Goal: Task Accomplishment & Management: Manage account settings

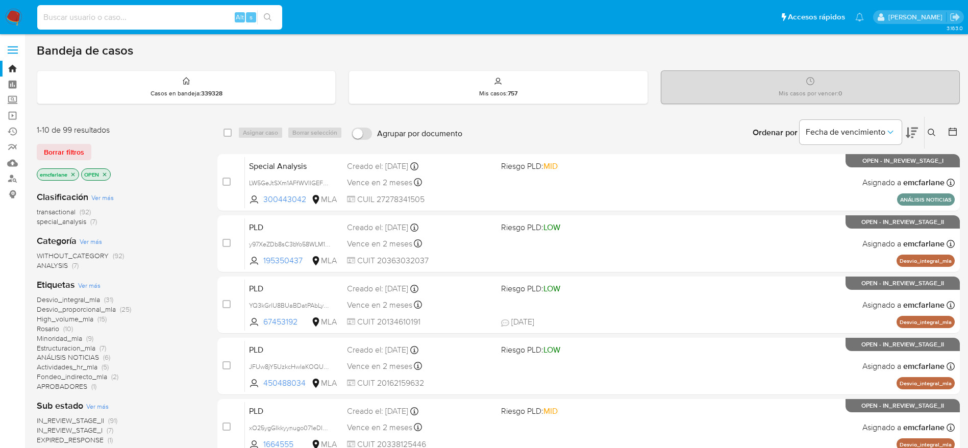
click at [130, 16] on input at bounding box center [159, 17] width 245 height 13
paste input "216369054"
type input "216369054"
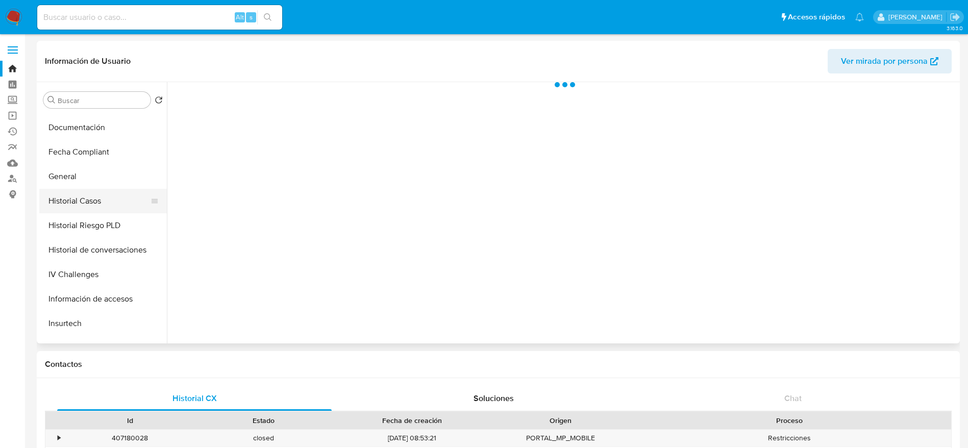
scroll to position [306, 0]
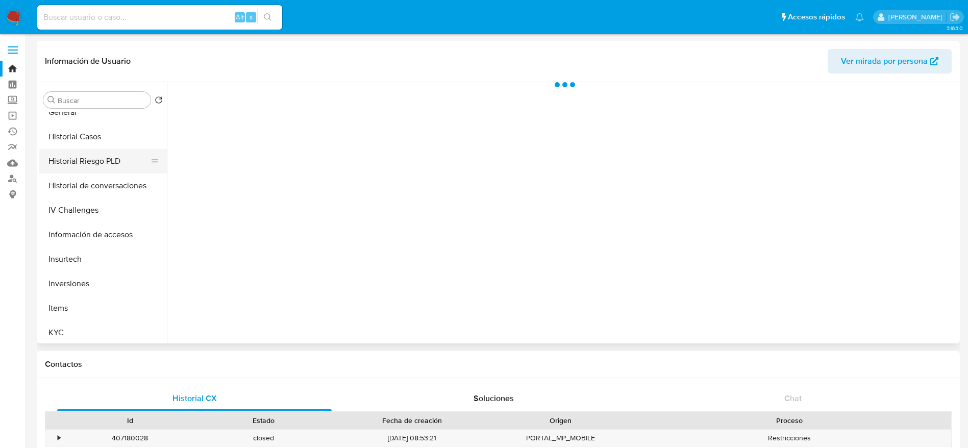
select select "10"
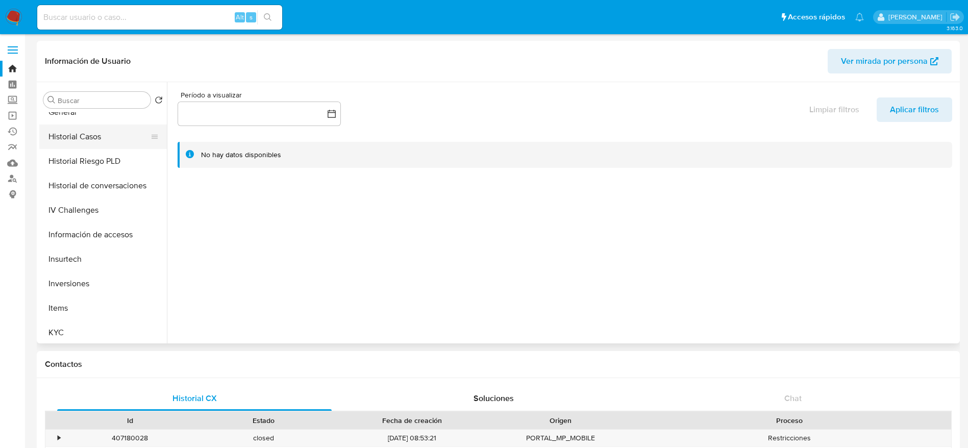
click at [93, 140] on button "Historial Casos" at bounding box center [98, 137] width 119 height 24
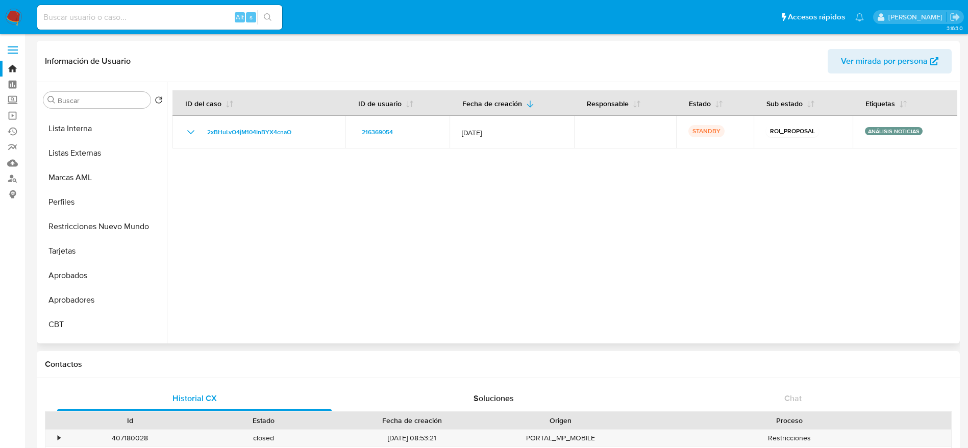
scroll to position [536, 0]
click at [107, 236] on button "Restricciones Nuevo Mundo" at bounding box center [98, 225] width 119 height 24
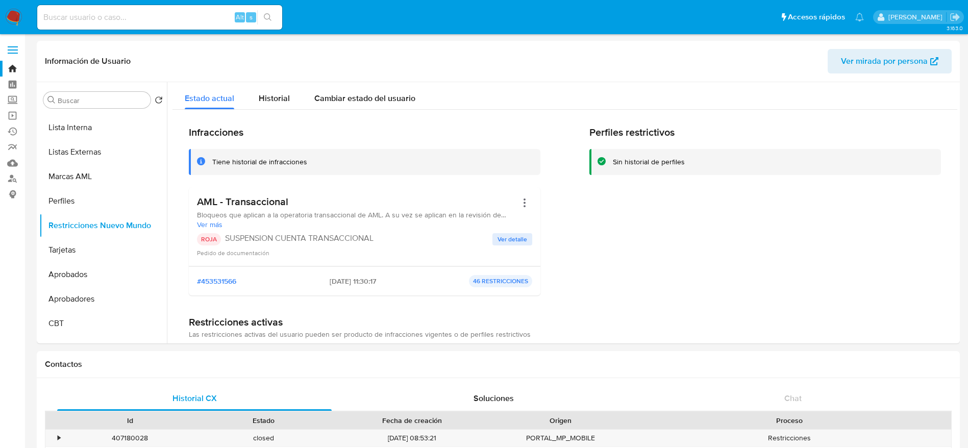
click at [150, 14] on input at bounding box center [159, 17] width 245 height 13
paste input "165022832"
type input "165022832"
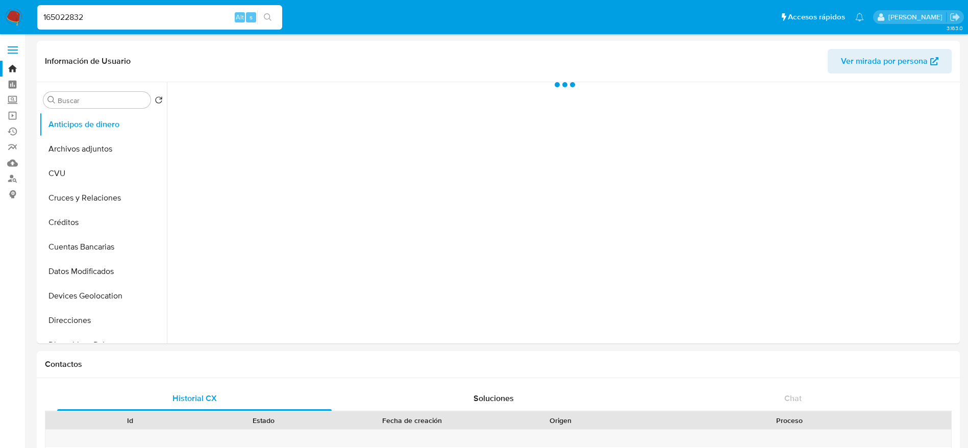
select select "10"
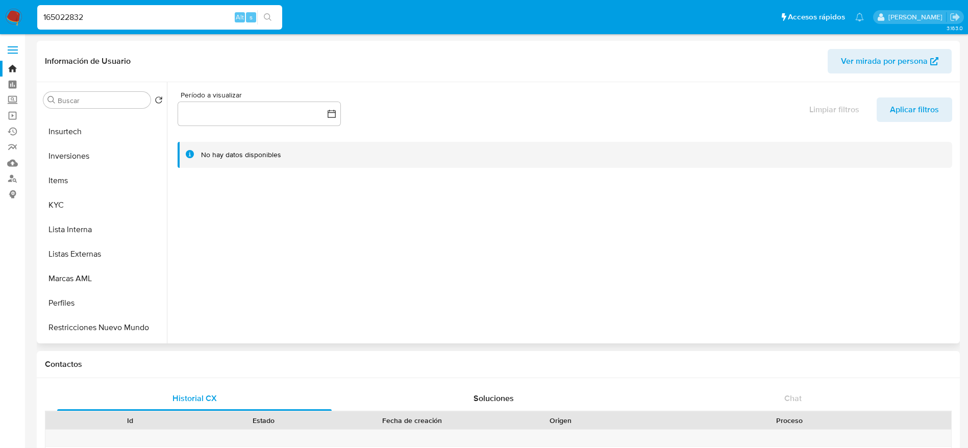
scroll to position [459, 0]
click at [81, 293] on button "Restricciones Nuevo Mundo" at bounding box center [98, 302] width 119 height 24
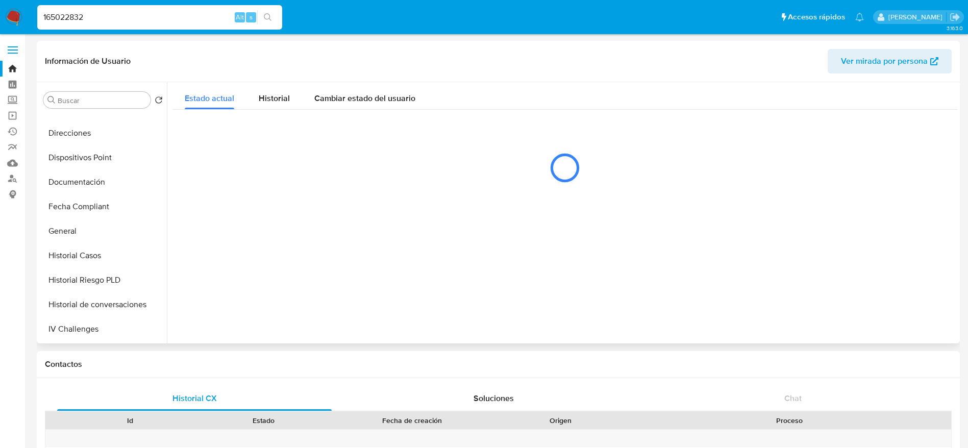
scroll to position [153, 0]
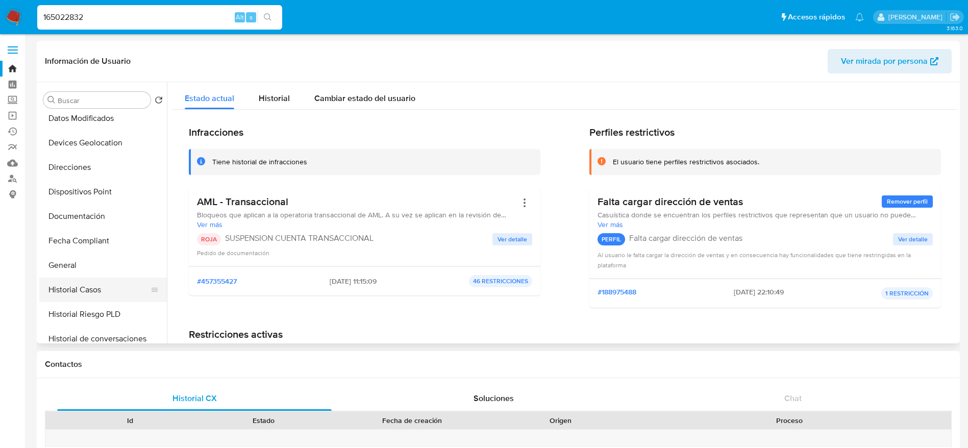
click at [85, 284] on button "Historial Casos" at bounding box center [98, 290] width 119 height 24
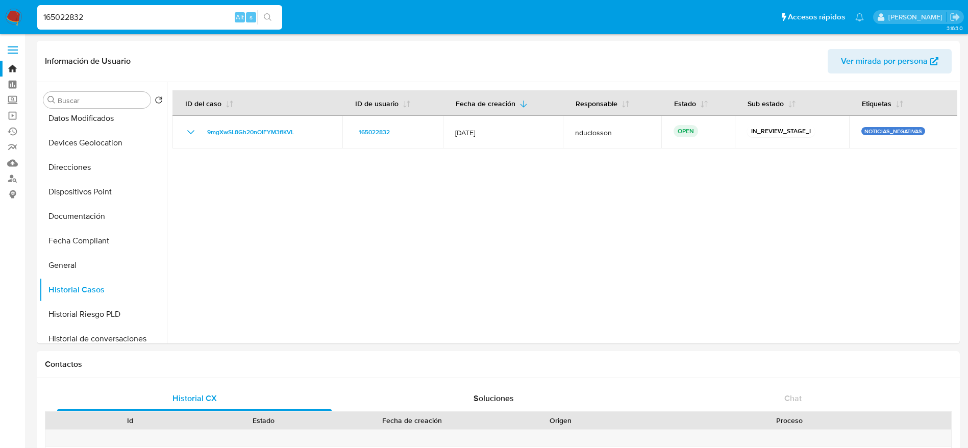
click at [152, 14] on input "165022832" at bounding box center [159, 17] width 245 height 13
paste input "78554750"
type input "78554750"
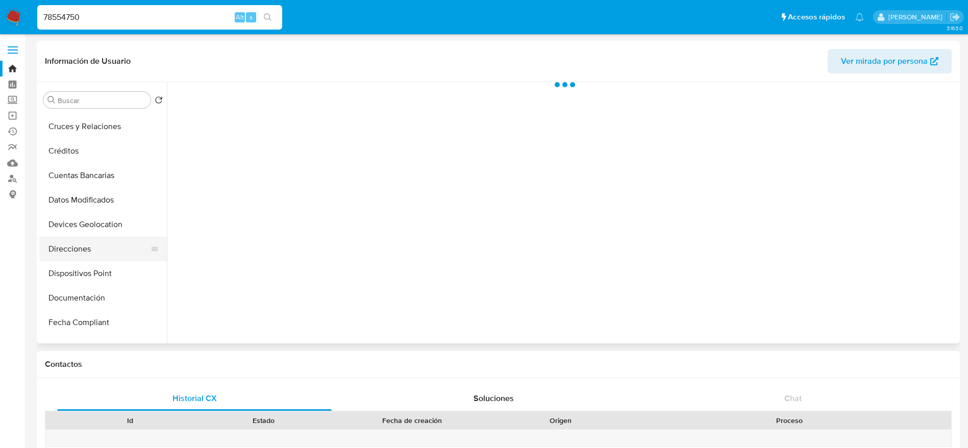
scroll to position [153, 0]
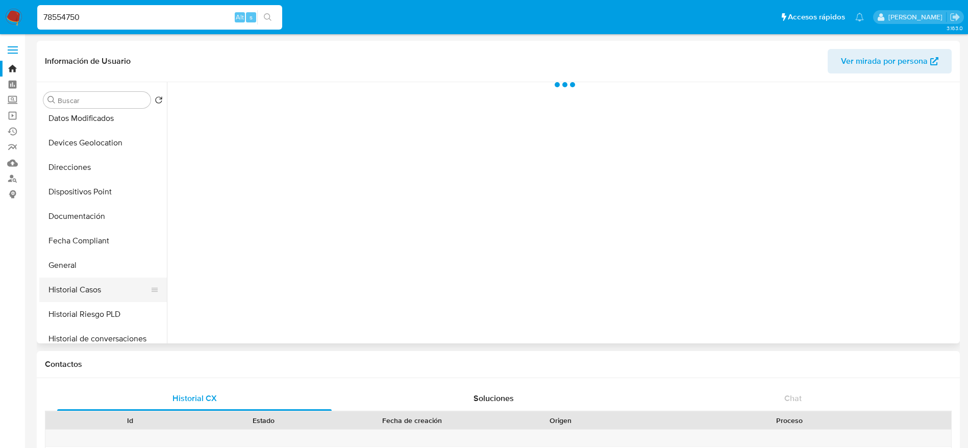
click at [89, 292] on button "Historial Casos" at bounding box center [98, 290] width 119 height 24
select select "10"
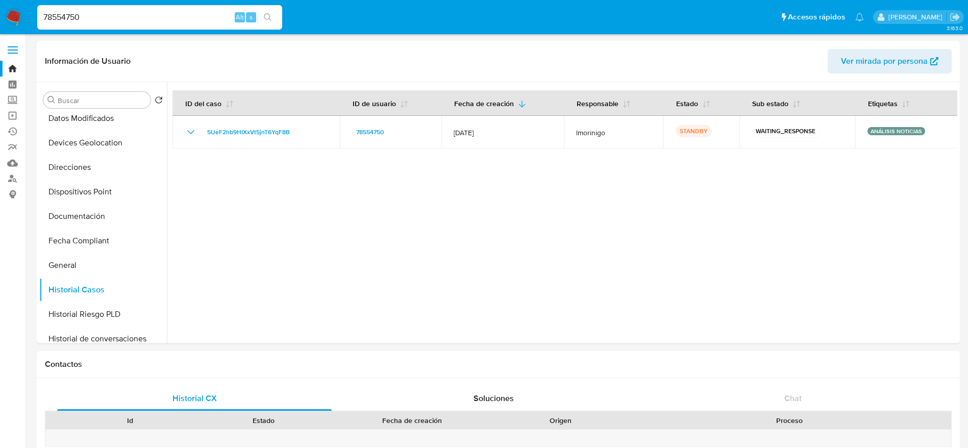
click at [99, 19] on input "78554750" at bounding box center [159, 17] width 245 height 13
paste input "1175913583"
type input "1175913583"
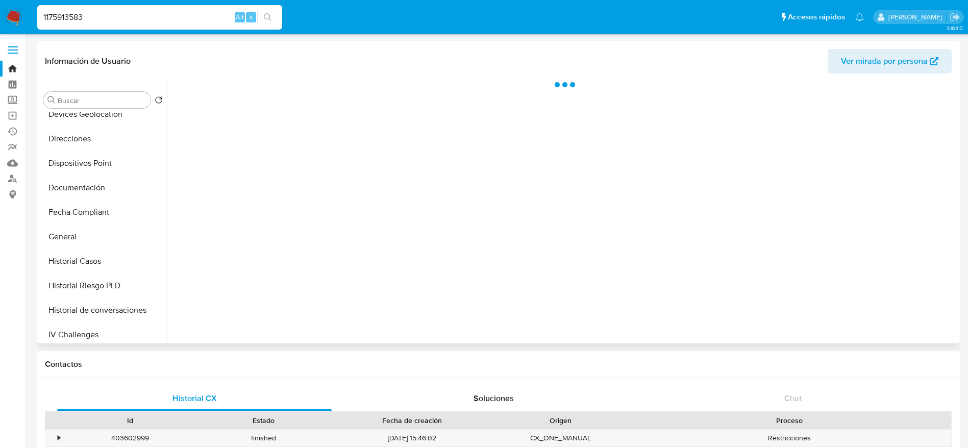
scroll to position [230, 0]
select select "10"
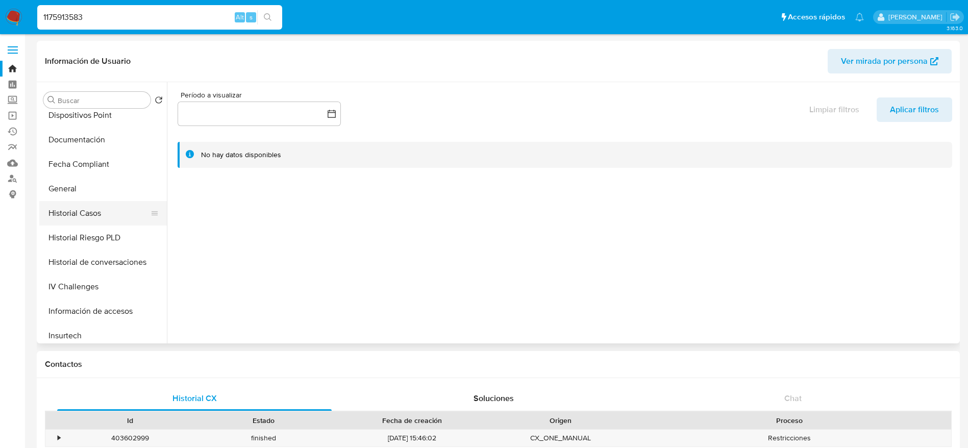
click at [97, 211] on button "Historial Casos" at bounding box center [98, 213] width 119 height 24
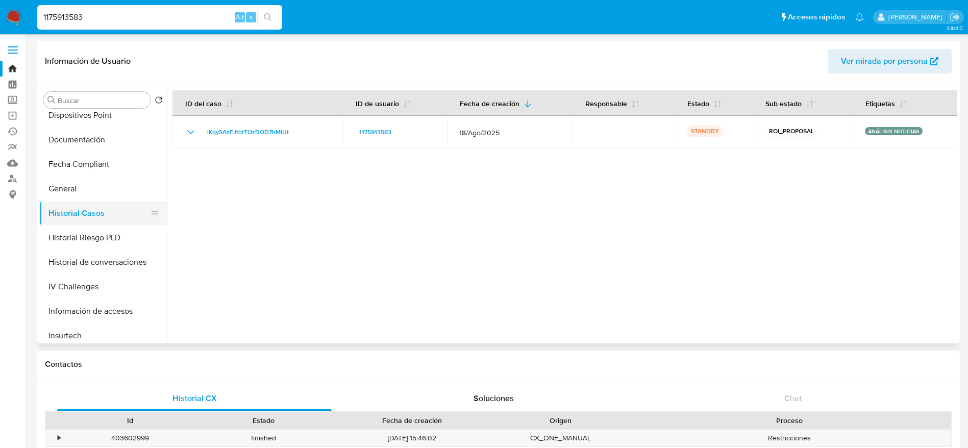
scroll to position [0, 0]
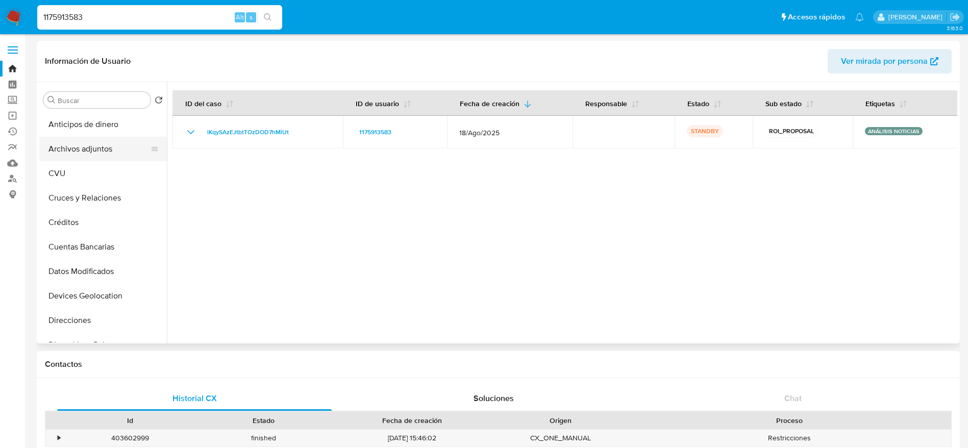
click at [89, 150] on button "Archivos adjuntos" at bounding box center [98, 149] width 119 height 24
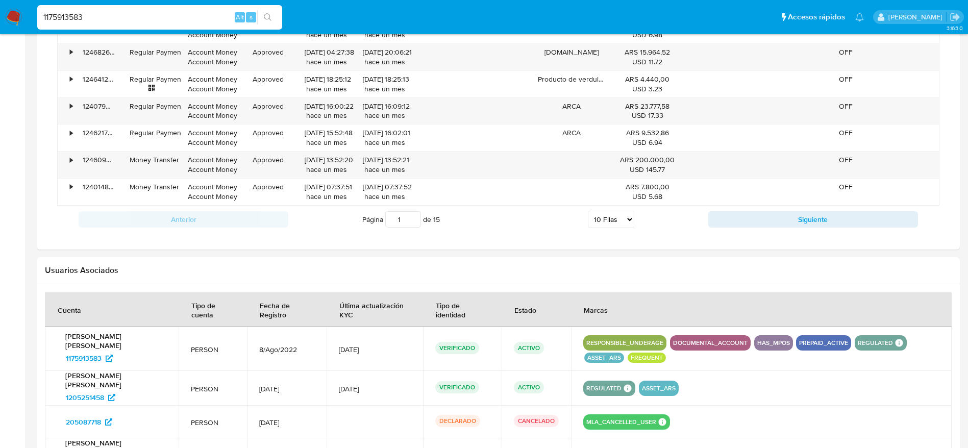
scroll to position [967, 0]
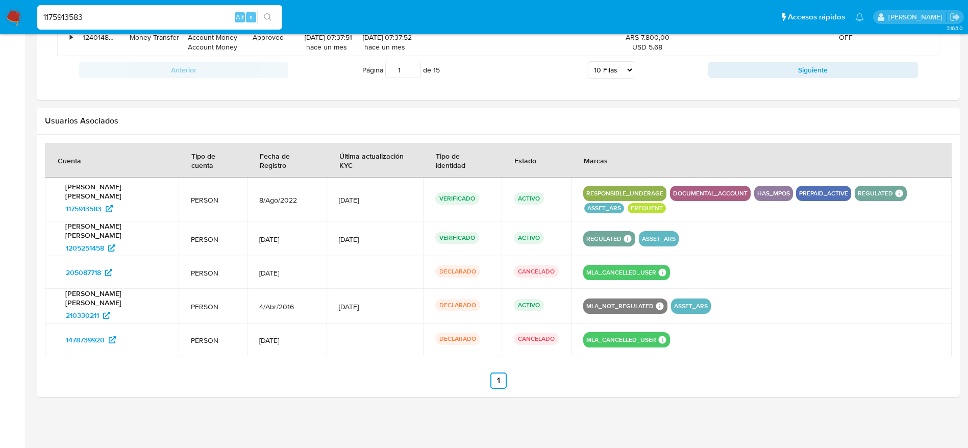
click at [125, 20] on input "1175913583" at bounding box center [159, 17] width 245 height 13
click at [125, 19] on input "1175913583" at bounding box center [159, 17] width 245 height 13
paste input "404229765"
type input "1404229765"
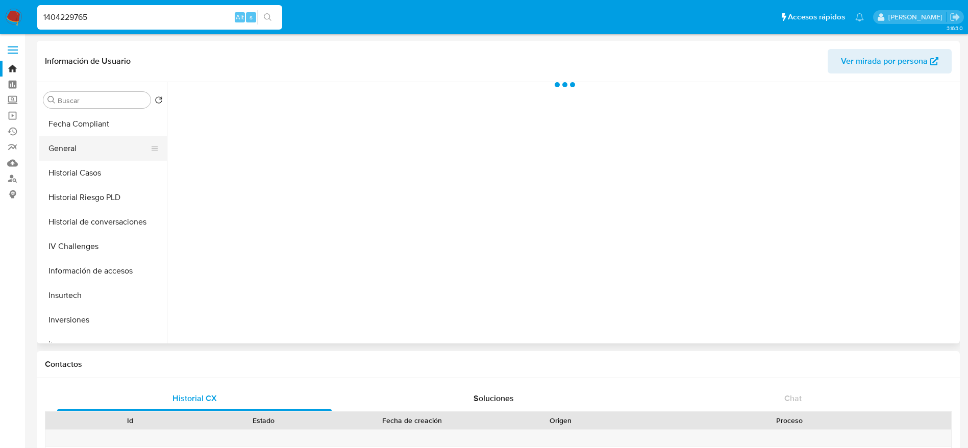
scroll to position [306, 0]
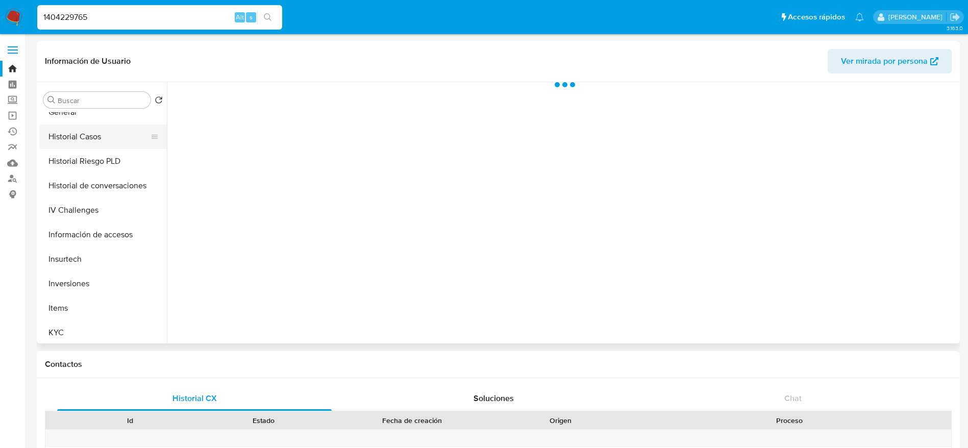
select select "10"
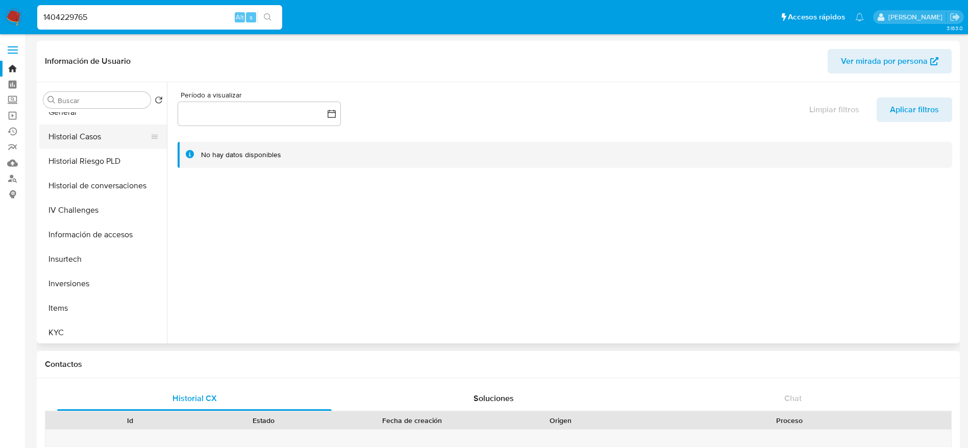
click at [87, 131] on button "Historial Casos" at bounding box center [98, 137] width 119 height 24
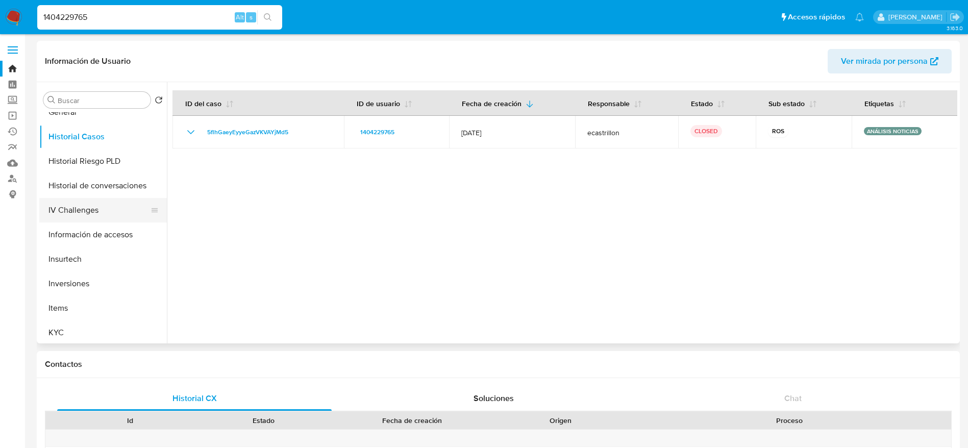
scroll to position [0, 0]
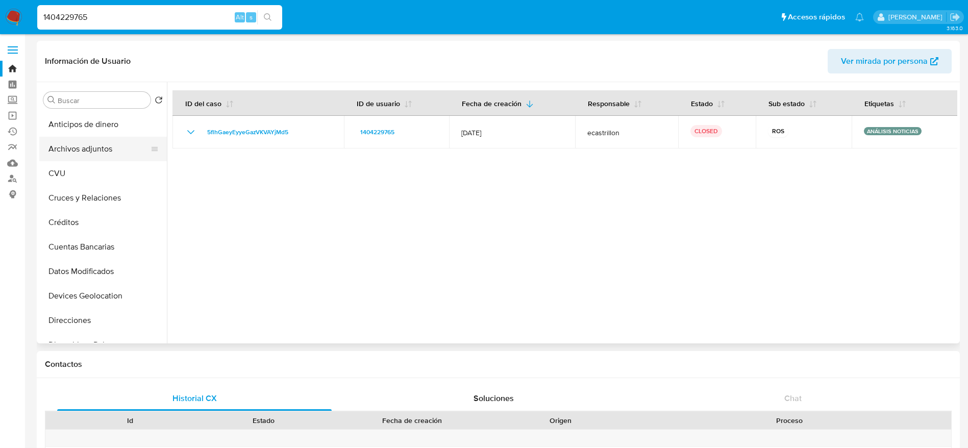
click at [95, 150] on button "Archivos adjuntos" at bounding box center [98, 149] width 119 height 24
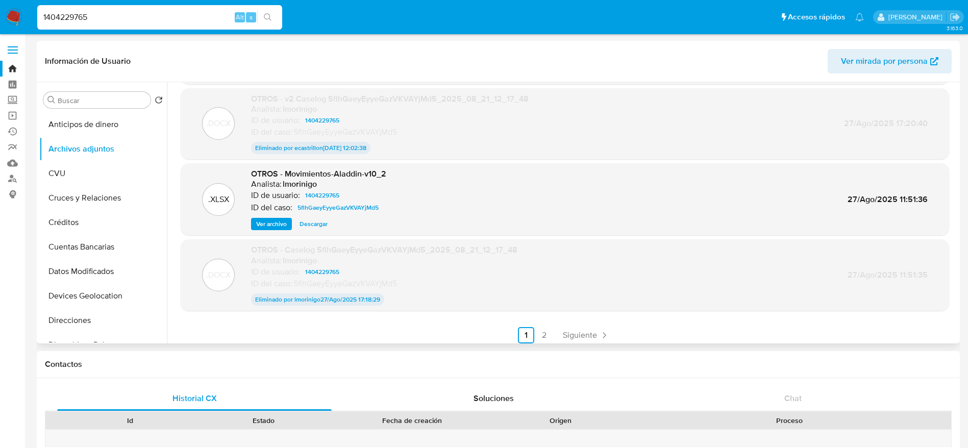
scroll to position [84, 0]
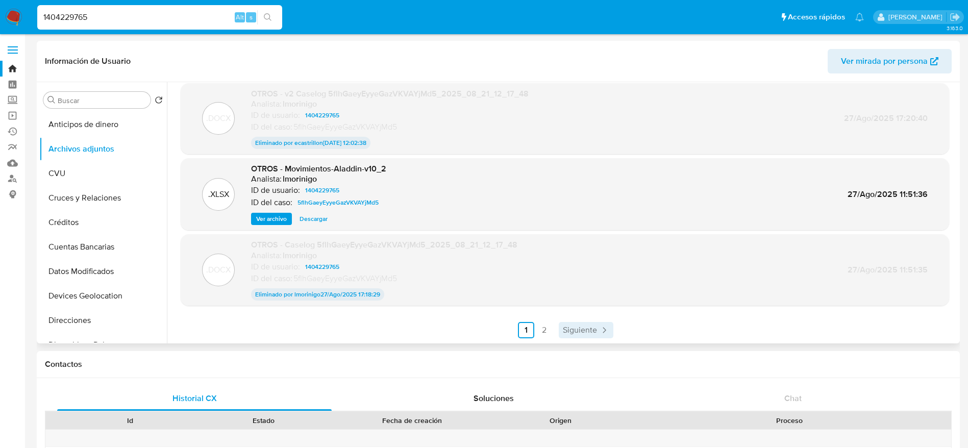
click at [587, 329] on span "Siguiente" at bounding box center [580, 330] width 34 height 8
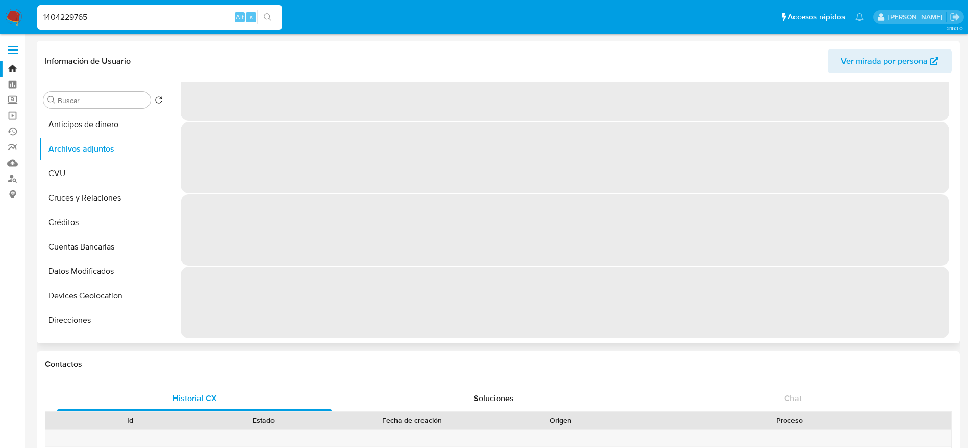
scroll to position [0, 0]
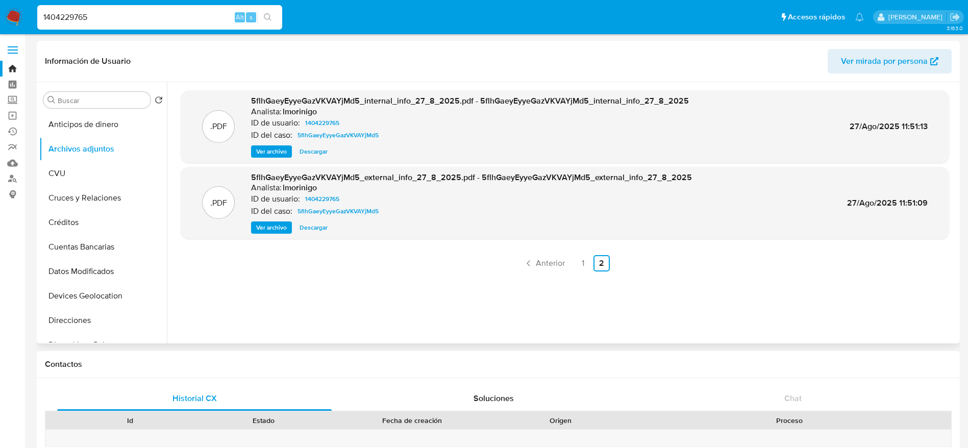
click at [174, 19] on input "1404229765" at bounding box center [159, 17] width 245 height 13
paste input "754019149"
type input "754019149"
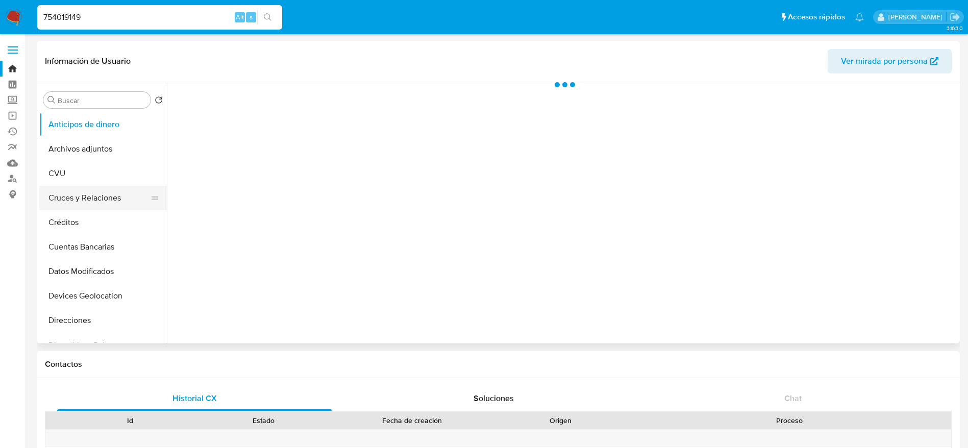
select select "10"
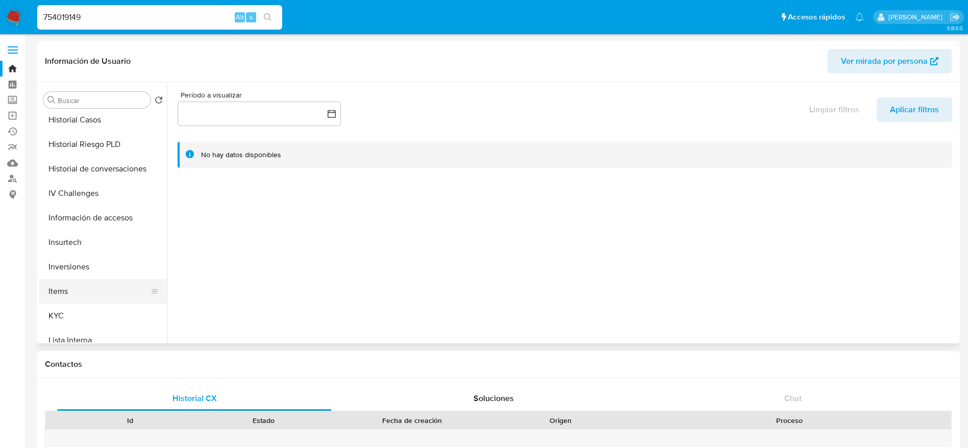
scroll to position [383, 0]
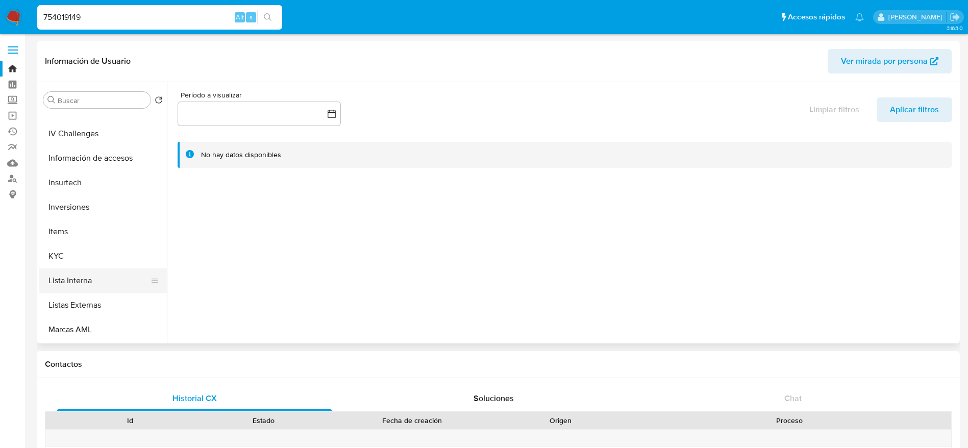
click at [102, 280] on button "Lista Interna" at bounding box center [98, 280] width 119 height 24
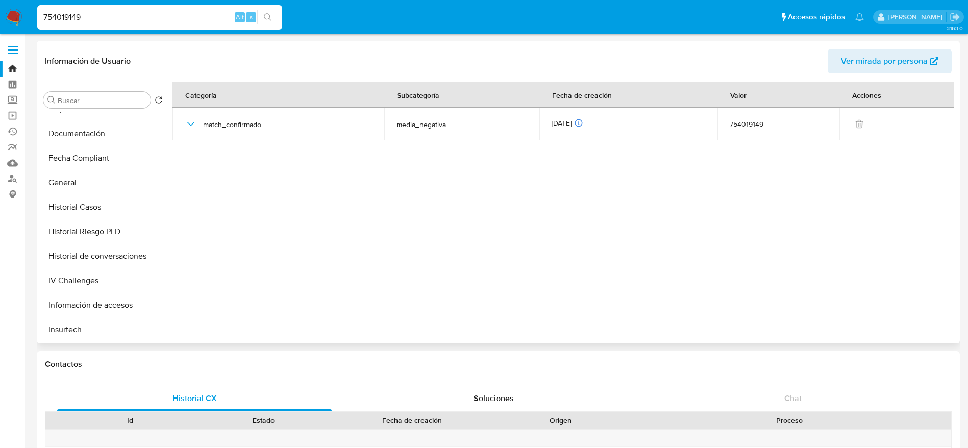
scroll to position [230, 0]
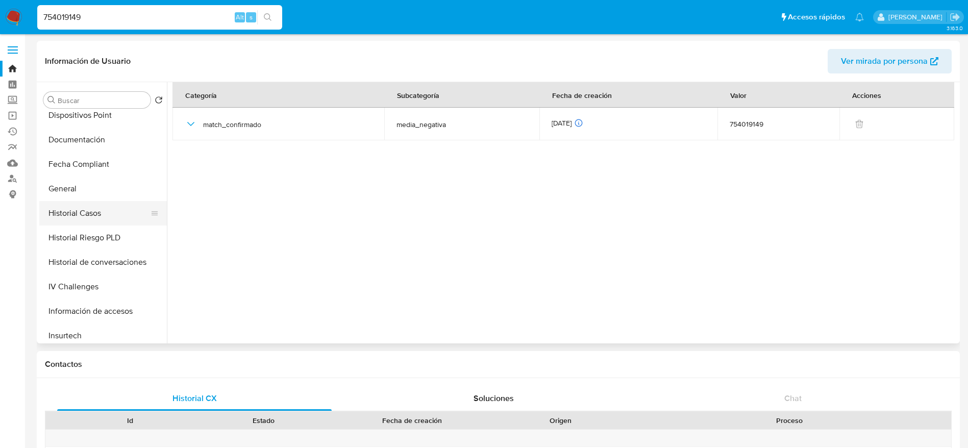
click at [76, 206] on button "Historial Casos" at bounding box center [98, 213] width 119 height 24
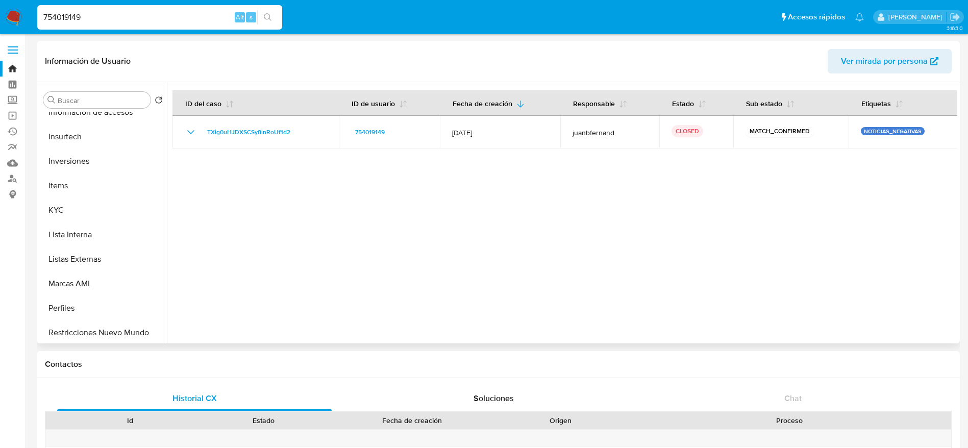
scroll to position [459, 0]
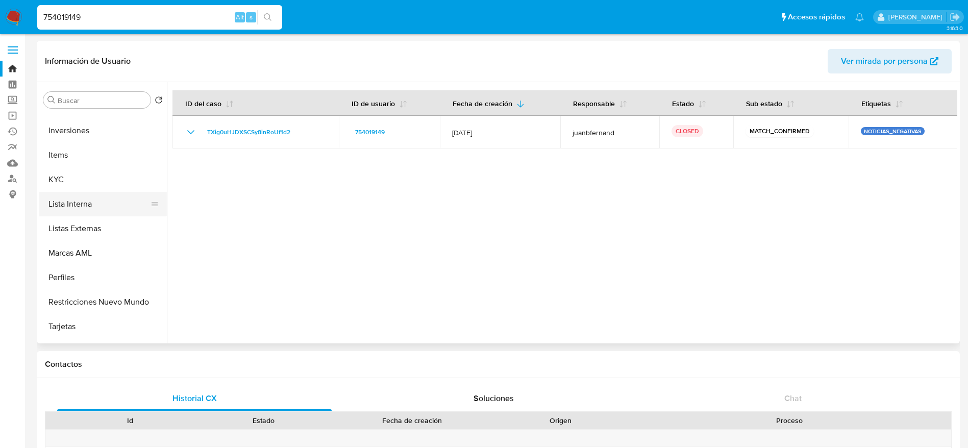
click at [82, 207] on button "Lista Interna" at bounding box center [98, 204] width 119 height 24
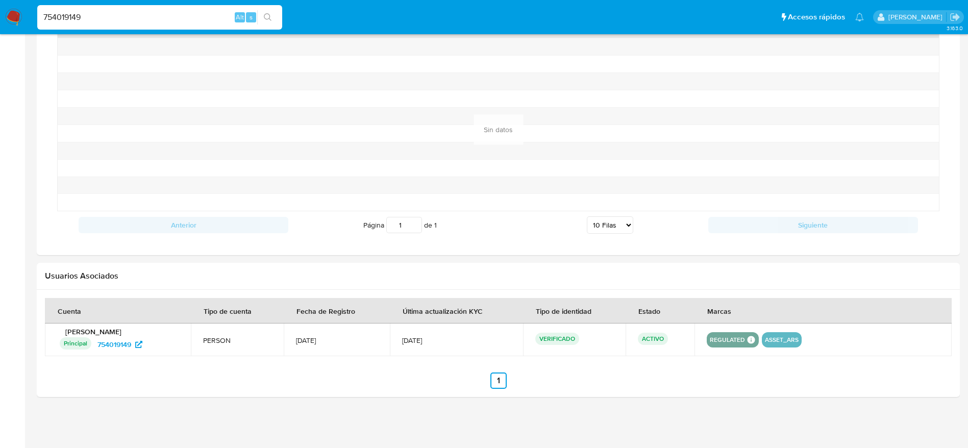
scroll to position [171, 0]
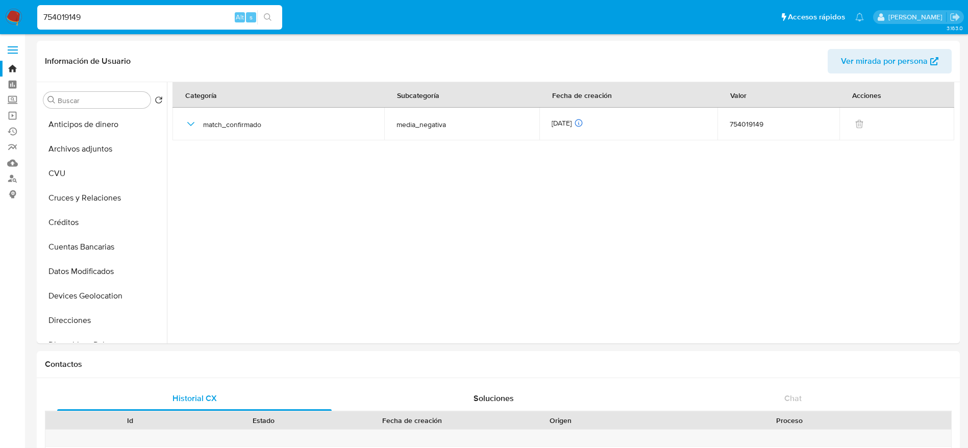
select select "10"
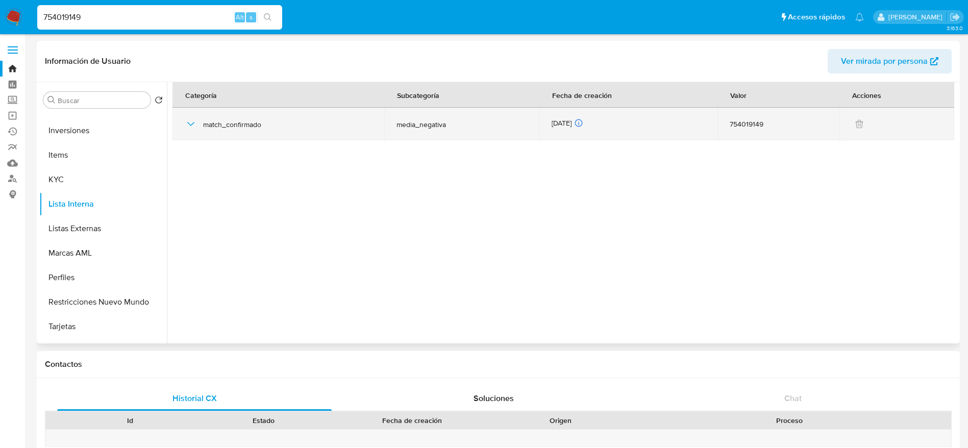
click at [191, 126] on icon "button" at bounding box center [190, 124] width 7 height 4
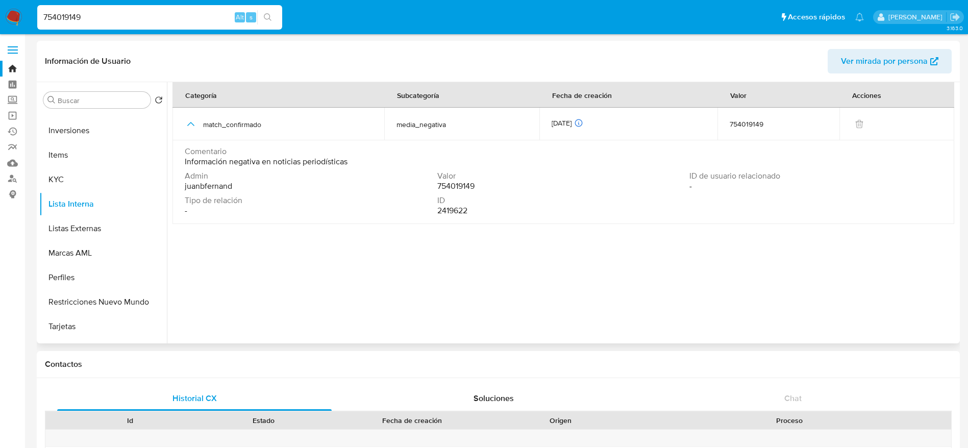
click at [300, 160] on span "Información negativa en noticias periodísticas" at bounding box center [266, 162] width 163 height 10
click at [128, 13] on input "754019149" at bounding box center [159, 17] width 245 height 13
click at [126, 21] on input "754019149" at bounding box center [159, 17] width 245 height 13
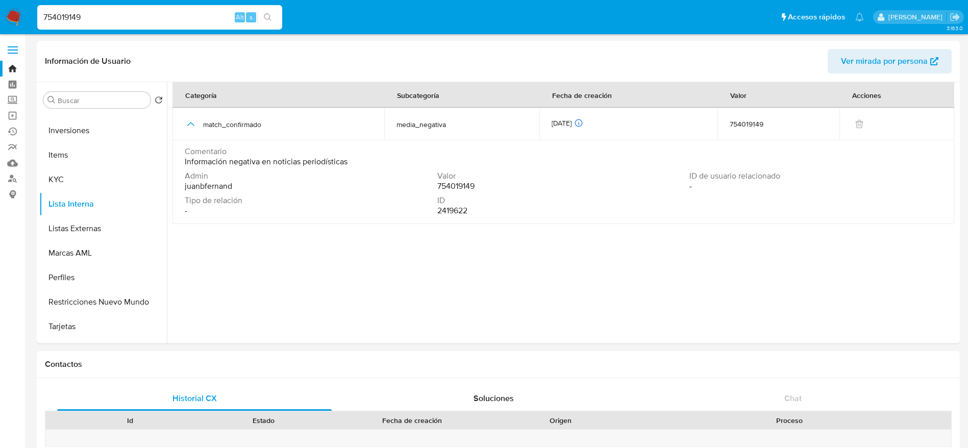
click at [126, 21] on input "754019149" at bounding box center [159, 17] width 245 height 13
paste input "1015441344"
type input "1015441344"
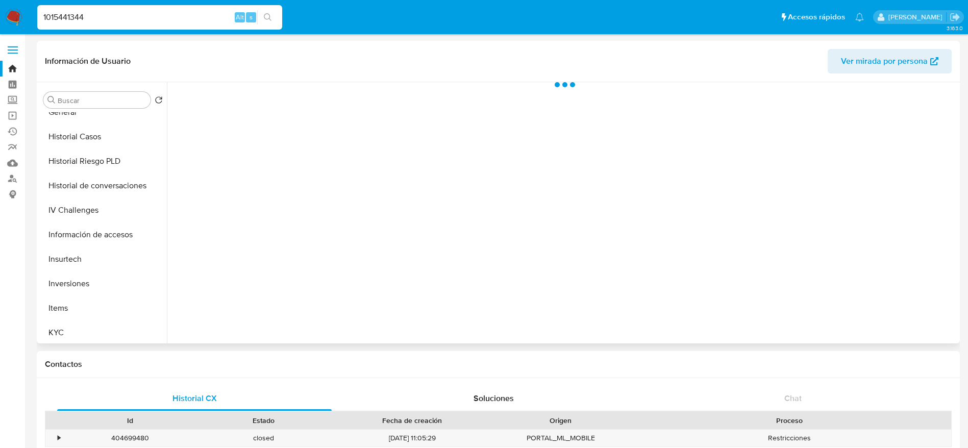
select select "10"
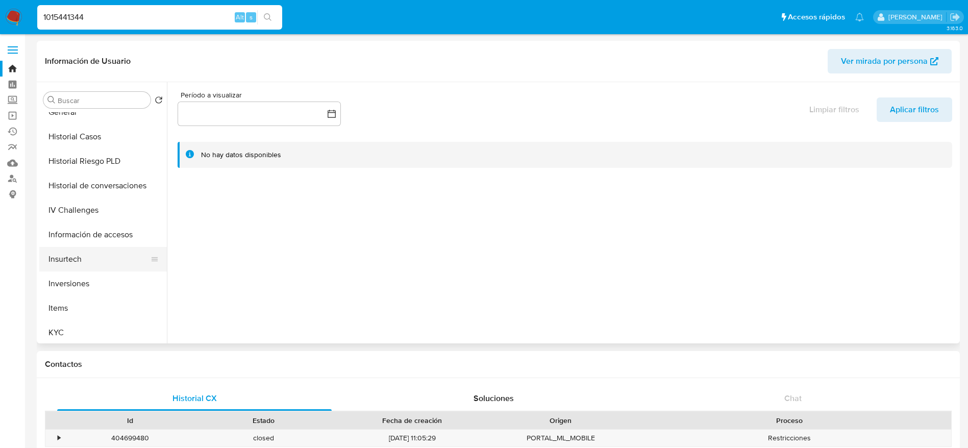
scroll to position [459, 0]
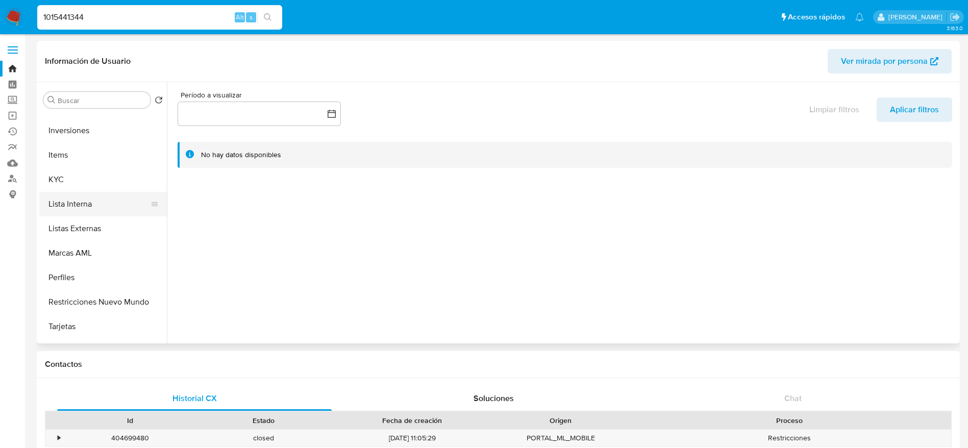
click at [79, 210] on button "Lista Interna" at bounding box center [98, 204] width 119 height 24
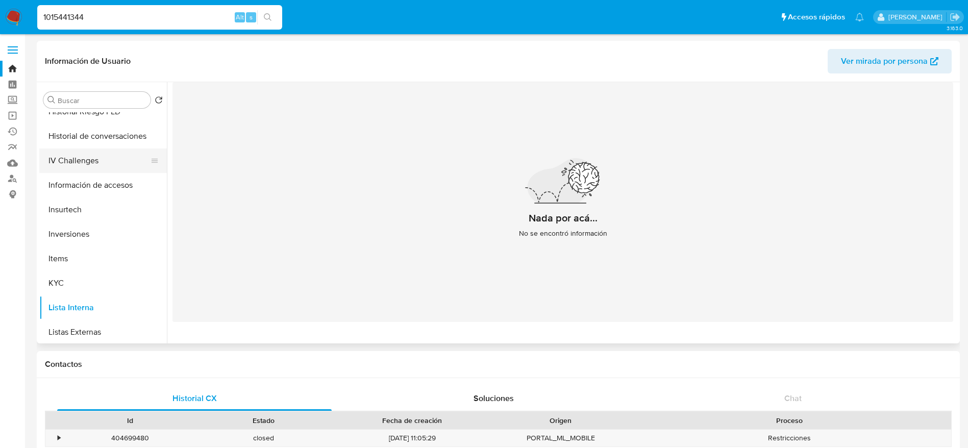
scroll to position [306, 0]
click at [55, 131] on button "Historial Casos" at bounding box center [98, 137] width 119 height 24
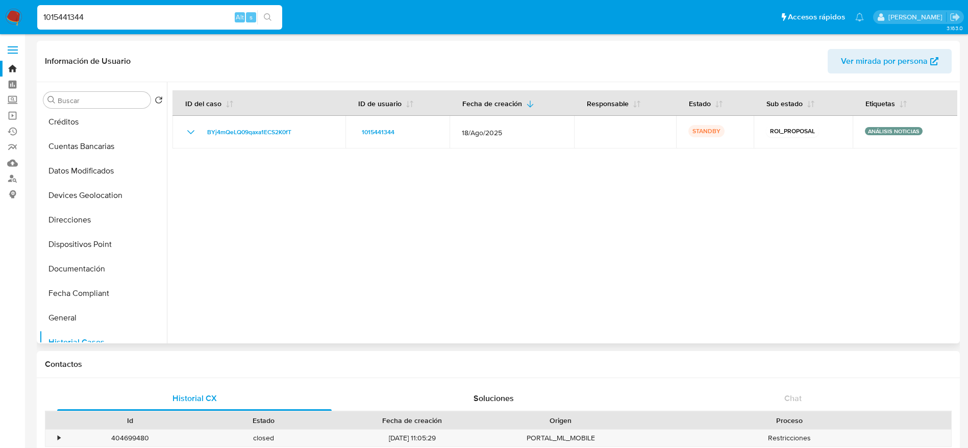
scroll to position [0, 0]
click at [93, 146] on button "Archivos adjuntos" at bounding box center [98, 149] width 119 height 24
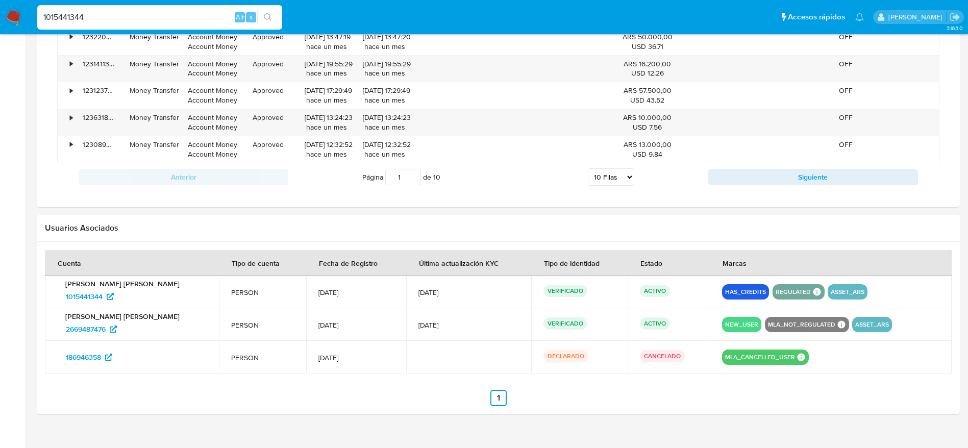
scroll to position [876, 0]
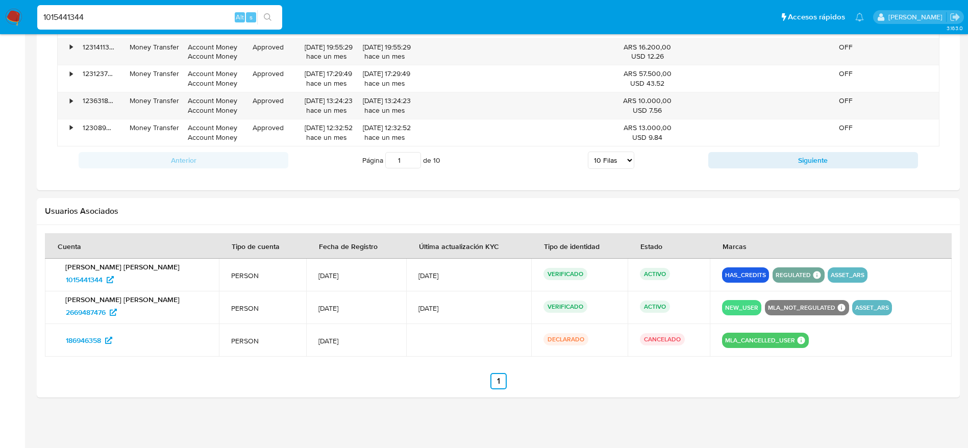
click at [146, 17] on input "1015441344" at bounding box center [159, 17] width 245 height 13
paste input "39780748"
type input "139780748"
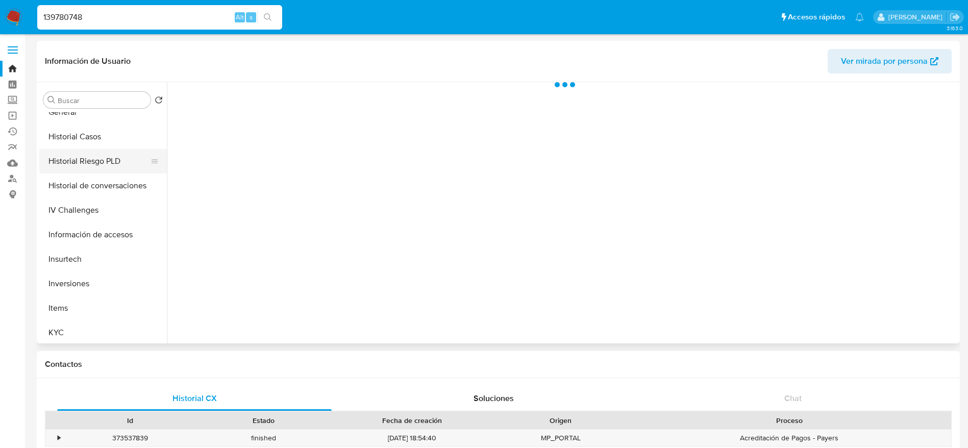
select select "10"
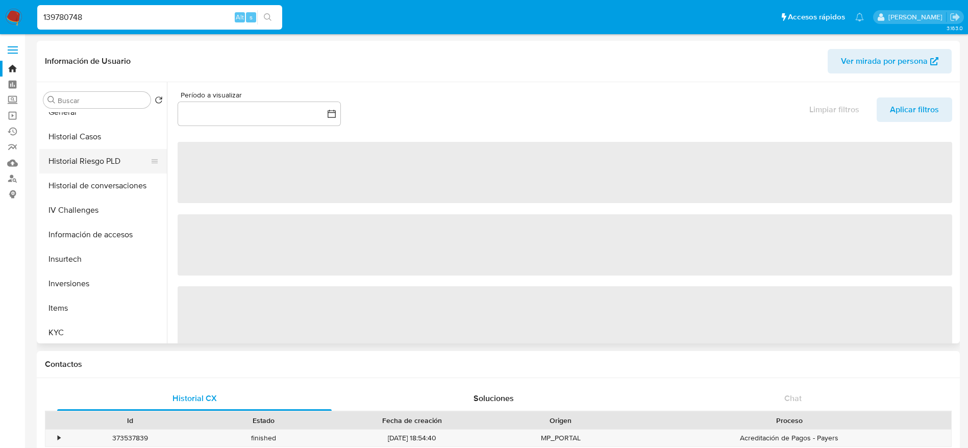
scroll to position [459, 0]
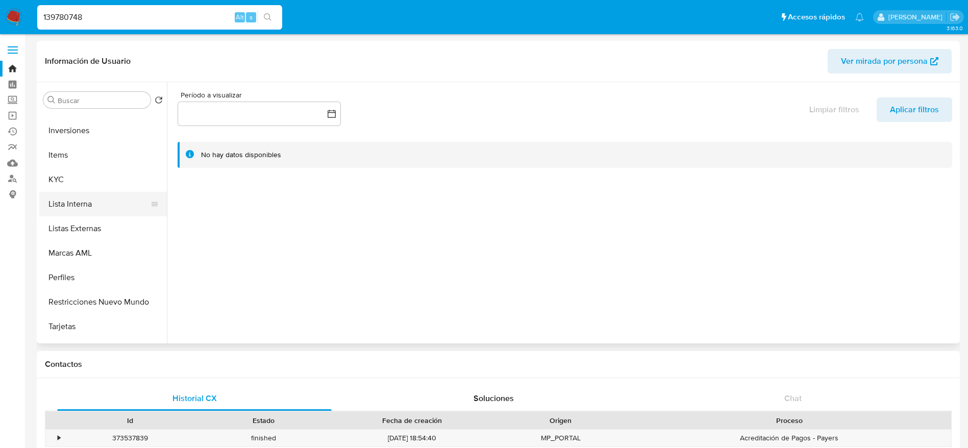
click at [86, 206] on button "Lista Interna" at bounding box center [98, 204] width 119 height 24
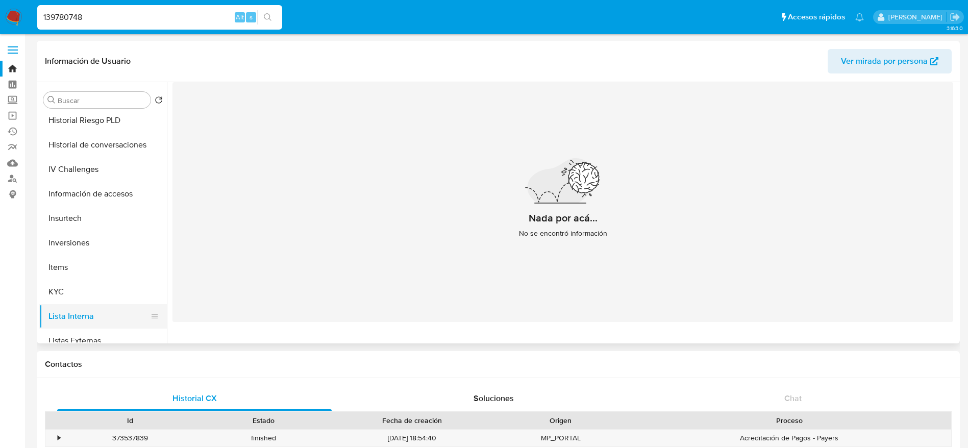
scroll to position [306, 0]
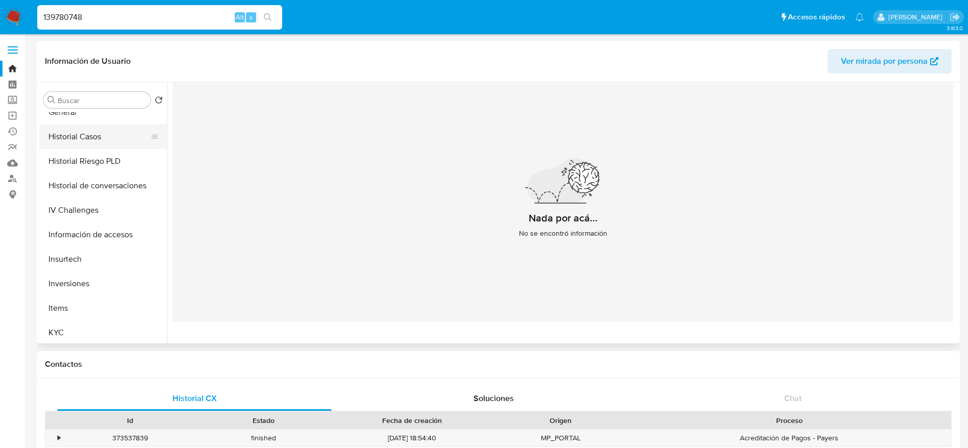
click at [95, 139] on button "Historial Casos" at bounding box center [98, 137] width 119 height 24
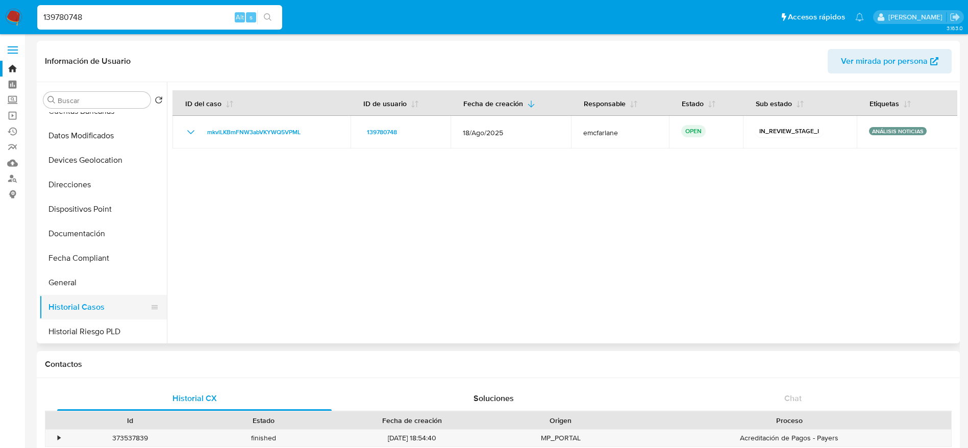
scroll to position [0, 0]
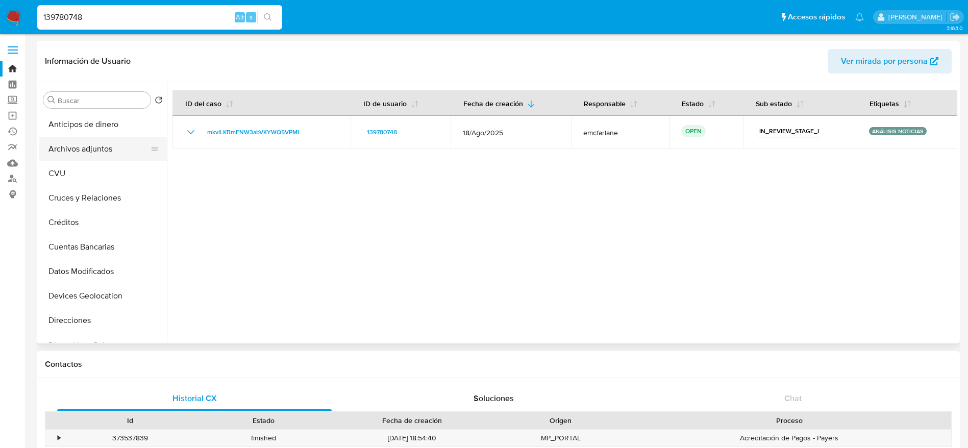
click at [99, 142] on button "Archivos adjuntos" at bounding box center [98, 149] width 119 height 24
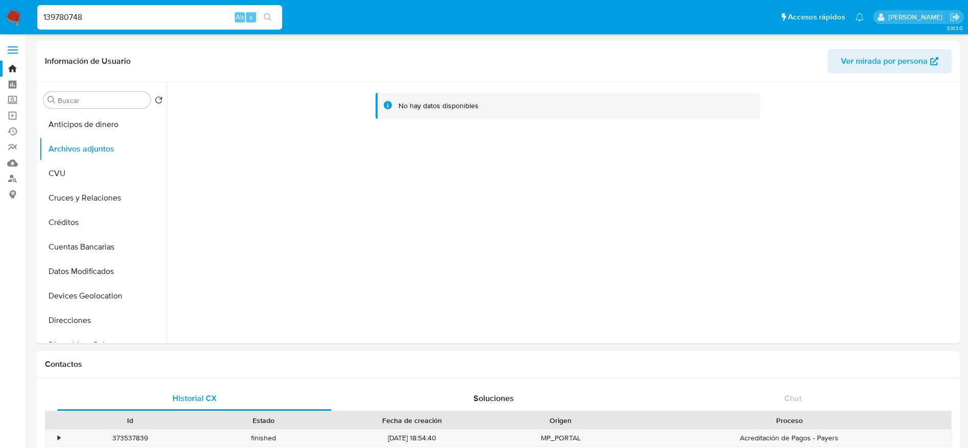
click at [171, 21] on input "139780748" at bounding box center [159, 17] width 245 height 13
paste input "556747091"
type input "556747091"
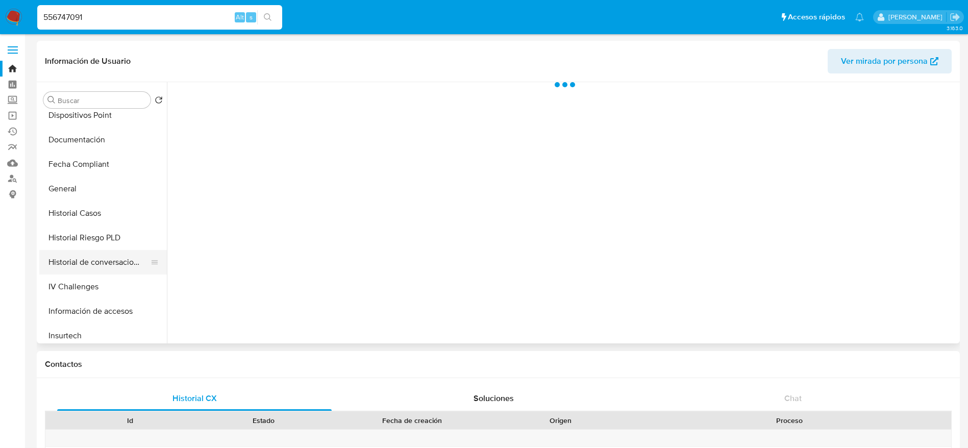
select select "10"
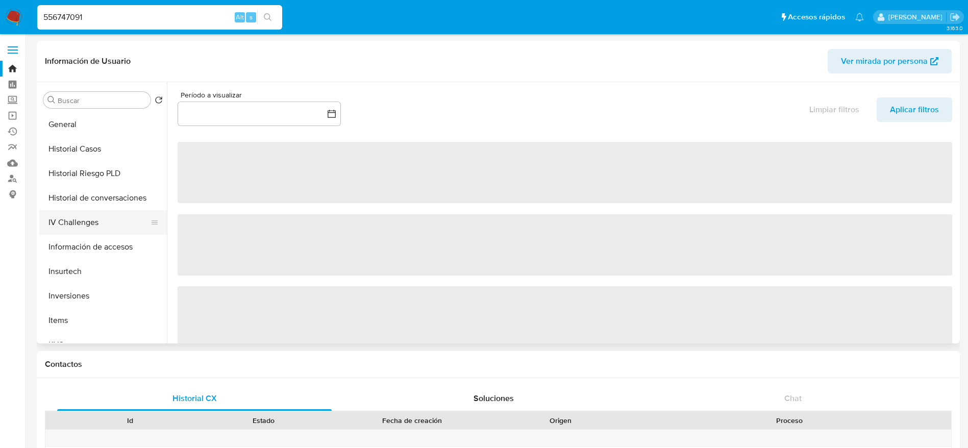
scroll to position [383, 0]
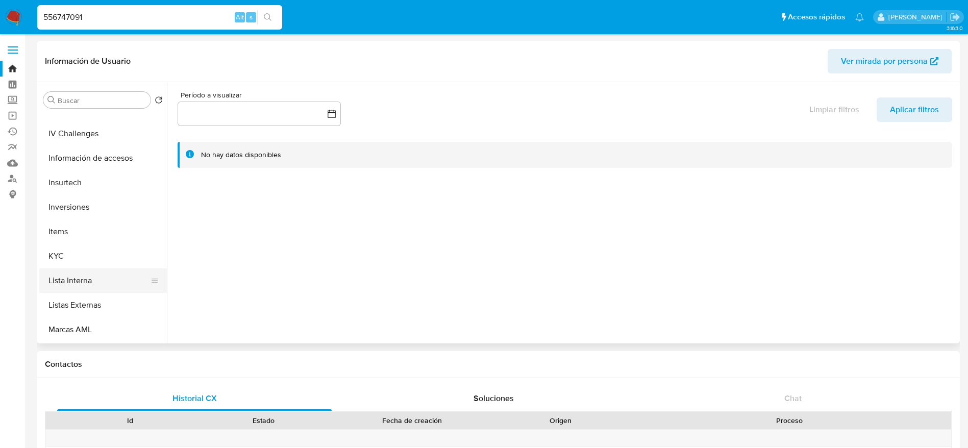
click at [86, 279] on button "Lista Interna" at bounding box center [98, 280] width 119 height 24
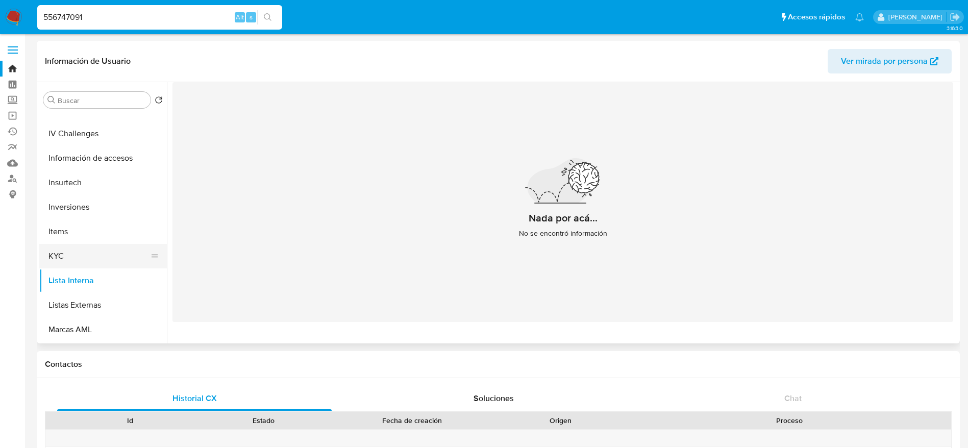
scroll to position [306, 0]
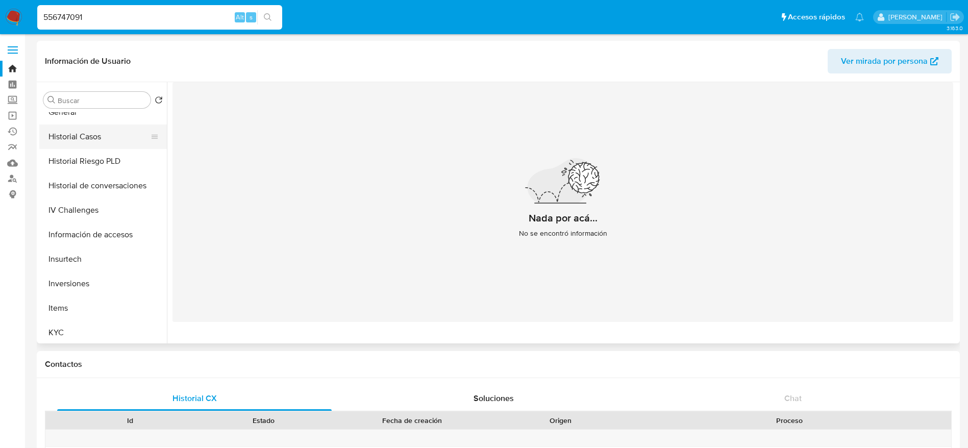
click at [65, 137] on button "Historial Casos" at bounding box center [98, 137] width 119 height 24
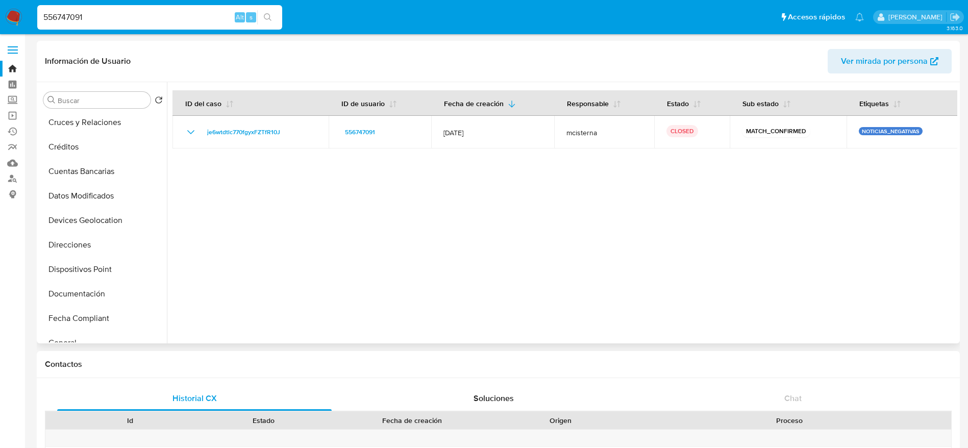
scroll to position [0, 0]
click at [86, 160] on button "Archivos adjuntos" at bounding box center [98, 149] width 119 height 24
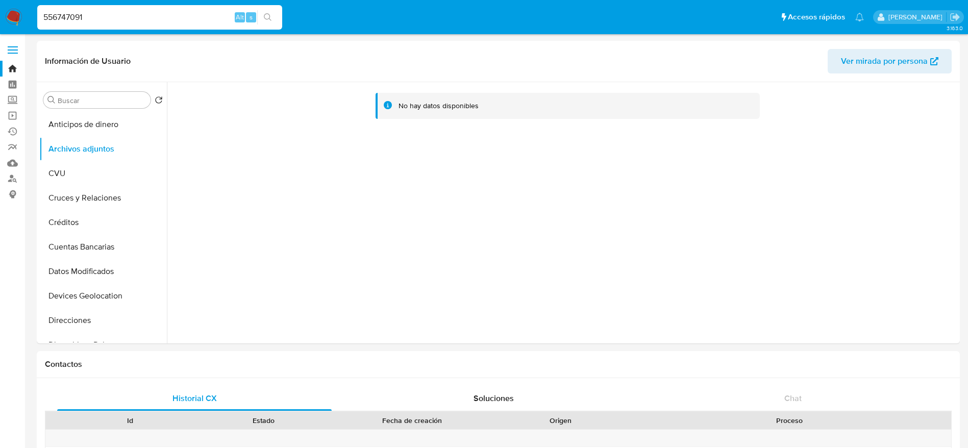
select select "10"
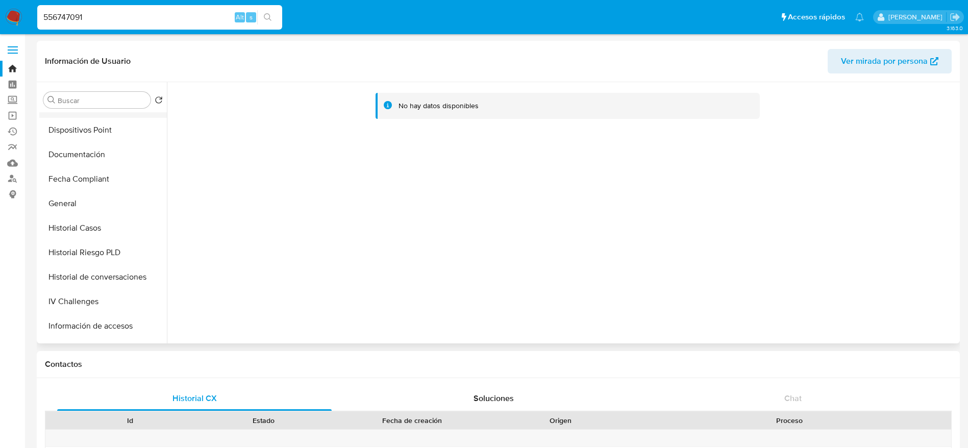
scroll to position [230, 0]
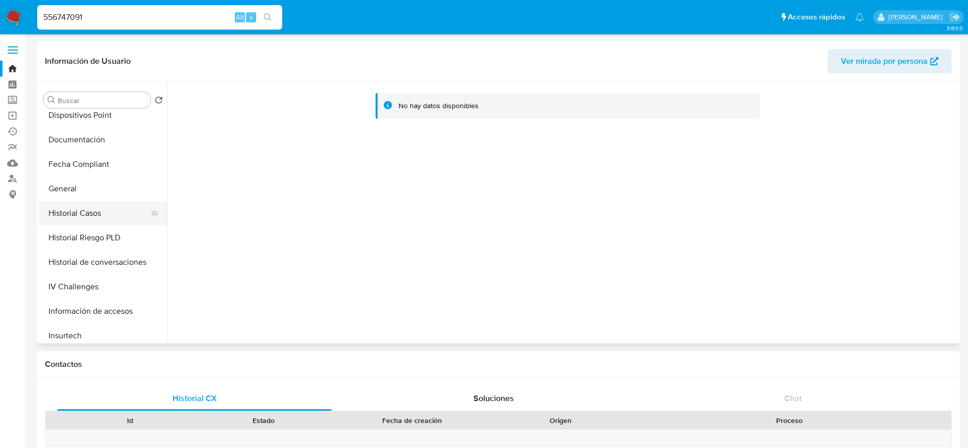
click at [85, 217] on button "Historial Casos" at bounding box center [98, 213] width 119 height 24
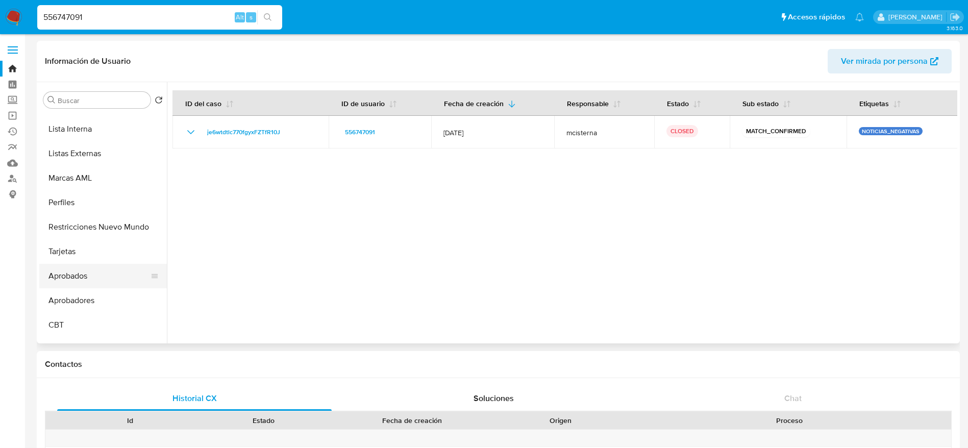
scroll to position [536, 0]
click at [93, 238] on button "Tarjetas" at bounding box center [98, 250] width 119 height 24
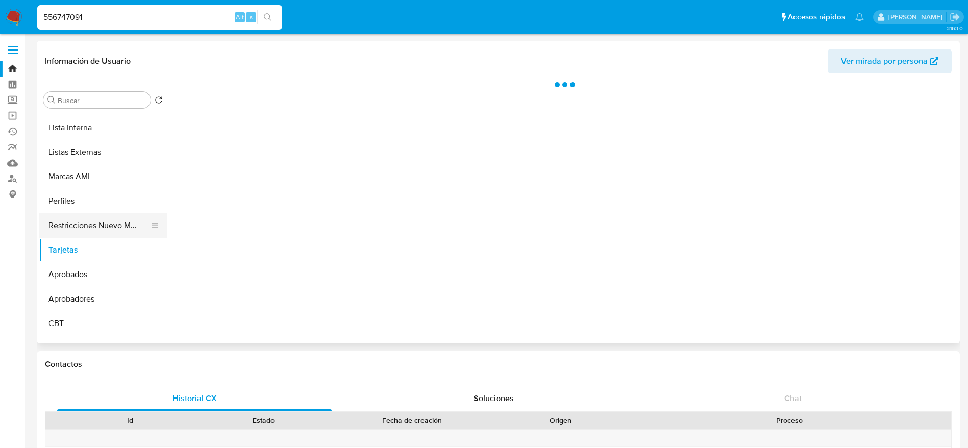
click at [91, 233] on button "Restricciones Nuevo Mundo" at bounding box center [98, 225] width 119 height 24
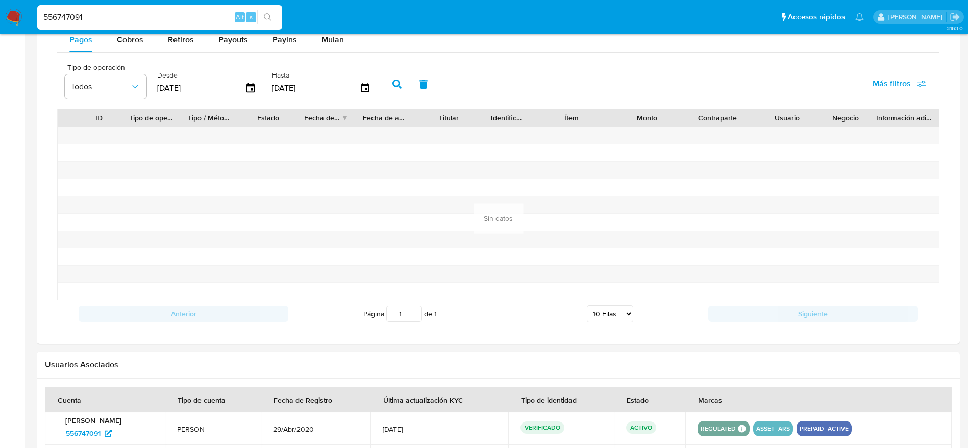
scroll to position [817, 0]
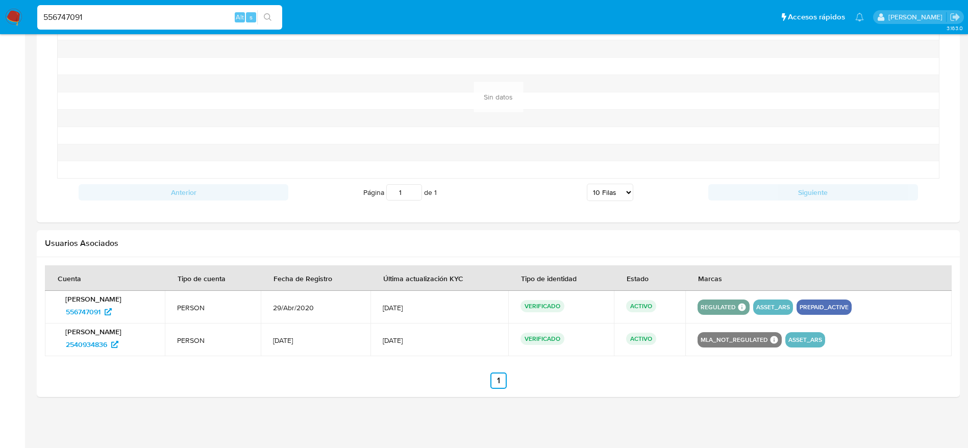
click at [108, 15] on input "556747091" at bounding box center [159, 17] width 245 height 13
paste input "2044481810"
type input "2044481810"
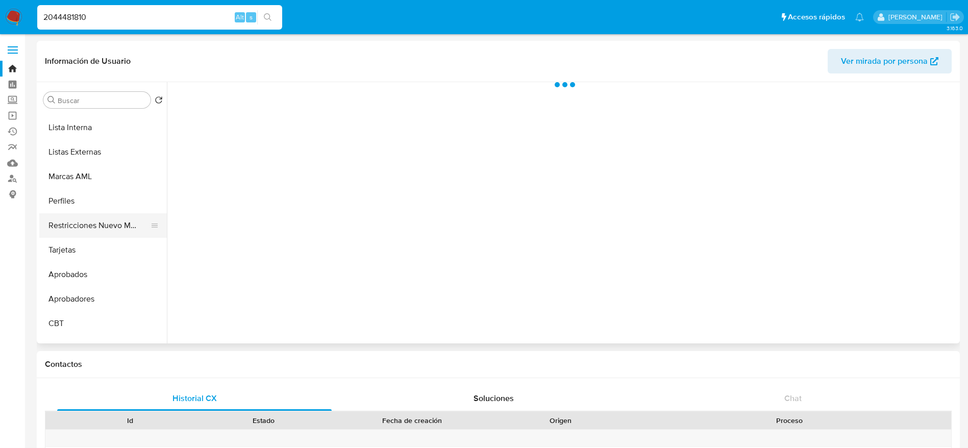
select select "10"
click at [115, 230] on button "Restricciones Nuevo Mundo" at bounding box center [98, 225] width 119 height 24
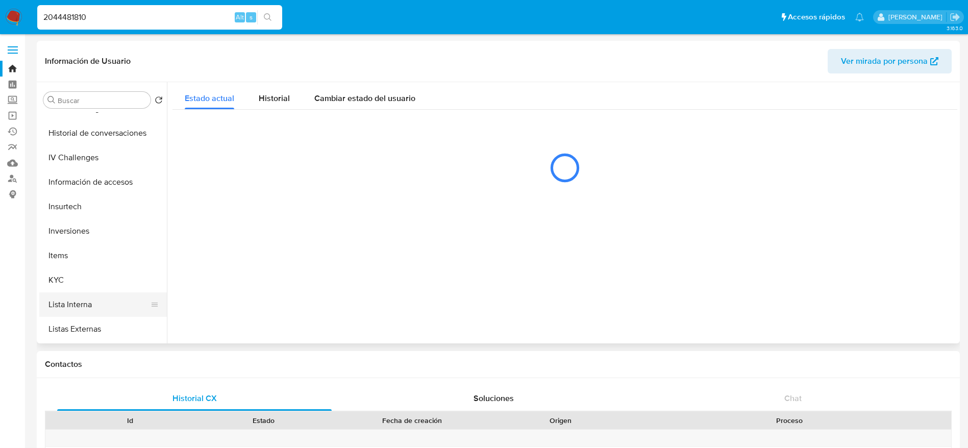
scroll to position [383, 0]
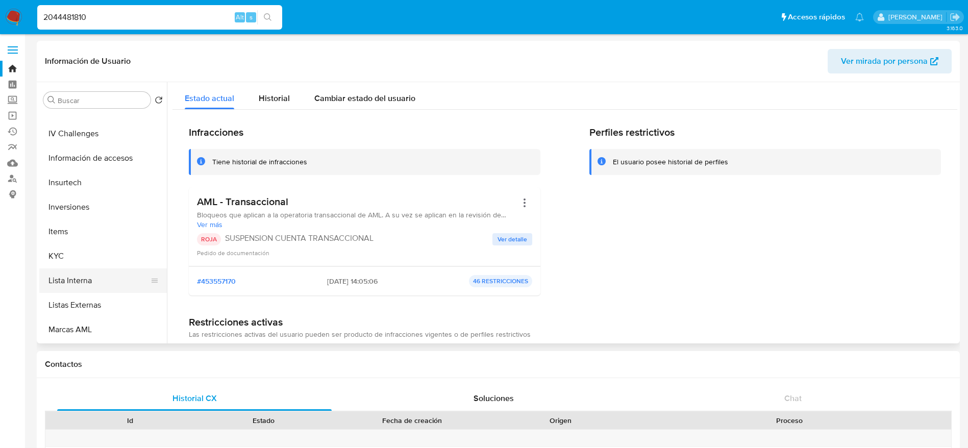
click at [94, 284] on button "Lista Interna" at bounding box center [98, 280] width 119 height 24
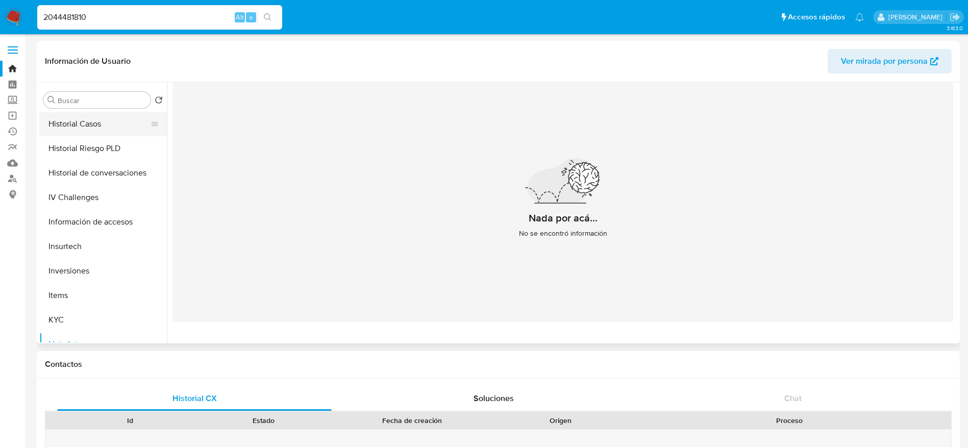
scroll to position [230, 0]
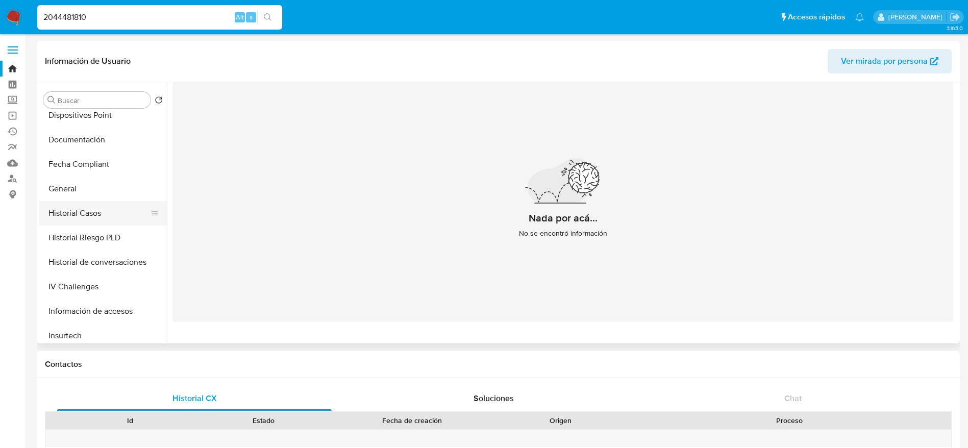
click at [95, 224] on button "Historial Casos" at bounding box center [98, 213] width 119 height 24
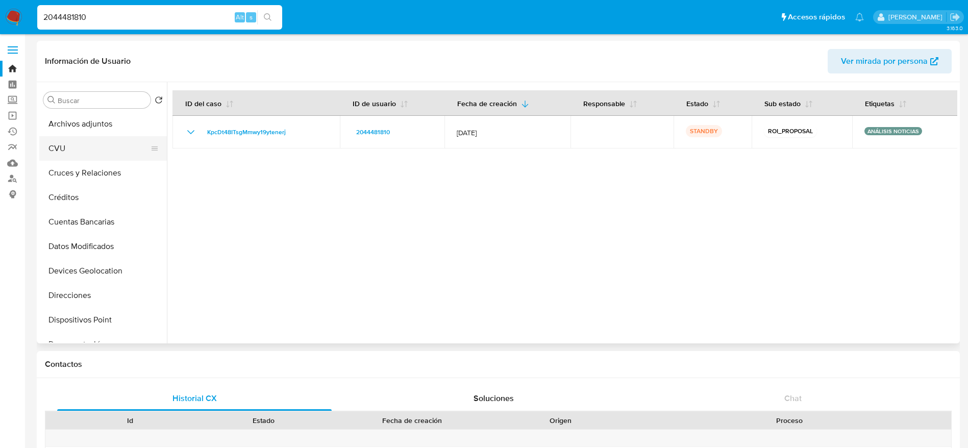
scroll to position [0, 0]
click at [92, 141] on button "Archivos adjuntos" at bounding box center [98, 149] width 119 height 24
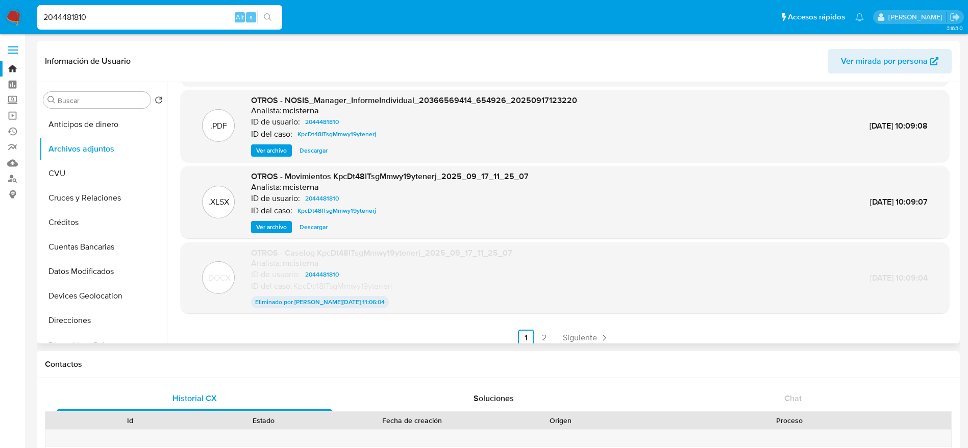
scroll to position [85, 0]
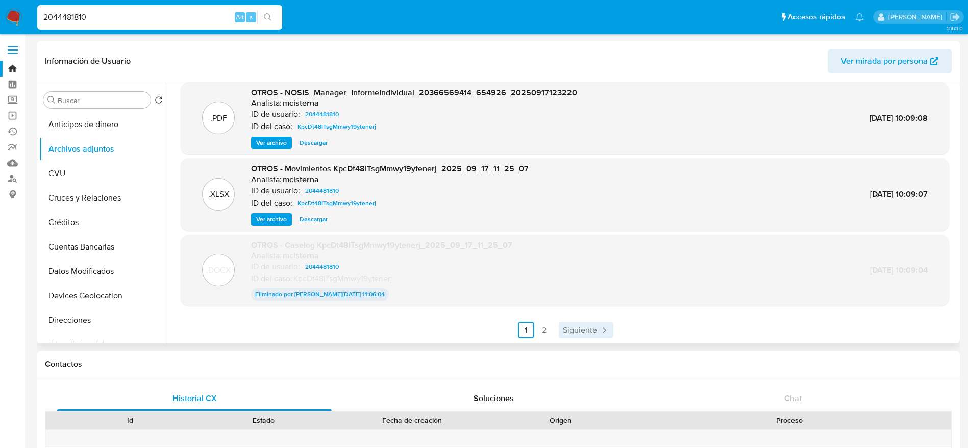
click at [584, 327] on span "Siguiente" at bounding box center [580, 330] width 34 height 8
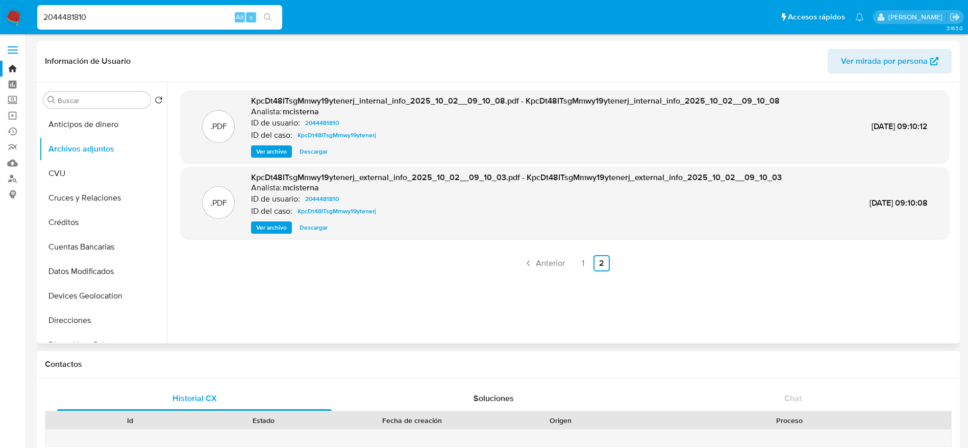
click at [106, 14] on input "2044481810" at bounding box center [159, 17] width 245 height 13
paste input "13454632"
type input "13454632"
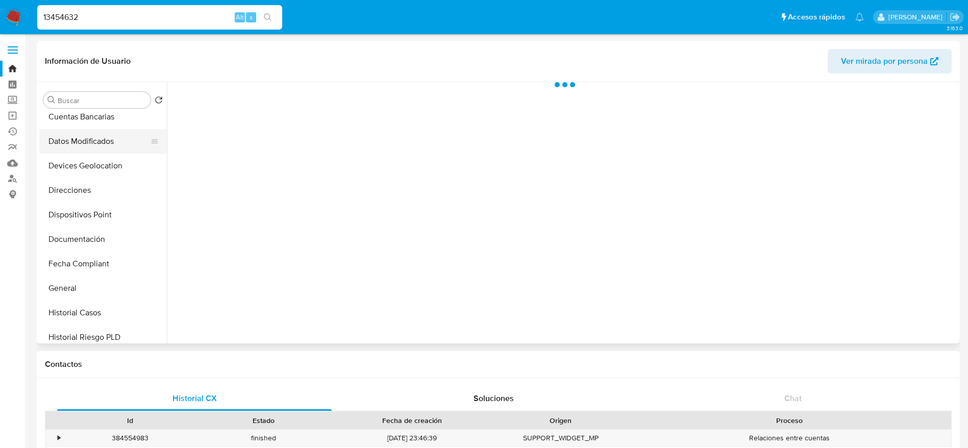
select select "10"
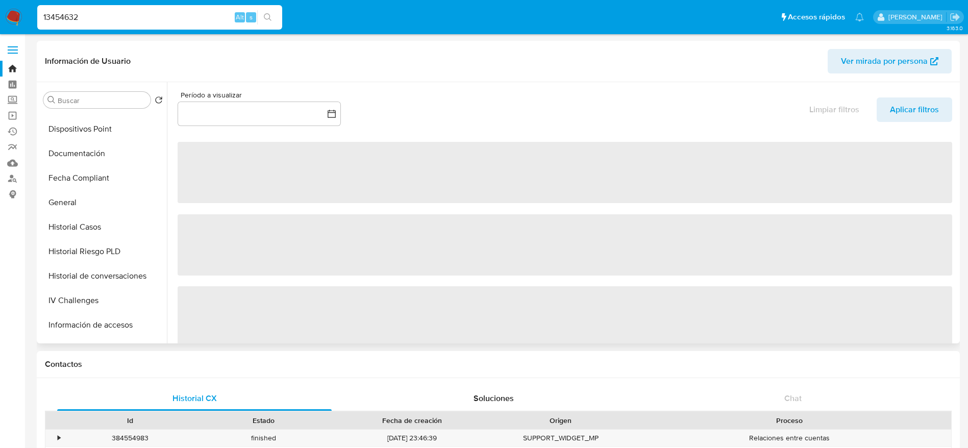
scroll to position [306, 0]
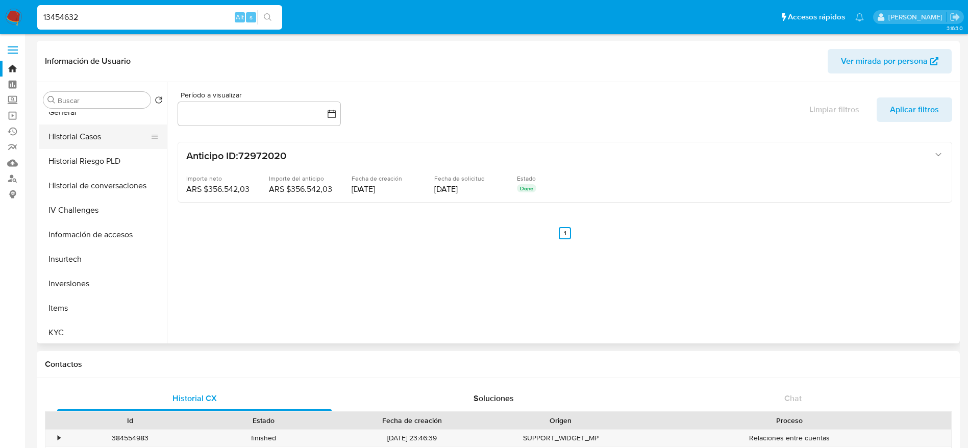
click at [99, 143] on button "Historial Casos" at bounding box center [98, 137] width 119 height 24
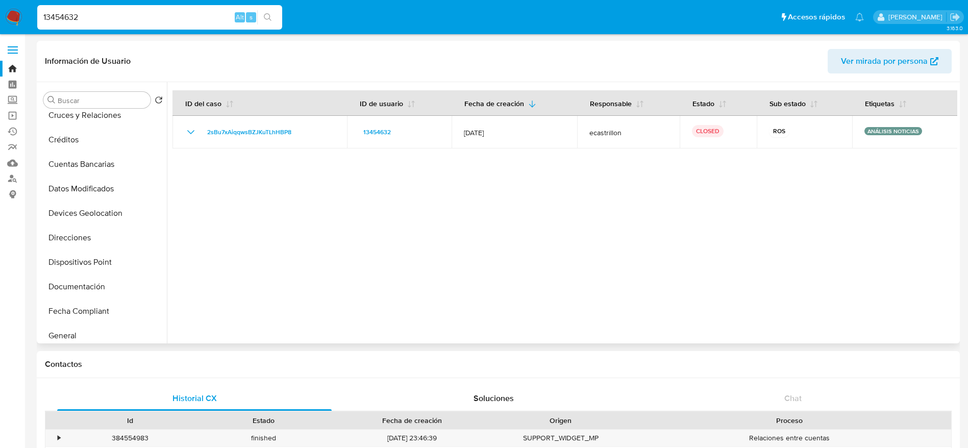
scroll to position [0, 0]
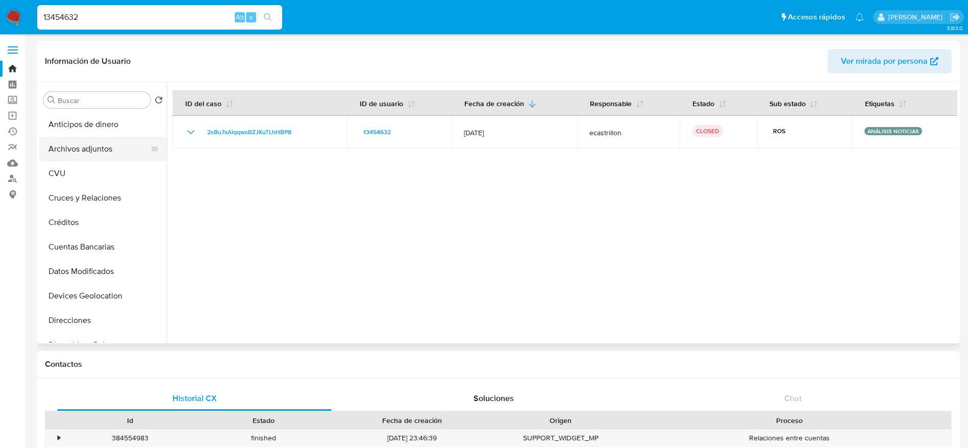
click at [103, 144] on button "Archivos adjuntos" at bounding box center [98, 149] width 119 height 24
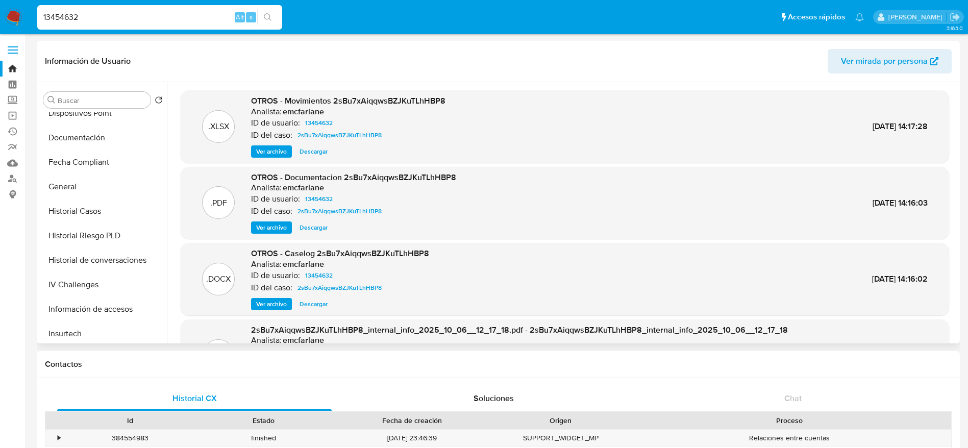
scroll to position [306, 0]
click at [100, 188] on button "Historial de conversaciones" at bounding box center [98, 186] width 119 height 24
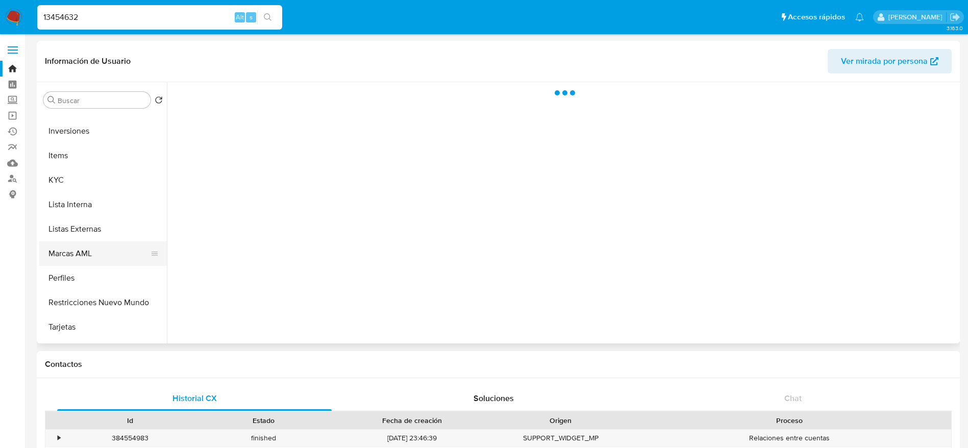
scroll to position [459, 0]
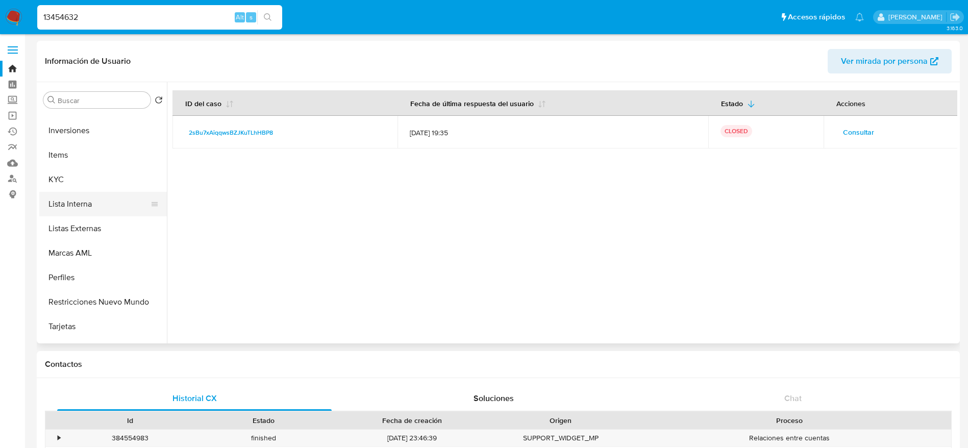
click at [92, 209] on button "Lista Interna" at bounding box center [98, 204] width 119 height 24
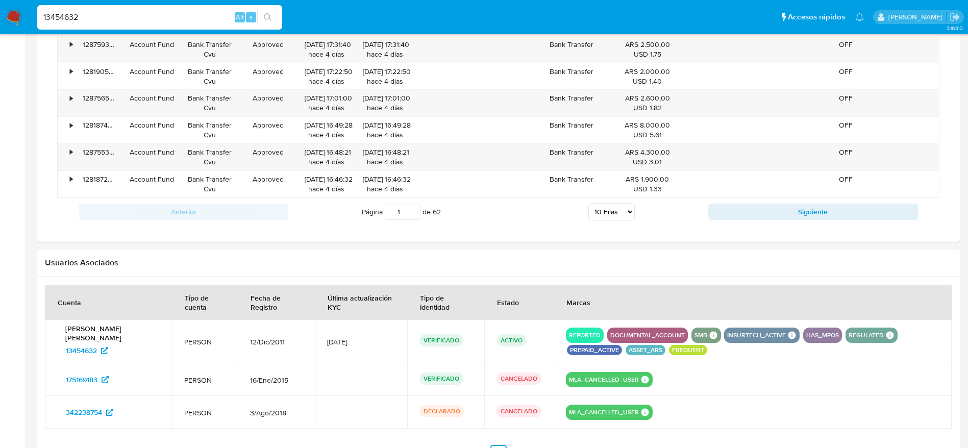
scroll to position [915, 0]
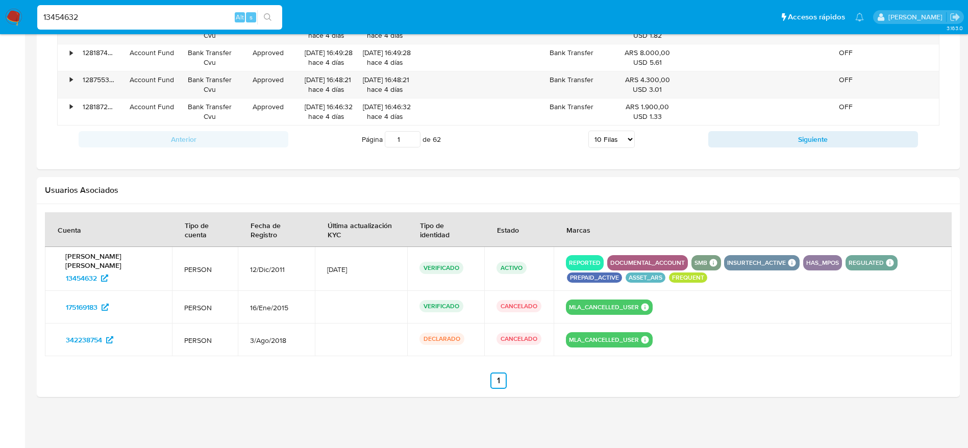
drag, startPoint x: 120, startPoint y: 10, endPoint x: 115, endPoint y: 21, distance: 12.1
click at [120, 11] on input "13454632" at bounding box center [159, 17] width 245 height 13
click at [115, 20] on input "13454632" at bounding box center [159, 17] width 245 height 13
paste input "356350887"
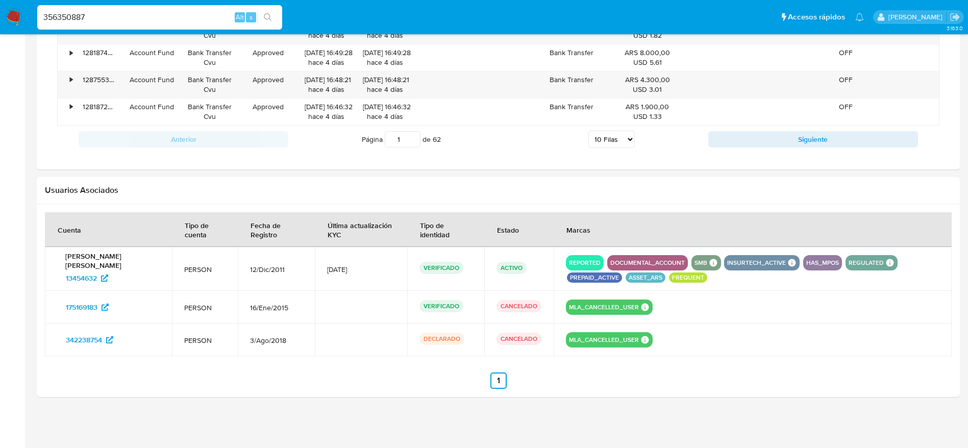
type input "356350887"
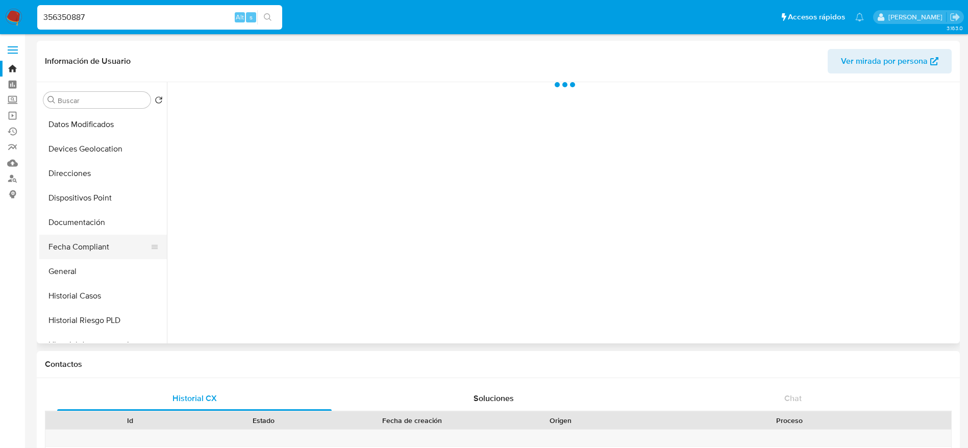
scroll to position [153, 0]
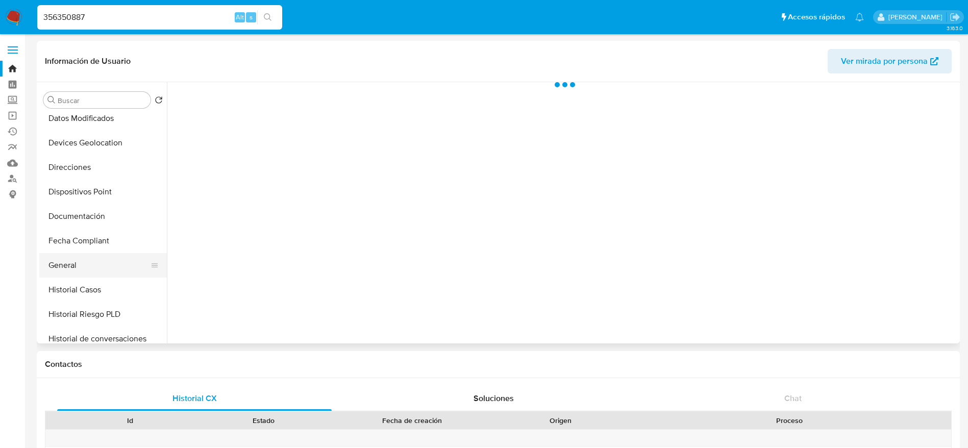
select select "10"
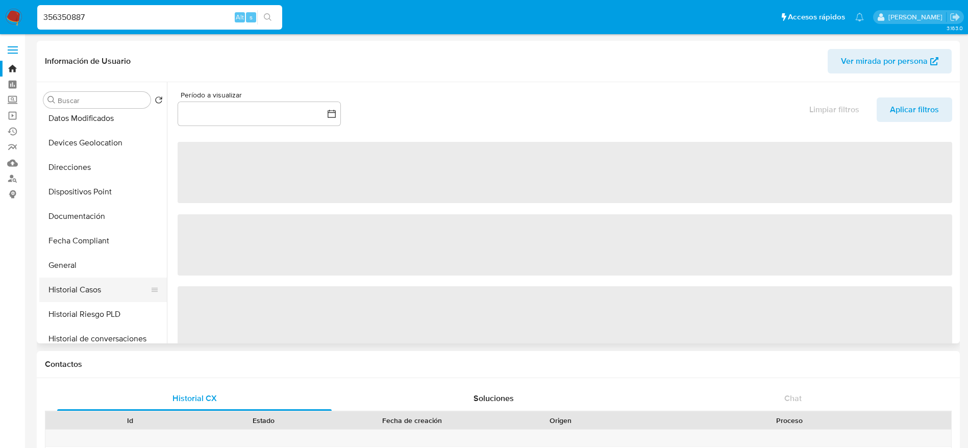
click at [104, 289] on button "Historial Casos" at bounding box center [98, 290] width 119 height 24
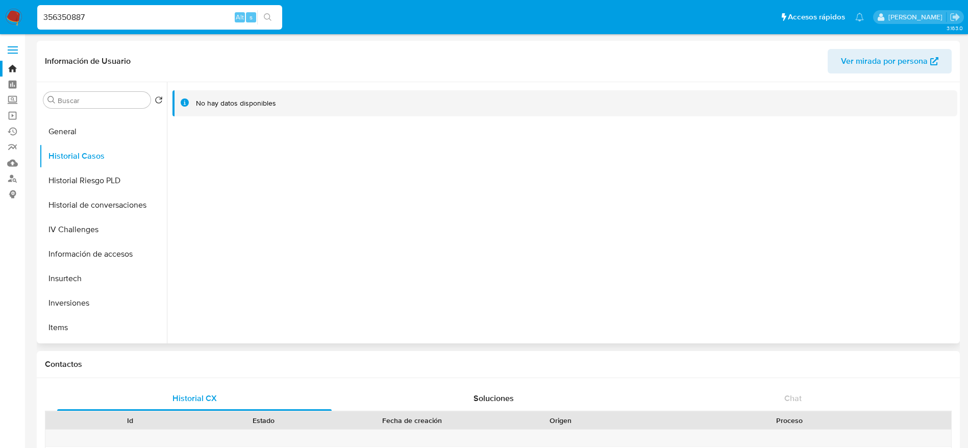
scroll to position [306, 0]
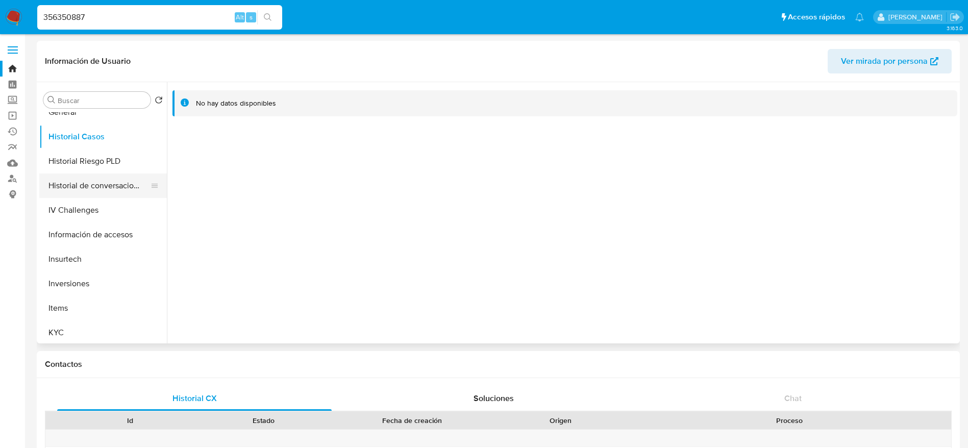
click at [102, 188] on button "Historial de conversaciones" at bounding box center [98, 186] width 119 height 24
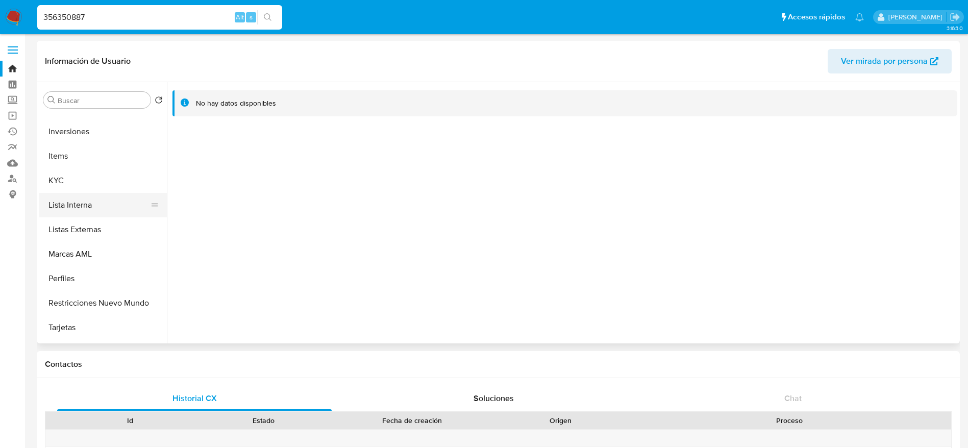
scroll to position [459, 0]
click at [101, 211] on button "Lista Interna" at bounding box center [98, 204] width 119 height 24
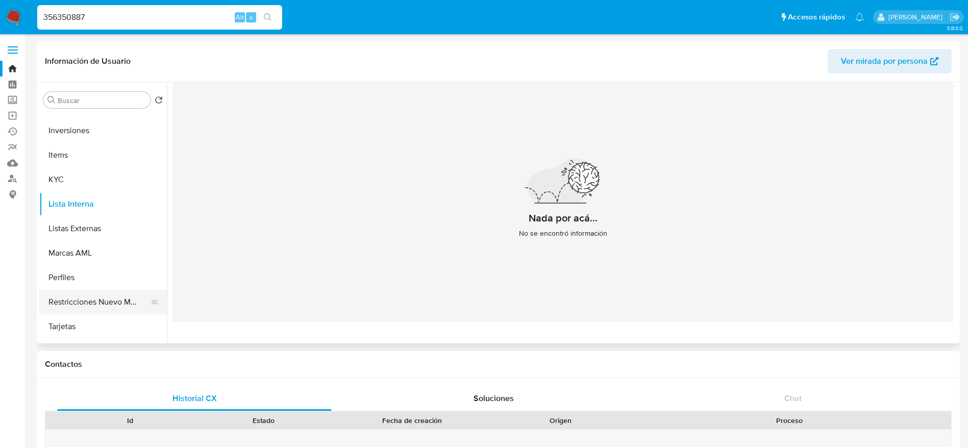
click at [106, 299] on button "Restricciones Nuevo Mundo" at bounding box center [98, 302] width 119 height 24
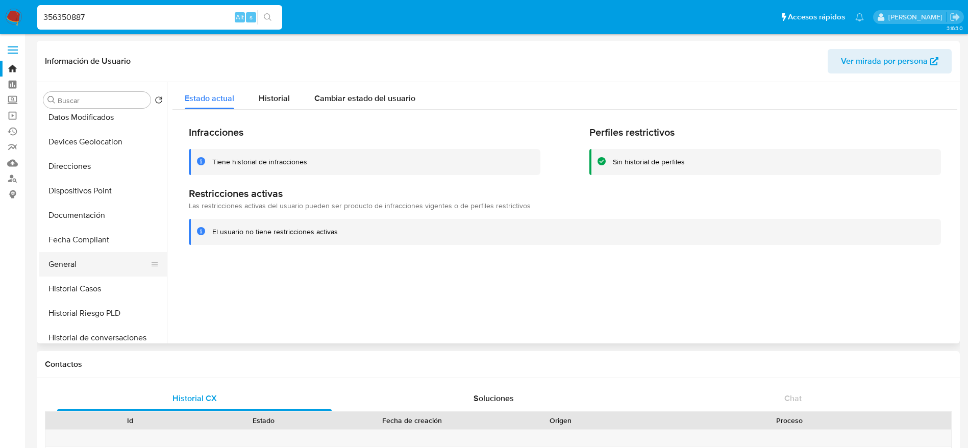
scroll to position [153, 0]
click at [90, 292] on button "Historial Casos" at bounding box center [98, 290] width 119 height 24
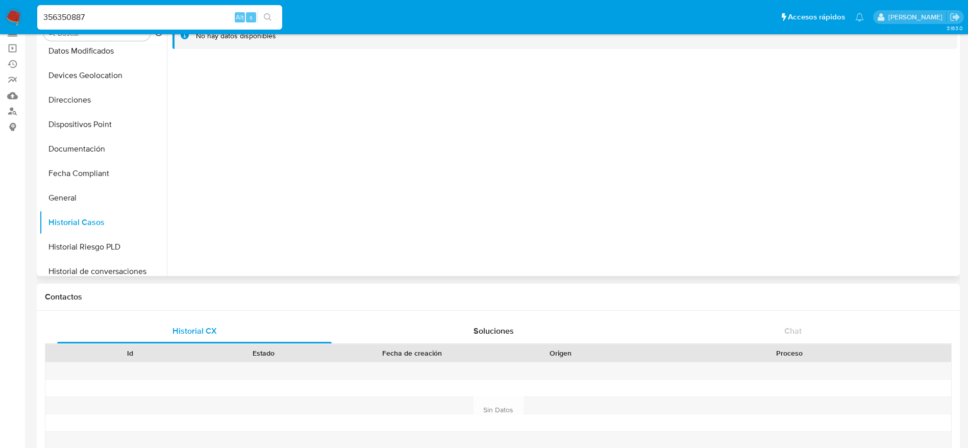
scroll to position [0, 0]
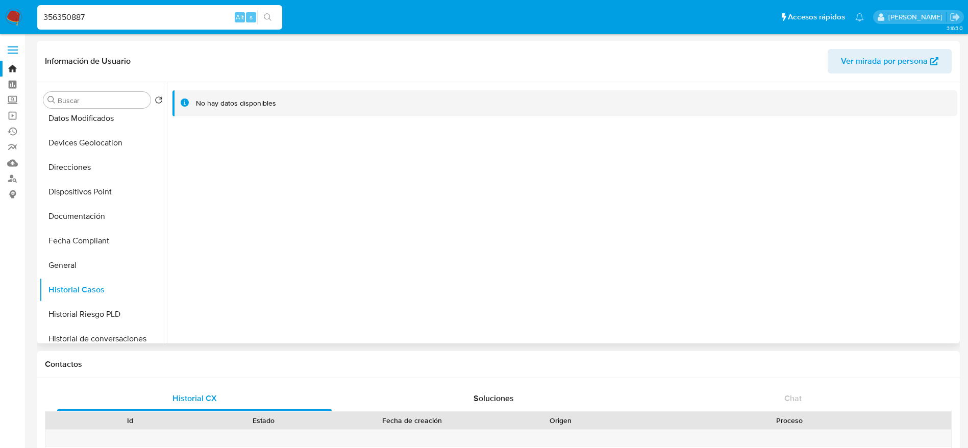
click at [890, 53] on span "Ver mirada por persona" at bounding box center [884, 61] width 87 height 24
click at [140, 11] on input "356350887" at bounding box center [159, 17] width 245 height 13
paste input "8484917"
type input "384849177"
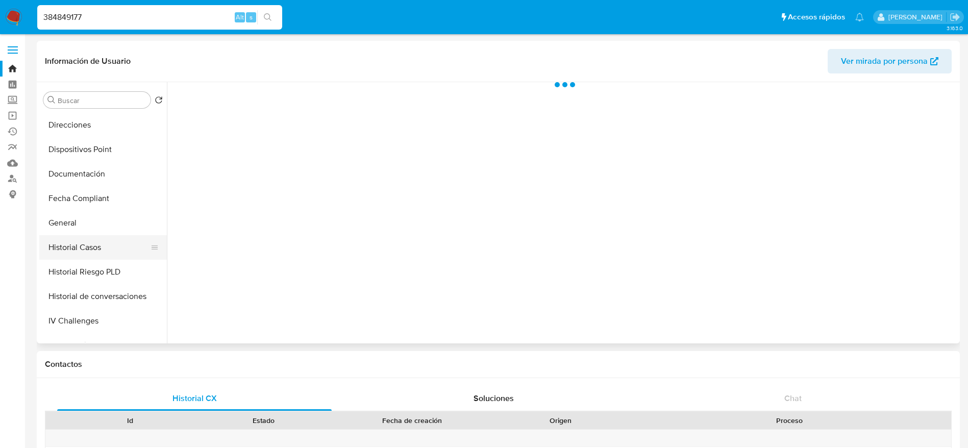
scroll to position [230, 0]
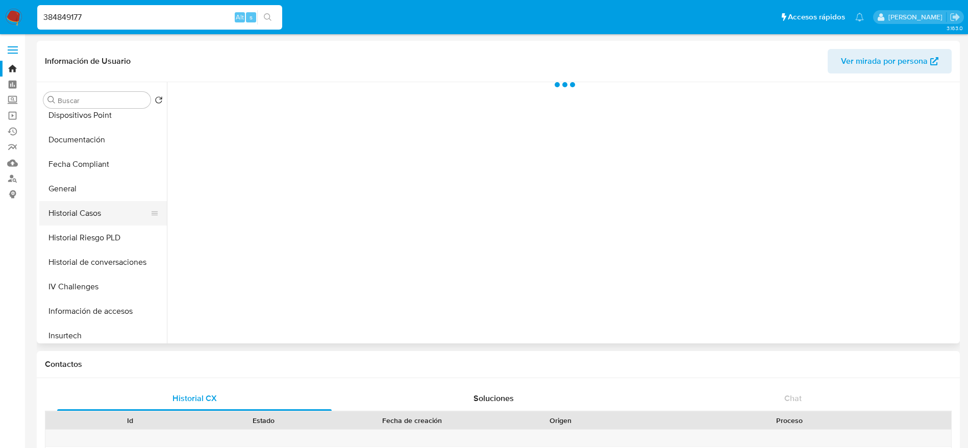
select select "10"
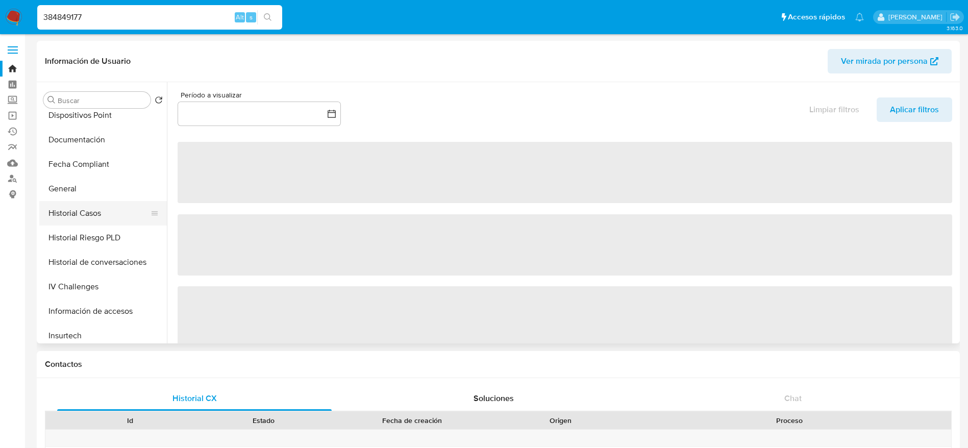
click at [95, 211] on button "Historial Casos" at bounding box center [98, 213] width 119 height 24
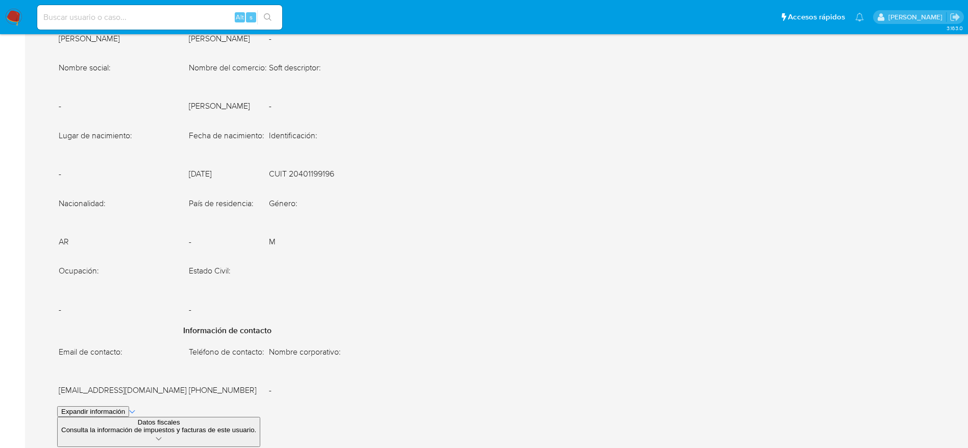
scroll to position [689, 0]
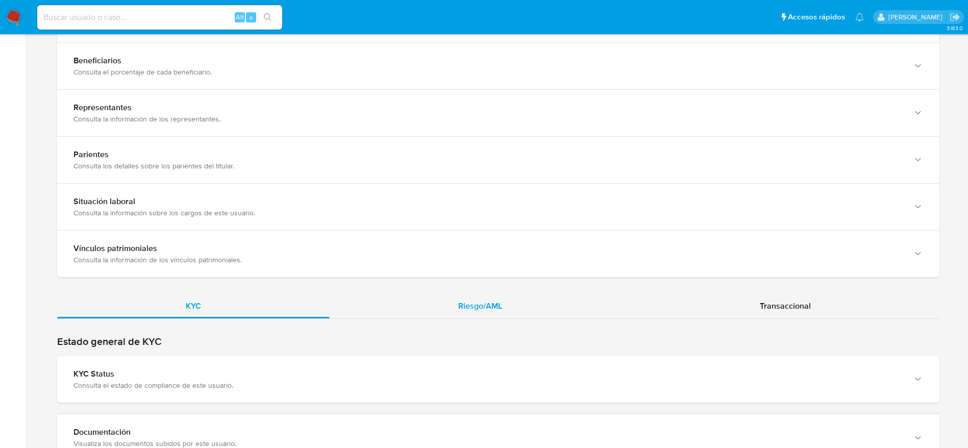
click at [475, 298] on div "Riesgo/AML" at bounding box center [480, 306] width 301 height 24
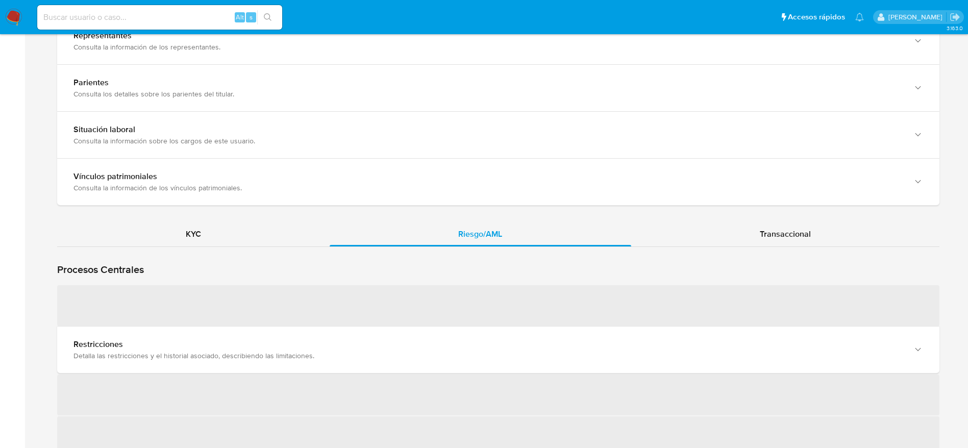
scroll to position [842, 0]
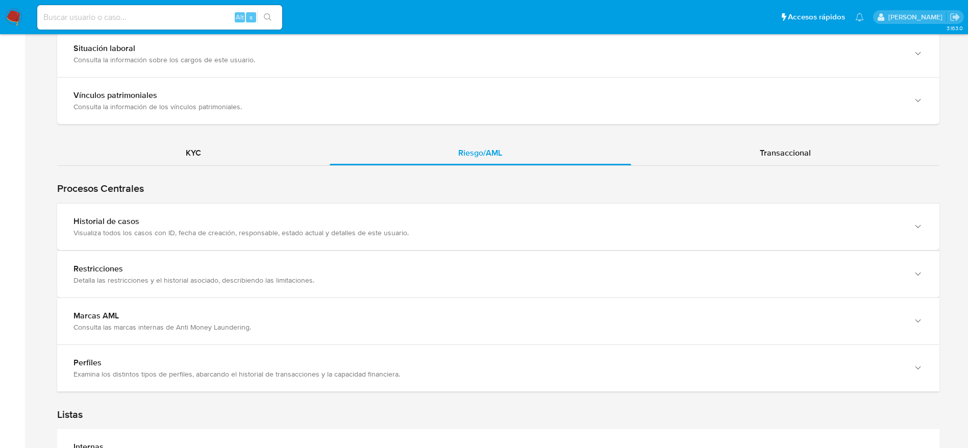
click at [382, 240] on div "Historial de casos Visualiza todos los casos con ID, fecha de creación, respons…" at bounding box center [498, 227] width 882 height 46
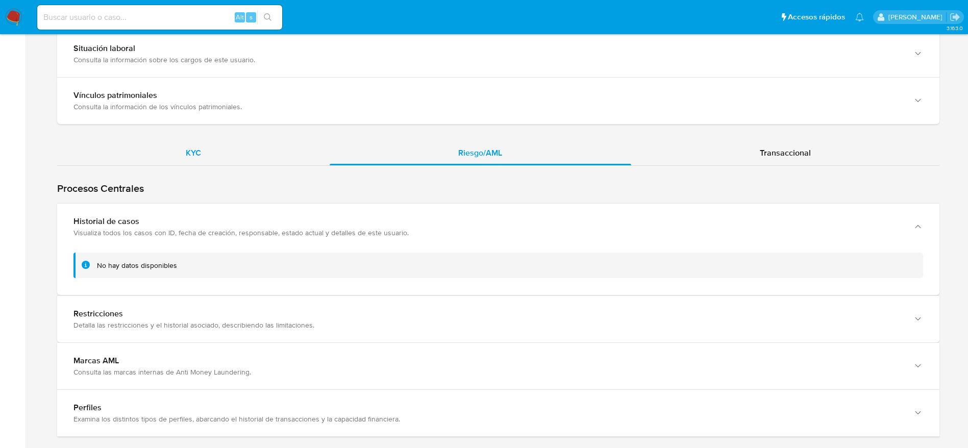
click at [206, 158] on div "KYC" at bounding box center [193, 153] width 273 height 24
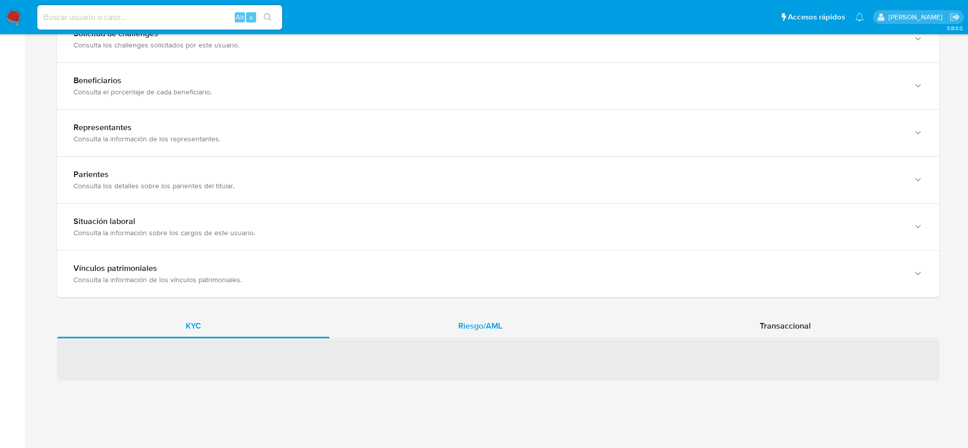
click at [483, 323] on span "Riesgo/AML" at bounding box center [480, 326] width 44 height 12
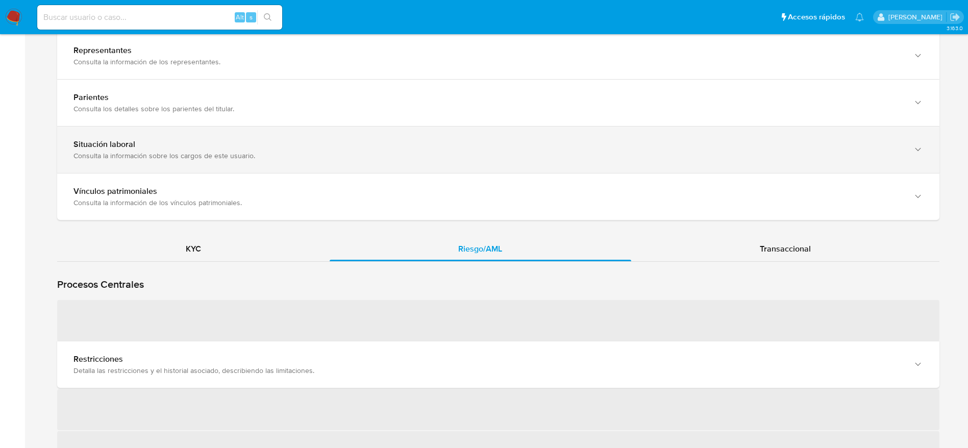
scroll to position [822, 0]
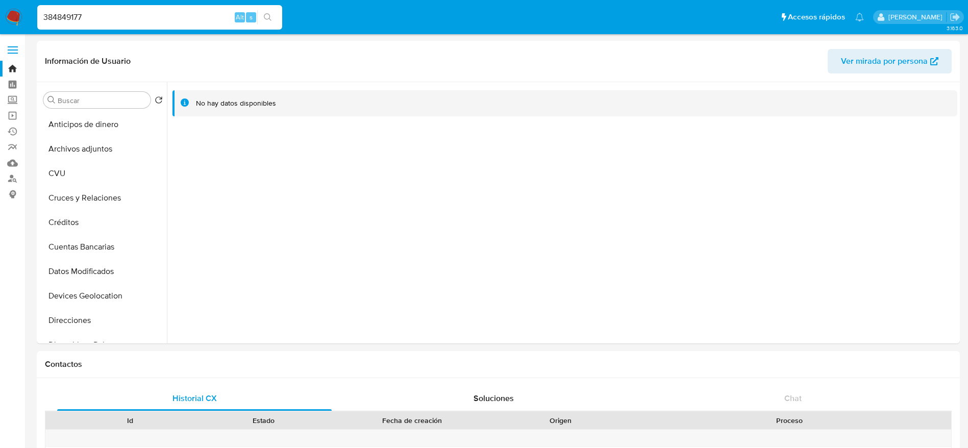
select select "10"
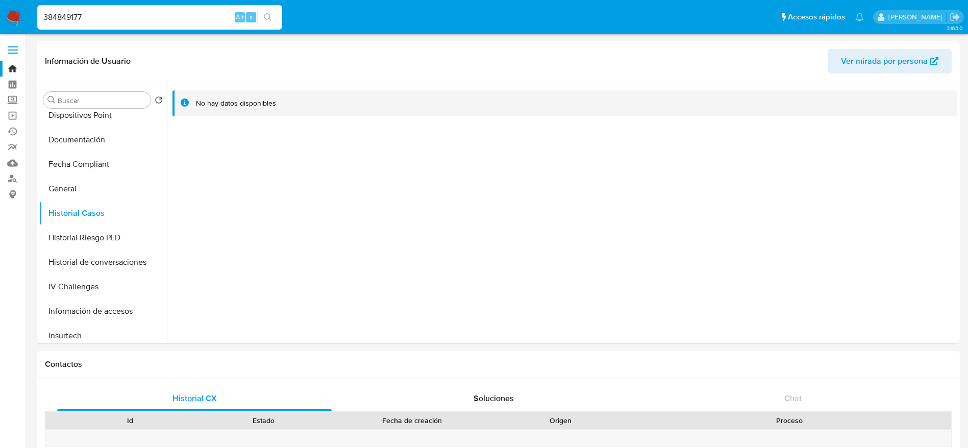
click at [133, 14] on input "384849177" at bounding box center [159, 17] width 245 height 13
paste input "5635088"
type input "356350887"
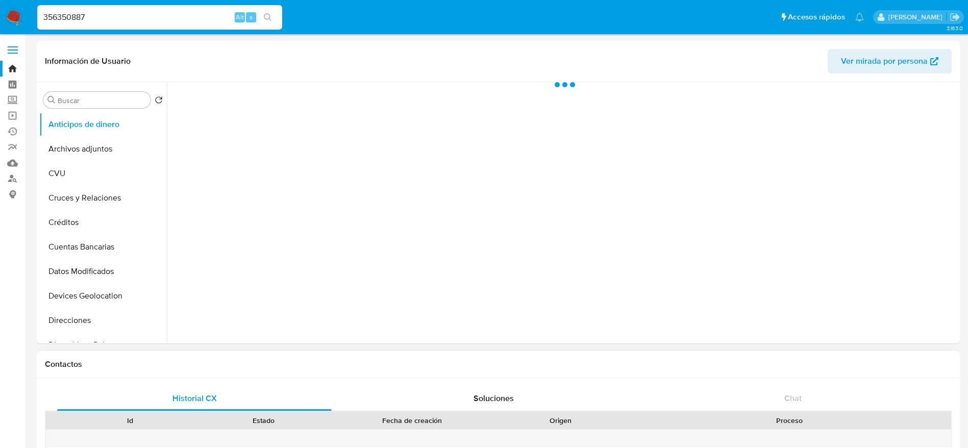
scroll to position [763, 0]
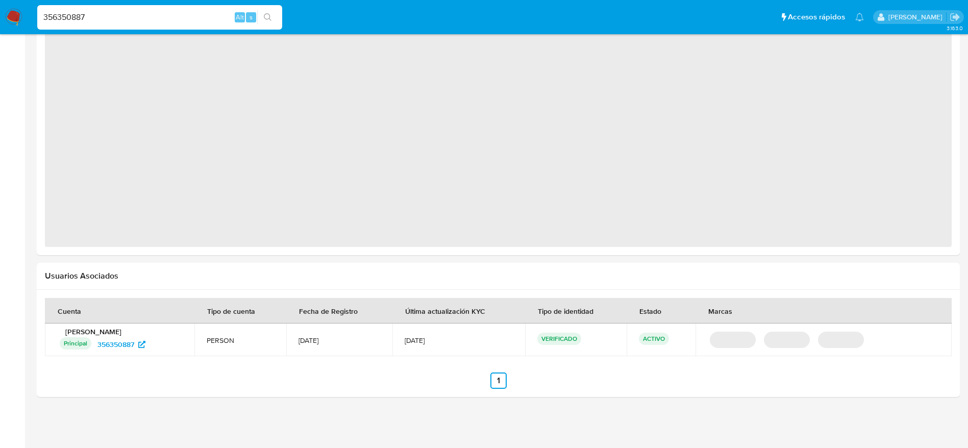
select select "10"
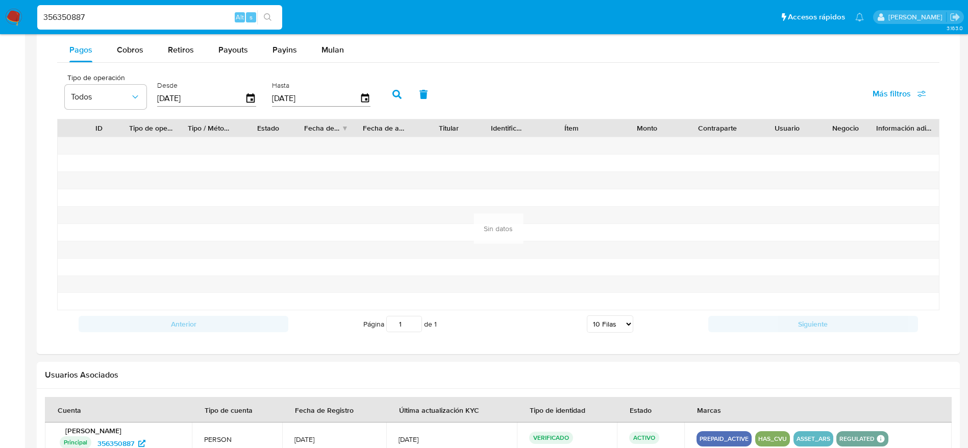
scroll to position [609, 0]
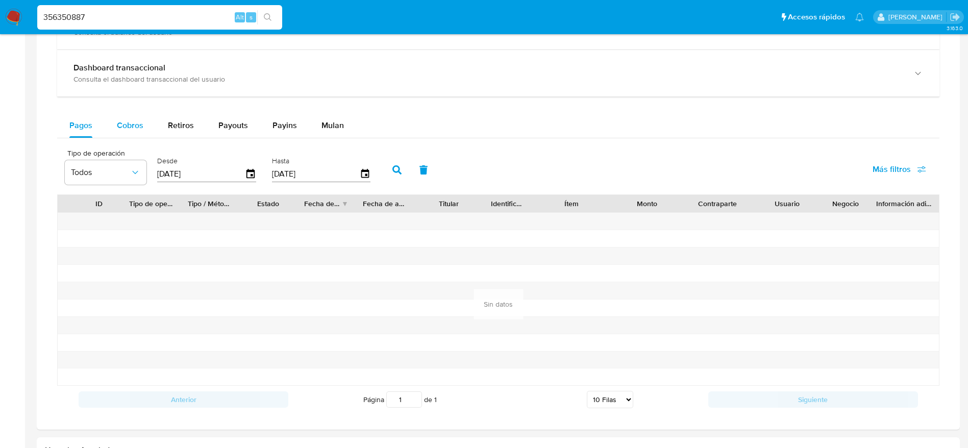
click at [135, 134] on div "Cobros" at bounding box center [130, 125] width 27 height 24
select select "10"
click at [178, 126] on span "Retiros" at bounding box center [181, 125] width 26 height 12
select select "10"
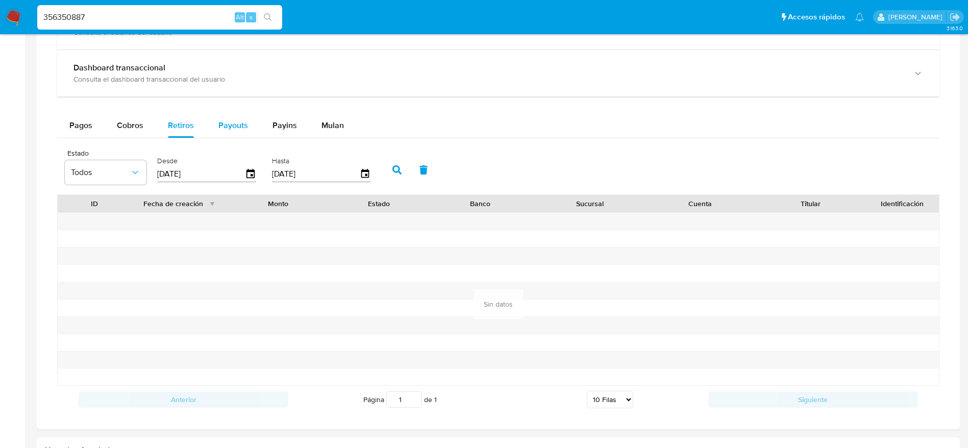
click at [229, 128] on span "Payouts" at bounding box center [233, 125] width 30 height 12
select select "10"
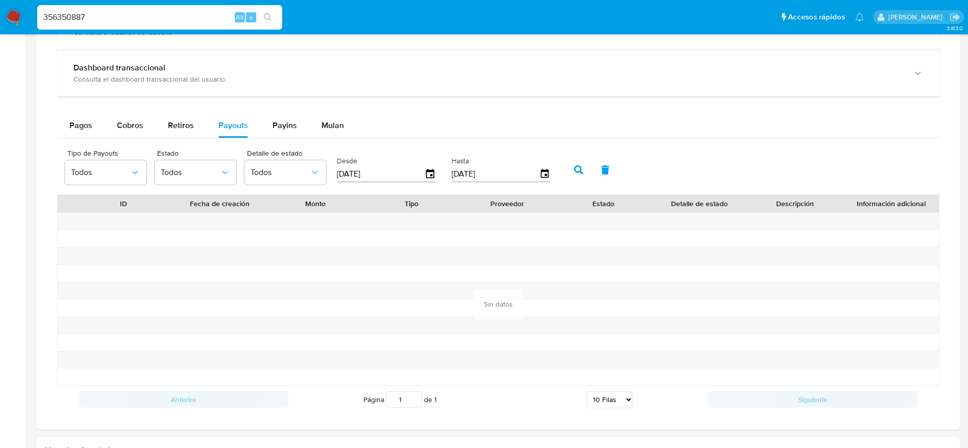
click at [287, 130] on span "Payins" at bounding box center [285, 125] width 24 height 12
select select "10"
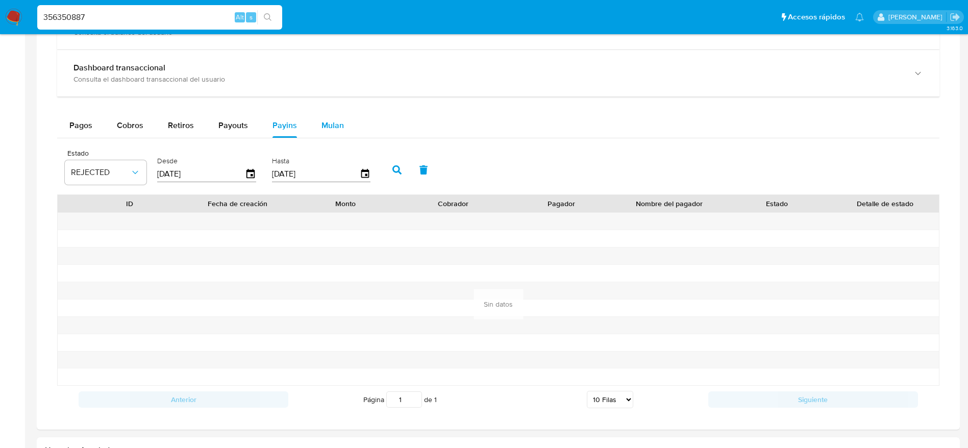
click at [333, 129] on span "Mulan" at bounding box center [333, 125] width 22 height 12
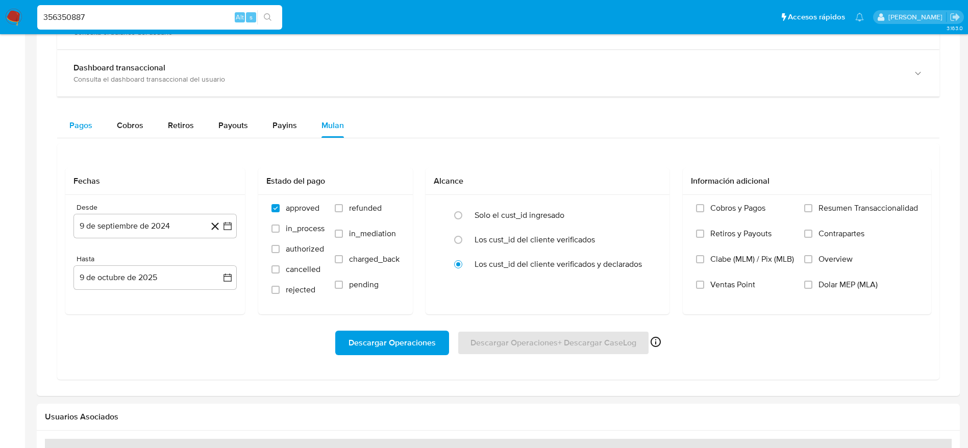
click at [84, 128] on span "Pagos" at bounding box center [80, 125] width 23 height 12
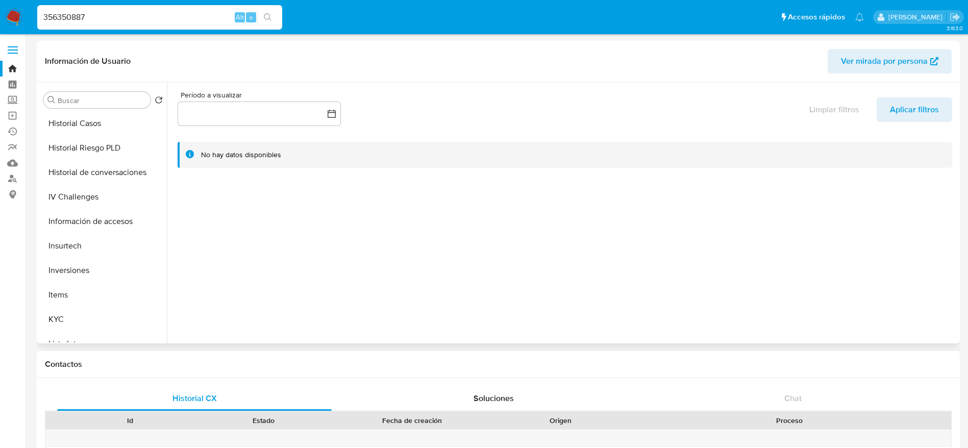
scroll to position [459, 0]
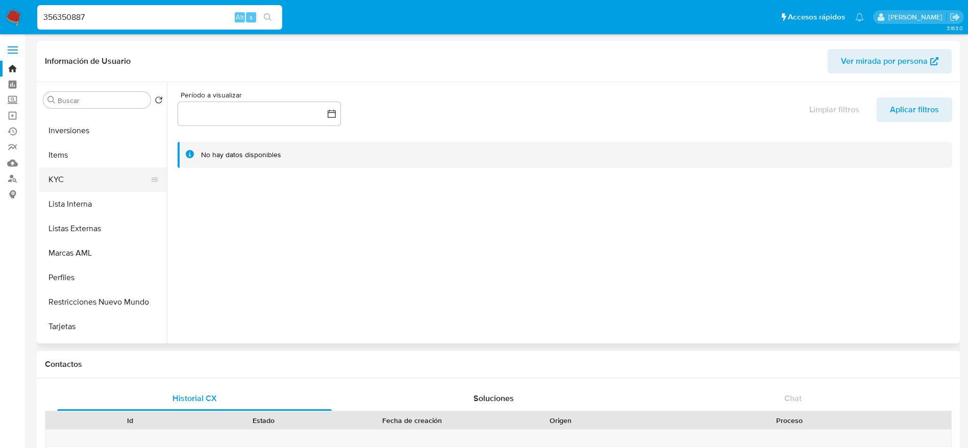
click at [81, 175] on button "KYC" at bounding box center [98, 179] width 119 height 24
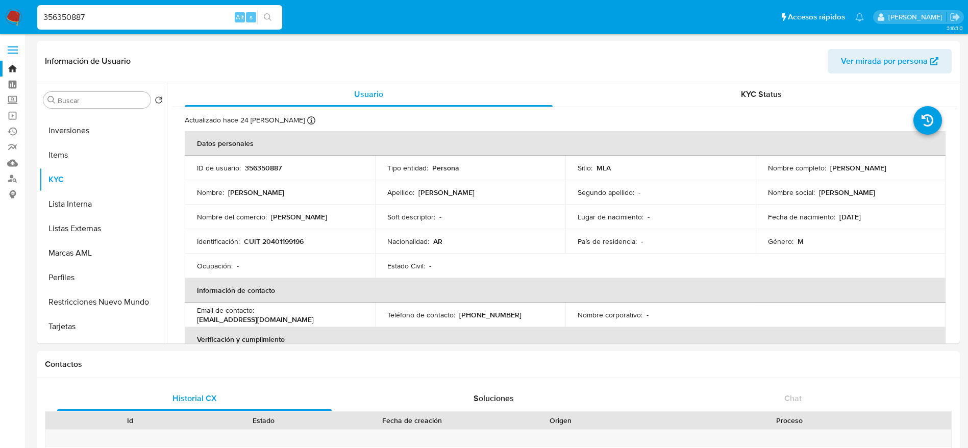
click at [106, 16] on input "356350887" at bounding box center [159, 17] width 245 height 13
click at [106, 15] on input "356350887" at bounding box center [159, 17] width 245 height 13
paste input "8484917"
type input "384849177"
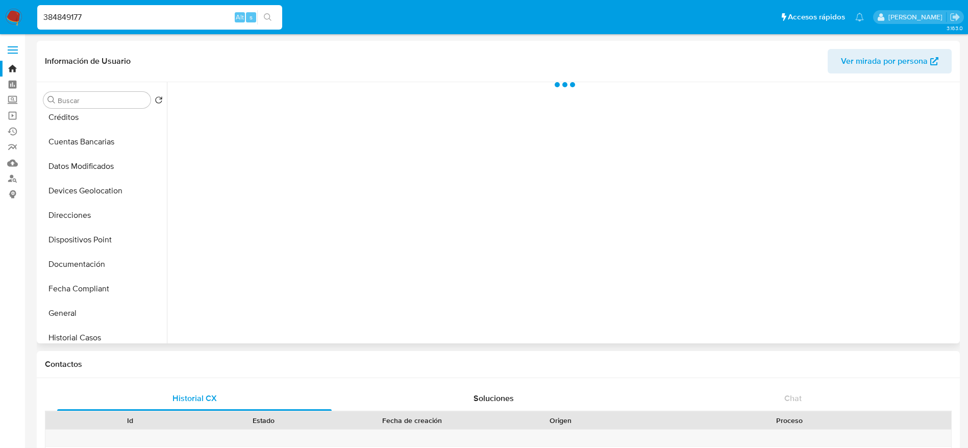
scroll to position [230, 0]
click at [92, 208] on button "Historial Casos" at bounding box center [98, 213] width 119 height 24
select select "10"
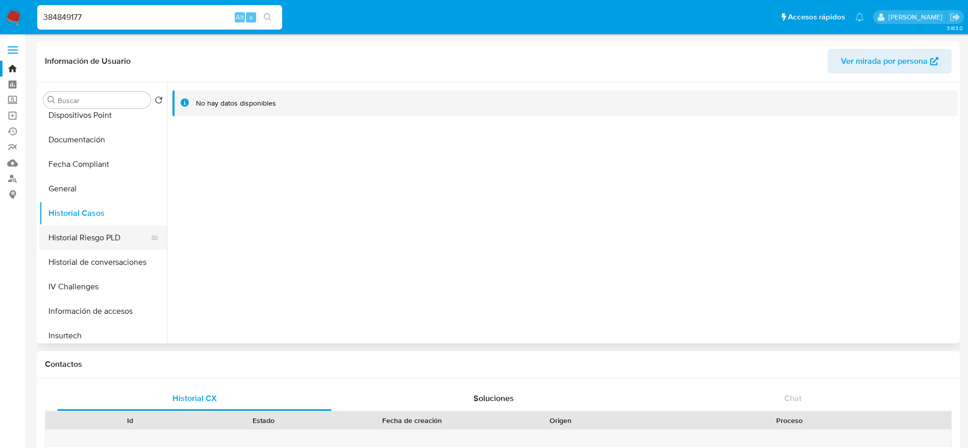
scroll to position [306, 0]
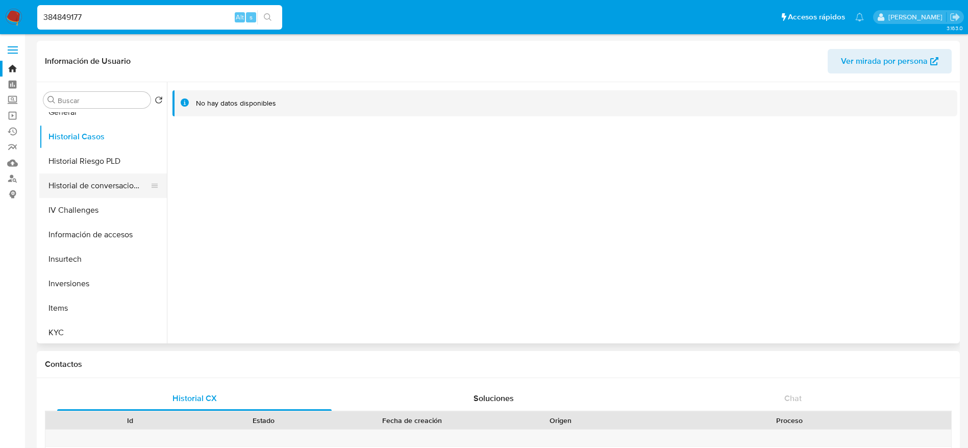
click at [127, 191] on button "Historial de conversaciones" at bounding box center [98, 186] width 119 height 24
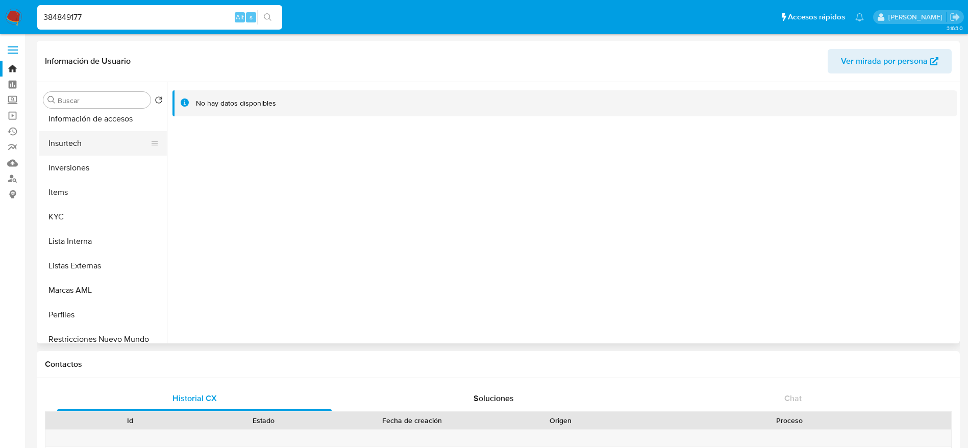
scroll to position [459, 0]
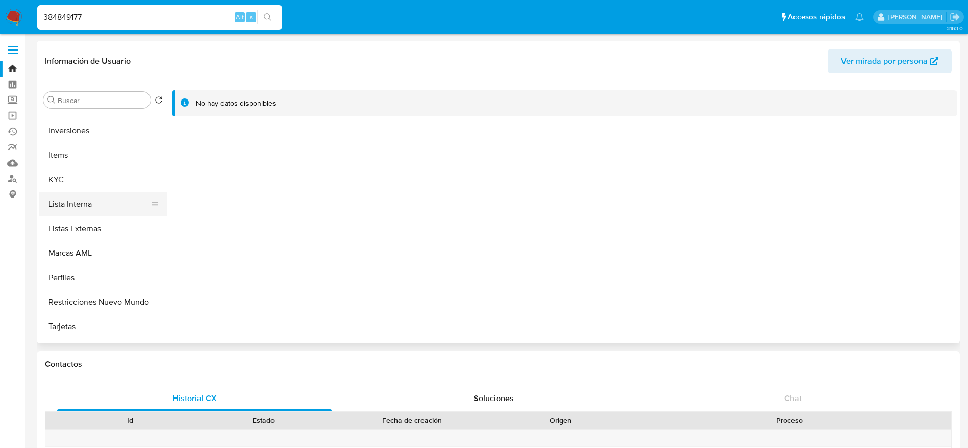
click at [90, 206] on button "Lista Interna" at bounding box center [98, 204] width 119 height 24
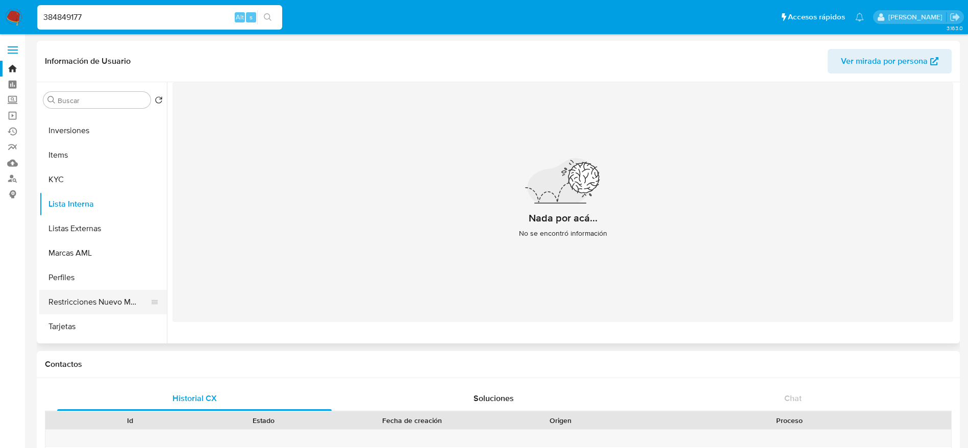
click at [94, 300] on button "Restricciones Nuevo Mundo" at bounding box center [98, 302] width 119 height 24
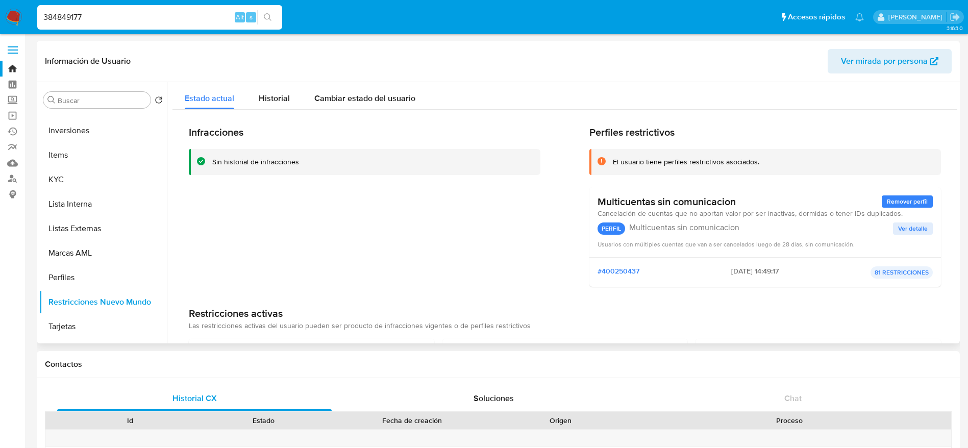
click at [903, 53] on span "Ver mirada por persona" at bounding box center [884, 61] width 87 height 24
click at [66, 192] on button "Lista Interna" at bounding box center [98, 204] width 119 height 24
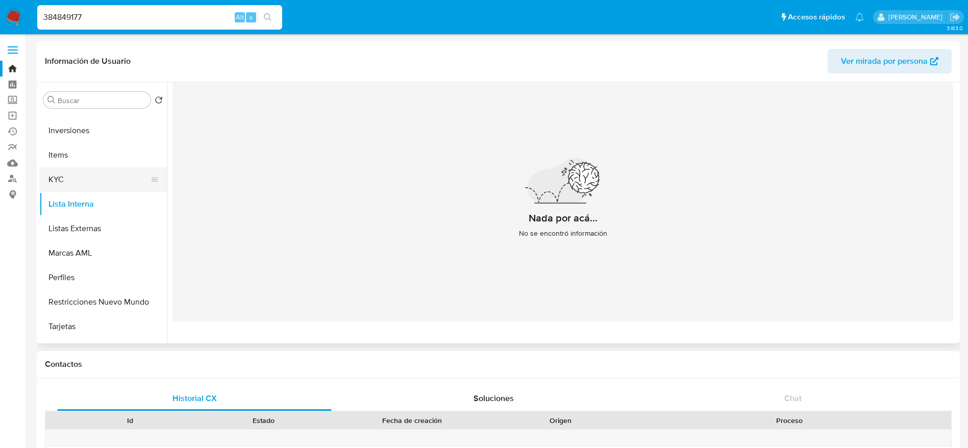
click at [66, 170] on button "KYC" at bounding box center [98, 179] width 119 height 24
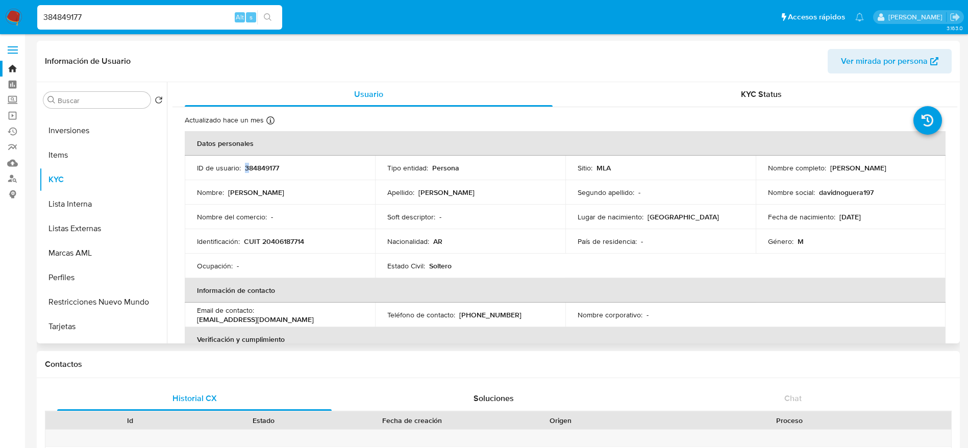
click at [250, 163] on p "384849177" at bounding box center [262, 167] width 34 height 9
click at [266, 173] on td "ID de usuario : 384849177" at bounding box center [280, 168] width 190 height 24
click at [266, 173] on p "384849177" at bounding box center [262, 167] width 34 height 9
copy p "384849177"
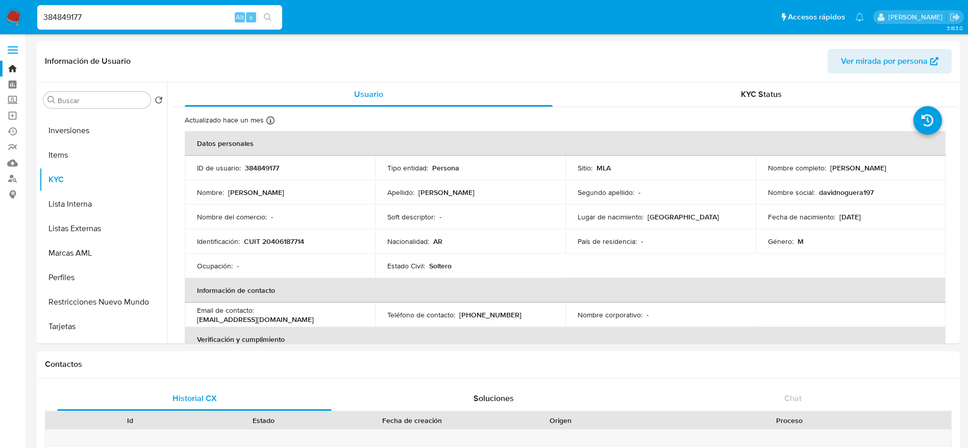
click at [113, 16] on input "384849177" at bounding box center [159, 17] width 245 height 13
click at [101, 16] on input "384849177" at bounding box center [159, 17] width 245 height 13
paste input "1490677303"
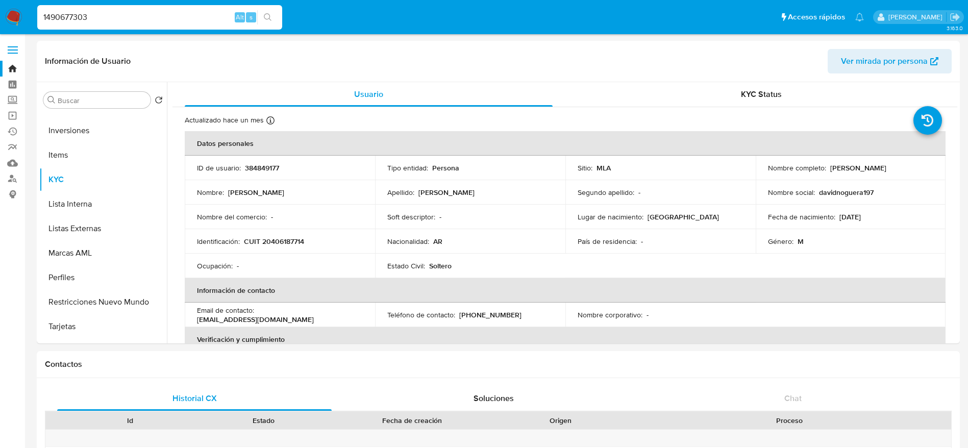
type input "1490677303"
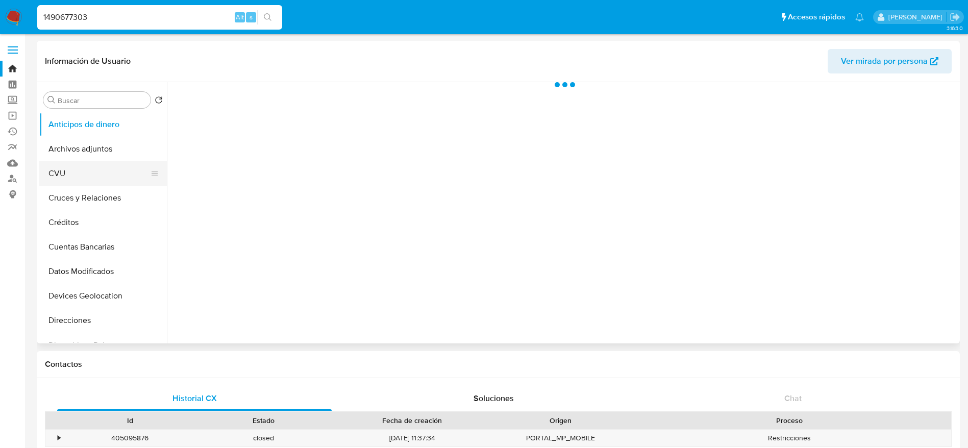
select select "10"
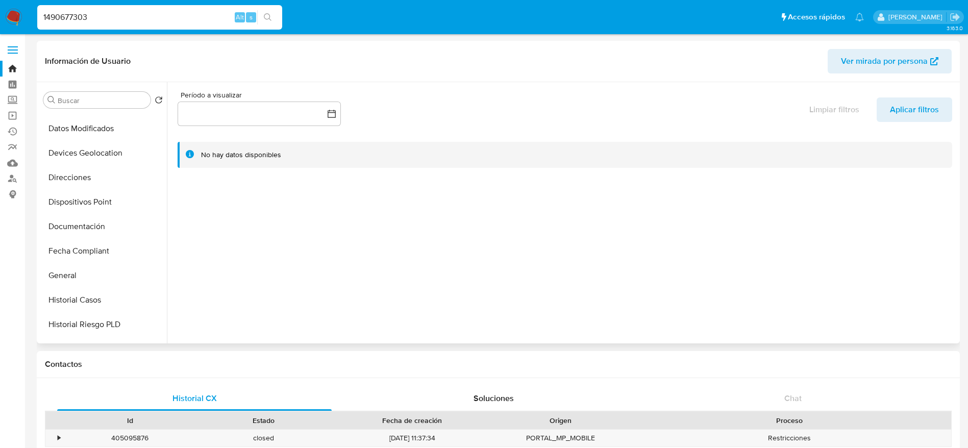
scroll to position [153, 0]
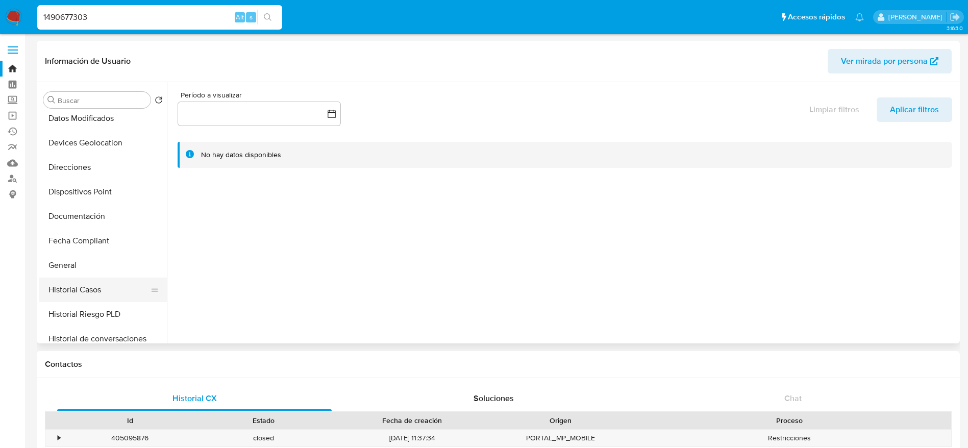
click at [101, 283] on button "Historial Casos" at bounding box center [98, 290] width 119 height 24
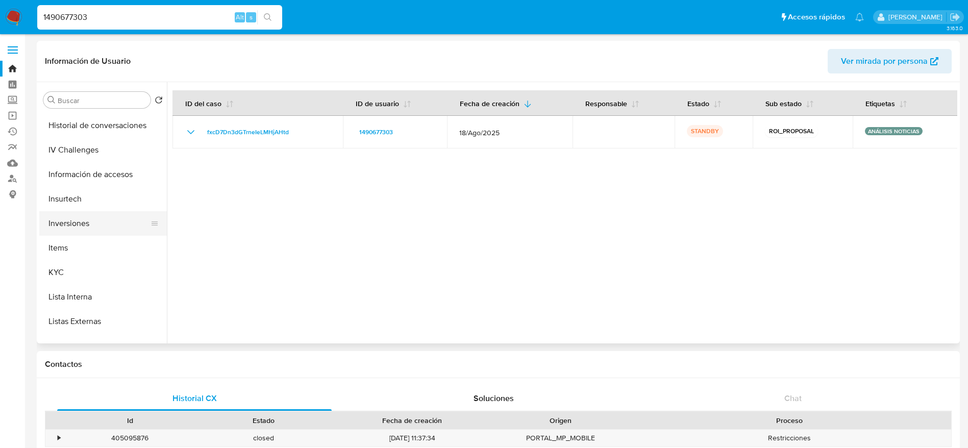
scroll to position [459, 0]
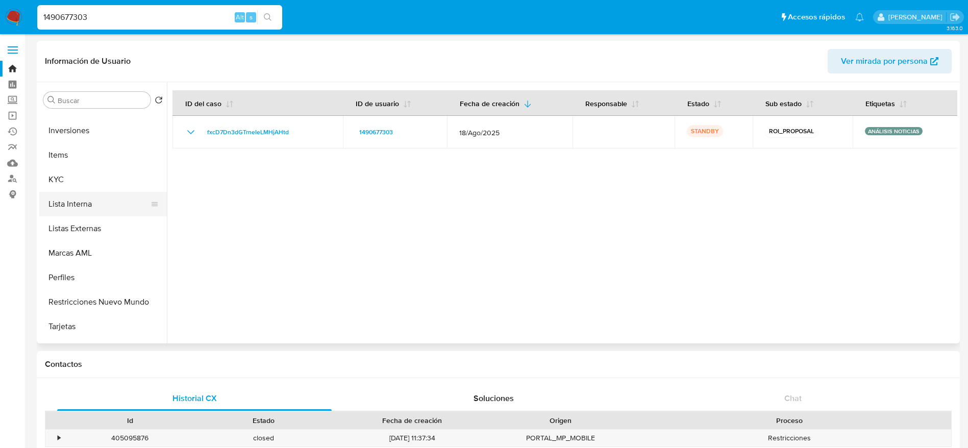
click at [82, 192] on button "Lista Interna" at bounding box center [98, 204] width 119 height 24
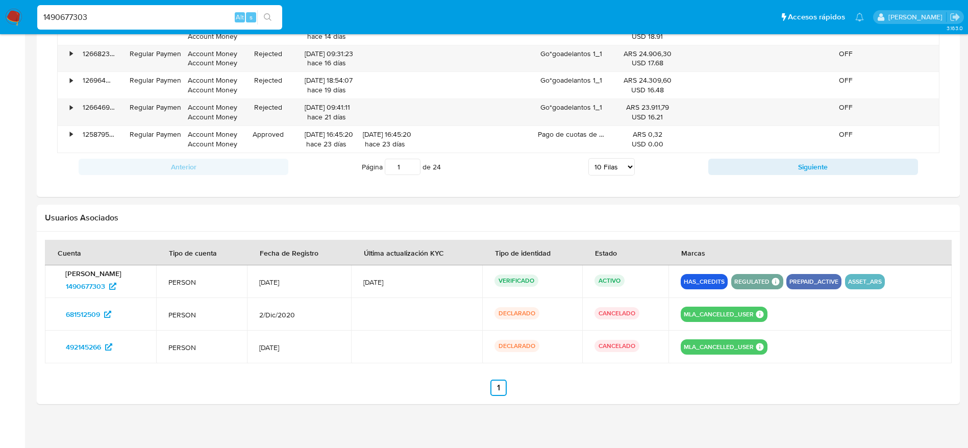
scroll to position [876, 0]
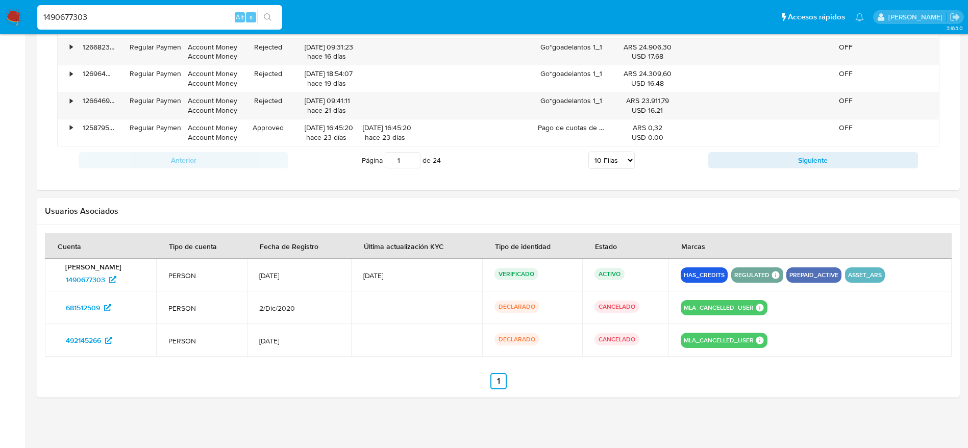
click at [102, 14] on input "1490677303" at bounding box center [159, 17] width 245 height 13
paste input "2513272"
type input "1425132723"
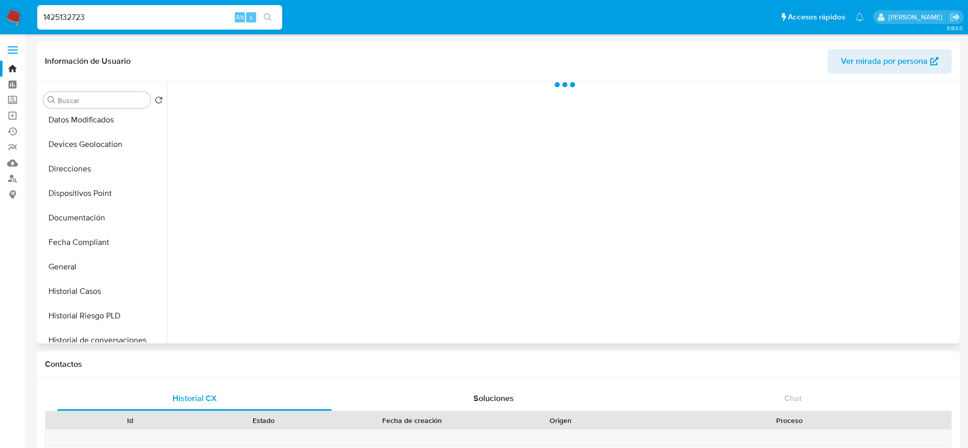
scroll to position [153, 0]
select select "10"
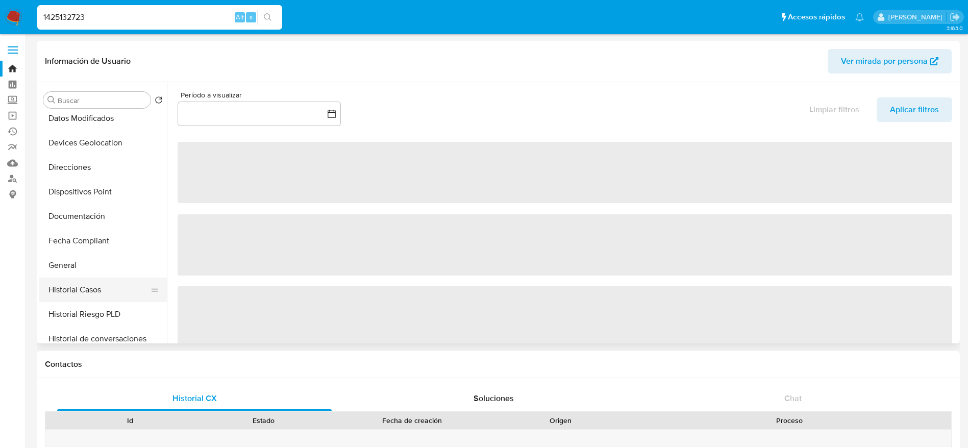
click at [92, 291] on button "Historial Casos" at bounding box center [98, 290] width 119 height 24
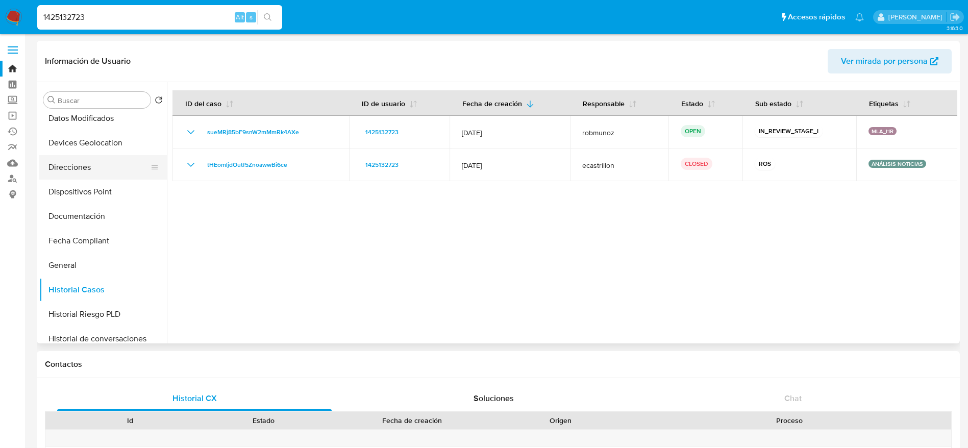
scroll to position [0, 0]
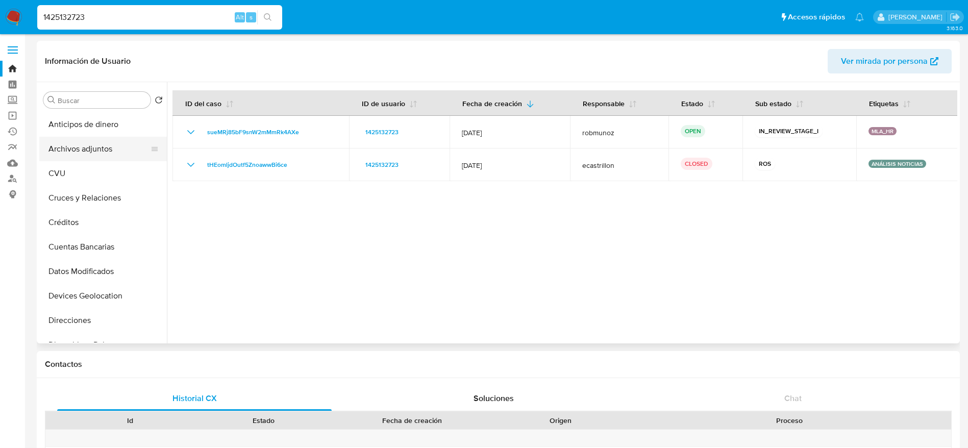
click at [96, 151] on button "Archivos adjuntos" at bounding box center [98, 149] width 119 height 24
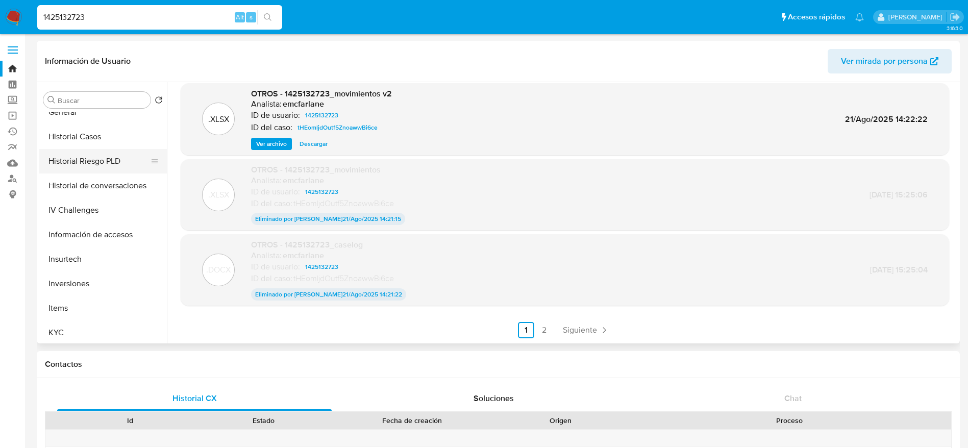
scroll to position [459, 0]
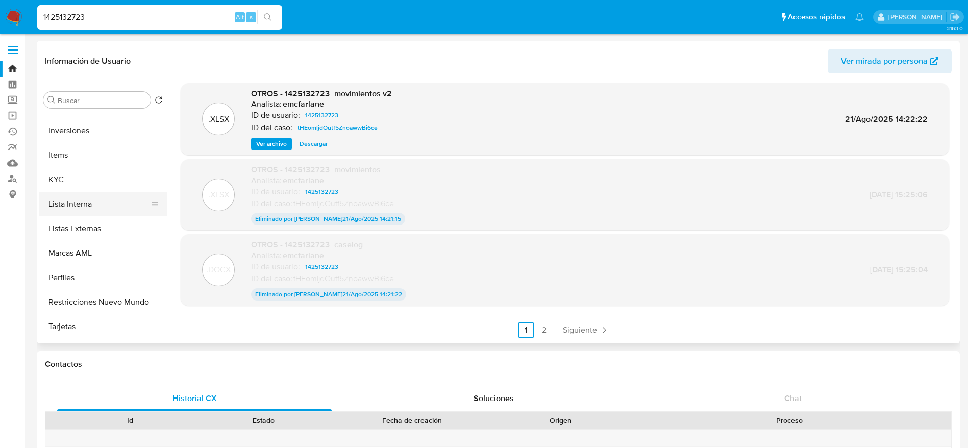
click at [74, 206] on button "Lista Interna" at bounding box center [98, 204] width 119 height 24
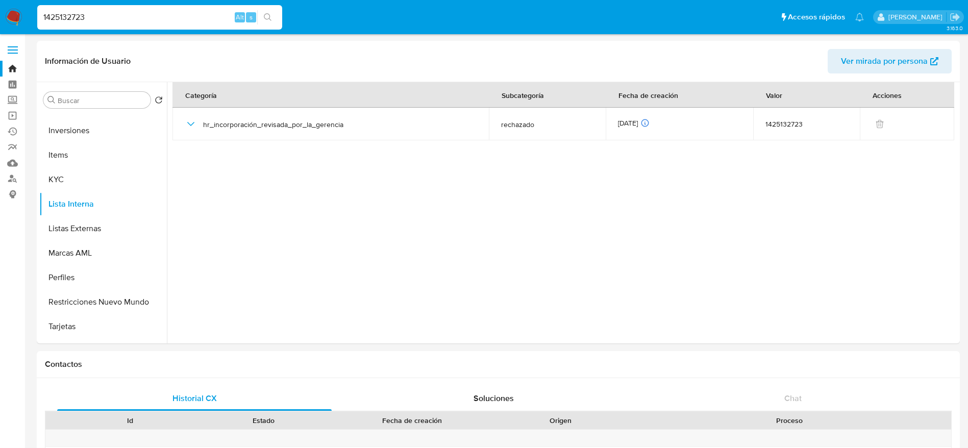
click at [111, 17] on input "1425132723" at bounding box center [159, 17] width 245 height 13
click at [111, 16] on input "1425132723" at bounding box center [159, 17] width 245 height 13
paste input "118488320"
type input "1118488320"
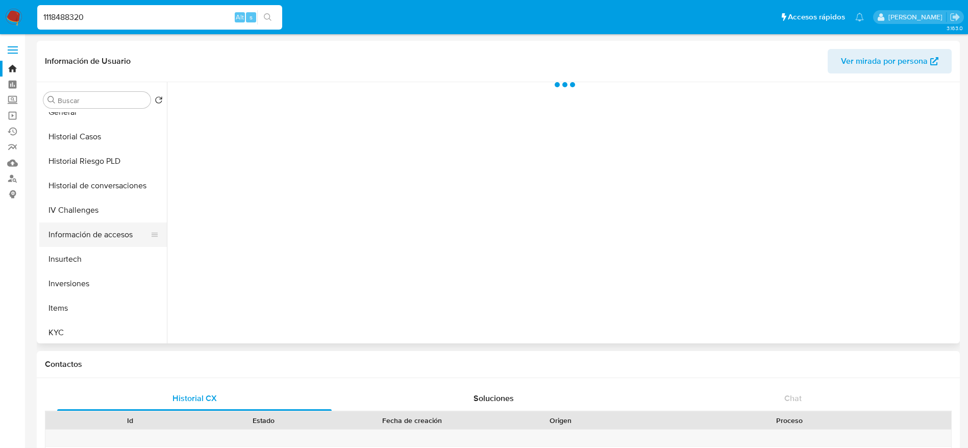
select select "10"
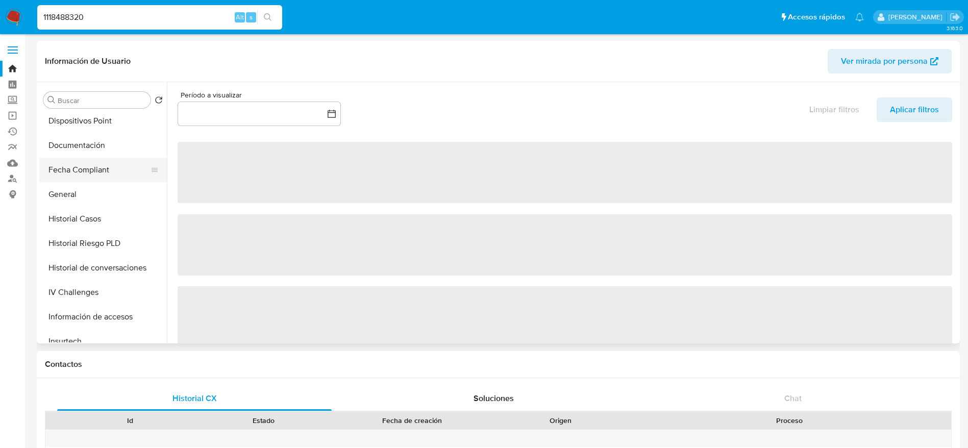
scroll to position [153, 0]
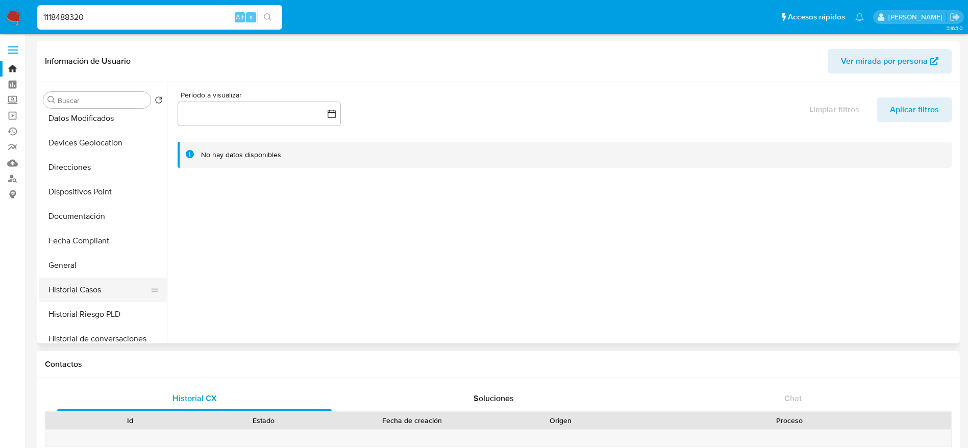
click at [83, 285] on button "Historial Casos" at bounding box center [98, 290] width 119 height 24
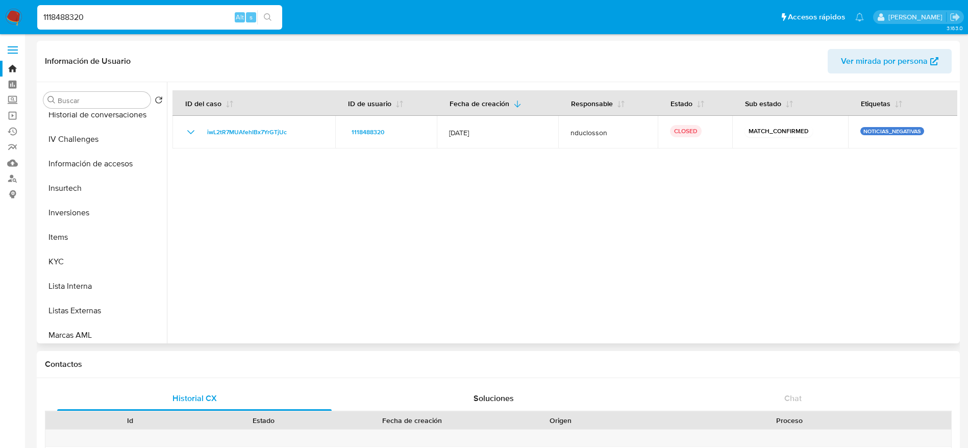
scroll to position [383, 0]
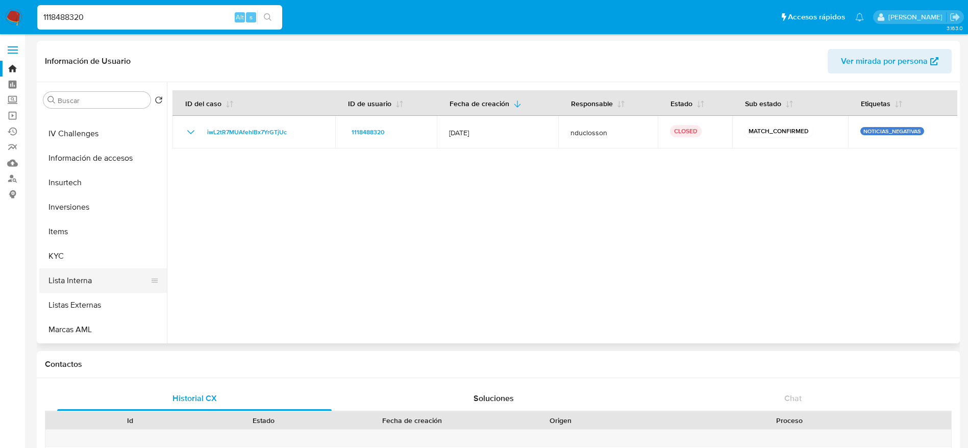
click at [77, 278] on button "Lista Interna" at bounding box center [98, 280] width 119 height 24
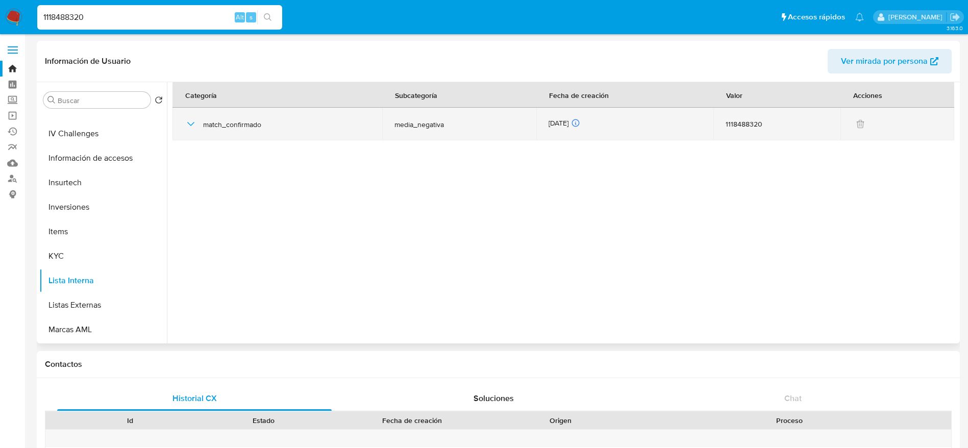
click at [189, 132] on div "match_confirmado" at bounding box center [277, 124] width 185 height 33
click at [189, 126] on icon "button" at bounding box center [191, 124] width 12 height 12
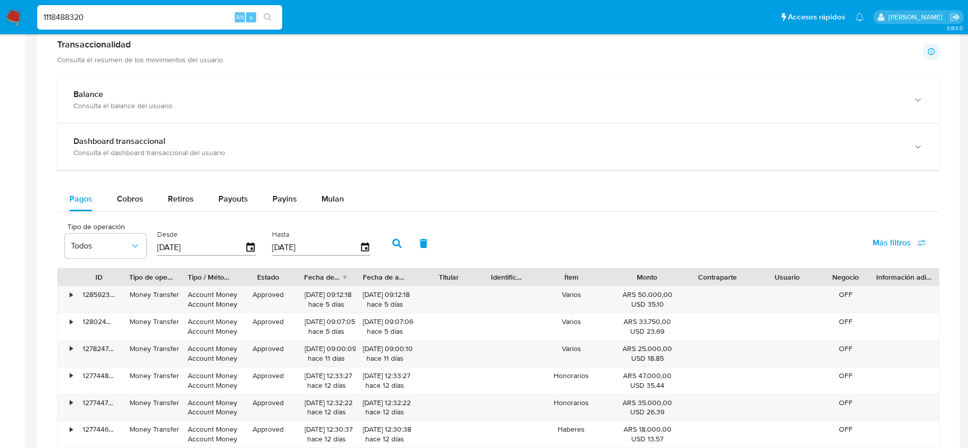
scroll to position [880, 0]
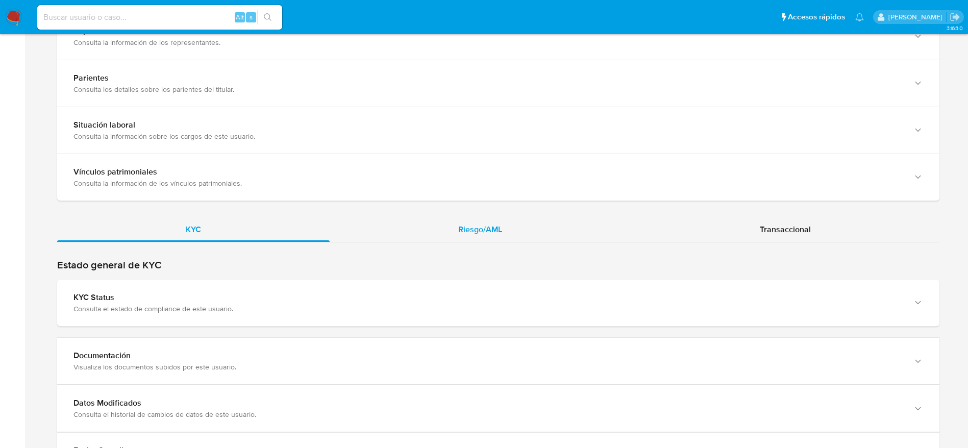
drag, startPoint x: 454, startPoint y: 224, endPoint x: 569, endPoint y: 200, distance: 117.8
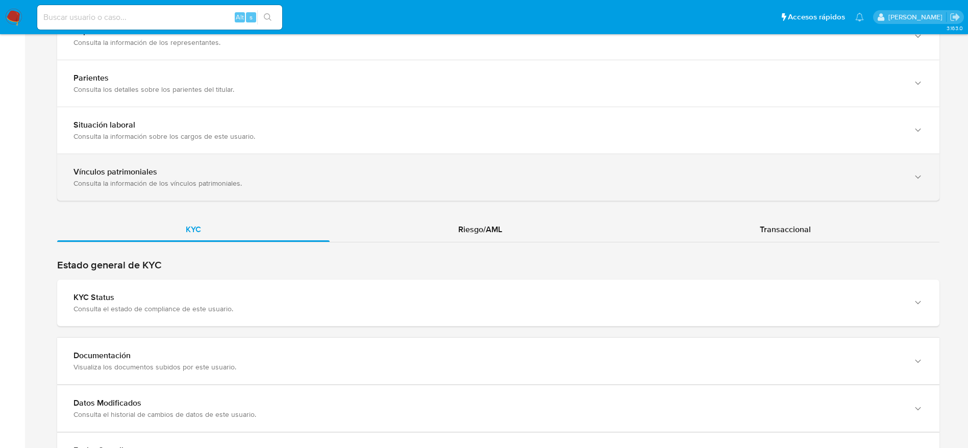
click at [454, 224] on div "Riesgo/AML" at bounding box center [480, 229] width 301 height 24
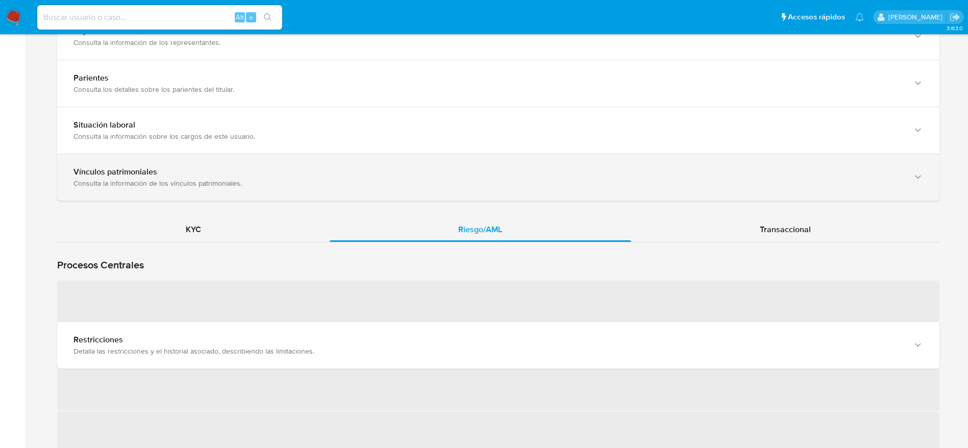
scroll to position [842, 0]
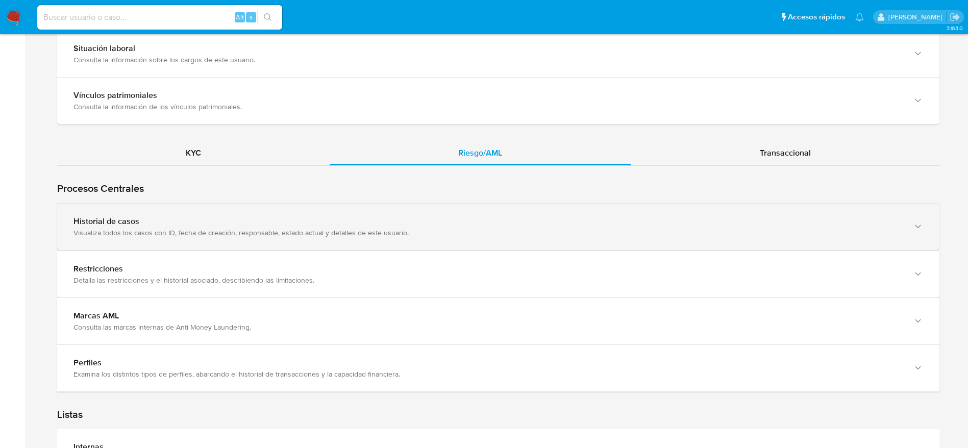
click at [581, 217] on div "Historial de casos" at bounding box center [487, 221] width 829 height 10
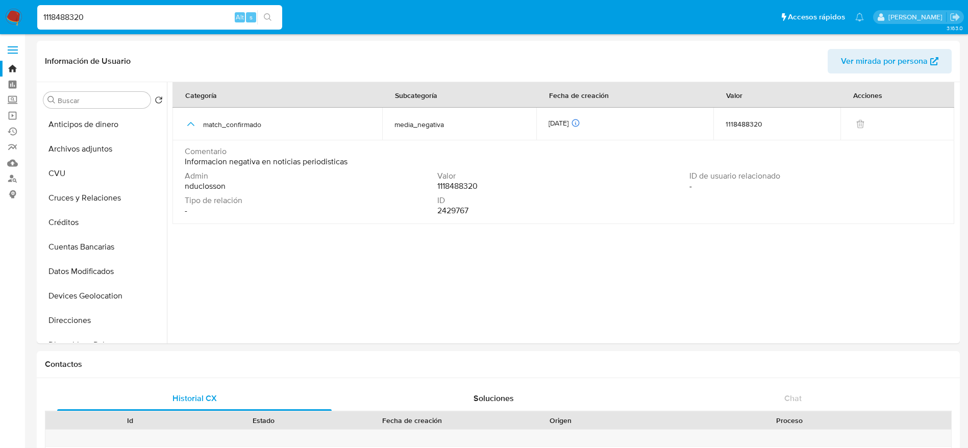
select select "10"
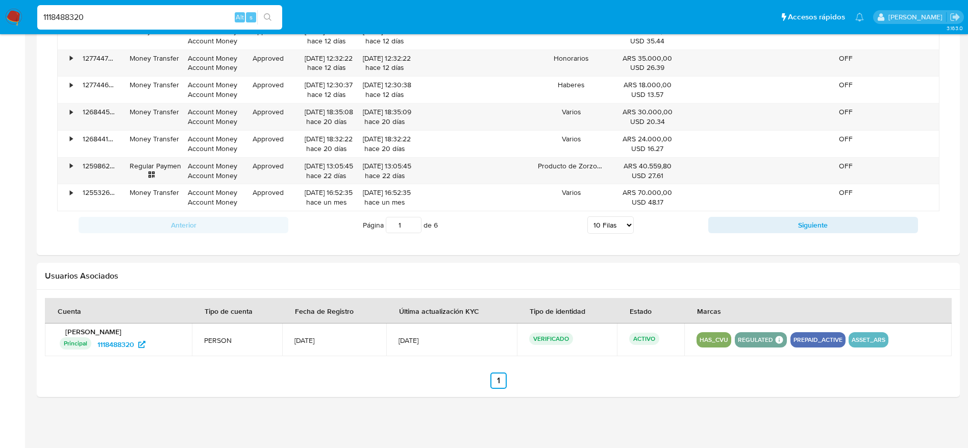
scroll to position [383, 0]
click at [136, 20] on input "1118488320" at bounding box center [159, 17] width 245 height 13
paste input "737119865"
type input "737119865"
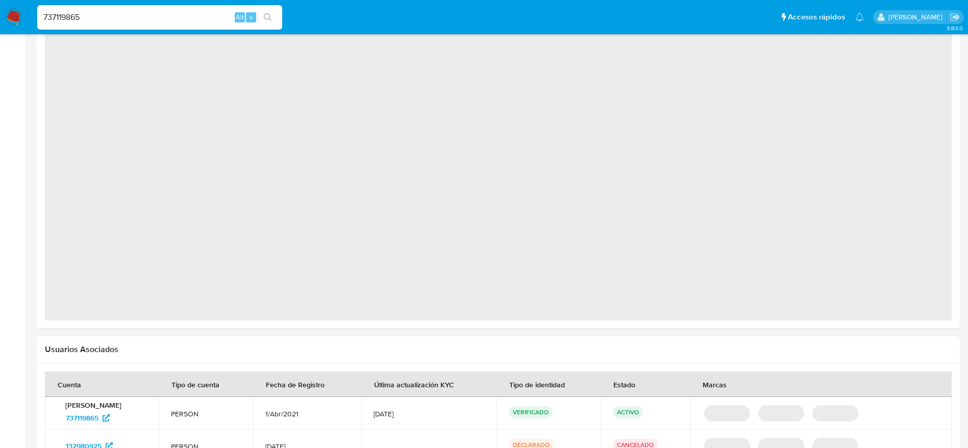
select select "10"
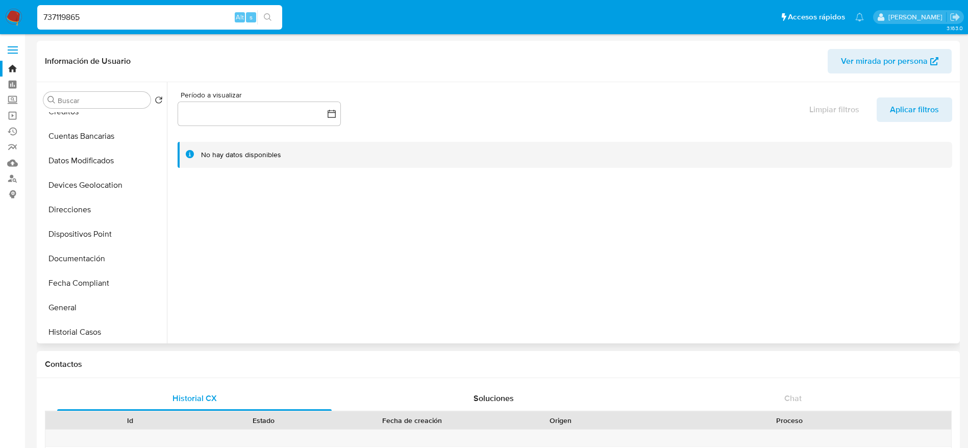
scroll to position [230, 0]
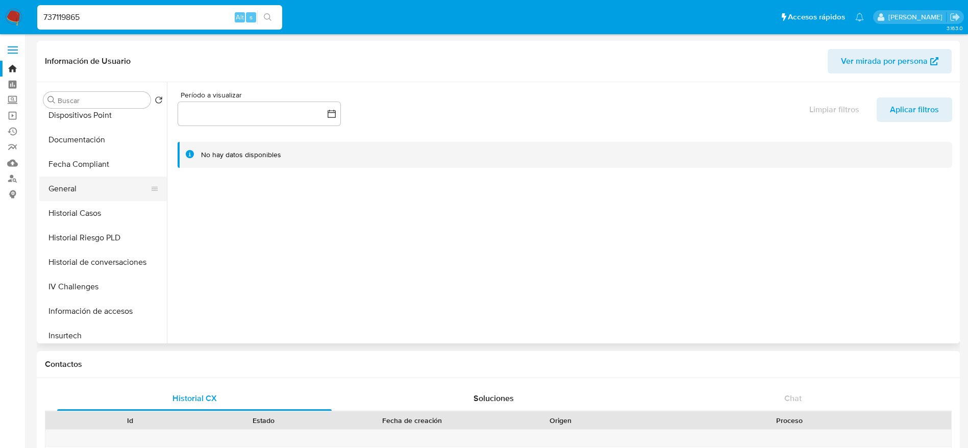
click at [89, 200] on button "General" at bounding box center [98, 189] width 119 height 24
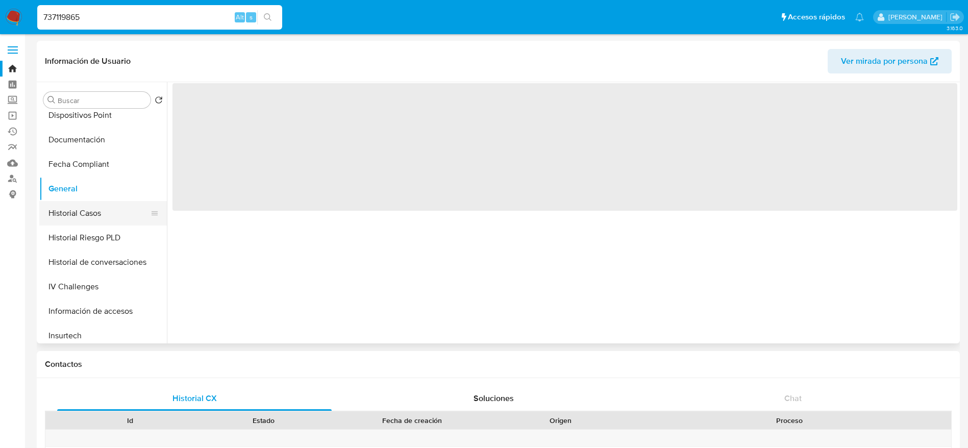
click at [90, 210] on button "Historial Casos" at bounding box center [98, 213] width 119 height 24
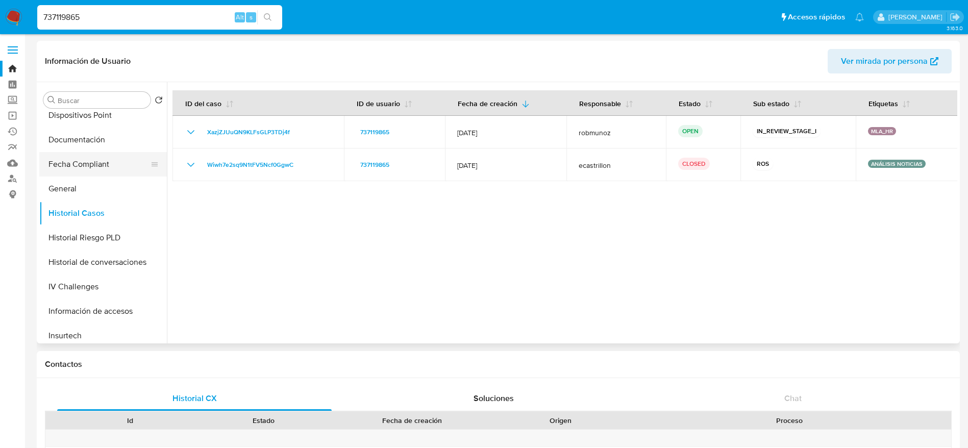
scroll to position [0, 0]
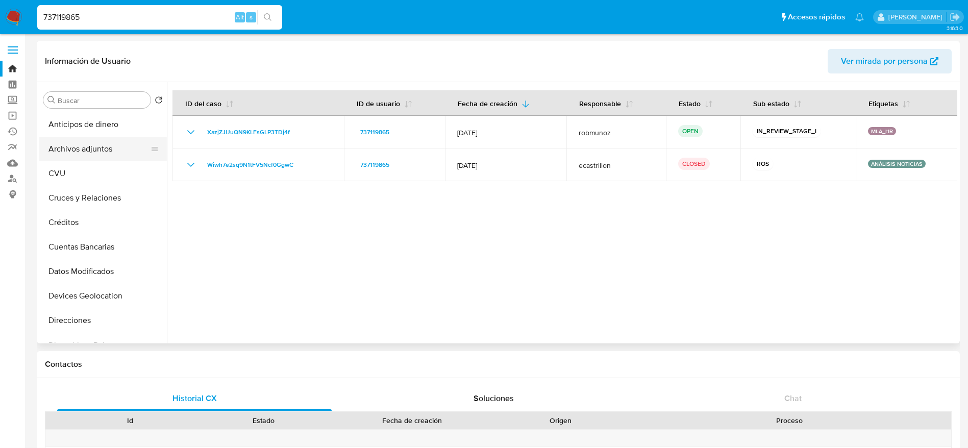
click at [107, 152] on button "Archivos adjuntos" at bounding box center [98, 149] width 119 height 24
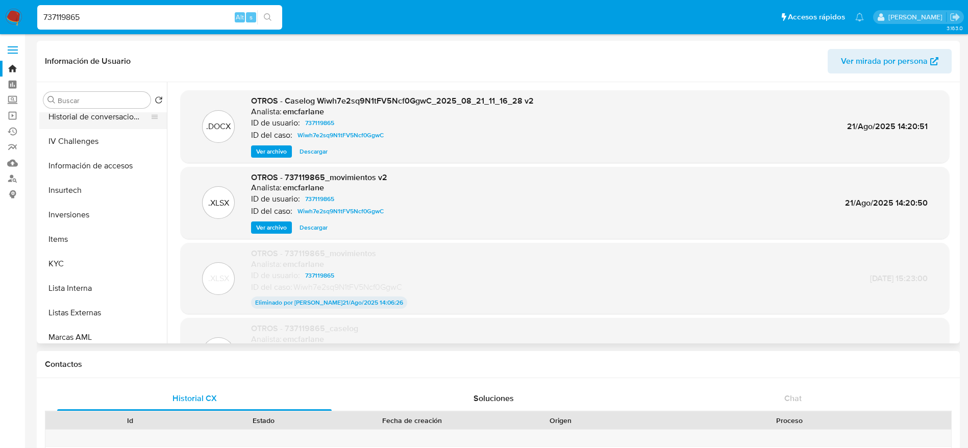
scroll to position [459, 0]
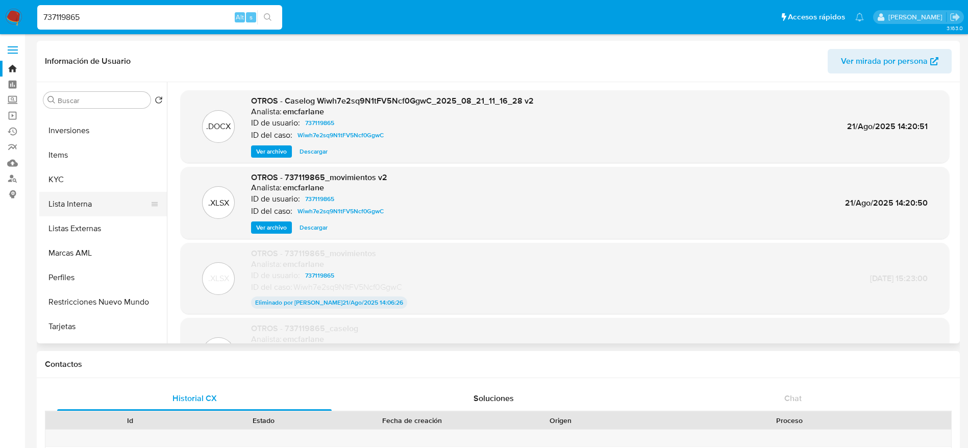
click at [85, 200] on button "Lista Interna" at bounding box center [98, 204] width 119 height 24
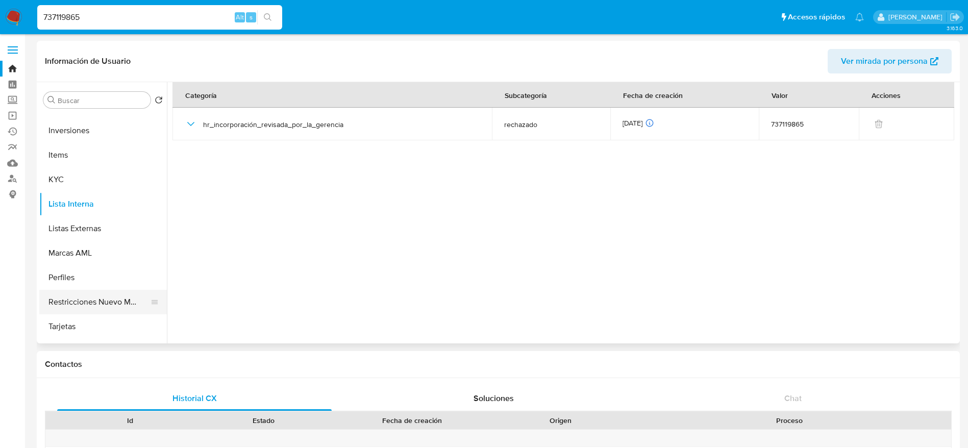
click at [92, 301] on button "Restricciones Nuevo Mundo" at bounding box center [98, 302] width 119 height 24
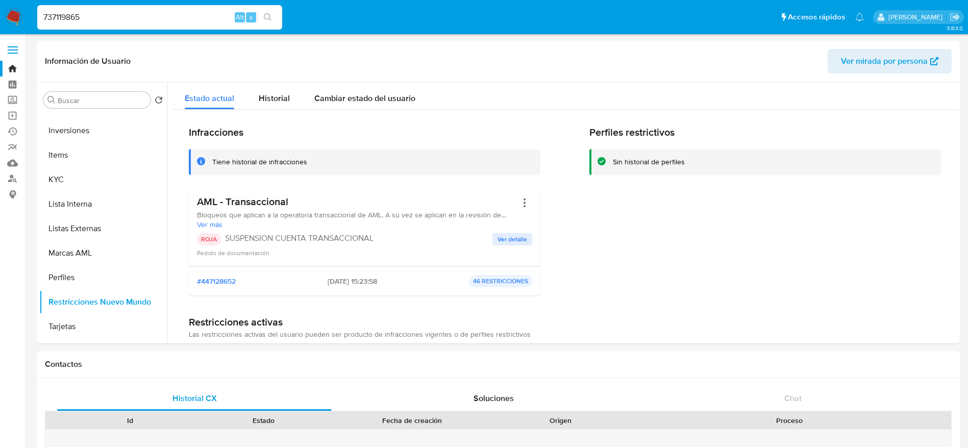
click at [117, 14] on input "737119865" at bounding box center [159, 17] width 245 height 13
paste input "118789846"
type input "118789846"
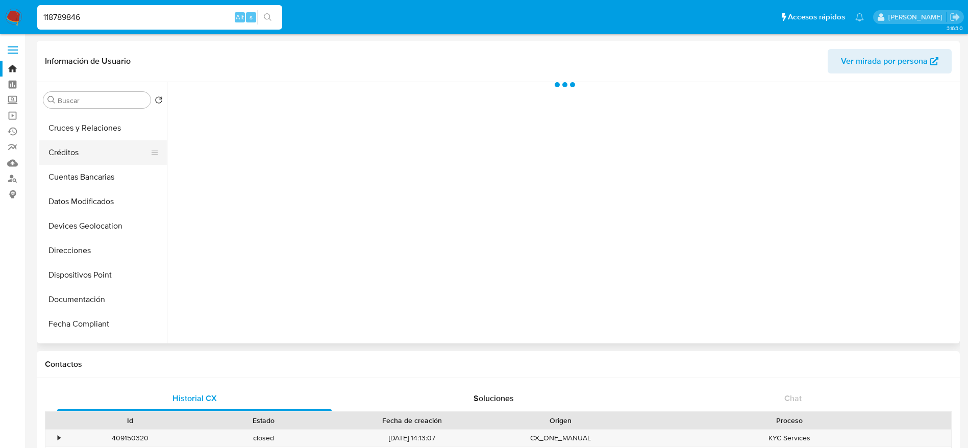
scroll to position [153, 0]
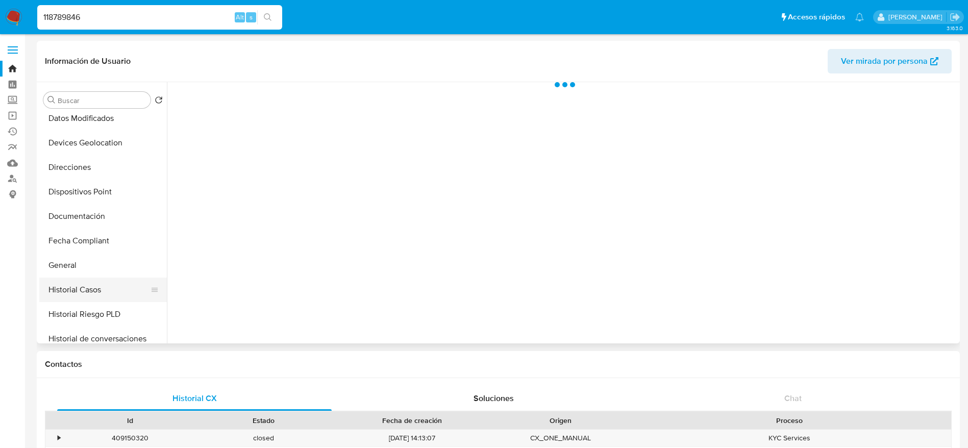
select select "10"
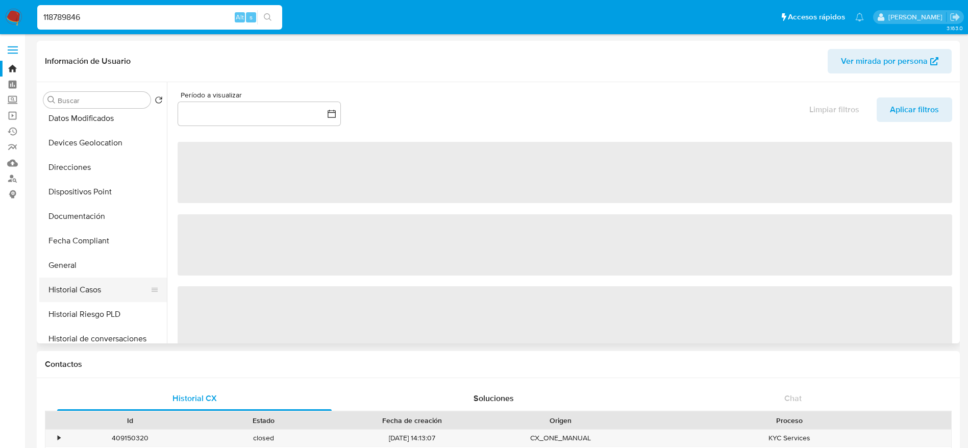
click at [98, 292] on button "Historial Casos" at bounding box center [98, 290] width 119 height 24
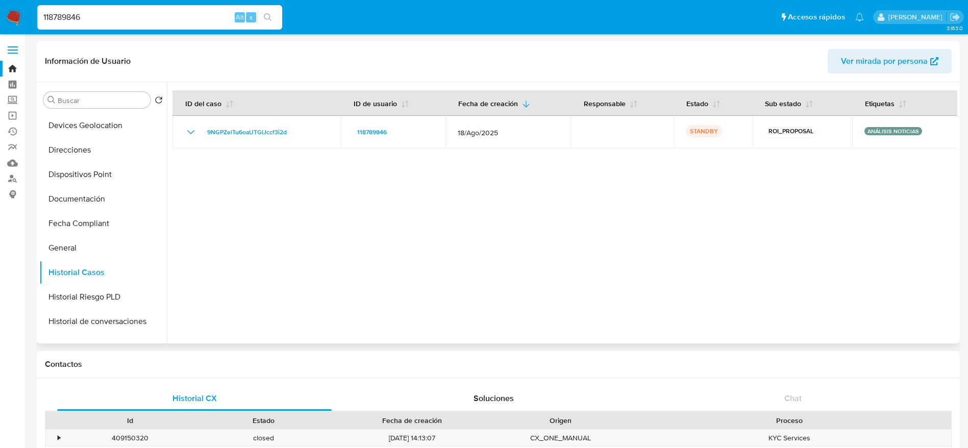
scroll to position [0, 0]
click at [74, 156] on button "Archivos adjuntos" at bounding box center [98, 149] width 119 height 24
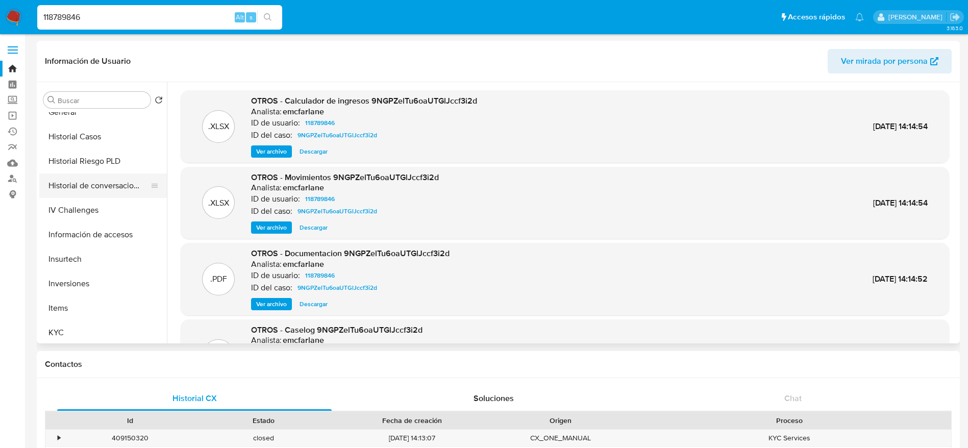
click at [109, 187] on button "Historial de conversaciones" at bounding box center [98, 186] width 119 height 24
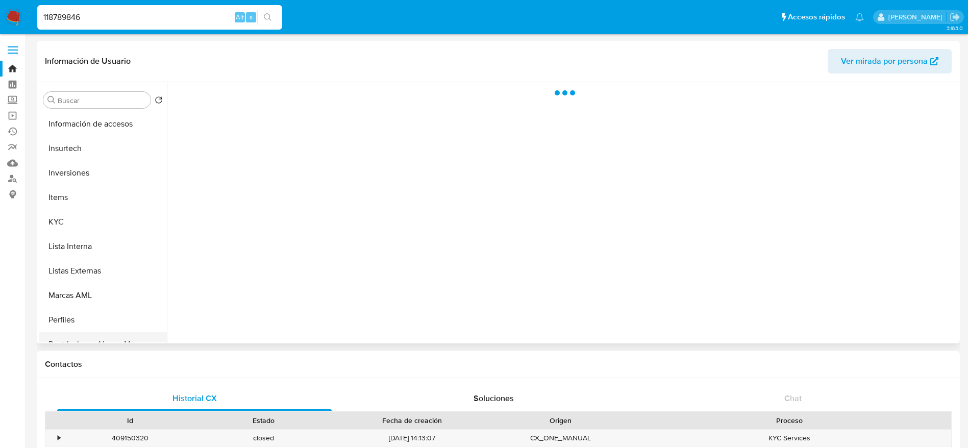
scroll to position [536, 0]
click at [104, 229] on button "Restricciones Nuevo Mundo" at bounding box center [98, 225] width 119 height 24
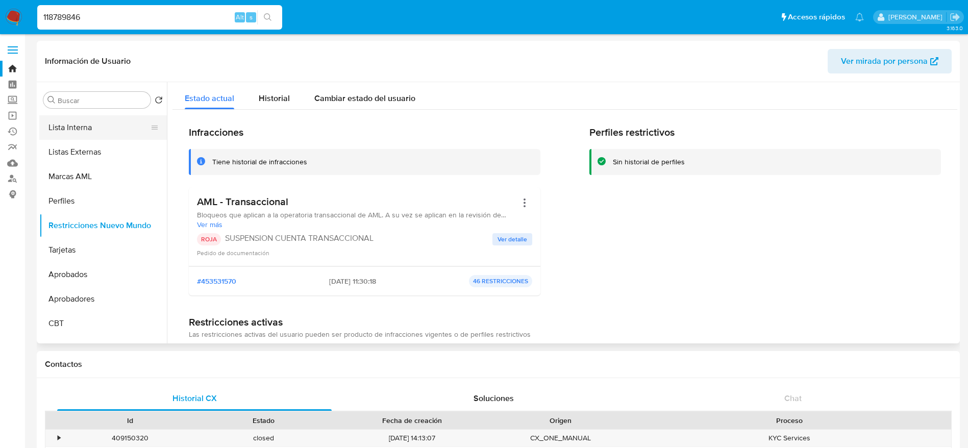
click at [78, 129] on button "Lista Interna" at bounding box center [98, 127] width 119 height 24
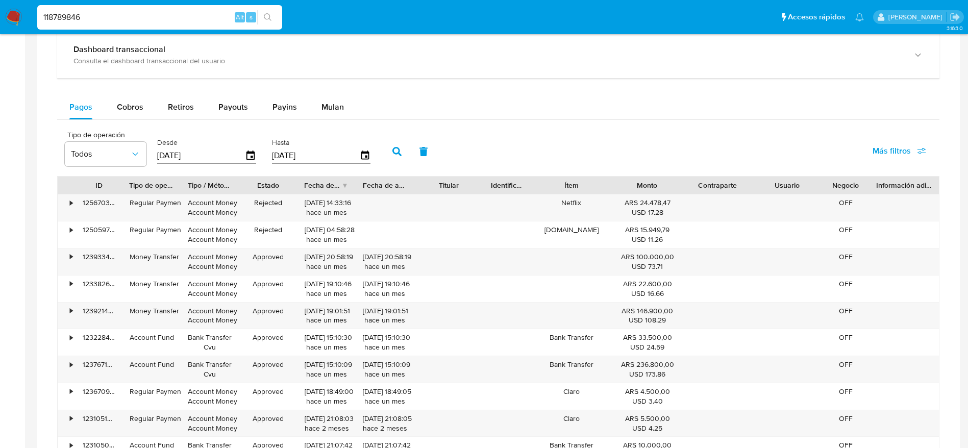
scroll to position [946, 0]
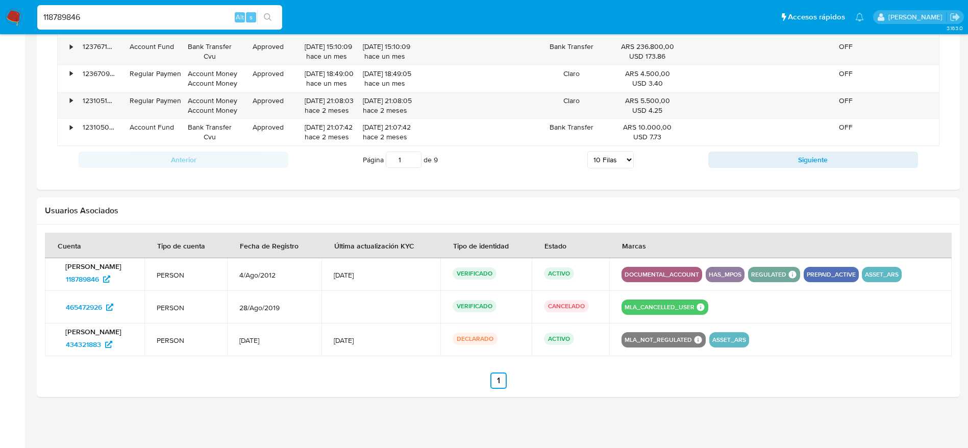
click at [96, 14] on input "118789846" at bounding box center [159, 17] width 245 height 13
paste input "2831673"
type input "28316736"
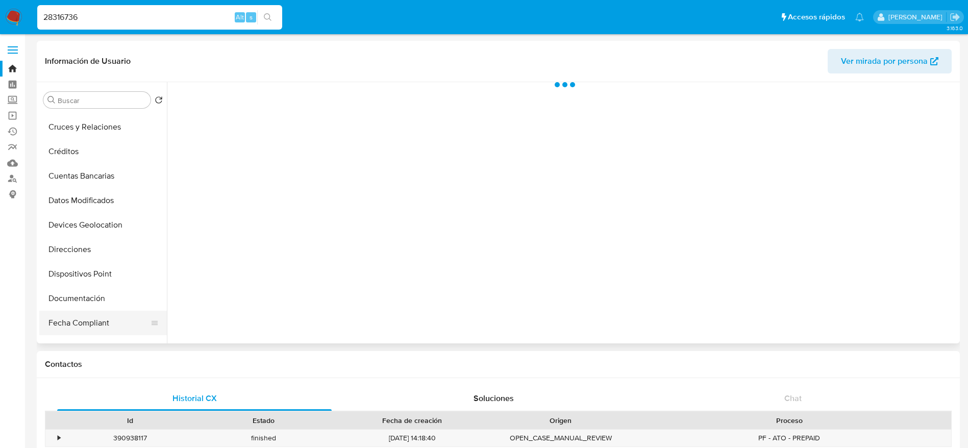
scroll to position [153, 0]
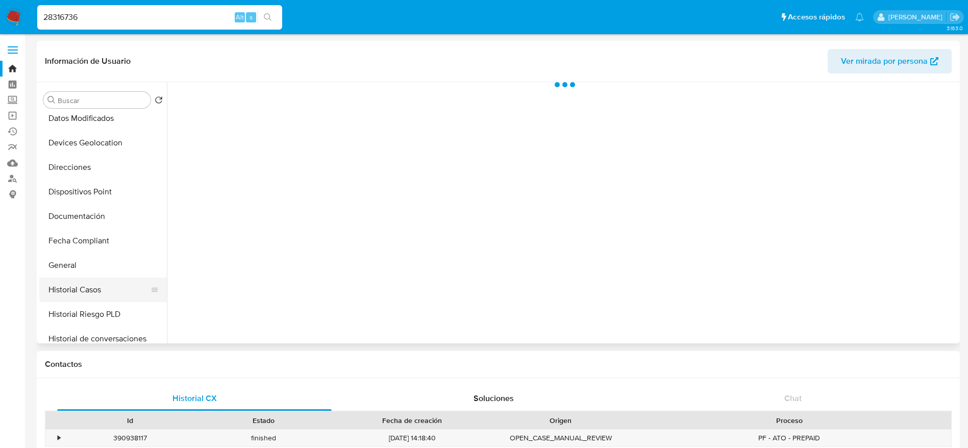
click at [85, 281] on button "Historial Casos" at bounding box center [98, 290] width 119 height 24
select select "10"
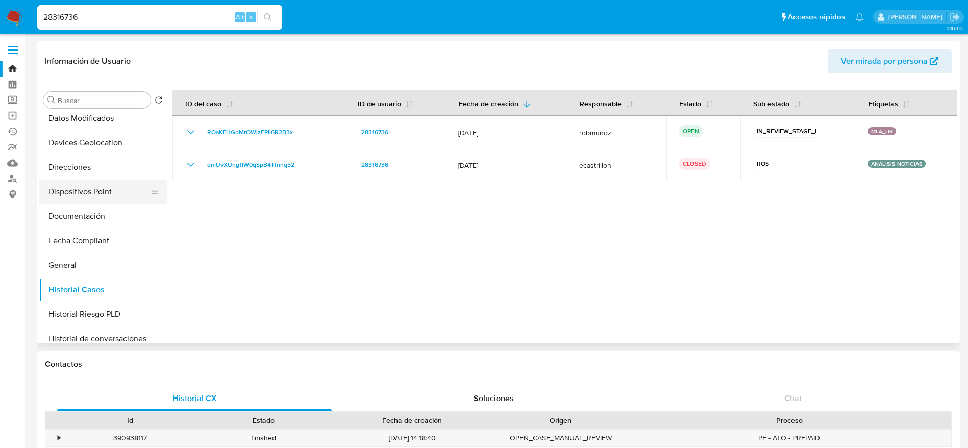
scroll to position [0, 0]
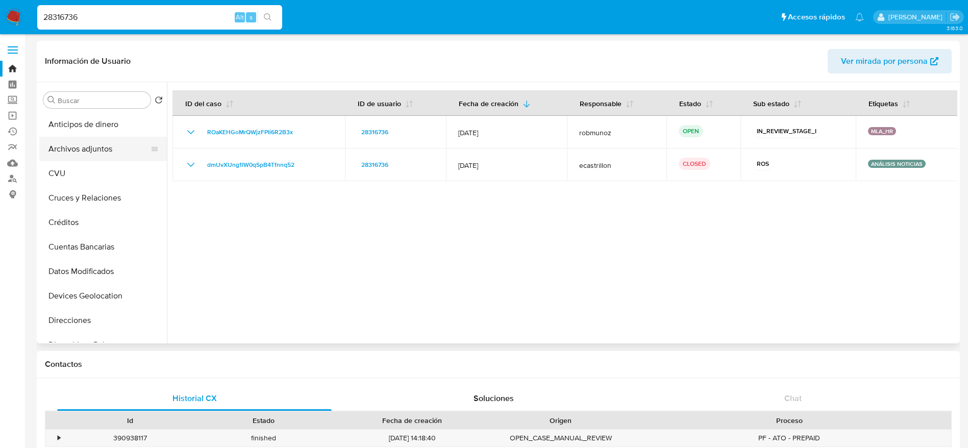
click at [99, 146] on button "Archivos adjuntos" at bounding box center [98, 149] width 119 height 24
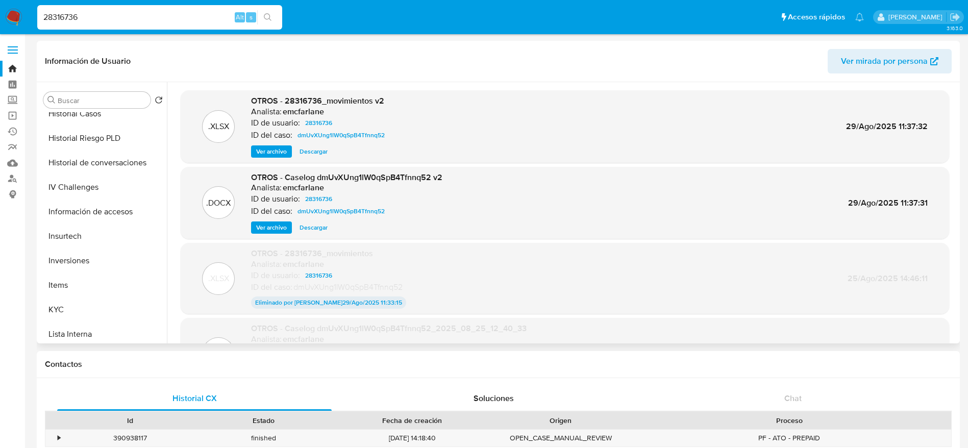
scroll to position [383, 0]
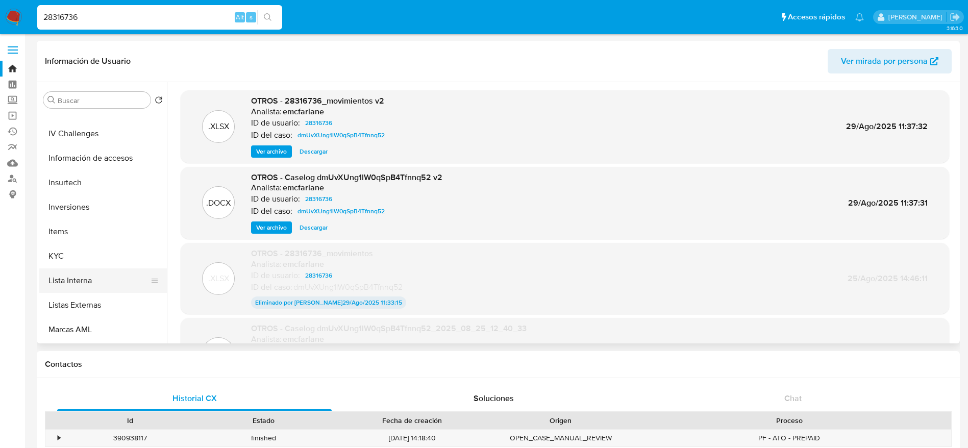
click at [90, 282] on button "Lista Interna" at bounding box center [98, 280] width 119 height 24
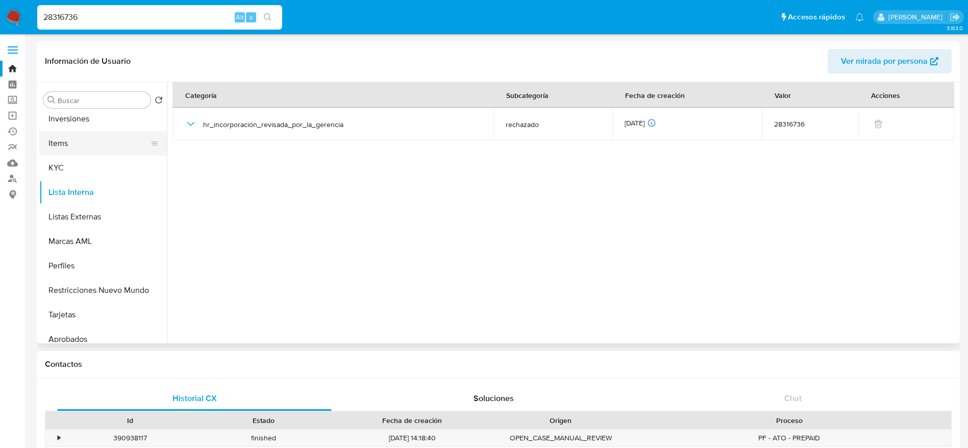
scroll to position [554, 0]
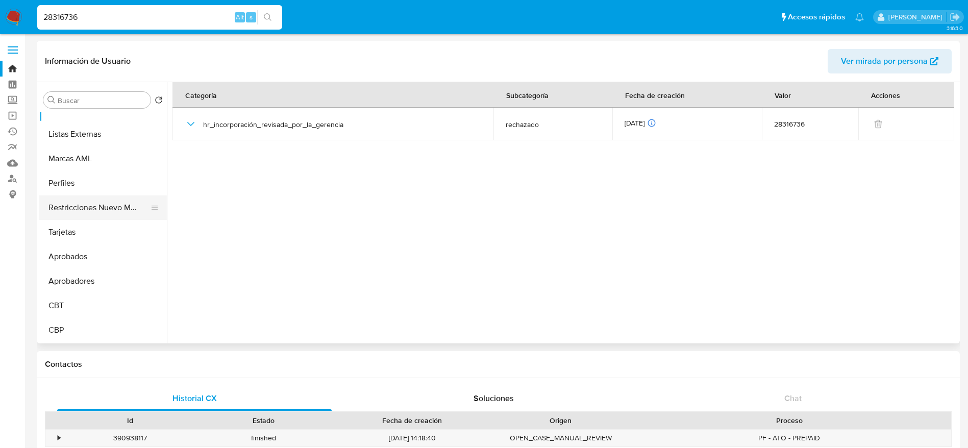
click at [108, 208] on button "Restricciones Nuevo Mundo" at bounding box center [98, 207] width 119 height 24
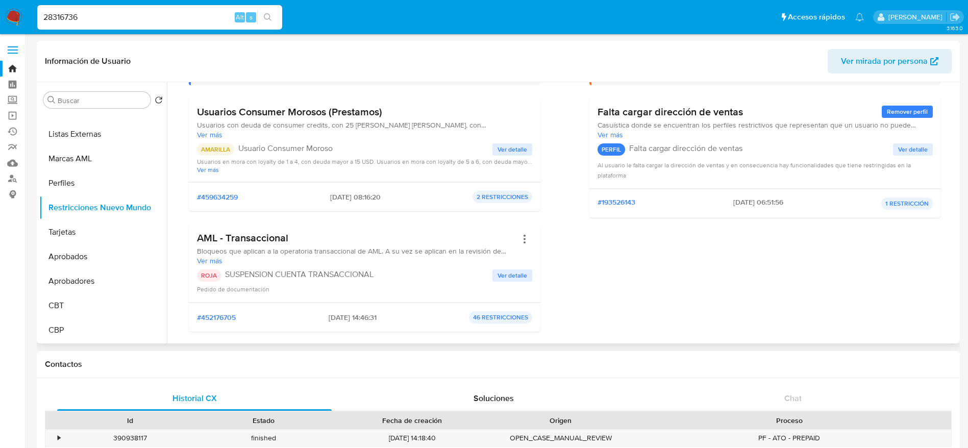
scroll to position [153, 0]
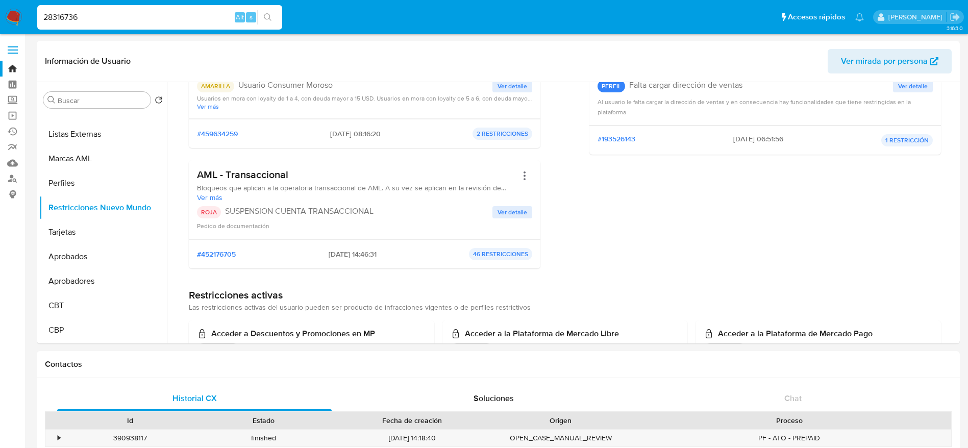
click at [119, 15] on input "28316736" at bounding box center [159, 17] width 245 height 13
paste input "75777290"
type input "75777290"
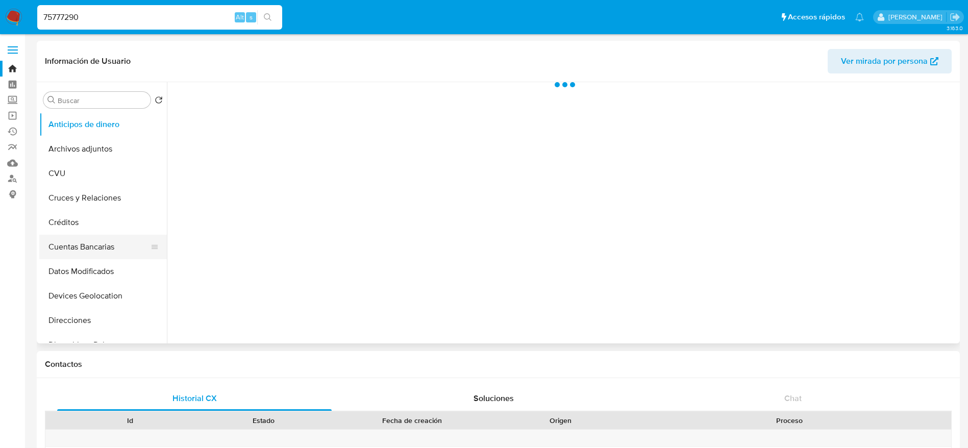
scroll to position [153, 0]
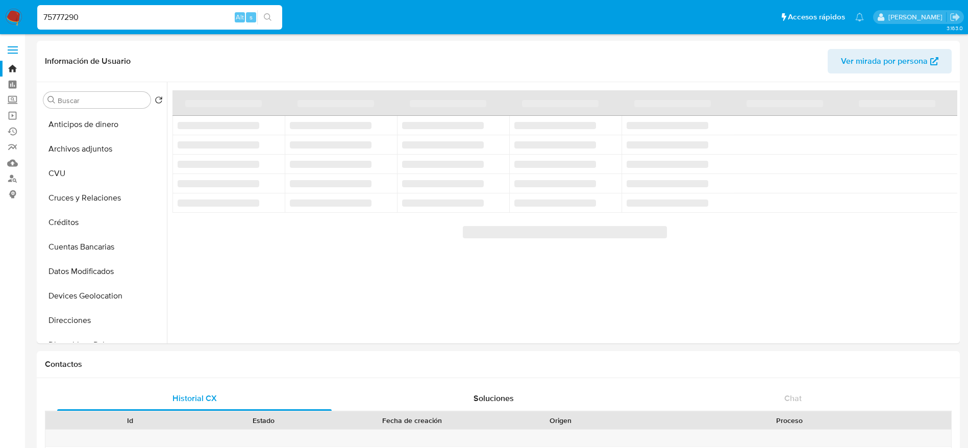
select select "10"
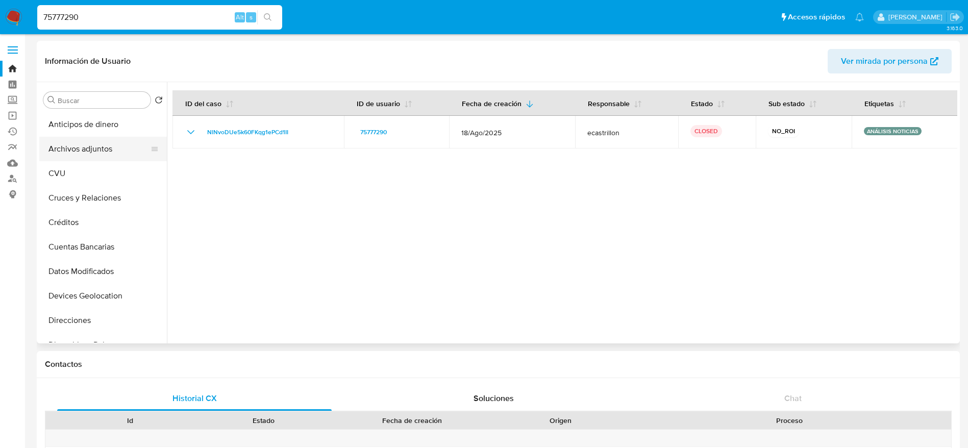
click at [92, 148] on button "Archivos adjuntos" at bounding box center [98, 149] width 119 height 24
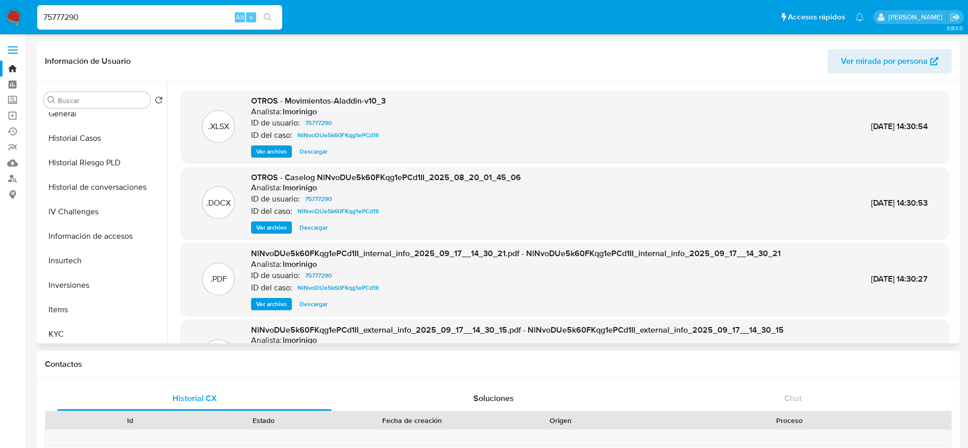
scroll to position [306, 0]
click at [95, 194] on button "Historial de conversaciones" at bounding box center [98, 186] width 119 height 24
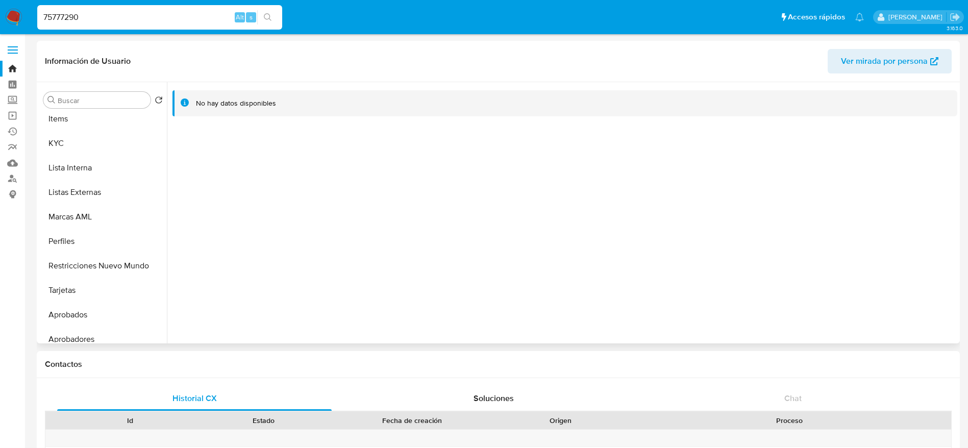
scroll to position [536, 0]
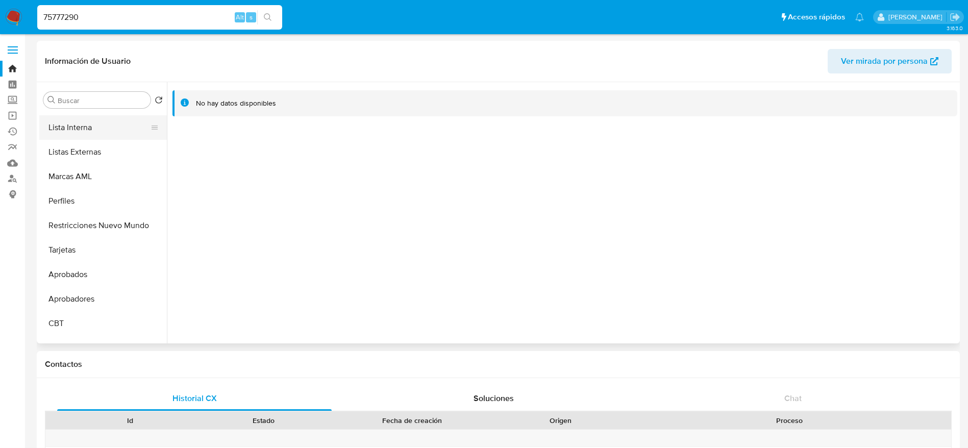
click at [83, 125] on button "Lista Interna" at bounding box center [98, 127] width 119 height 24
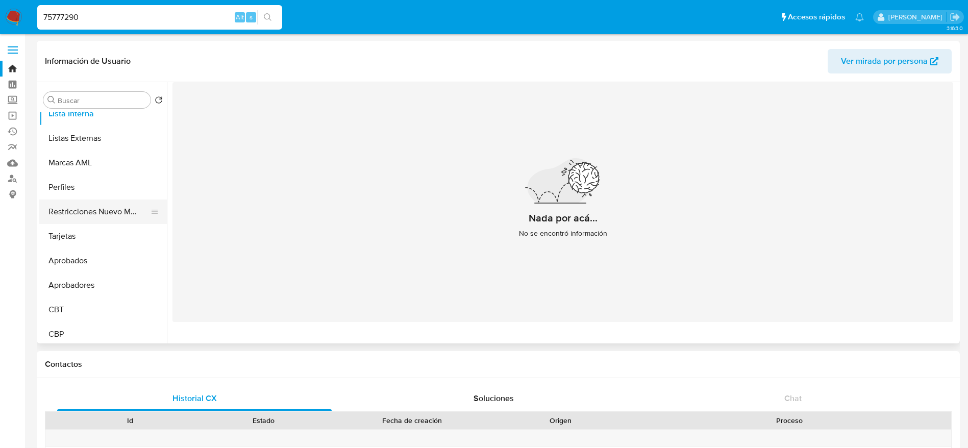
scroll to position [554, 0]
click at [105, 201] on button "Restricciones Nuevo Mundo" at bounding box center [98, 207] width 119 height 24
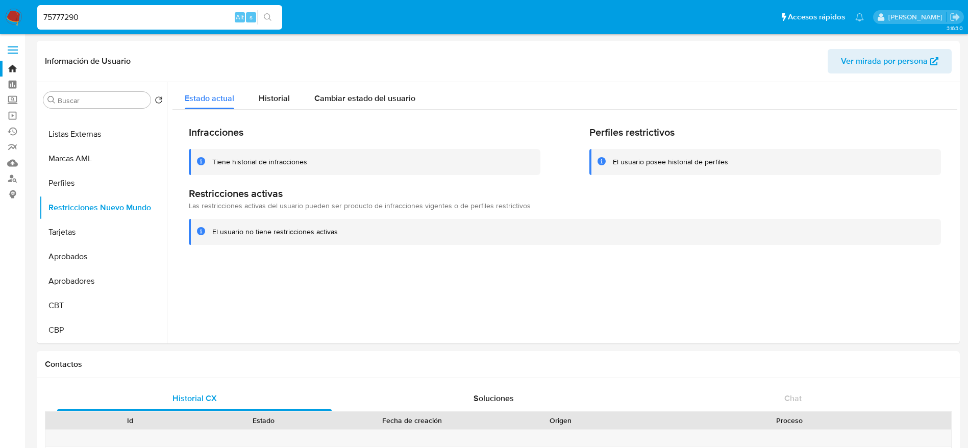
click at [95, 19] on input "75777290" at bounding box center [159, 17] width 245 height 13
paste input "300443042"
type input "300443042"
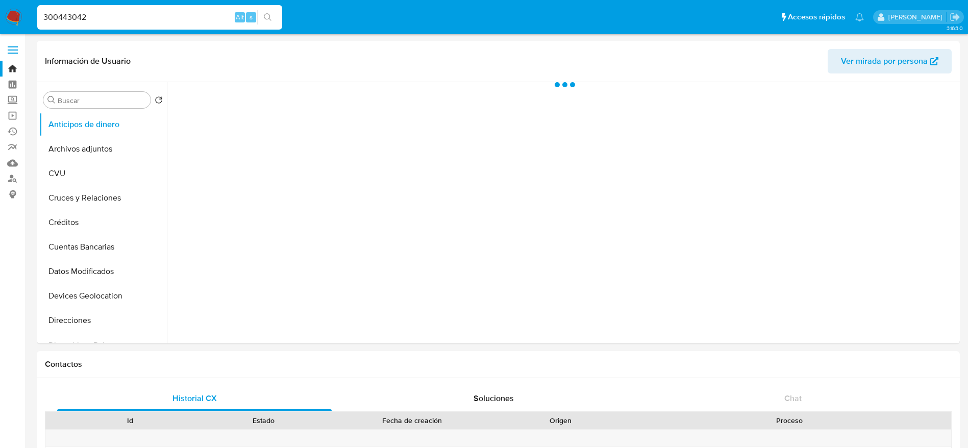
select select "10"
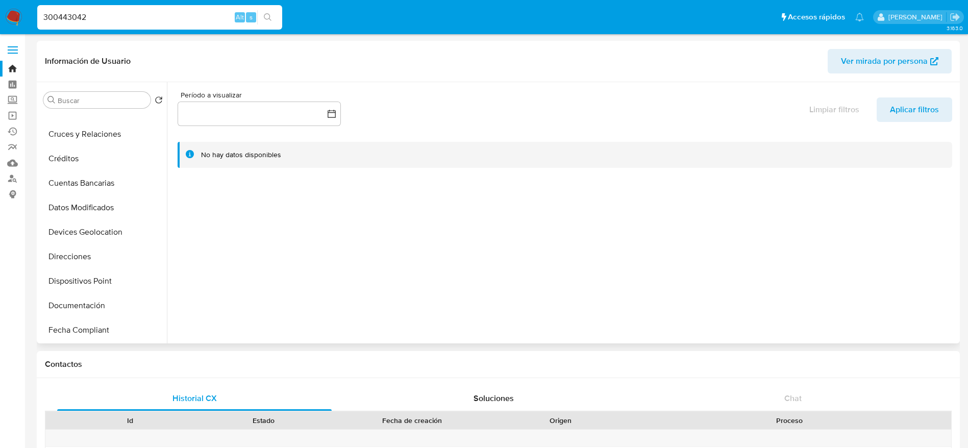
scroll to position [153, 0]
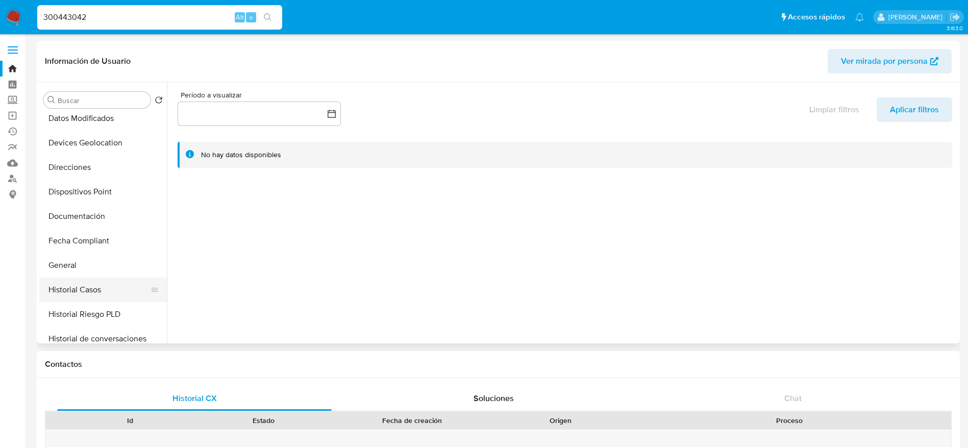
click at [83, 284] on button "Historial Casos" at bounding box center [98, 290] width 119 height 24
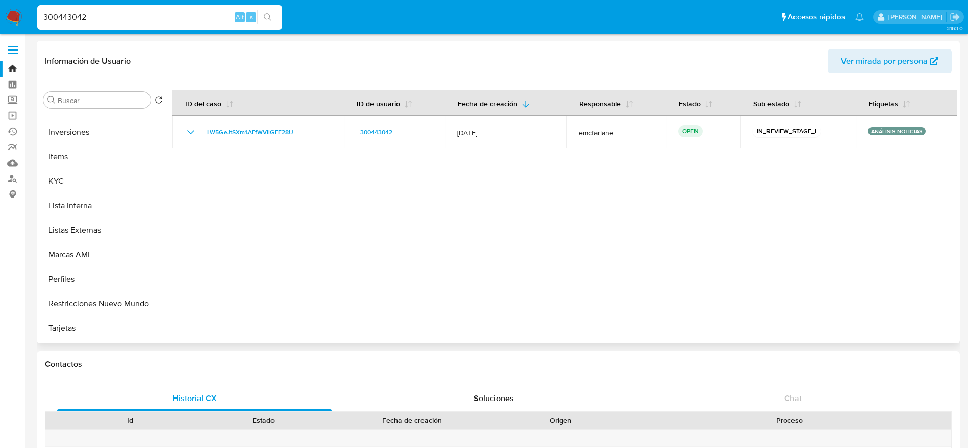
scroll to position [459, 0]
click at [110, 202] on button "Lista Interna" at bounding box center [98, 204] width 119 height 24
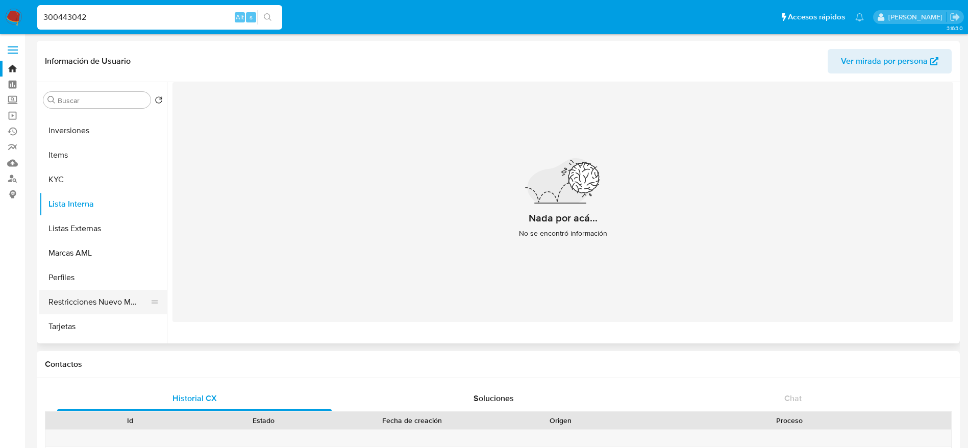
click at [117, 311] on button "Restricciones Nuevo Mundo" at bounding box center [98, 302] width 119 height 24
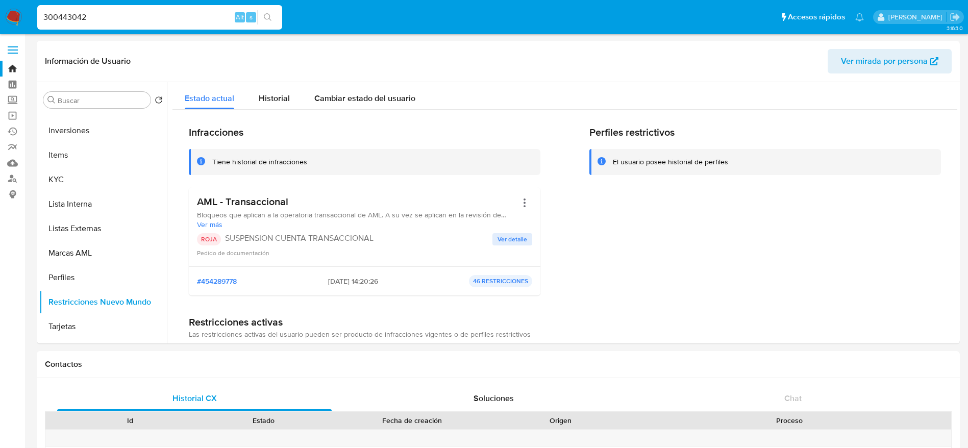
click at [140, 23] on input "300443042" at bounding box center [159, 17] width 245 height 13
paste input "1363669631"
type input "1363669631"
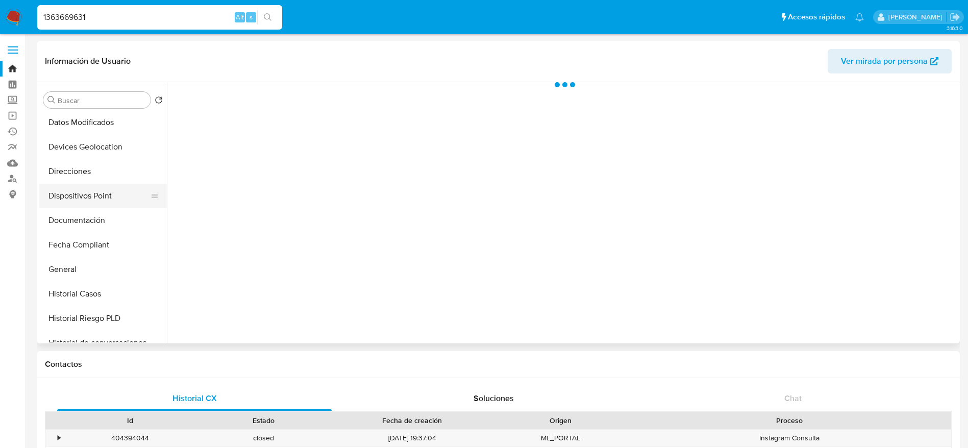
scroll to position [153, 0]
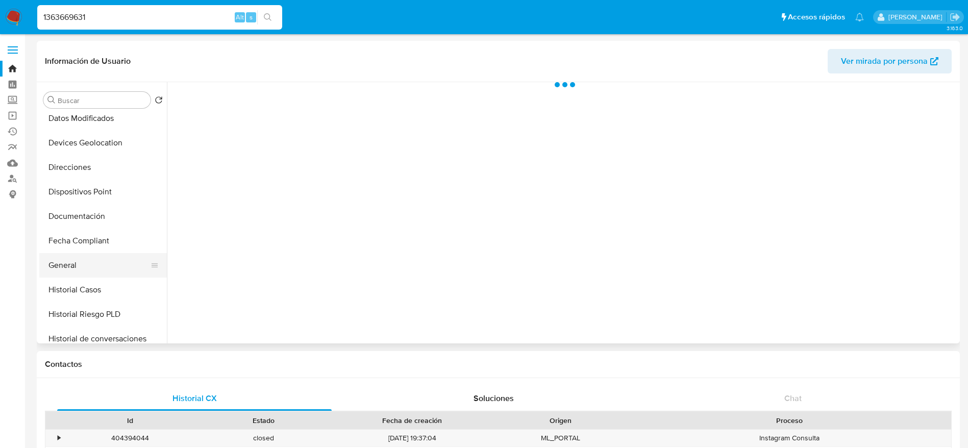
select select "10"
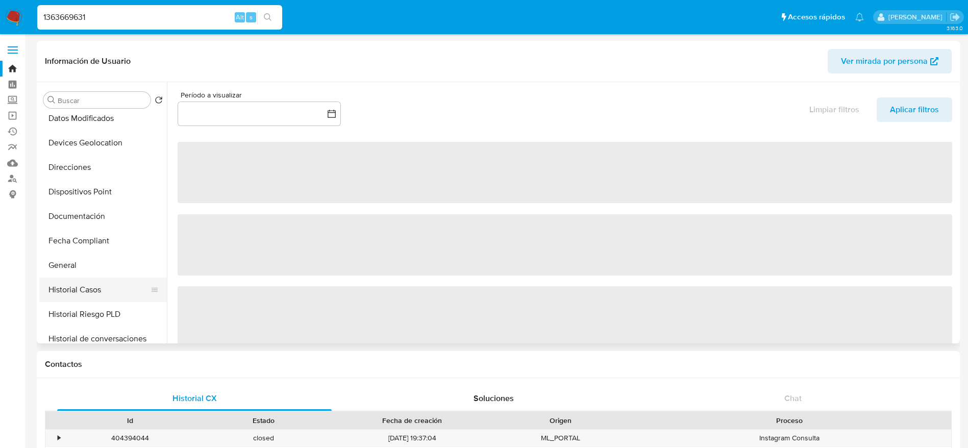
click at [97, 285] on button "Historial Casos" at bounding box center [98, 290] width 119 height 24
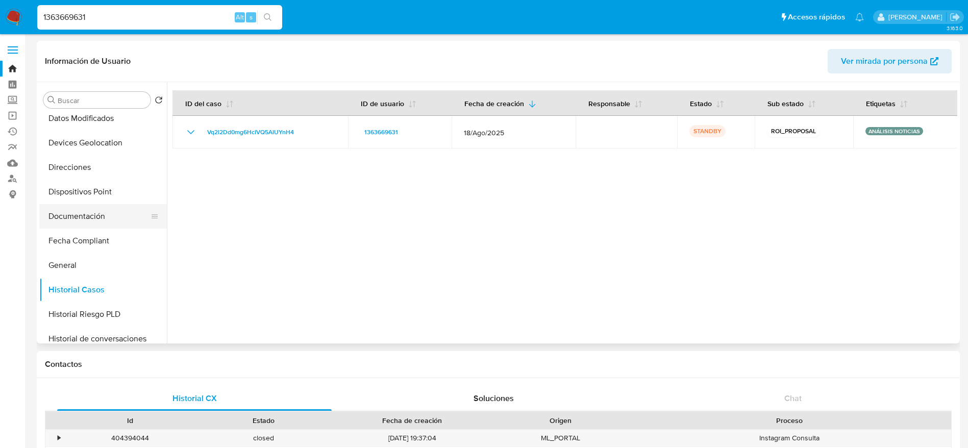
scroll to position [0, 0]
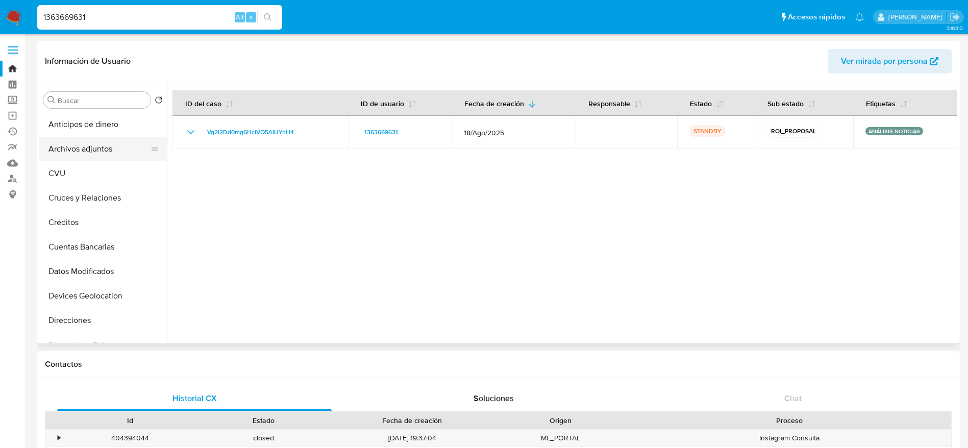
click at [85, 157] on button "Archivos adjuntos" at bounding box center [98, 149] width 119 height 24
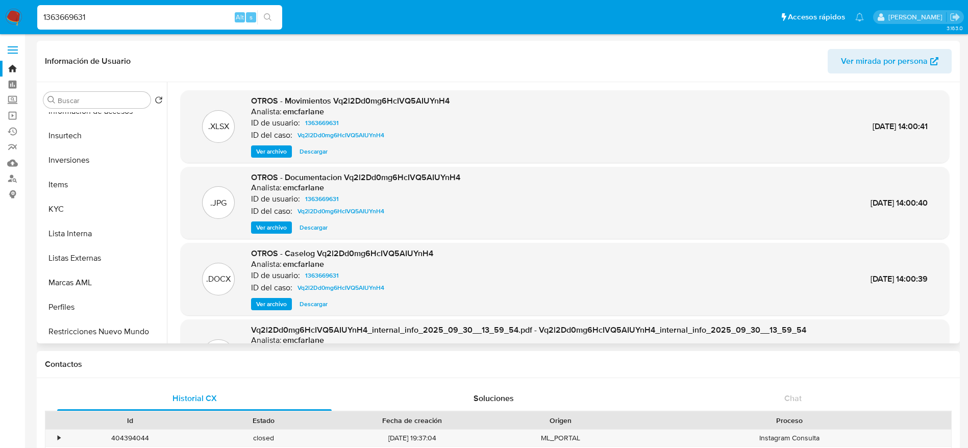
scroll to position [459, 0]
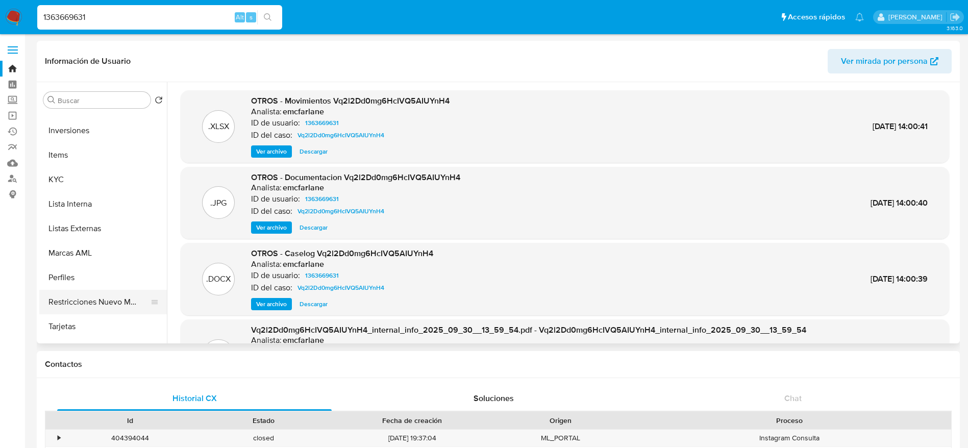
click at [110, 295] on button "Restricciones Nuevo Mundo" at bounding box center [98, 302] width 119 height 24
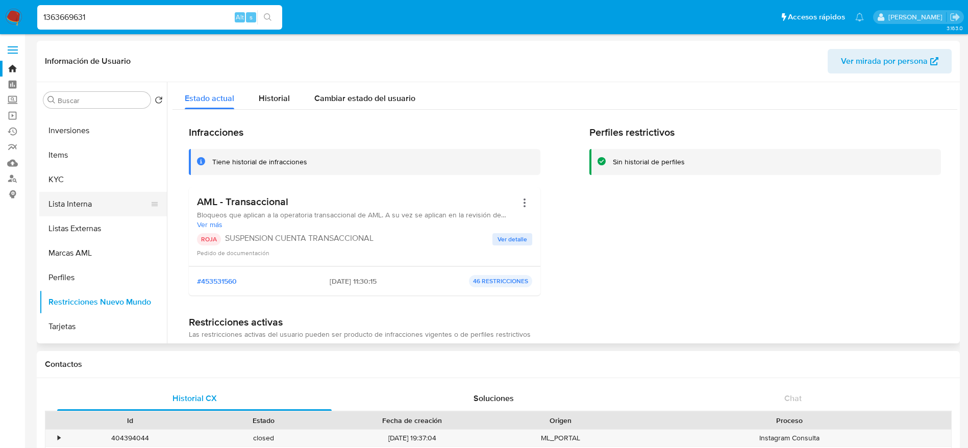
click at [84, 203] on button "Lista Interna" at bounding box center [98, 204] width 119 height 24
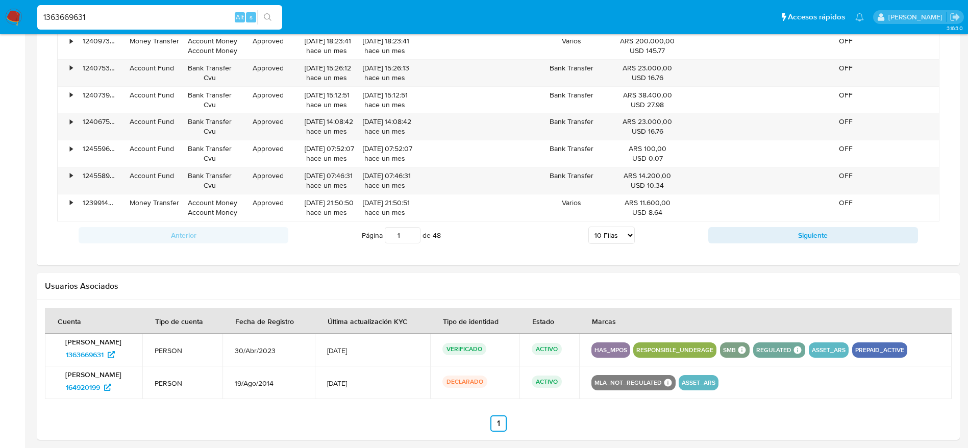
scroll to position [861, 0]
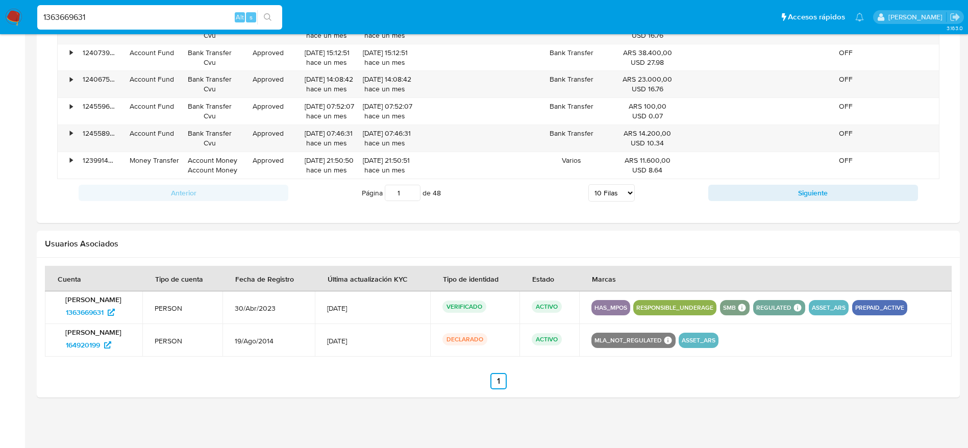
click at [120, 18] on input "1363669631" at bounding box center [159, 17] width 245 height 13
paste input "799336619"
type input "799336619"
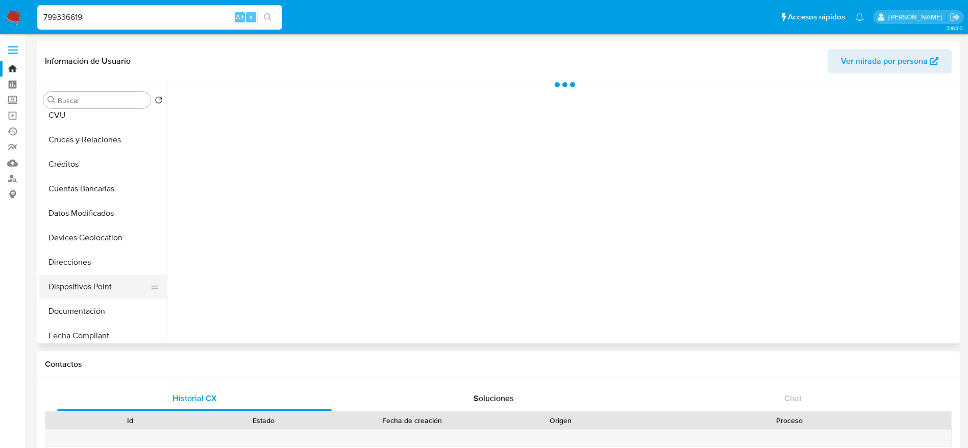
select select "10"
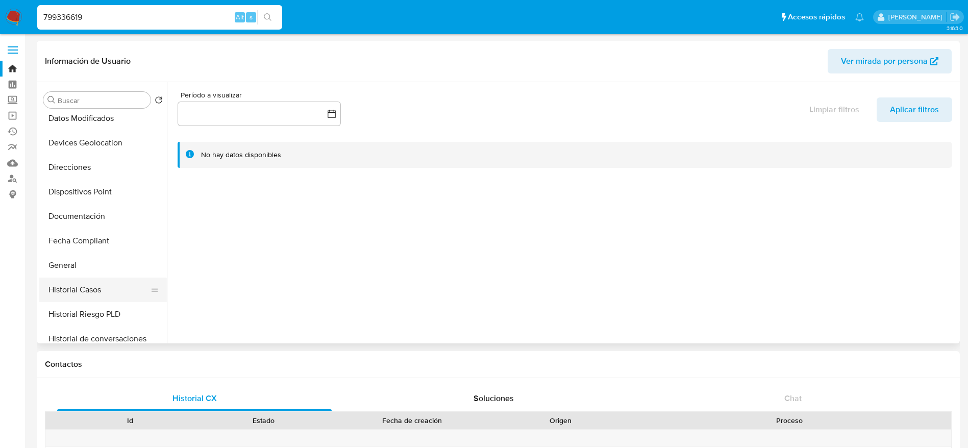
click at [98, 285] on button "Historial Casos" at bounding box center [98, 290] width 119 height 24
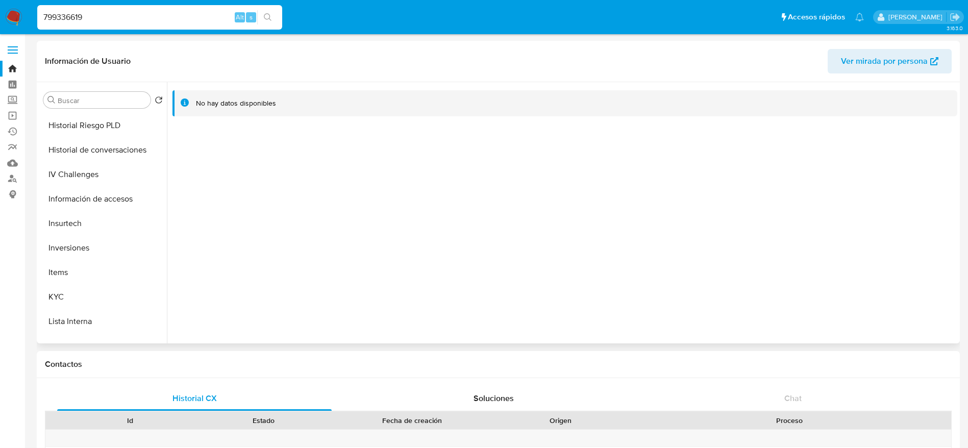
scroll to position [383, 0]
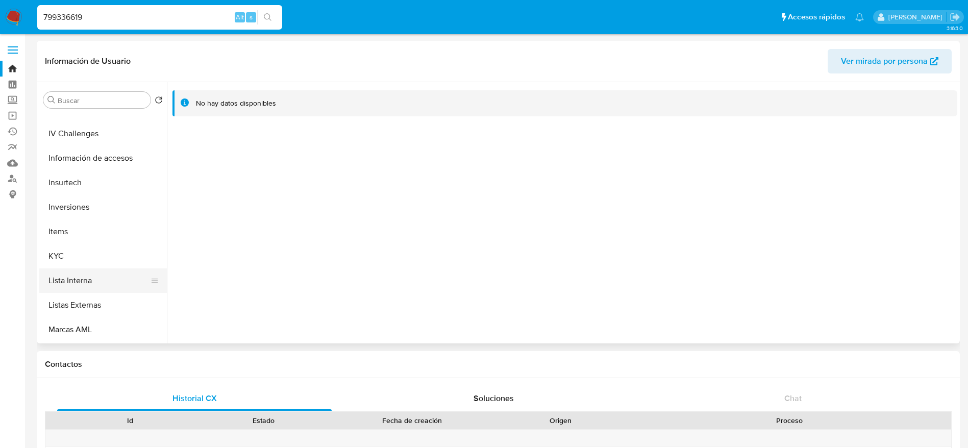
click at [88, 279] on button "Lista Interna" at bounding box center [98, 280] width 119 height 24
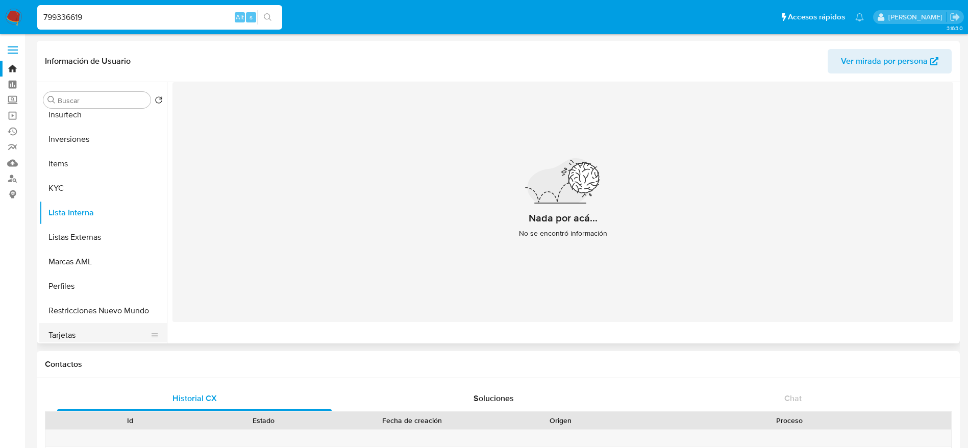
scroll to position [536, 0]
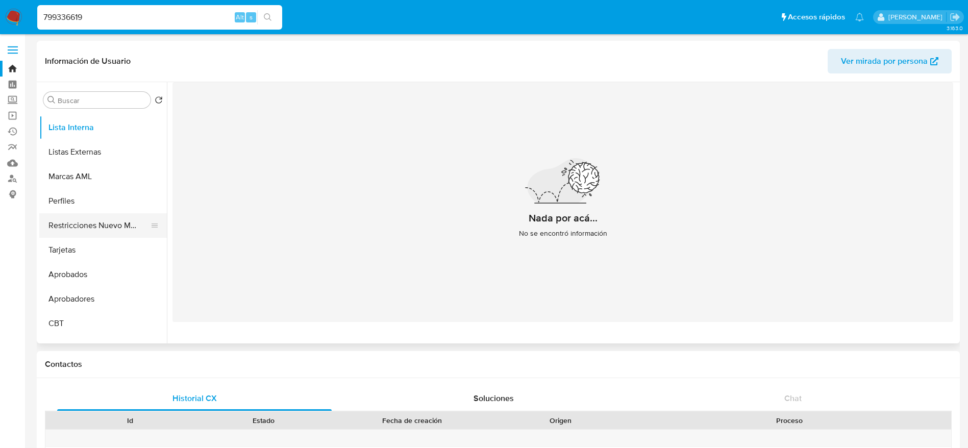
click at [104, 228] on button "Restricciones Nuevo Mundo" at bounding box center [98, 225] width 119 height 24
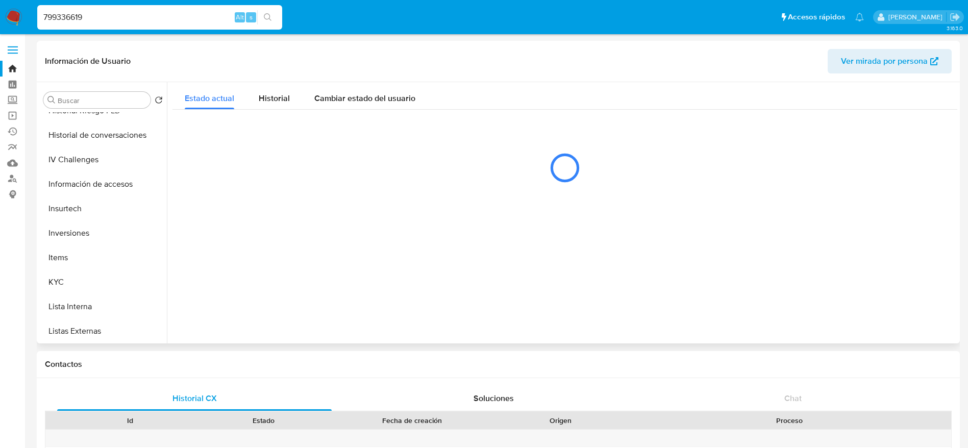
scroll to position [306, 0]
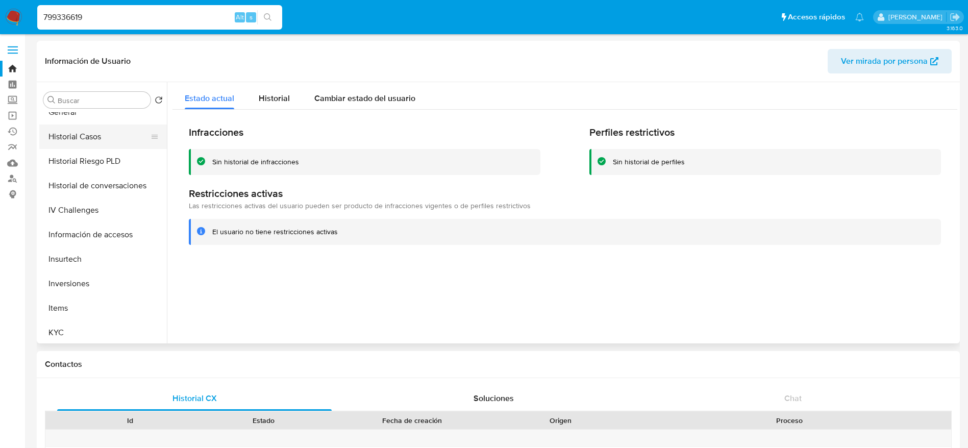
click at [82, 142] on button "Historial Casos" at bounding box center [98, 137] width 119 height 24
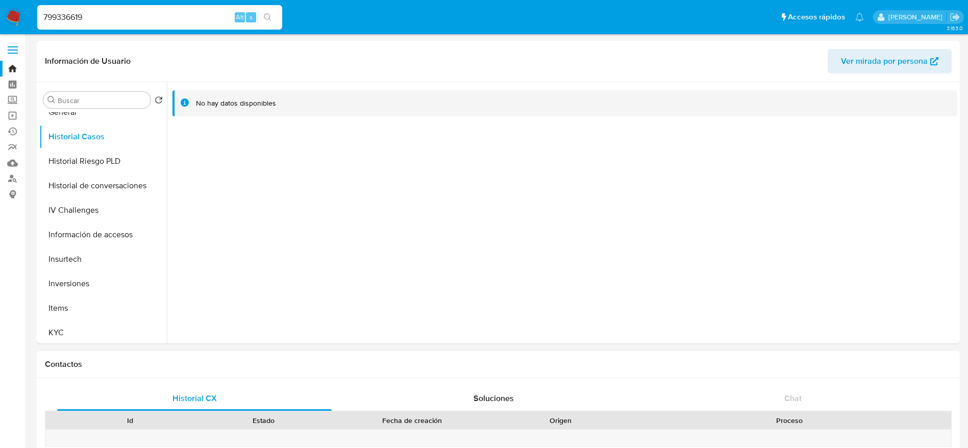
click at [124, 15] on input "799336619" at bounding box center [159, 17] width 245 height 13
paste input "2280554860"
type input "2280554860"
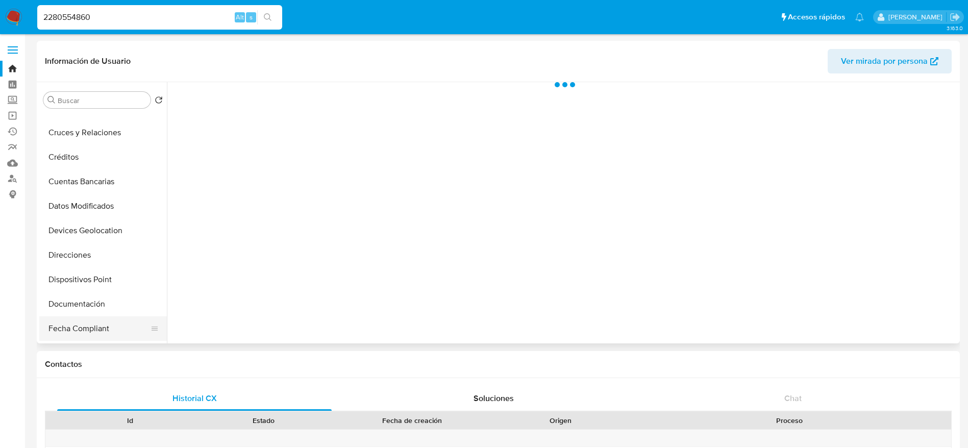
scroll to position [153, 0]
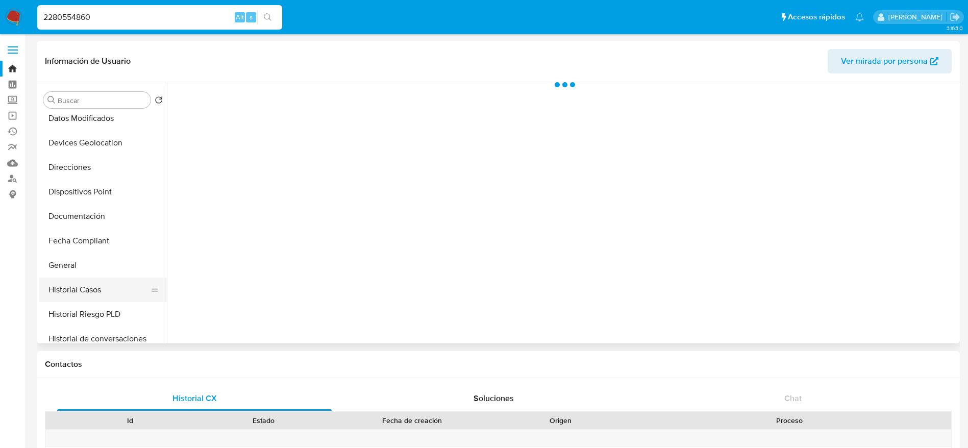
click at [60, 287] on button "Historial Casos" at bounding box center [98, 290] width 119 height 24
select select "10"
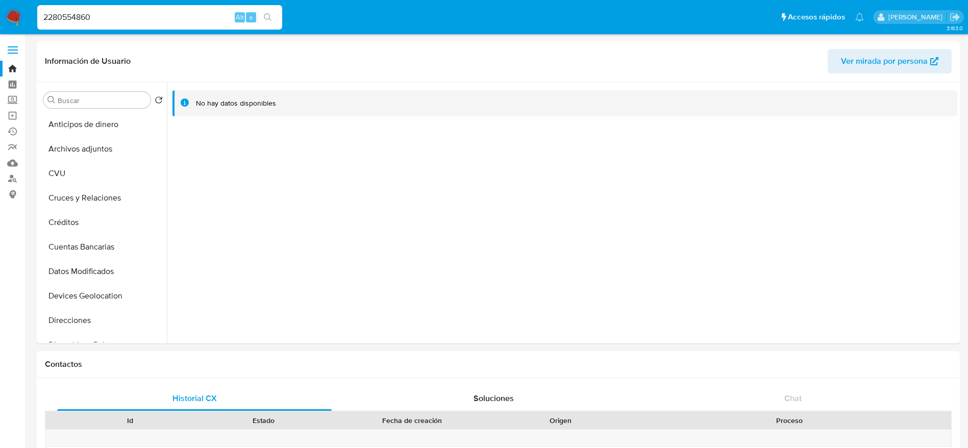
select select "10"
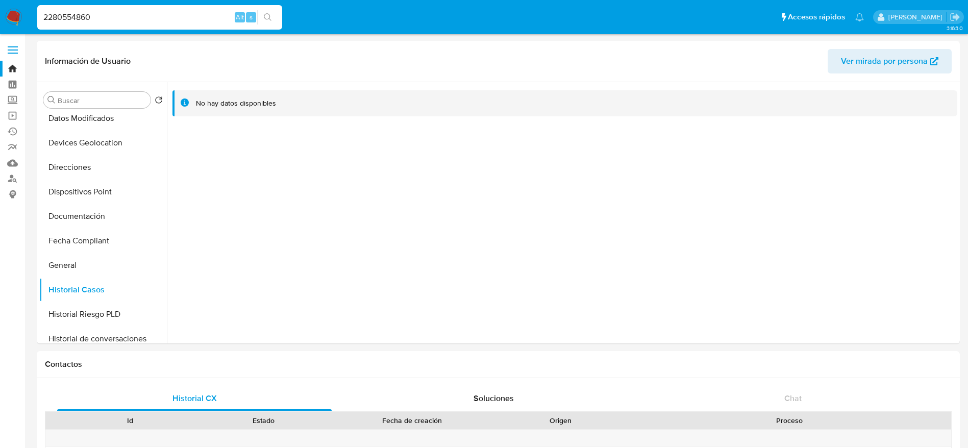
click at [118, 20] on input "2280554860" at bounding box center [159, 17] width 245 height 13
paste input "1426347556"
type input "1426347556"
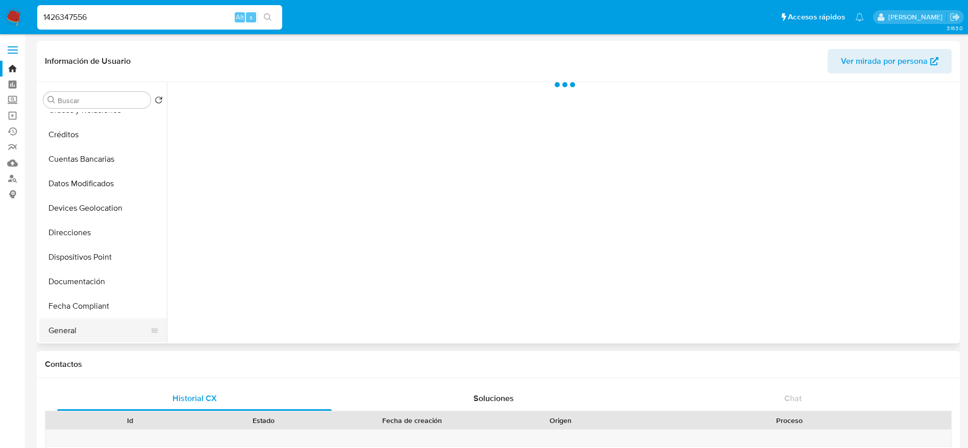
scroll to position [153, 0]
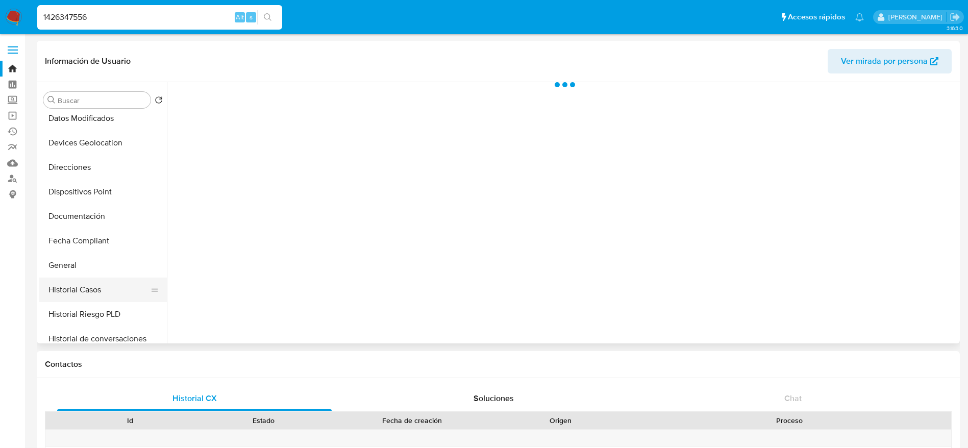
click at [89, 296] on button "Historial Casos" at bounding box center [98, 290] width 119 height 24
select select "10"
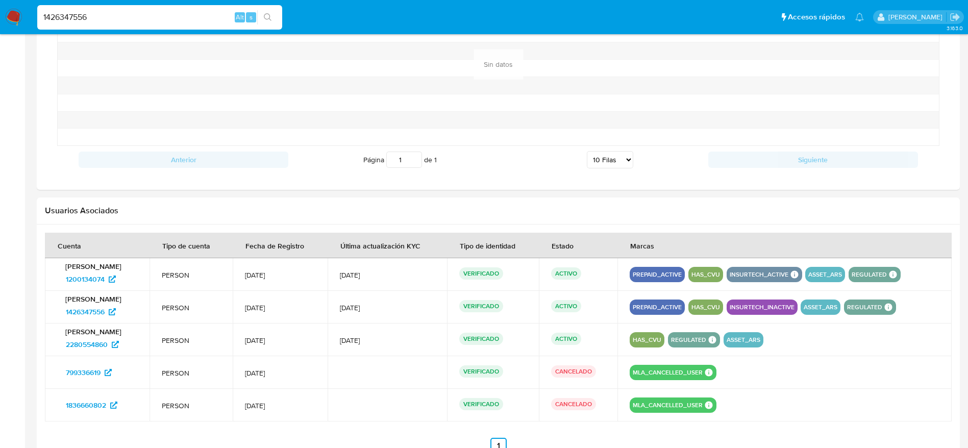
scroll to position [915, 0]
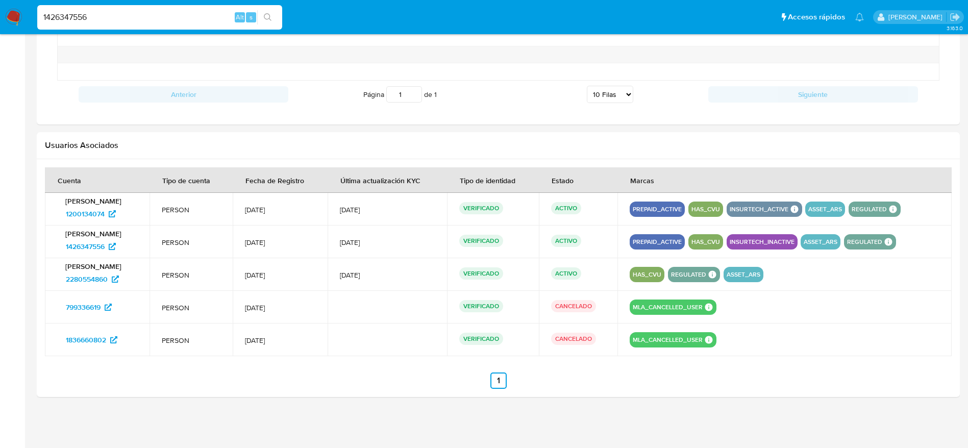
click at [119, 12] on input "1426347556" at bounding box center [159, 17] width 245 height 13
paste input "2278546067"
type input "2278546067"
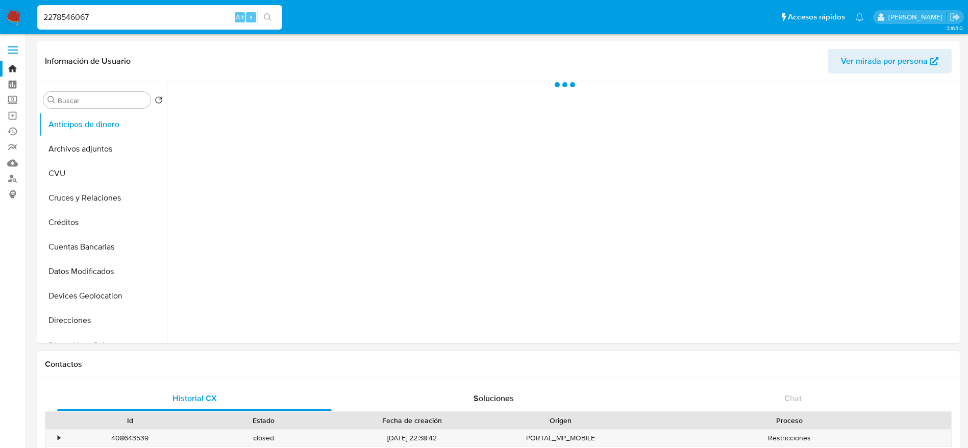
select select "10"
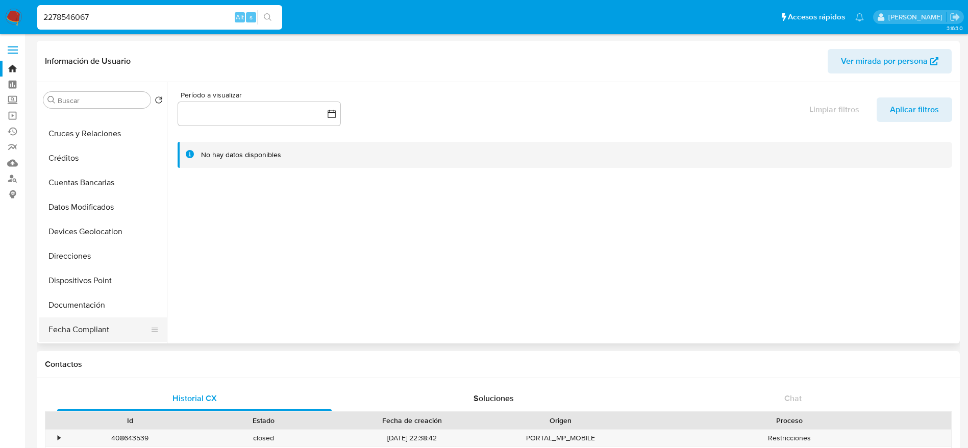
scroll to position [153, 0]
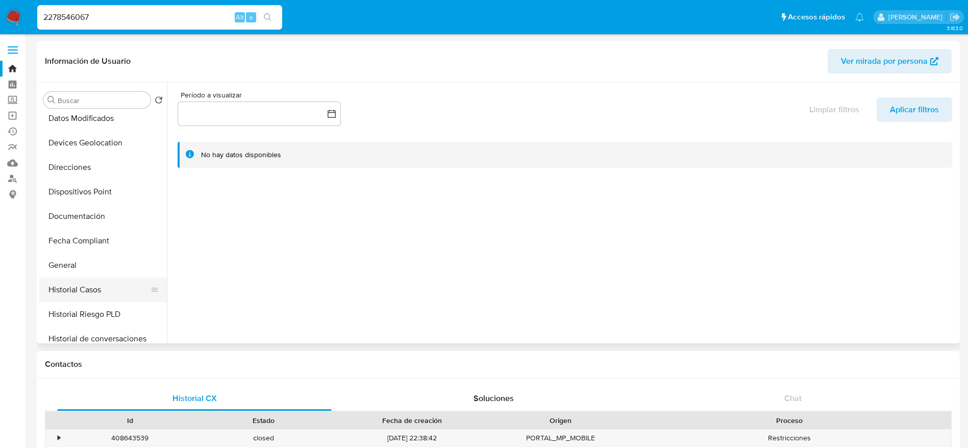
click at [72, 295] on button "Historial Casos" at bounding box center [98, 290] width 119 height 24
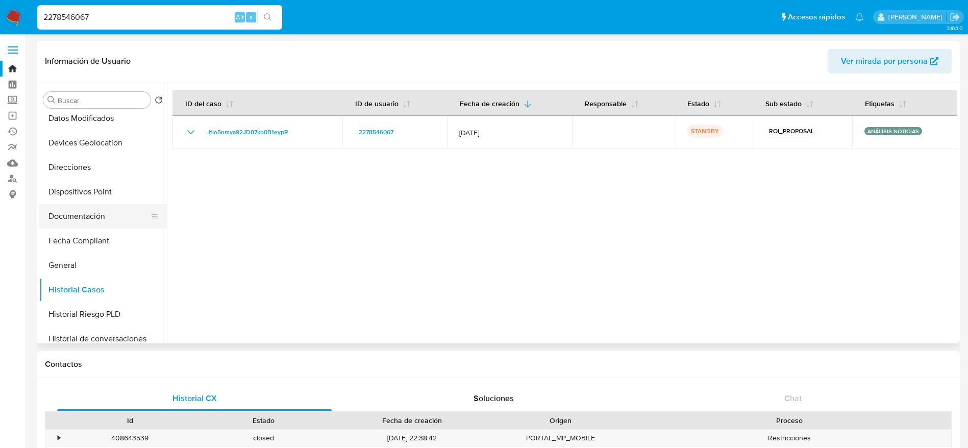
scroll to position [0, 0]
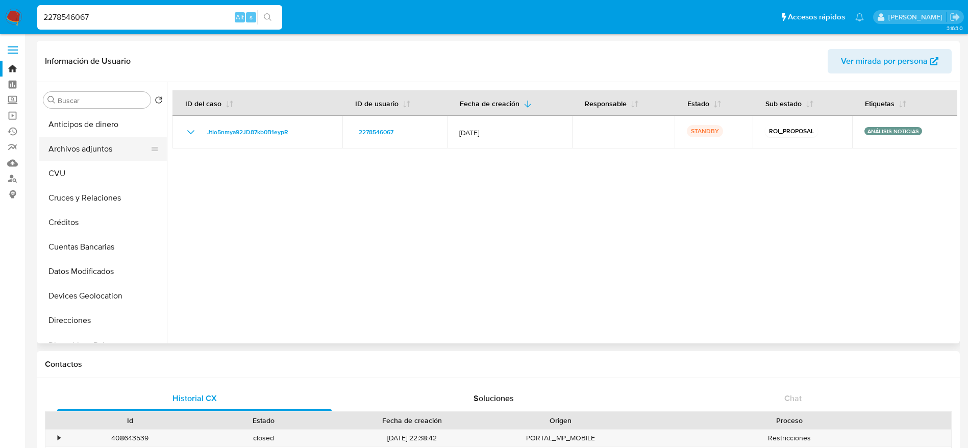
click at [109, 148] on button "Archivos adjuntos" at bounding box center [98, 149] width 119 height 24
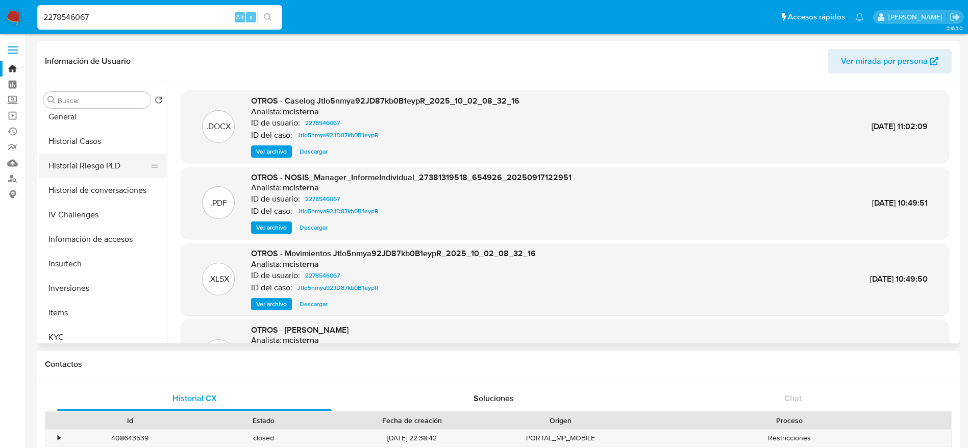
scroll to position [306, 0]
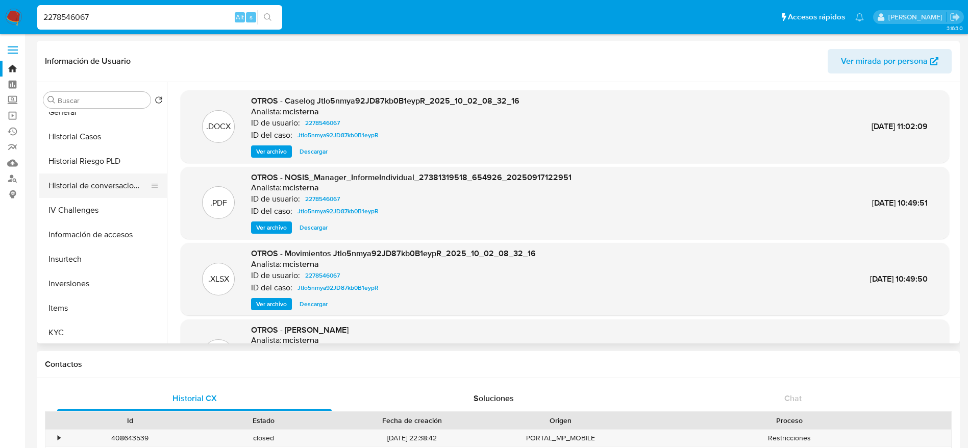
click at [100, 184] on button "Historial de conversaciones" at bounding box center [98, 186] width 119 height 24
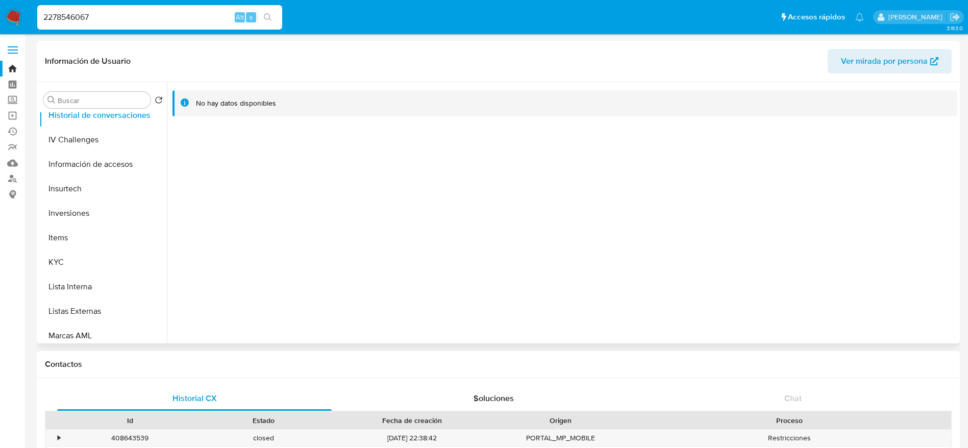
scroll to position [459, 0]
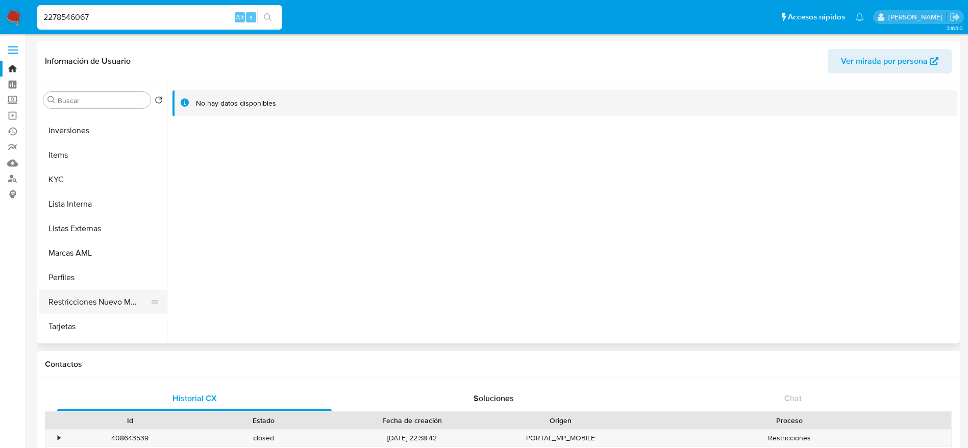
click at [94, 298] on button "Restricciones Nuevo Mundo" at bounding box center [98, 302] width 119 height 24
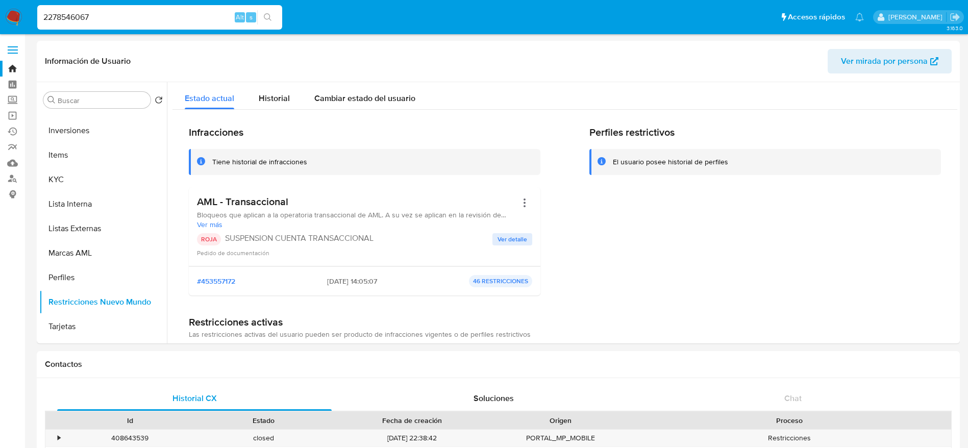
click at [126, 18] on input "2278546067" at bounding box center [159, 17] width 245 height 13
paste input "64989040"
type input "264989040"
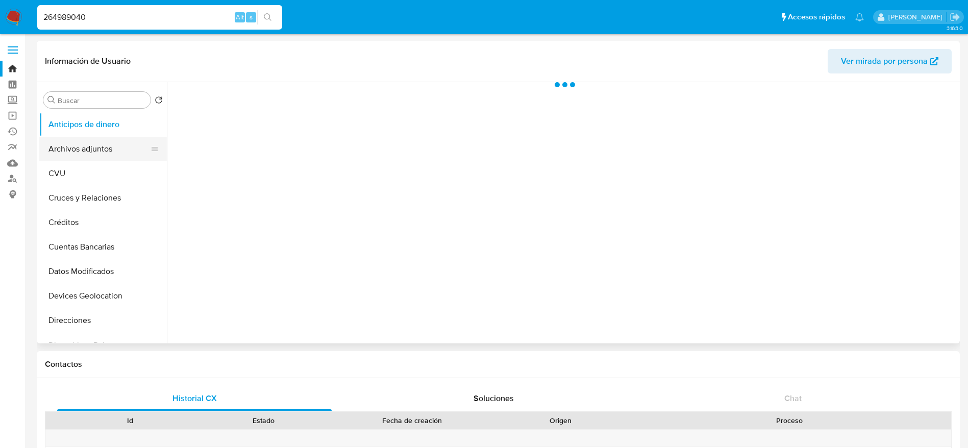
click at [81, 151] on button "Archivos adjuntos" at bounding box center [98, 149] width 119 height 24
select select "10"
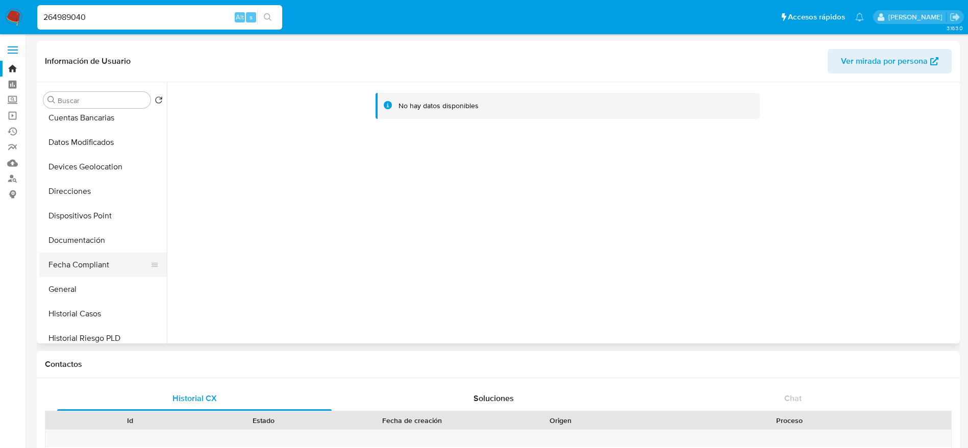
scroll to position [153, 0]
click at [68, 281] on button "Historial Casos" at bounding box center [98, 290] width 119 height 24
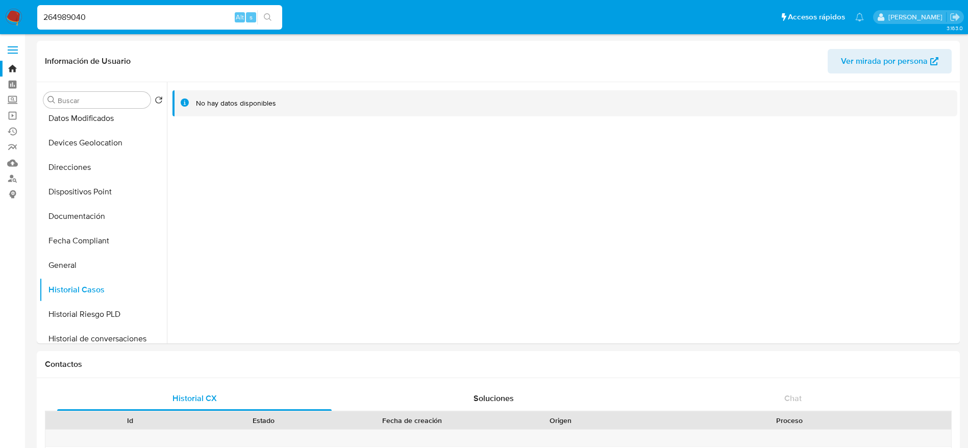
click at [138, 12] on input "264989040" at bounding box center [159, 17] width 245 height 13
paste input "1510230986"
type input "1510230986"
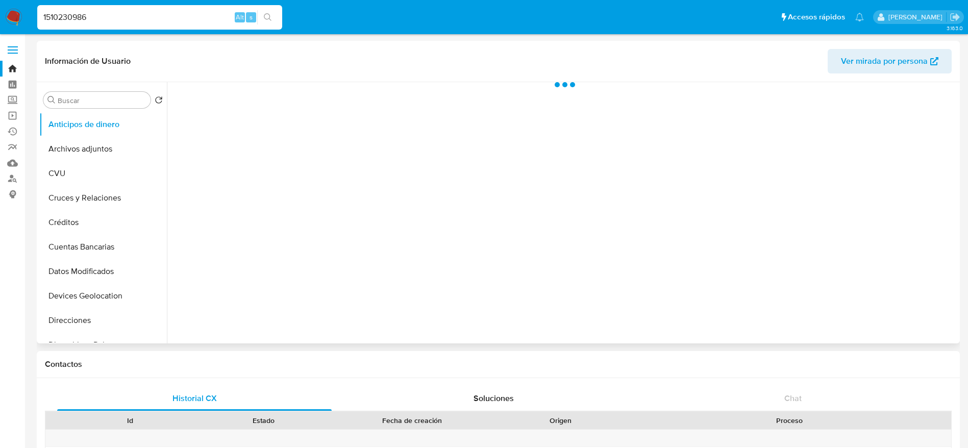
select select "10"
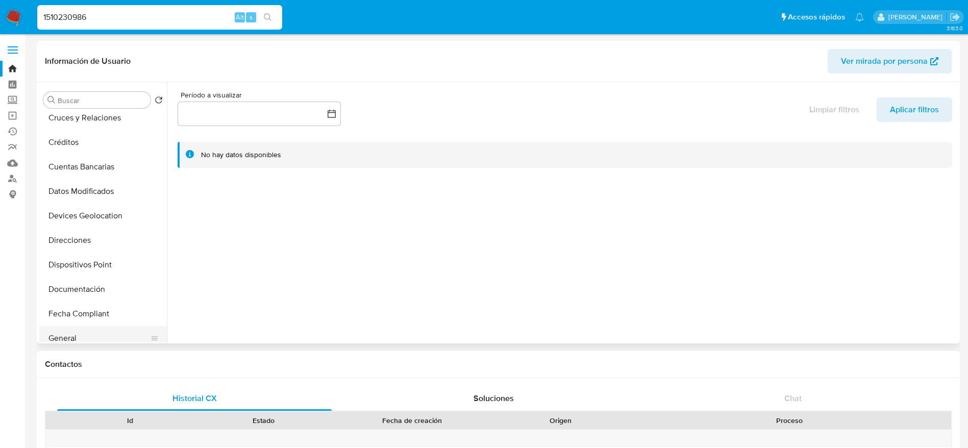
scroll to position [153, 0]
click at [92, 282] on button "Historial Casos" at bounding box center [98, 290] width 119 height 24
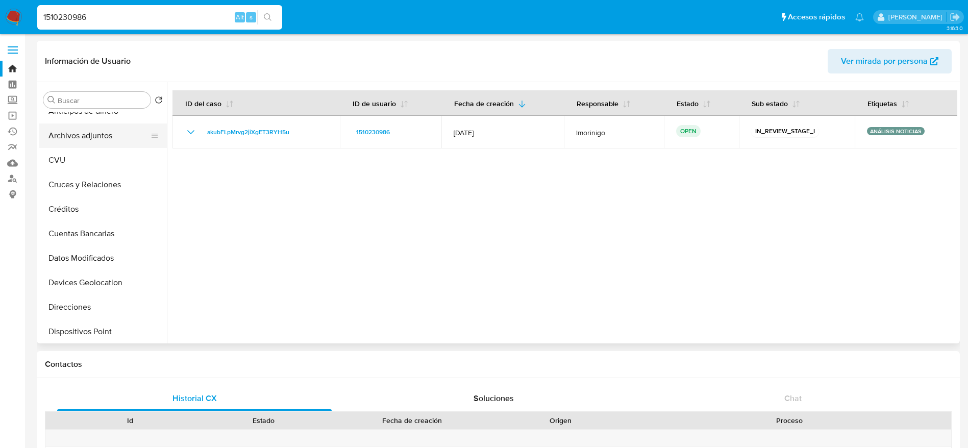
scroll to position [0, 0]
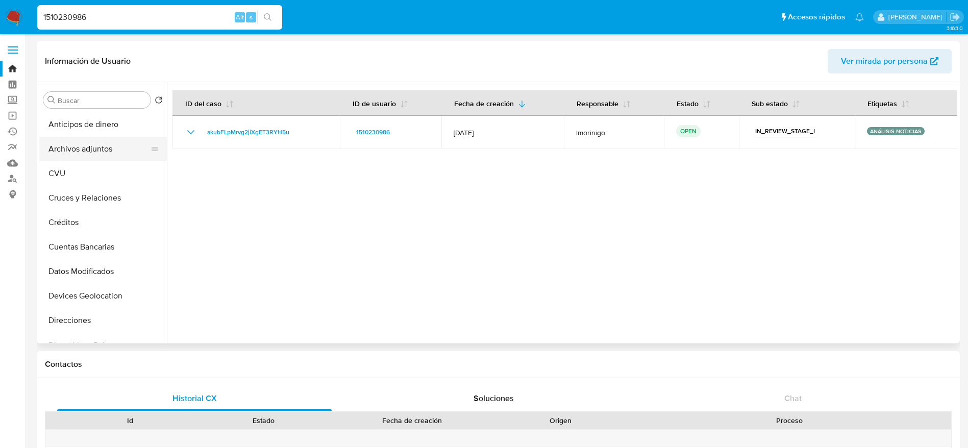
click at [96, 147] on button "Archivos adjuntos" at bounding box center [98, 149] width 119 height 24
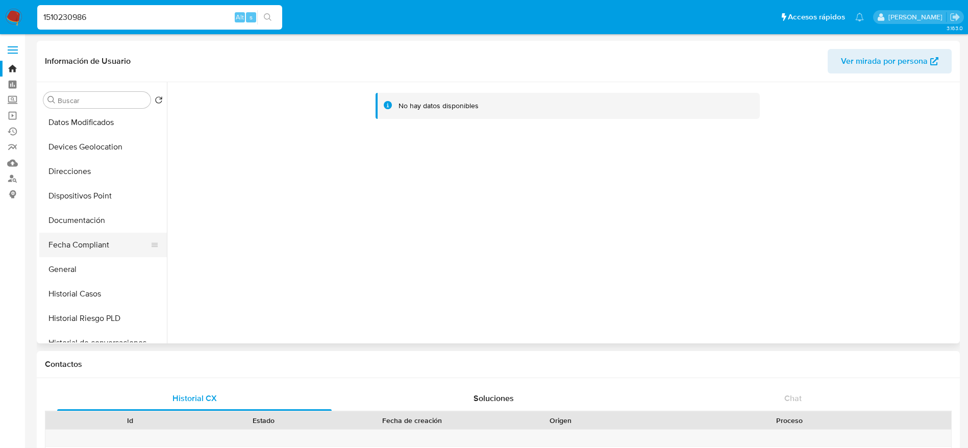
scroll to position [153, 0]
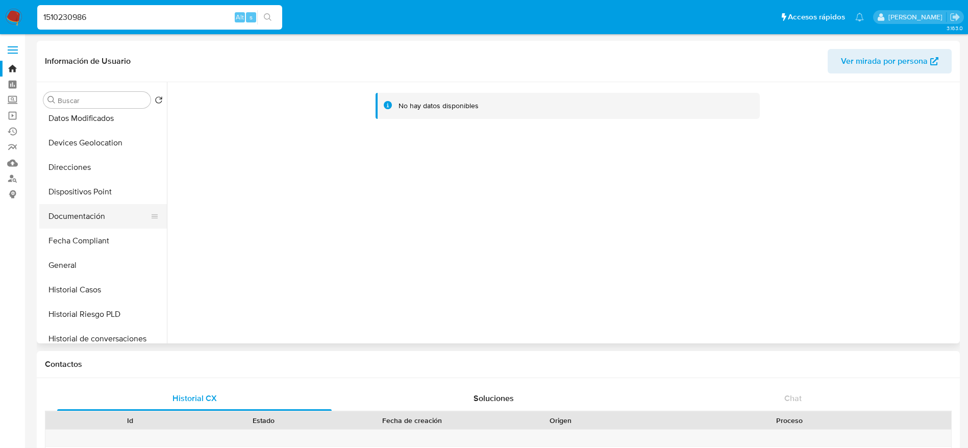
drag, startPoint x: 85, startPoint y: 286, endPoint x: 156, endPoint y: 215, distance: 100.7
click at [85, 286] on button "Historial Casos" at bounding box center [103, 290] width 128 height 24
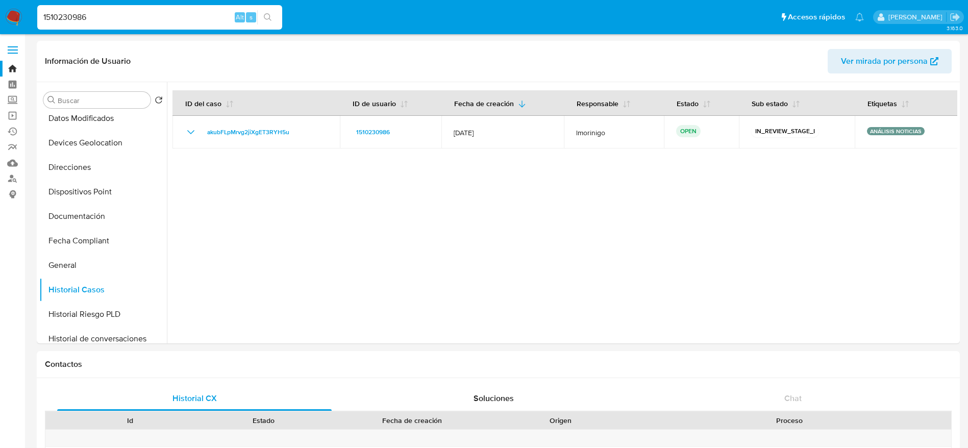
click at [145, 15] on input "1510230986" at bounding box center [159, 17] width 245 height 13
paste input "435114480"
type input "435114480"
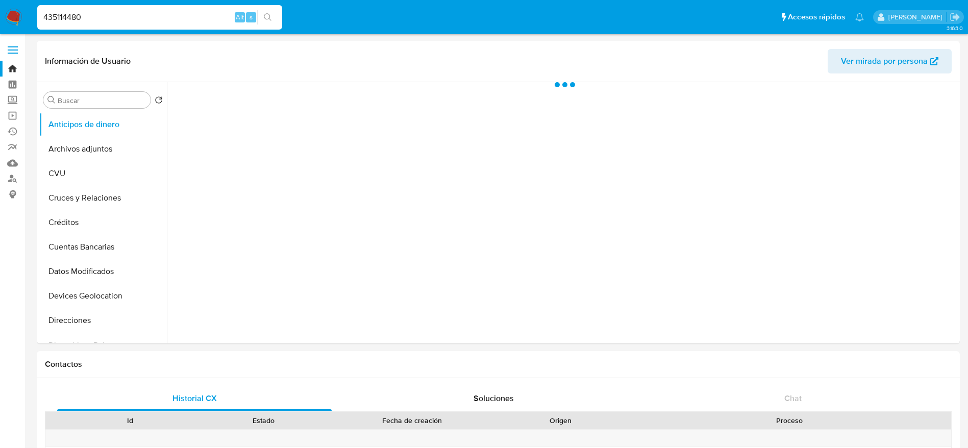
select select "10"
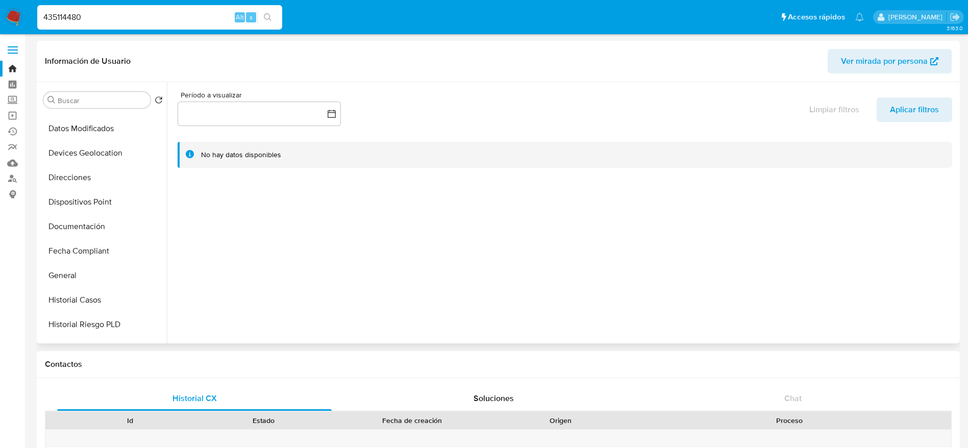
scroll to position [230, 0]
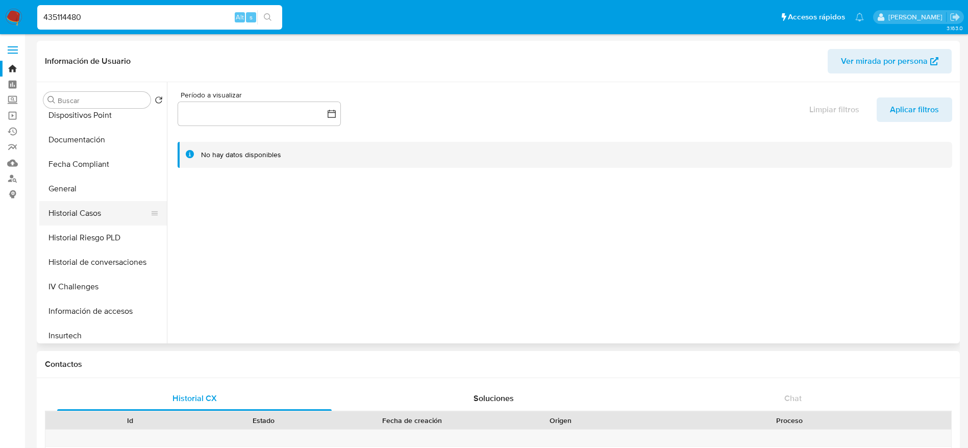
click at [63, 217] on button "Historial Casos" at bounding box center [98, 213] width 119 height 24
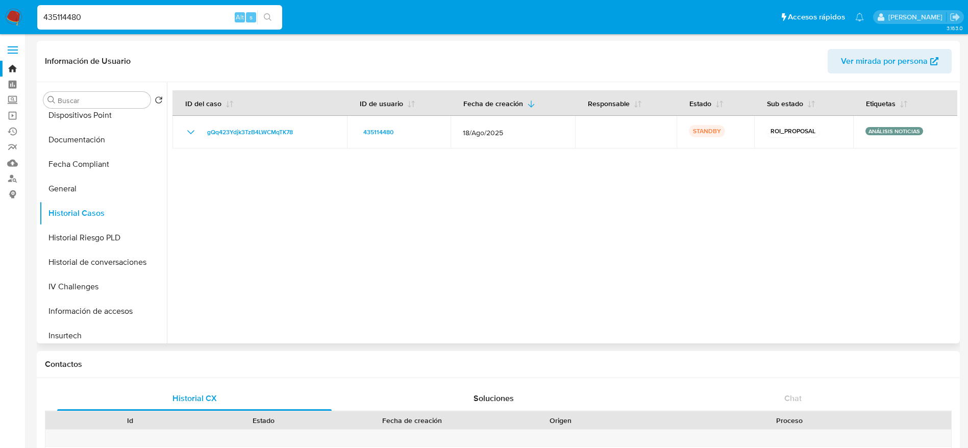
scroll to position [0, 0]
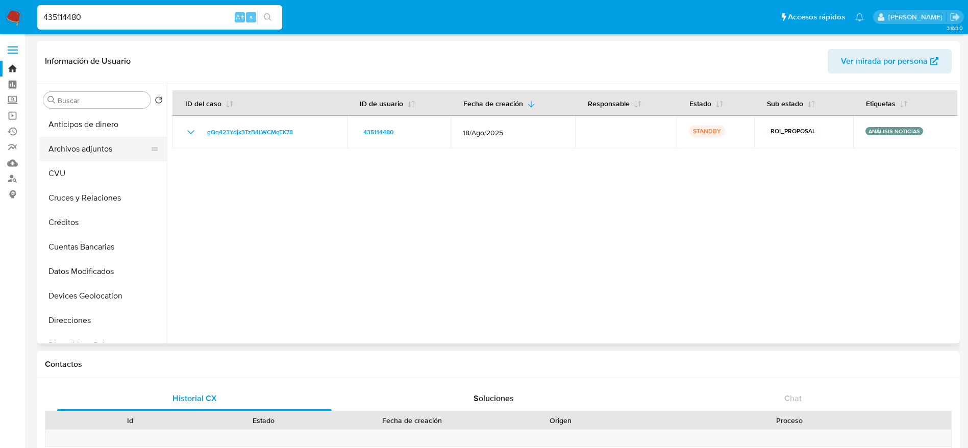
click at [88, 149] on button "Archivos adjuntos" at bounding box center [98, 149] width 119 height 24
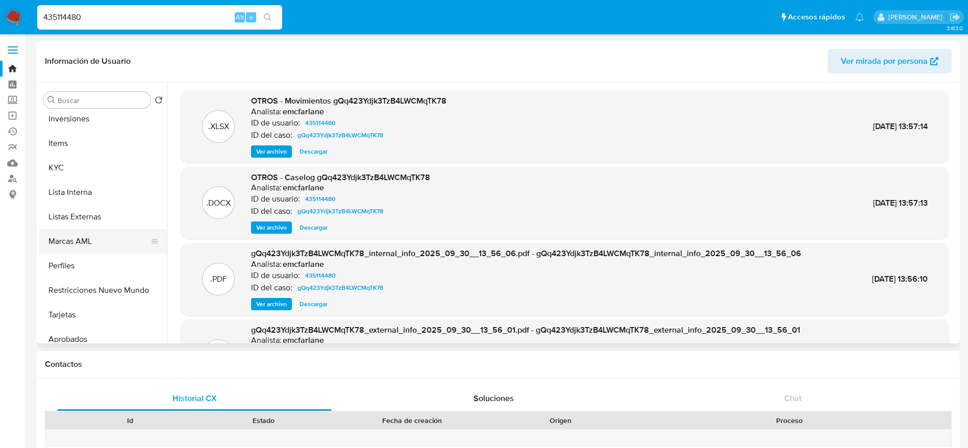
scroll to position [554, 0]
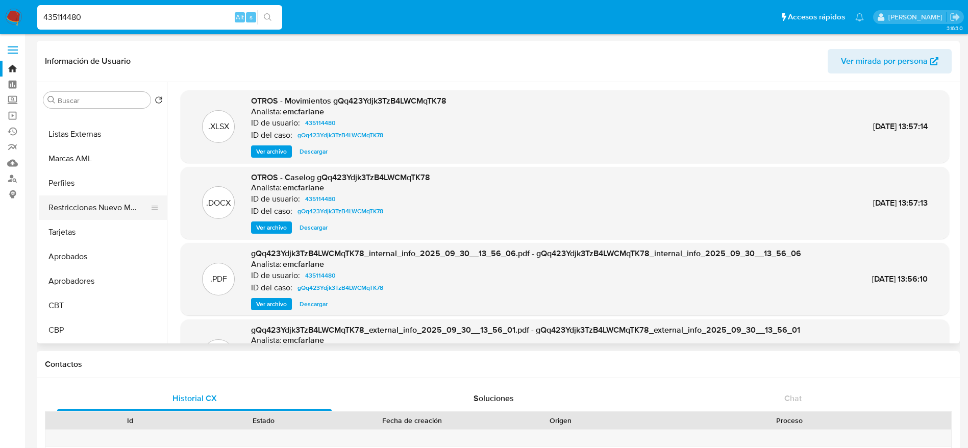
click at [105, 205] on button "Restricciones Nuevo Mundo" at bounding box center [98, 207] width 119 height 24
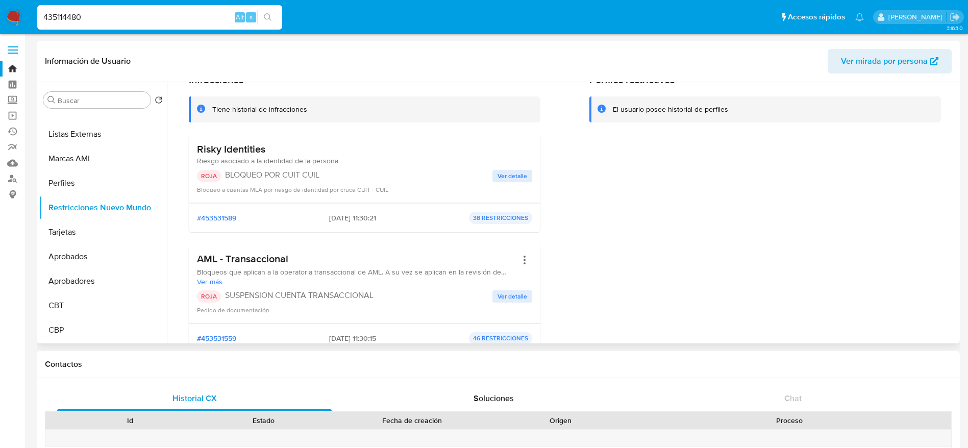
scroll to position [77, 0]
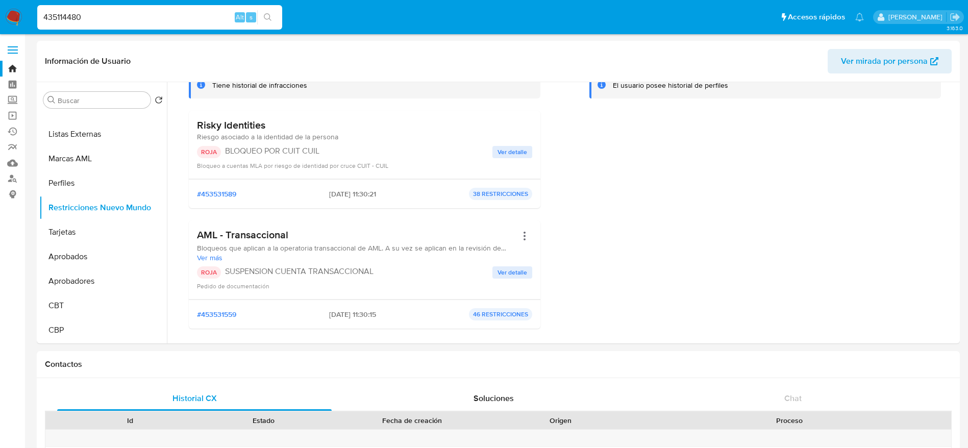
click at [127, 18] on input "435114480" at bounding box center [159, 17] width 245 height 13
paste input "593815521"
type input "593815521"
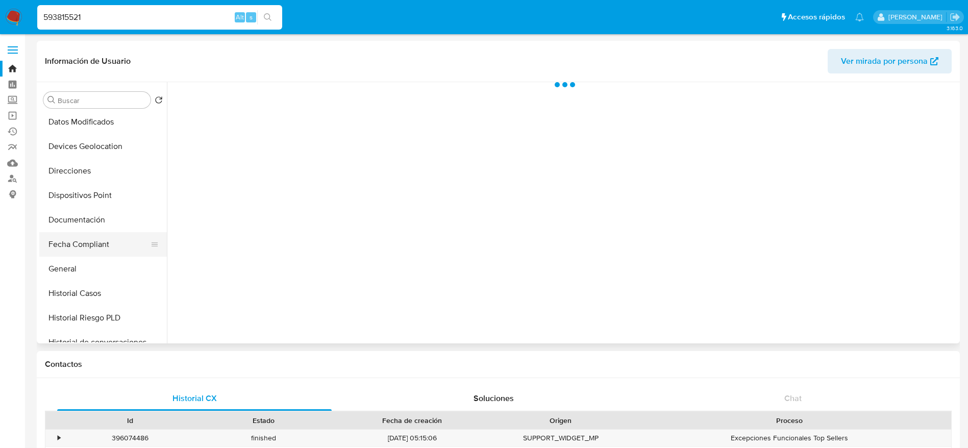
scroll to position [153, 0]
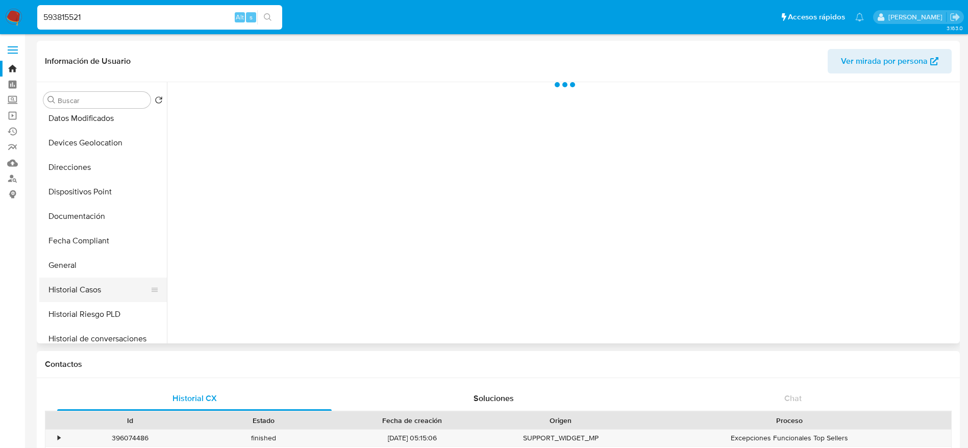
select select "10"
click at [95, 288] on button "Historial Casos" at bounding box center [98, 290] width 119 height 24
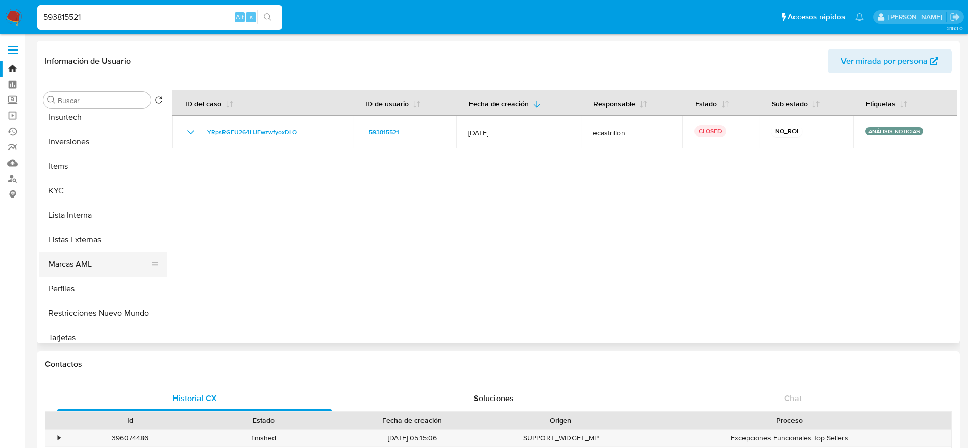
scroll to position [459, 0]
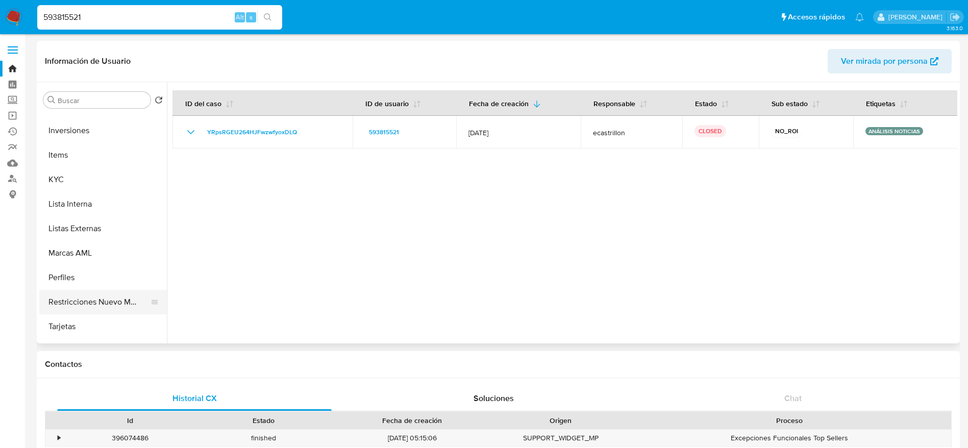
click at [91, 301] on button "Restricciones Nuevo Mundo" at bounding box center [98, 302] width 119 height 24
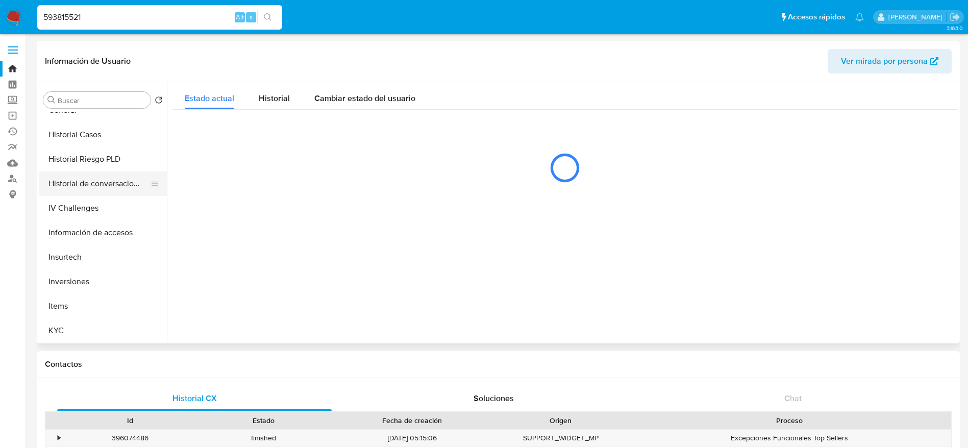
scroll to position [306, 0]
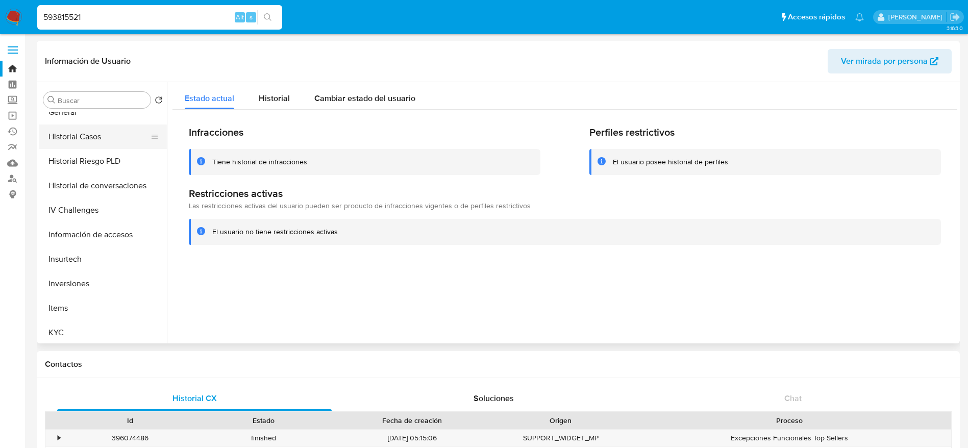
click at [79, 142] on button "Historial Casos" at bounding box center [98, 137] width 119 height 24
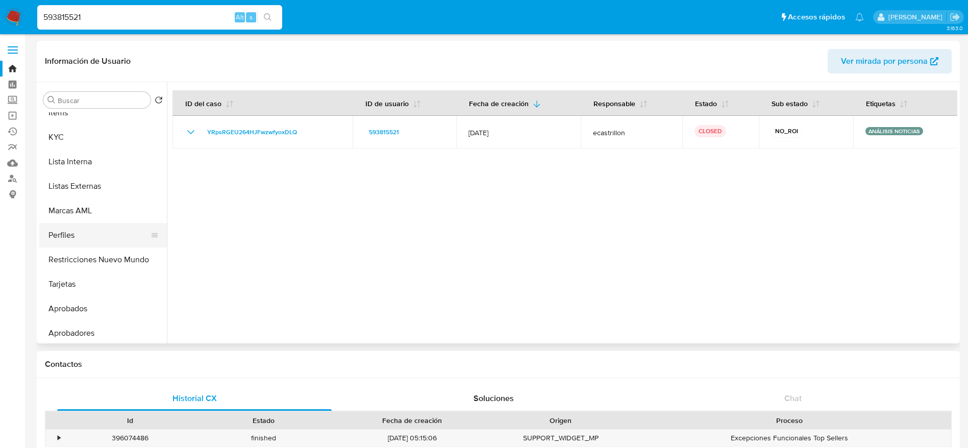
scroll to position [554, 0]
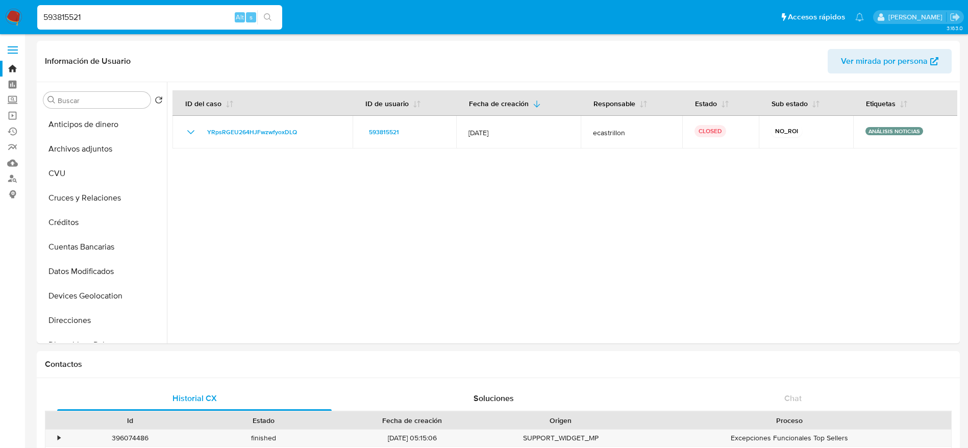
select select "10"
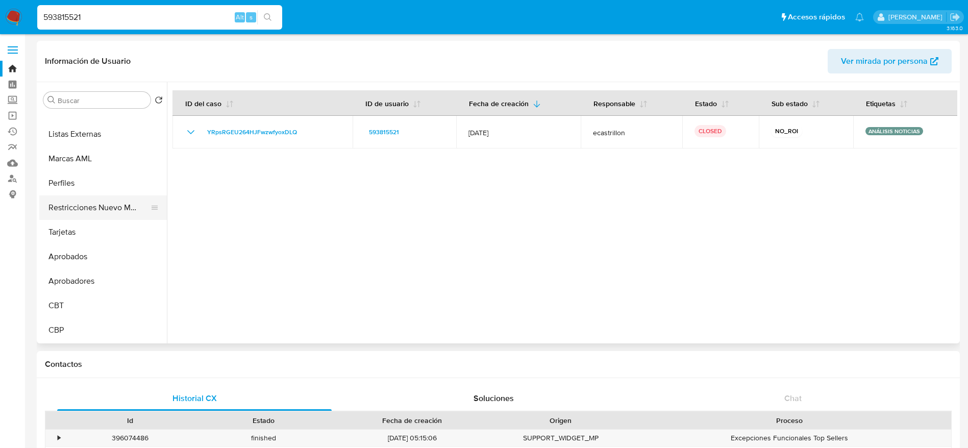
click at [101, 200] on button "Restricciones Nuevo Mundo" at bounding box center [98, 207] width 119 height 24
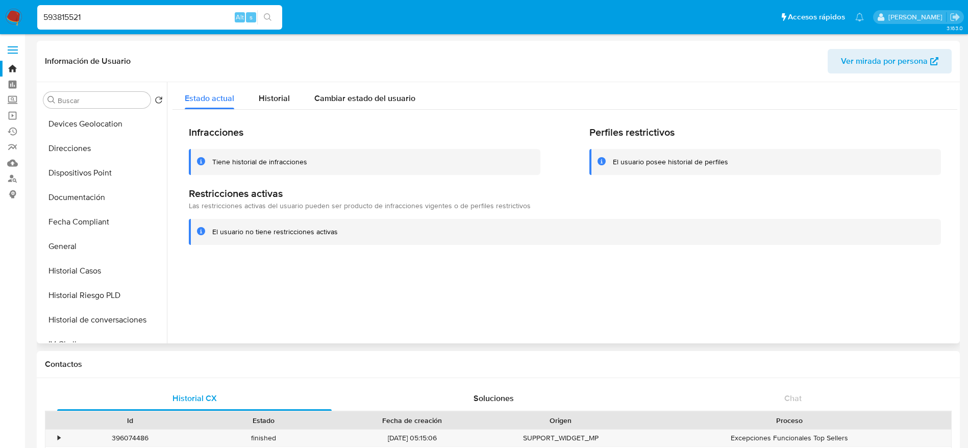
scroll to position [18, 0]
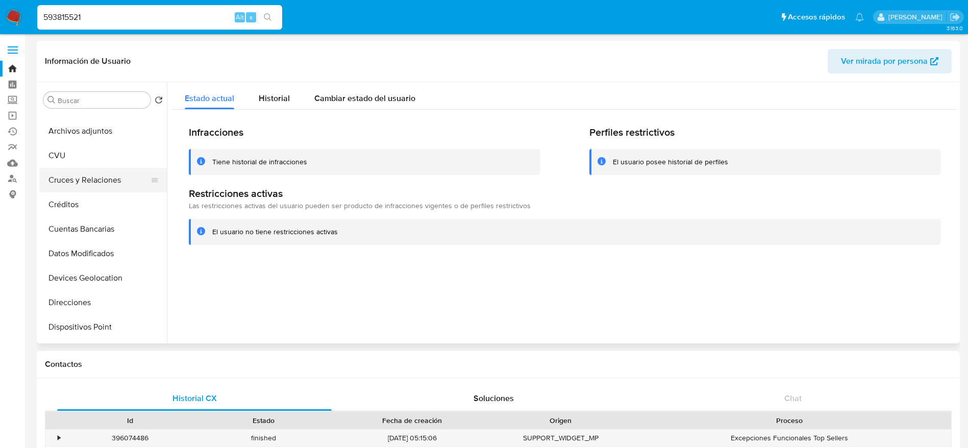
click at [89, 169] on button "Cruces y Relaciones" at bounding box center [98, 180] width 119 height 24
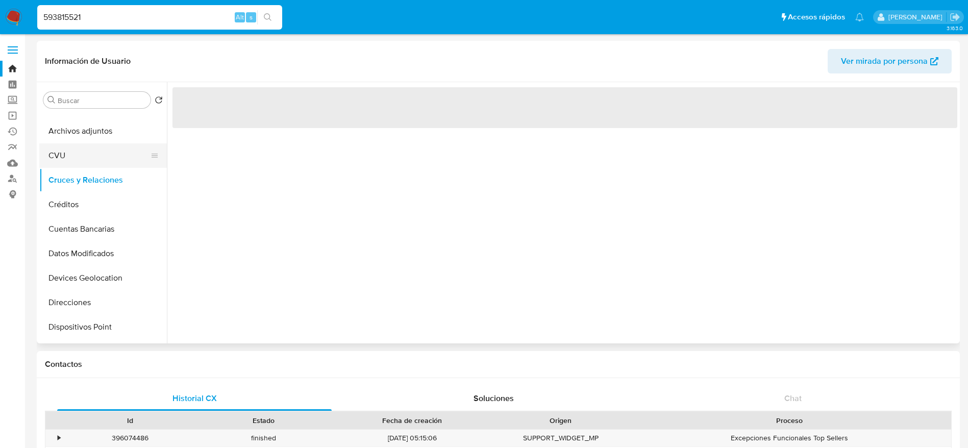
scroll to position [0, 0]
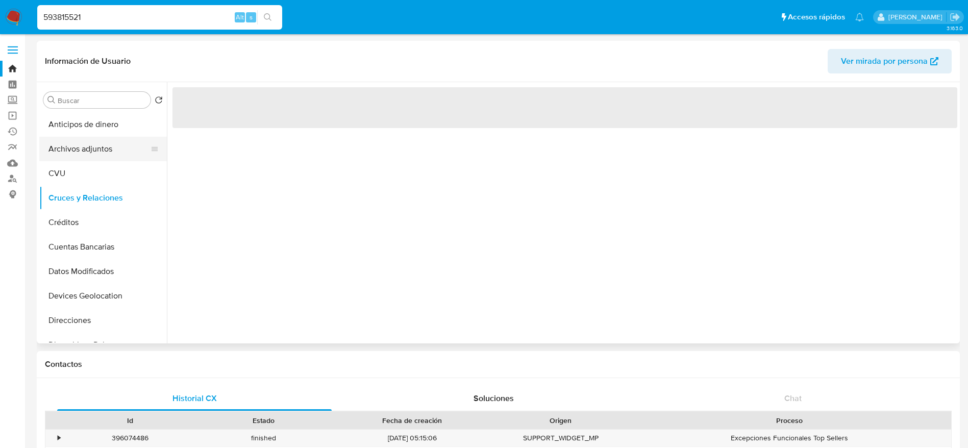
click at [89, 151] on button "Archivos adjuntos" at bounding box center [98, 149] width 119 height 24
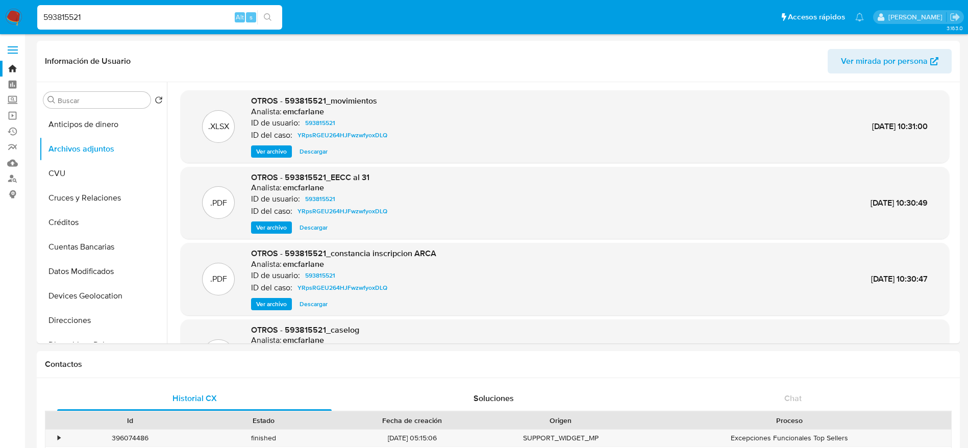
click at [159, 7] on div "593815521 Alt s" at bounding box center [159, 17] width 245 height 24
click at [162, 14] on input "593815521" at bounding box center [159, 17] width 245 height 13
paste input "297828005"
type input "297828005"
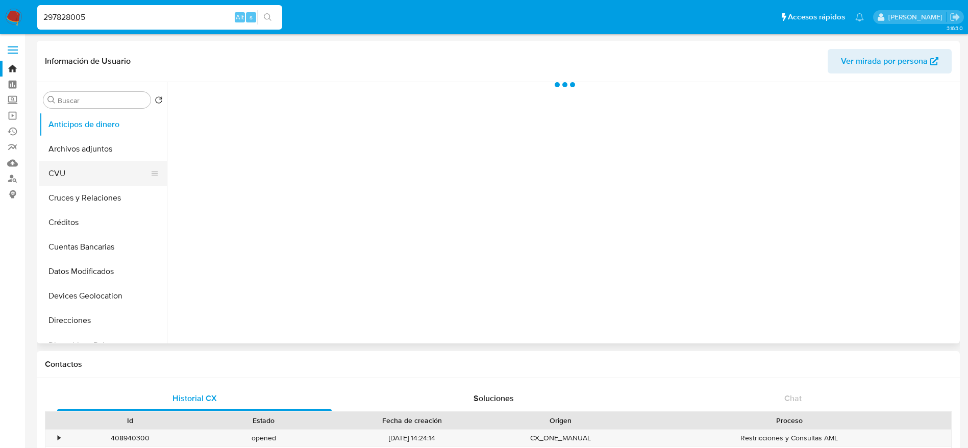
select select "10"
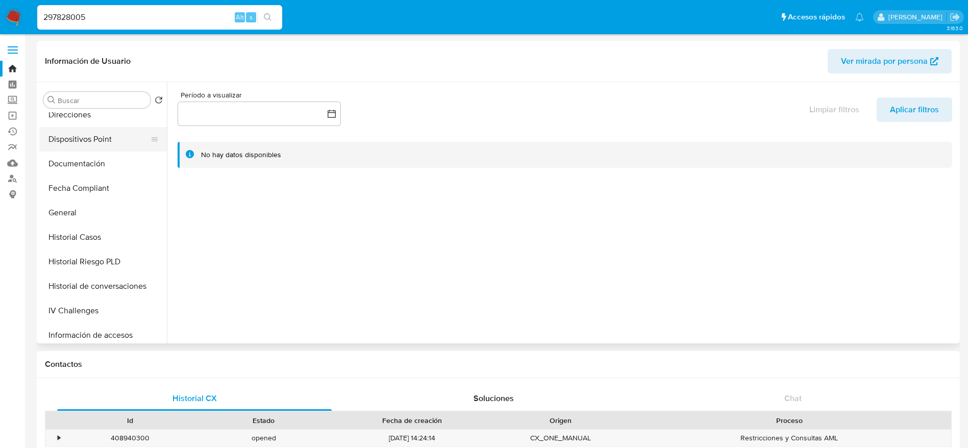
scroll to position [230, 0]
click at [77, 200] on ul "Anticipos de dinero Archivos adjuntos CVU Cruces y Relaciones Créditos Cuentas …" at bounding box center [103, 227] width 128 height 230
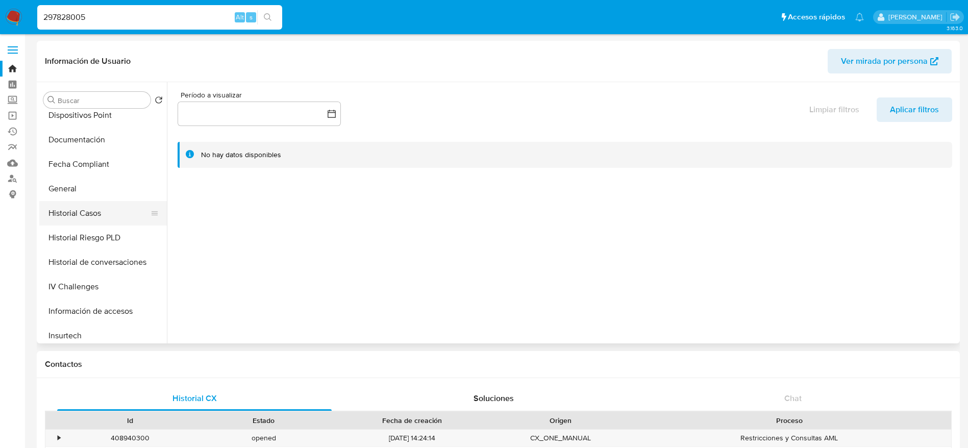
click at [80, 206] on button "Historial Casos" at bounding box center [98, 213] width 119 height 24
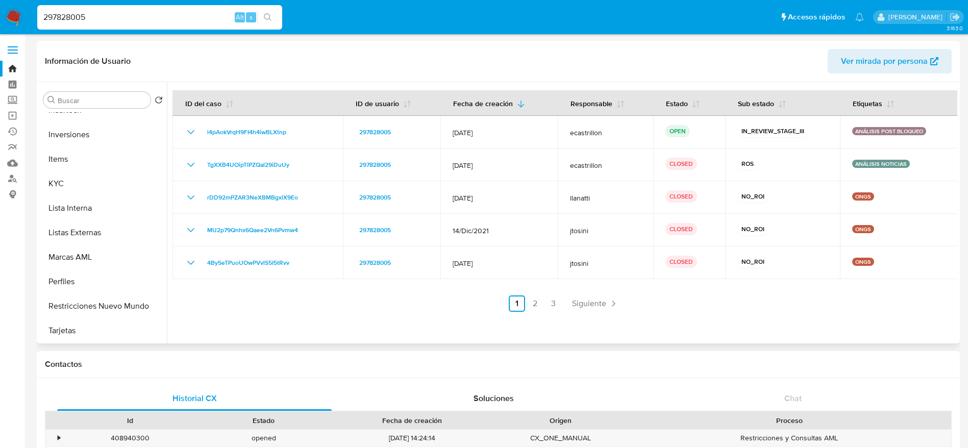
scroll to position [459, 0]
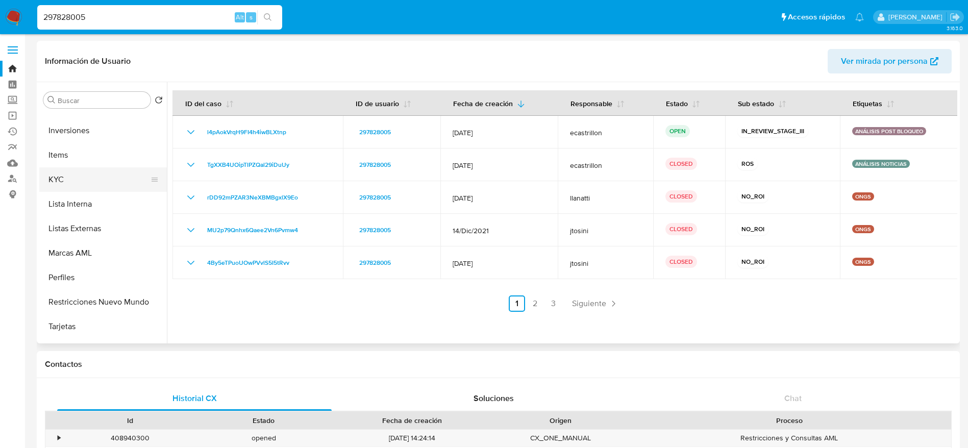
click at [82, 186] on button "KYC" at bounding box center [98, 179] width 119 height 24
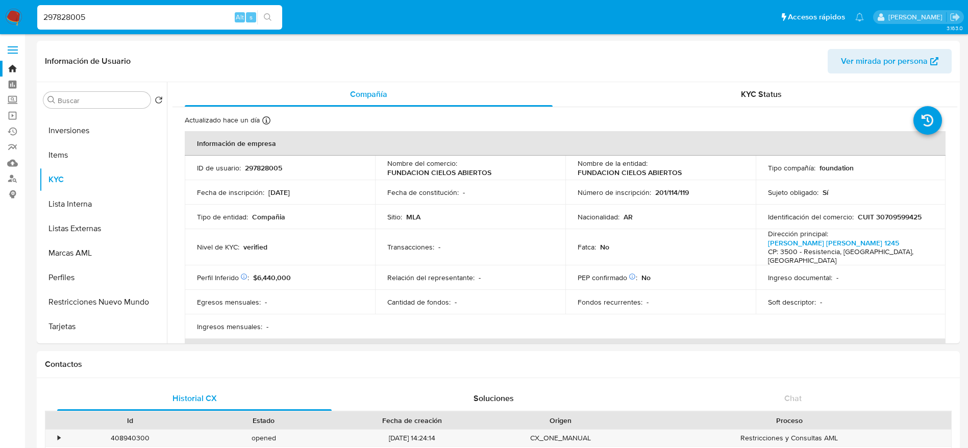
click at [87, 20] on input "297828005" at bounding box center [159, 17] width 245 height 13
paste input "469876239"
type input "469876239"
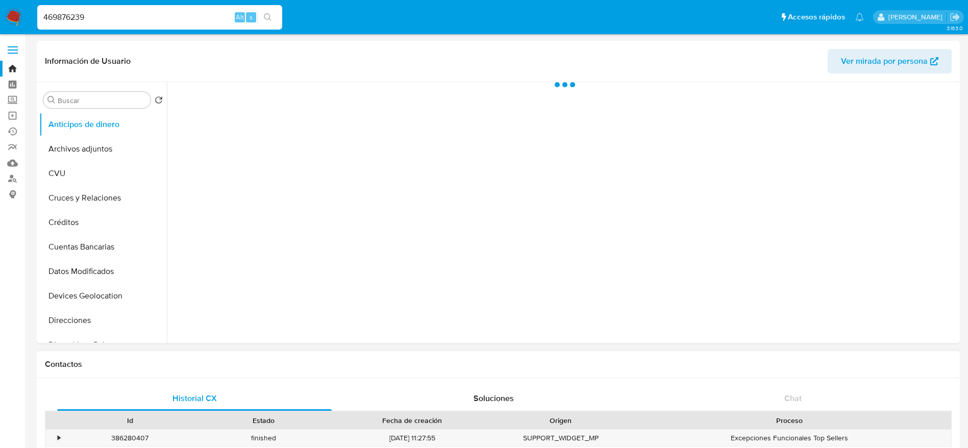
select select "10"
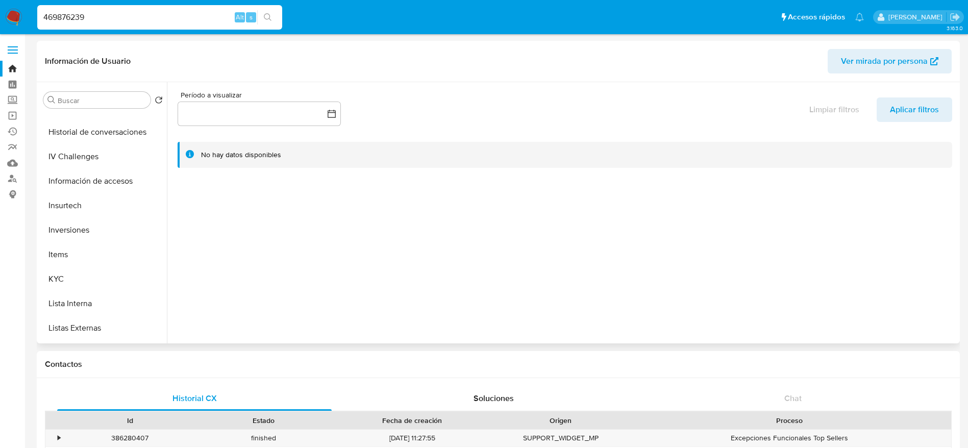
scroll to position [383, 0]
click at [67, 248] on button "KYC" at bounding box center [98, 256] width 119 height 24
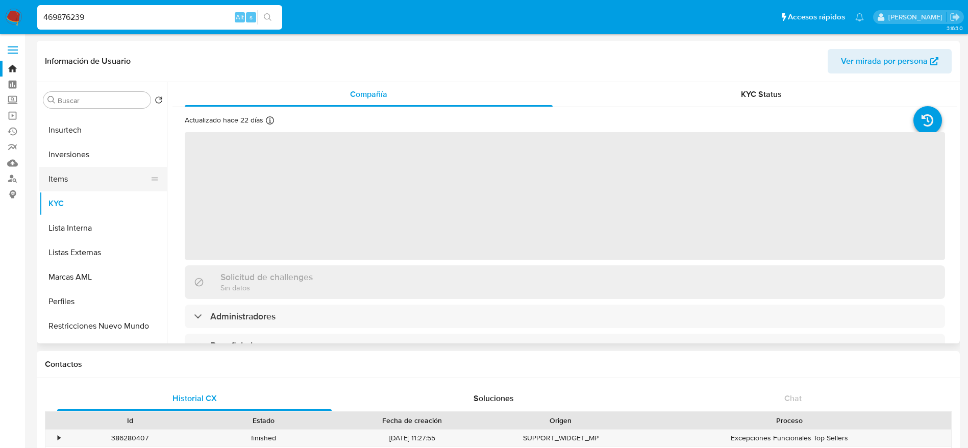
scroll to position [459, 0]
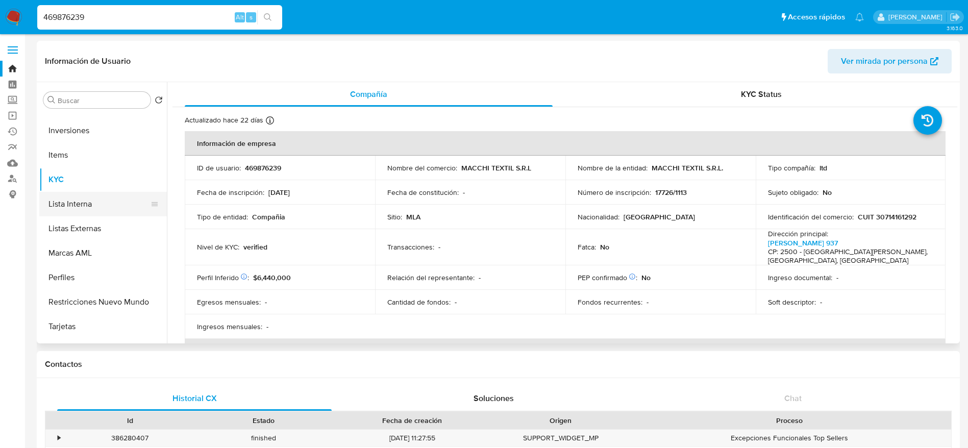
click at [97, 205] on button "Lista Interna" at bounding box center [98, 204] width 119 height 24
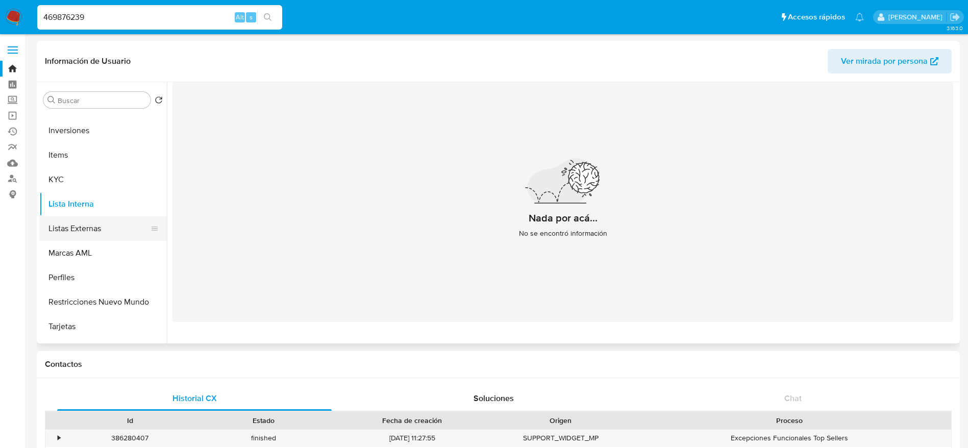
click at [90, 228] on button "Listas Externas" at bounding box center [98, 228] width 119 height 24
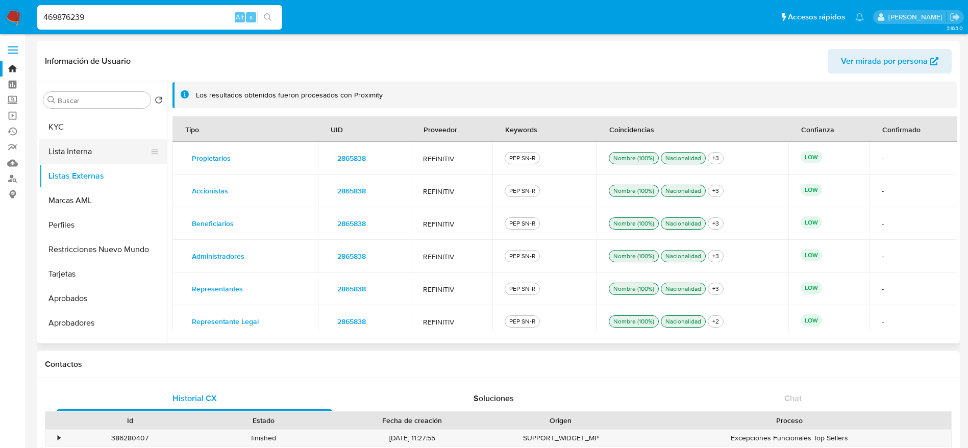
scroll to position [536, 0]
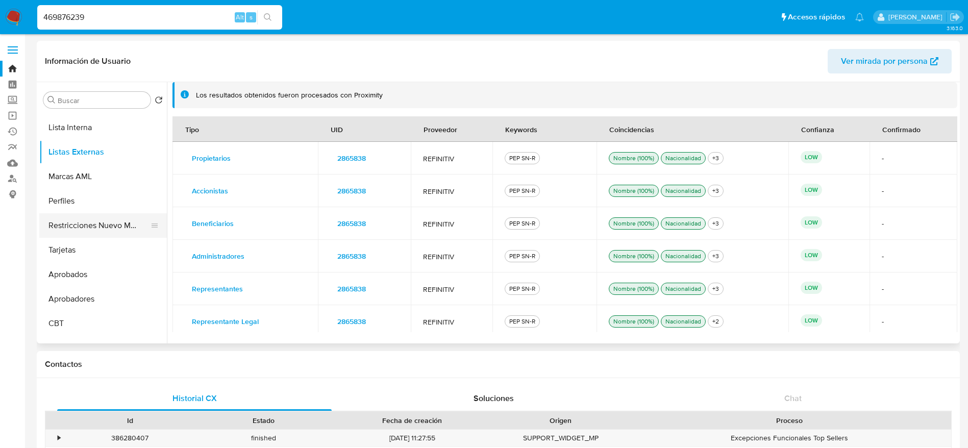
click at [89, 220] on button "Restricciones Nuevo Mundo" at bounding box center [98, 225] width 119 height 24
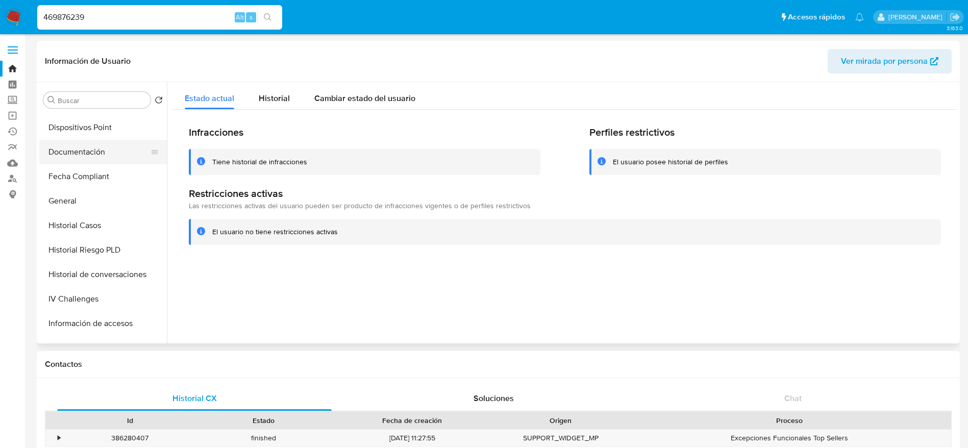
scroll to position [230, 0]
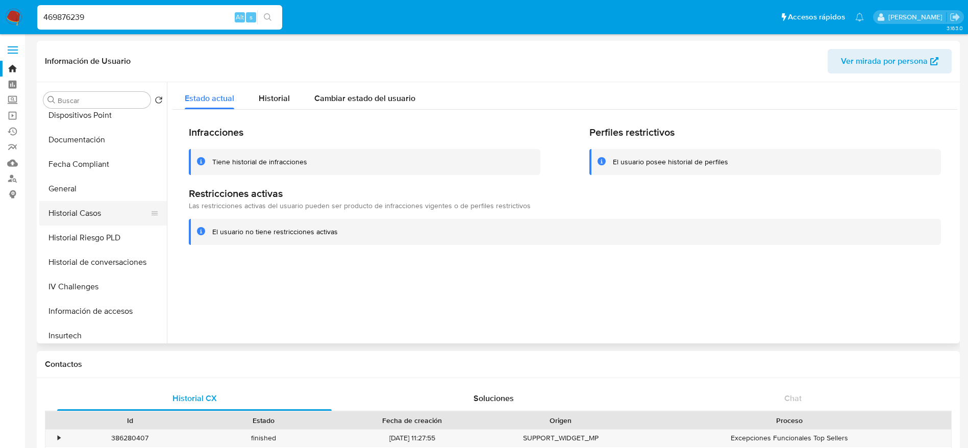
click at [86, 210] on button "Historial Casos" at bounding box center [98, 213] width 119 height 24
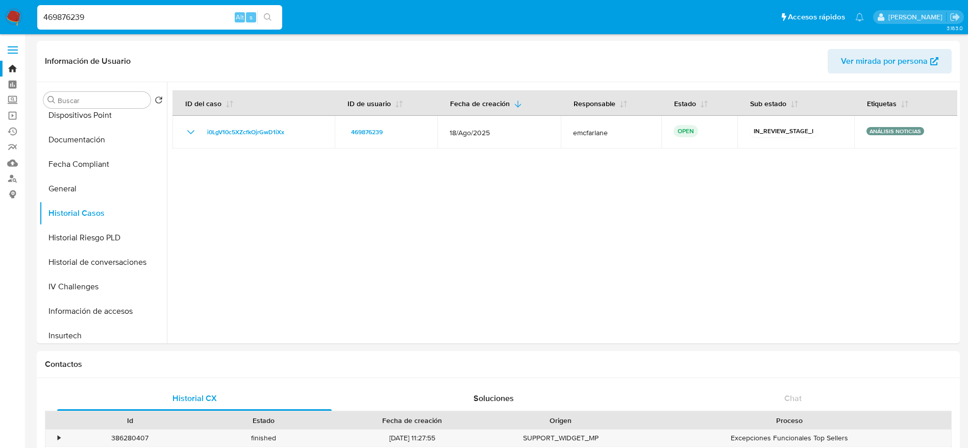
click at [110, 20] on input "469876239" at bounding box center [159, 17] width 245 height 13
paste input "1116515026"
type input "1116515026"
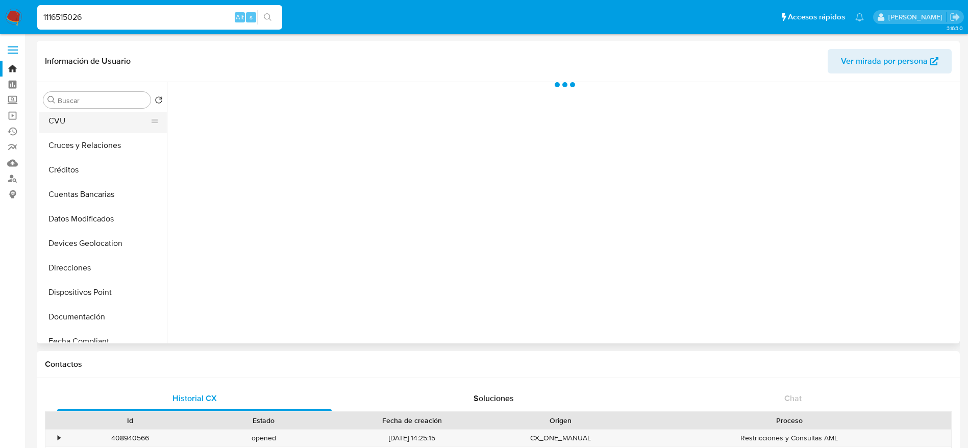
select select "10"
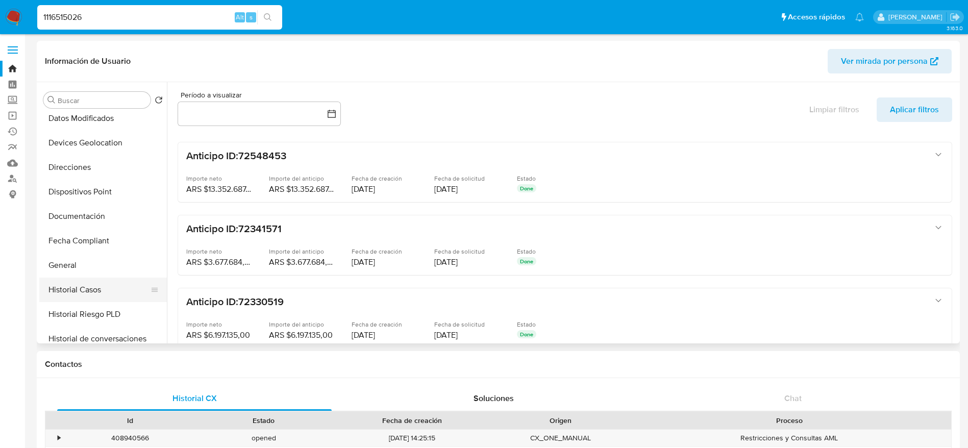
click at [85, 278] on button "Historial Casos" at bounding box center [98, 290] width 119 height 24
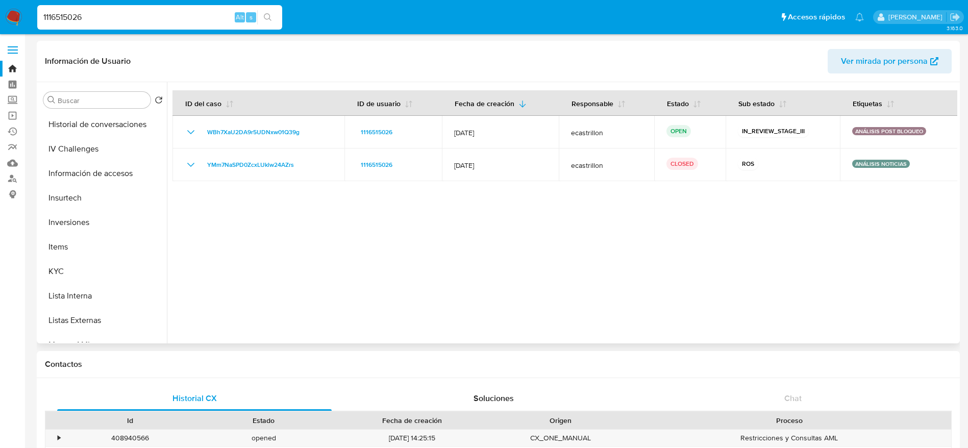
scroll to position [383, 0]
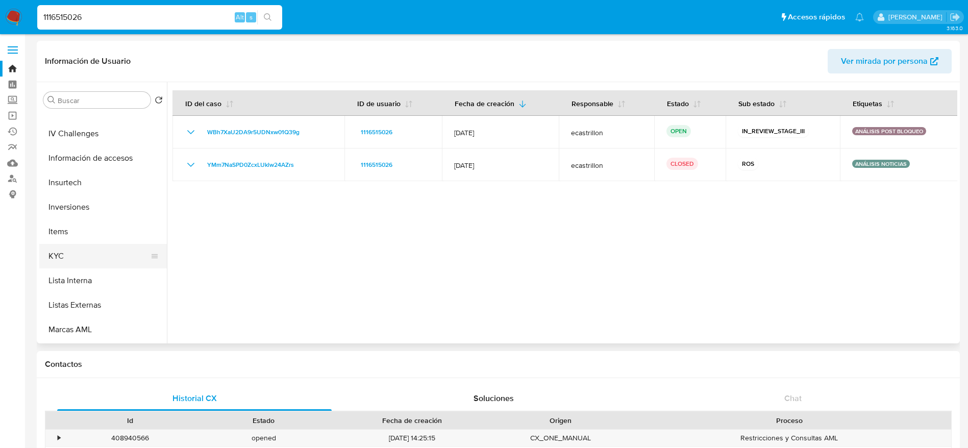
click at [77, 259] on button "KYC" at bounding box center [98, 256] width 119 height 24
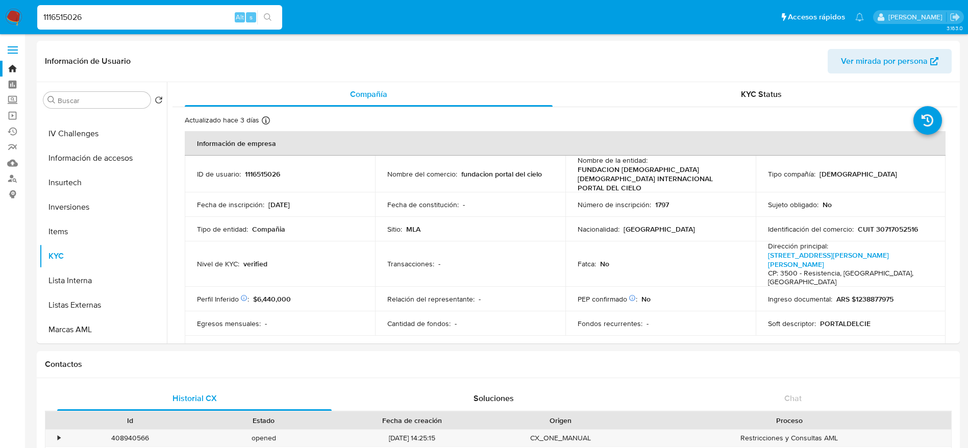
click at [101, 21] on input "1116515026" at bounding box center [159, 17] width 245 height 13
paste input "38381705"
type input "1138381705"
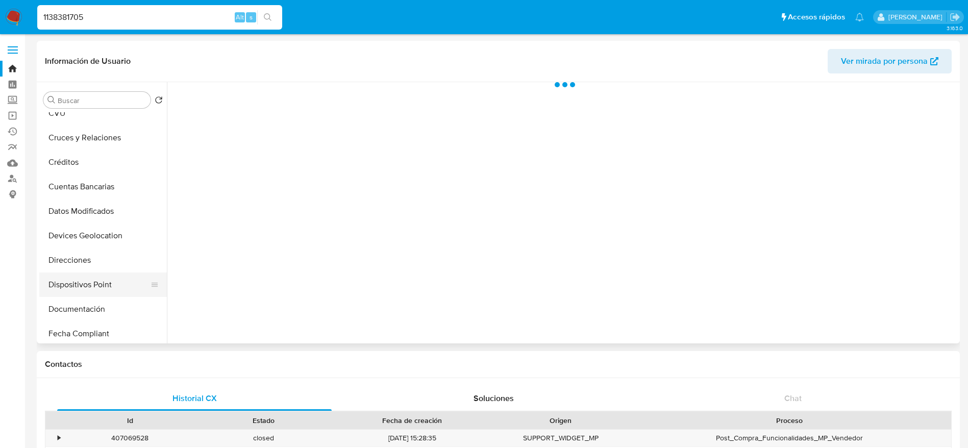
scroll to position [153, 0]
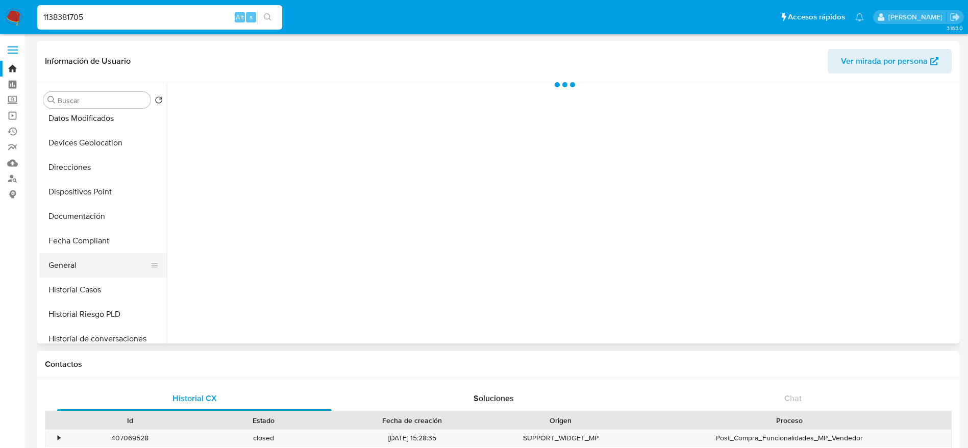
select select "10"
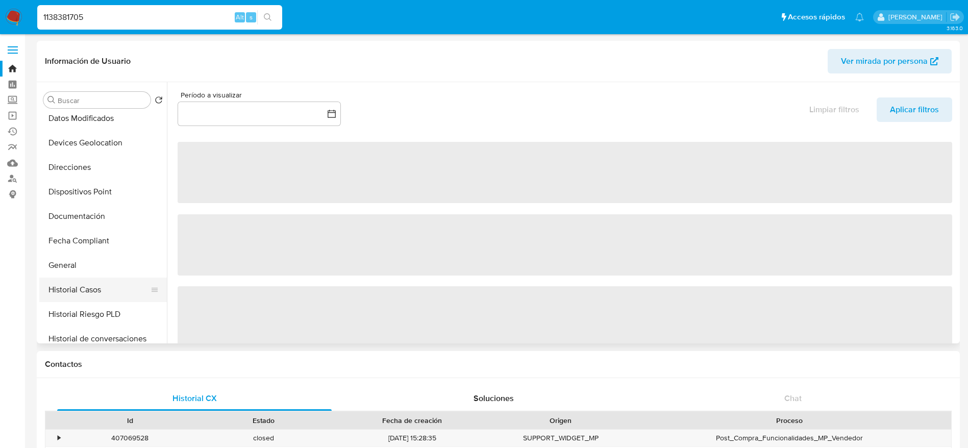
click at [96, 282] on button "Historial Casos" at bounding box center [98, 290] width 119 height 24
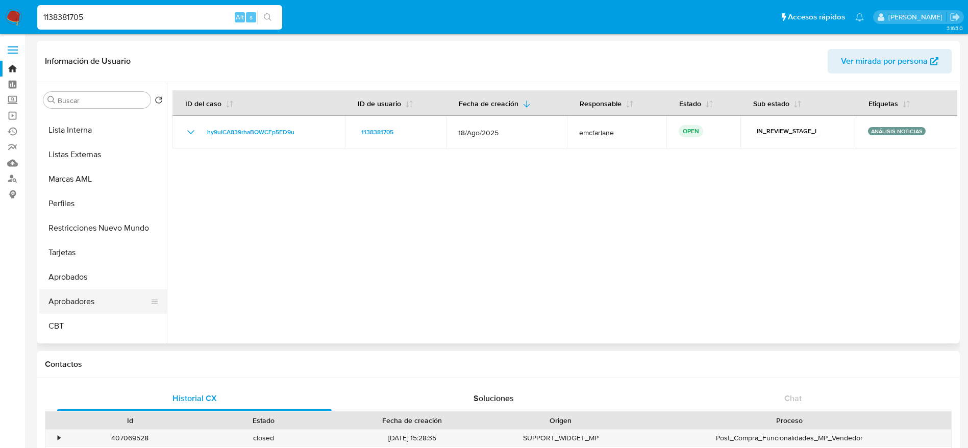
scroll to position [536, 0]
click at [99, 235] on button "Restricciones Nuevo Mundo" at bounding box center [98, 225] width 119 height 24
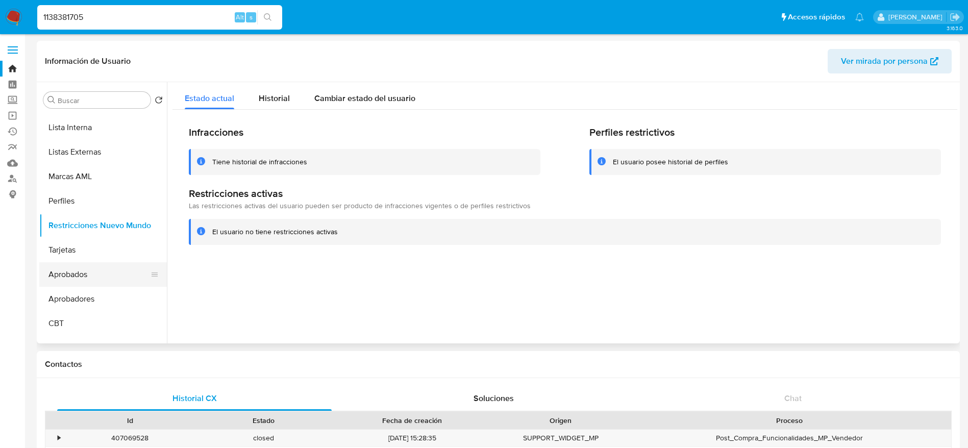
scroll to position [383, 0]
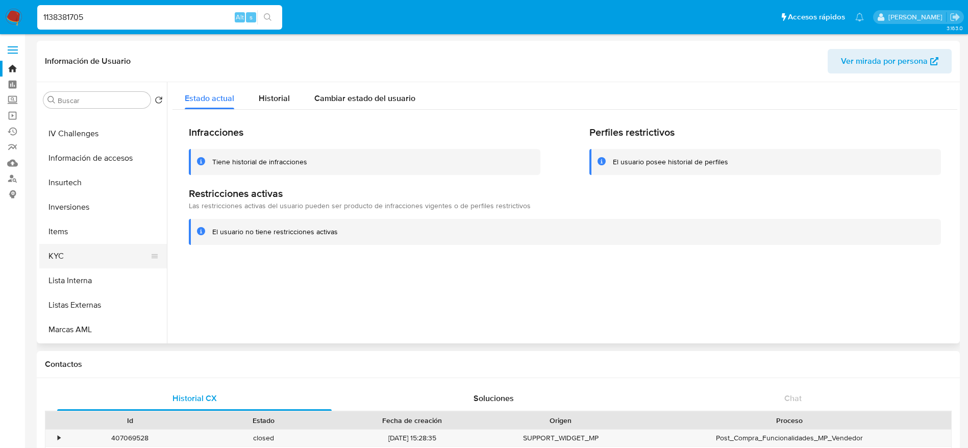
click at [86, 247] on button "KYC" at bounding box center [98, 256] width 119 height 24
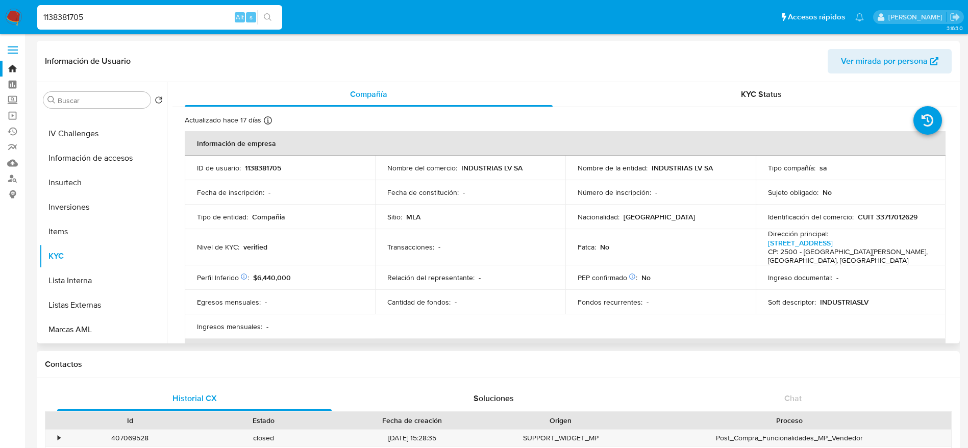
click at [889, 222] on p "CUIT 33717012629" at bounding box center [888, 216] width 60 height 9
click at [889, 221] on p "CUIT 33717012629" at bounding box center [888, 216] width 60 height 9
copy p "33717012629"
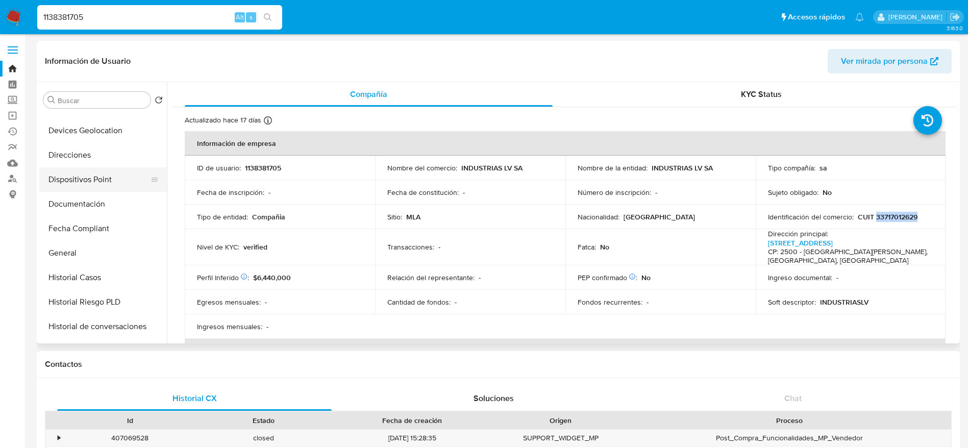
scroll to position [153, 0]
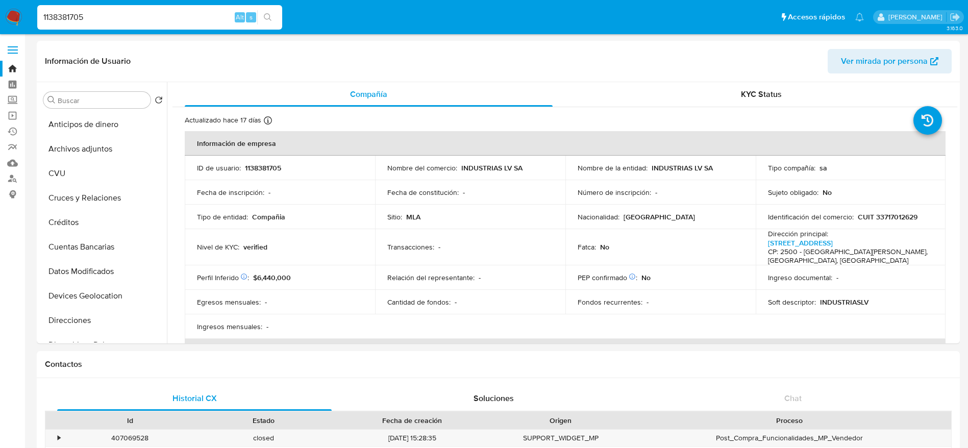
select select "10"
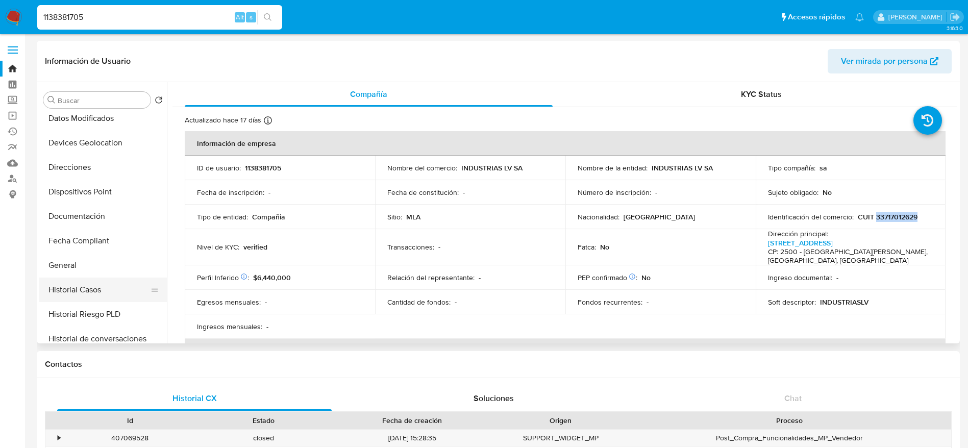
click at [93, 285] on button "Historial Casos" at bounding box center [98, 290] width 119 height 24
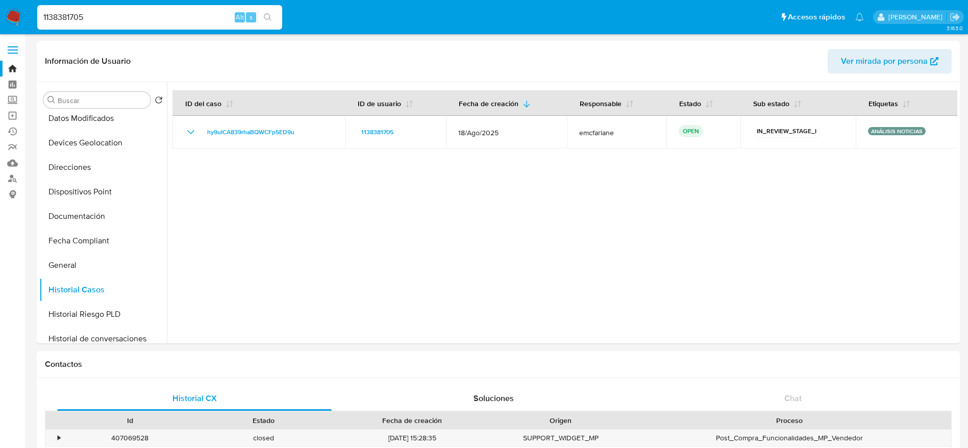
click at [92, 15] on input "1138381705" at bounding box center [159, 17] width 245 height 13
paste input "16515026"
type input "1116515026"
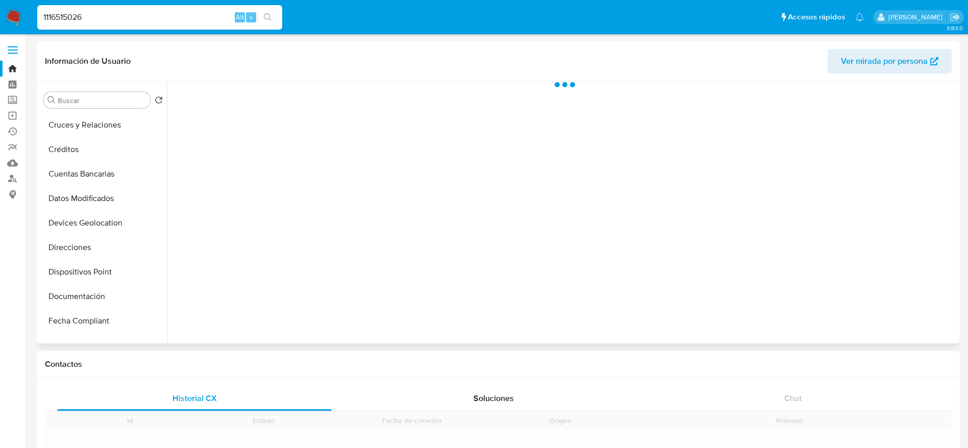
scroll to position [230, 0]
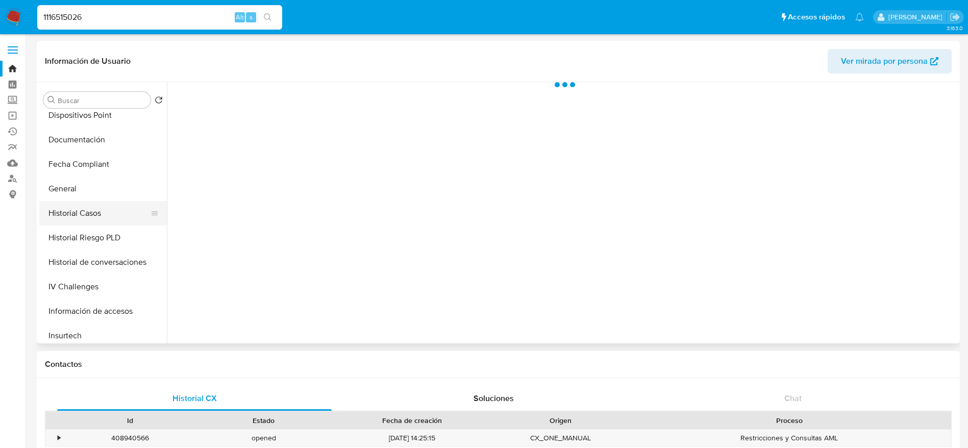
click at [89, 221] on button "Historial Casos" at bounding box center [98, 213] width 119 height 24
select select "10"
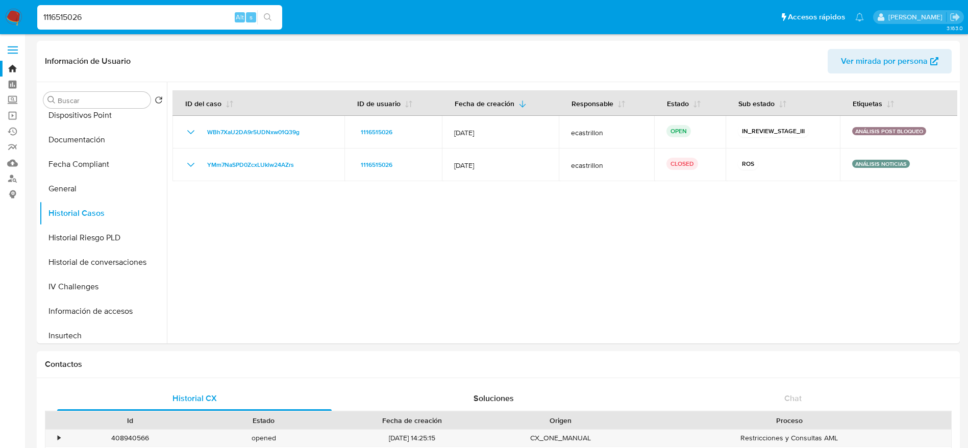
click at [109, 15] on input "1116515026" at bounding box center [159, 17] width 245 height 13
paste input "313419051"
type input "313419051"
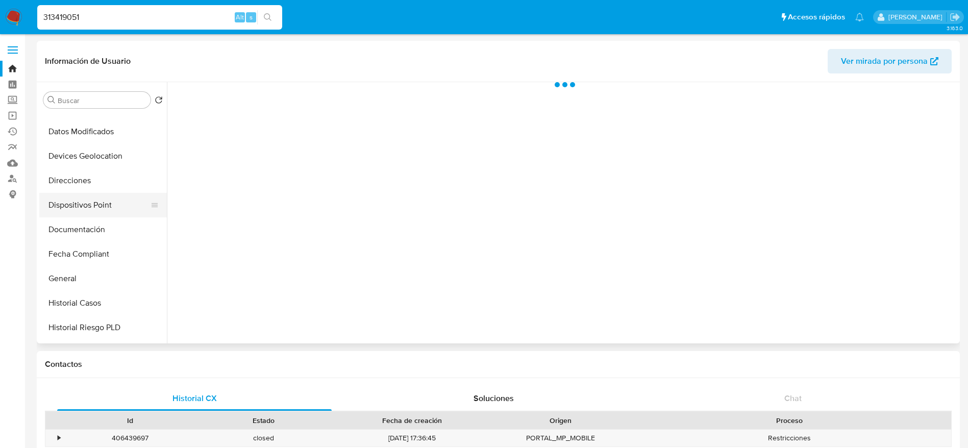
scroll to position [153, 0]
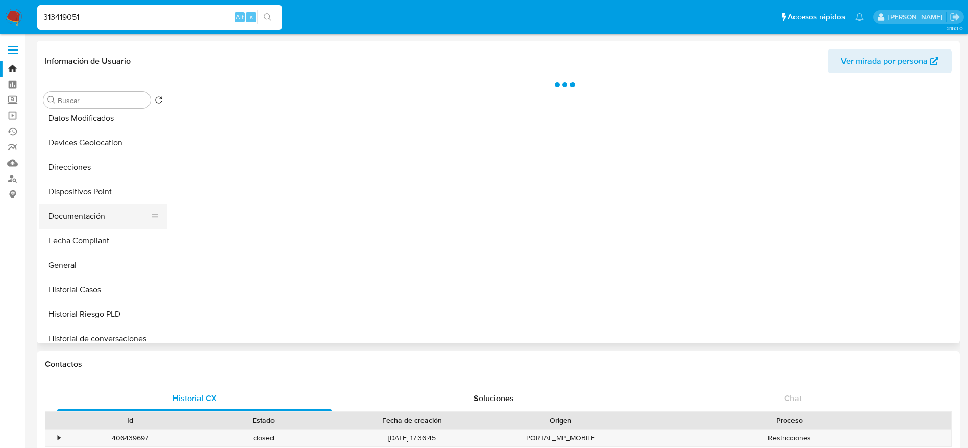
select select "10"
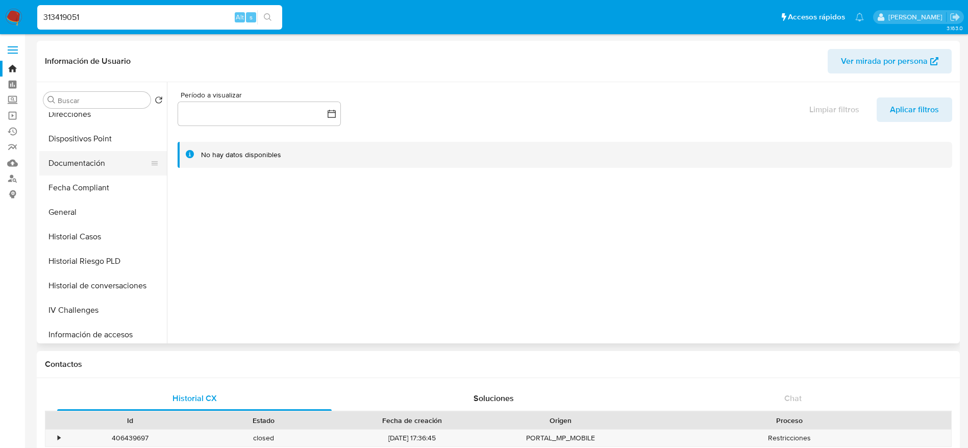
scroll to position [230, 0]
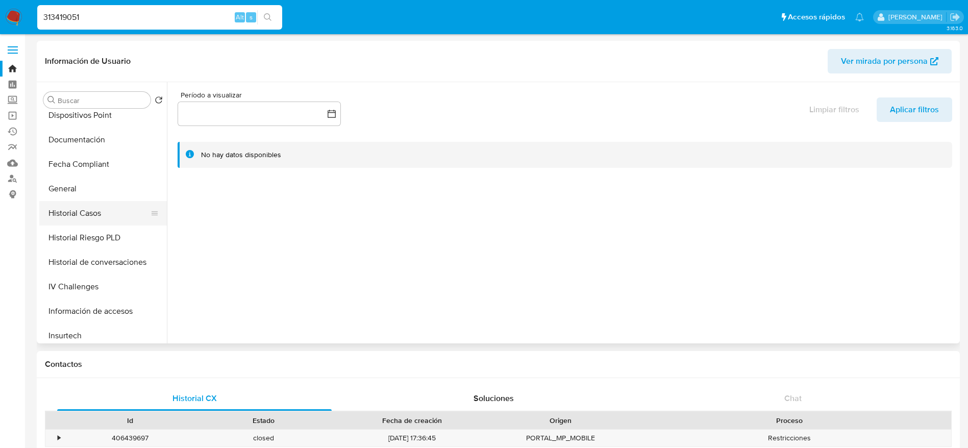
click at [91, 220] on button "Historial Casos" at bounding box center [98, 213] width 119 height 24
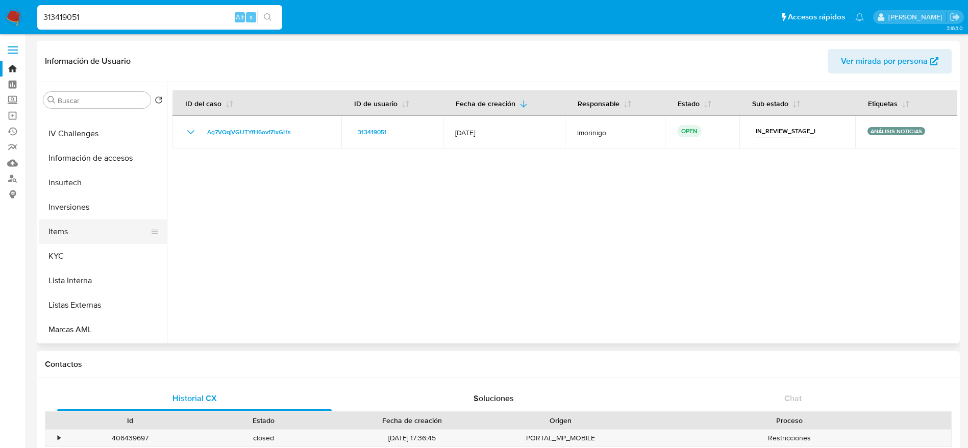
scroll to position [459, 0]
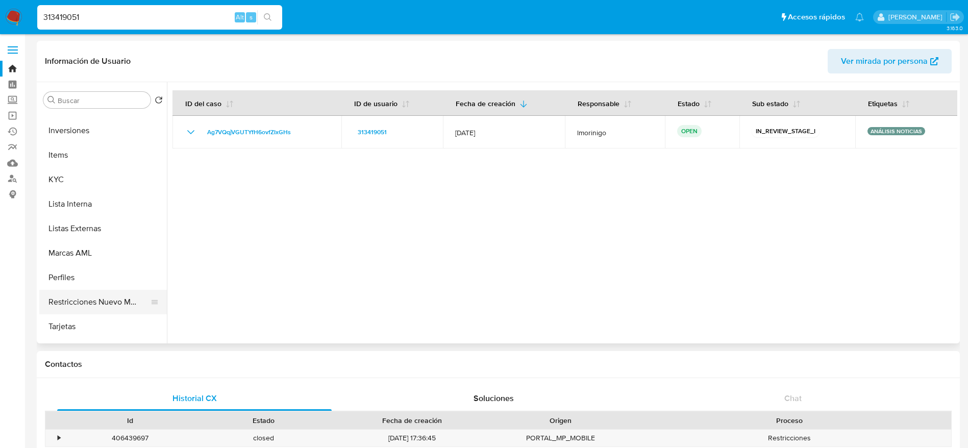
click at [112, 298] on button "Restricciones Nuevo Mundo" at bounding box center [98, 302] width 119 height 24
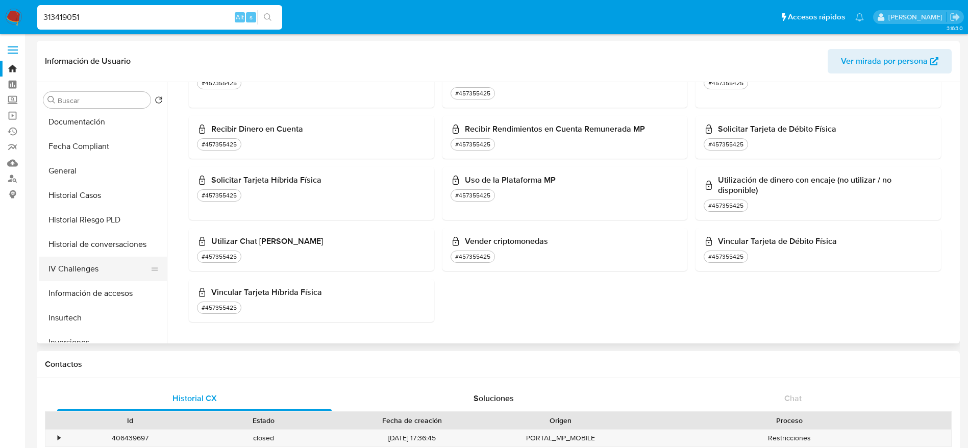
scroll to position [324, 0]
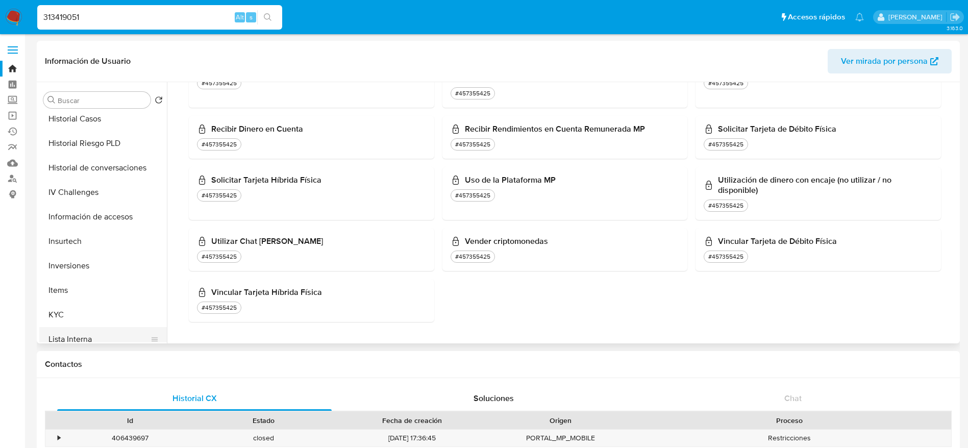
click at [88, 331] on button "Lista Interna" at bounding box center [98, 339] width 119 height 24
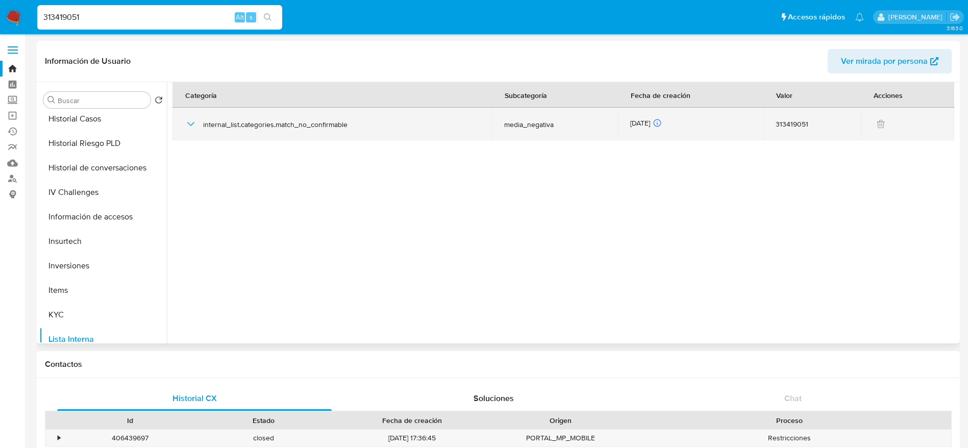
click at [190, 124] on icon "button" at bounding box center [190, 124] width 7 height 4
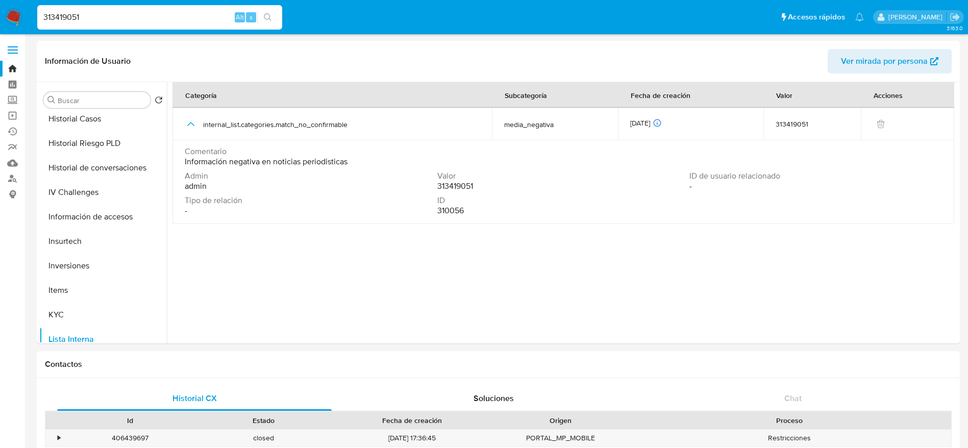
click at [134, 12] on input "313419051" at bounding box center [159, 17] width 245 height 13
paste input "57918594"
type input "57918594"
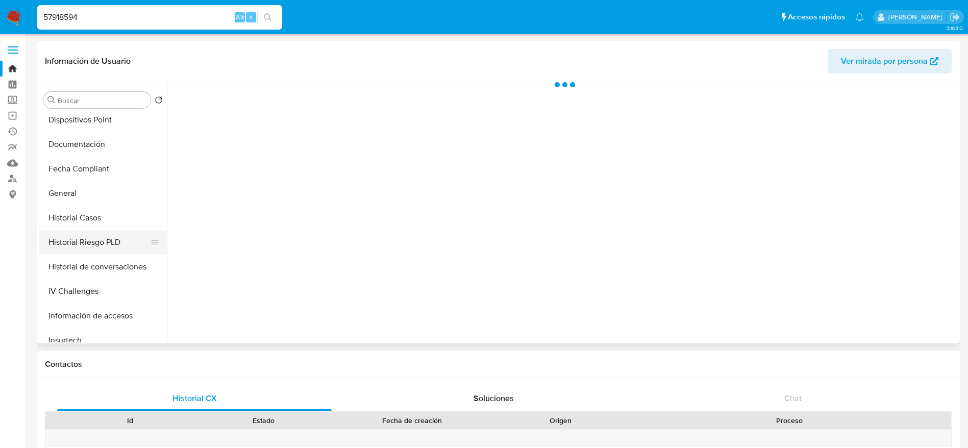
scroll to position [230, 0]
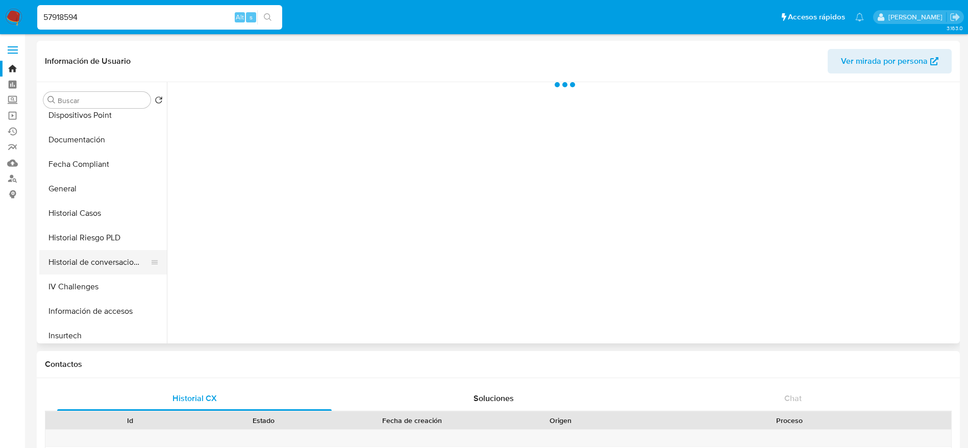
click at [110, 255] on button "Historial de conversaciones" at bounding box center [98, 262] width 119 height 24
select select "10"
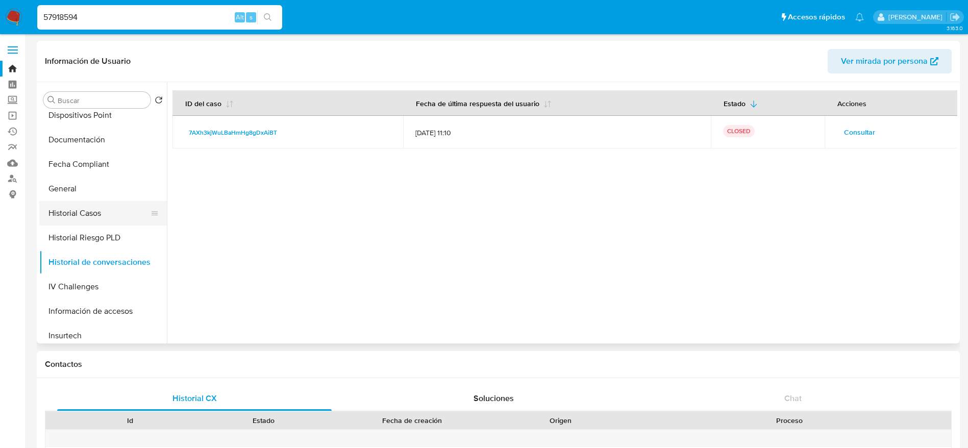
click at [90, 209] on button "Historial Casos" at bounding box center [98, 213] width 119 height 24
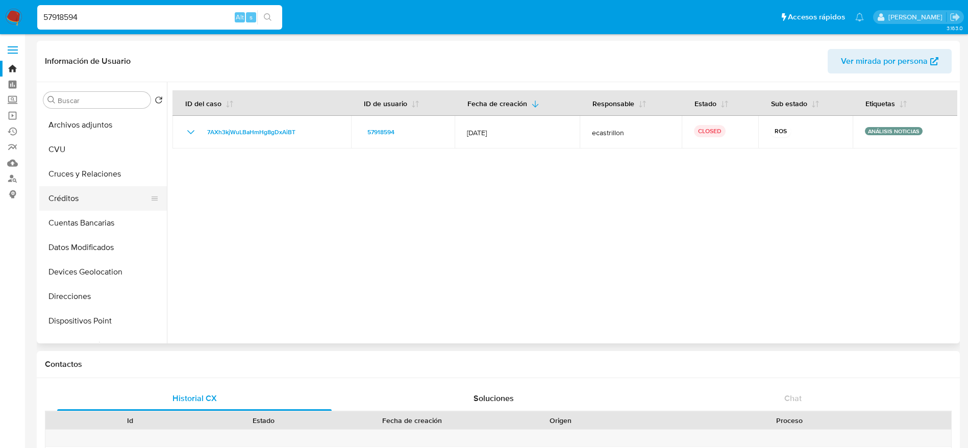
scroll to position [0, 0]
click at [100, 146] on button "Archivos adjuntos" at bounding box center [98, 149] width 119 height 24
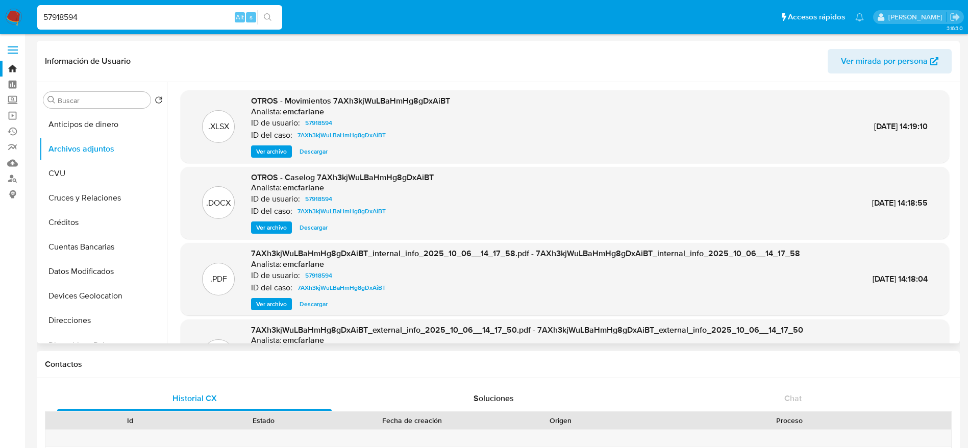
scroll to position [536, 0]
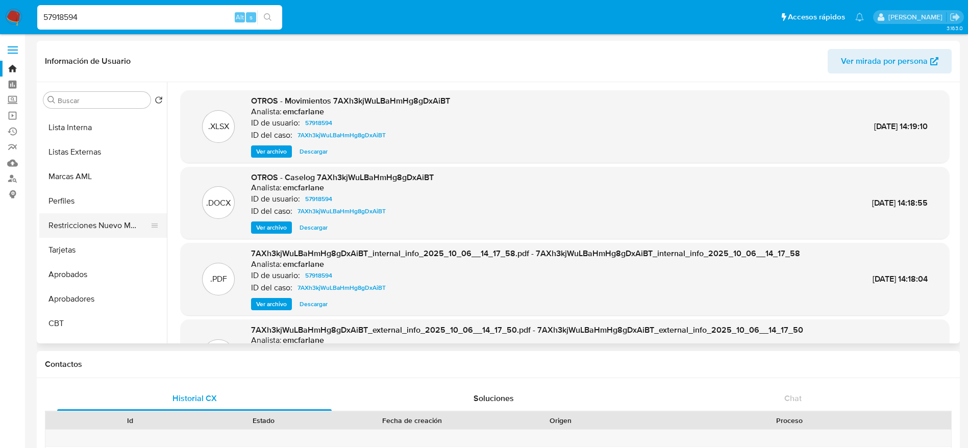
click at [100, 226] on button "Restricciones Nuevo Mundo" at bounding box center [98, 225] width 119 height 24
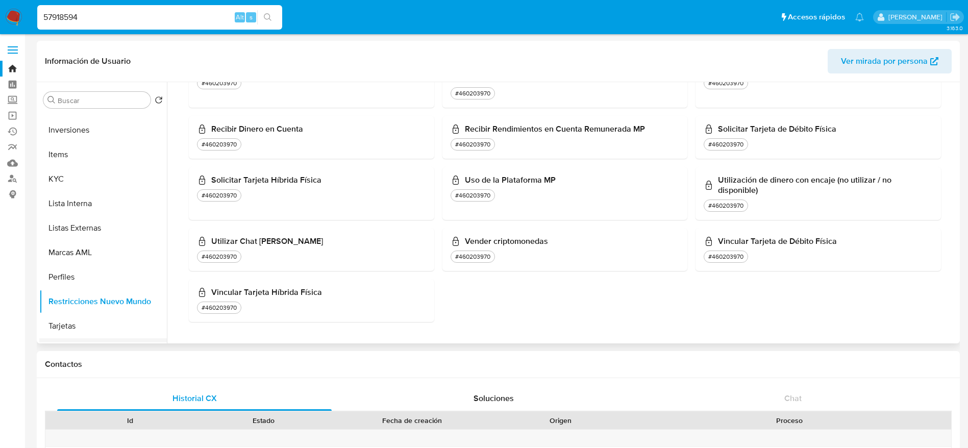
scroll to position [401, 0]
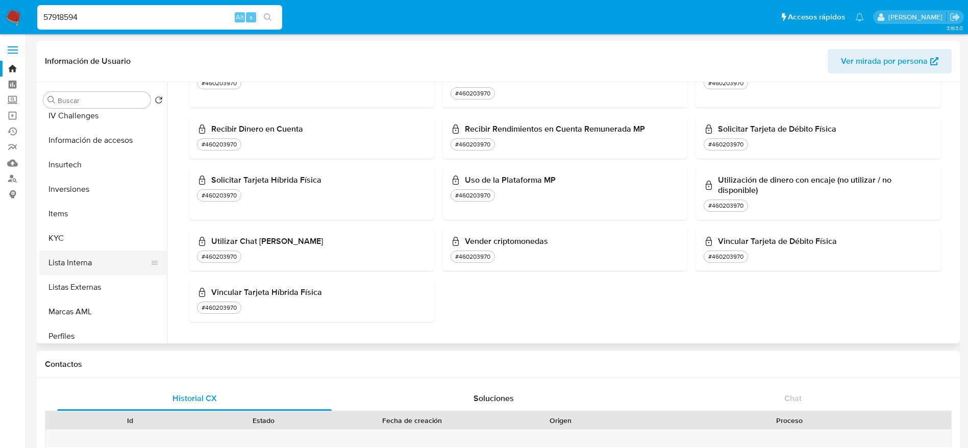
click at [96, 262] on button "Lista Interna" at bounding box center [98, 263] width 119 height 24
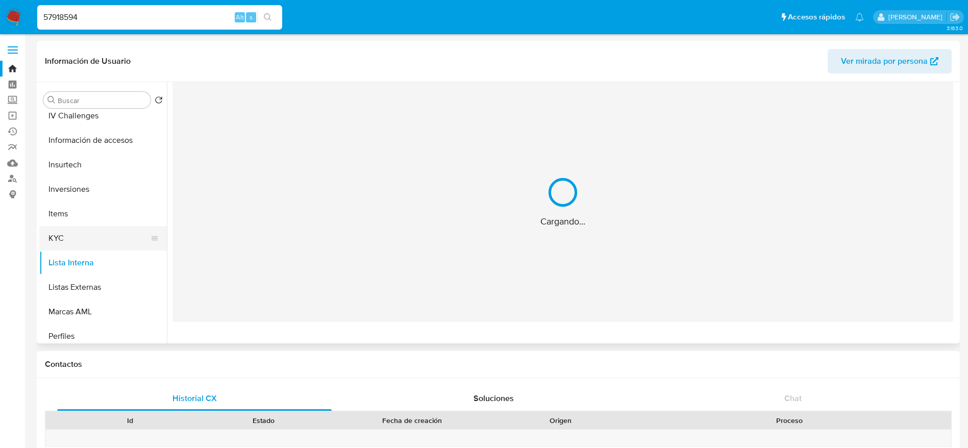
scroll to position [0, 0]
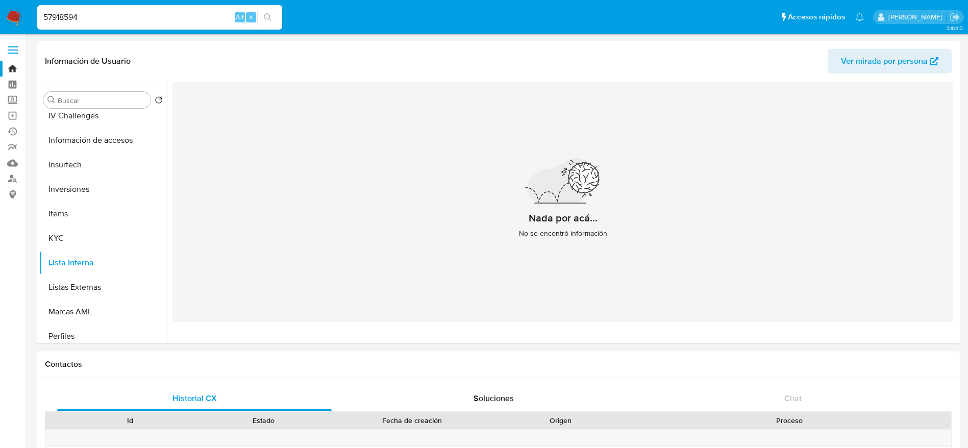
click at [97, 20] on input "57918594" at bounding box center [159, 17] width 245 height 13
paste input "1701253762"
type input "1701253762"
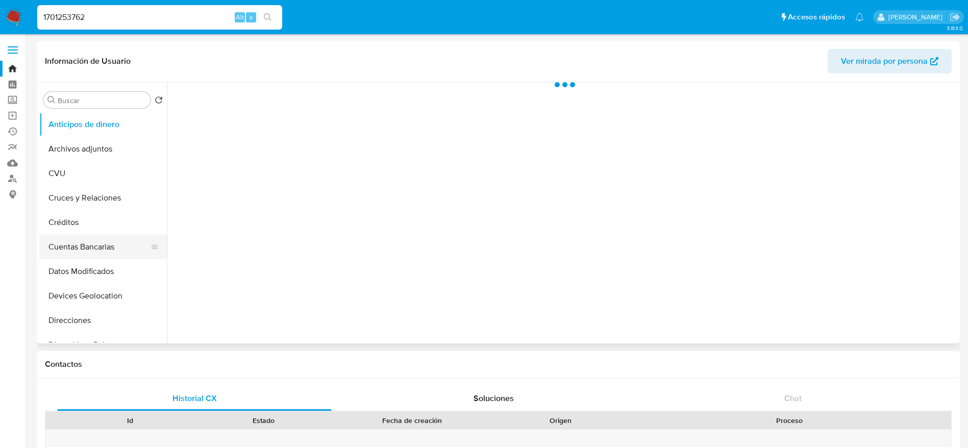
select select "10"
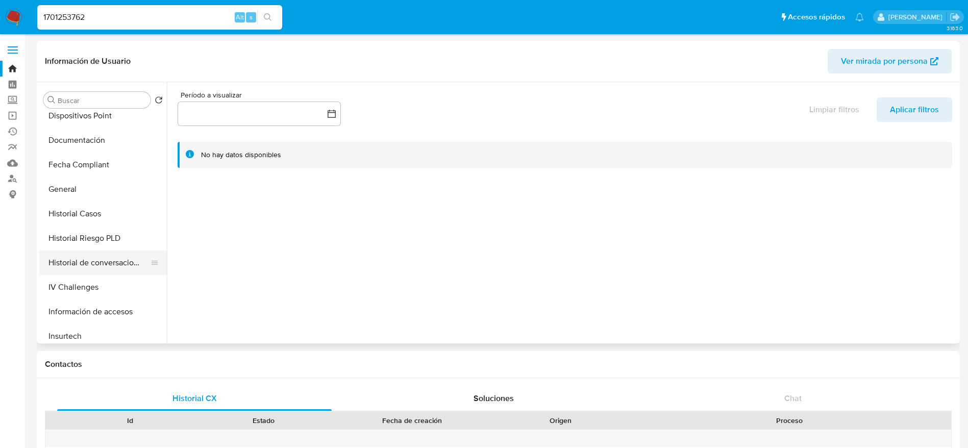
scroll to position [230, 0]
click at [99, 217] on button "Historial Casos" at bounding box center [98, 213] width 119 height 24
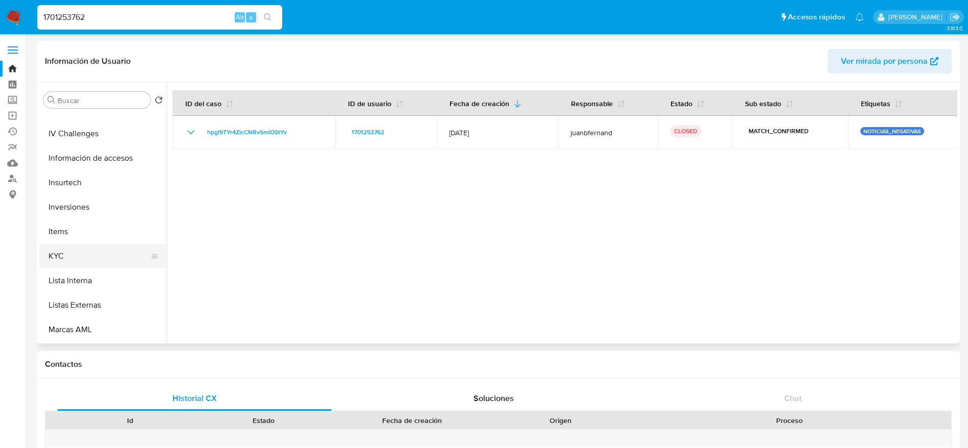
scroll to position [459, 0]
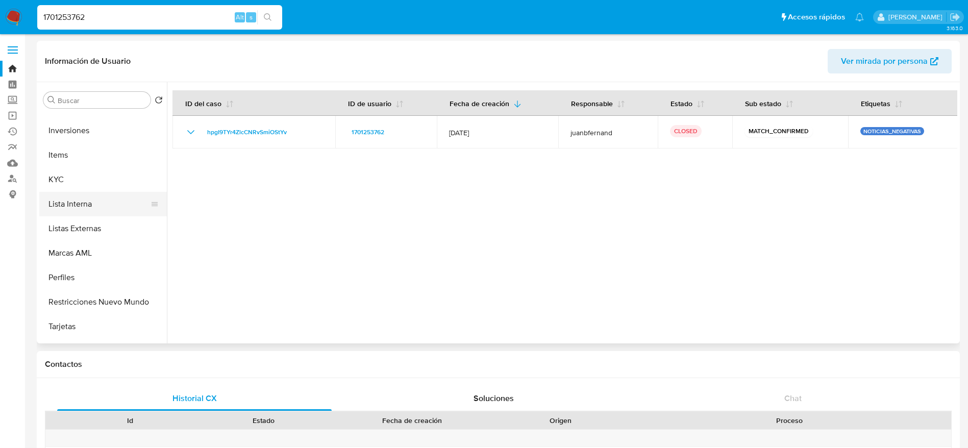
click at [85, 209] on button "Lista Interna" at bounding box center [98, 204] width 119 height 24
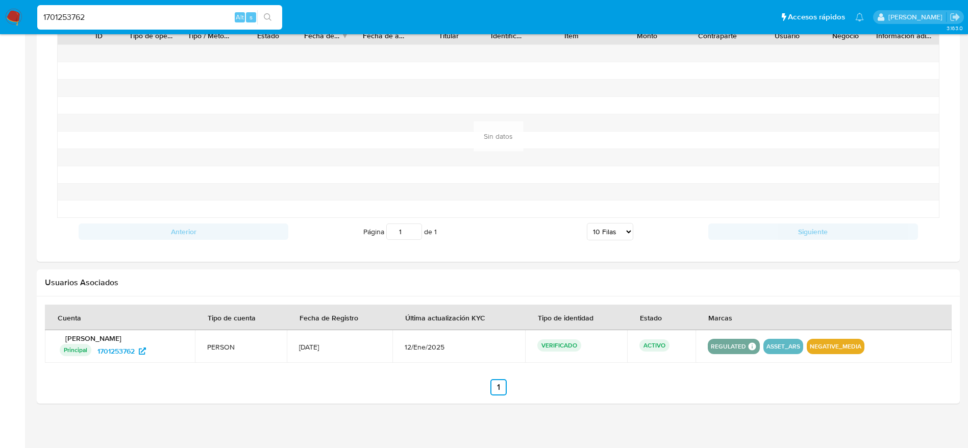
scroll to position [784, 0]
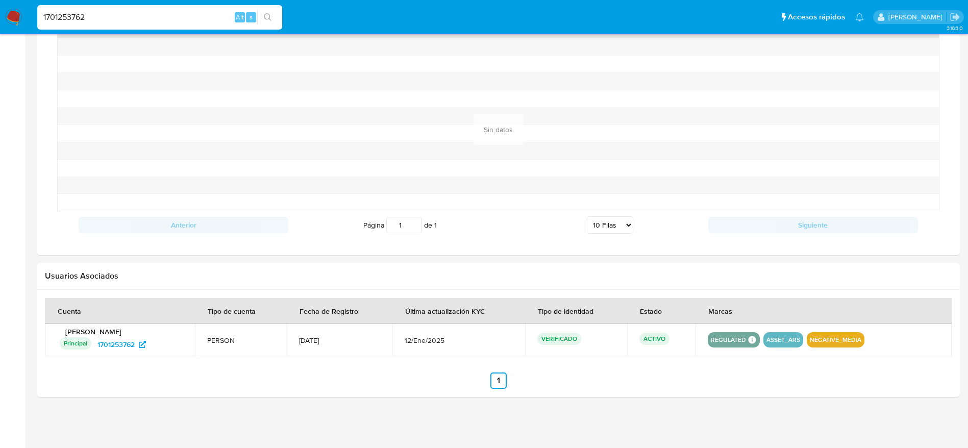
click at [18, 14] on img at bounding box center [13, 17] width 17 height 17
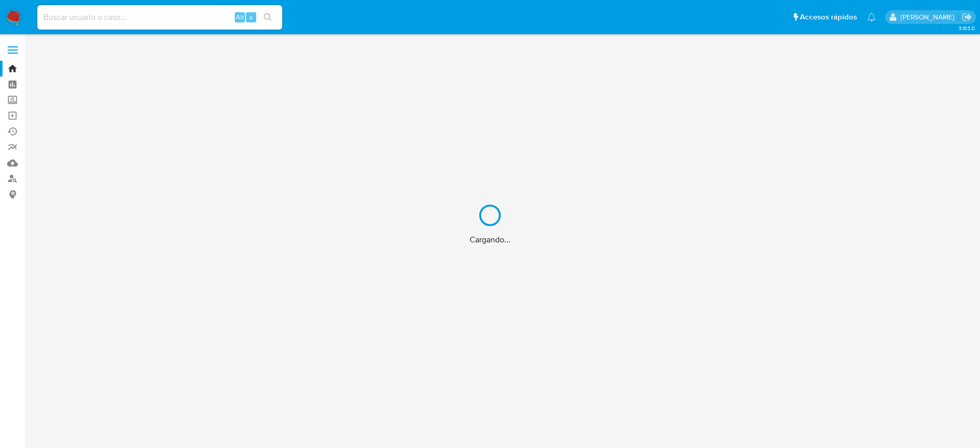
click at [11, 181] on div "Cargando..." at bounding box center [490, 224] width 980 height 448
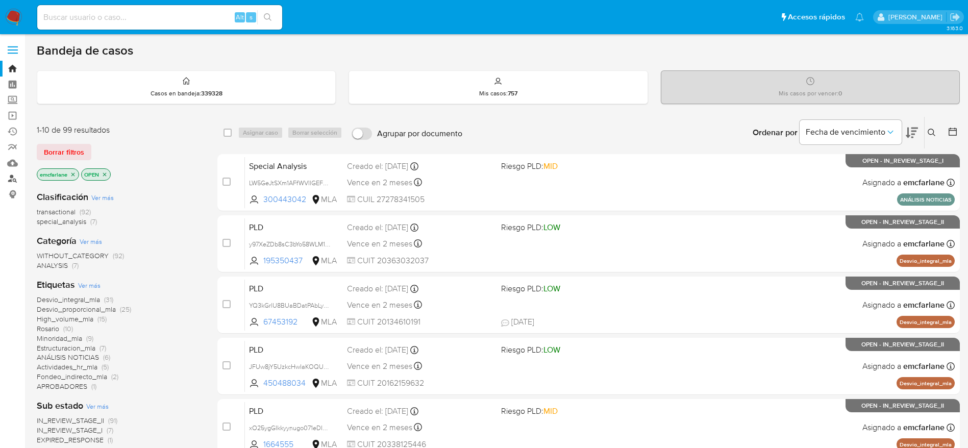
click at [11, 180] on link "Buscador de personas" at bounding box center [60, 179] width 121 height 16
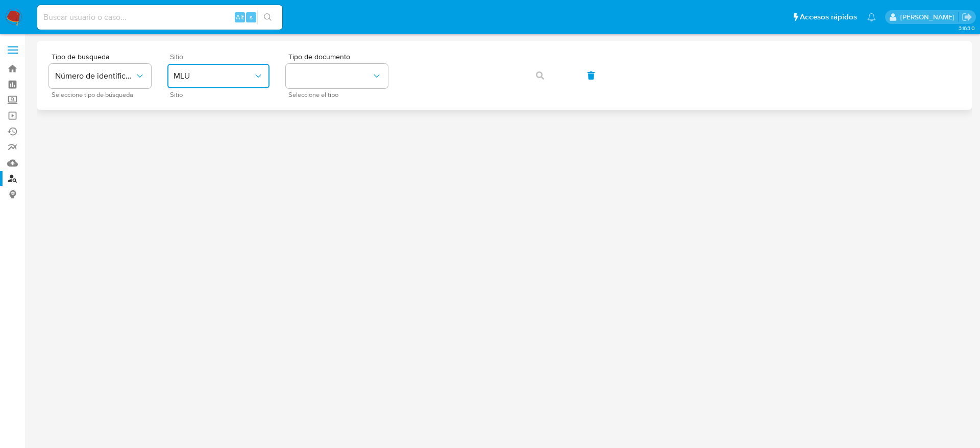
click at [237, 72] on span "MLU" at bounding box center [214, 76] width 80 height 10
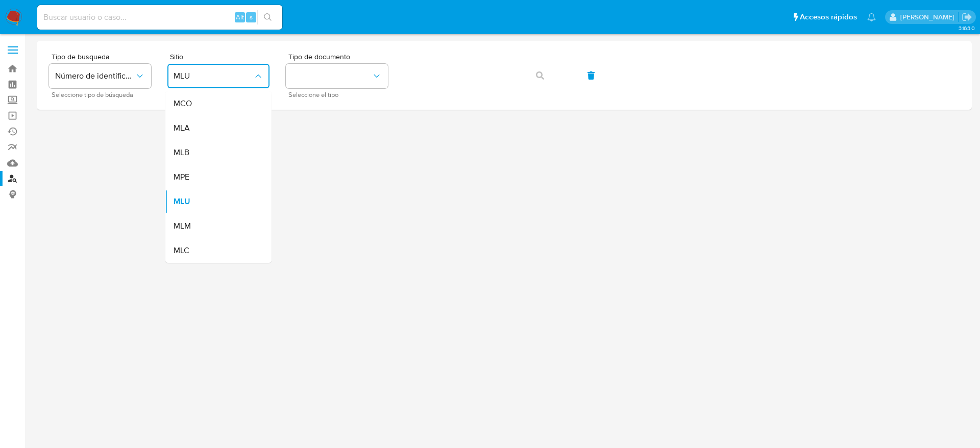
drag, startPoint x: 204, startPoint y: 129, endPoint x: 262, endPoint y: 114, distance: 60.5
click at [204, 129] on div "MLA" at bounding box center [216, 128] width 84 height 24
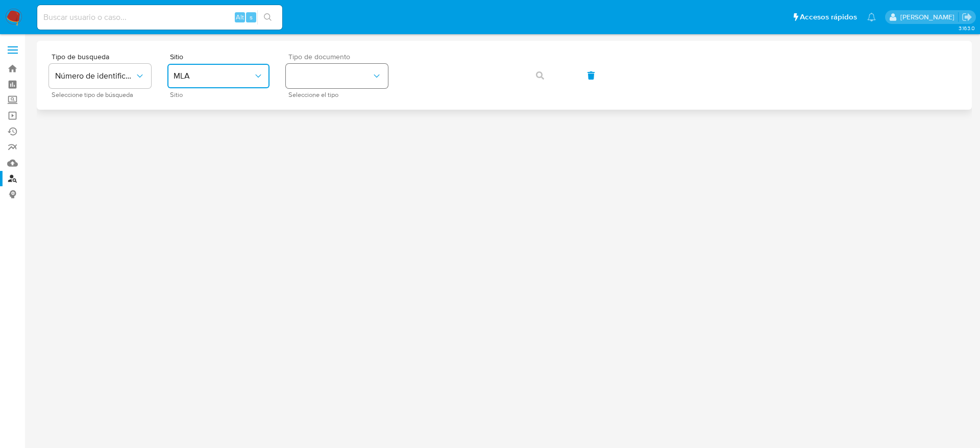
click at [387, 81] on button "identificationType" at bounding box center [337, 76] width 102 height 24
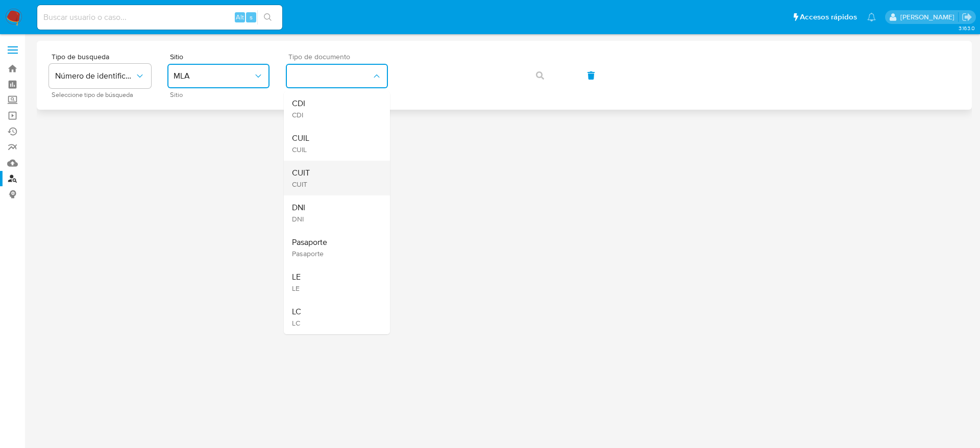
click at [341, 170] on div "CUIT CUIT" at bounding box center [334, 178] width 84 height 35
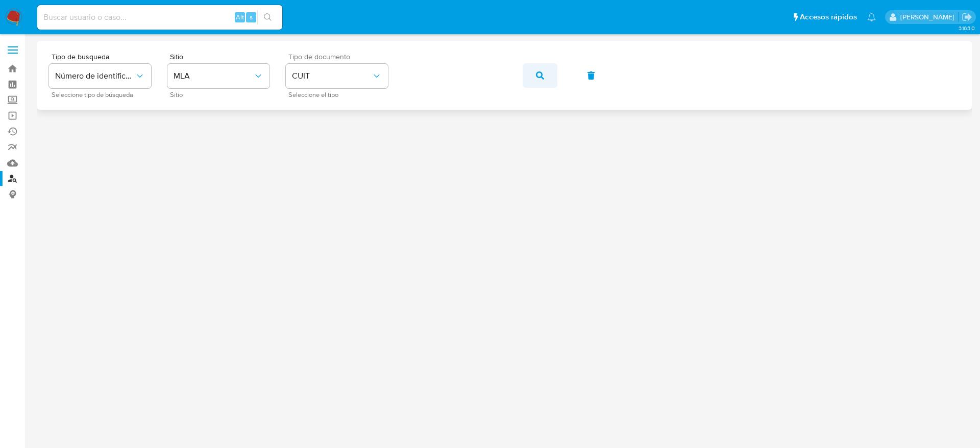
click at [555, 64] on button "button" at bounding box center [540, 75] width 35 height 24
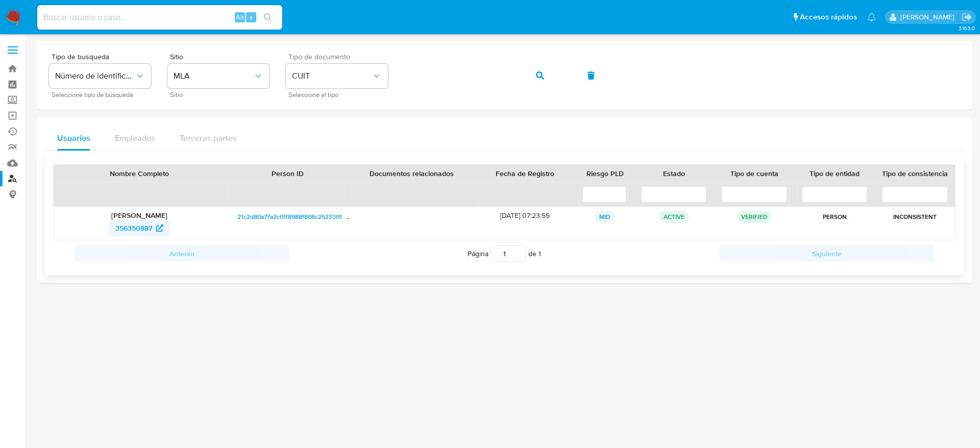
click at [146, 226] on span "356350887" at bounding box center [133, 228] width 37 height 16
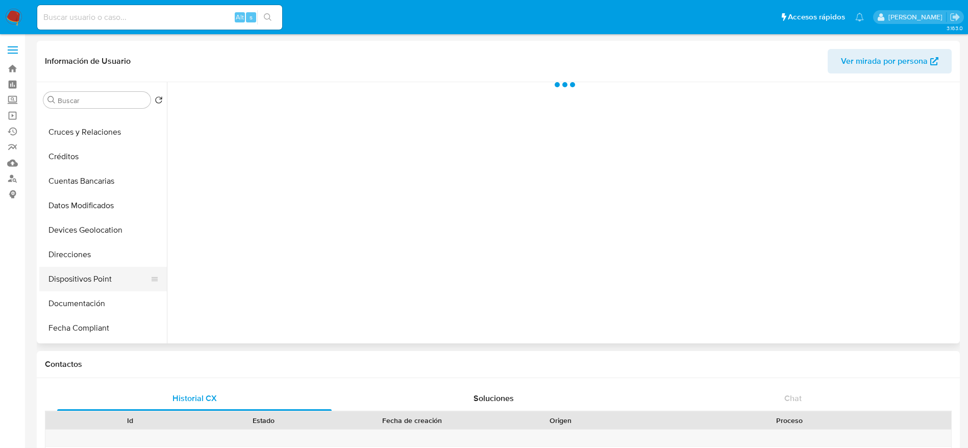
scroll to position [153, 0]
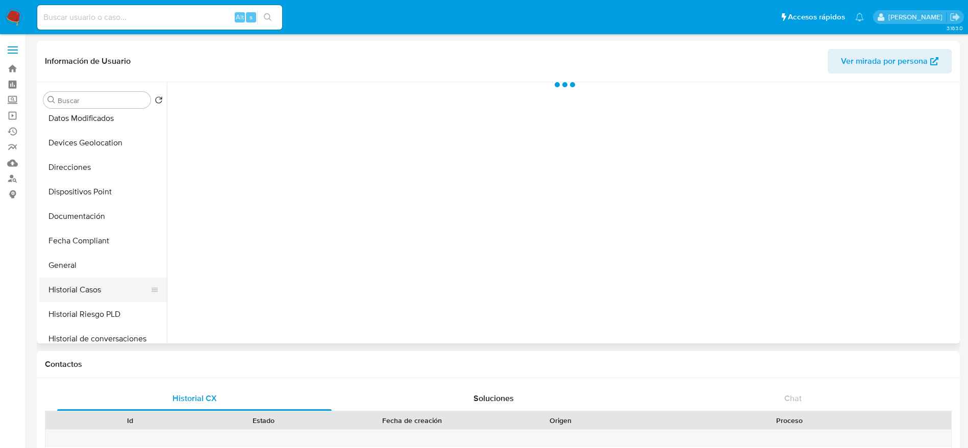
select select "10"
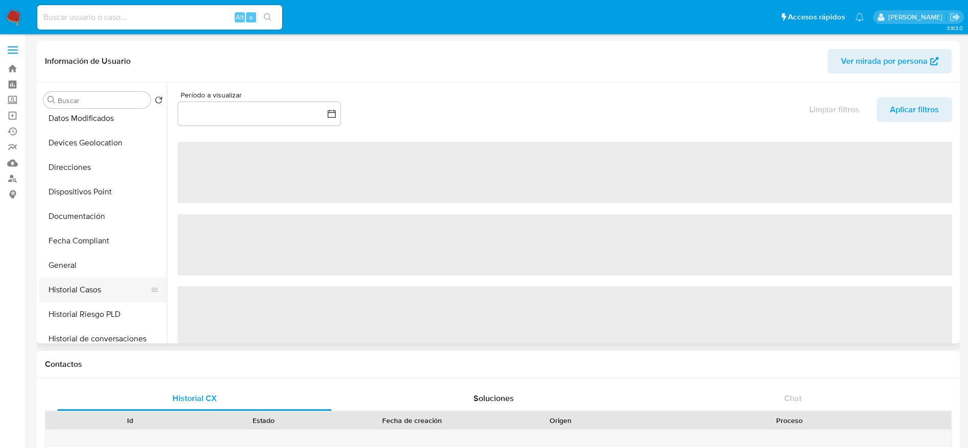
click at [85, 293] on button "Historial Casos" at bounding box center [98, 290] width 119 height 24
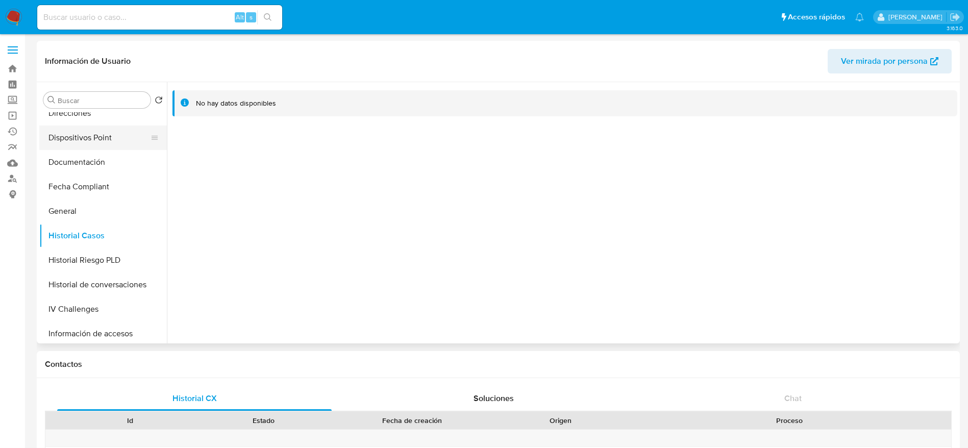
scroll to position [230, 0]
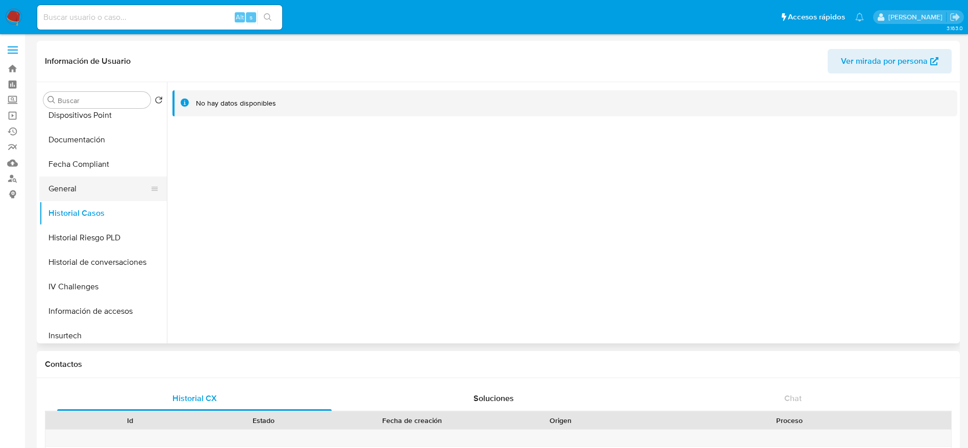
click at [106, 189] on button "General" at bounding box center [98, 189] width 119 height 24
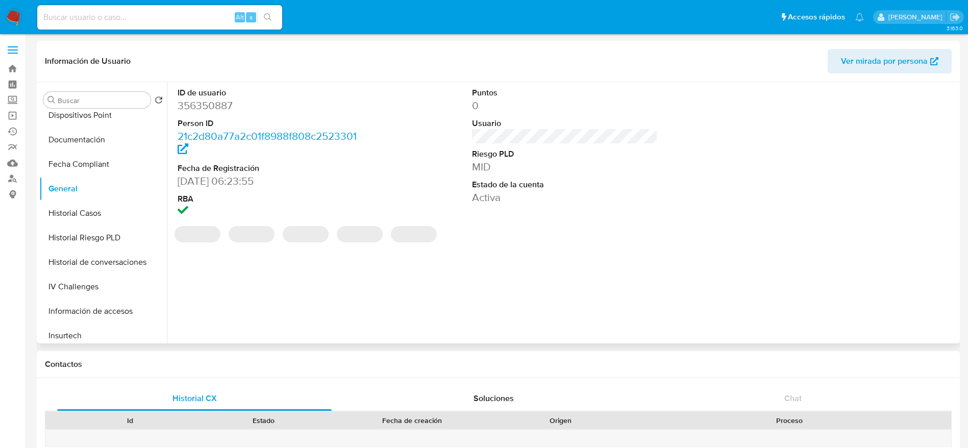
click at [203, 107] on dd "356350887" at bounding box center [271, 106] width 186 height 14
copy dd "356350887"
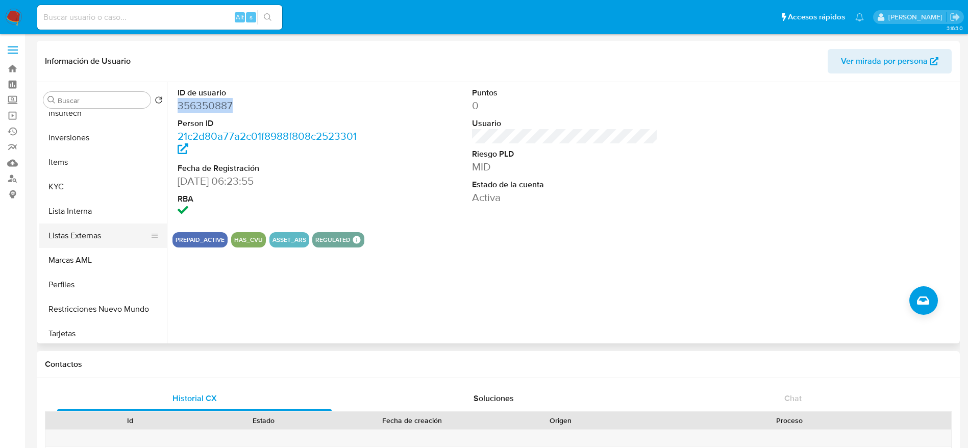
scroll to position [536, 0]
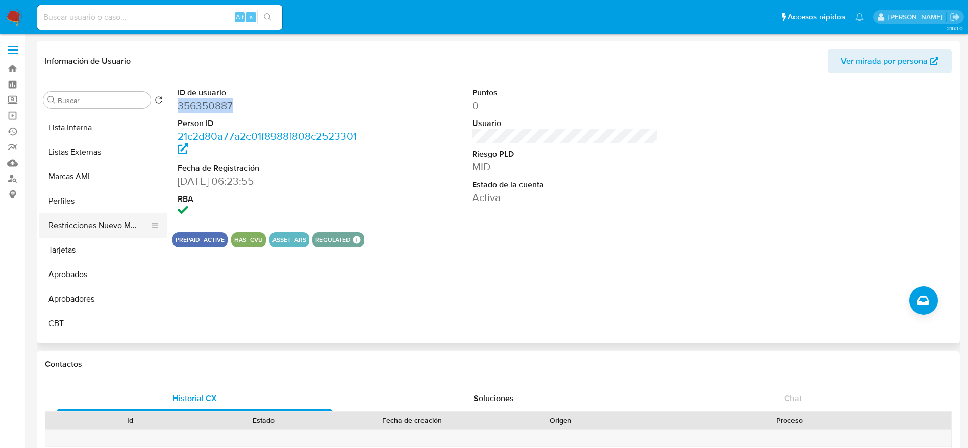
click at [102, 225] on button "Restricciones Nuevo Mundo" at bounding box center [98, 225] width 119 height 24
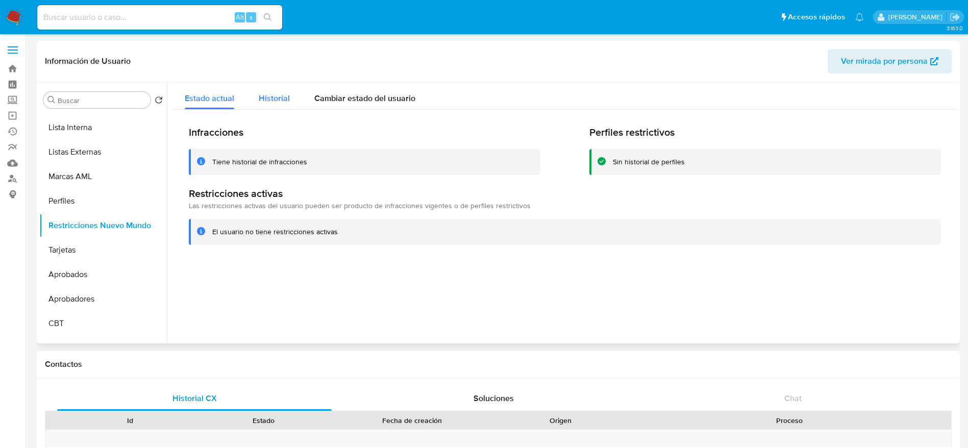
click at [269, 100] on span "Historial" at bounding box center [274, 98] width 31 height 12
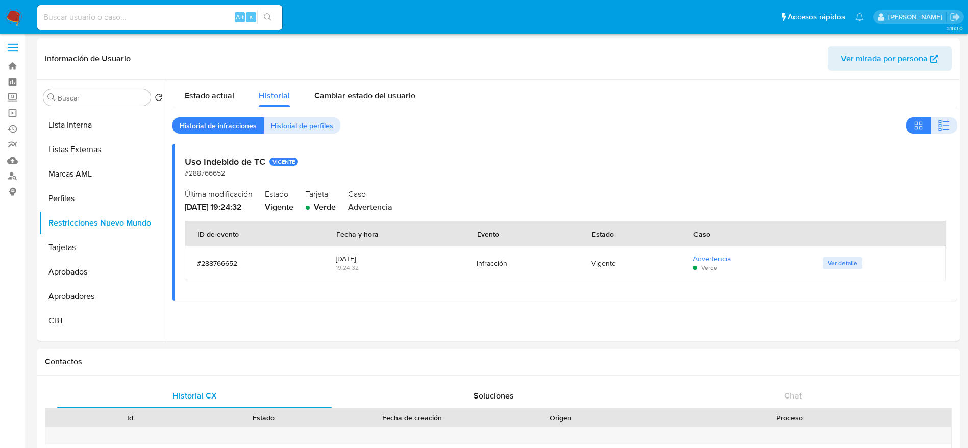
scroll to position [0, 0]
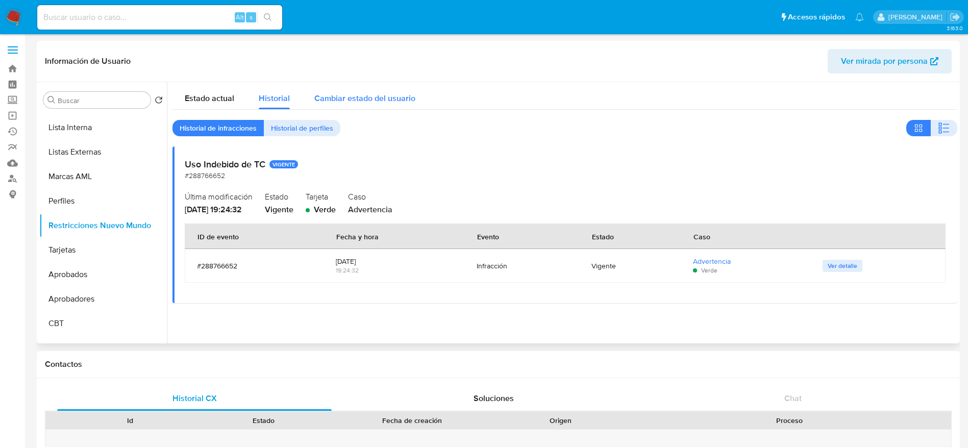
click at [368, 93] on span "Cambiar estado del usuario" at bounding box center [364, 98] width 101 height 12
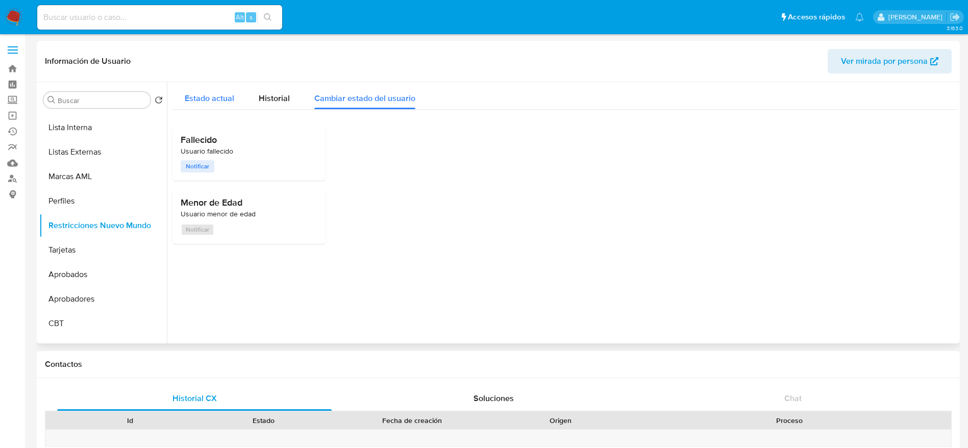
click at [216, 104] on div "Estado actual" at bounding box center [210, 95] width 50 height 27
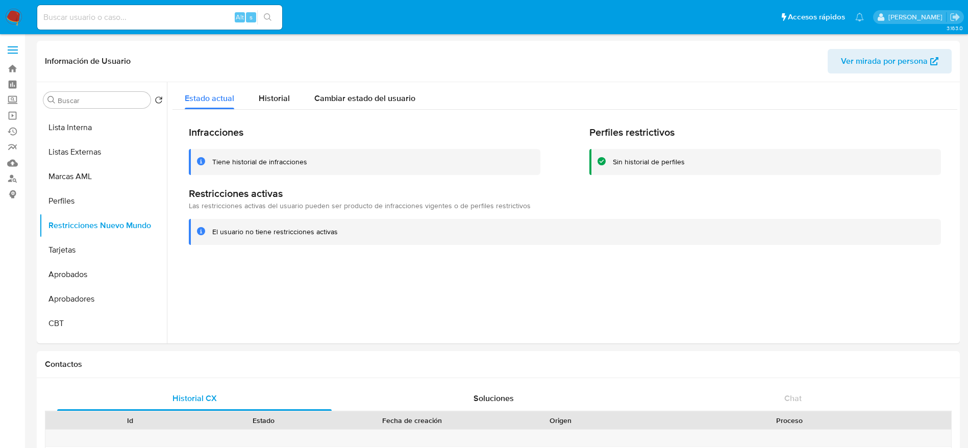
click at [16, 15] on img at bounding box center [13, 17] width 17 height 17
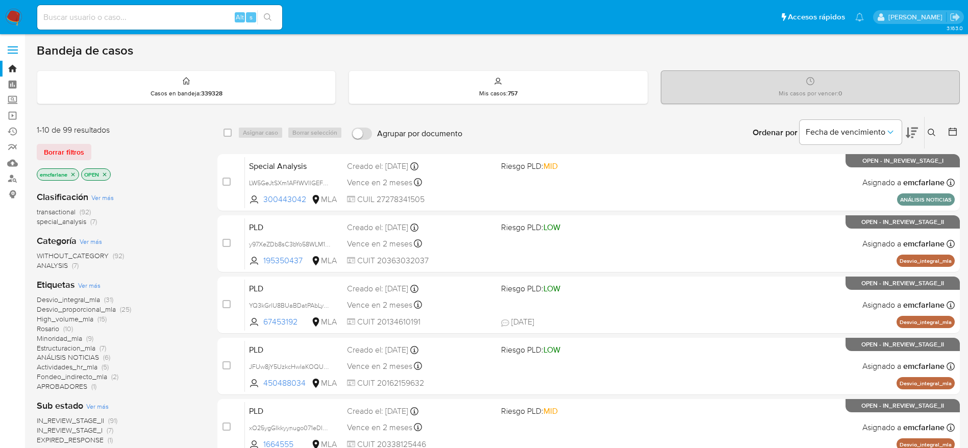
click at [92, 20] on input at bounding box center [159, 17] width 245 height 13
paste input "134573525"
type input "134573525"
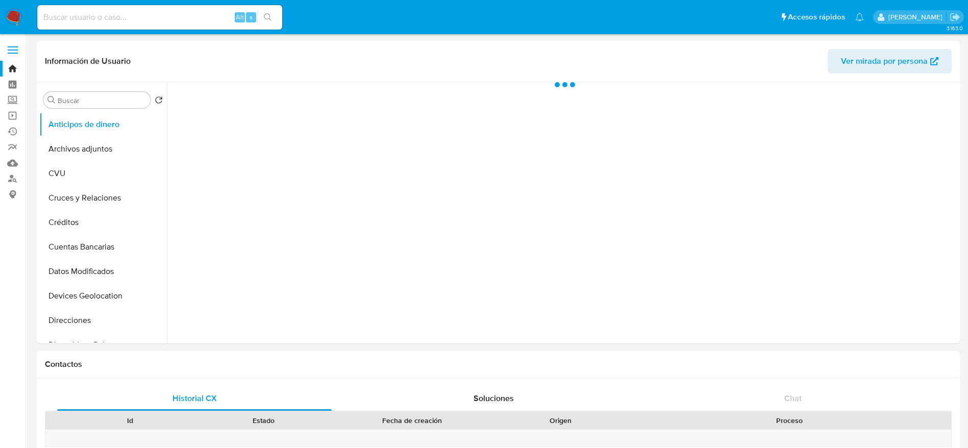
select select "10"
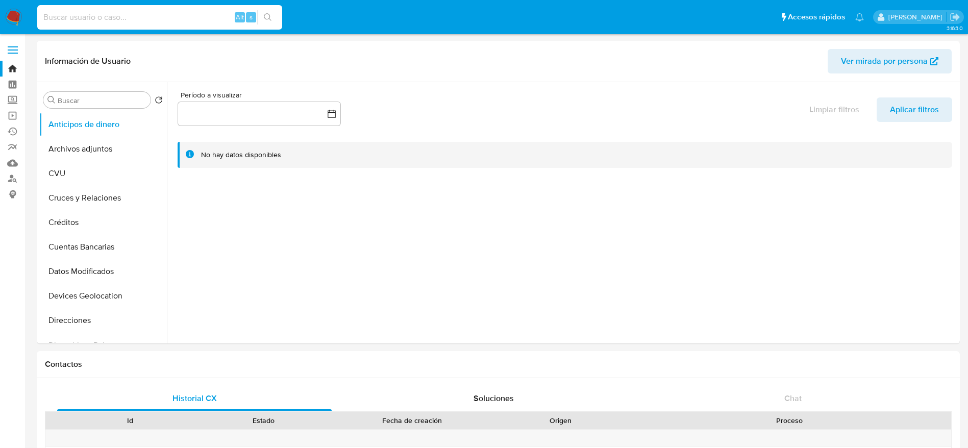
click at [85, 23] on input at bounding box center [159, 17] width 245 height 13
paste input "754019149"
type input "754019149"
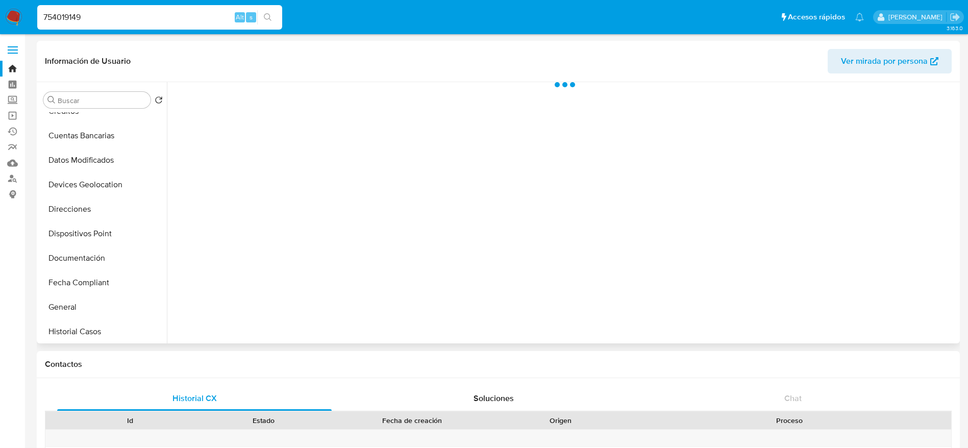
scroll to position [230, 0]
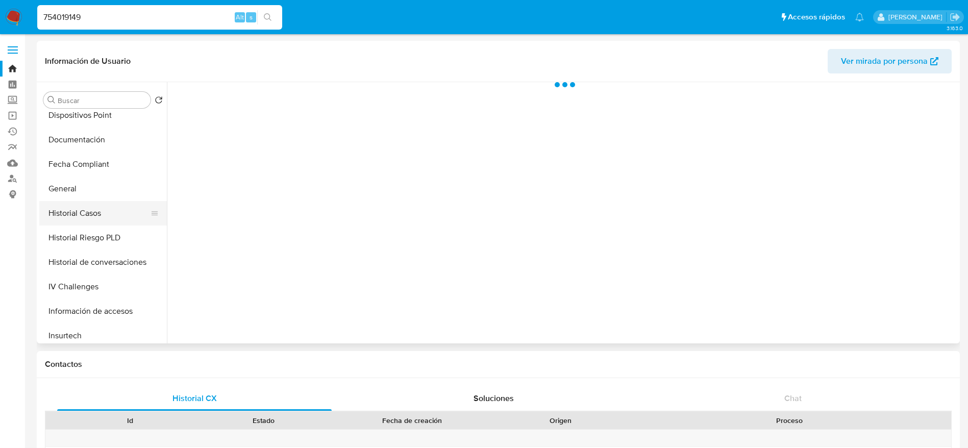
click at [98, 202] on button "Historial Casos" at bounding box center [98, 213] width 119 height 24
select select "10"
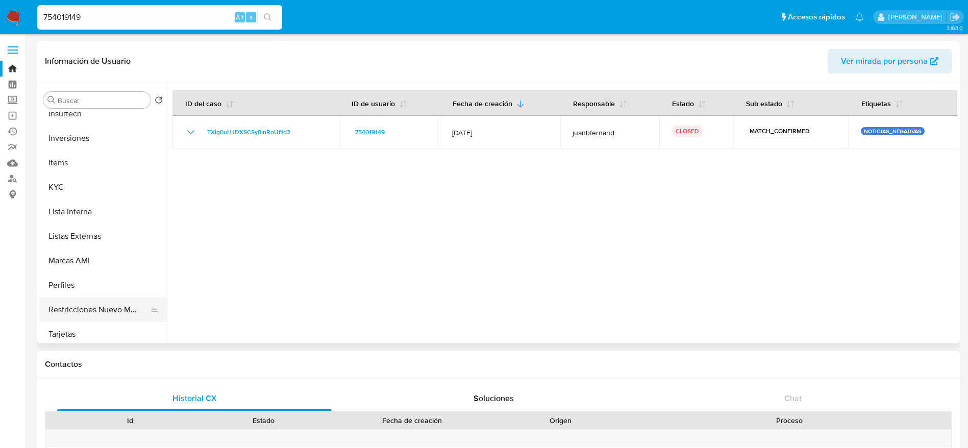
scroll to position [536, 0]
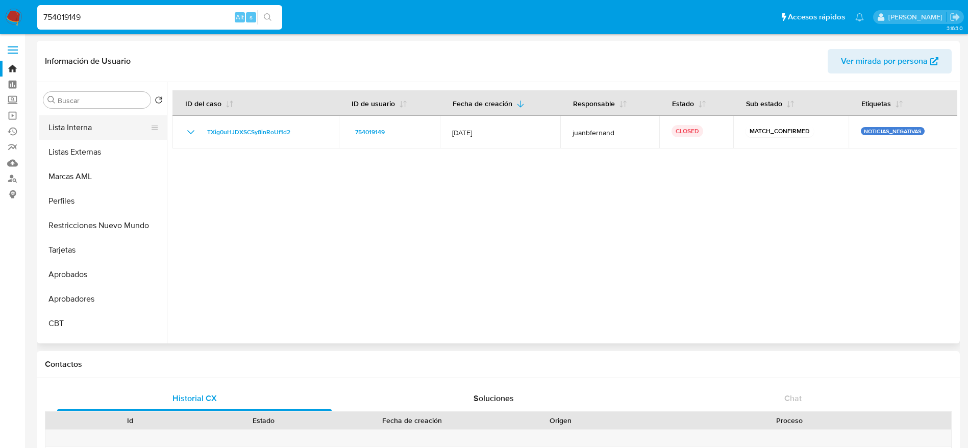
click at [98, 130] on button "Lista Interna" at bounding box center [98, 127] width 119 height 24
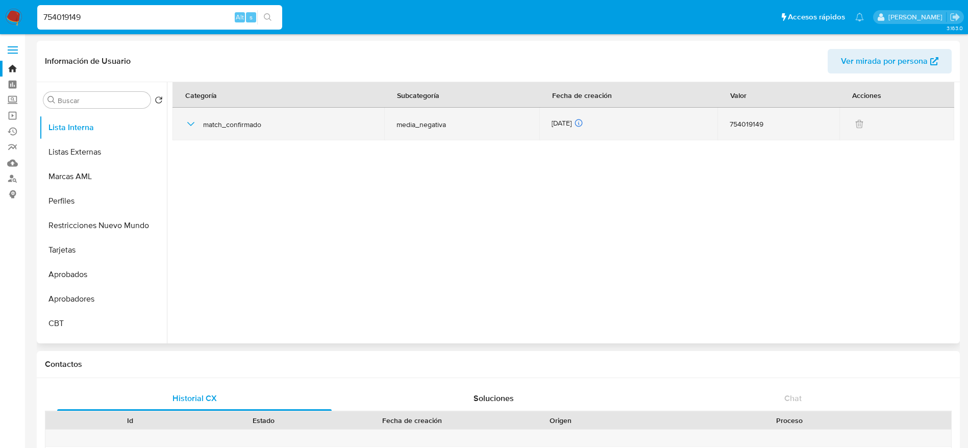
click at [194, 128] on icon "button" at bounding box center [191, 124] width 12 height 12
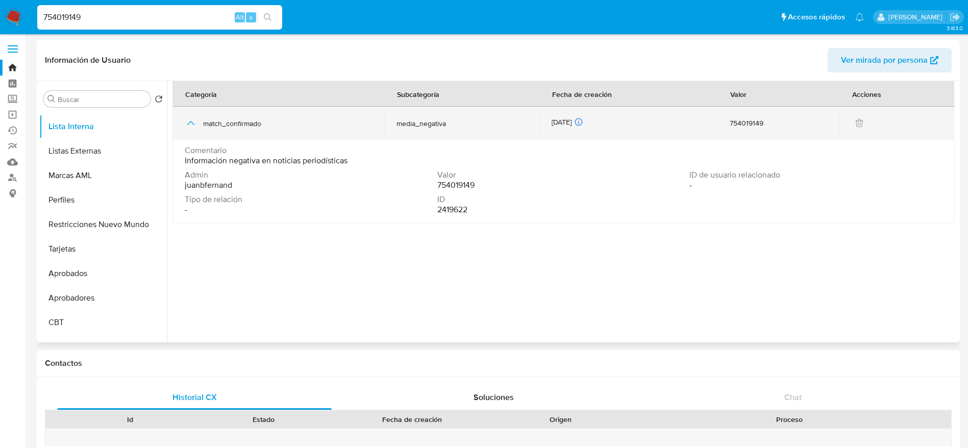
scroll to position [0, 0]
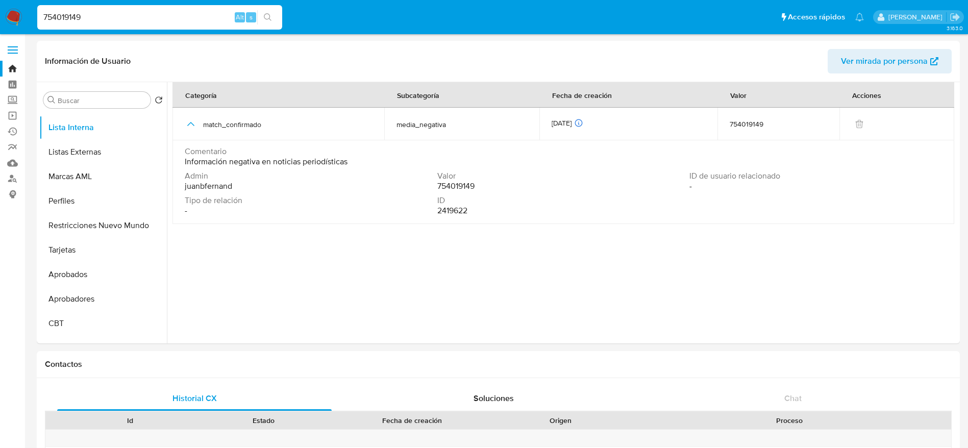
click at [117, 17] on input "754019149" at bounding box center [159, 17] width 245 height 13
click at [117, 16] on input "754019149" at bounding box center [159, 17] width 245 height 13
paste input "1118488320"
type input "1118488320"
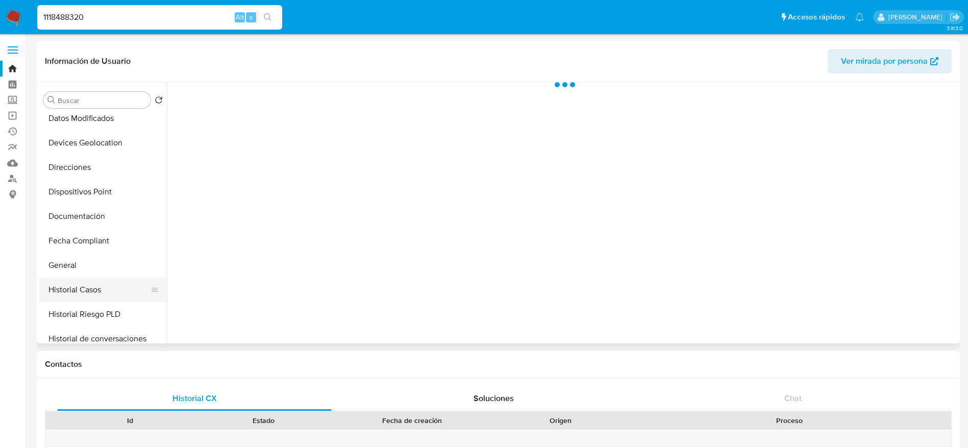
click at [87, 287] on button "Historial Casos" at bounding box center [98, 290] width 119 height 24
select select "10"
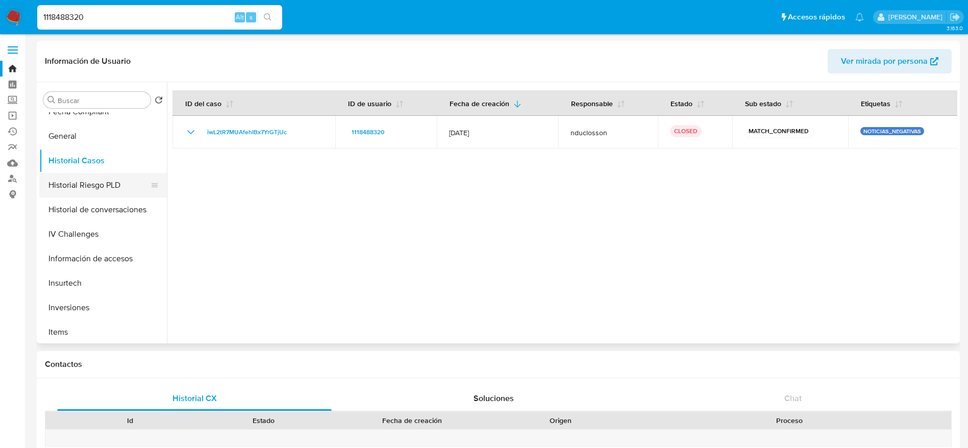
scroll to position [383, 0]
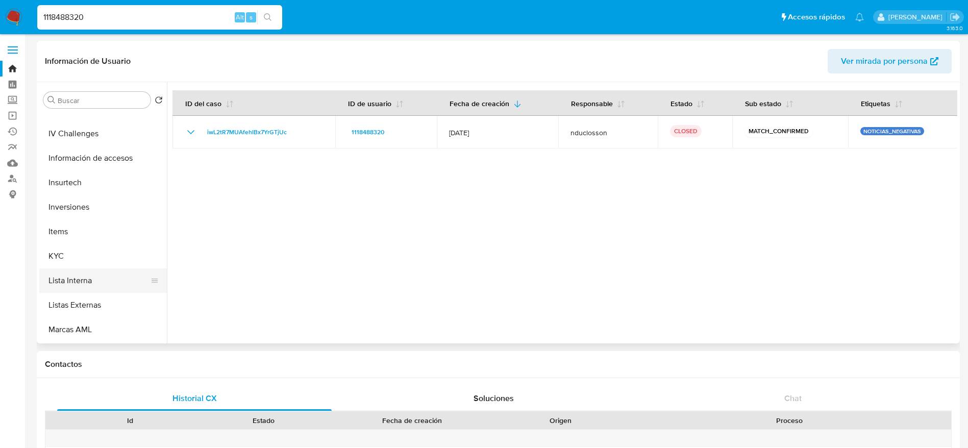
click at [80, 282] on button "Lista Interna" at bounding box center [98, 280] width 119 height 24
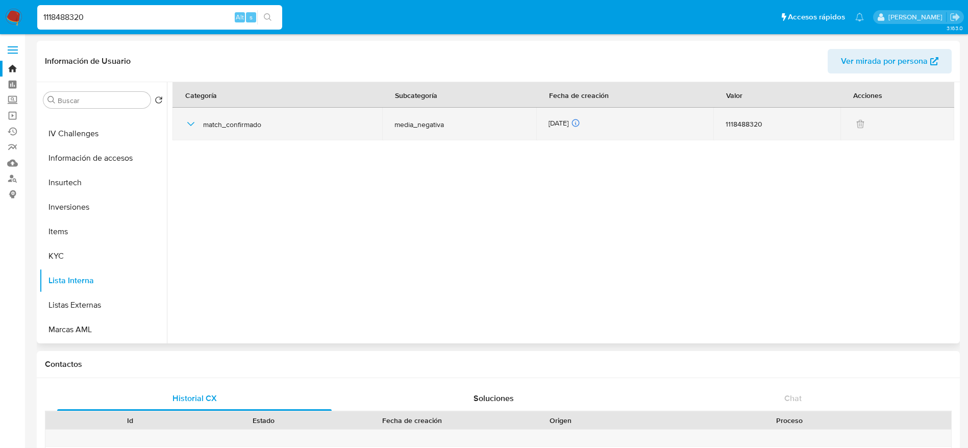
click at [190, 127] on icon "button" at bounding box center [191, 124] width 12 height 12
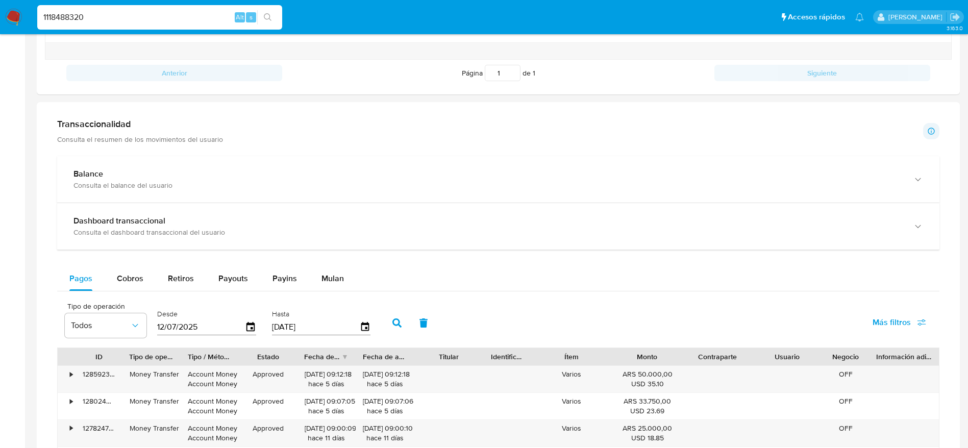
scroll to position [842, 0]
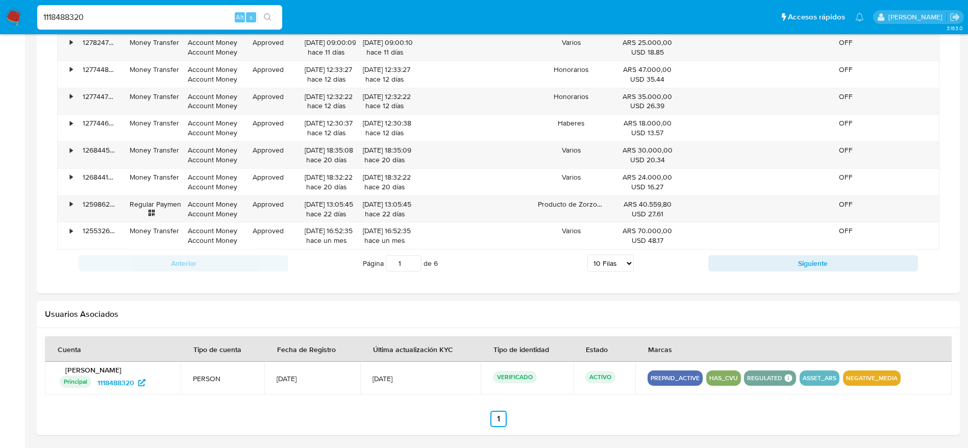
click at [10, 19] on img at bounding box center [13, 17] width 17 height 17
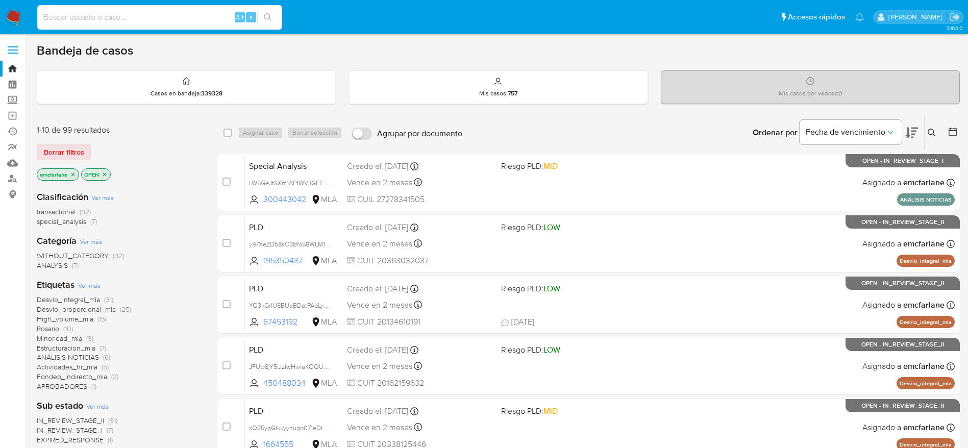
click at [156, 11] on input at bounding box center [159, 17] width 245 height 13
paste input "1241601274"
type input "1241601274"
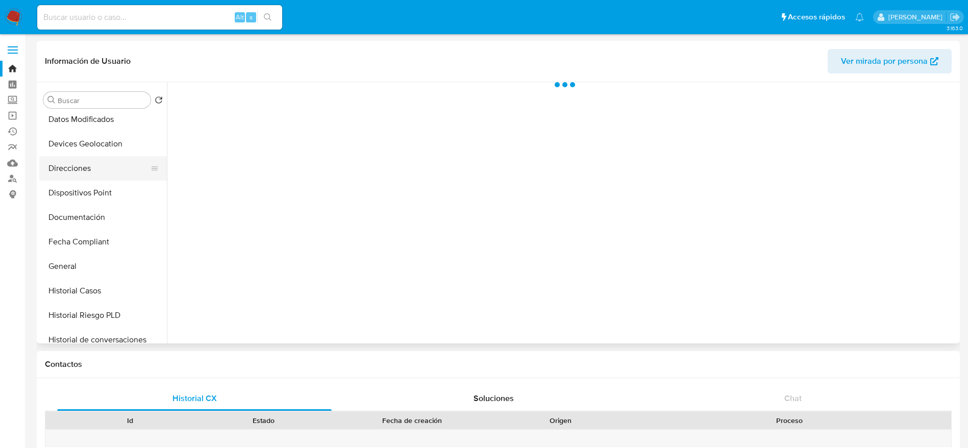
scroll to position [153, 0]
click at [93, 286] on button "Historial Casos" at bounding box center [98, 290] width 119 height 24
select select "10"
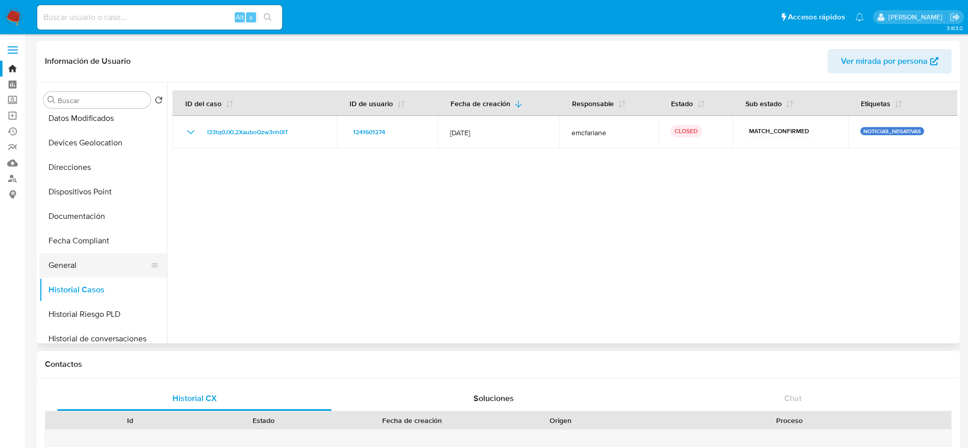
scroll to position [0, 0]
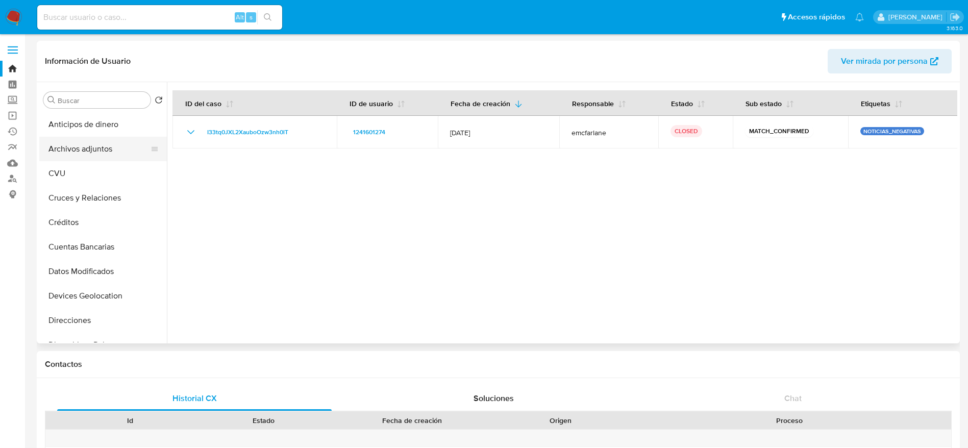
click at [69, 156] on button "Archivos adjuntos" at bounding box center [98, 149] width 119 height 24
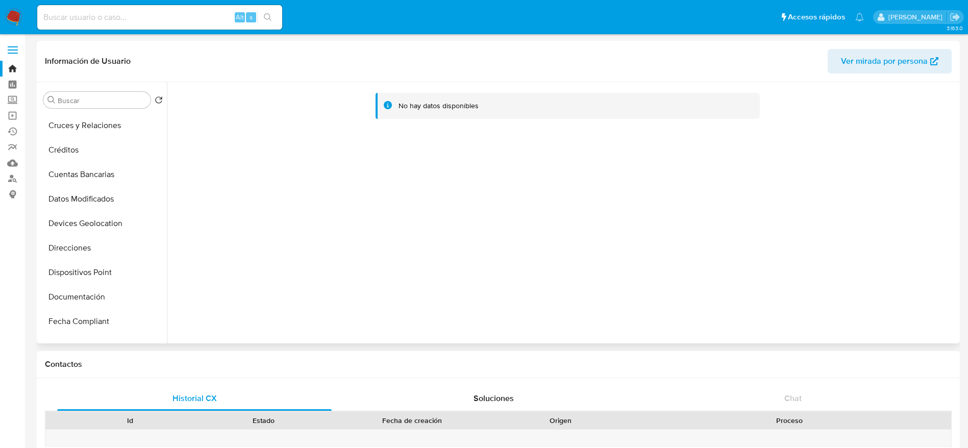
scroll to position [153, 0]
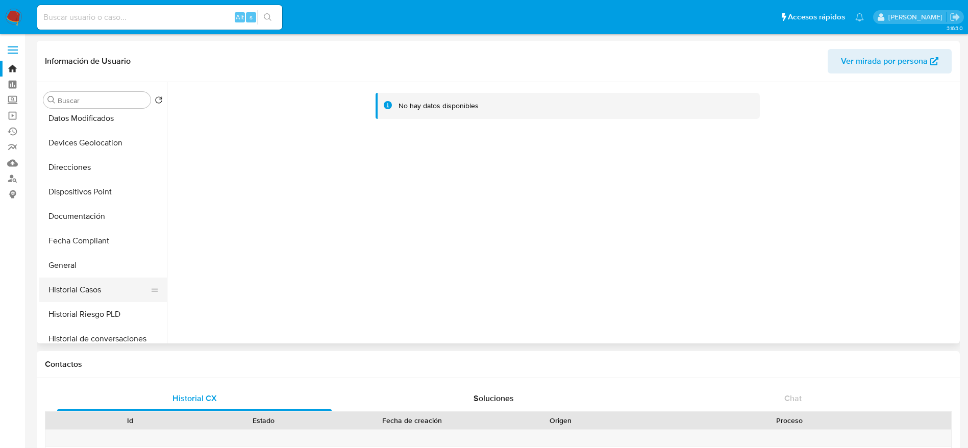
click at [90, 282] on button "Historial Casos" at bounding box center [98, 290] width 119 height 24
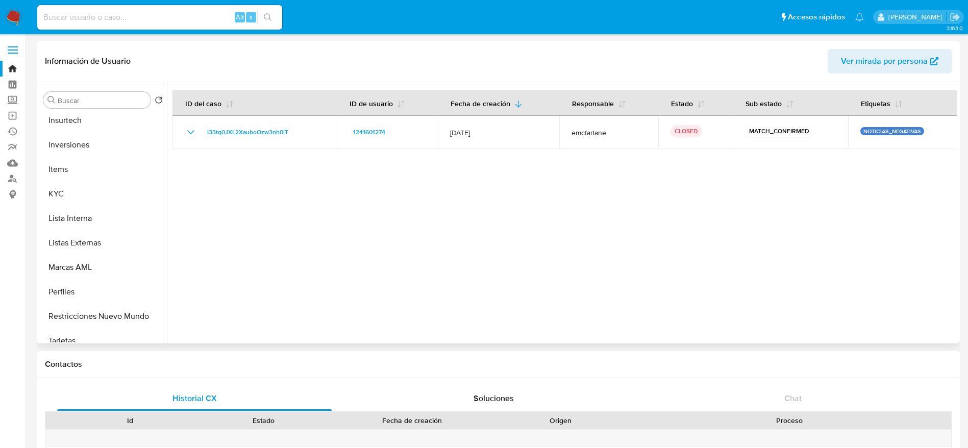
scroll to position [459, 0]
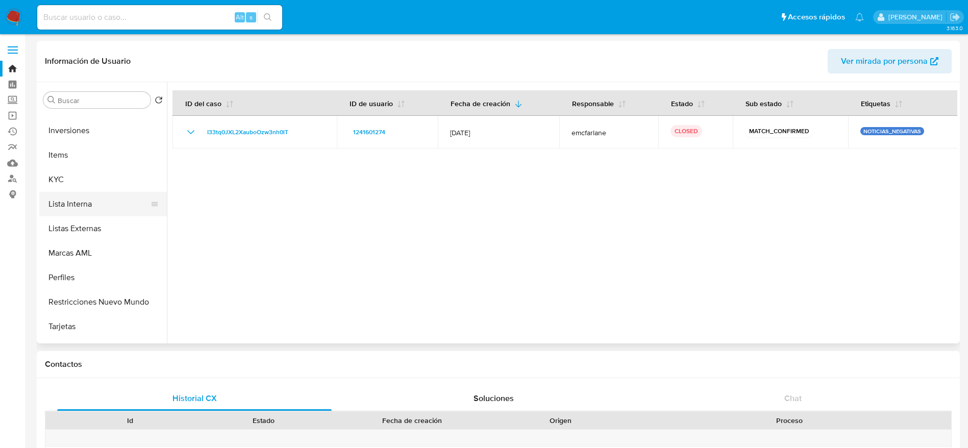
drag, startPoint x: 95, startPoint y: 201, endPoint x: 99, endPoint y: 215, distance: 14.1
click at [95, 201] on button "Lista Interna" at bounding box center [98, 204] width 119 height 24
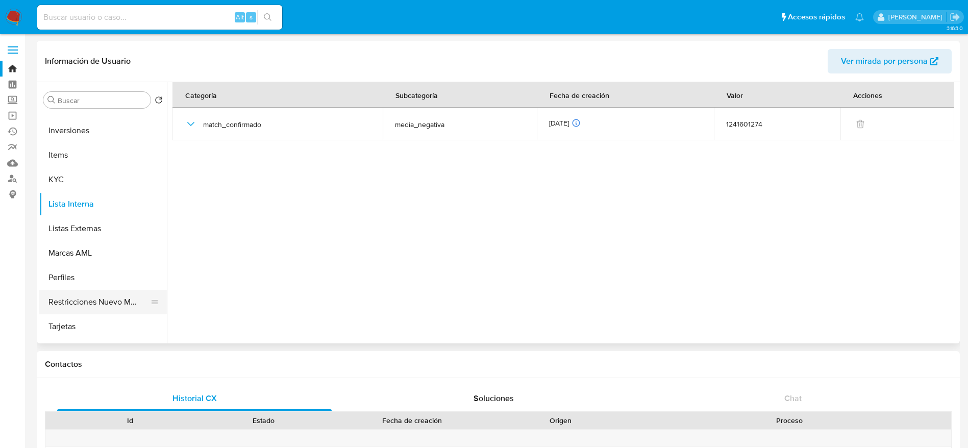
click at [102, 298] on button "Restricciones Nuevo Mundo" at bounding box center [98, 302] width 119 height 24
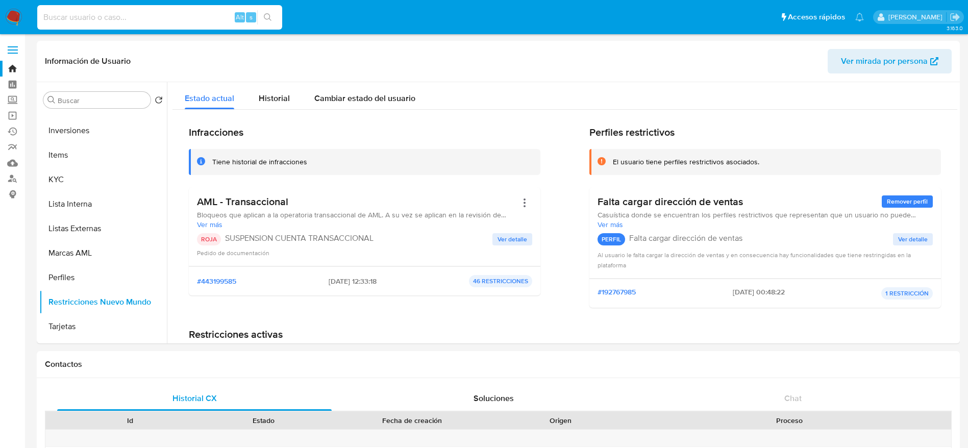
click at [113, 21] on input at bounding box center [159, 17] width 245 height 13
paste input "356350887"
type input "356350887"
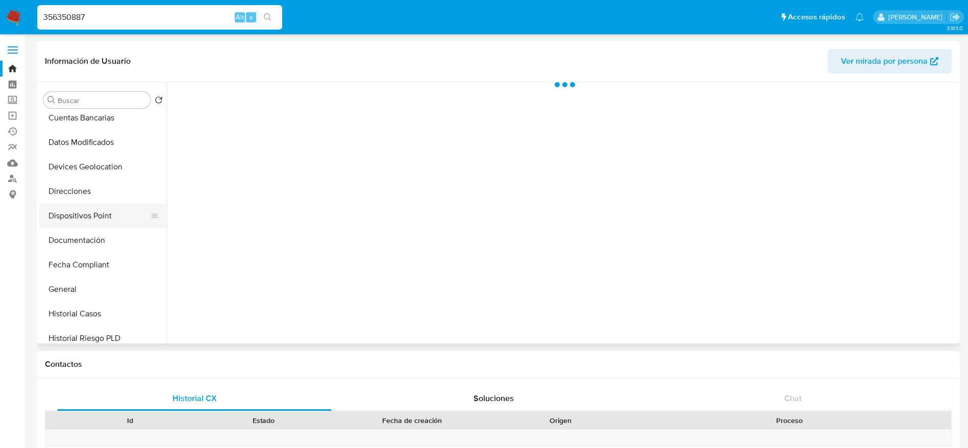
scroll to position [153, 0]
select select "10"
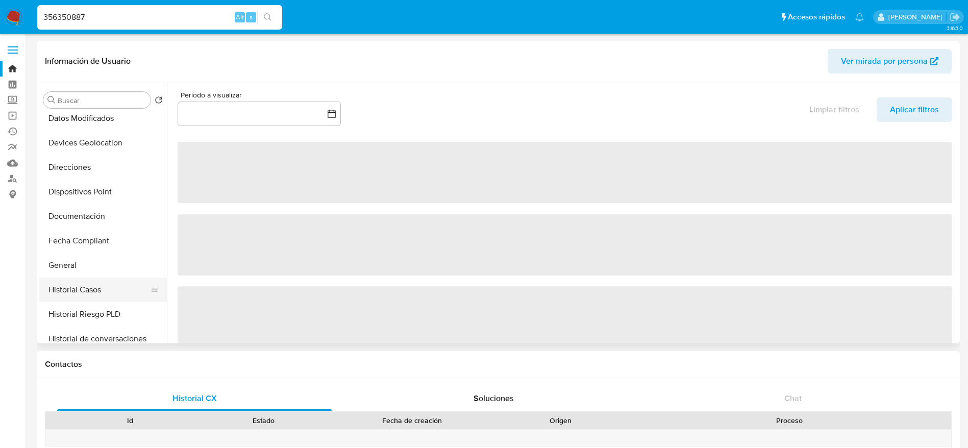
click at [102, 278] on button "Historial Casos" at bounding box center [98, 290] width 119 height 24
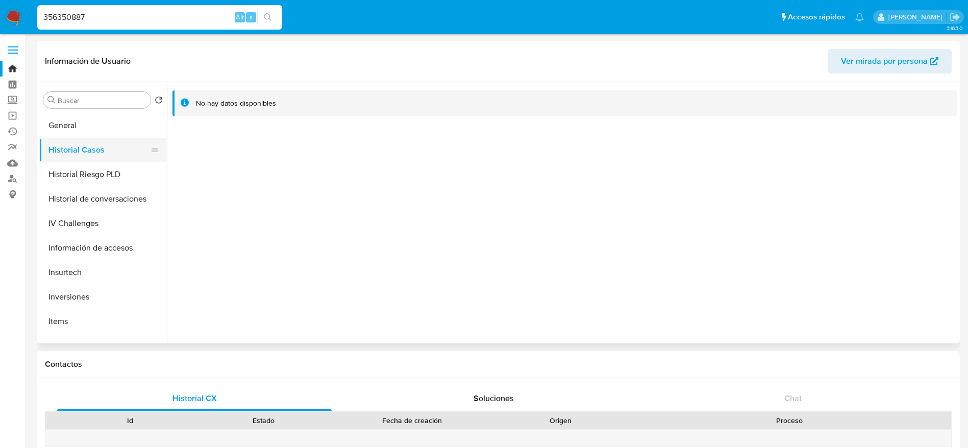
scroll to position [306, 0]
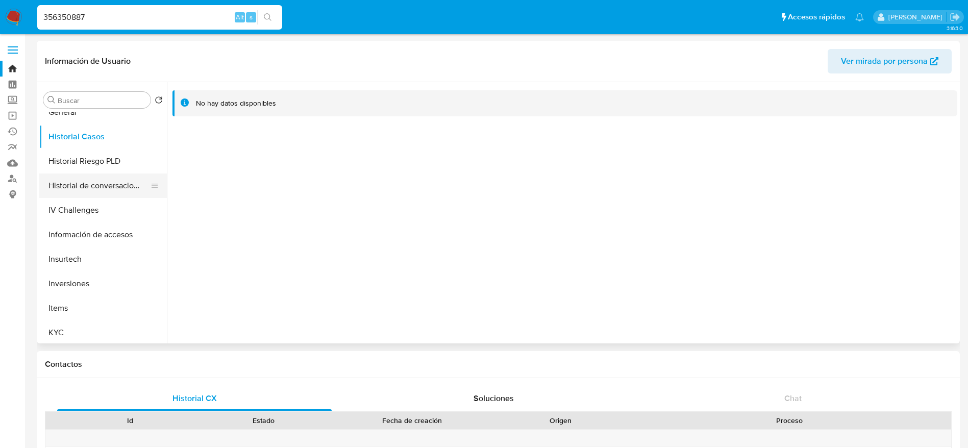
click at [88, 190] on button "Historial de conversaciones" at bounding box center [98, 186] width 119 height 24
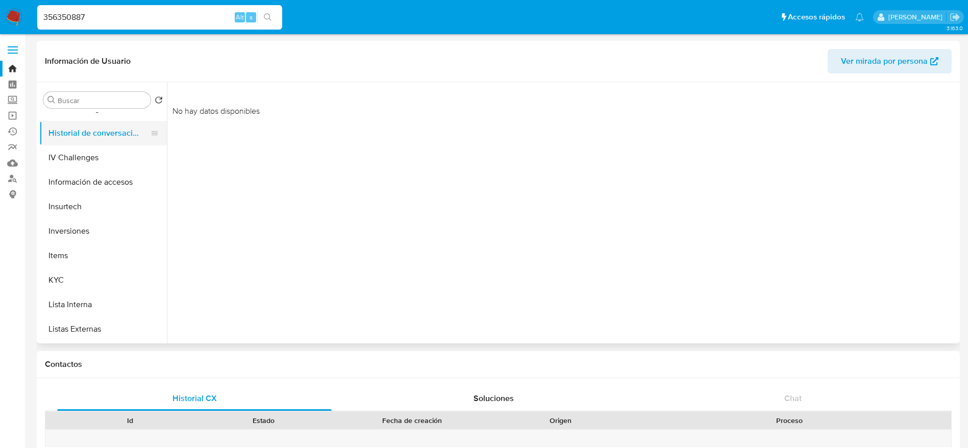
scroll to position [383, 0]
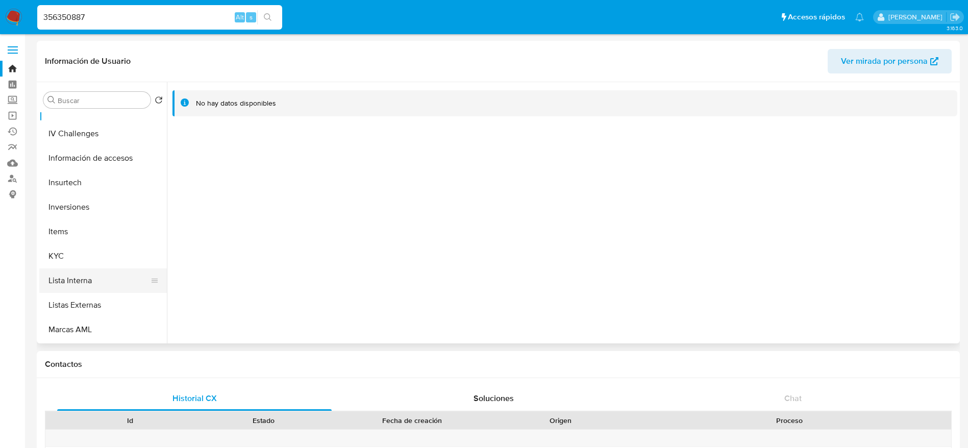
click at [88, 276] on button "Lista Interna" at bounding box center [98, 280] width 119 height 24
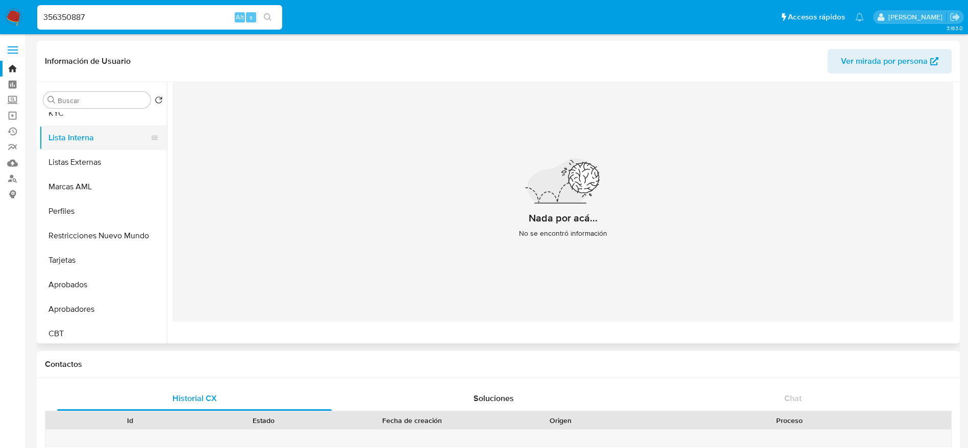
scroll to position [536, 0]
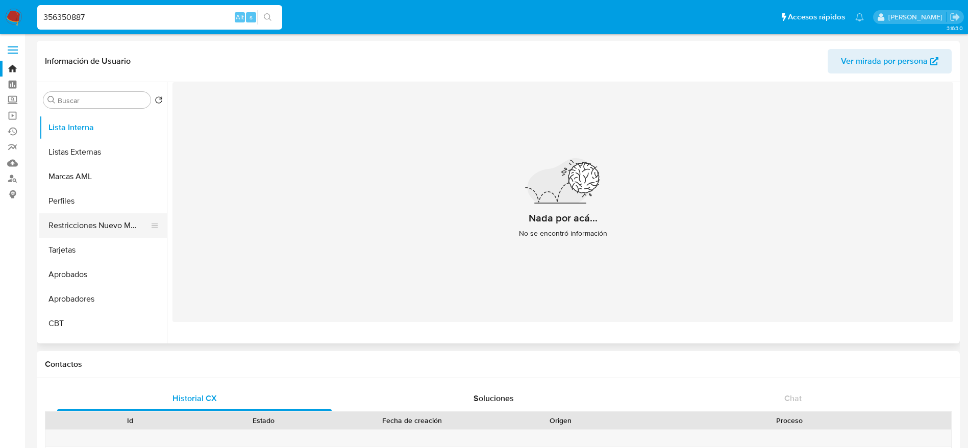
click at [85, 218] on button "Restricciones Nuevo Mundo" at bounding box center [98, 225] width 119 height 24
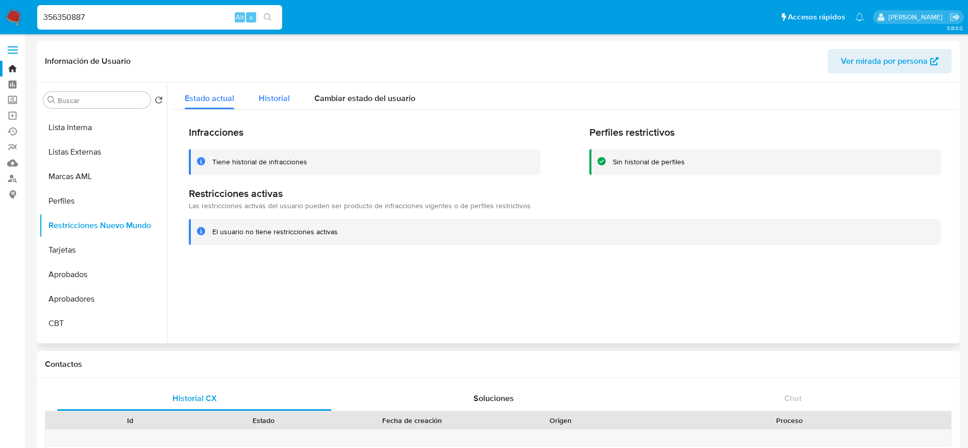
click at [276, 97] on span "Historial" at bounding box center [274, 98] width 31 height 12
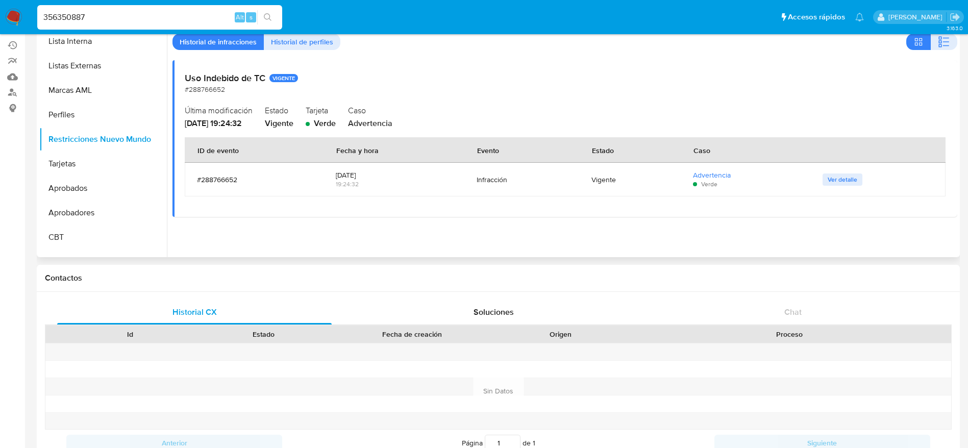
scroll to position [0, 0]
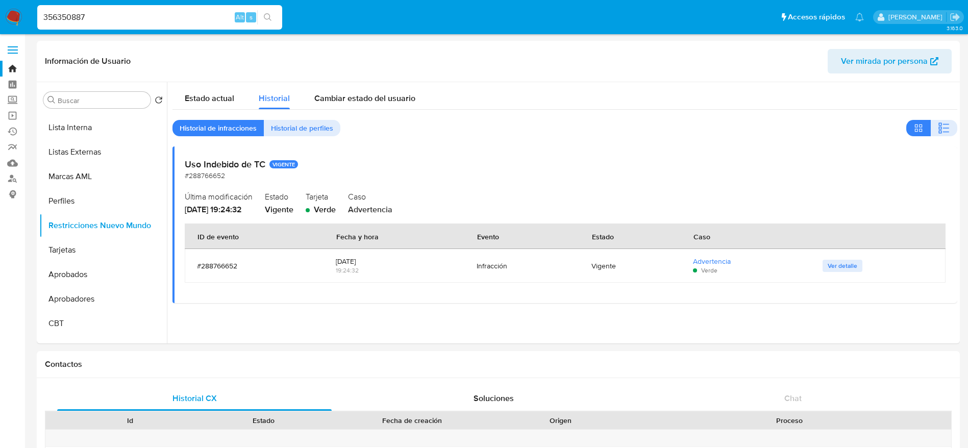
click at [12, 13] on img at bounding box center [13, 17] width 17 height 17
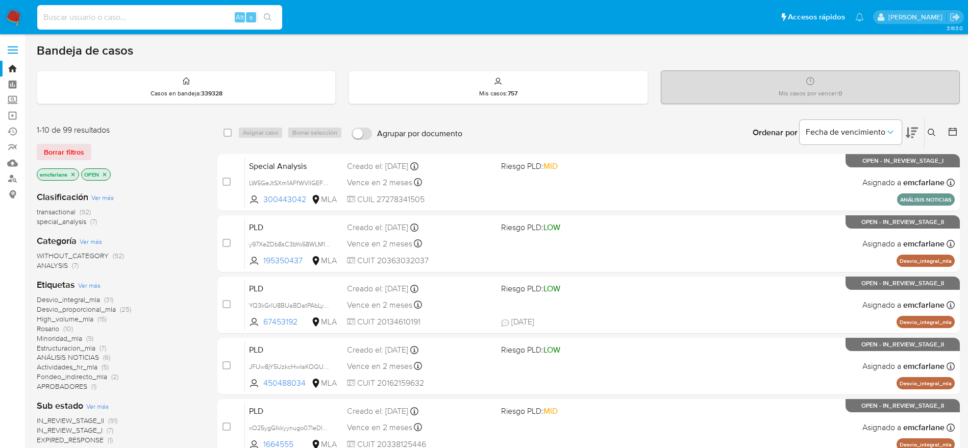
click at [160, 23] on input at bounding box center [159, 17] width 245 height 13
paste input "ZvFKlRuhtaht30dRcbbKyzcM"
type input "ZvFKlRuhtaht30dRcbbKyzcM"
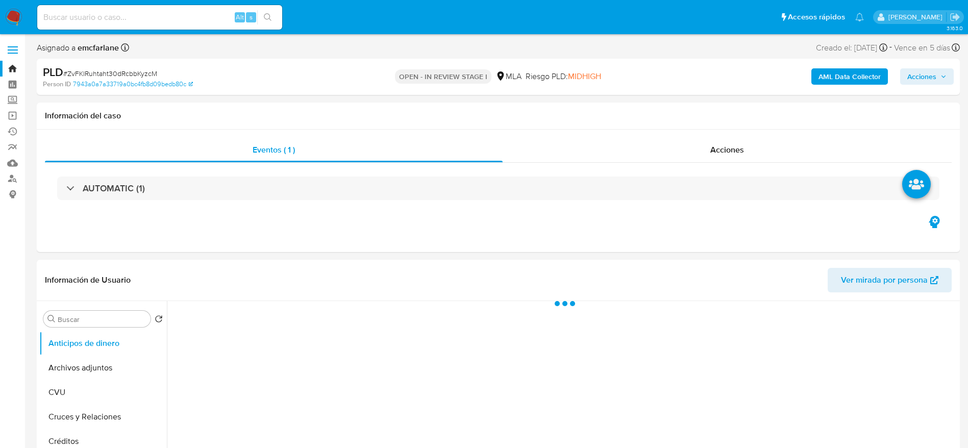
select select "10"
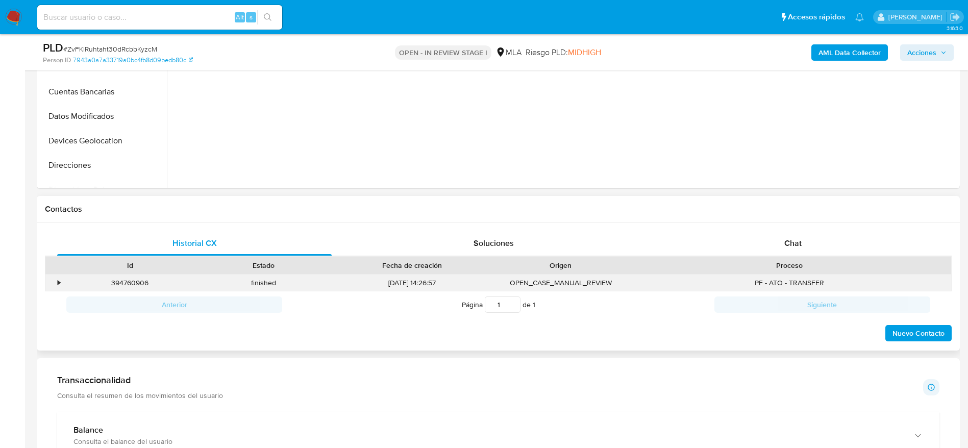
scroll to position [383, 0]
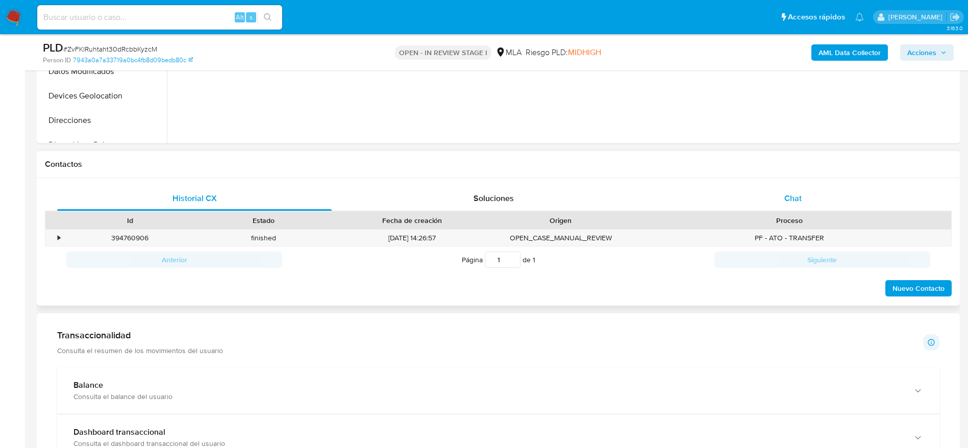
click at [792, 194] on span "Chat" at bounding box center [792, 198] width 17 height 12
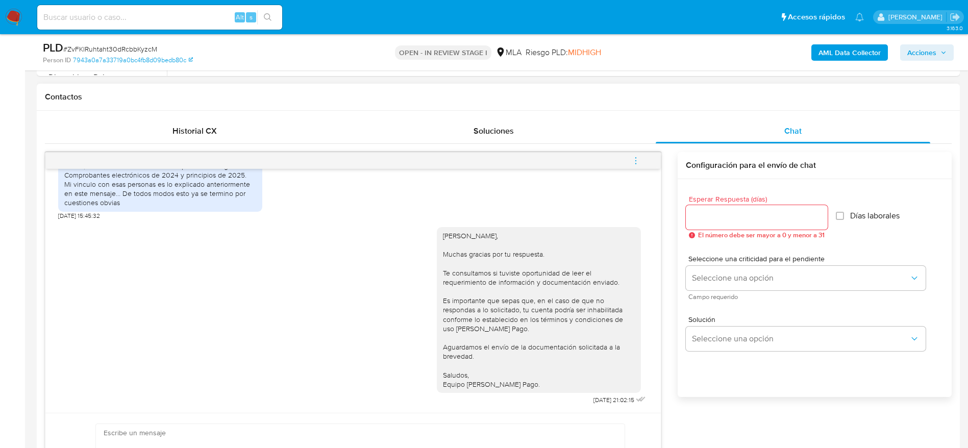
scroll to position [536, 0]
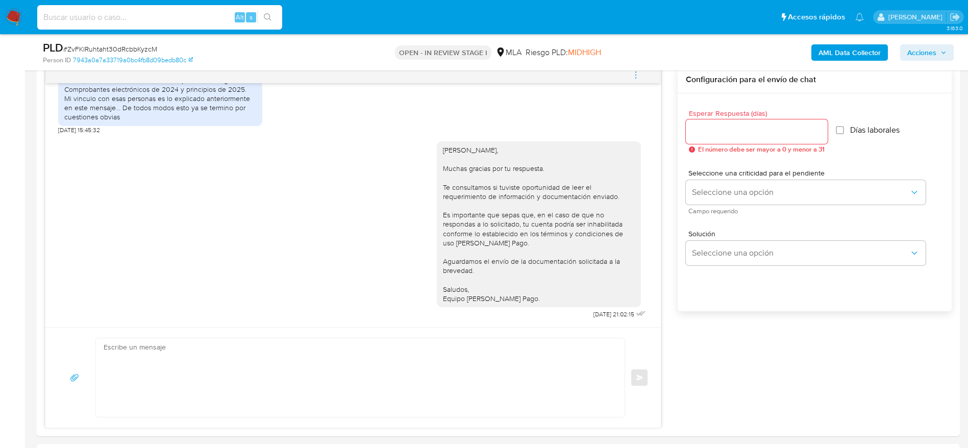
click at [155, 17] on input at bounding box center [159, 17] width 245 height 13
paste input "8ksZzIy06vbSpfkbdvYDTNFt"
type input "8ksZzIy06vbSpfkbdvYDTNFt"
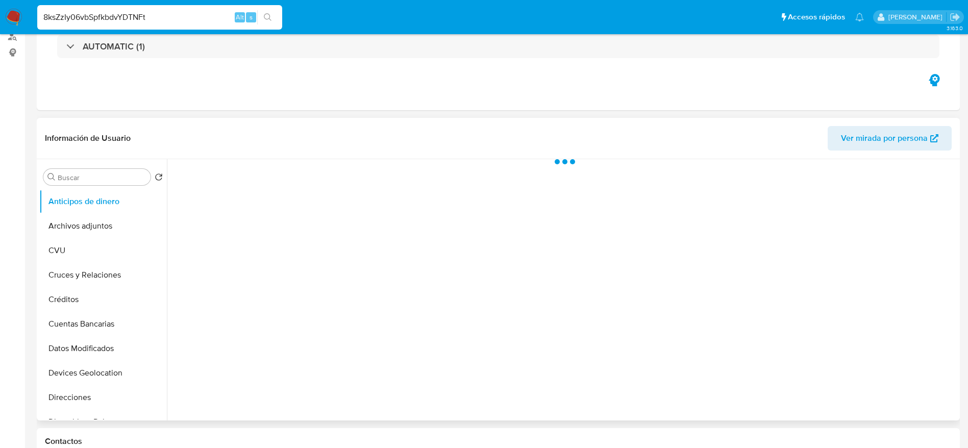
select select "10"
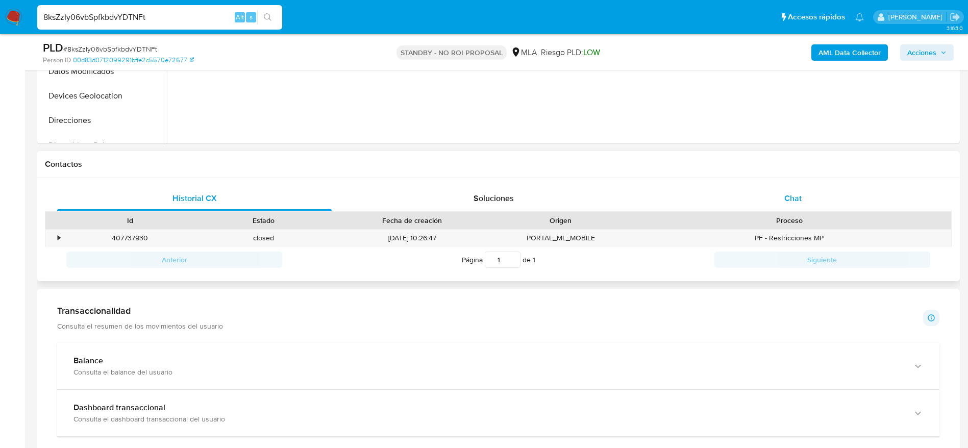
click at [769, 196] on div "Chat" at bounding box center [793, 198] width 275 height 24
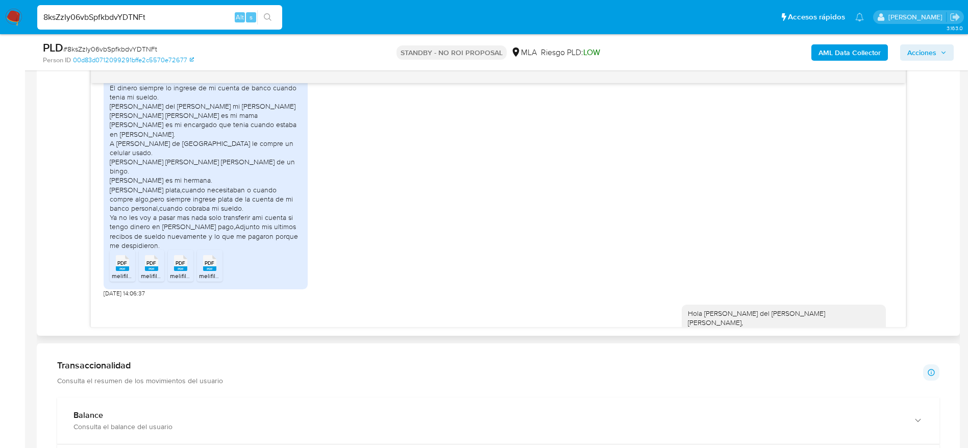
scroll to position [1164, 0]
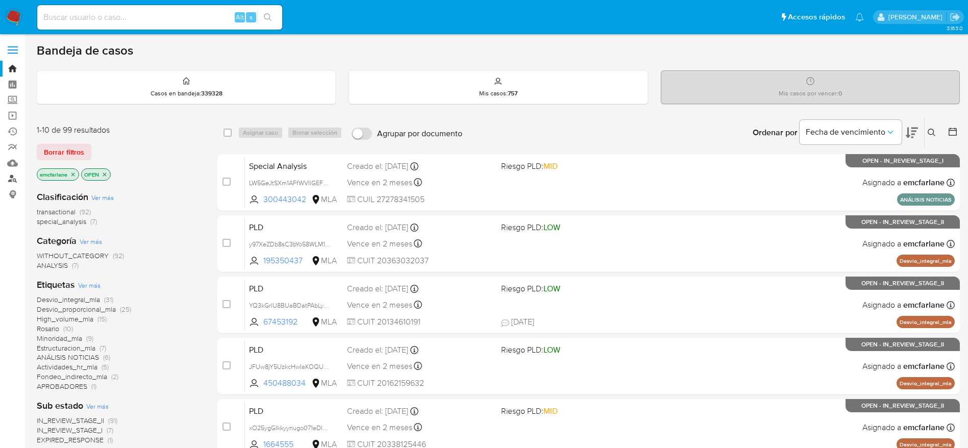
click at [11, 180] on link "Buscador de personas" at bounding box center [60, 179] width 121 height 16
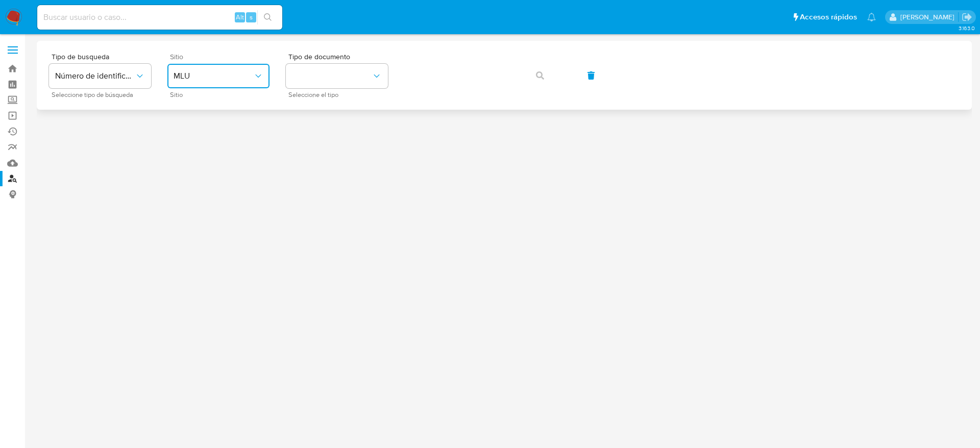
click at [185, 71] on span "MLU" at bounding box center [214, 76] width 80 height 10
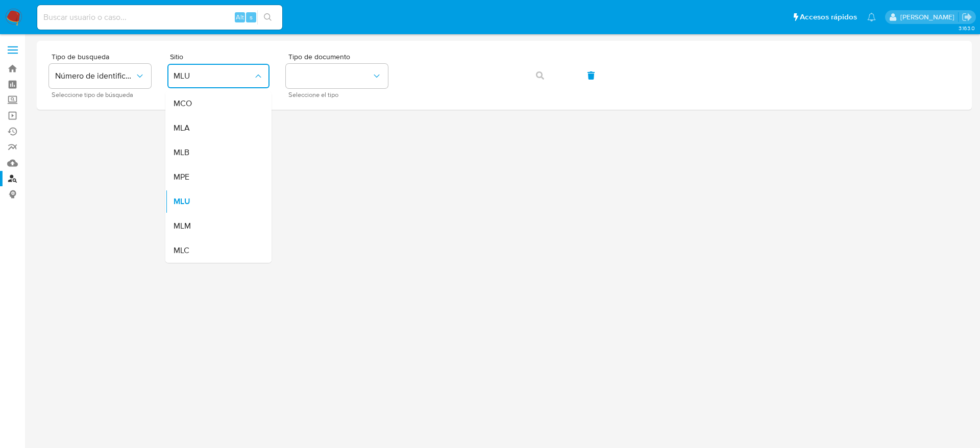
click at [180, 134] on div "MLA" at bounding box center [216, 128] width 84 height 24
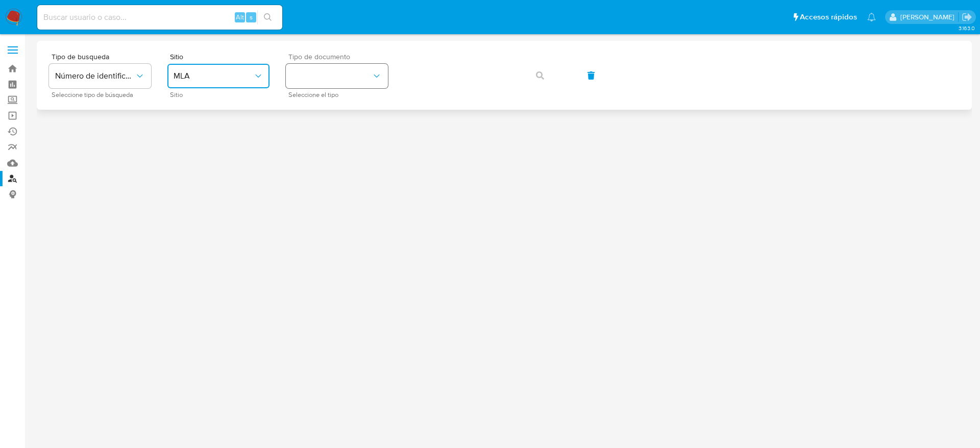
click at [326, 84] on button "identificationType" at bounding box center [337, 76] width 102 height 24
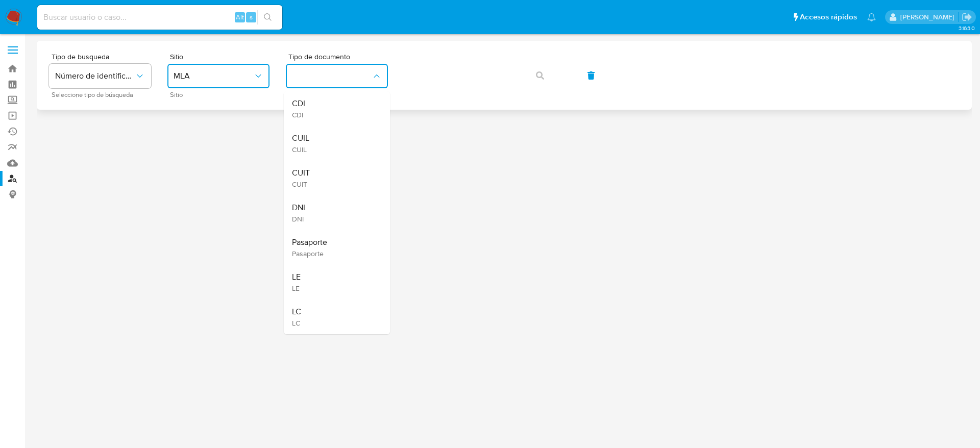
drag, startPoint x: 302, startPoint y: 174, endPoint x: 418, endPoint y: 96, distance: 139.9
click at [302, 174] on span "CUIT" at bounding box center [301, 173] width 18 height 10
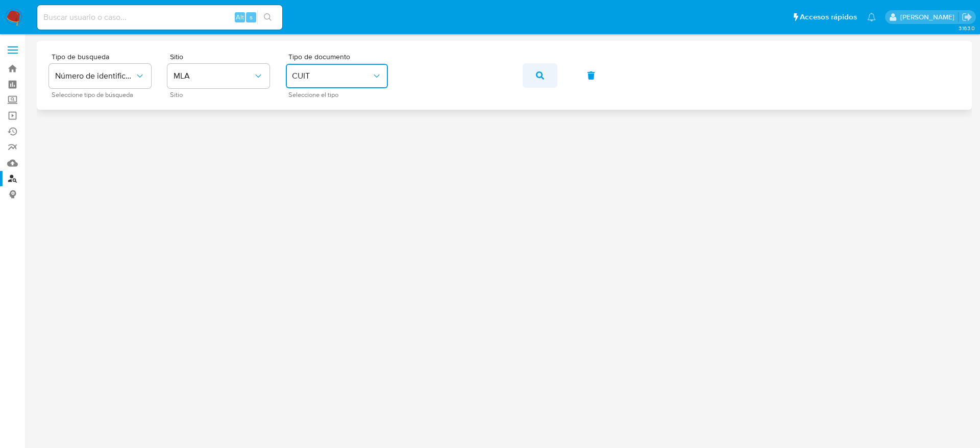
click at [548, 77] on button "button" at bounding box center [540, 75] width 35 height 24
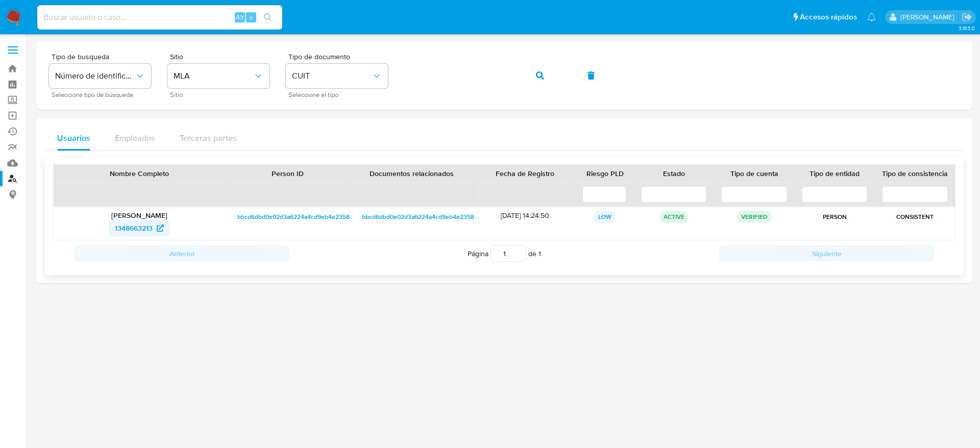
click at [147, 221] on span "1348663213" at bounding box center [134, 228] width 38 height 16
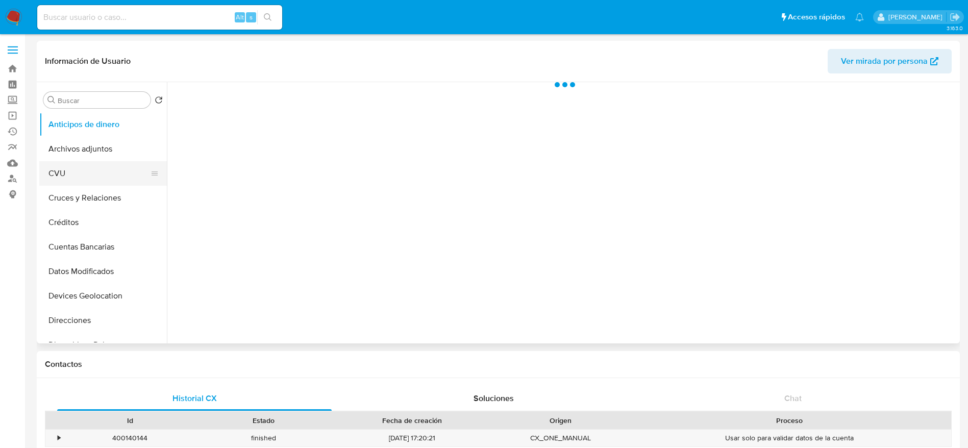
scroll to position [153, 0]
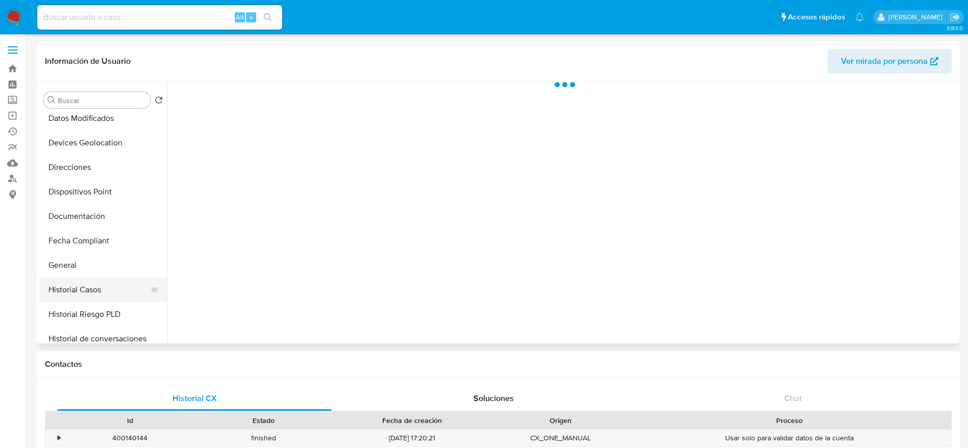
select select "10"
click at [90, 280] on button "Historial Casos" at bounding box center [98, 290] width 119 height 24
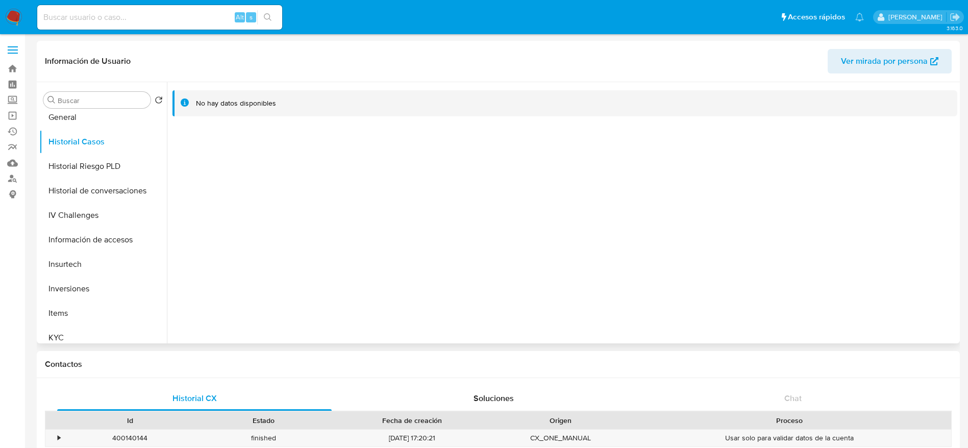
scroll to position [306, 0]
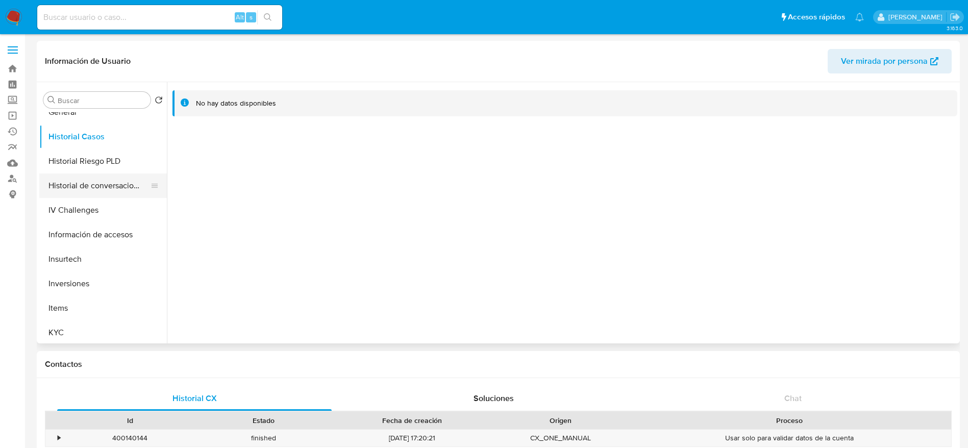
click at [84, 180] on button "Historial de conversaciones" at bounding box center [98, 186] width 119 height 24
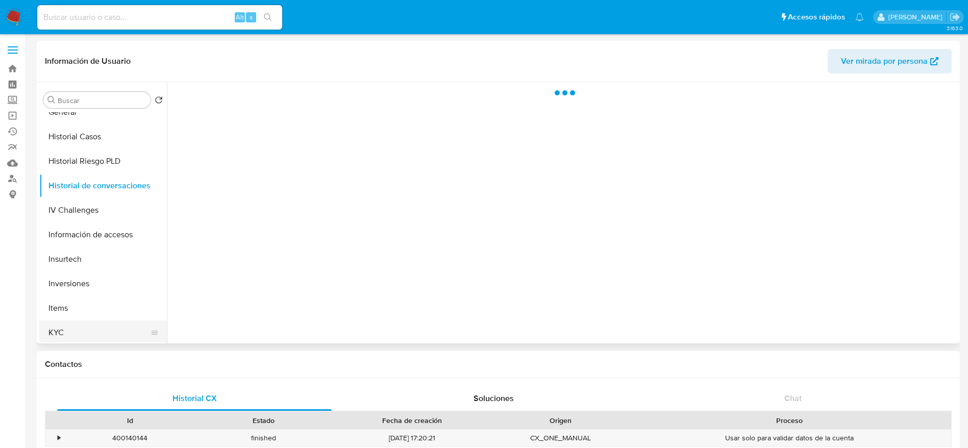
click at [73, 331] on button "KYC" at bounding box center [98, 333] width 119 height 24
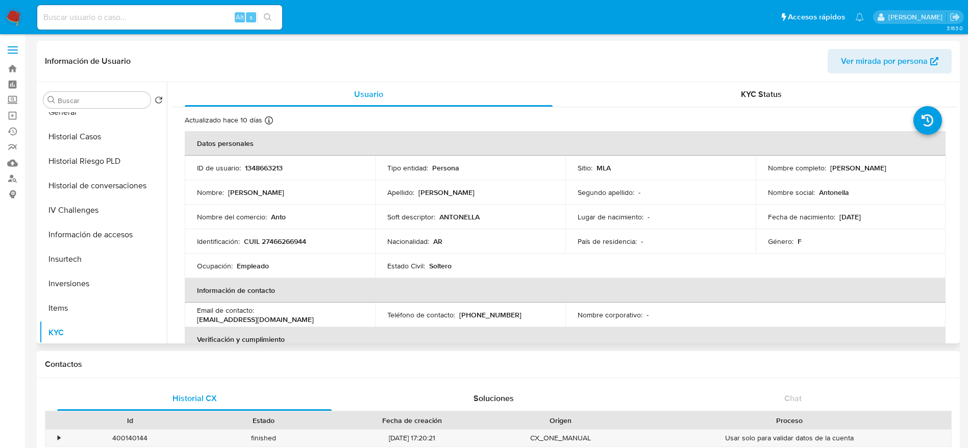
click at [277, 242] on p "CUIL 27466266944" at bounding box center [275, 241] width 62 height 9
copy p "27466266944"
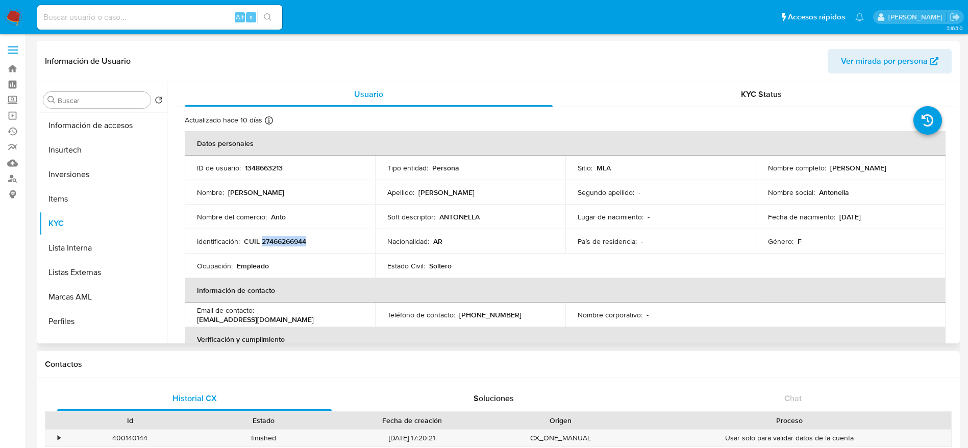
scroll to position [459, 0]
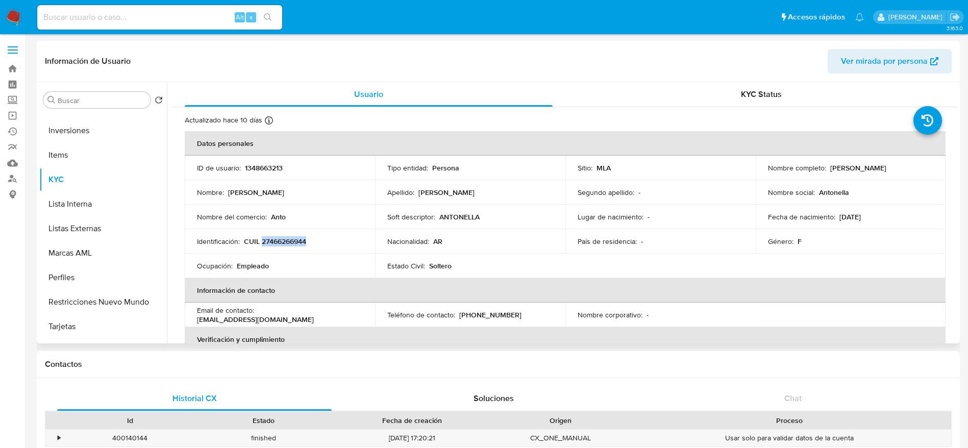
click at [879, 60] on span "Ver mirada por persona" at bounding box center [884, 61] width 87 height 24
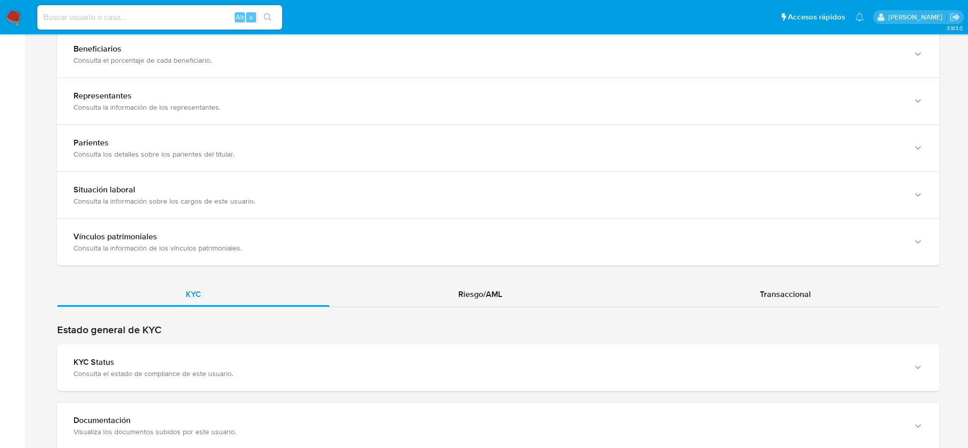
scroll to position [766, 0]
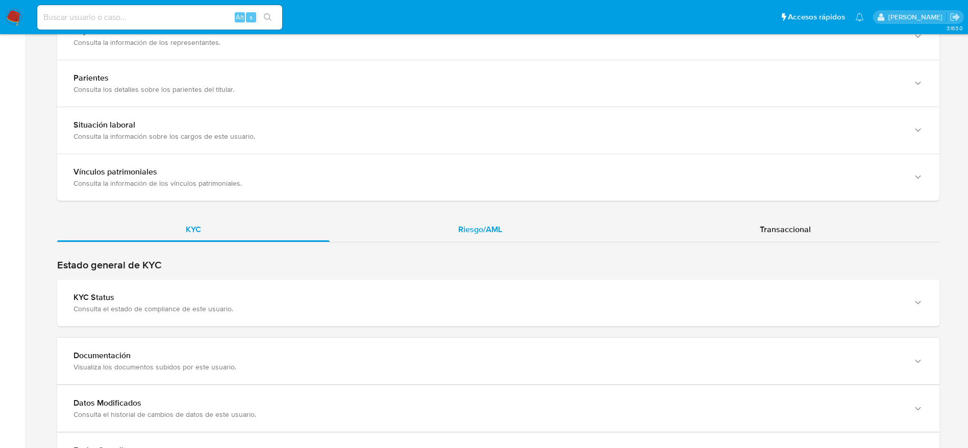
drag, startPoint x: 513, startPoint y: 224, endPoint x: 550, endPoint y: 223, distance: 36.8
click at [513, 224] on div "Riesgo/AML" at bounding box center [480, 229] width 301 height 24
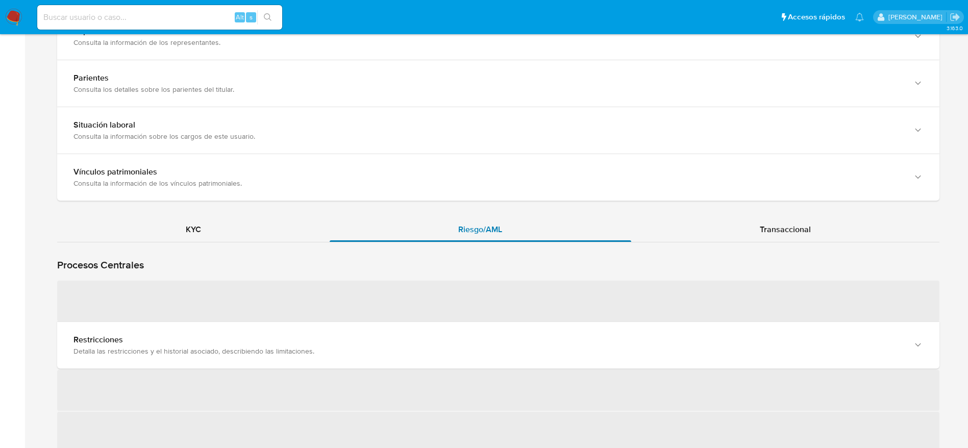
scroll to position [842, 0]
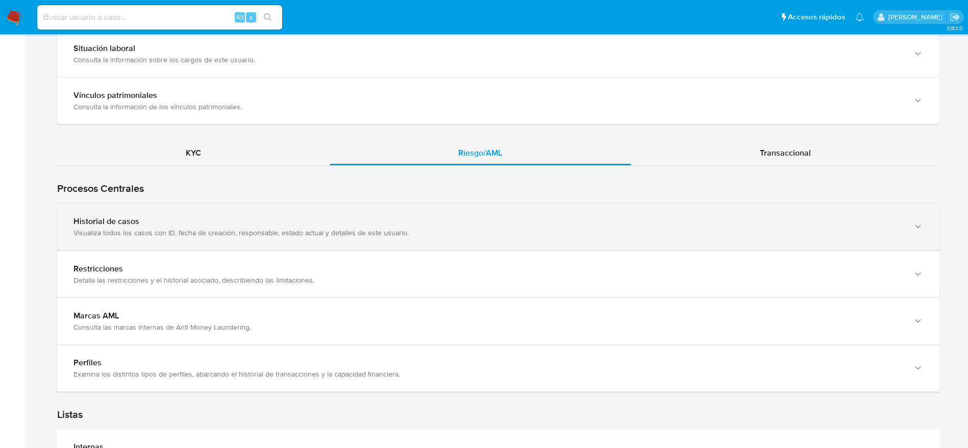
click at [310, 229] on div "Visualiza todos los casos con ID, fecha de creación, responsable, estado actual…" at bounding box center [487, 232] width 829 height 9
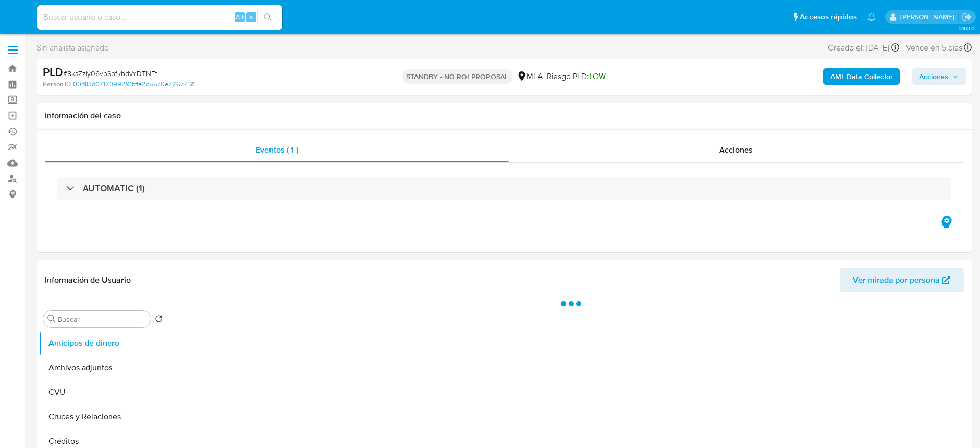
select select "10"
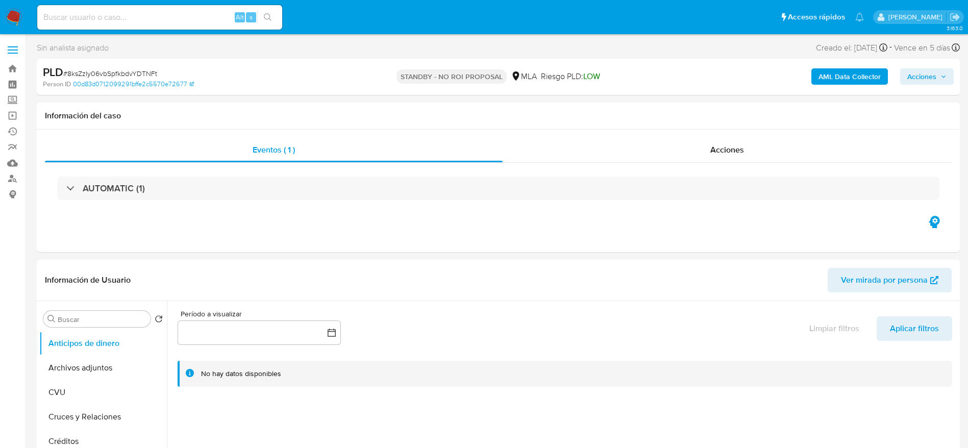
click at [194, 5] on div "Alt s" at bounding box center [159, 17] width 245 height 24
click at [186, 24] on div "Alt s" at bounding box center [159, 17] width 245 height 24
click at [167, 11] on input at bounding box center [159, 17] width 245 height 13
paste input "ZvFKlRuhtaht30dRcbbKyzcM"
type input "ZvFKlRuhtaht30dRcbbKyzcM"
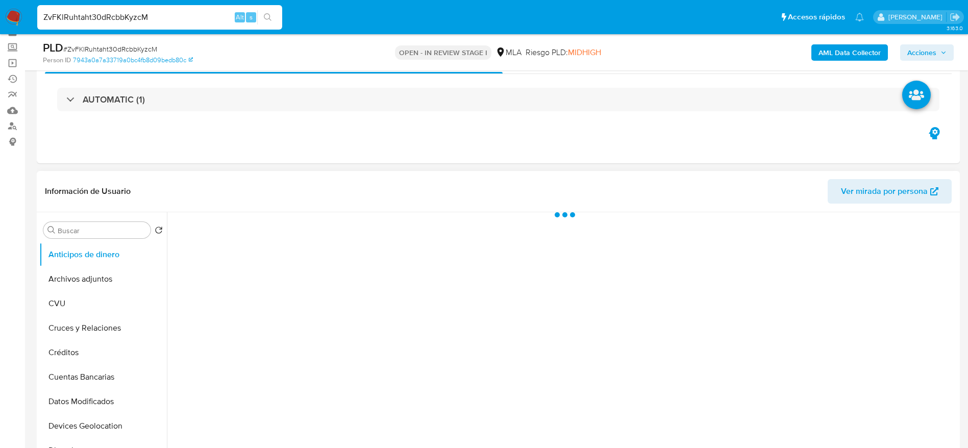
scroll to position [77, 0]
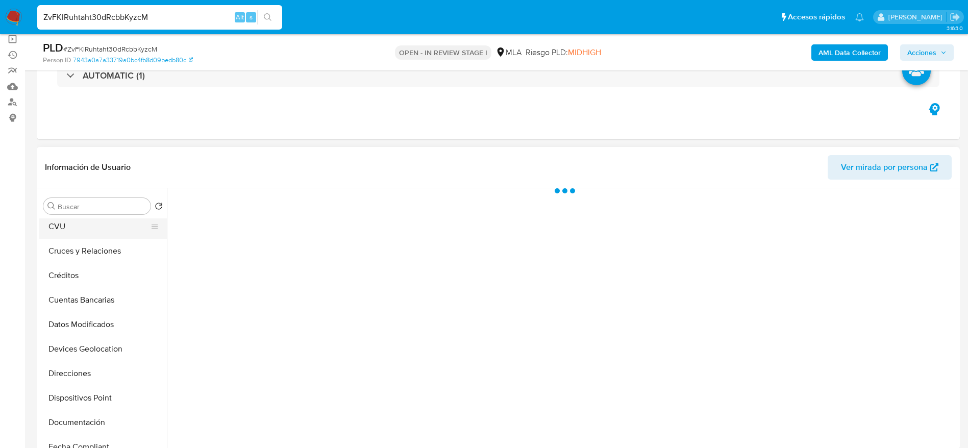
select select "10"
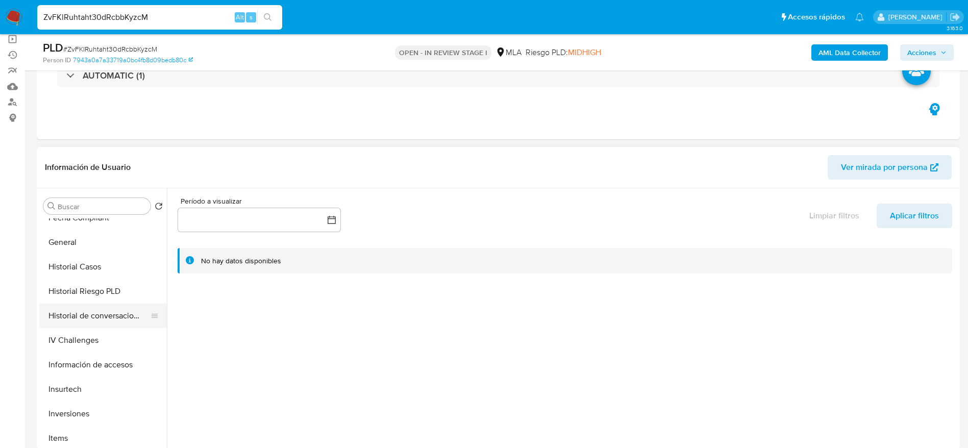
scroll to position [306, 0]
click at [70, 227] on button "General" at bounding box center [98, 218] width 119 height 24
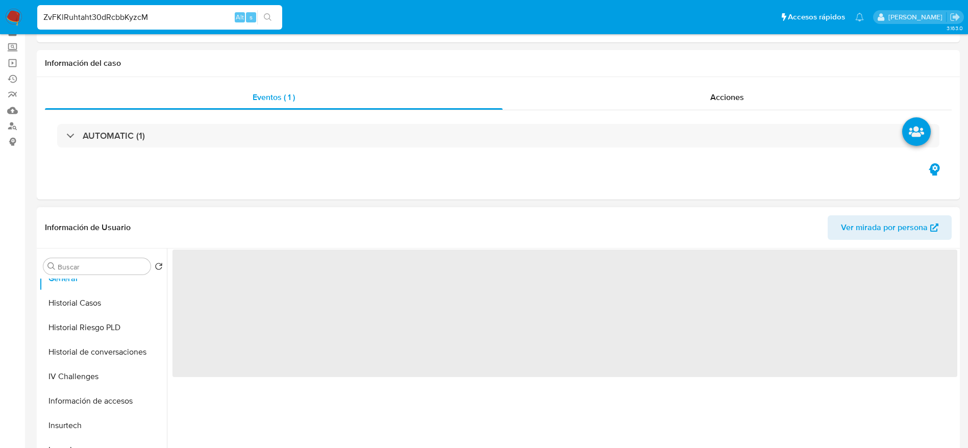
scroll to position [77, 0]
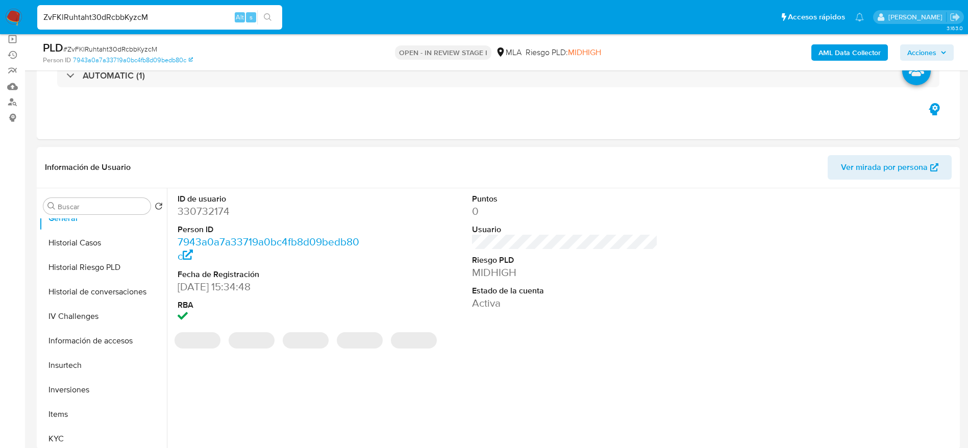
click at [210, 207] on dd "330732174" at bounding box center [271, 211] width 186 height 14
copy dd "330732174"
drag, startPoint x: 13, startPoint y: 17, endPoint x: 110, endPoint y: 11, distance: 96.6
click at [81, 9] on div "ZvFKlRuhtaht30dRcbbKyzcM Alt s" at bounding box center [159, 17] width 245 height 24
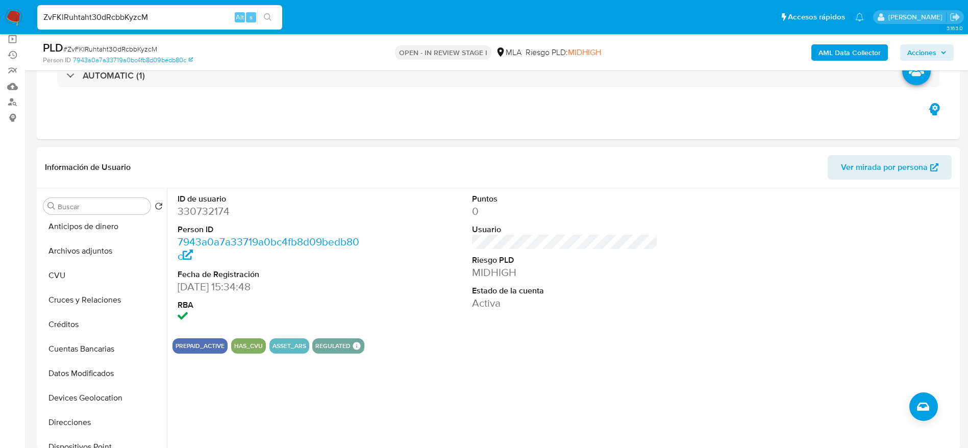
scroll to position [0, 0]
click at [86, 251] on button "Archivos adjuntos" at bounding box center [98, 255] width 119 height 24
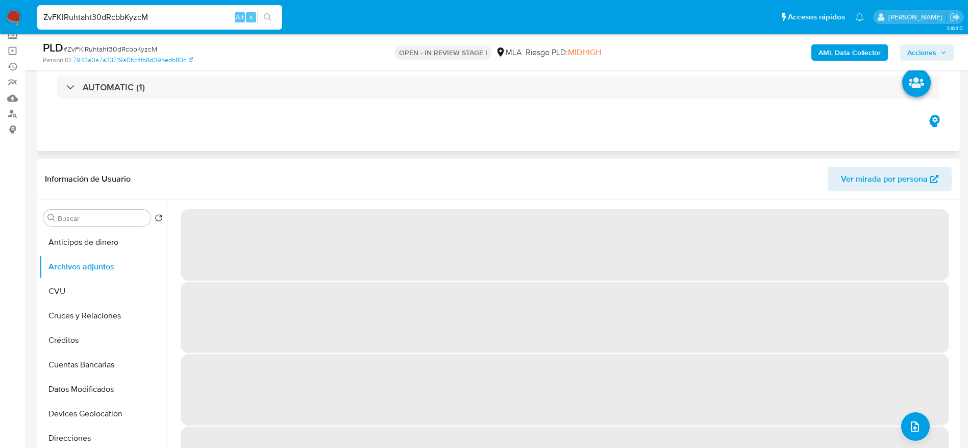
scroll to position [153, 0]
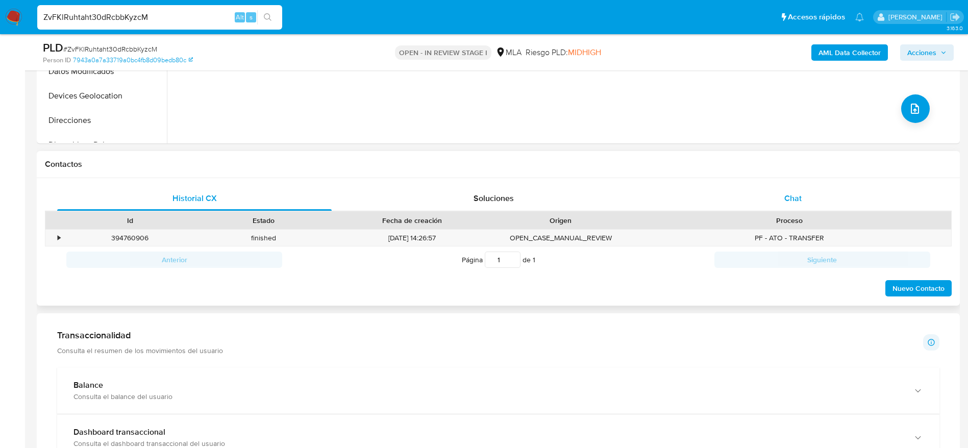
click at [802, 204] on div "Chat" at bounding box center [793, 198] width 275 height 24
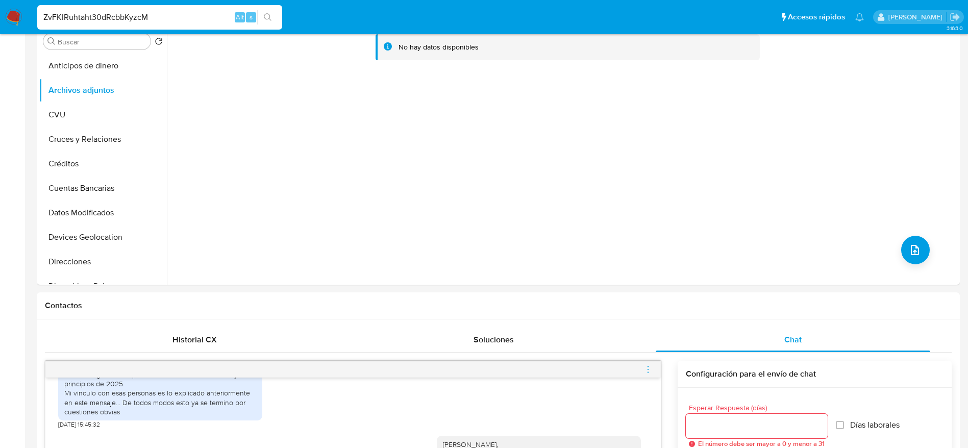
scroll to position [0, 0]
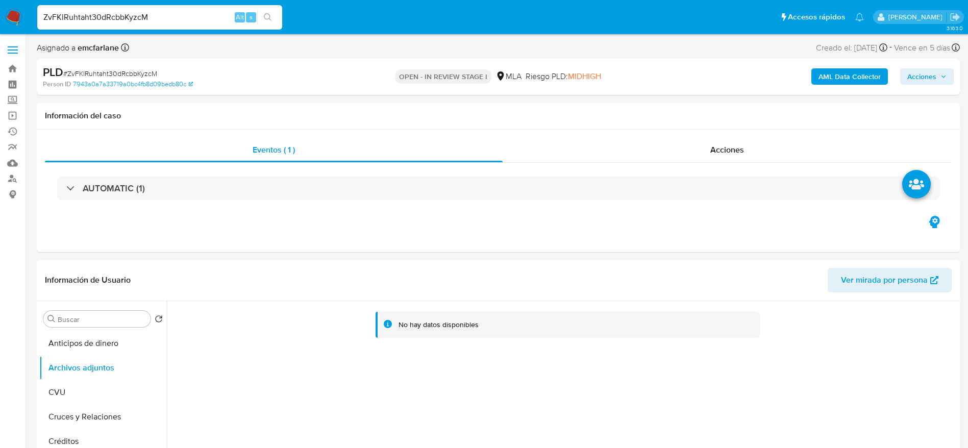
click at [845, 76] on b "AML Data Collector" at bounding box center [850, 76] width 62 height 16
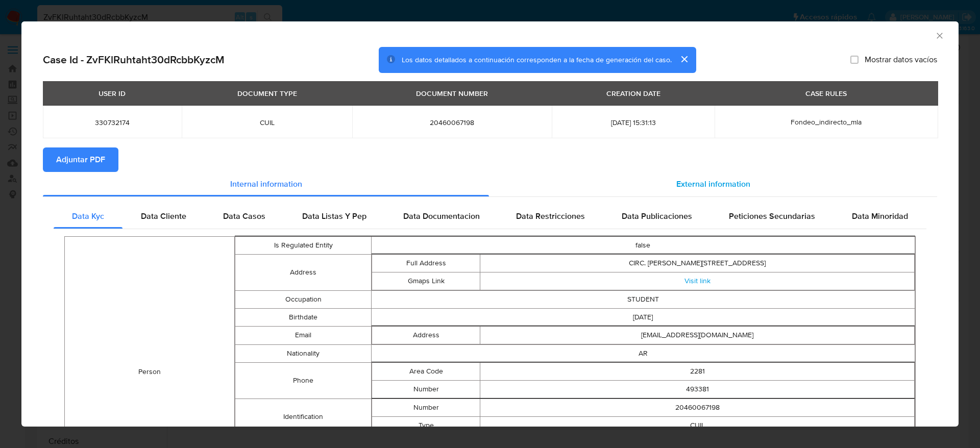
click at [698, 174] on div "External information" at bounding box center [713, 184] width 448 height 24
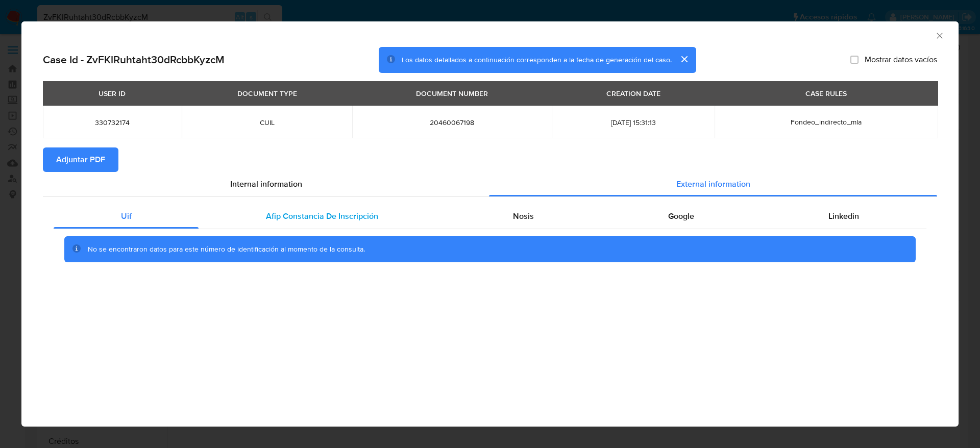
click at [369, 218] on span "Afip Constancia De Inscripción" at bounding box center [322, 216] width 112 height 12
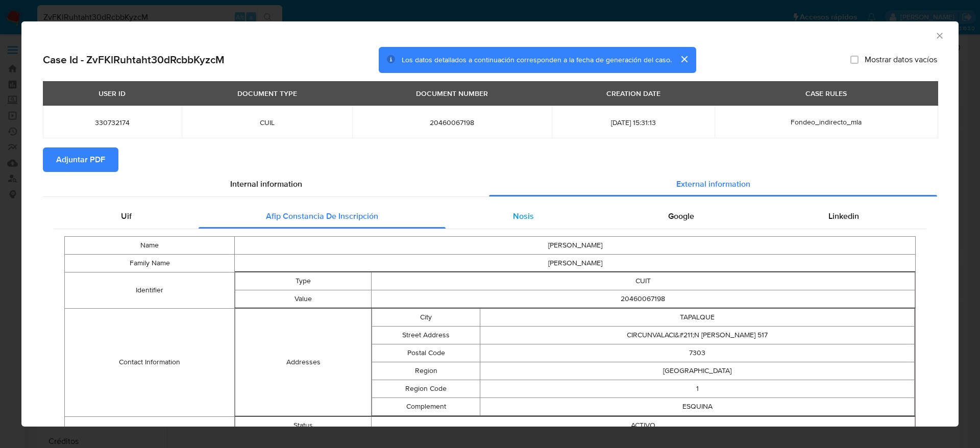
click at [501, 217] on div "Nosis" at bounding box center [523, 216] width 155 height 24
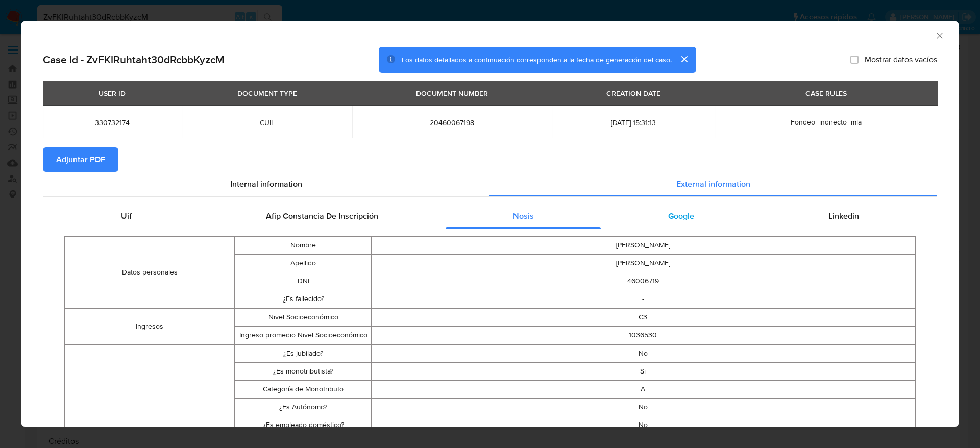
click at [653, 216] on div "Google" at bounding box center [681, 216] width 160 height 24
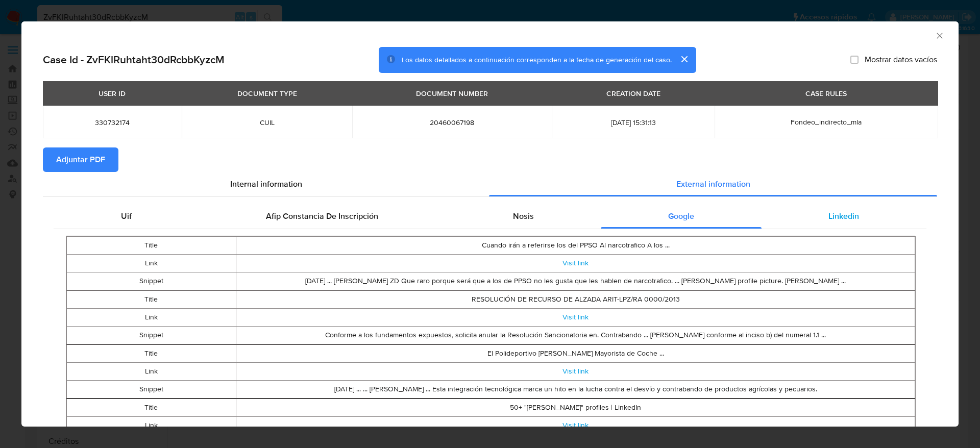
click at [854, 216] on div "Linkedin" at bounding box center [843, 216] width 165 height 24
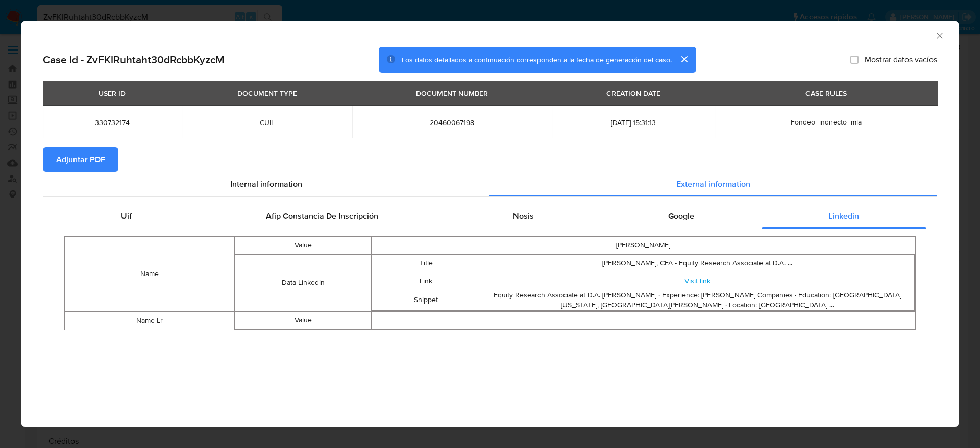
drag, startPoint x: 938, startPoint y: 32, endPoint x: 927, endPoint y: 40, distance: 13.2
click at [937, 33] on icon "Cerrar ventana" at bounding box center [940, 36] width 10 height 10
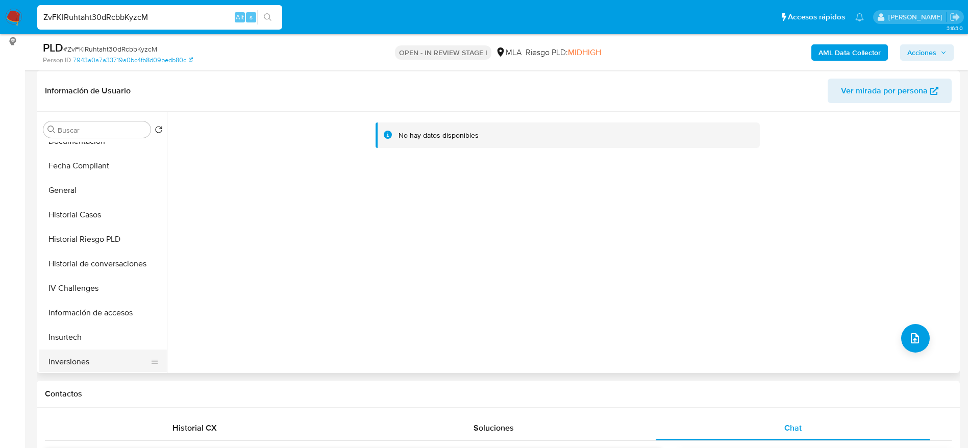
scroll to position [306, 0]
click at [66, 353] on button "KYC" at bounding box center [98, 362] width 119 height 24
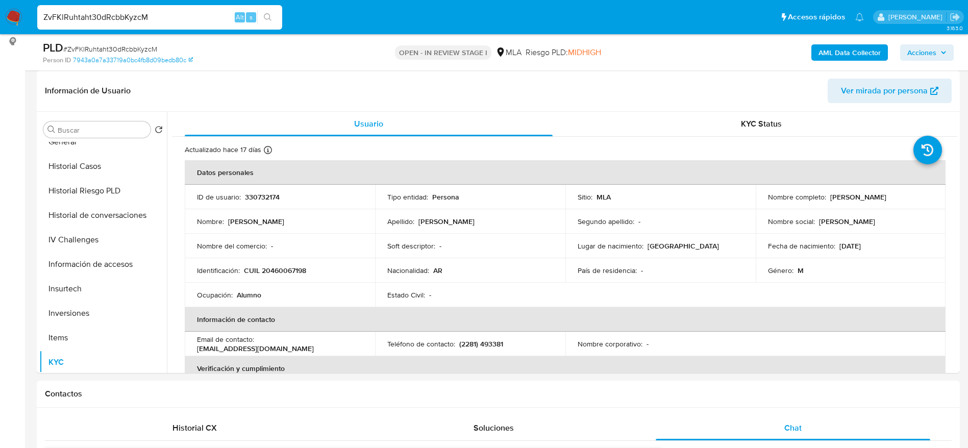
click at [831, 198] on p "[PERSON_NAME]" at bounding box center [858, 196] width 56 height 9
drag, startPoint x: 869, startPoint y: 200, endPoint x: 881, endPoint y: 205, distance: 13.1
click at [869, 201] on p "[PERSON_NAME]" at bounding box center [858, 196] width 56 height 9
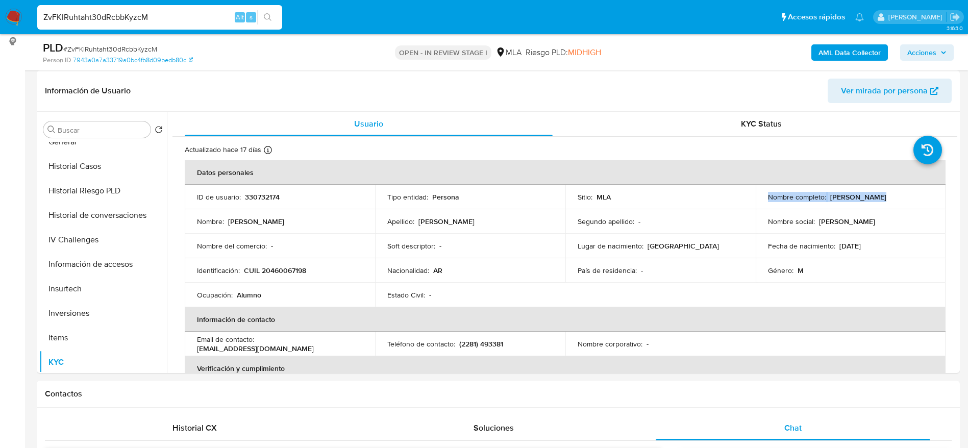
click at [881, 194] on div "Nombre completo : Andres Miranda" at bounding box center [851, 196] width 166 height 9
drag, startPoint x: 829, startPoint y: 197, endPoint x: 902, endPoint y: 207, distance: 73.6
click at [902, 207] on td "Nombre completo : Andres Miranda" at bounding box center [851, 197] width 190 height 24
copy p "Andres Miranda"
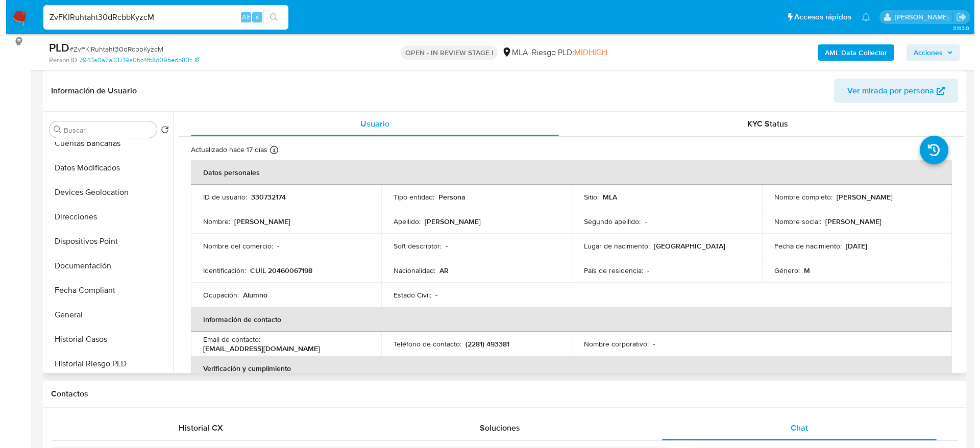
scroll to position [0, 0]
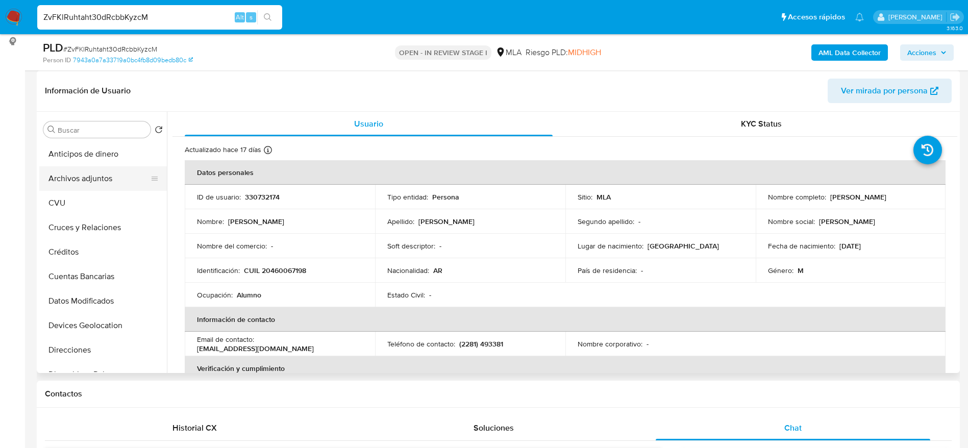
click at [85, 176] on button "Archivos adjuntos" at bounding box center [98, 178] width 119 height 24
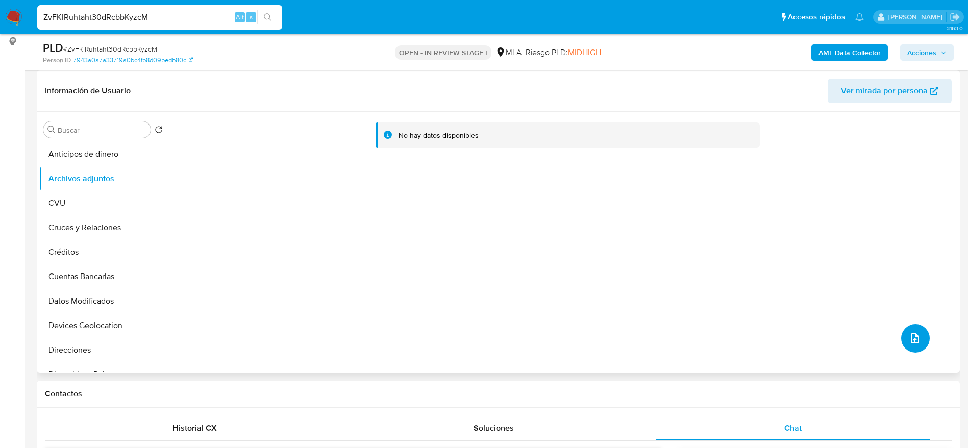
click at [901, 330] on button "upload-file" at bounding box center [915, 338] width 29 height 29
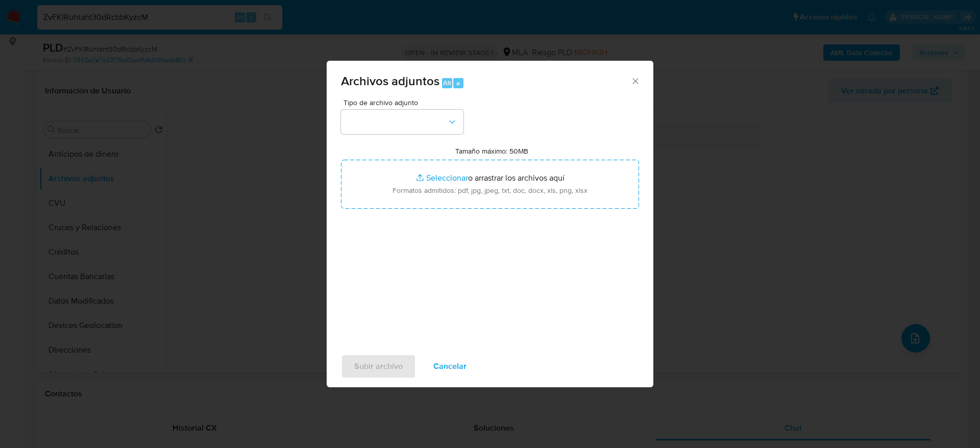
drag, startPoint x: 635, startPoint y: 79, endPoint x: 893, endPoint y: 67, distance: 257.5
click at [635, 80] on icon "Cerrar" at bounding box center [635, 81] width 10 height 10
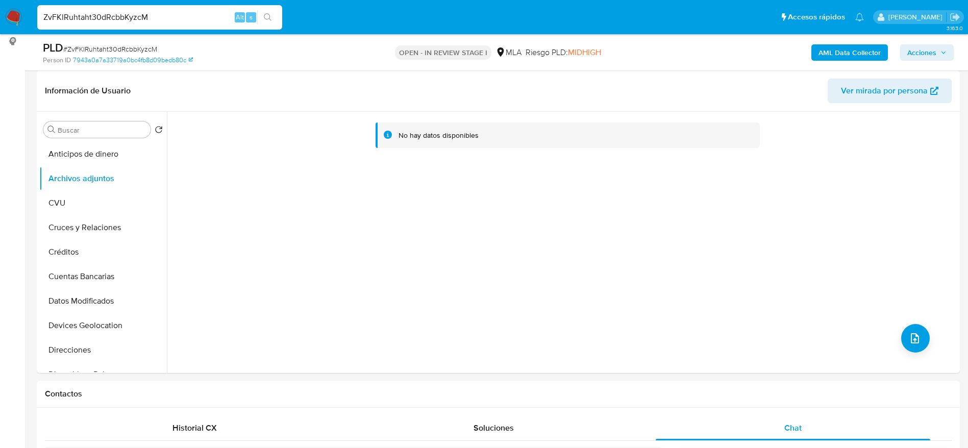
click at [859, 50] on b "AML Data Collector" at bounding box center [850, 52] width 62 height 16
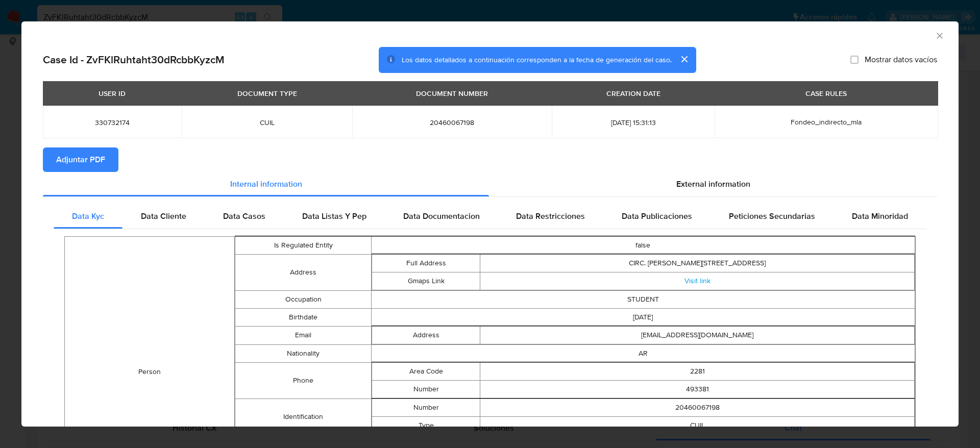
click at [85, 152] on span "Adjuntar PDF" at bounding box center [80, 160] width 49 height 22
click at [935, 34] on icon "Cerrar ventana" at bounding box center [940, 36] width 10 height 10
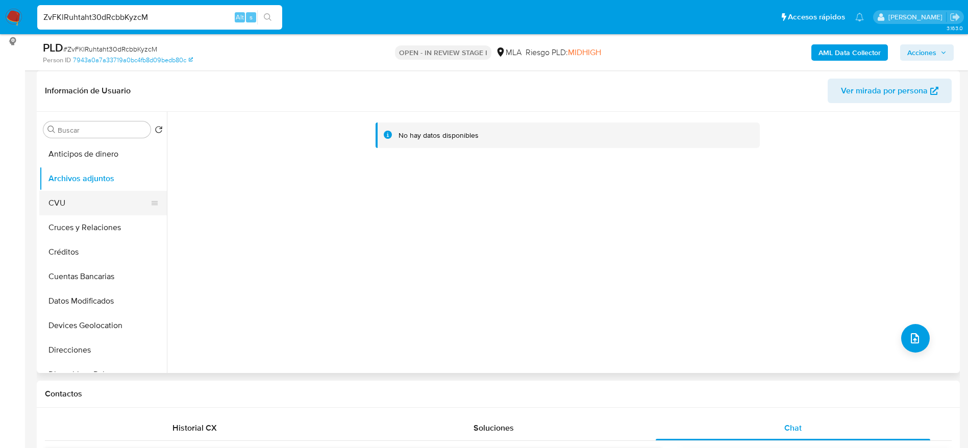
click at [92, 205] on button "CVU" at bounding box center [98, 203] width 119 height 24
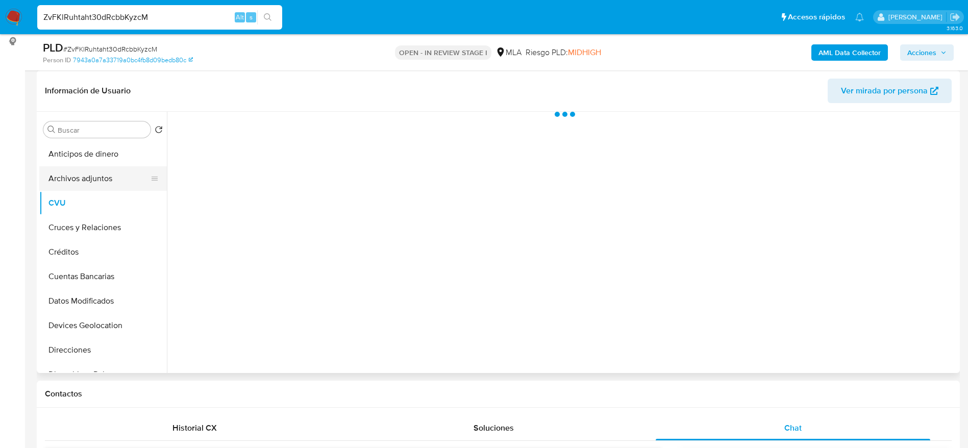
click at [100, 174] on button "Archivos adjuntos" at bounding box center [98, 178] width 119 height 24
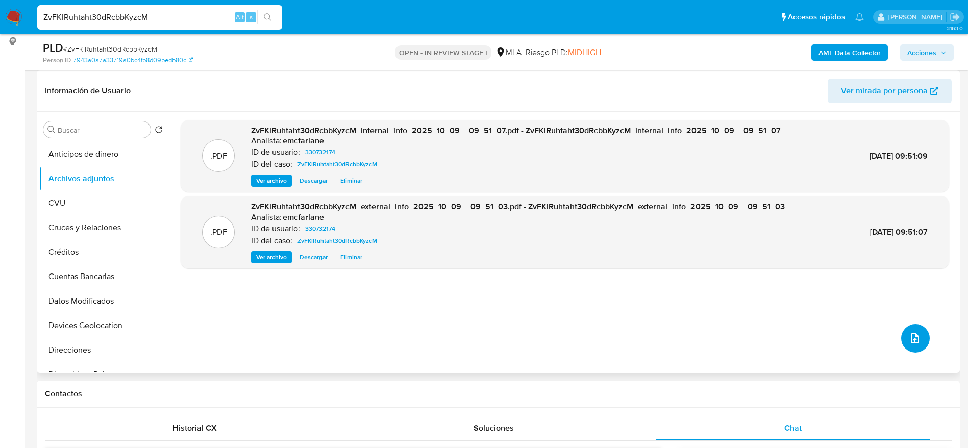
click at [910, 336] on icon "upload-file" at bounding box center [915, 338] width 12 height 12
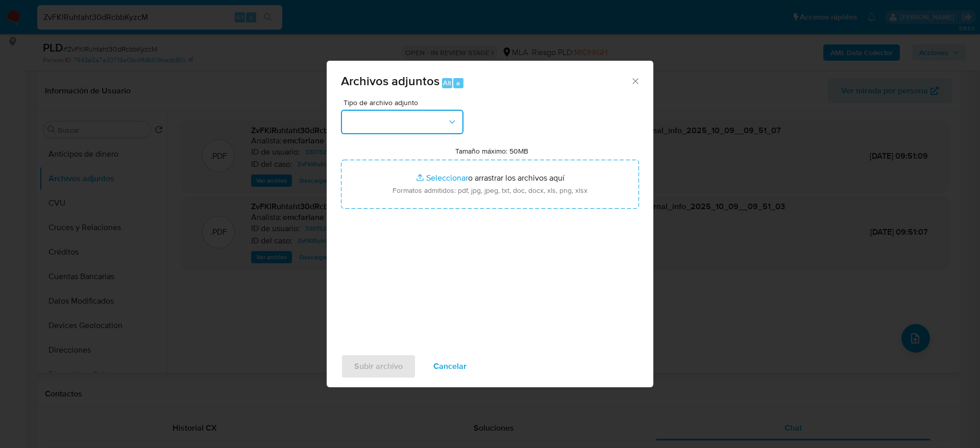
click at [412, 114] on button "button" at bounding box center [402, 122] width 122 height 24
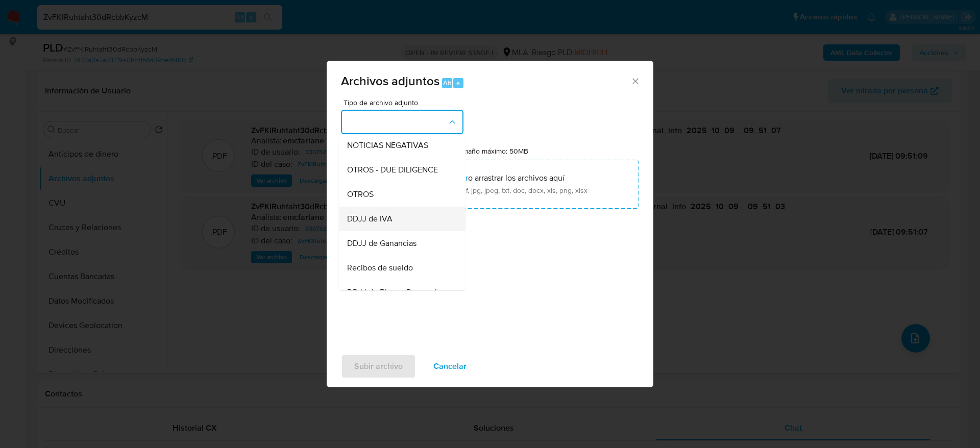
scroll to position [153, 0]
click at [365, 205] on div "OTROS" at bounding box center [399, 192] width 104 height 24
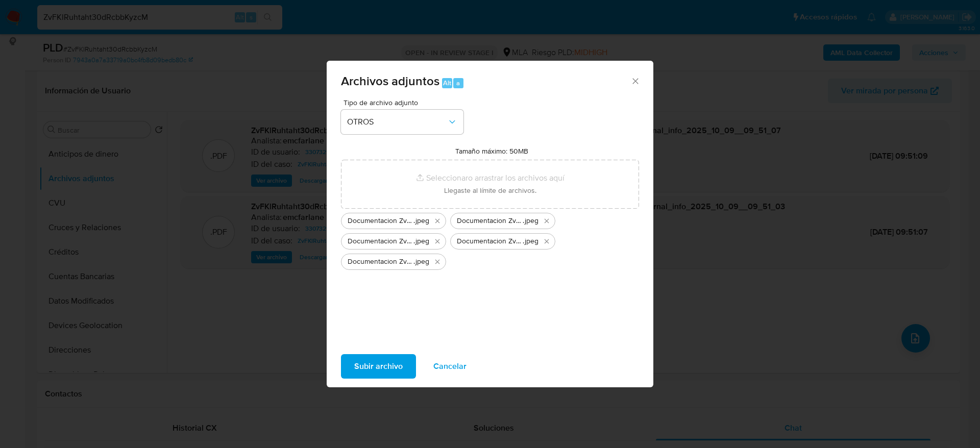
click at [372, 365] on span "Subir archivo" at bounding box center [378, 366] width 48 height 22
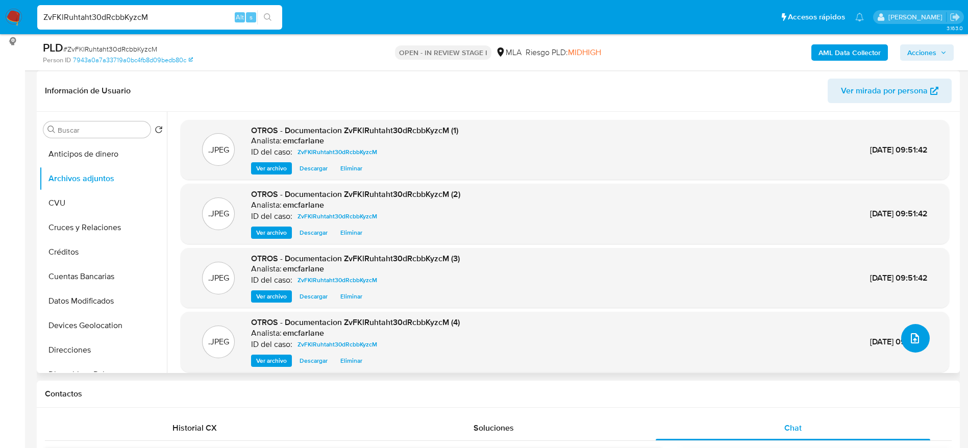
click at [914, 337] on icon "upload-file" at bounding box center [915, 338] width 12 height 12
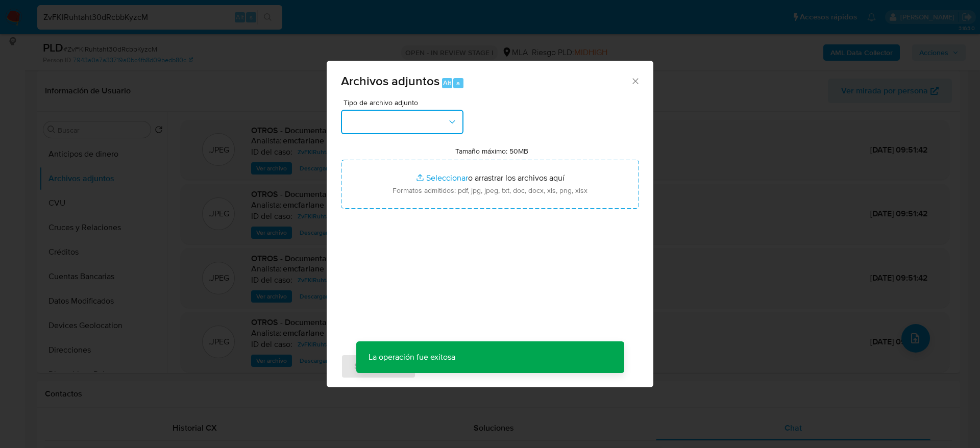
click at [407, 118] on button "button" at bounding box center [402, 122] width 122 height 24
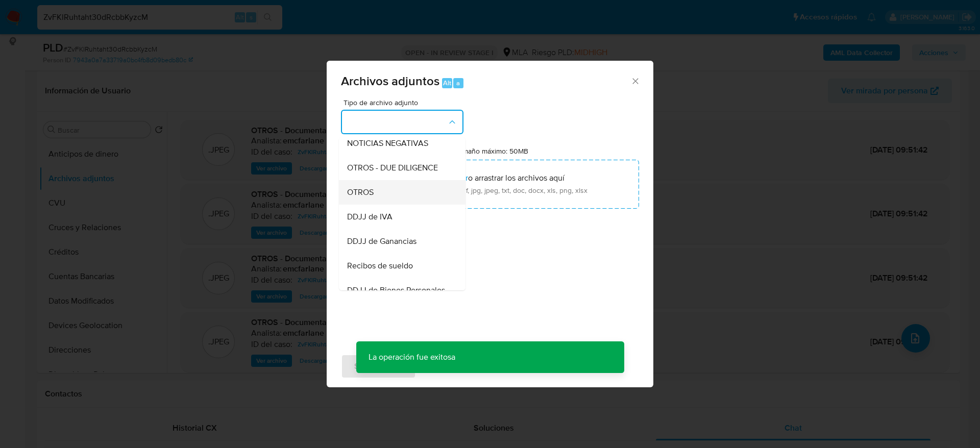
click at [381, 200] on div "OTROS" at bounding box center [399, 192] width 104 height 24
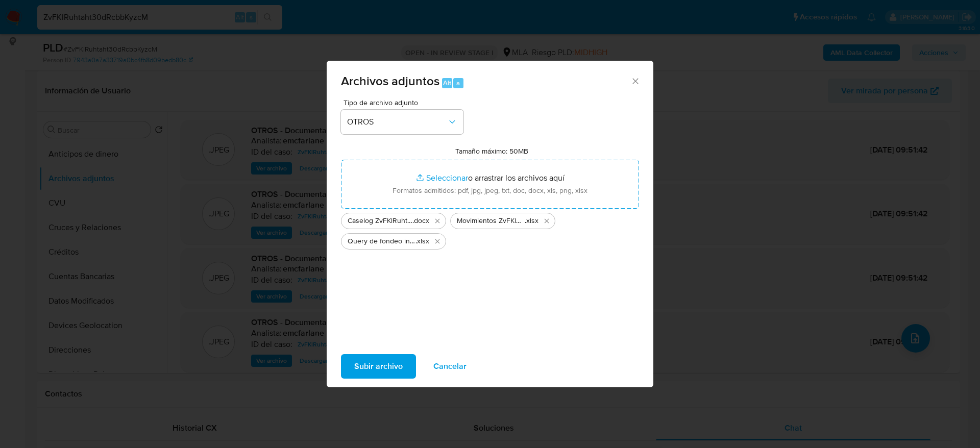
click at [380, 357] on span "Subir archivo" at bounding box center [378, 366] width 48 height 22
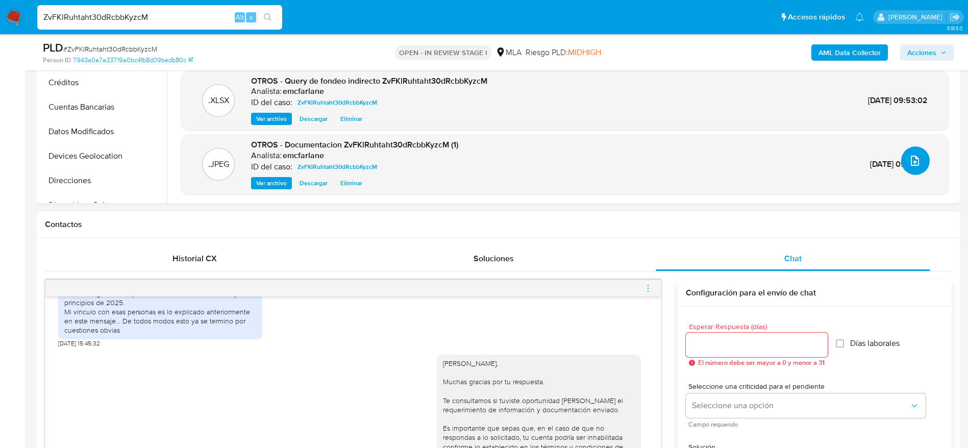
scroll to position [383, 0]
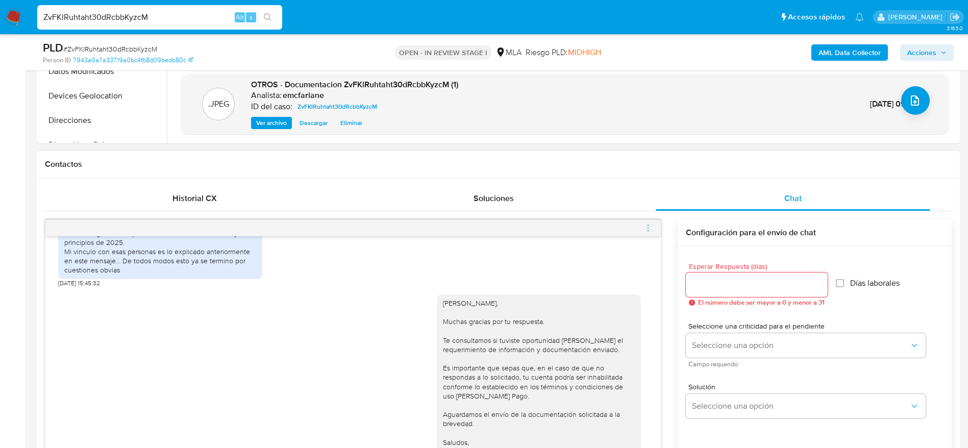
click at [646, 225] on icon "menu-action" at bounding box center [648, 228] width 9 height 9
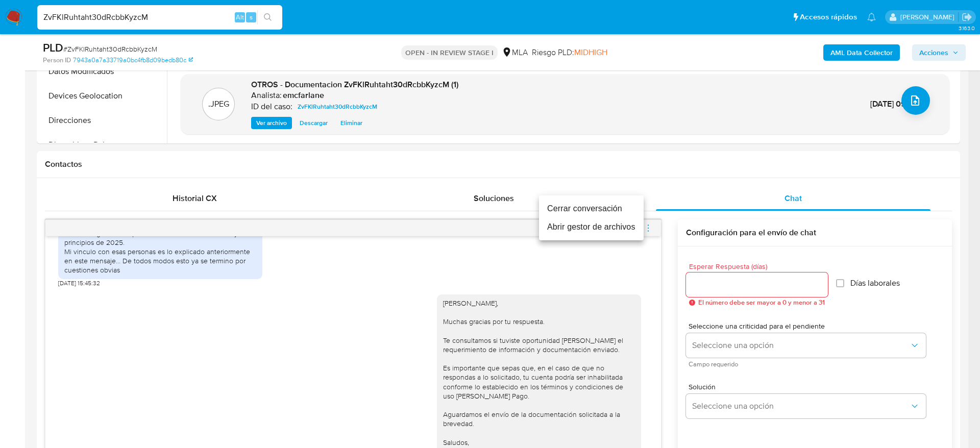
click at [573, 205] on li "Cerrar conversación" at bounding box center [591, 209] width 105 height 18
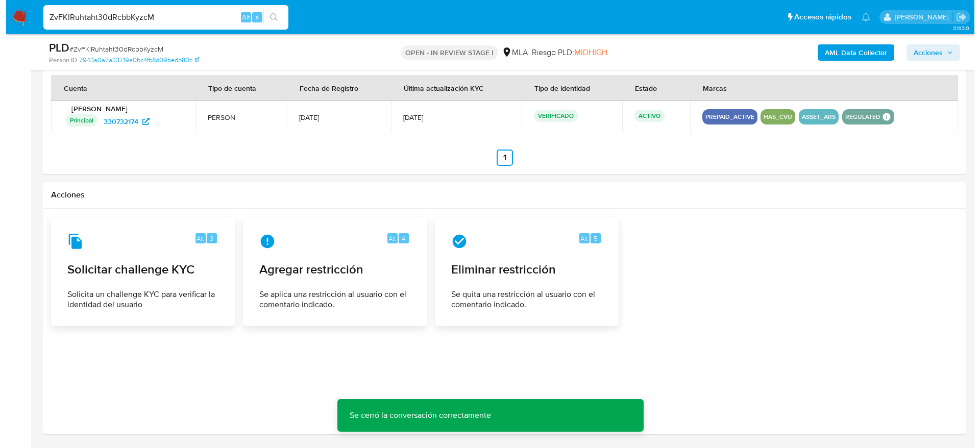
scroll to position [1562, 0]
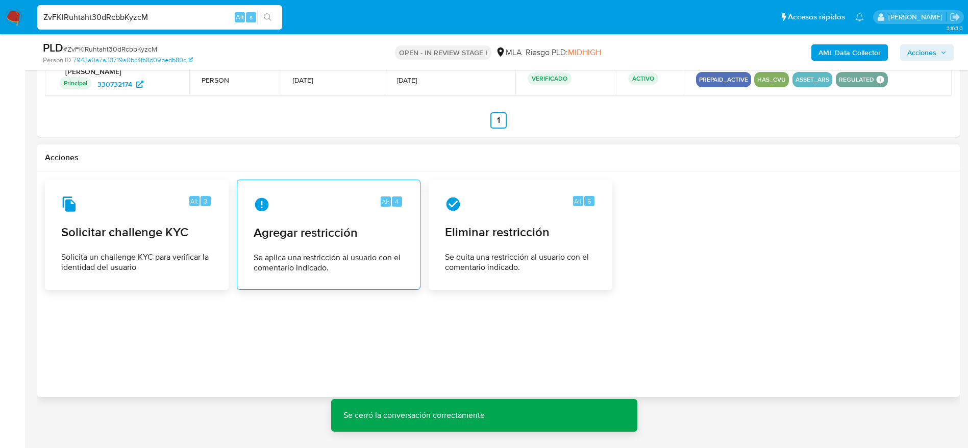
click at [326, 253] on span "Se aplica una restricción al usuario con el comentario indicado." at bounding box center [329, 263] width 150 height 20
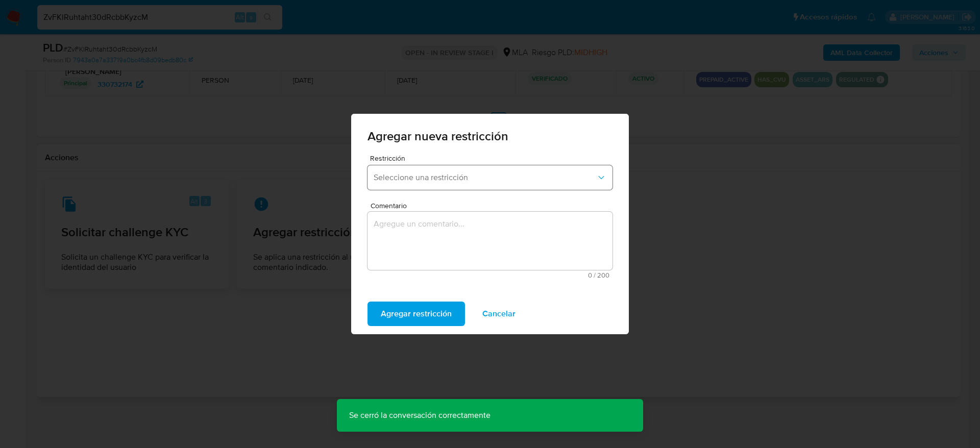
click at [428, 177] on span "Seleccione una restricción" at bounding box center [485, 178] width 223 height 10
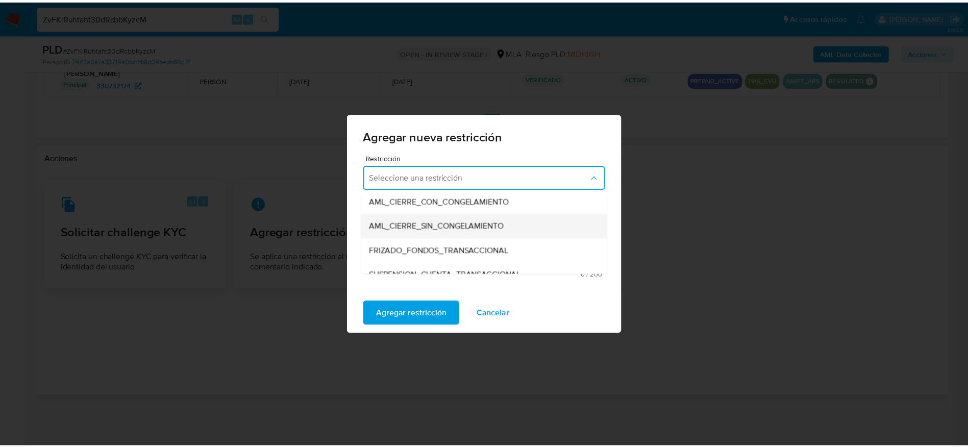
scroll to position [153, 0]
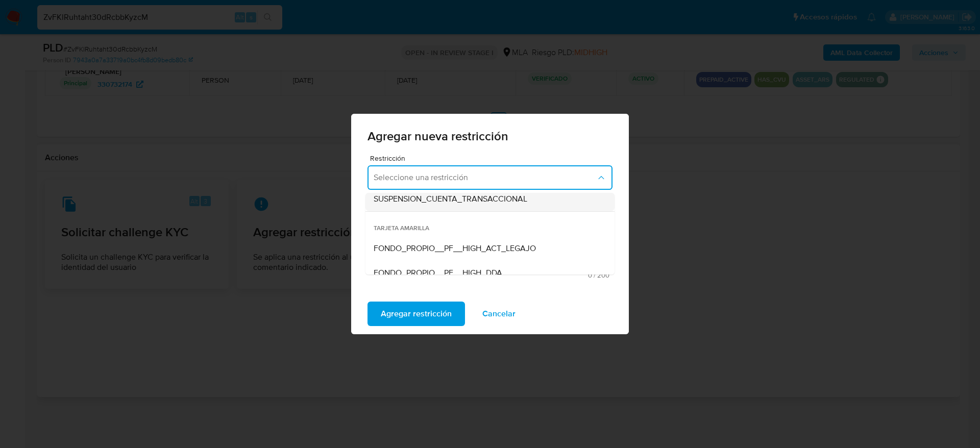
click at [447, 204] on span "SUSPENSION_CUENTA_TRANSACCIONAL" at bounding box center [451, 199] width 154 height 10
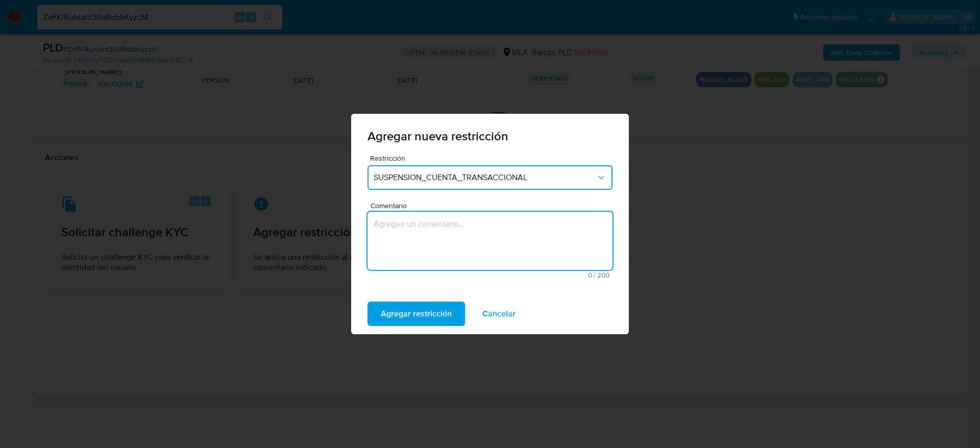
click at [430, 254] on textarea "Comentario" at bounding box center [489, 241] width 245 height 58
type textarea "AML"
click at [423, 316] on span "Agregar restricción" at bounding box center [416, 314] width 71 height 22
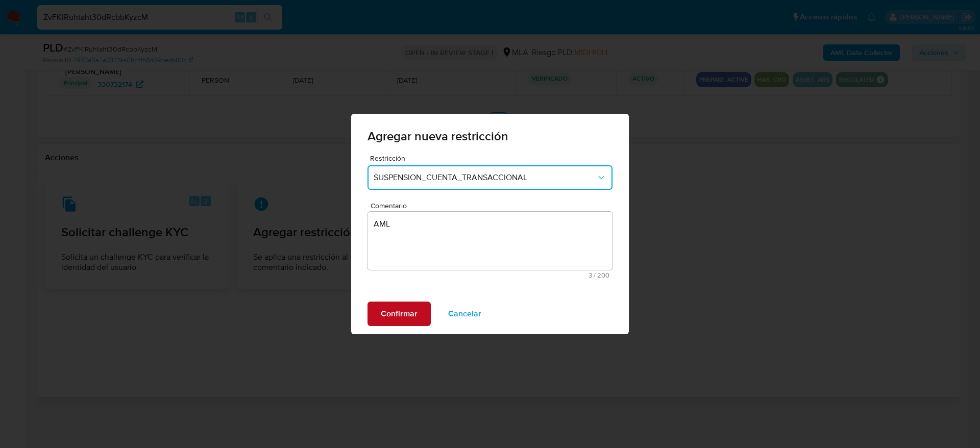
click at [395, 311] on span "Confirmar" at bounding box center [399, 314] width 37 height 22
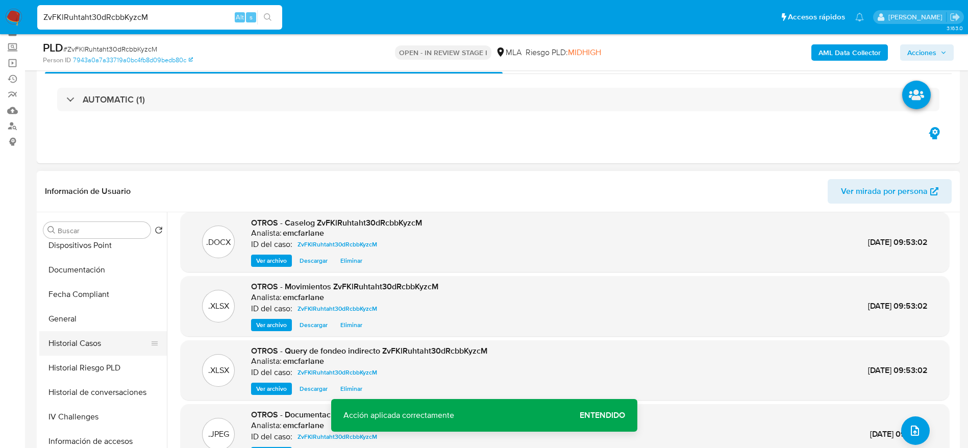
scroll to position [77, 0]
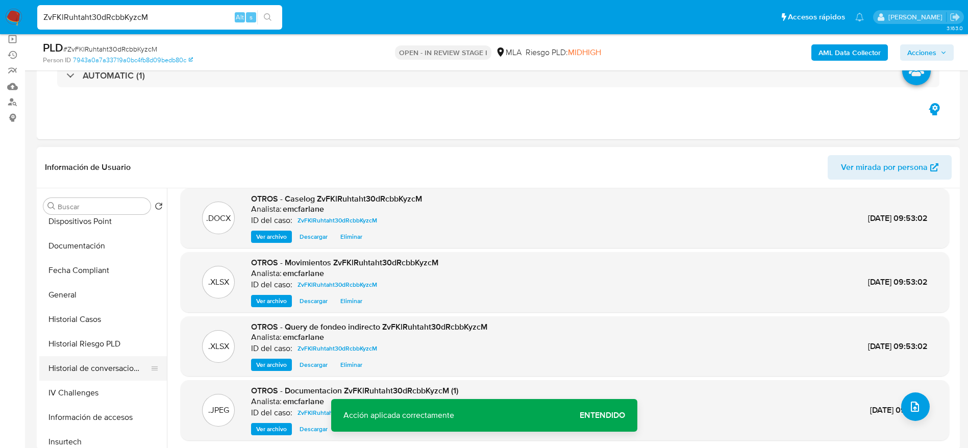
click at [92, 365] on button "Historial de conversaciones" at bounding box center [98, 368] width 119 height 24
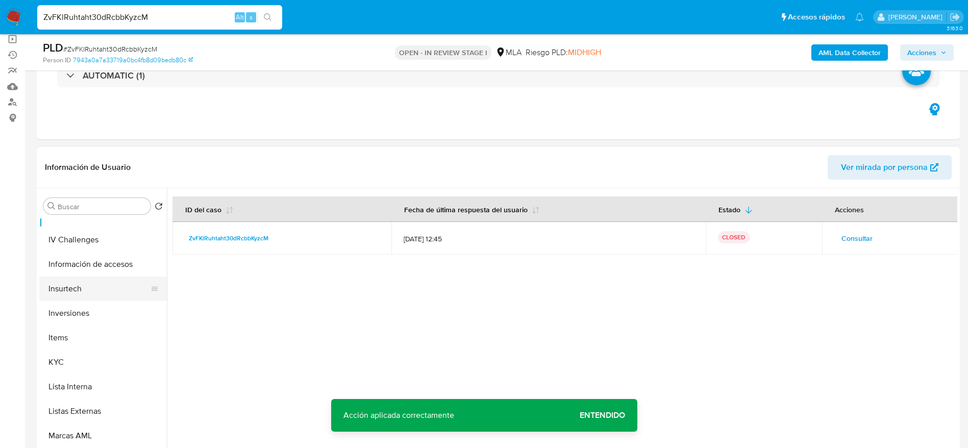
scroll to position [536, 0]
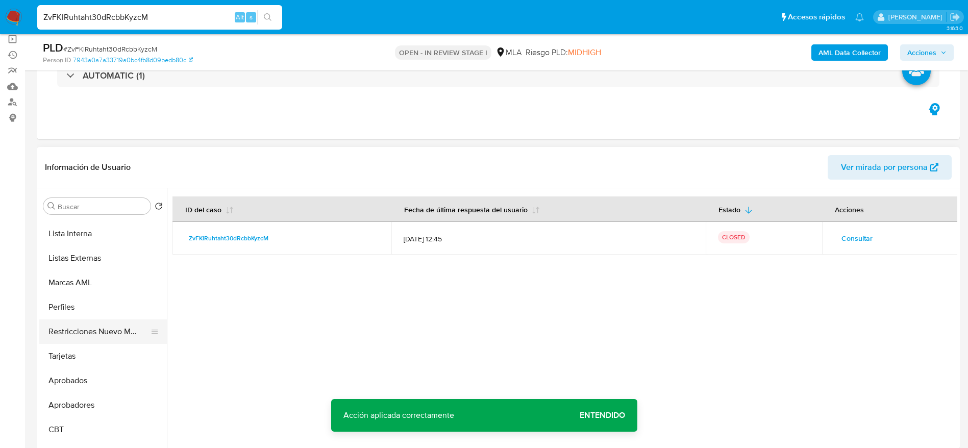
click at [83, 332] on button "Restricciones Nuevo Mundo" at bounding box center [98, 332] width 119 height 24
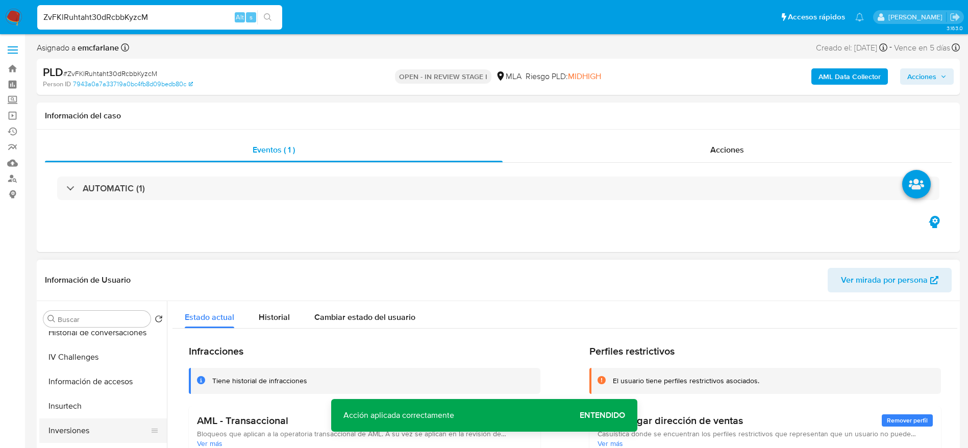
scroll to position [306, 0]
click at [99, 405] on button "Historial de conversaciones" at bounding box center [98, 404] width 119 height 24
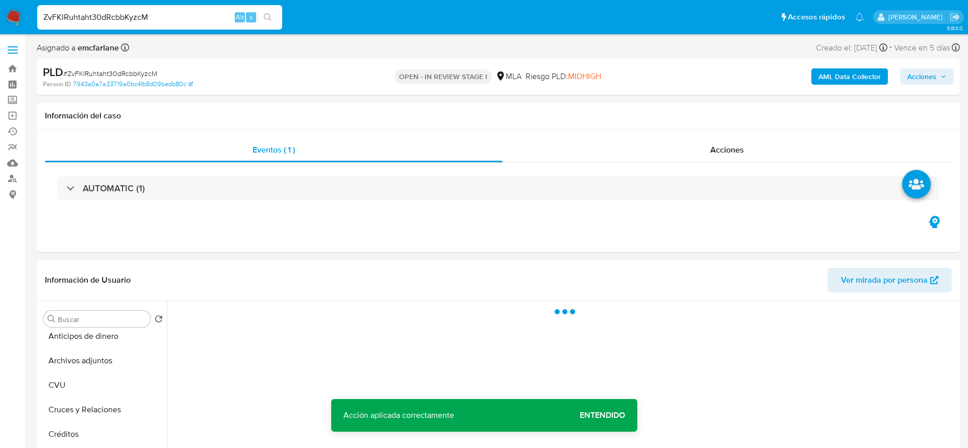
scroll to position [0, 0]
drag, startPoint x: 87, startPoint y: 367, endPoint x: 254, endPoint y: 294, distance: 181.7
click at [87, 366] on button "Archivos adjuntos" at bounding box center [103, 368] width 128 height 24
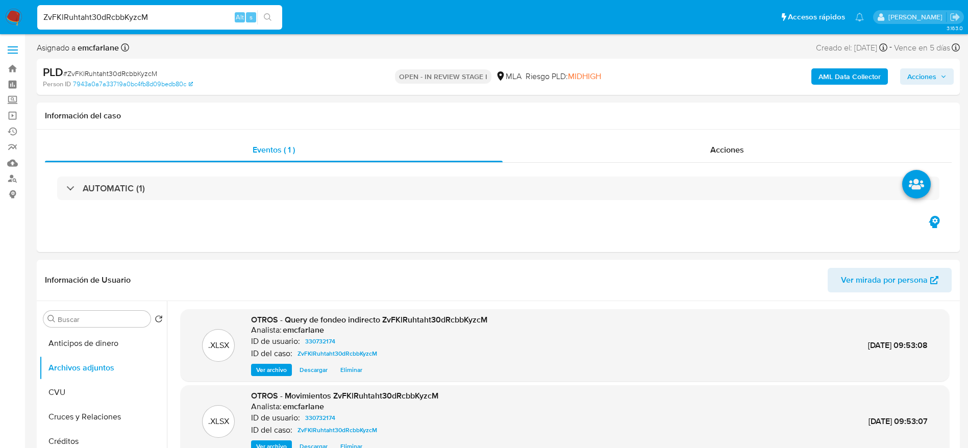
click at [932, 76] on span "Acciones" at bounding box center [921, 76] width 29 height 16
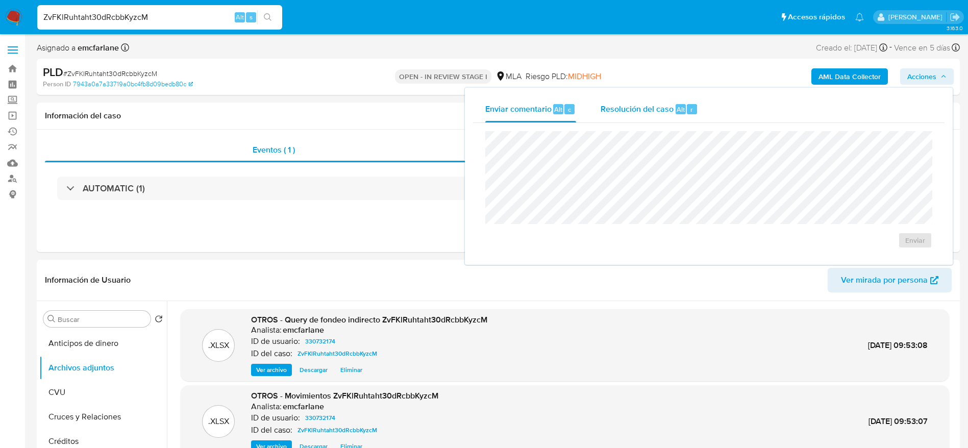
click at [684, 121] on div "Resolución del caso Alt r" at bounding box center [649, 109] width 97 height 27
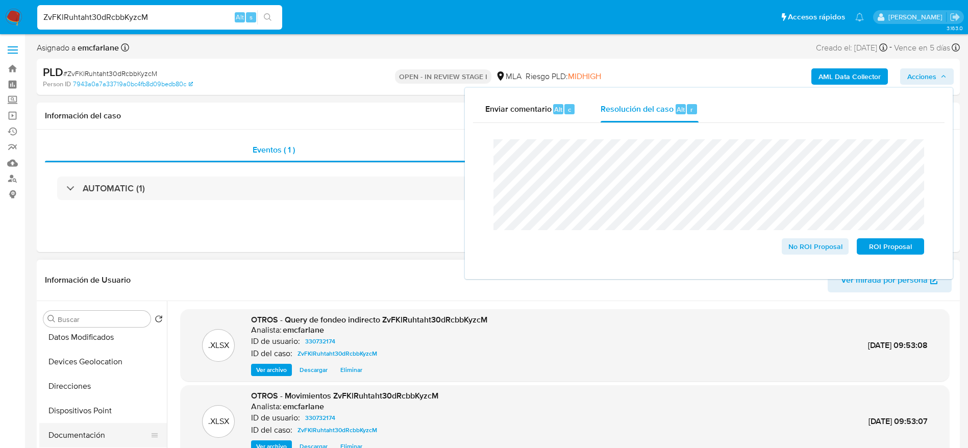
scroll to position [230, 0]
click at [81, 425] on button "Historial Casos" at bounding box center [98, 432] width 119 height 24
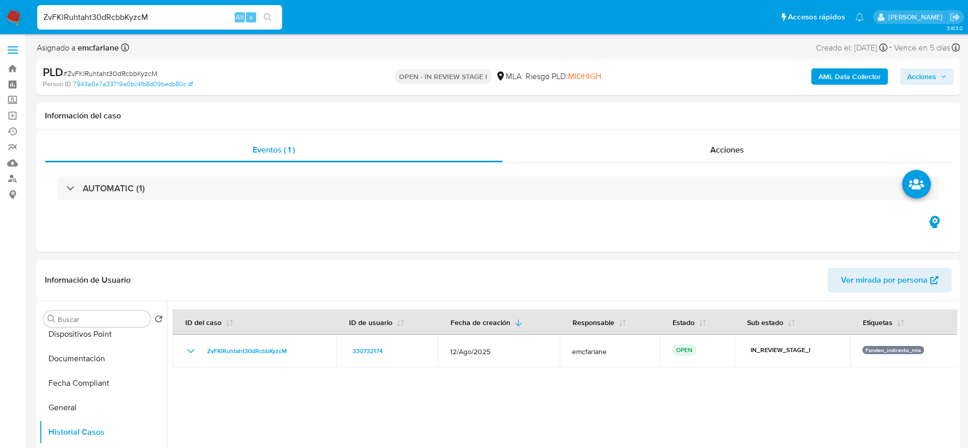
click at [920, 74] on span "Acciones" at bounding box center [921, 76] width 29 height 16
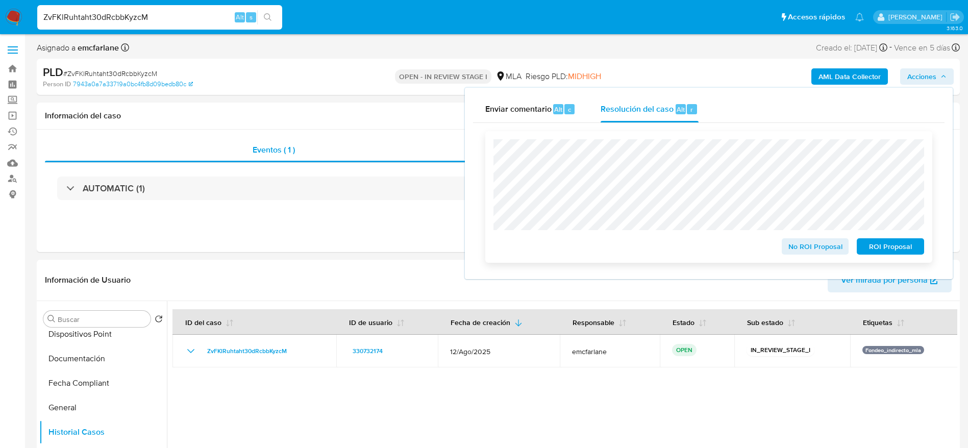
click at [894, 243] on span "ROI Proposal" at bounding box center [890, 246] width 53 height 14
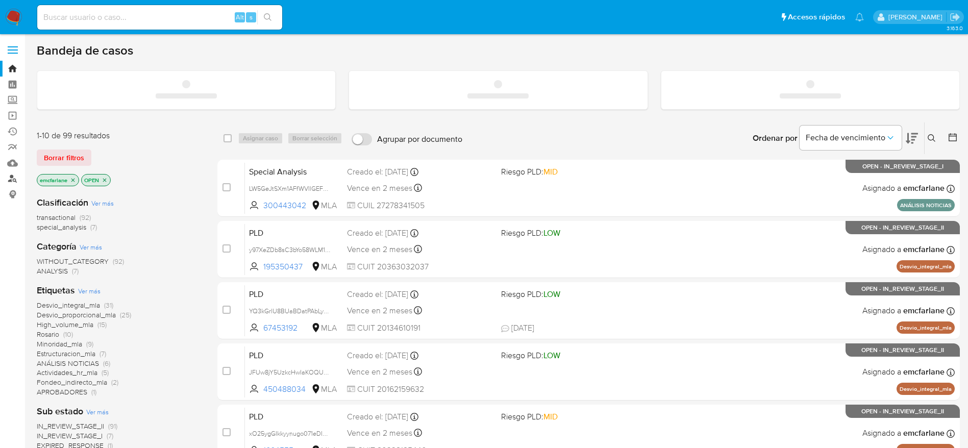
drag, startPoint x: 12, startPoint y: 180, endPoint x: 17, endPoint y: 176, distance: 6.1
click at [12, 179] on link "Buscador de personas" at bounding box center [60, 179] width 121 height 16
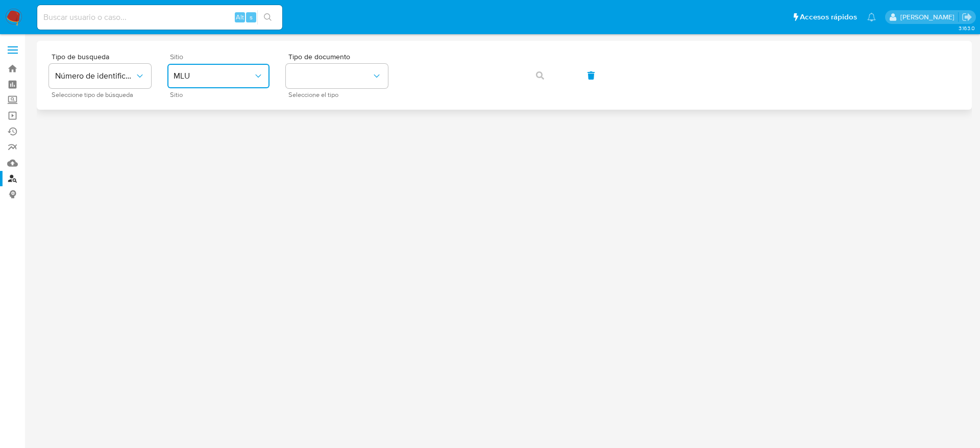
drag, startPoint x: 0, startPoint y: 0, endPoint x: 202, endPoint y: 80, distance: 216.9
click at [203, 71] on span "MLU" at bounding box center [214, 76] width 80 height 10
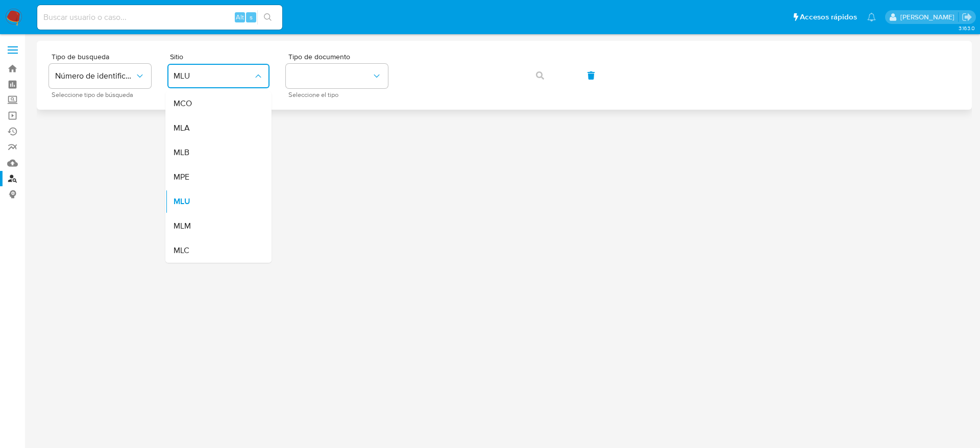
drag, startPoint x: 192, startPoint y: 130, endPoint x: 256, endPoint y: 99, distance: 71.4
click at [192, 130] on div "MLA" at bounding box center [216, 128] width 84 height 24
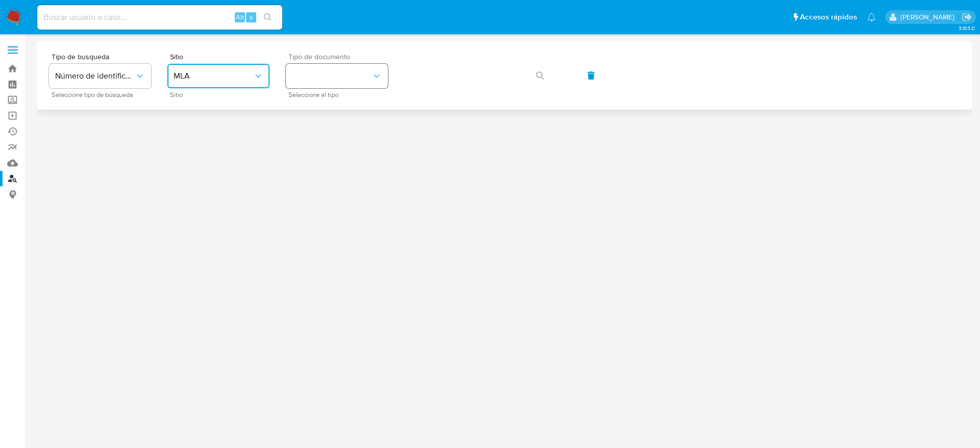
drag, startPoint x: 344, startPoint y: 72, endPoint x: 341, endPoint y: 87, distance: 15.5
click at [344, 72] on button "identificationType" at bounding box center [337, 76] width 102 height 24
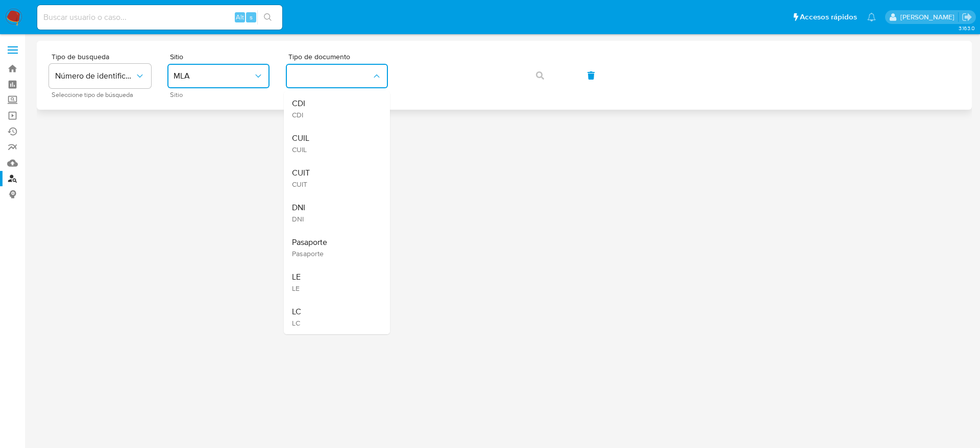
drag, startPoint x: 312, startPoint y: 178, endPoint x: 411, endPoint y: 95, distance: 129.3
click at [312, 179] on div "CUIT CUIT" at bounding box center [334, 178] width 84 height 35
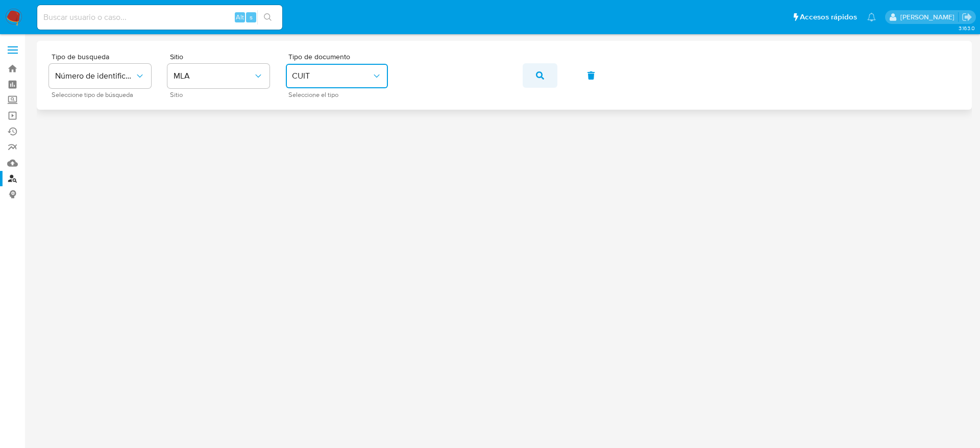
click at [542, 82] on span "button" at bounding box center [540, 75] width 8 height 22
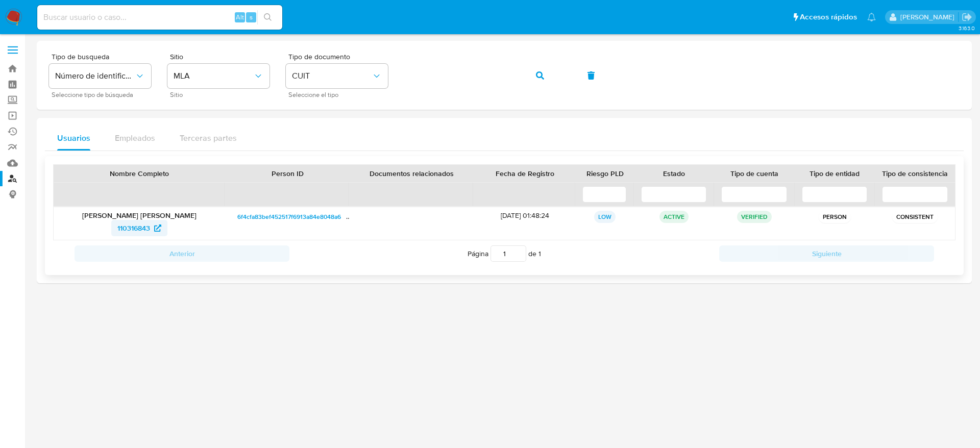
click at [134, 228] on span "110316843" at bounding box center [133, 228] width 33 height 16
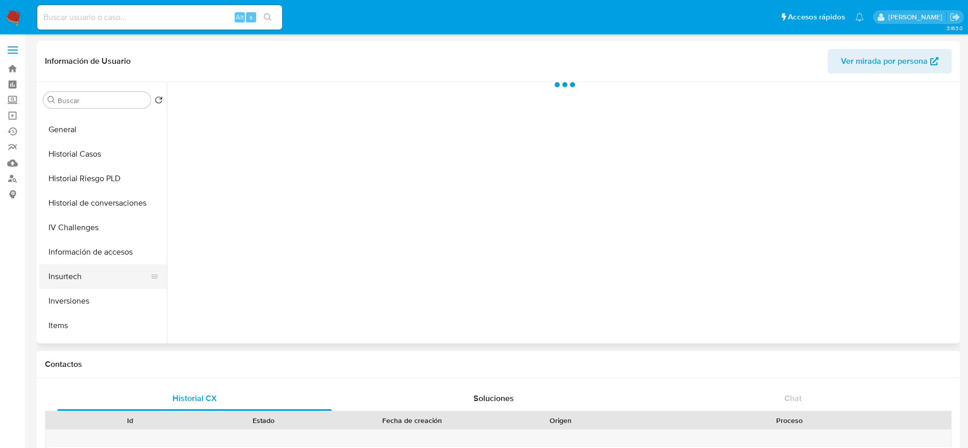
scroll to position [306, 0]
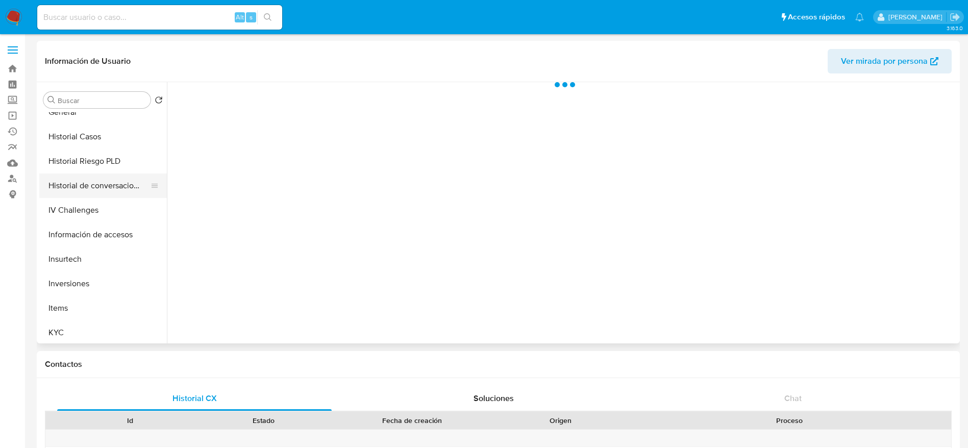
click at [107, 192] on button "Historial de conversaciones" at bounding box center [98, 186] width 119 height 24
select select "10"
click at [91, 144] on button "Historial Casos" at bounding box center [98, 137] width 119 height 24
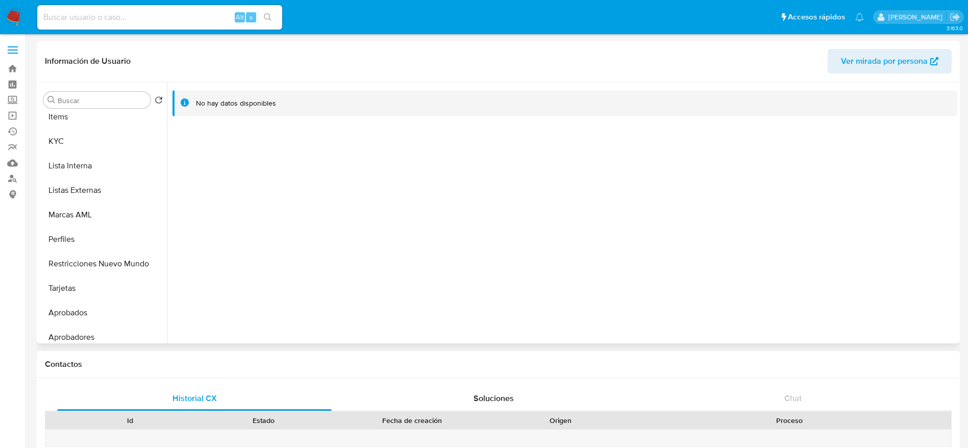
scroll to position [536, 0]
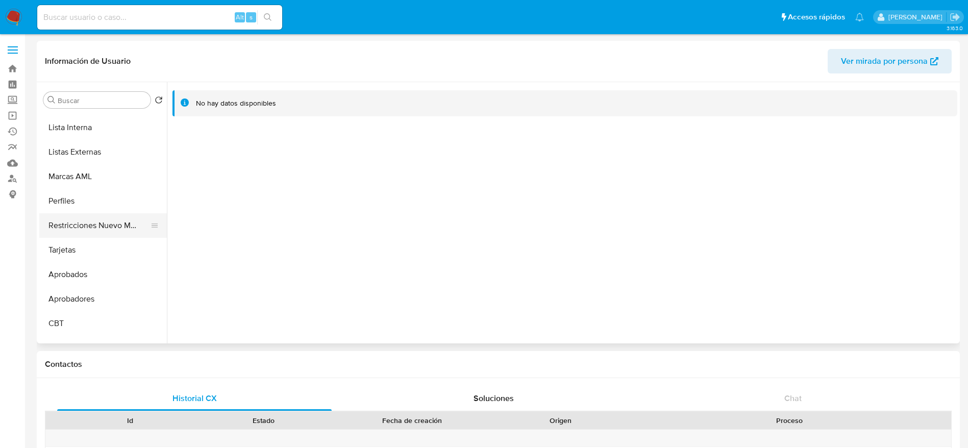
click at [90, 221] on button "Restricciones Nuevo Mundo" at bounding box center [98, 225] width 119 height 24
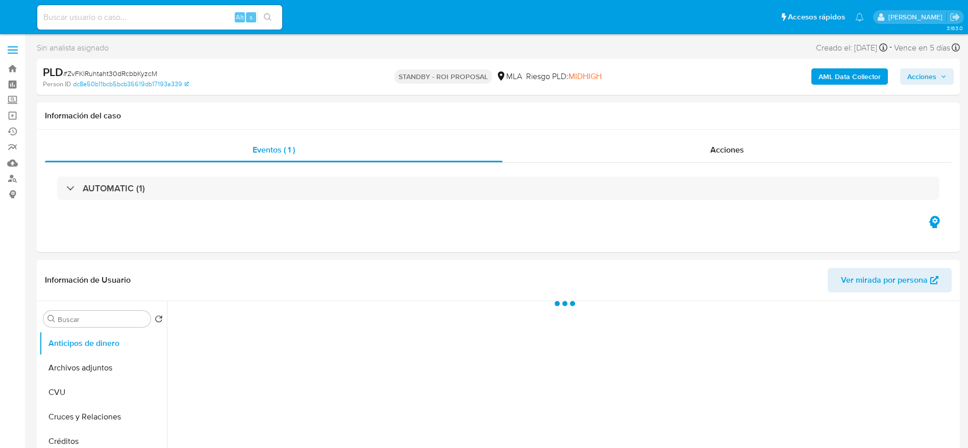
select select "10"
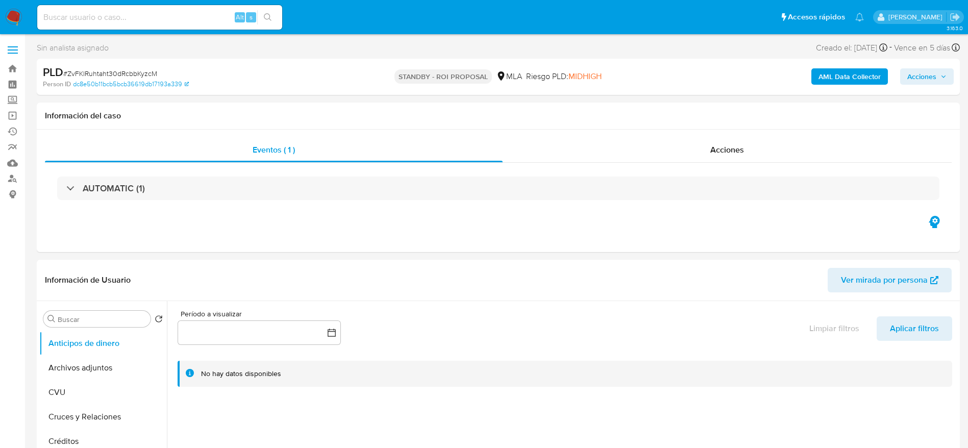
click at [155, 16] on input at bounding box center [159, 17] width 245 height 13
paste input "ZtoZUm5nt3LmK0b16oWtDff3"
type input "ZtoZUm5nt3LmK0b16oWtDff3"
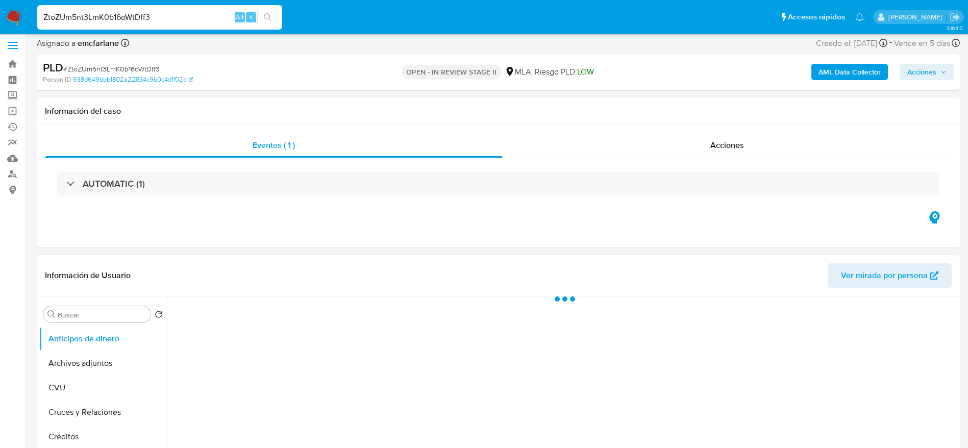
scroll to position [77, 0]
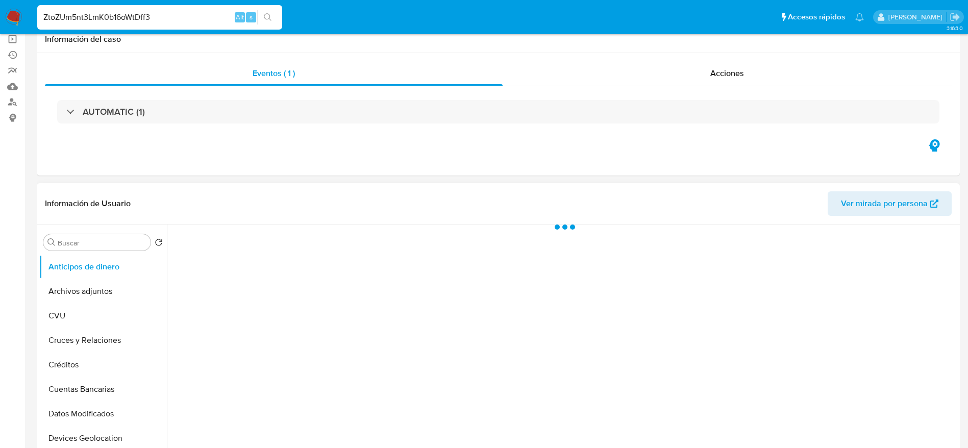
select select "10"
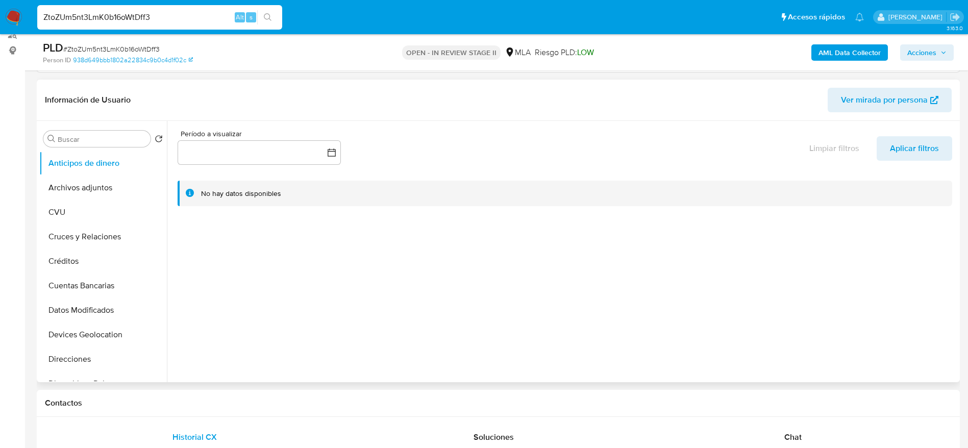
scroll to position [306, 0]
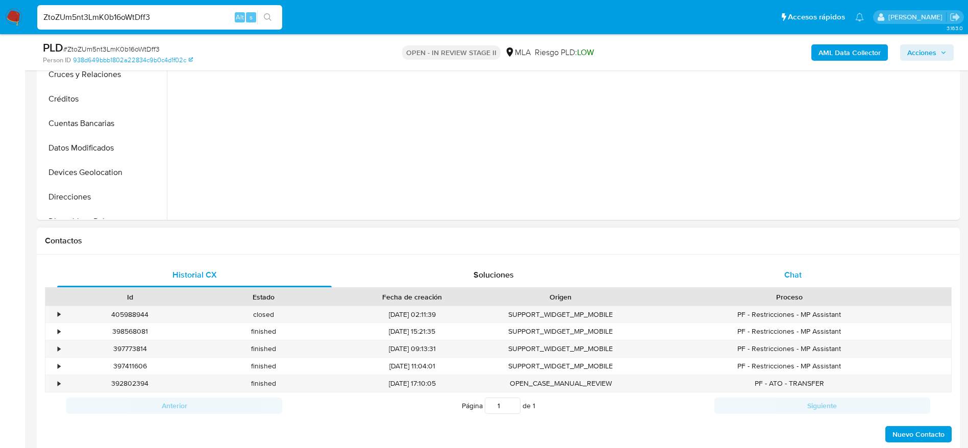
click at [791, 284] on div "Chat" at bounding box center [793, 275] width 275 height 24
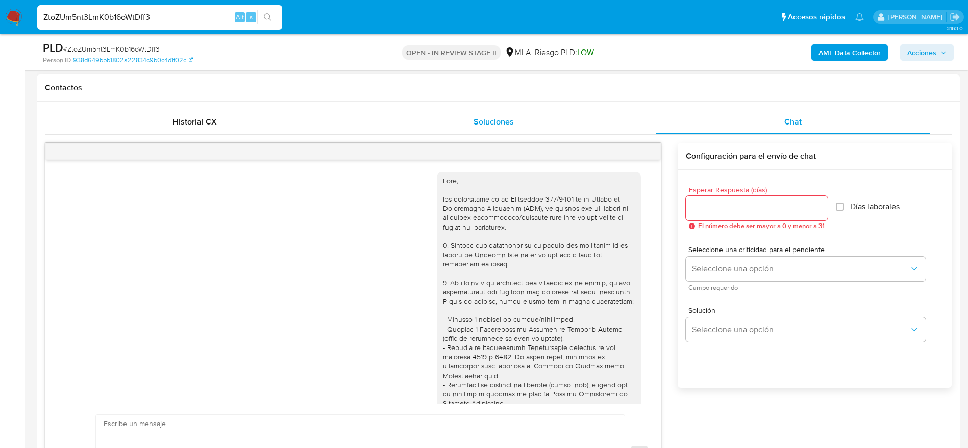
scroll to position [1156, 0]
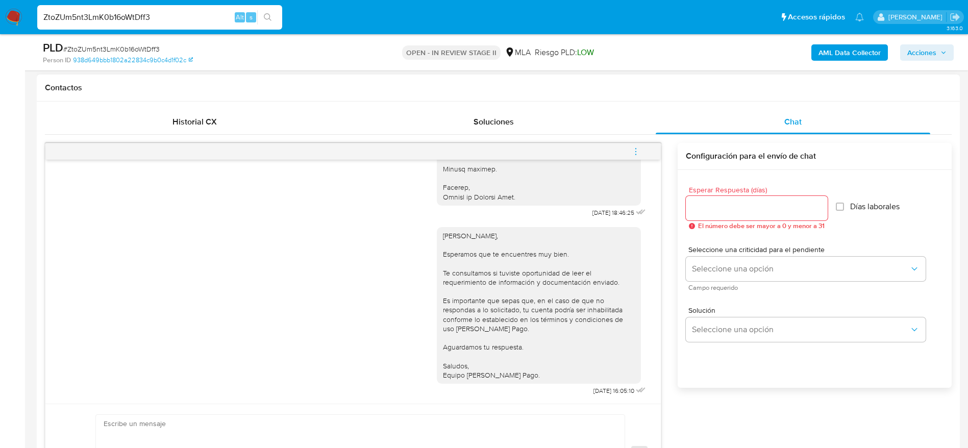
click at [201, 107] on div "Historial CX Soluciones Chat Id Estado Fecha de creación Origen Proceso • 40598…" at bounding box center [498, 307] width 923 height 411
click at [198, 120] on span "Historial CX" at bounding box center [195, 122] width 44 height 12
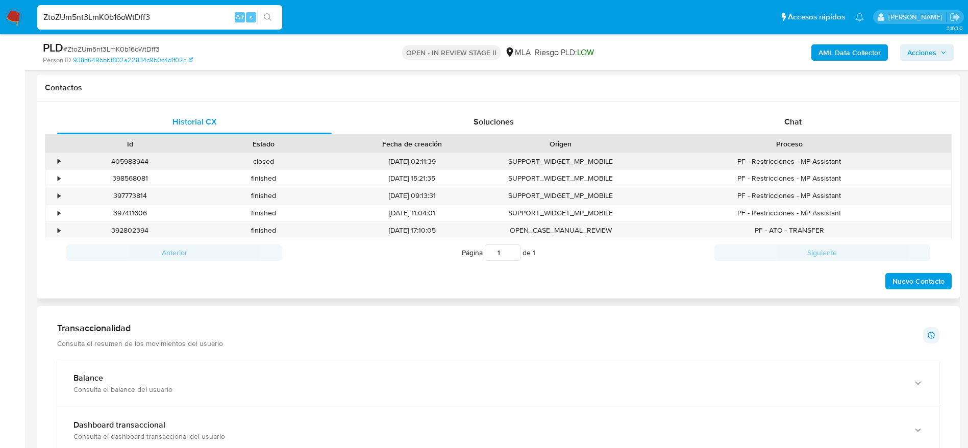
click at [117, 161] on div "405988944" at bounding box center [130, 161] width 134 height 17
copy div "405988944"
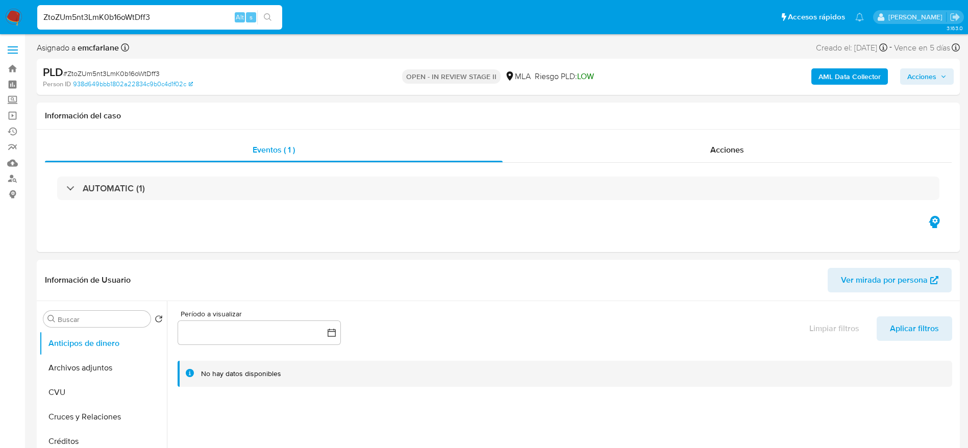
click at [924, 72] on span "Acciones" at bounding box center [921, 76] width 29 height 16
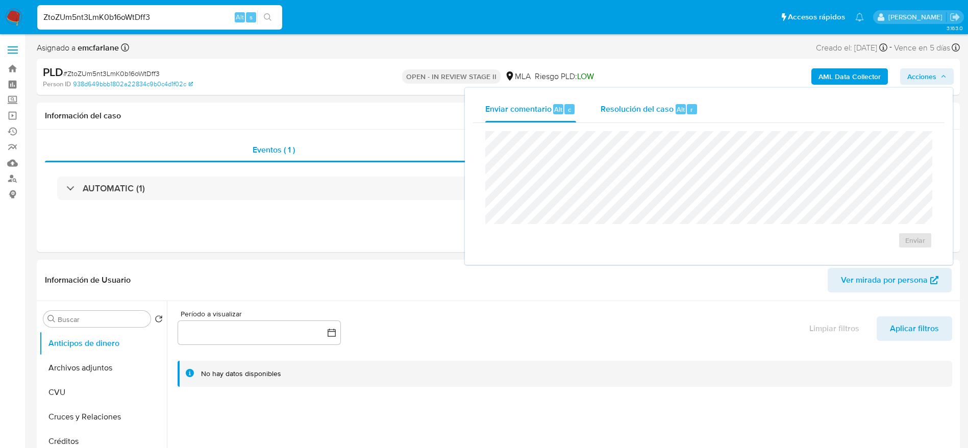
click at [627, 116] on div "Resolución del caso Alt r" at bounding box center [649, 109] width 97 height 27
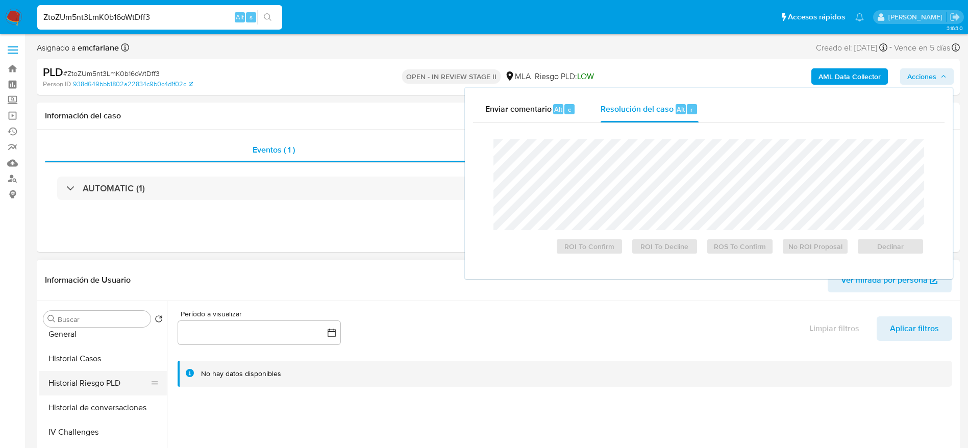
scroll to position [306, 0]
click at [77, 345] on button "Historial Casos" at bounding box center [98, 355] width 119 height 24
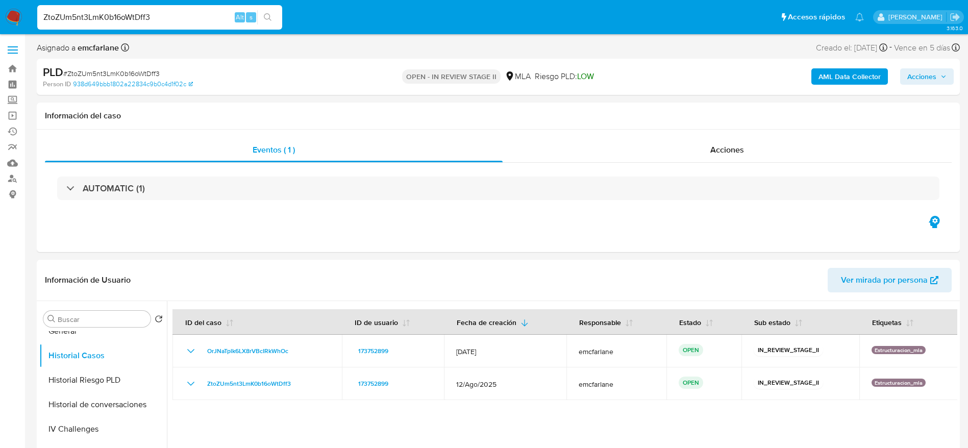
click at [935, 76] on span "Acciones" at bounding box center [921, 76] width 29 height 16
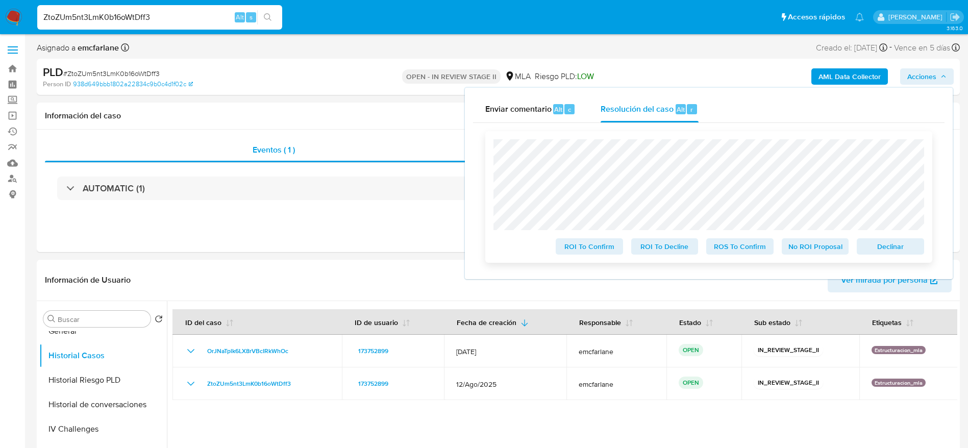
click at [889, 244] on span "Declinar" at bounding box center [890, 246] width 53 height 14
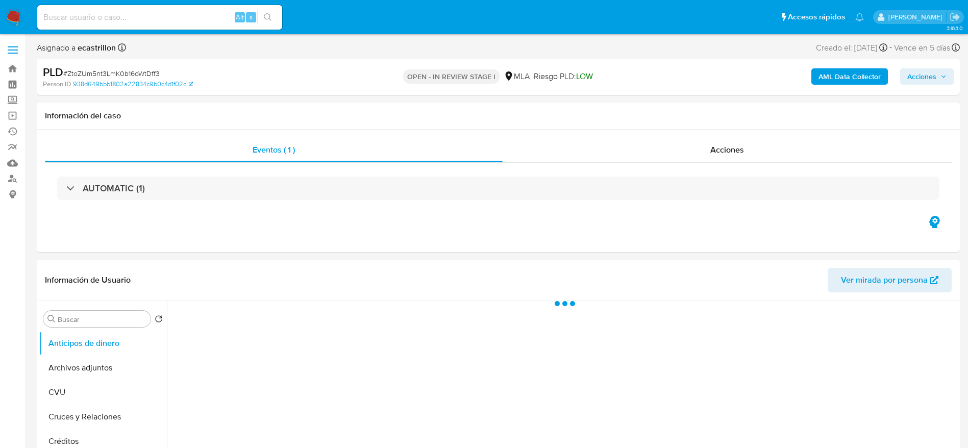
select select "10"
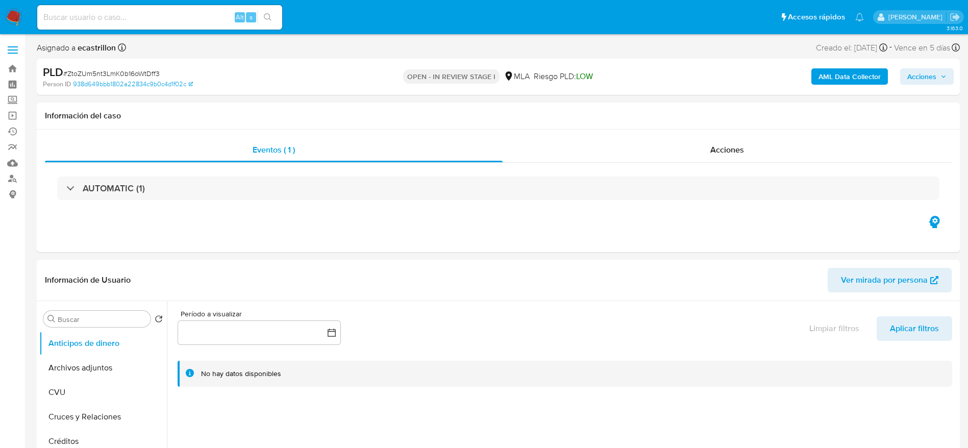
click at [102, 73] on span "# ZtoZUm5nt3LmK0b16oWtDff3" at bounding box center [111, 73] width 96 height 10
copy span "ZtoZUm5nt3LmK0b16oWtDff3"
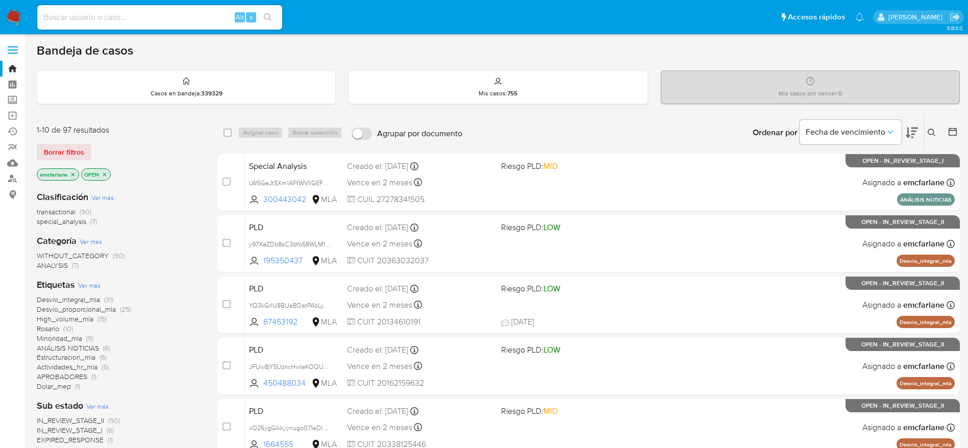
click at [75, 150] on span "Borrar filtros" at bounding box center [64, 152] width 40 height 14
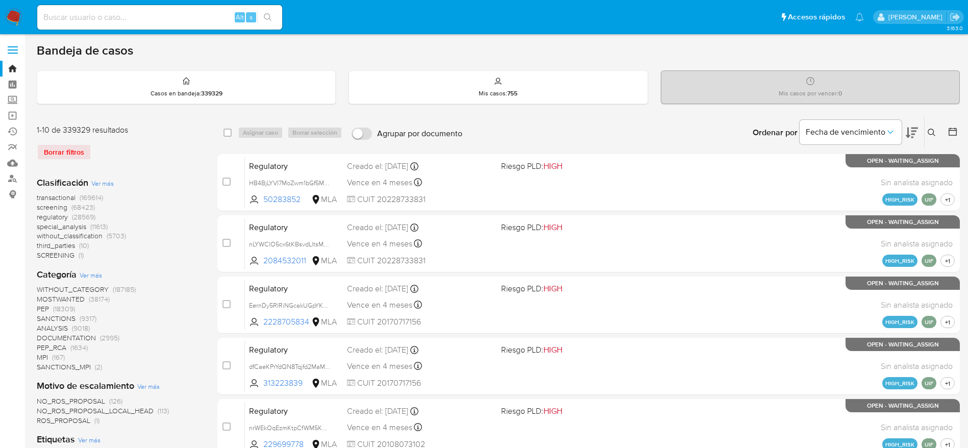
drag, startPoint x: 932, startPoint y: 131, endPoint x: 856, endPoint y: 167, distance: 84.9
click at [932, 131] on icon at bounding box center [932, 133] width 8 height 8
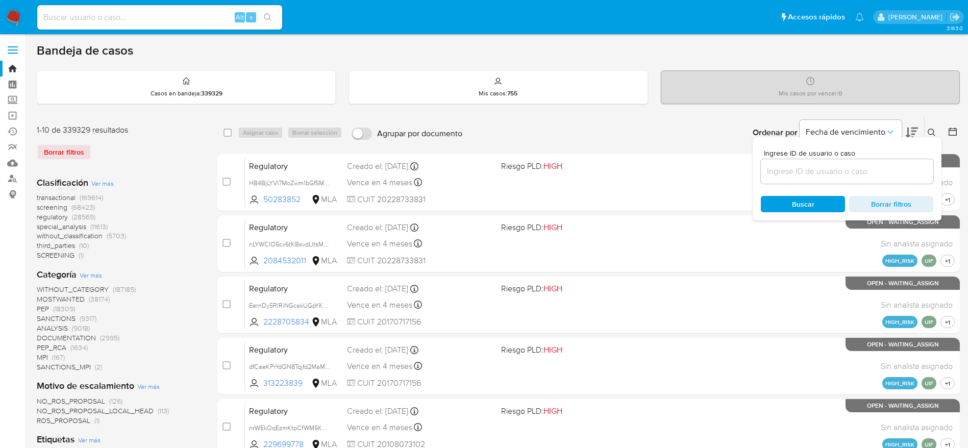
click at [815, 172] on input at bounding box center [847, 171] width 173 height 13
type input "ZtoZUm5nt3LmK0b16oWtDff3"
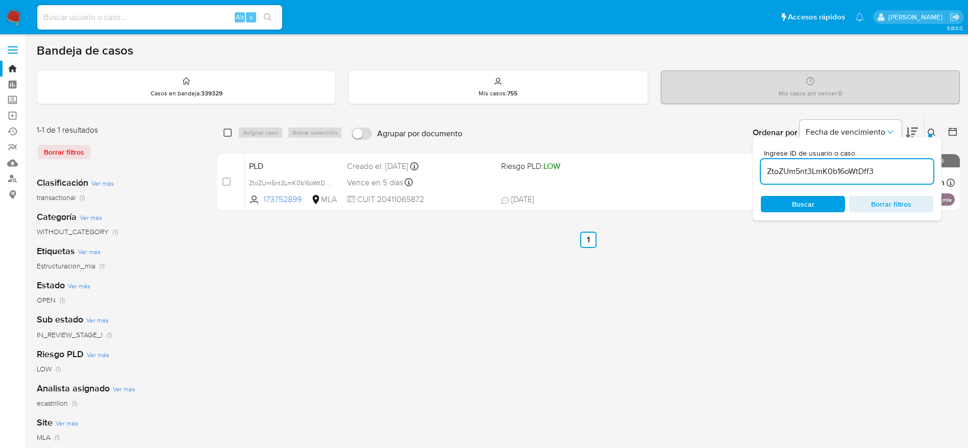
click at [225, 135] on input "checkbox" at bounding box center [228, 133] width 8 height 8
checkbox input "true"
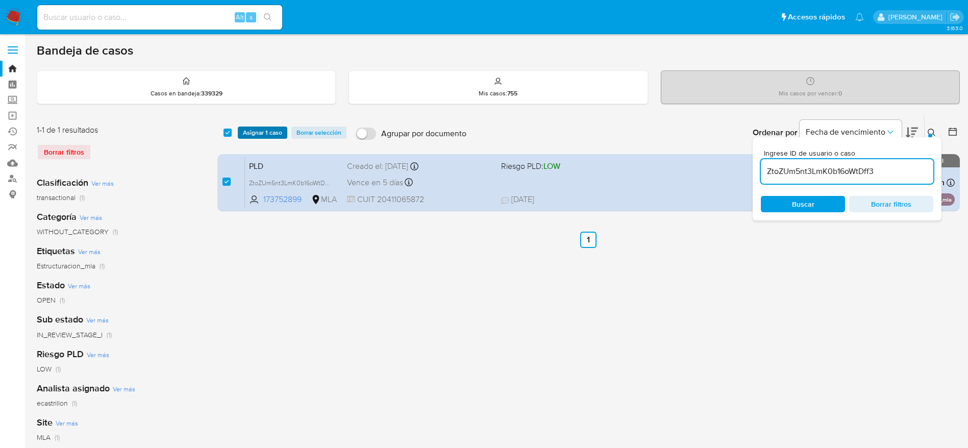
click at [252, 132] on span "Asignar 1 caso" at bounding box center [262, 133] width 39 height 10
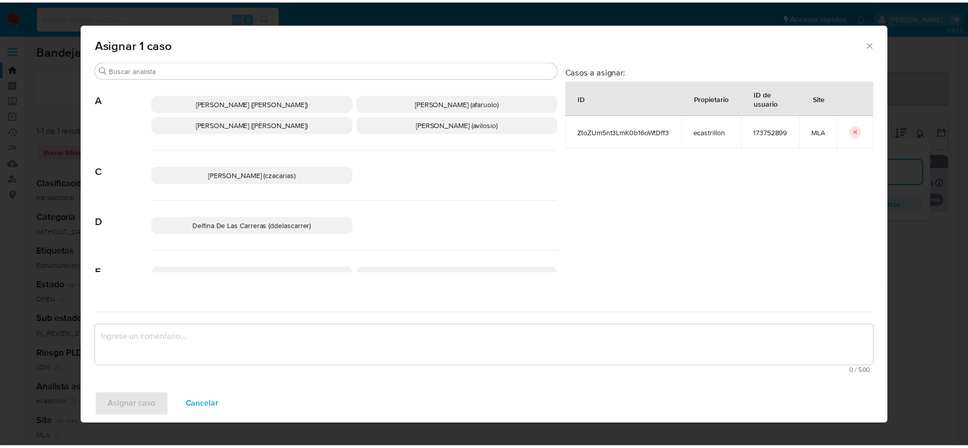
scroll to position [77, 0]
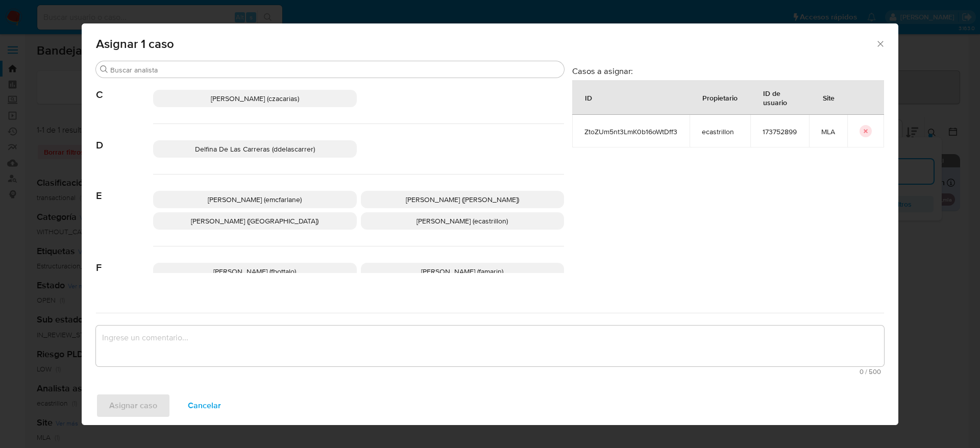
click at [270, 201] on span "Elaine Mc Farlane (emcfarlane)" at bounding box center [255, 199] width 94 height 10
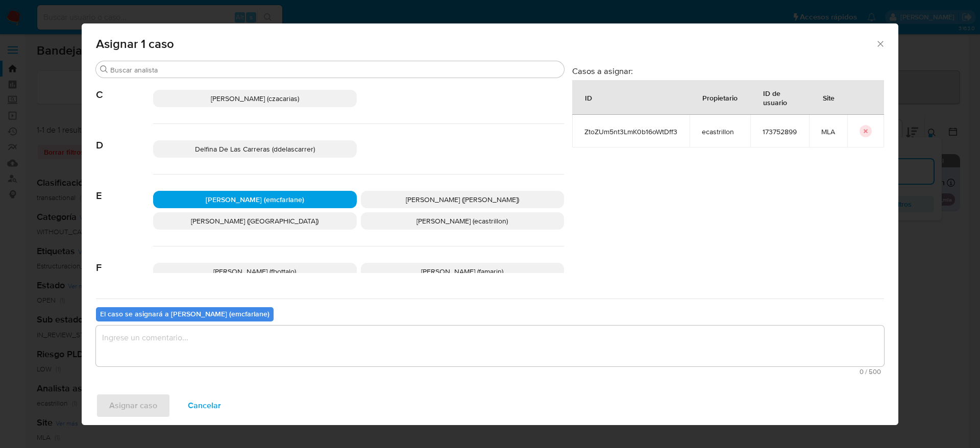
click at [200, 342] on textarea "assign-modal" at bounding box center [490, 346] width 788 height 41
click at [121, 406] on span "Asignar caso" at bounding box center [133, 406] width 48 height 22
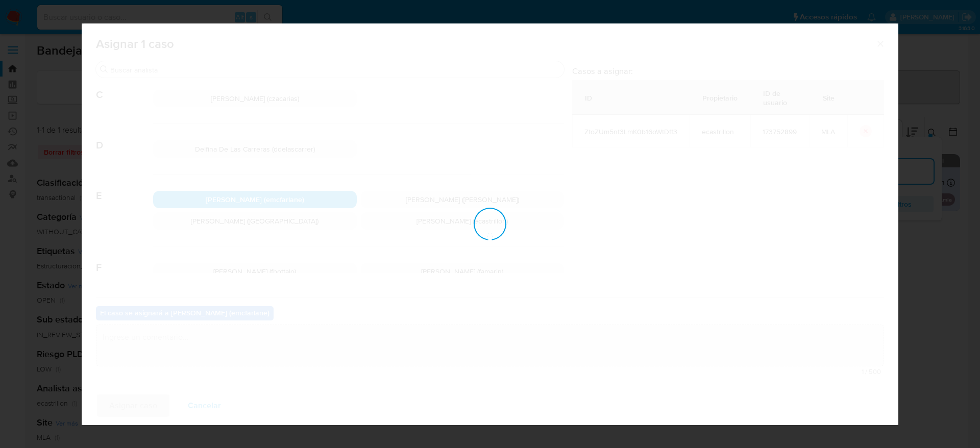
checkbox input "false"
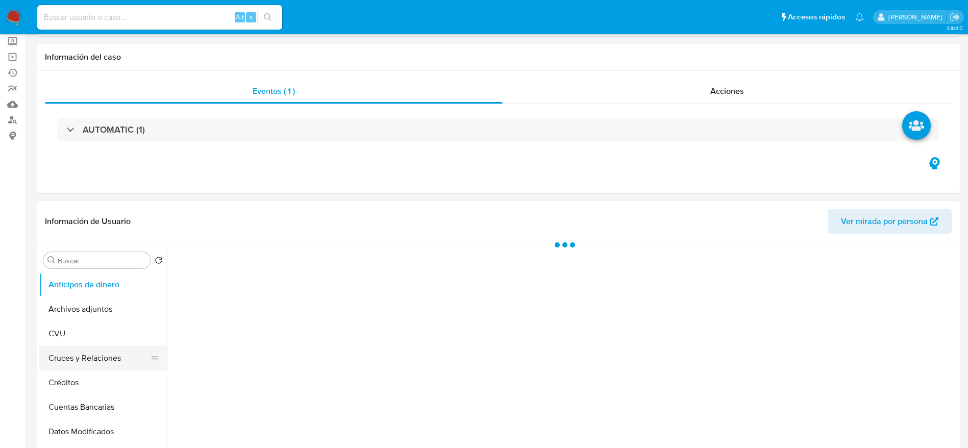
scroll to position [153, 0]
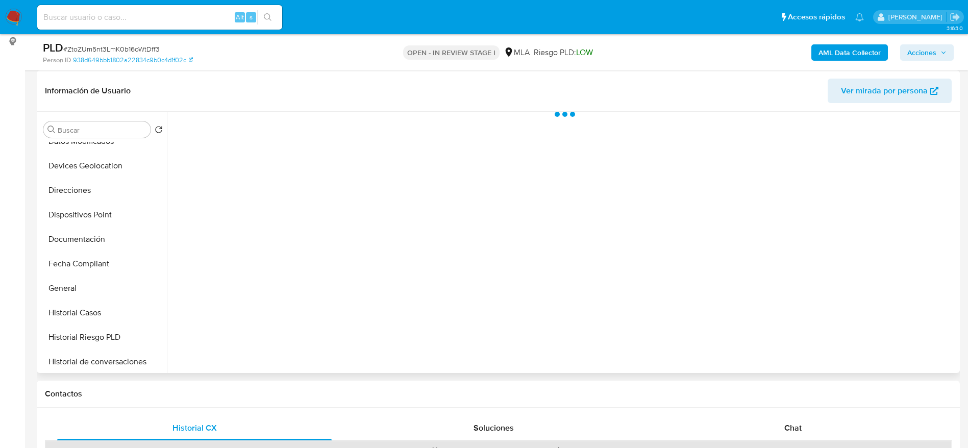
select select "10"
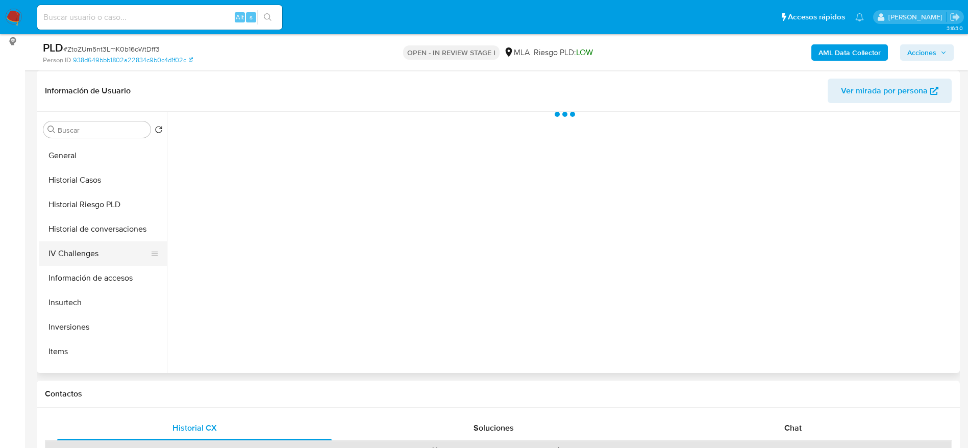
scroll to position [306, 0]
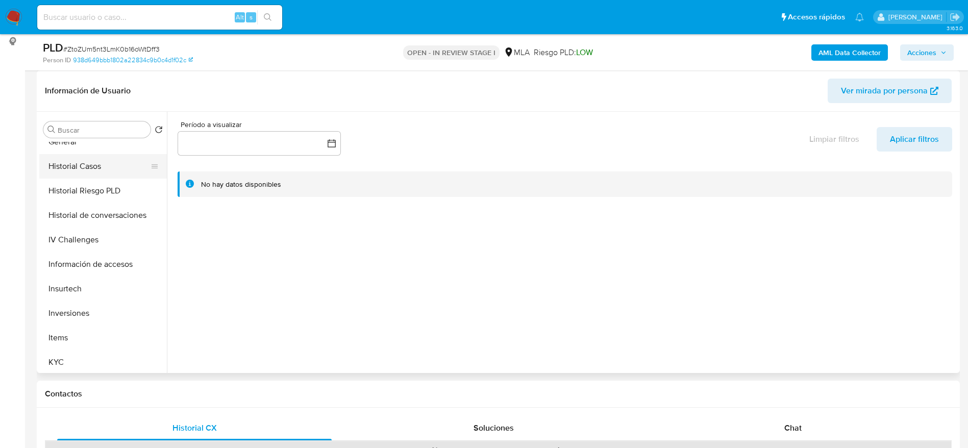
click at [74, 163] on button "Historial Casos" at bounding box center [98, 166] width 119 height 24
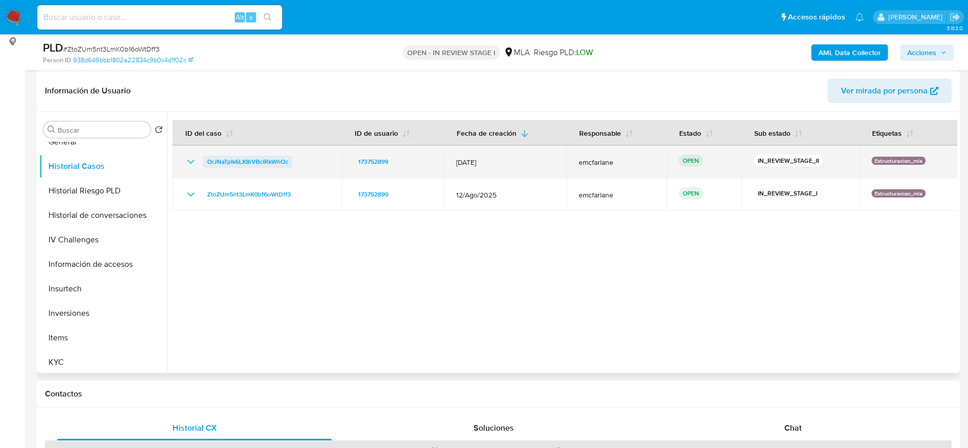
click at [221, 161] on span "OrJNaTplk6LX8rVBcIRkWhOc" at bounding box center [247, 162] width 81 height 12
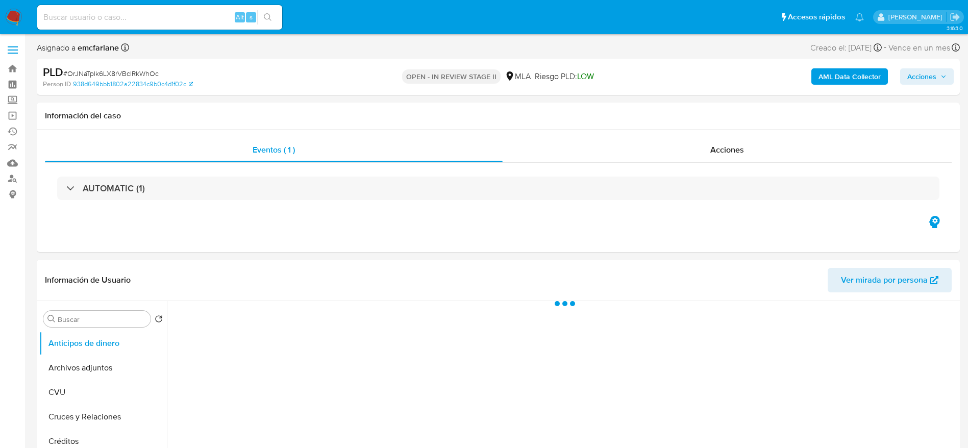
drag, startPoint x: 913, startPoint y: 72, endPoint x: 838, endPoint y: 98, distance: 79.4
click at [875, 89] on div "PLD # OrJNaTplk6LX8rVBcIRkWhOc Person ID 938d649bbb1802a22834c9b0c4d1f02c OPEN …" at bounding box center [498, 77] width 923 height 36
select select "10"
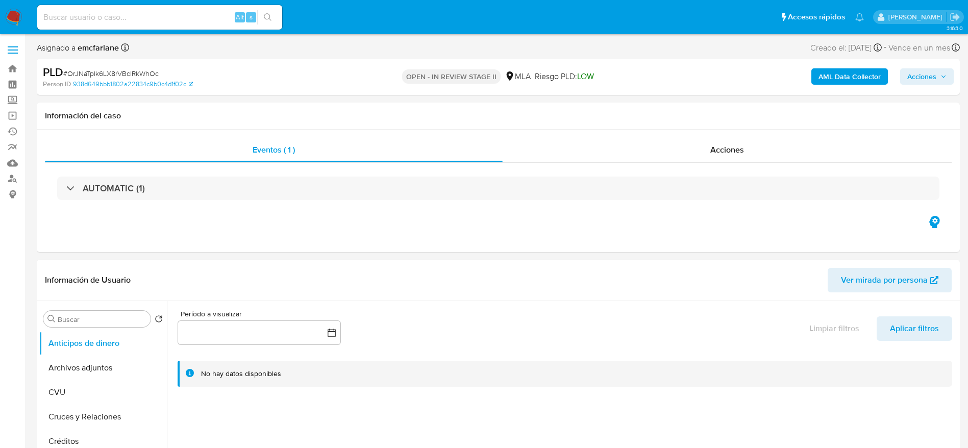
click at [910, 78] on span "Acciones" at bounding box center [921, 76] width 29 height 16
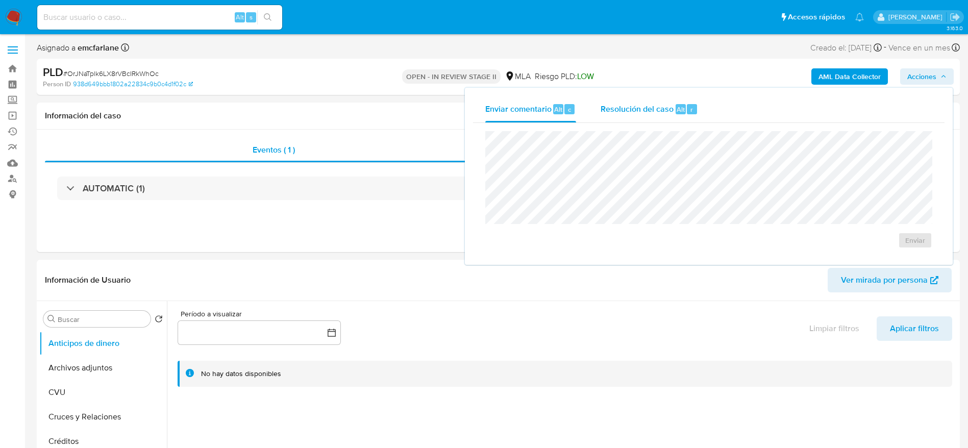
drag, startPoint x: 664, startPoint y: 116, endPoint x: 665, endPoint y: 129, distance: 13.4
click at [664, 121] on div "Resolución del caso Alt r" at bounding box center [649, 109] width 97 height 27
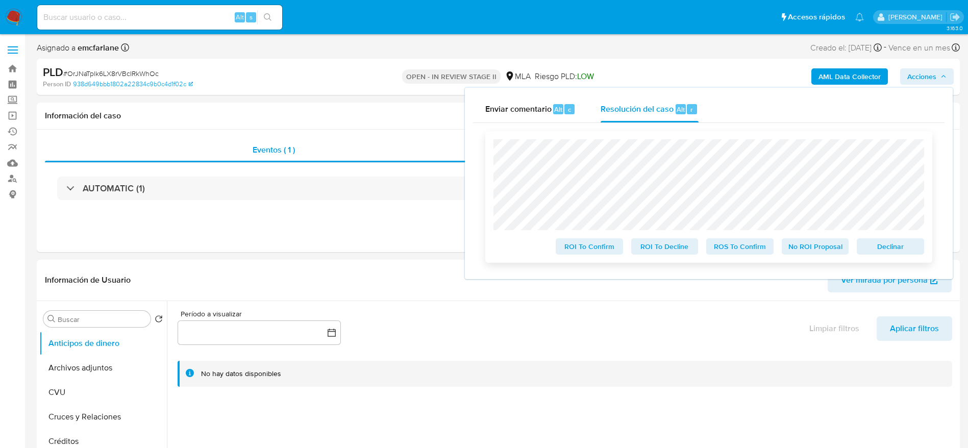
click at [901, 245] on span "Declinar" at bounding box center [890, 246] width 53 height 14
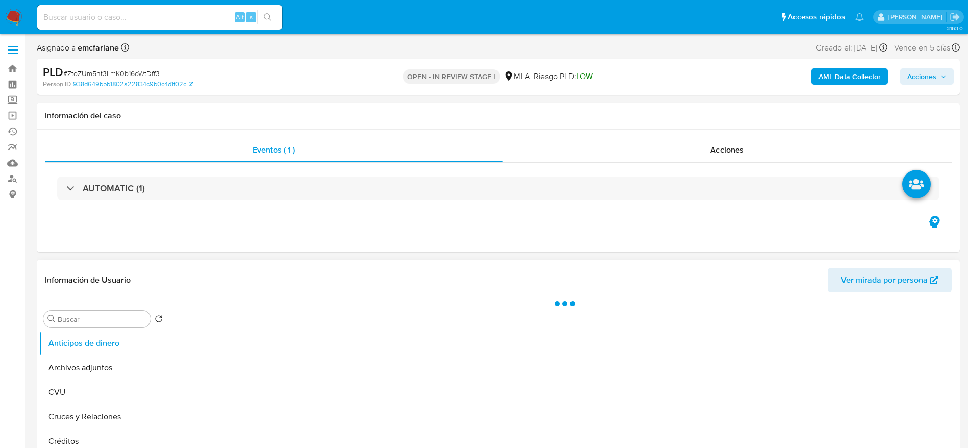
select select "10"
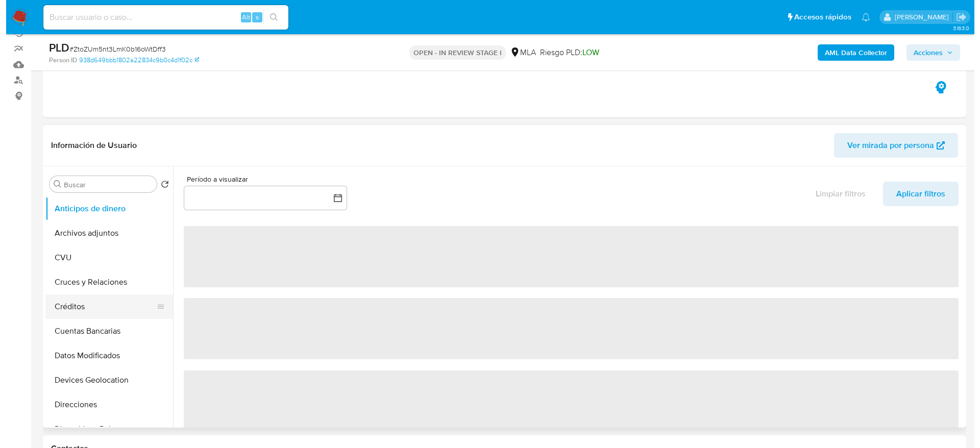
scroll to position [153, 0]
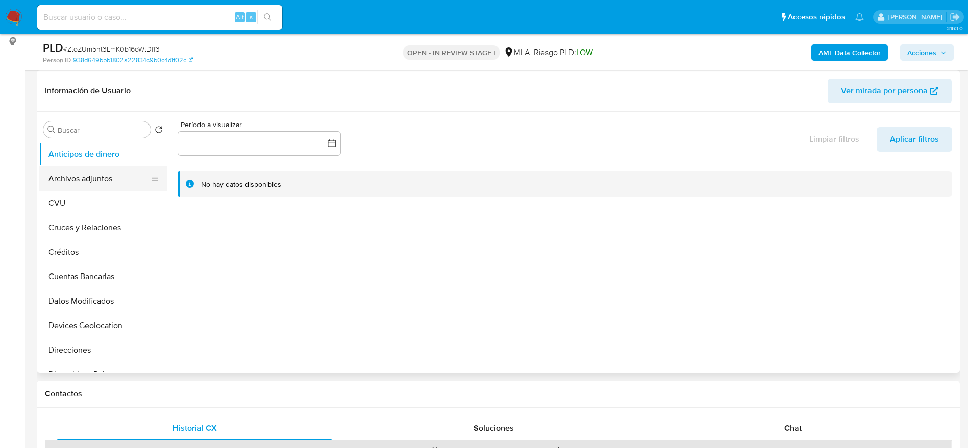
click at [66, 171] on button "Archivos adjuntos" at bounding box center [98, 178] width 119 height 24
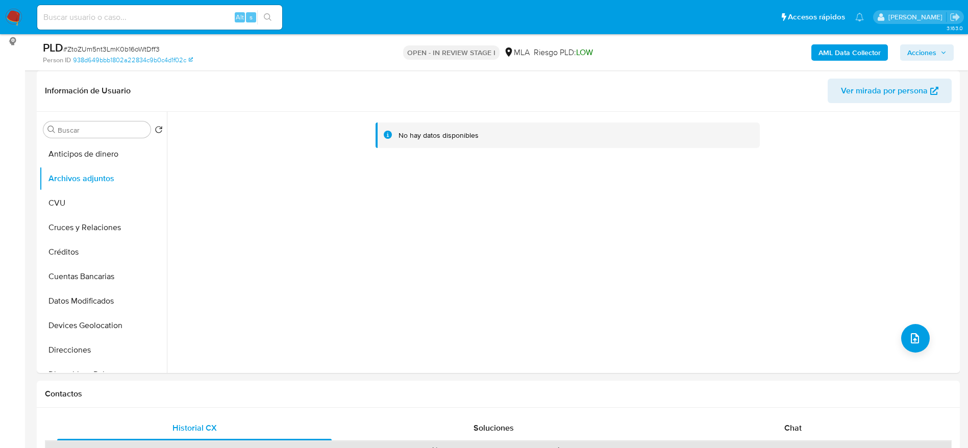
click at [863, 60] on b "AML Data Collector" at bounding box center [850, 52] width 62 height 16
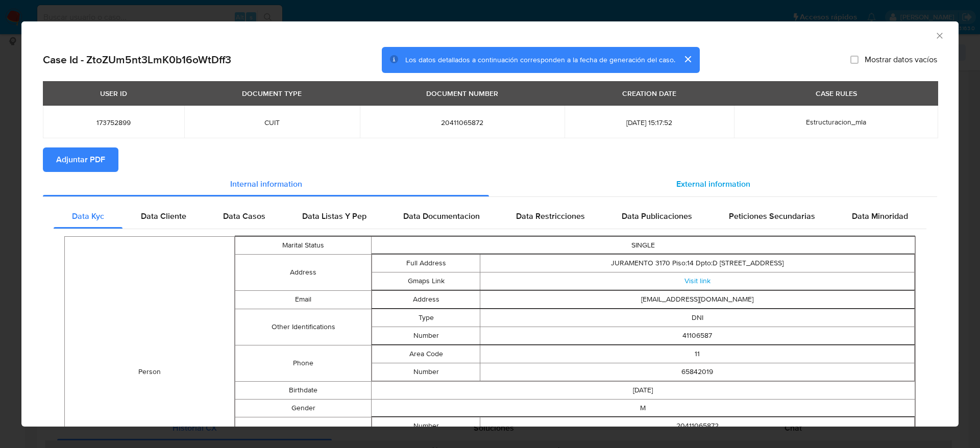
click at [713, 180] on span "External information" at bounding box center [713, 184] width 74 height 12
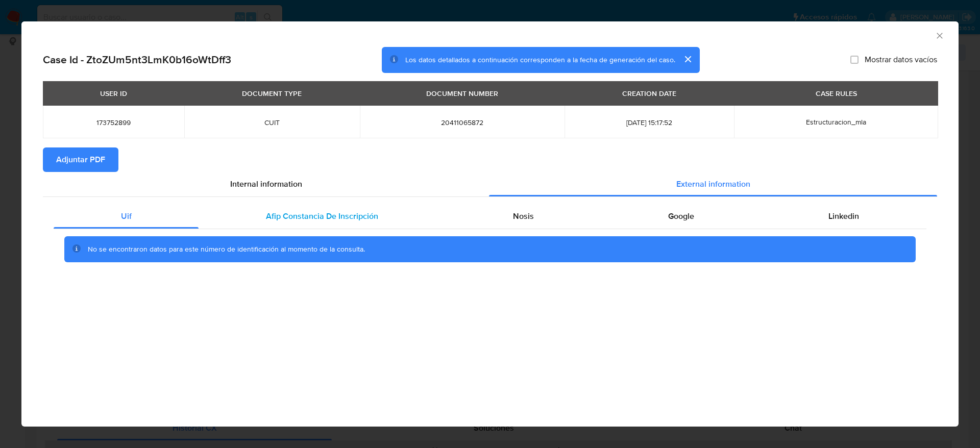
drag, startPoint x: 298, startPoint y: 208, endPoint x: 540, endPoint y: 217, distance: 242.1
click at [298, 209] on div "Afip Constancia De Inscripción" at bounding box center [322, 216] width 247 height 24
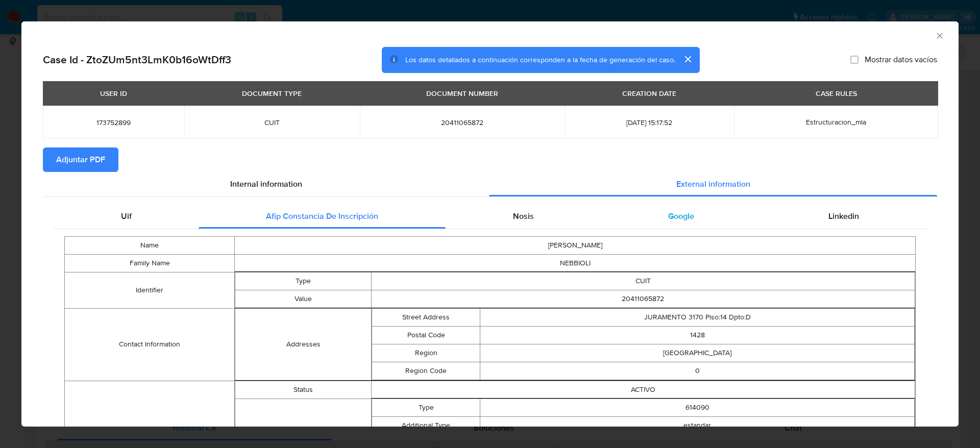
drag, startPoint x: 539, startPoint y: 209, endPoint x: 659, endPoint y: 212, distance: 119.5
click at [539, 209] on div "Nosis" at bounding box center [523, 216] width 155 height 24
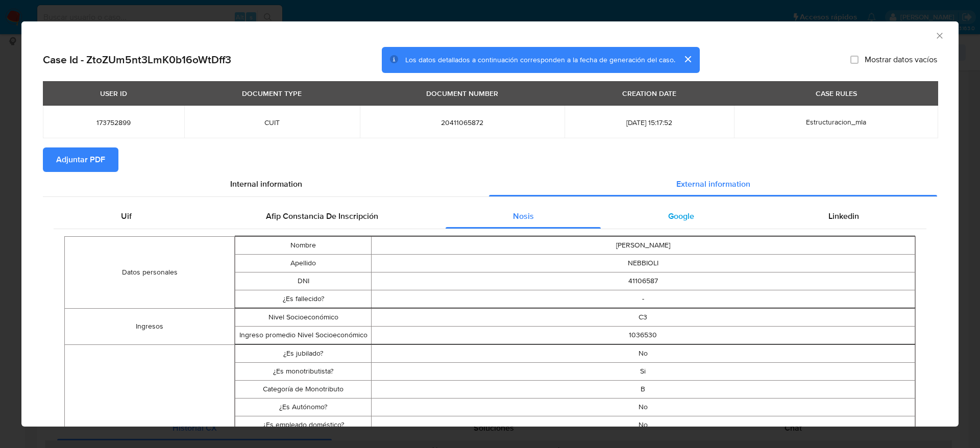
click at [667, 207] on div "Google" at bounding box center [681, 216] width 160 height 24
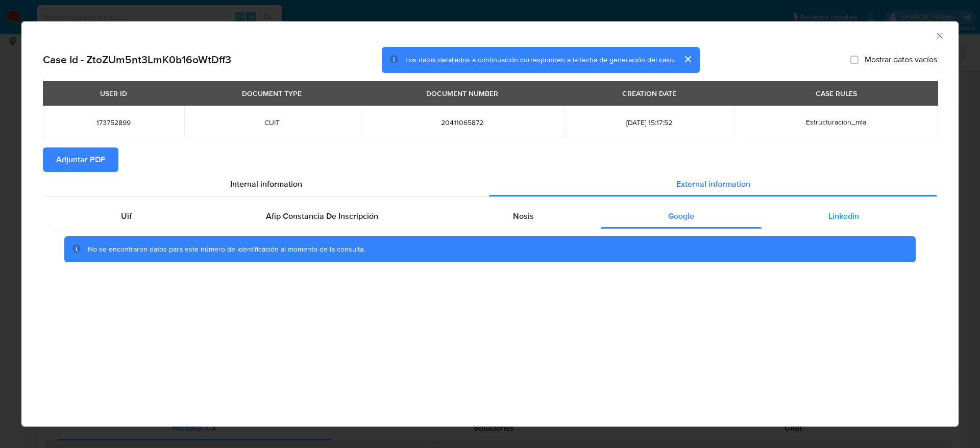
click at [845, 205] on div "Linkedin" at bounding box center [843, 216] width 165 height 24
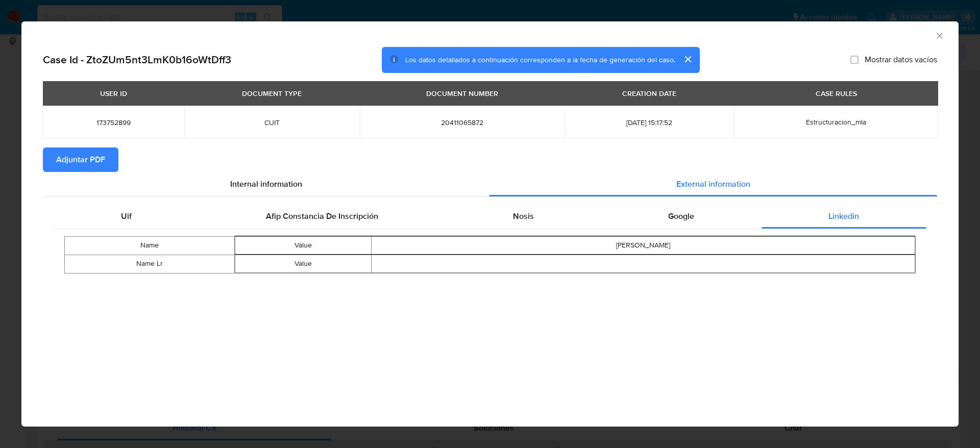
click at [67, 158] on span "Adjuntar PDF" at bounding box center [80, 160] width 49 height 22
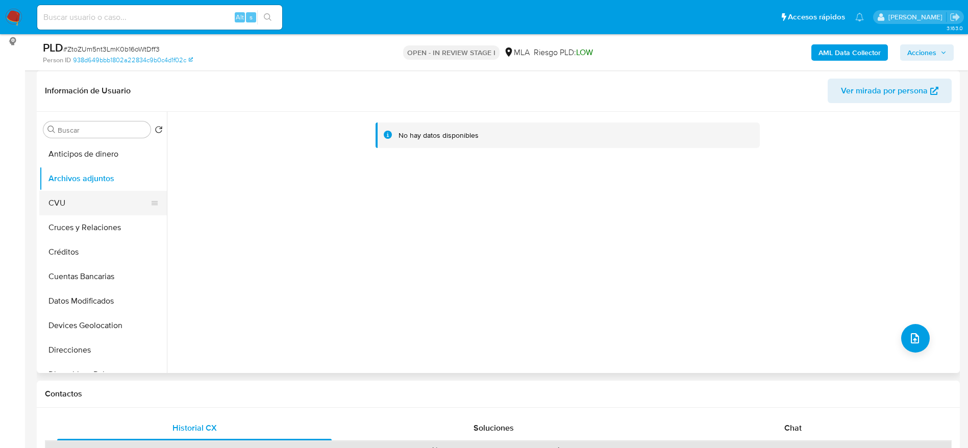
click at [67, 203] on button "CVU" at bounding box center [98, 203] width 119 height 24
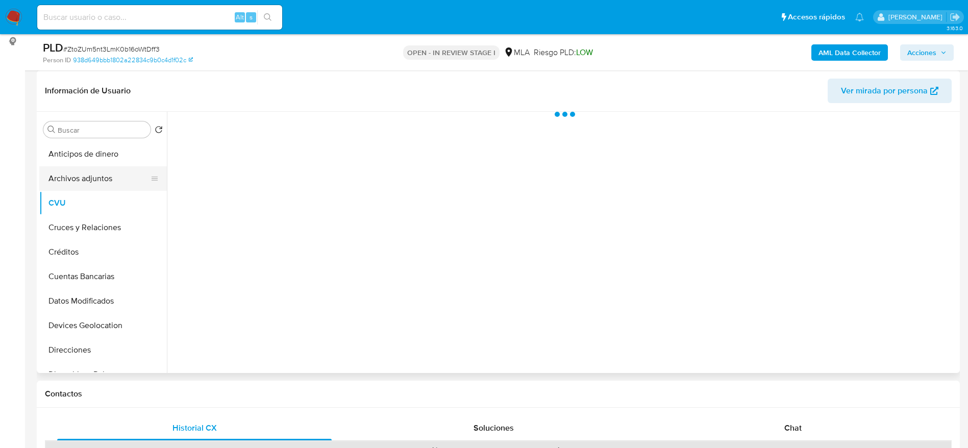
click at [80, 170] on button "Archivos adjuntos" at bounding box center [98, 178] width 119 height 24
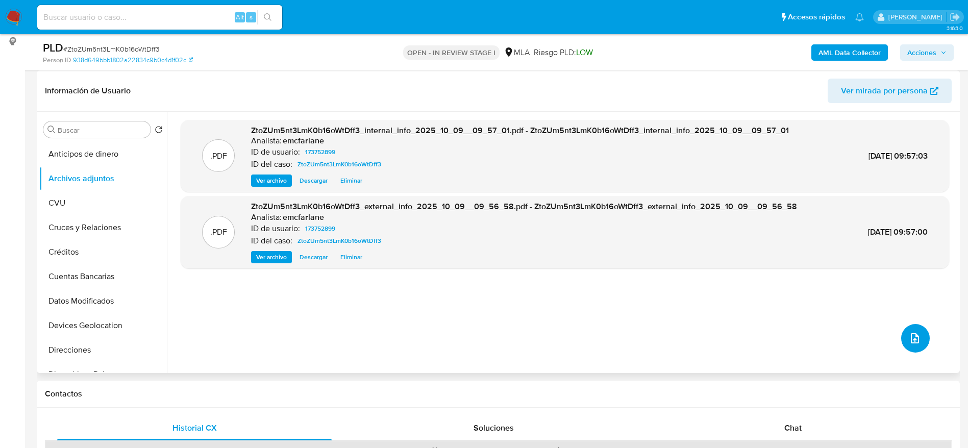
click at [921, 339] on button "upload-file" at bounding box center [915, 338] width 29 height 29
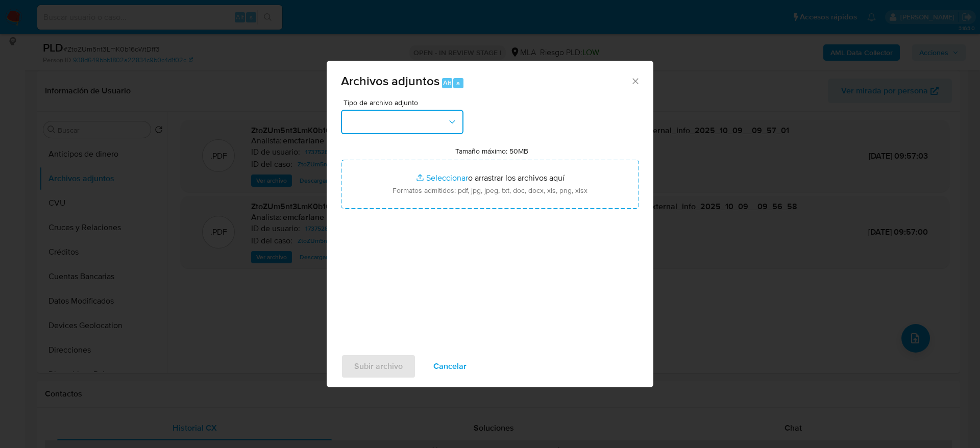
click at [428, 123] on button "button" at bounding box center [402, 122] width 122 height 24
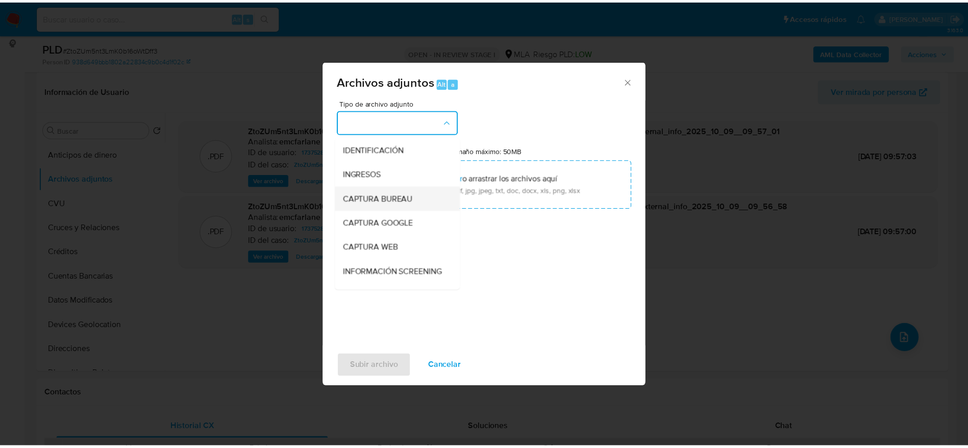
scroll to position [77, 0]
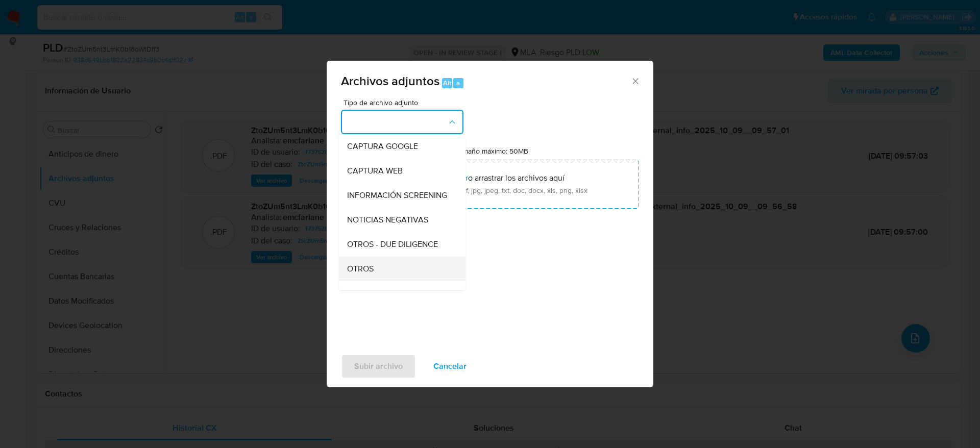
click at [376, 280] on div "OTROS" at bounding box center [399, 269] width 104 height 24
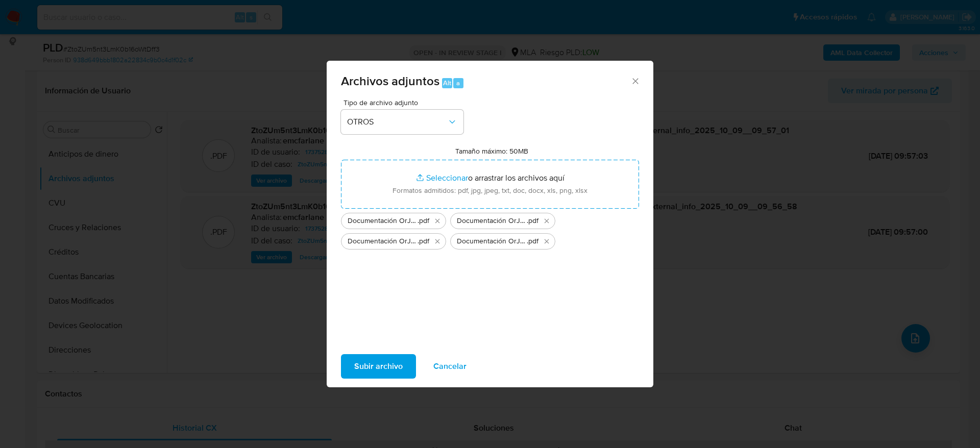
click at [379, 370] on span "Subir archivo" at bounding box center [378, 366] width 48 height 22
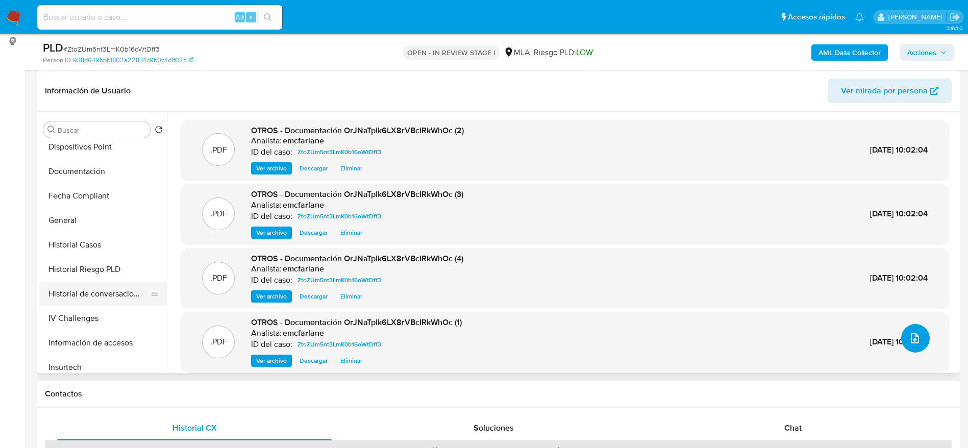
scroll to position [230, 0]
click at [103, 243] on button "Historial Casos" at bounding box center [98, 243] width 119 height 24
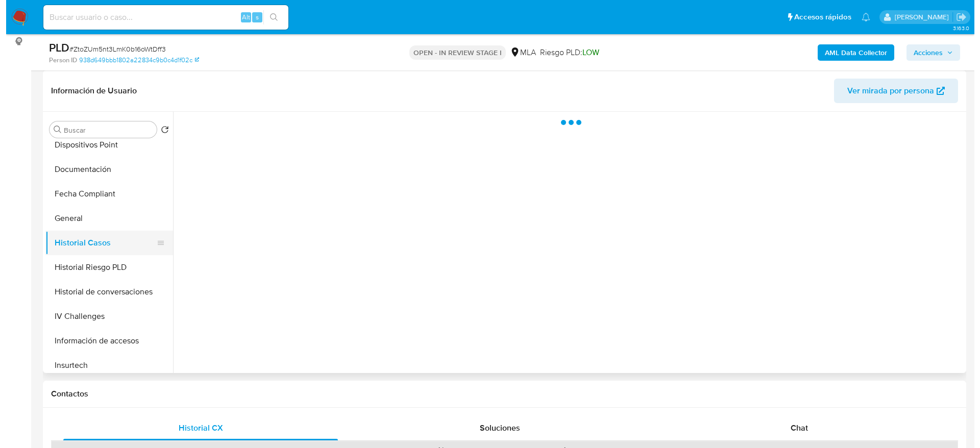
scroll to position [0, 0]
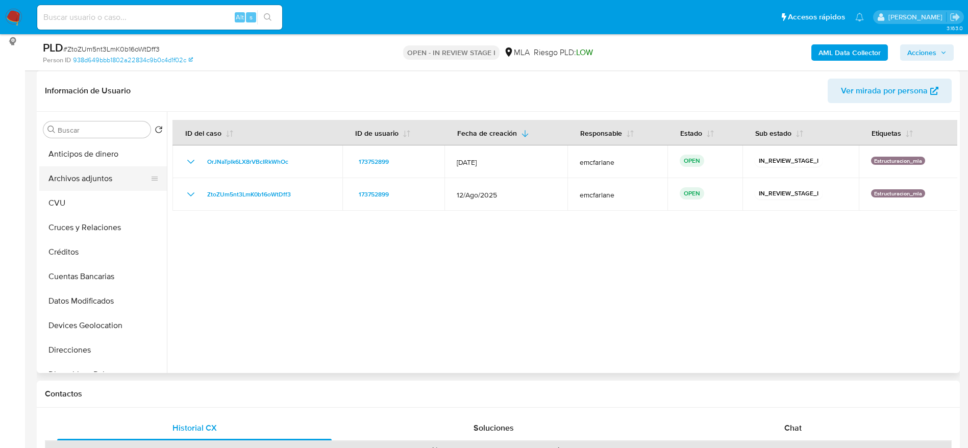
click at [91, 181] on button "Archivos adjuntos" at bounding box center [98, 178] width 119 height 24
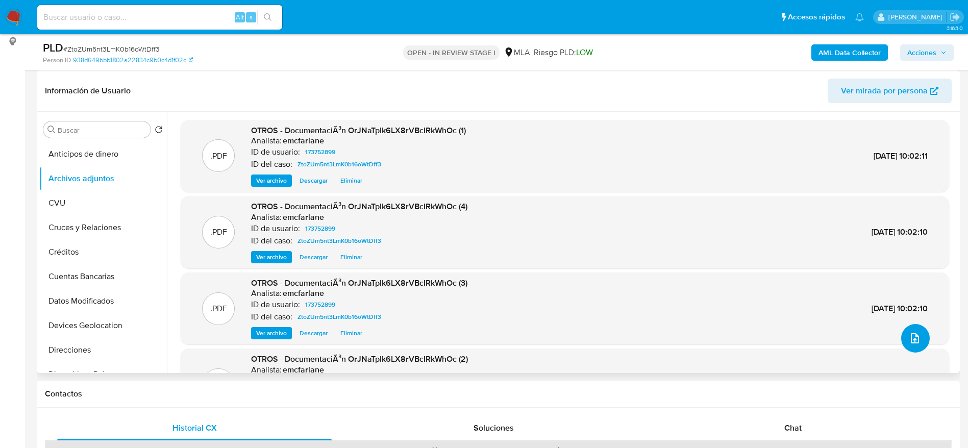
click at [919, 335] on button "upload-file" at bounding box center [915, 338] width 29 height 29
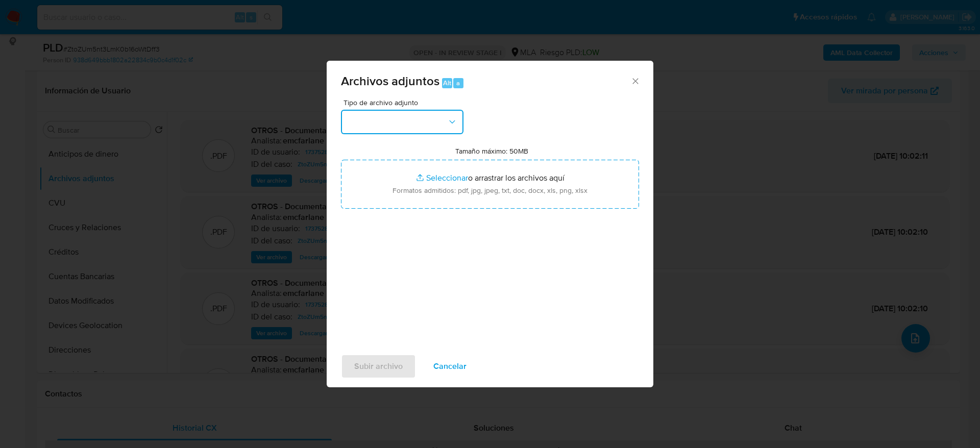
drag, startPoint x: 365, startPoint y: 122, endPoint x: 365, endPoint y: 128, distance: 5.6
click at [365, 124] on button "button" at bounding box center [402, 122] width 122 height 24
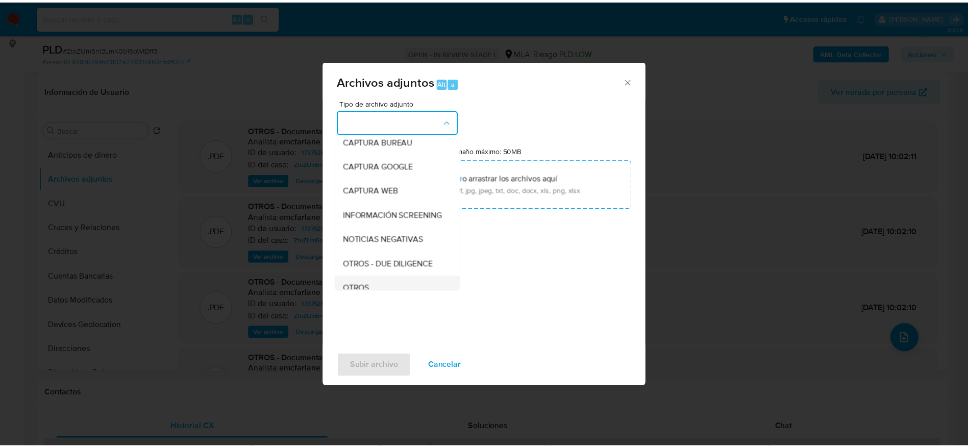
scroll to position [153, 0]
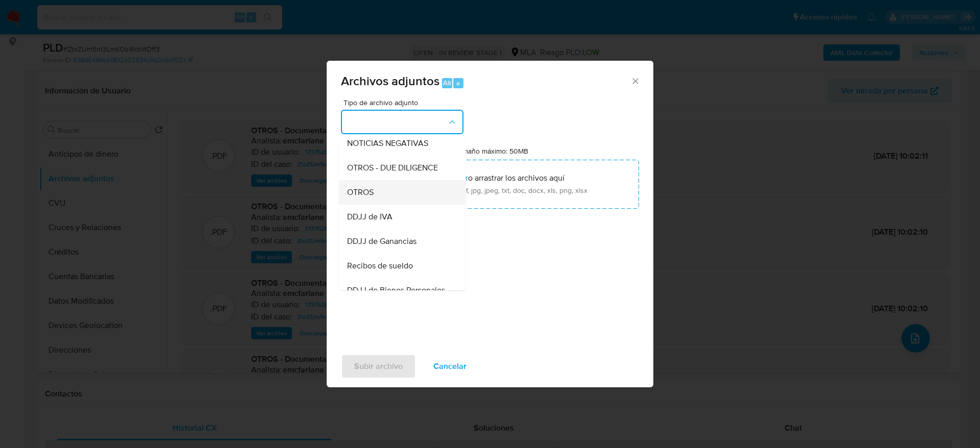
click at [375, 194] on div "OTROS" at bounding box center [399, 192] width 104 height 24
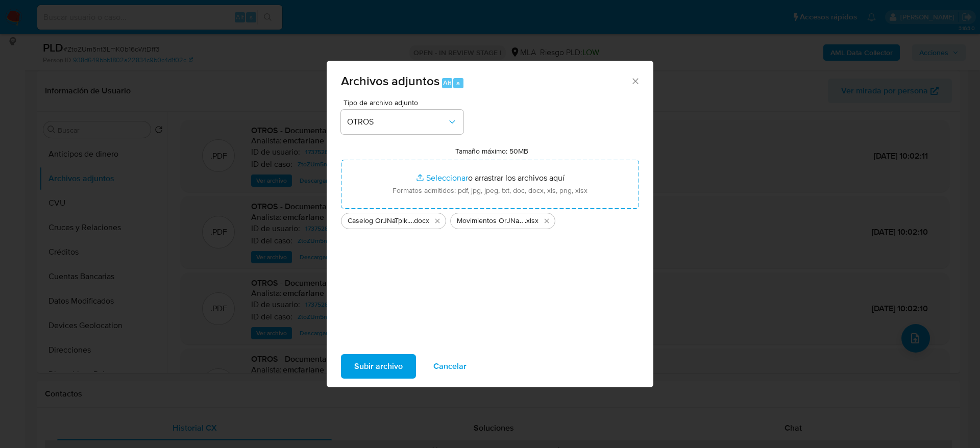
click at [359, 373] on span "Subir archivo" at bounding box center [378, 366] width 48 height 22
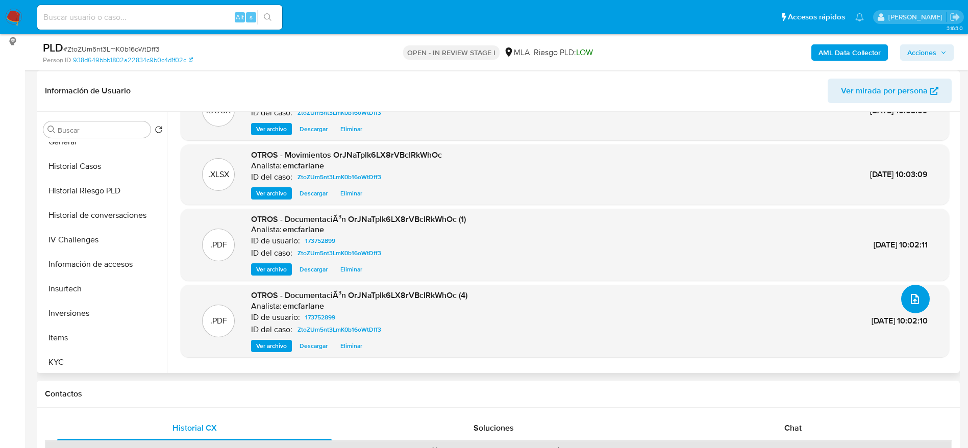
scroll to position [61, 0]
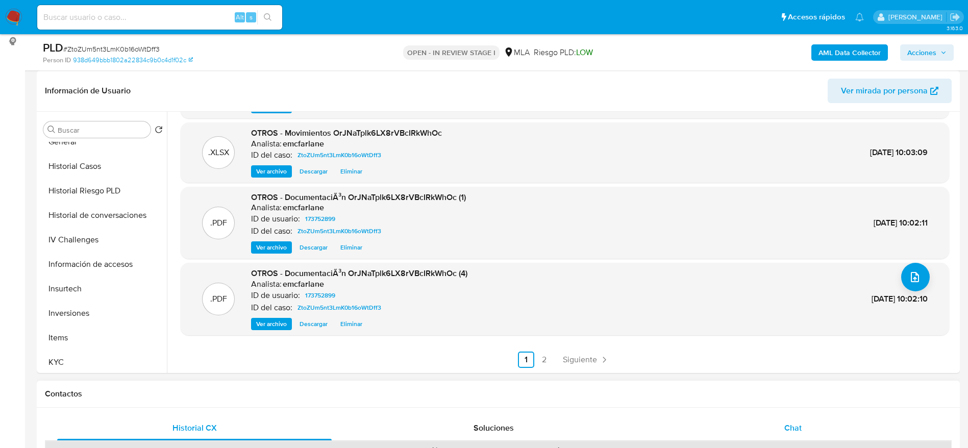
drag, startPoint x: 820, startPoint y: 423, endPoint x: 809, endPoint y: 407, distance: 18.4
click at [819, 423] on div "Chat" at bounding box center [793, 428] width 275 height 24
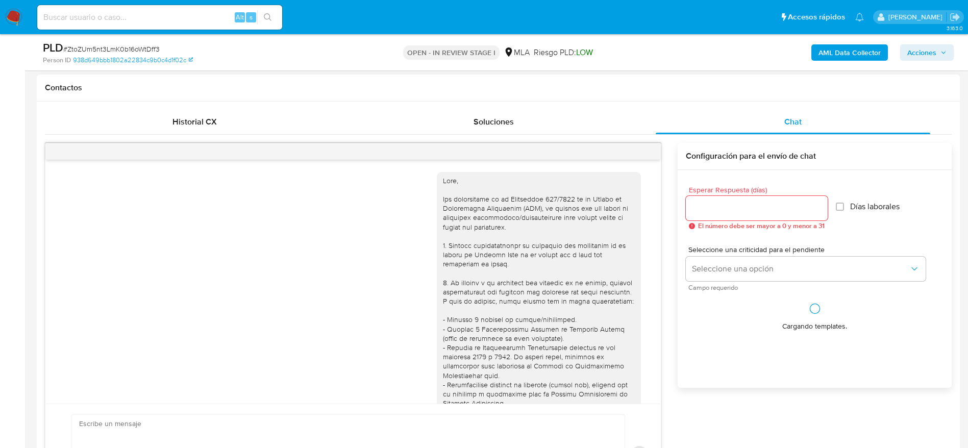
scroll to position [1156, 0]
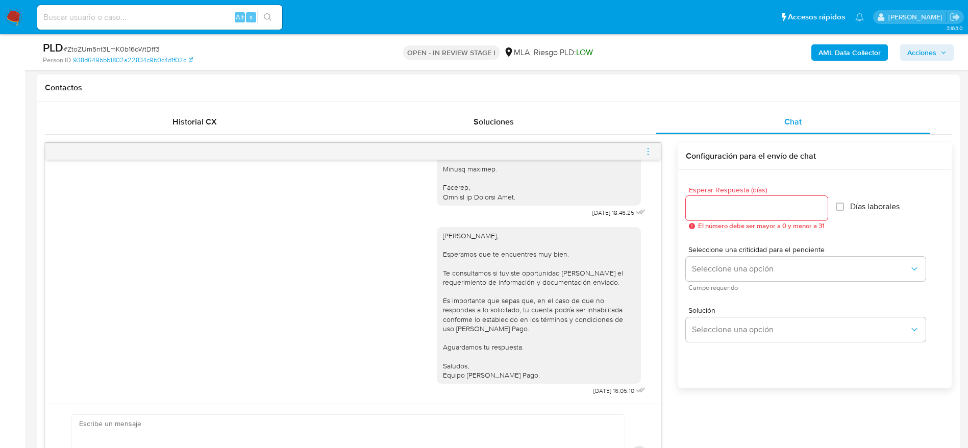
click at [649, 151] on icon "menu-action" at bounding box center [648, 151] width 9 height 9
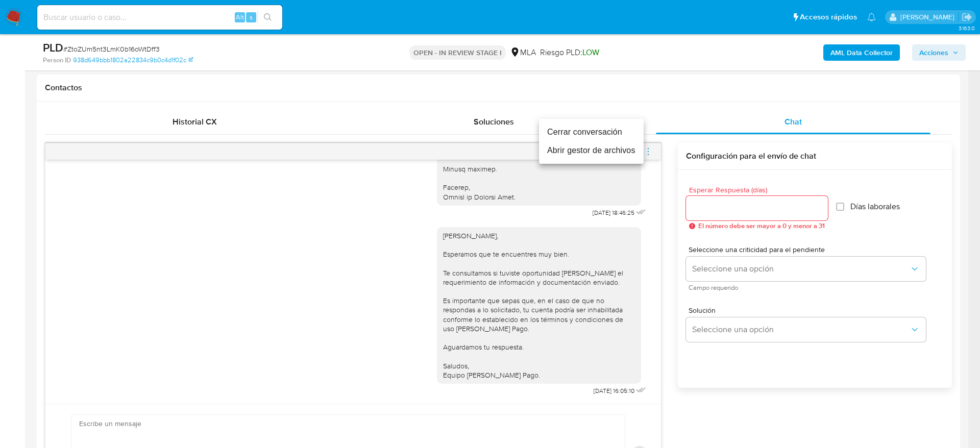
click at [600, 123] on li "Cerrar conversación" at bounding box center [591, 132] width 105 height 18
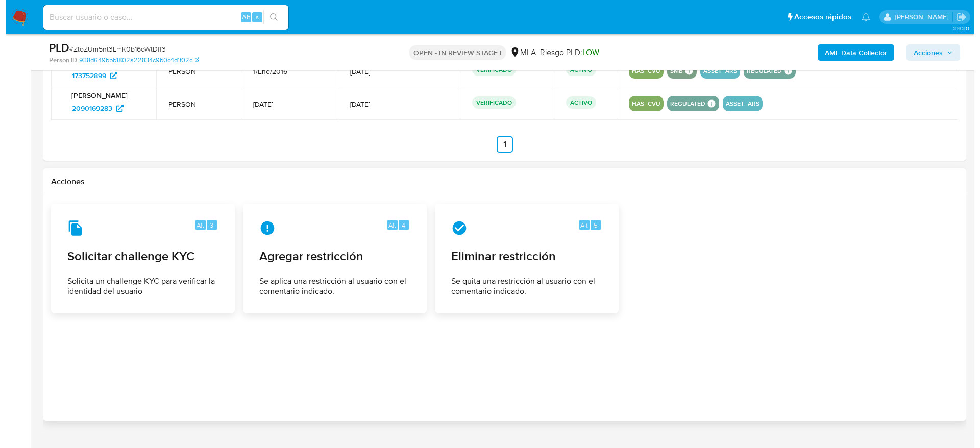
scroll to position [1627, 0]
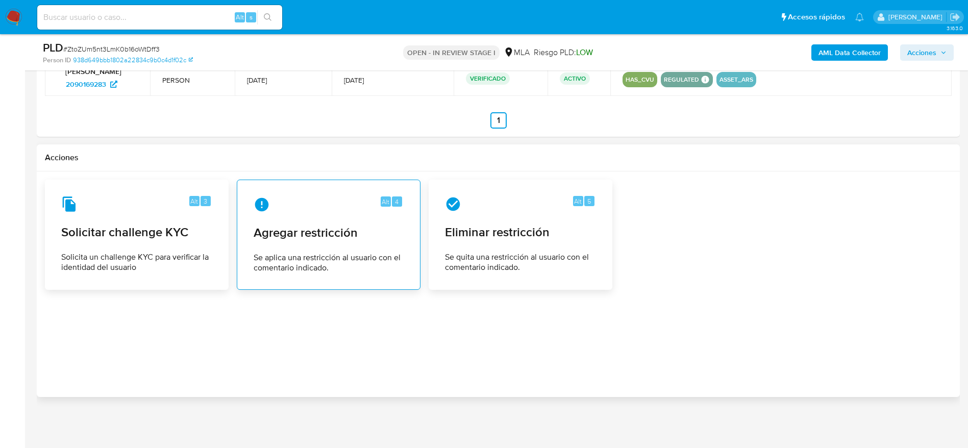
click at [338, 223] on div "Alt 4 Agregar restricción Se aplica una restricción al usuario con el comentari…" at bounding box center [328, 234] width 166 height 93
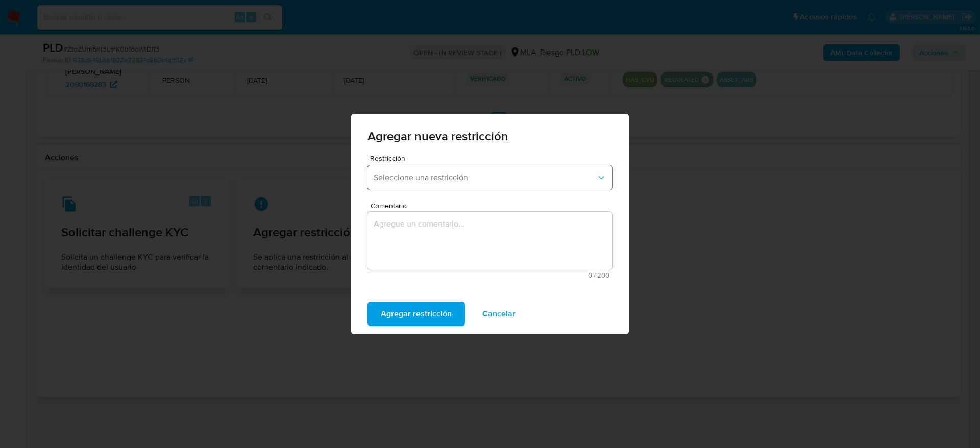
click at [438, 167] on button "Seleccione una restricción" at bounding box center [489, 177] width 245 height 24
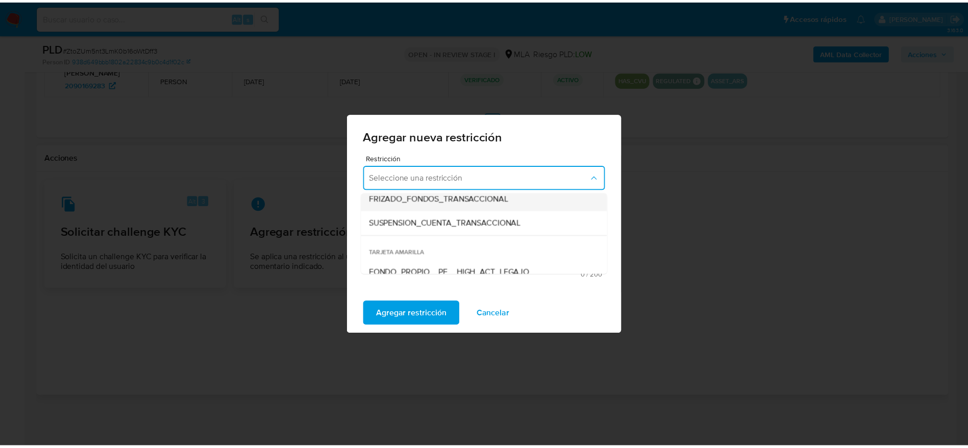
scroll to position [153, 0]
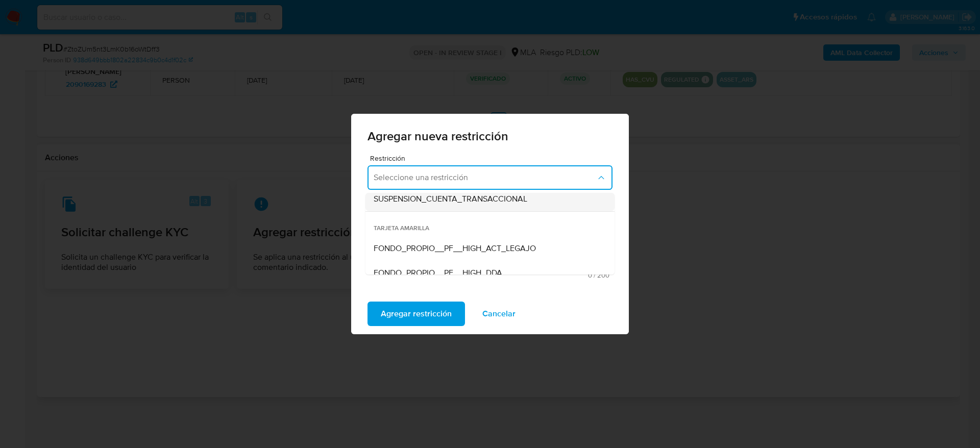
click at [438, 200] on span "SUSPENSION_CUENTA_TRANSACCIONAL" at bounding box center [451, 199] width 154 height 10
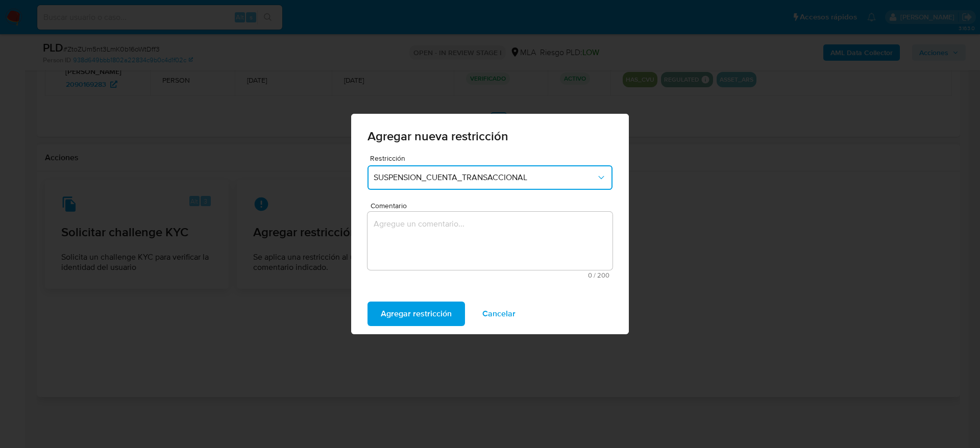
click at [442, 241] on textarea "Comentario" at bounding box center [489, 241] width 245 height 58
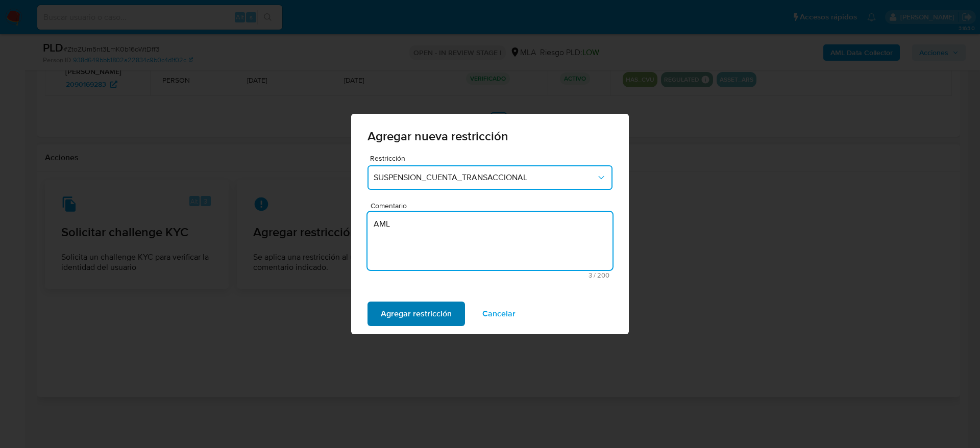
type textarea "AML"
click at [413, 307] on span "Agregar restricción" at bounding box center [416, 314] width 71 height 22
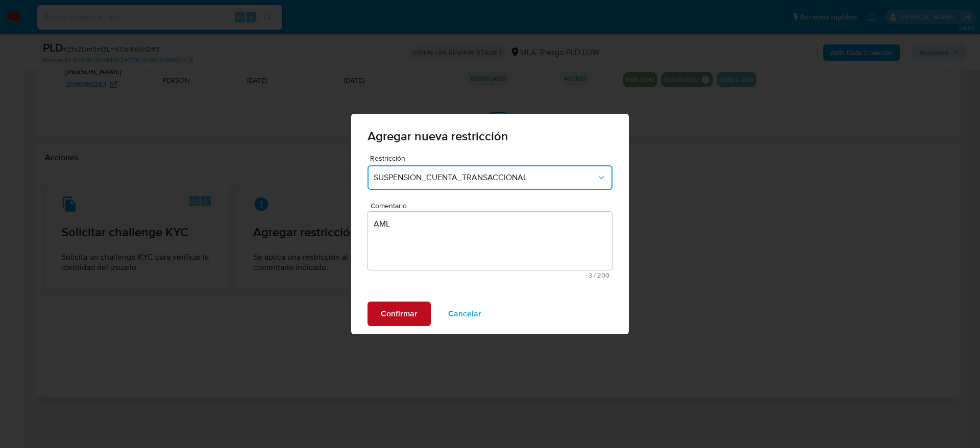
click at [385, 314] on span "Confirmar" at bounding box center [399, 314] width 37 height 22
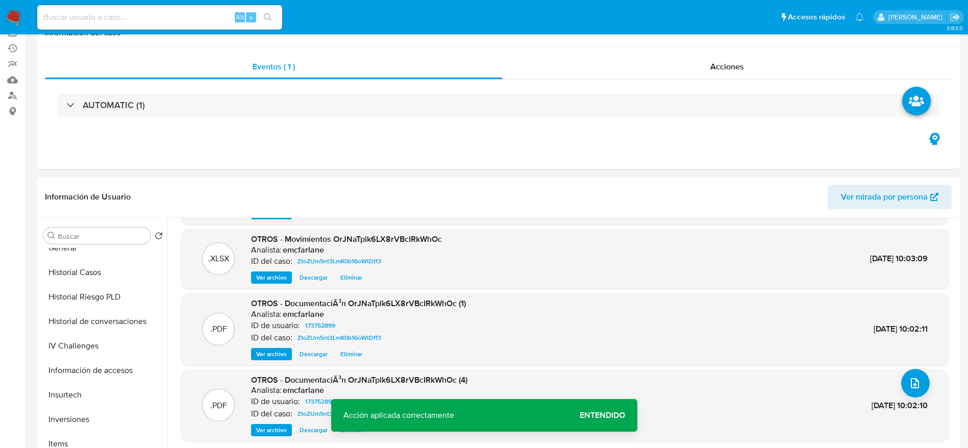
scroll to position [0, 0]
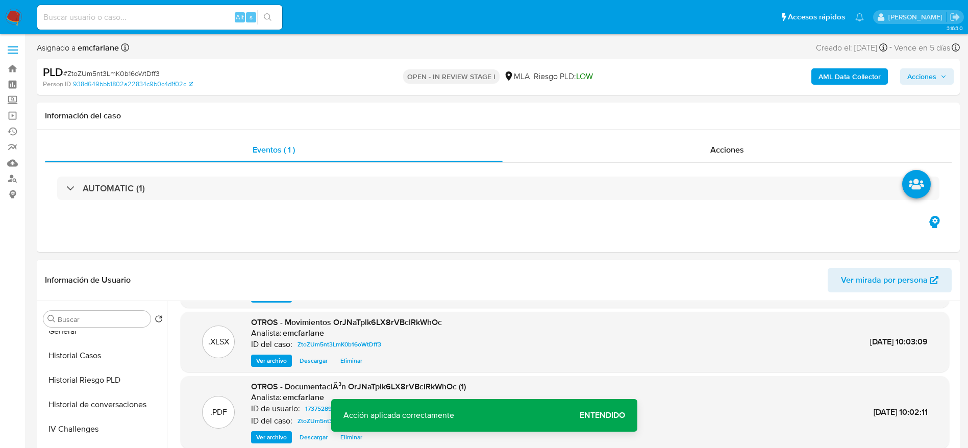
click at [948, 74] on button "Acciones" at bounding box center [927, 76] width 54 height 16
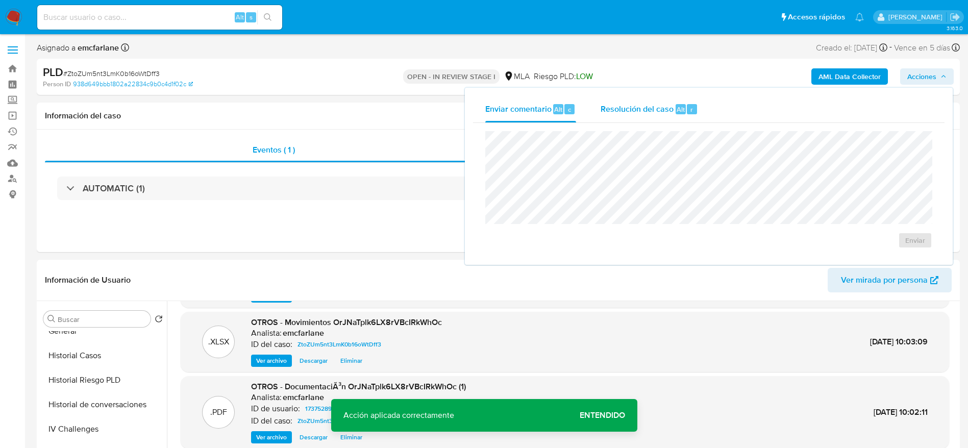
click at [683, 115] on div "Resolución del caso Alt r" at bounding box center [649, 109] width 97 height 27
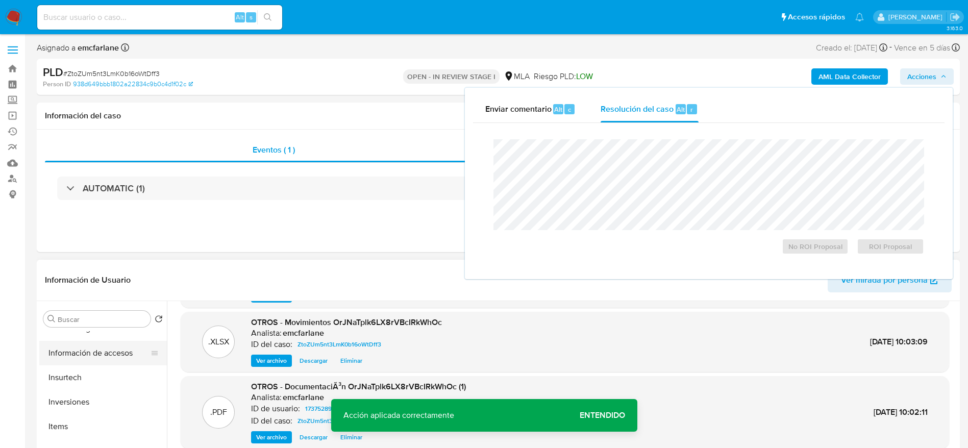
scroll to position [383, 0]
click at [99, 375] on button "Información de accesos" at bounding box center [98, 377] width 119 height 24
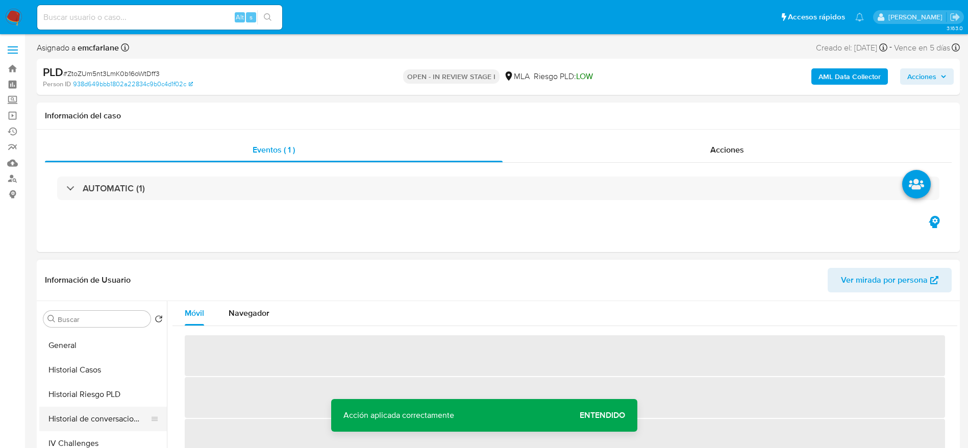
scroll to position [306, 0]
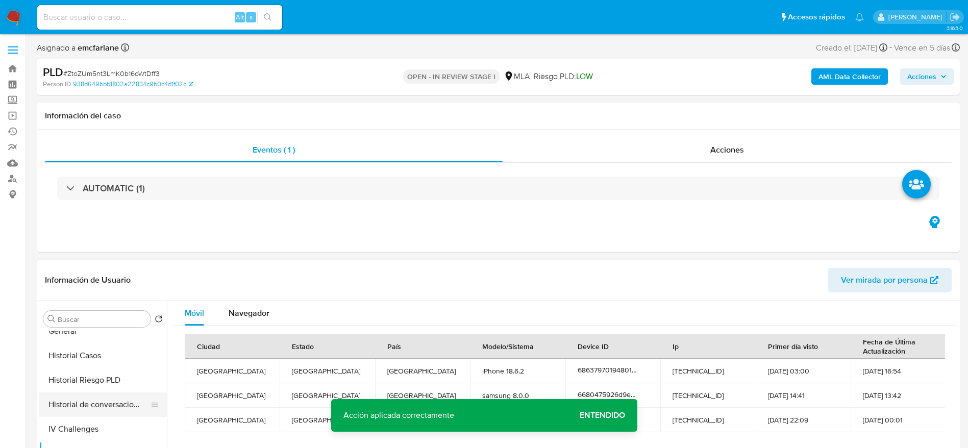
click at [96, 396] on button "Historial de conversaciones" at bounding box center [98, 404] width 119 height 24
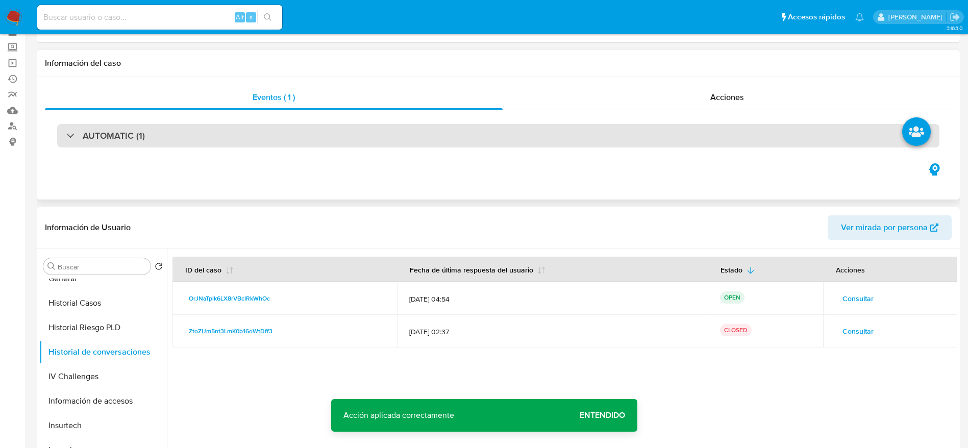
scroll to position [77, 0]
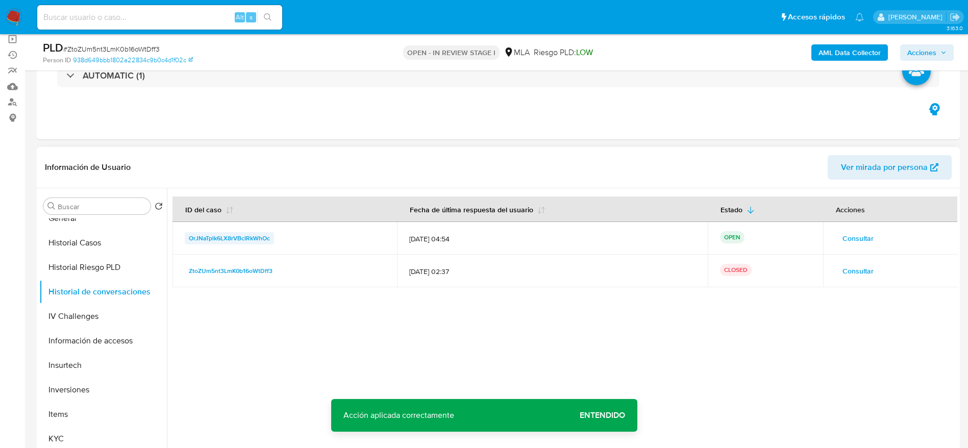
click at [207, 234] on span "OrJNaTplk6LX8rVBcIRkWhOc" at bounding box center [229, 238] width 81 height 12
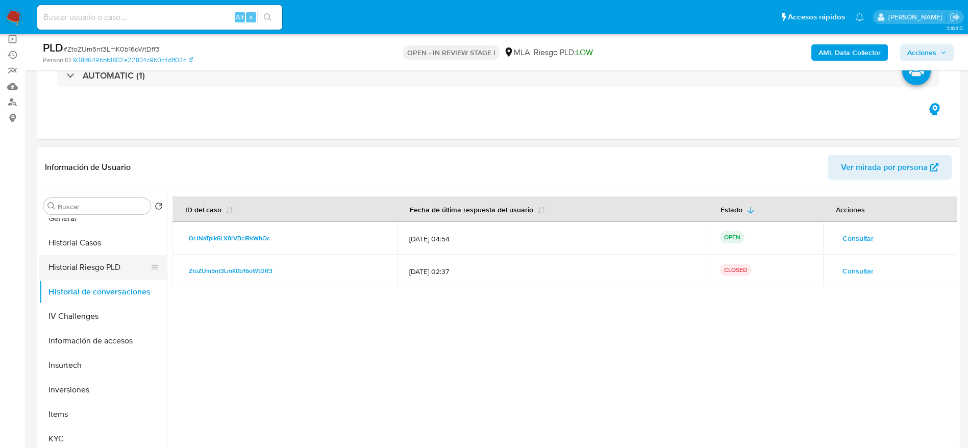
drag, startPoint x: 86, startPoint y: 268, endPoint x: 86, endPoint y: 275, distance: 7.1
click at [86, 268] on button "Historial Riesgo PLD" at bounding box center [98, 267] width 119 height 24
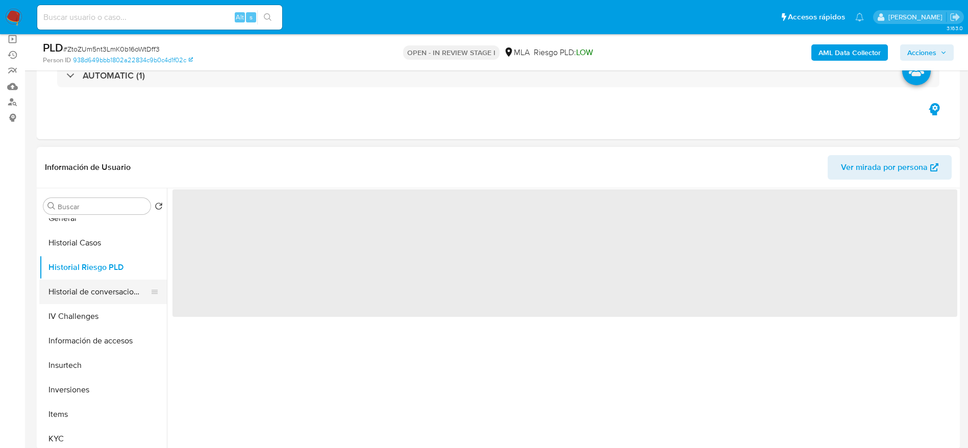
click at [86, 290] on button "Historial de conversaciones" at bounding box center [98, 292] width 119 height 24
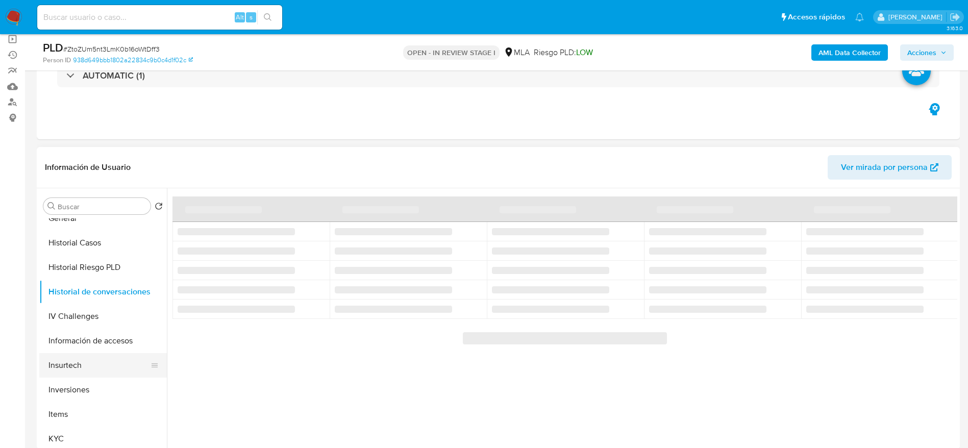
scroll to position [459, 0]
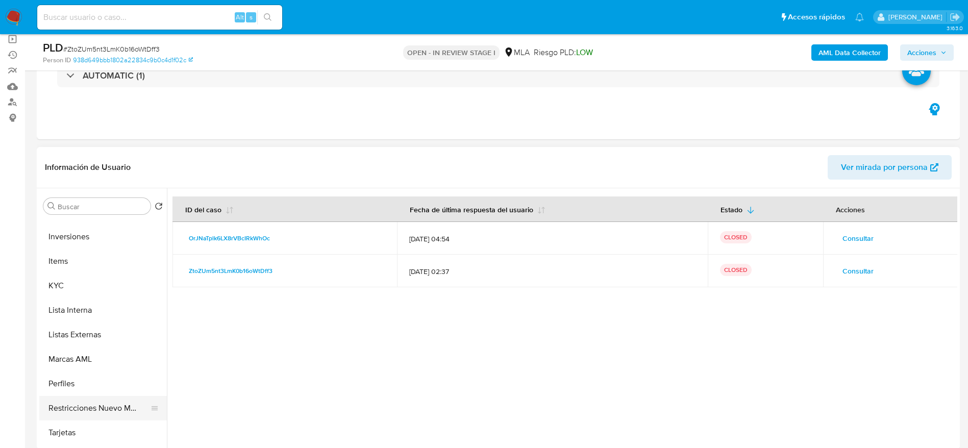
click at [88, 413] on button "Restricciones Nuevo Mundo" at bounding box center [98, 408] width 119 height 24
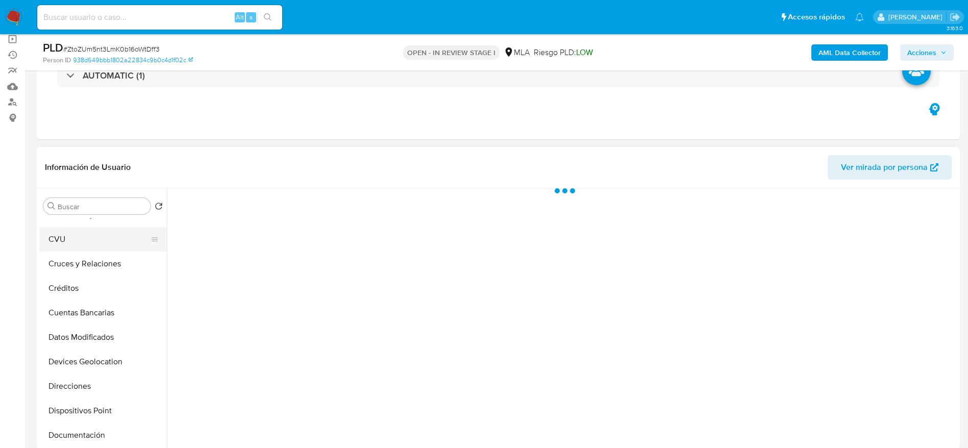
scroll to position [0, 0]
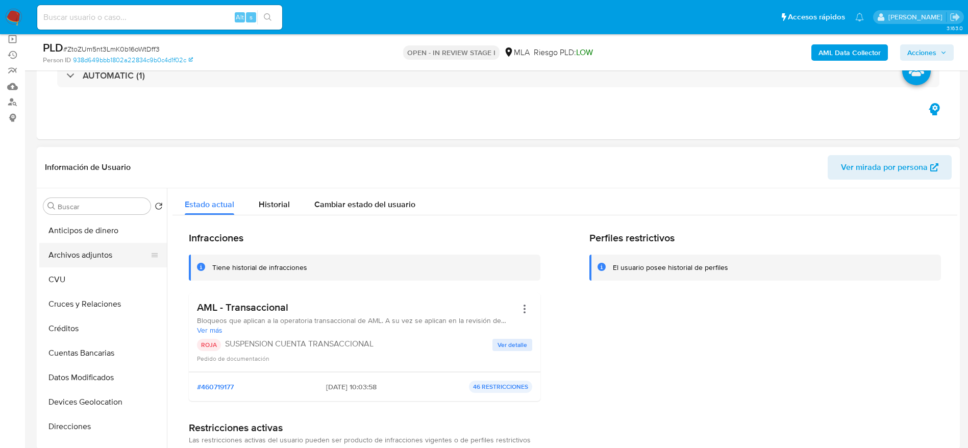
click at [78, 257] on button "Archivos adjuntos" at bounding box center [98, 255] width 119 height 24
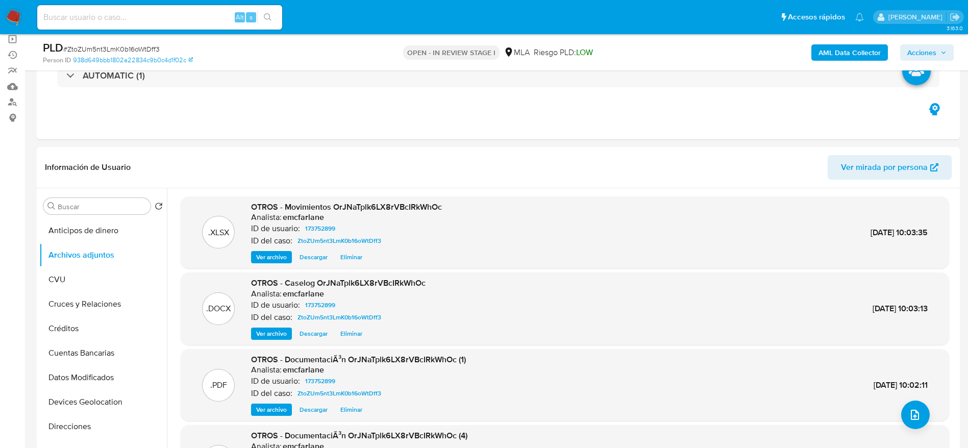
click at [946, 52] on icon "button" at bounding box center [944, 53] width 6 height 6
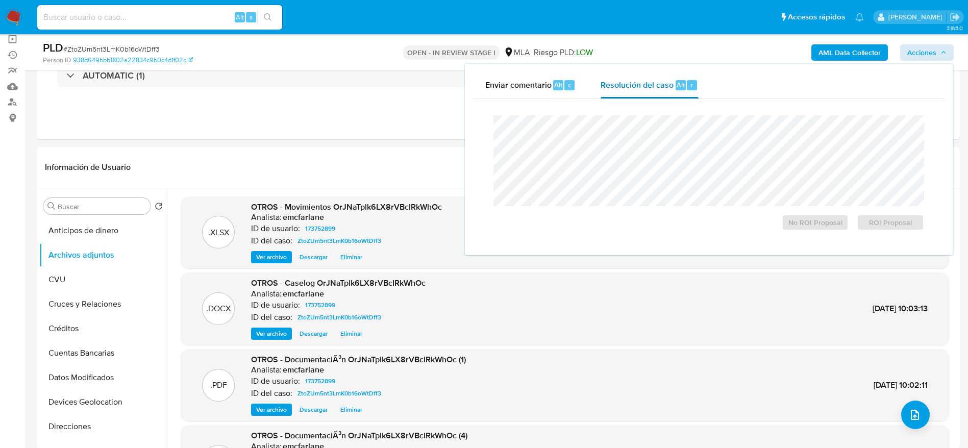
click at [670, 93] on div "Resolución del caso Alt r" at bounding box center [649, 85] width 97 height 27
click at [887, 219] on span "ROI Proposal" at bounding box center [890, 222] width 53 height 14
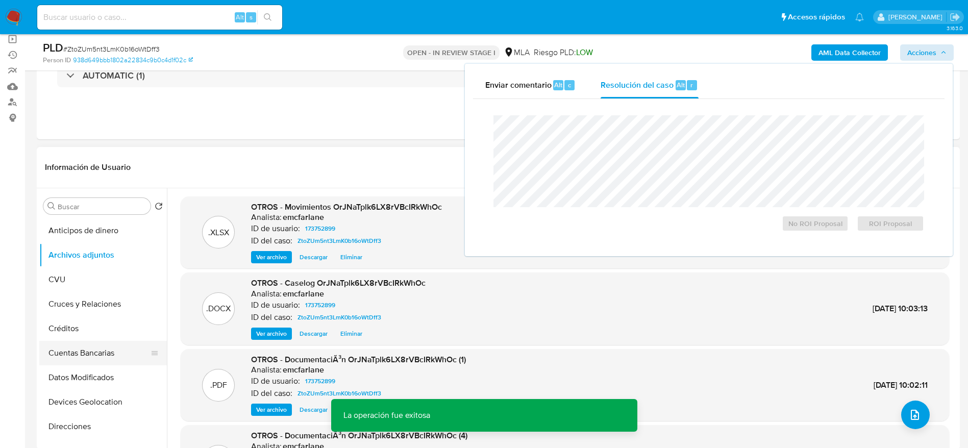
scroll to position [153, 0]
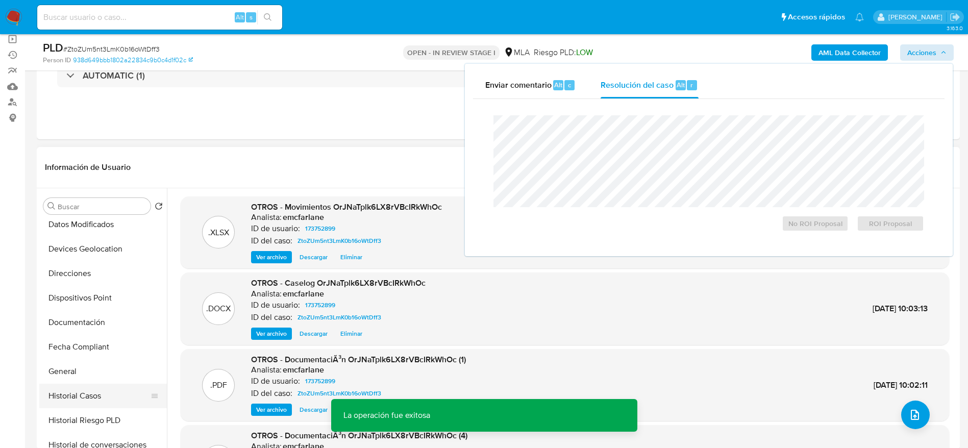
click at [95, 404] on button "Historial Casos" at bounding box center [98, 396] width 119 height 24
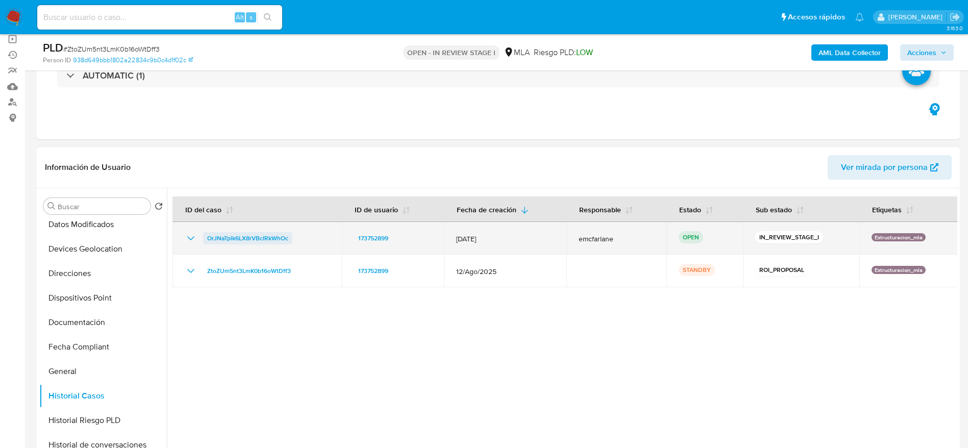
click at [225, 242] on span "OrJNaTplk6LX8rVBcIRkWhOc" at bounding box center [247, 238] width 81 height 12
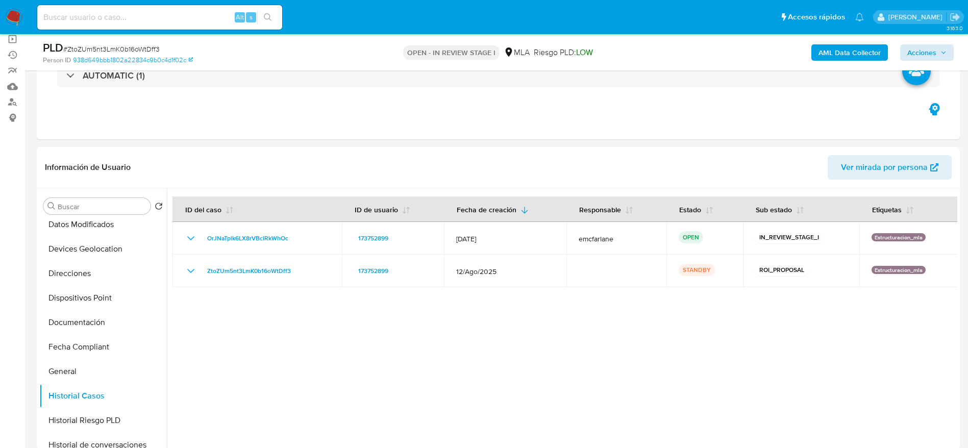
click at [170, 12] on input at bounding box center [159, 17] width 245 height 13
paste input "GtUGgSSWY2lrjYebFFffBehT"
type input "GtUGgSSWY2lrjYebFFffBehT"
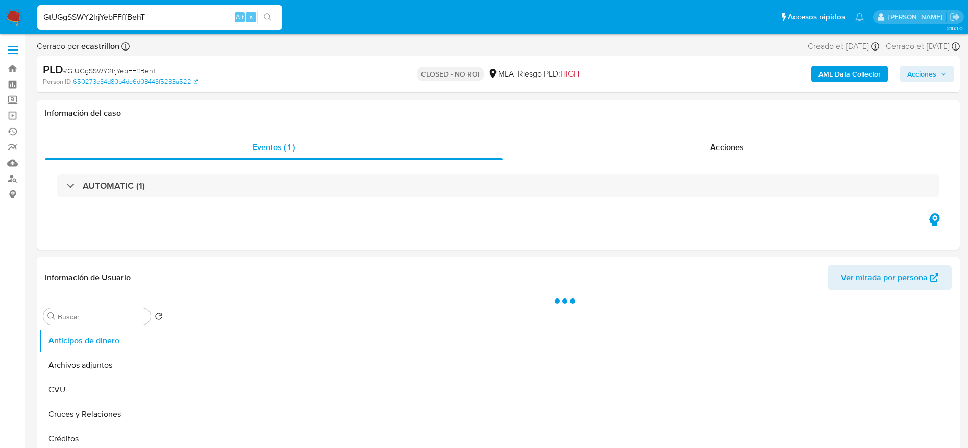
select select "10"
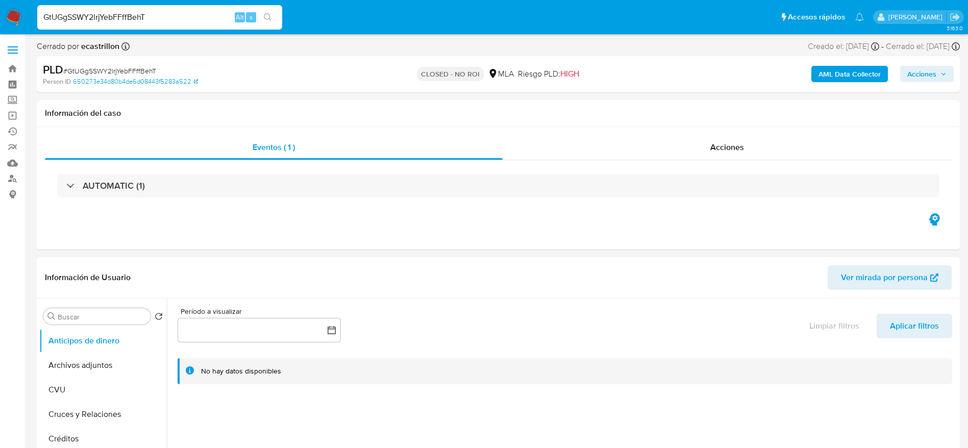
click at [205, 11] on input "GtUGgSSWY2lrjYebFFffBehT" at bounding box center [159, 17] width 245 height 13
paste input "6L4sRQ0hORgHDhYqfJOmN0gf"
type input "6L4sRQ0hORgHDhYqfJOmN0gf"
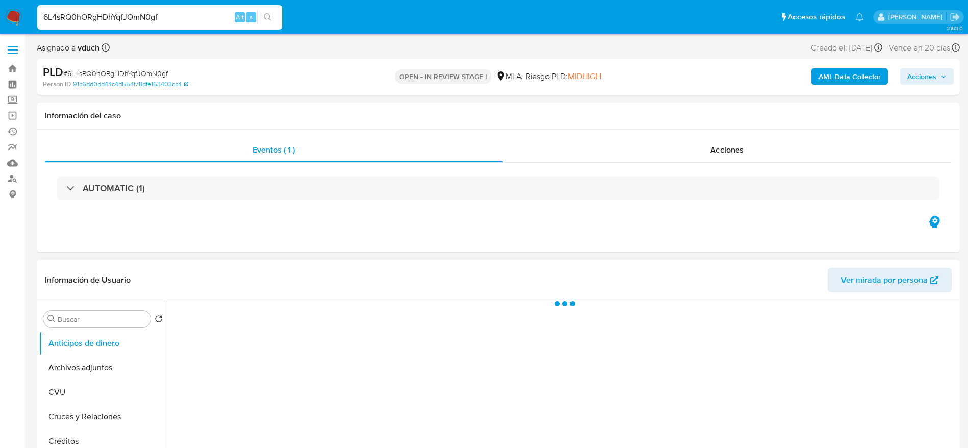
select select "10"
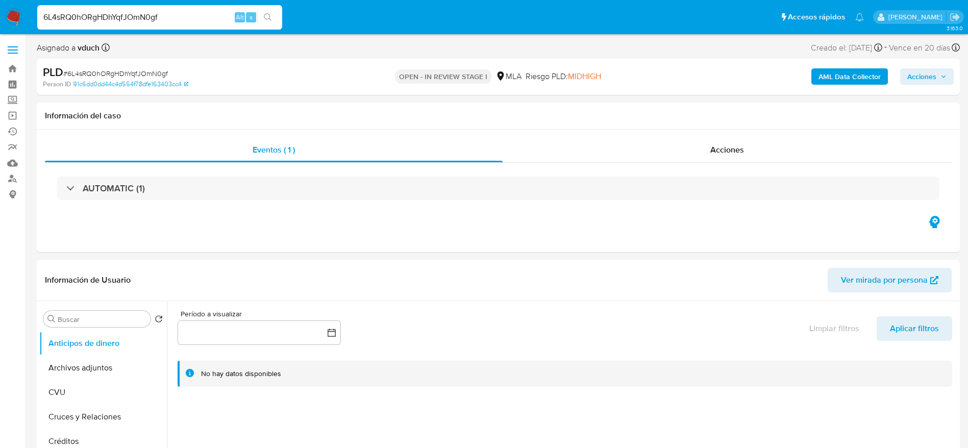
click at [16, 14] on img at bounding box center [13, 17] width 17 height 17
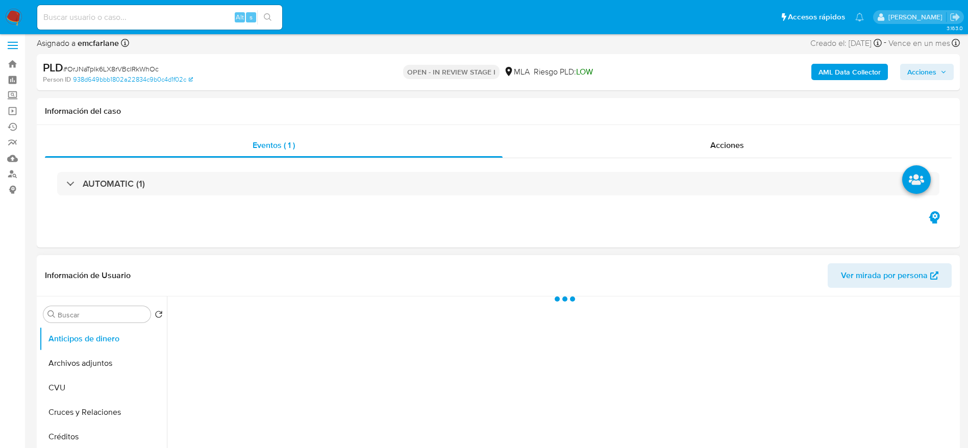
scroll to position [306, 0]
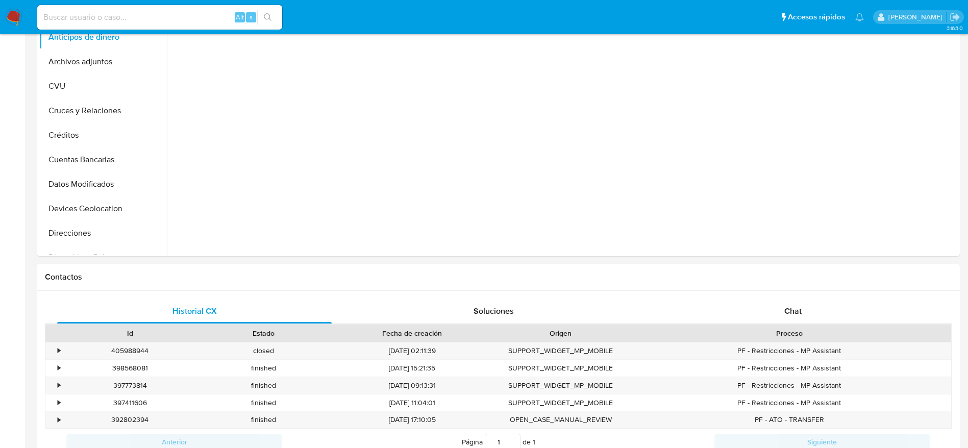
select select "10"
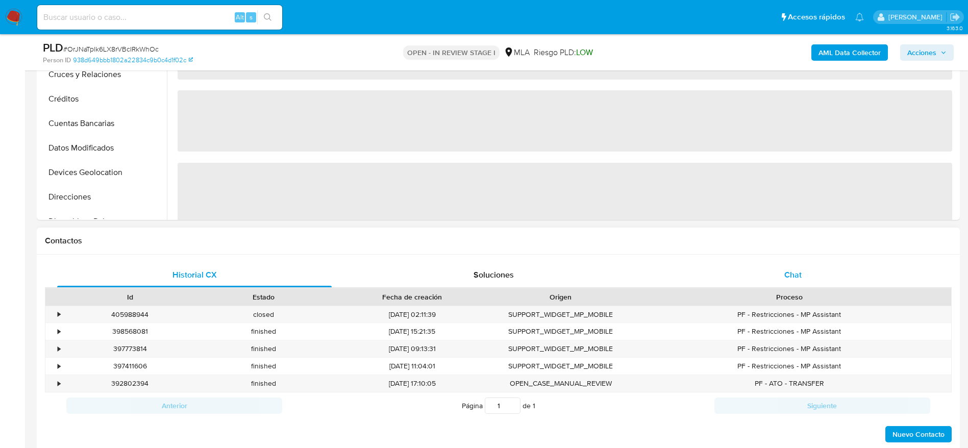
click at [783, 269] on div "Chat" at bounding box center [793, 275] width 275 height 24
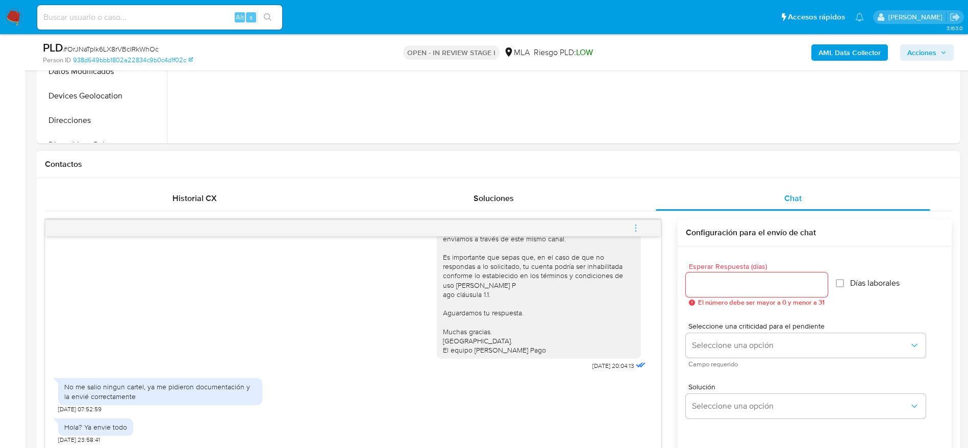
scroll to position [459, 0]
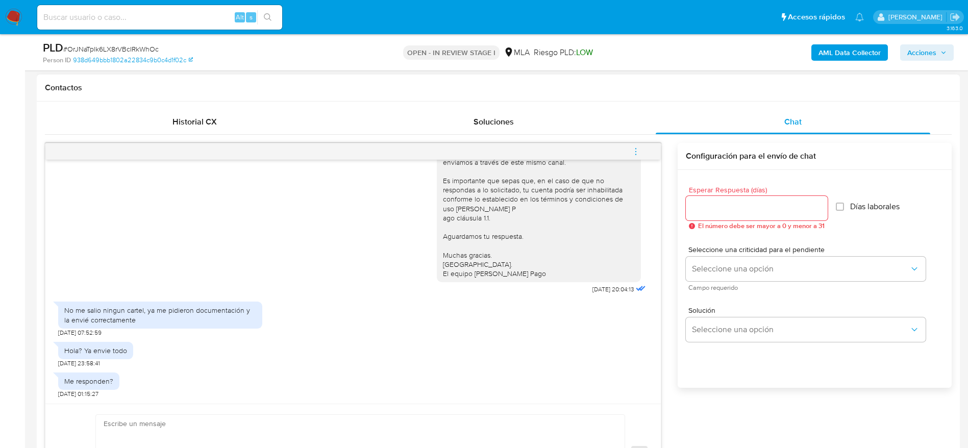
click at [635, 151] on icon "menu-action" at bounding box center [635, 151] width 9 height 9
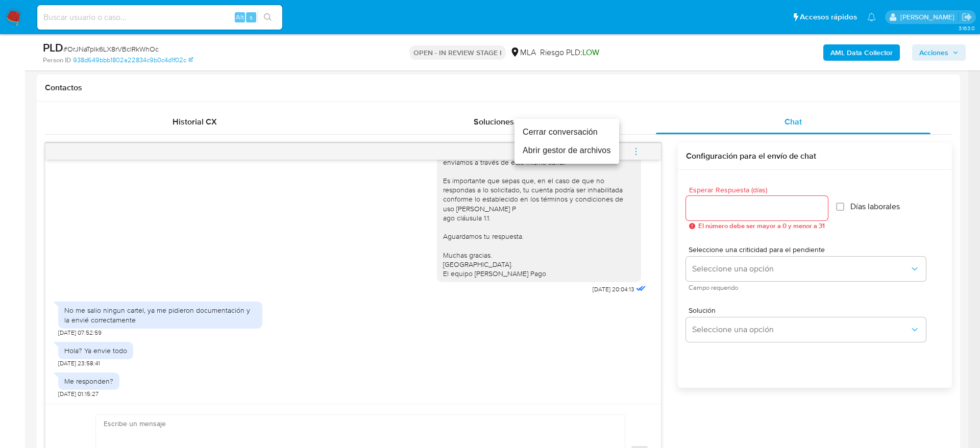
click at [569, 131] on li "Cerrar conversación" at bounding box center [566, 132] width 105 height 18
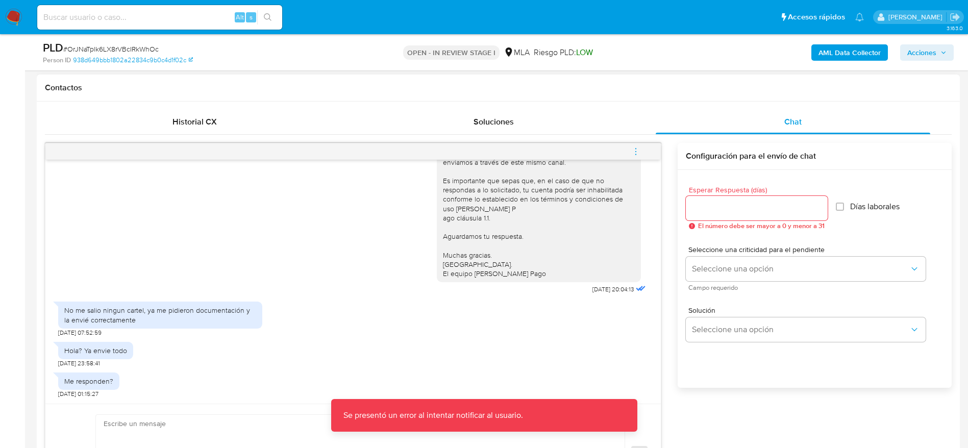
click at [635, 151] on icon "menu-action" at bounding box center [635, 151] width 9 height 9
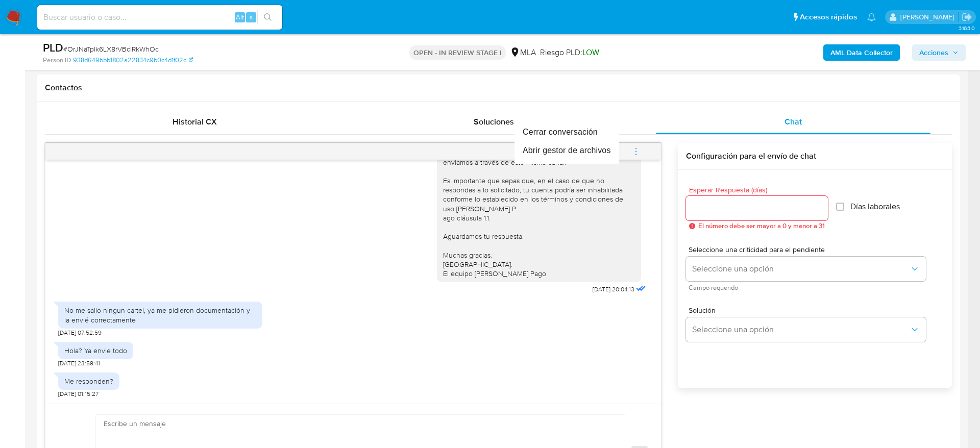
click at [340, 377] on div at bounding box center [490, 224] width 980 height 448
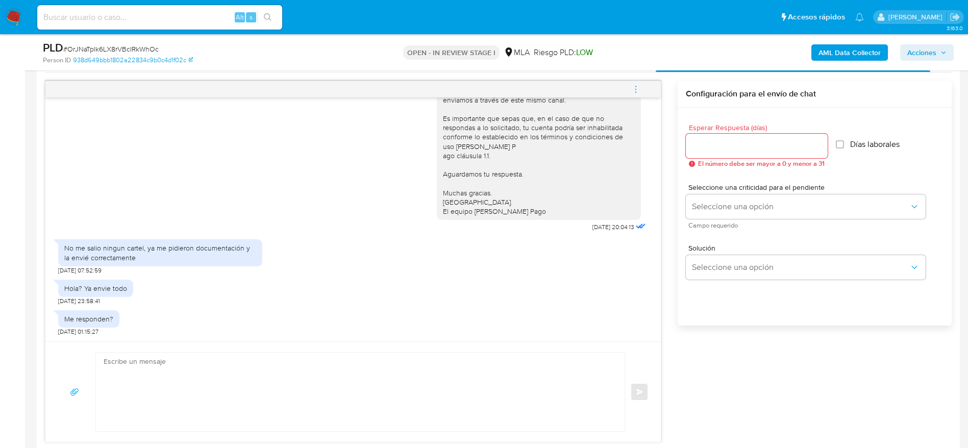
scroll to position [536, 0]
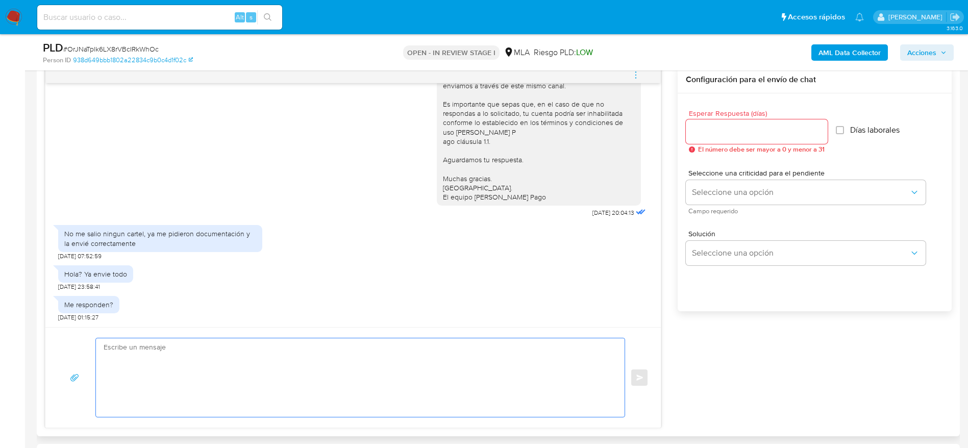
click at [244, 346] on textarea at bounding box center [358, 377] width 508 height 79
click at [219, 375] on textarea at bounding box center [358, 377] width 508 height 79
paste textarea "Hola, Muchas gracias por la respuesta. Analizamos tu caso y notamos que la info…"
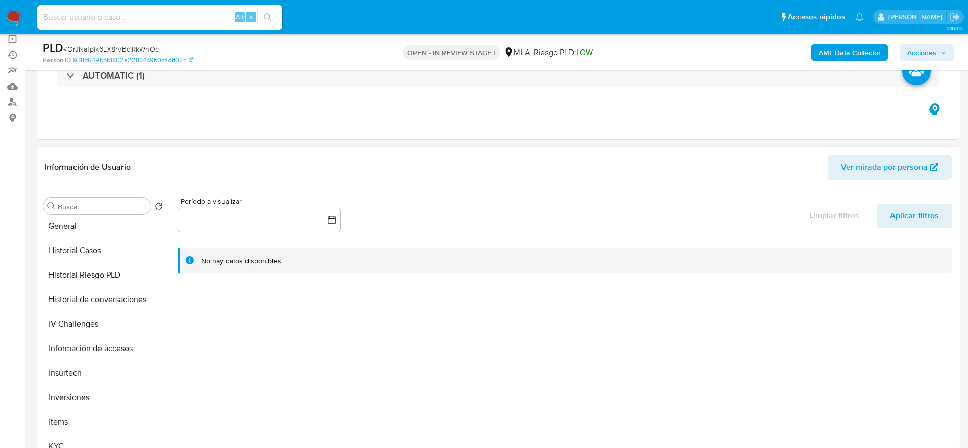
scroll to position [383, 0]
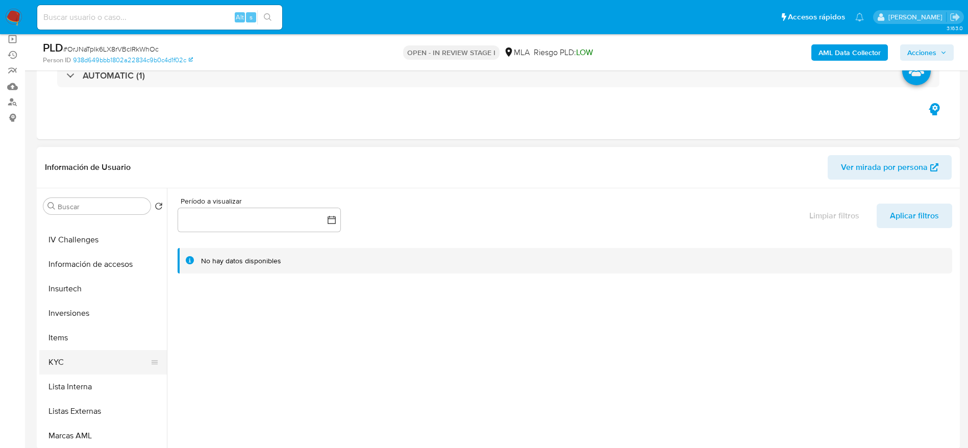
click at [70, 363] on button "KYC" at bounding box center [98, 362] width 119 height 24
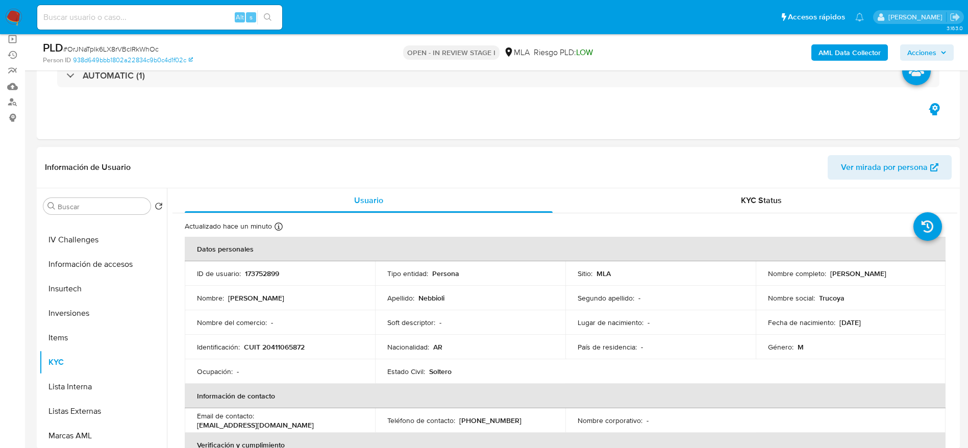
drag, startPoint x: 826, startPoint y: 275, endPoint x: 883, endPoint y: 275, distance: 57.7
click at [883, 275] on div "Nombre completo : Agustin Nebbioli" at bounding box center [851, 273] width 166 height 9
copy div "Agustin Nebbioli"
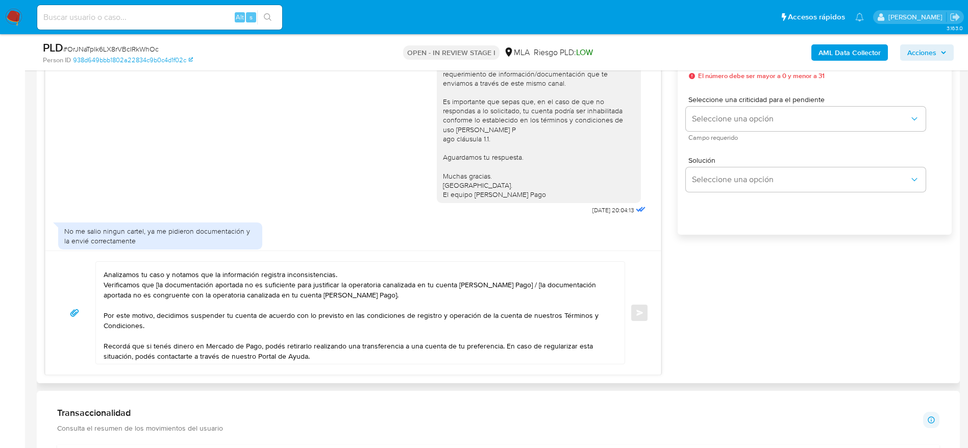
scroll to position [0, 0]
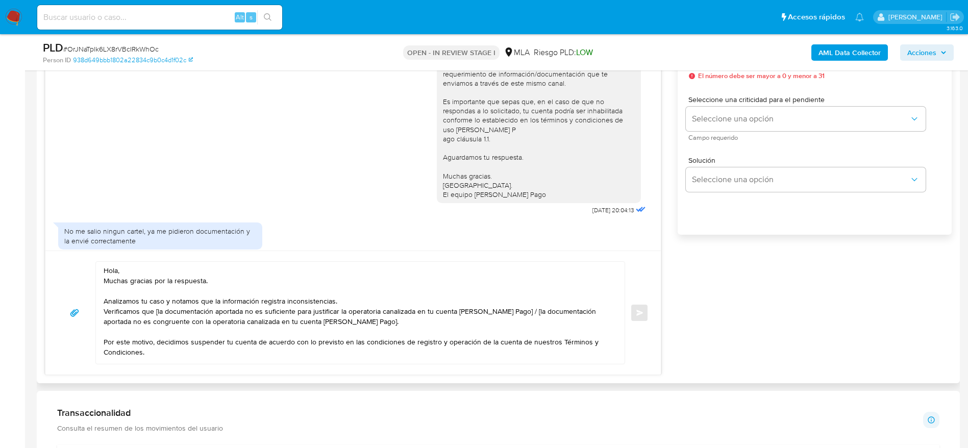
click at [128, 271] on textarea "Hola, Muchas gracias por la respuesta. Analizamos tu caso y notamos que la info…" at bounding box center [358, 313] width 508 height 102
paste textarea "Agustin Nebbioli"
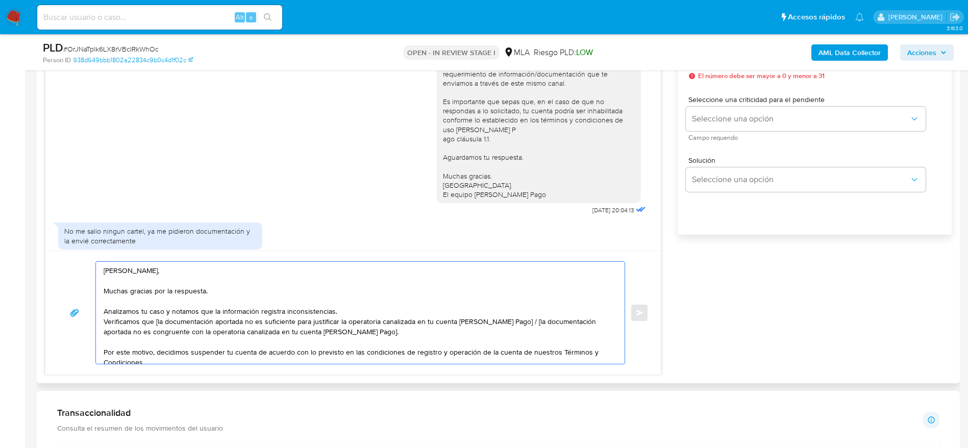
click at [341, 307] on textarea "Hola Agustin Nebbioli, Muchas gracias por la respuesta. Analizamos tu caso y no…" at bounding box center [358, 313] width 508 height 102
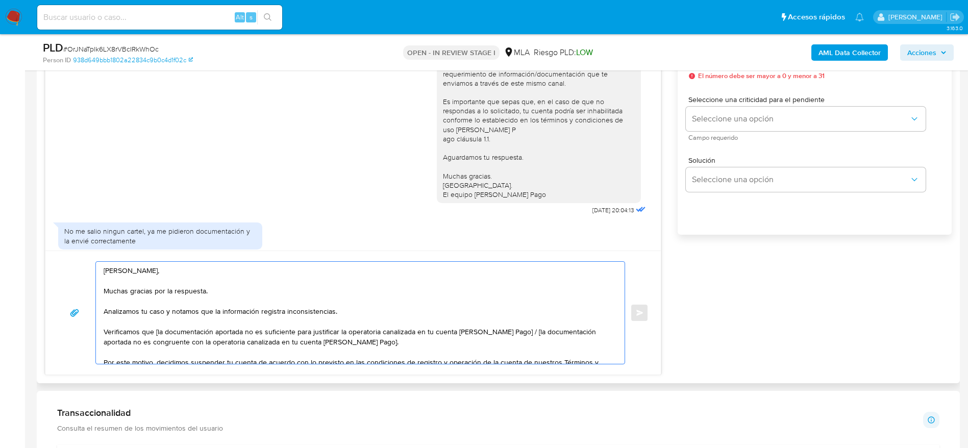
drag, startPoint x: 520, startPoint y: 333, endPoint x: 525, endPoint y: 339, distance: 8.0
click at [525, 339] on textarea "Hola Agustin Nebbioli, Muchas gracias por la respuesta. Analizamos tu caso y no…" at bounding box center [358, 313] width 508 height 102
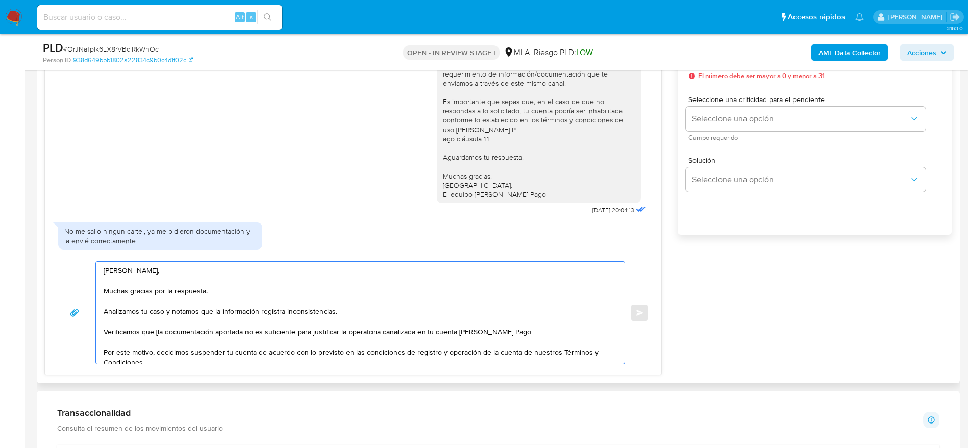
click at [158, 330] on textarea "Hola Agustin Nebbioli, Muchas gracias por la respuesta. Analizamos tu caso y no…" at bounding box center [358, 313] width 508 height 102
click at [520, 331] on textarea "Hola Agustin Nebbioli, Muchas gracias por la respuesta. Analizamos tu caso y no…" at bounding box center [358, 313] width 508 height 102
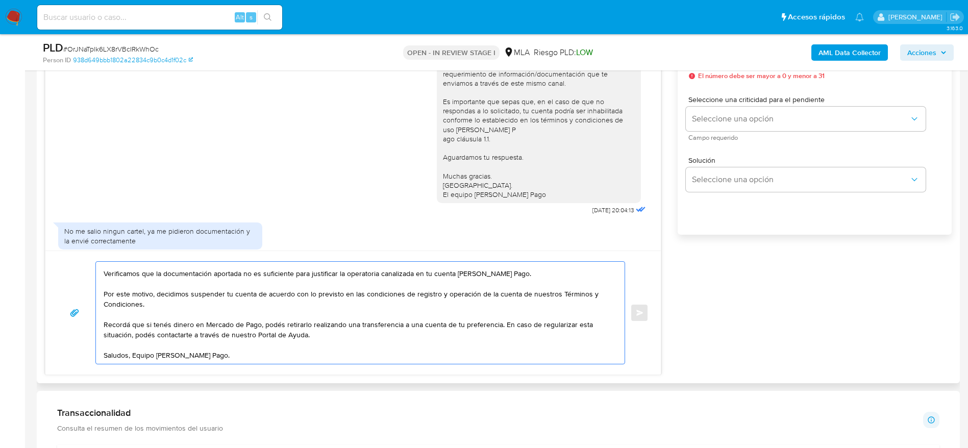
scroll to position [68, 0]
click at [437, 350] on textarea "Hola Agustin Nebbioli, Muchas gracias por la respuesta. Analizamos tu caso y no…" at bounding box center [358, 313] width 508 height 102
click at [434, 358] on textarea "Hola Agustin Nebbioli, Muchas gracias por la respuesta. Analizamos tu caso y no…" at bounding box center [358, 313] width 508 height 102
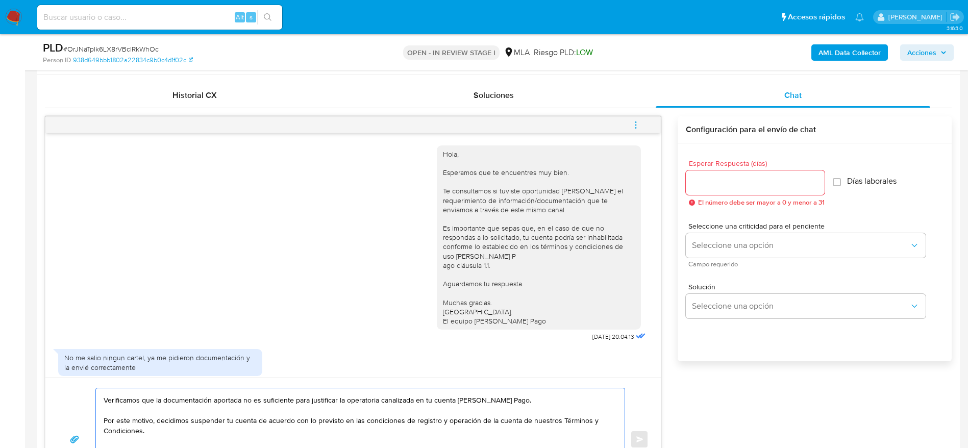
scroll to position [383, 0]
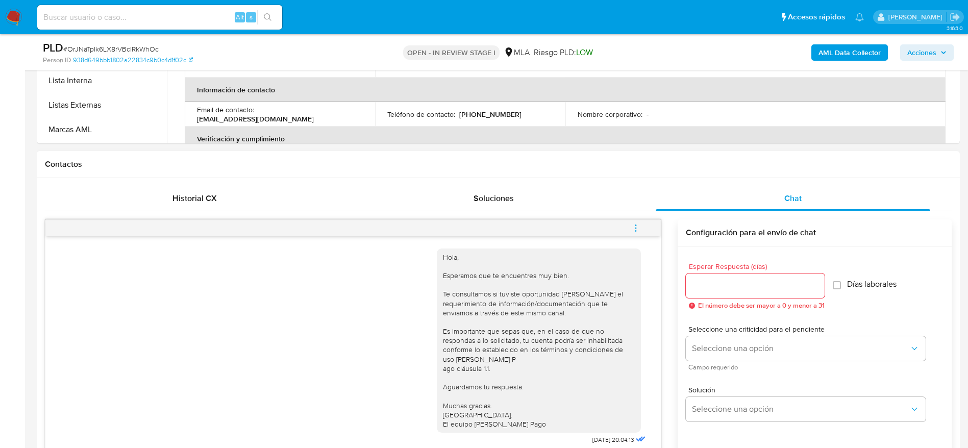
type textarea "Hola Agustin Nebbioli, Muchas gracias por la respuesta. Analizamos tu caso y no…"
click at [708, 293] on div at bounding box center [755, 286] width 139 height 24
click at [719, 281] on input "Esperar Respuesta (días)" at bounding box center [755, 285] width 139 height 13
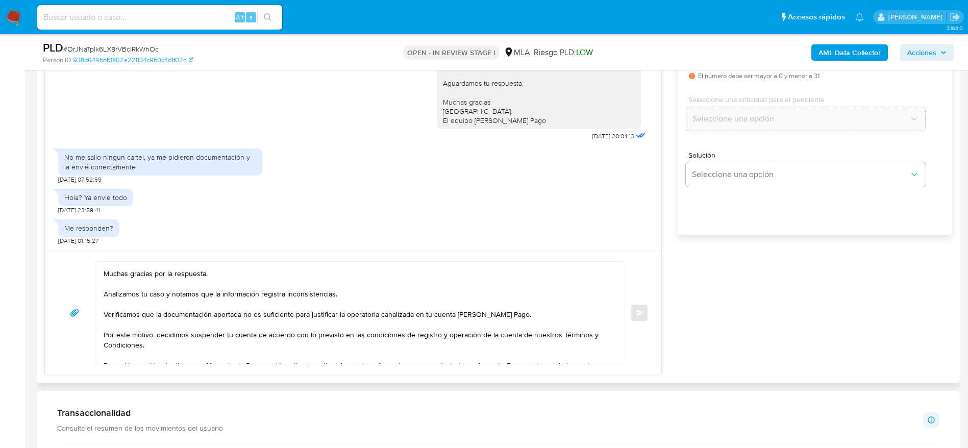
scroll to position [0, 0]
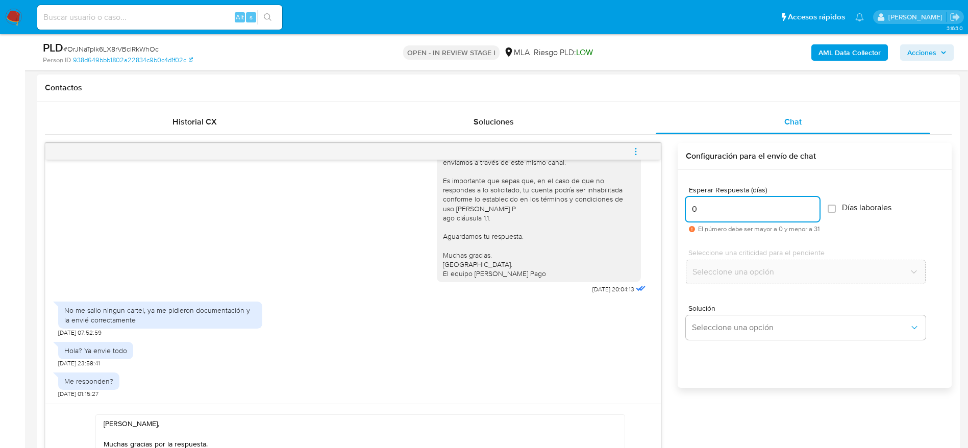
drag, startPoint x: 732, startPoint y: 211, endPoint x: 722, endPoint y: 229, distance: 20.6
click at [732, 211] on input "0" at bounding box center [753, 209] width 134 height 13
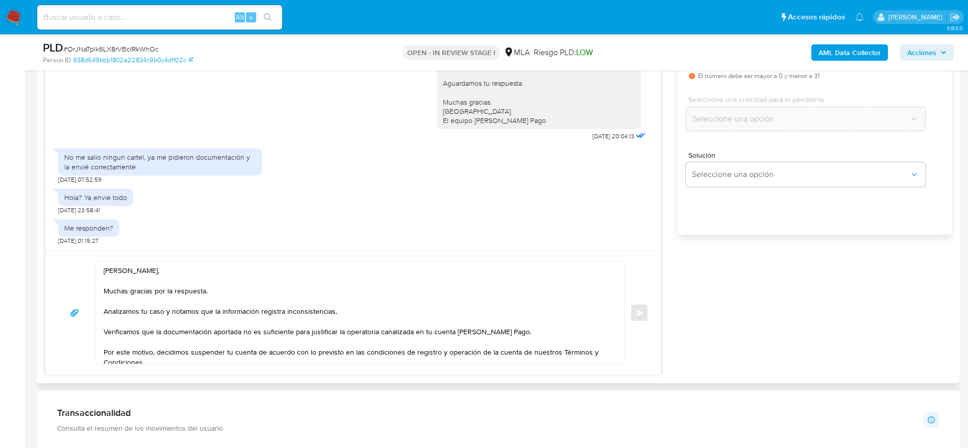
type input "0"
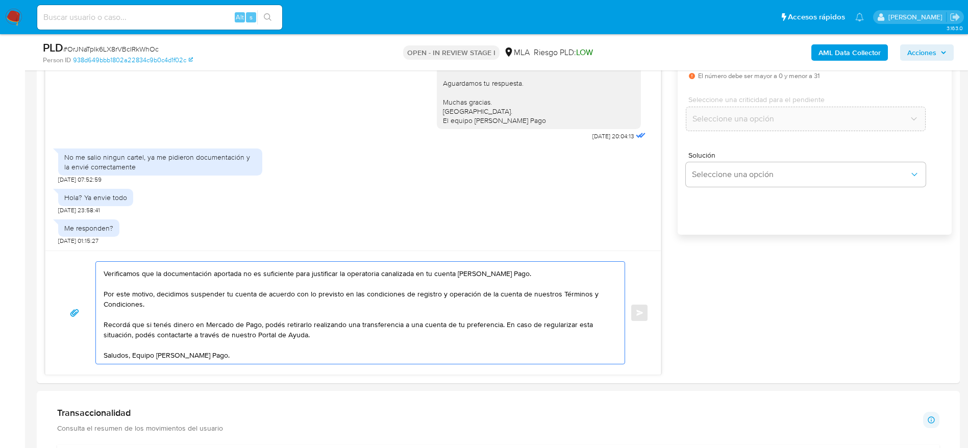
drag, startPoint x: 175, startPoint y: 309, endPoint x: 274, endPoint y: 401, distance: 135.4
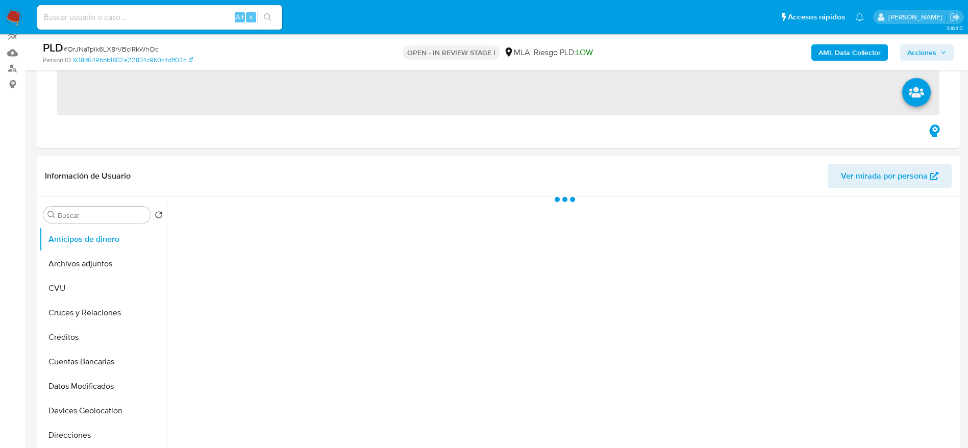
scroll to position [230, 0]
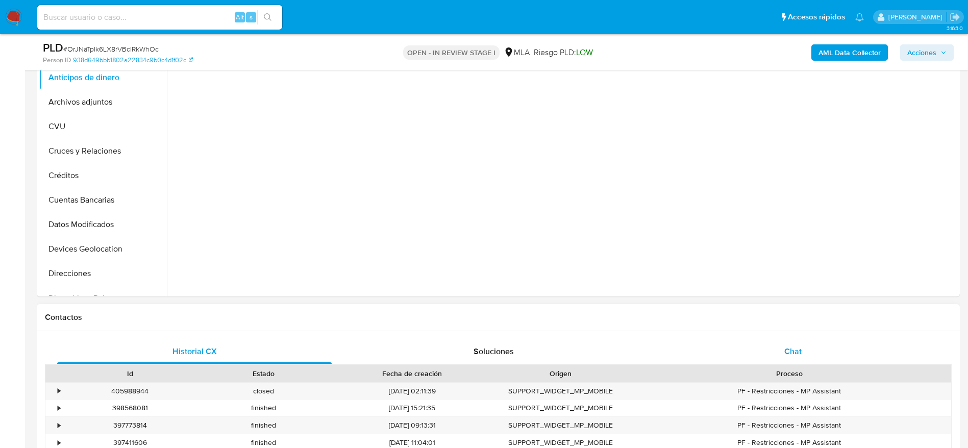
drag, startPoint x: 797, startPoint y: 356, endPoint x: 733, endPoint y: 311, distance: 78.3
click at [796, 356] on span "Chat" at bounding box center [792, 352] width 17 height 12
select select "10"
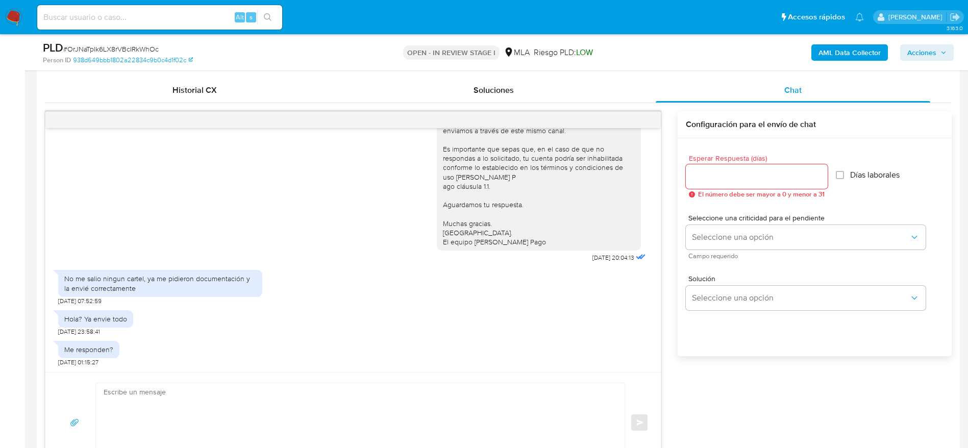
scroll to position [536, 0]
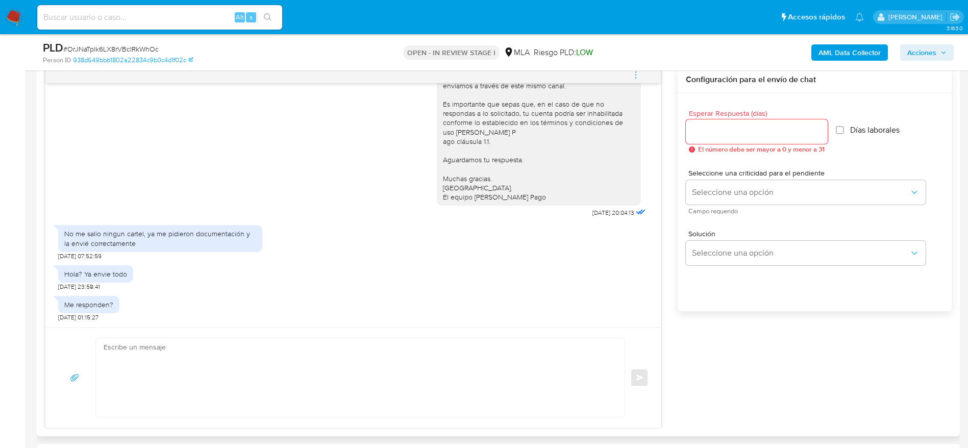
click at [191, 353] on textarea at bounding box center [358, 377] width 508 height 79
paste textarea "[PERSON_NAME], Muchas gracias por la respuesta. Analizamos tu caso y notamos qu…"
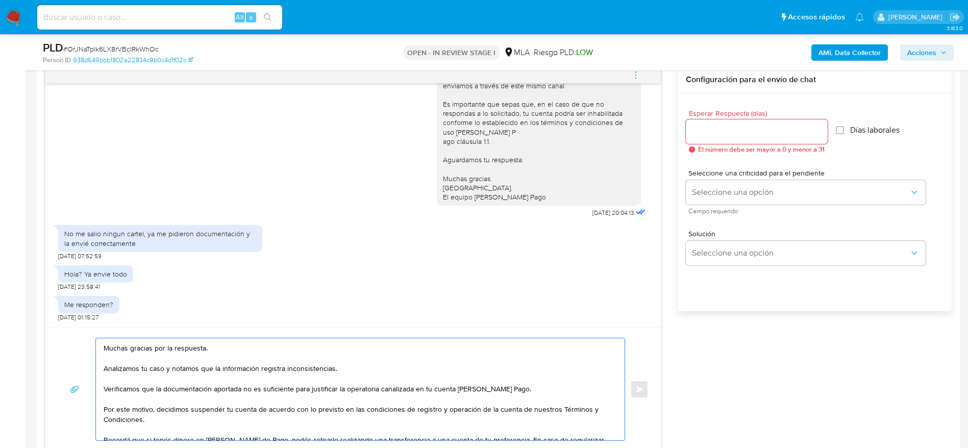
scroll to position [0, 0]
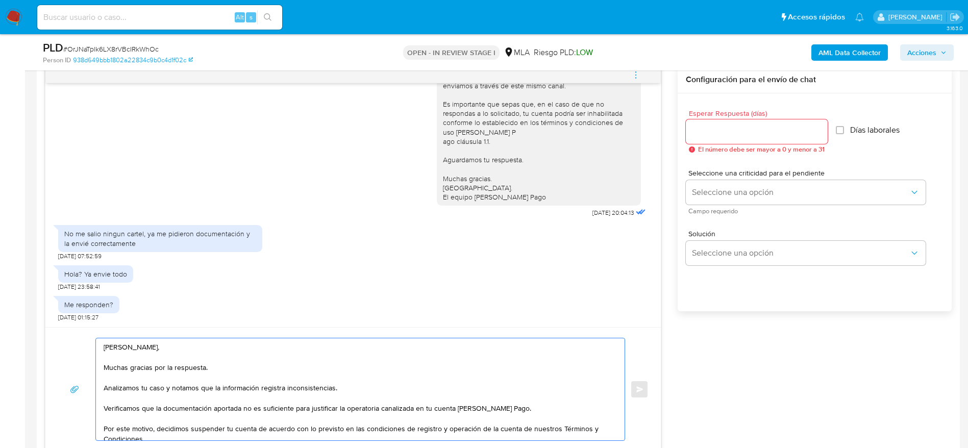
type textarea "[PERSON_NAME], Muchas gracias por la respuesta. Analizamos tu caso y notamos qu…"
click at [745, 135] on input "Esperar Respuesta (días)" at bounding box center [757, 131] width 142 height 13
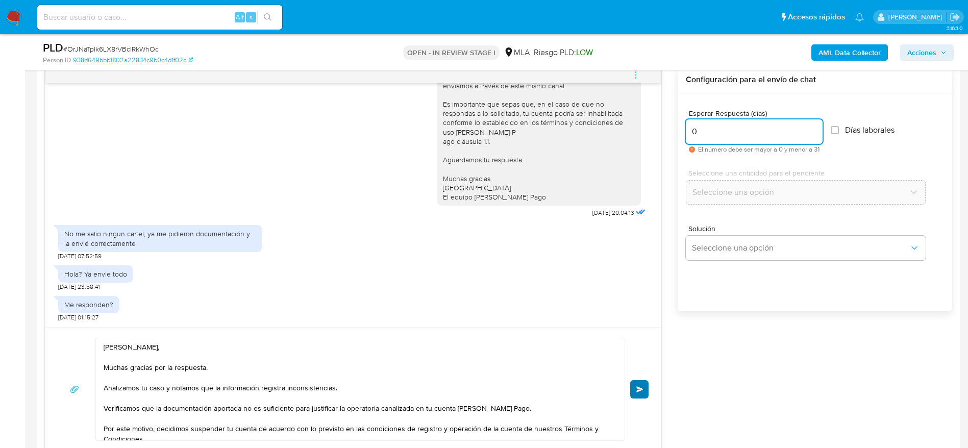
type input "0"
click at [644, 380] on button "Enviar" at bounding box center [639, 389] width 18 height 18
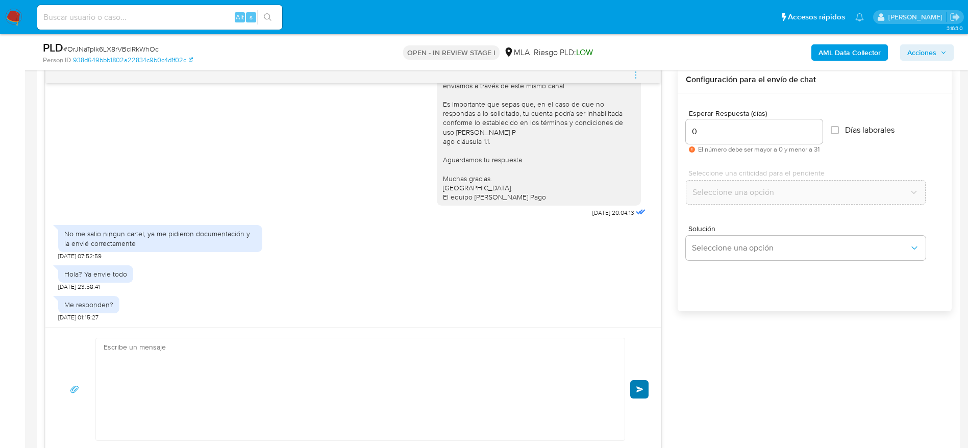
scroll to position [308, 0]
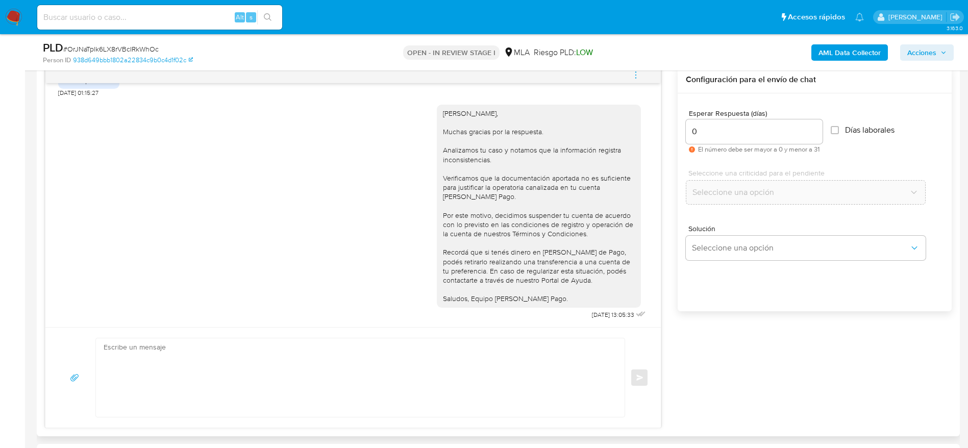
click at [636, 75] on icon "menu-action" at bounding box center [635, 74] width 1 height 1
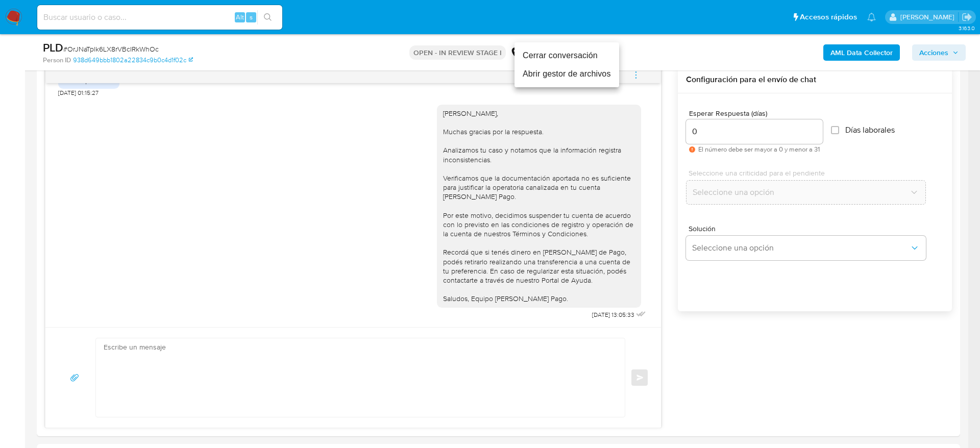
click at [558, 57] on li "Cerrar conversación" at bounding box center [566, 55] width 105 height 18
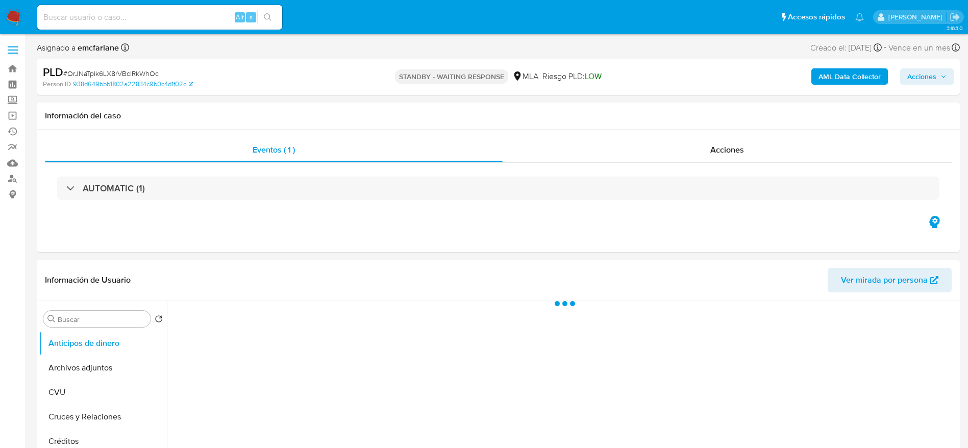
select select "10"
click at [105, 76] on span "# OrJNaTplk6LX8rVBcIRkWhOc" at bounding box center [110, 73] width 95 height 10
click at [105, 75] on span "# OrJNaTplk6LX8rVBcIRkWhOc" at bounding box center [110, 73] width 95 height 10
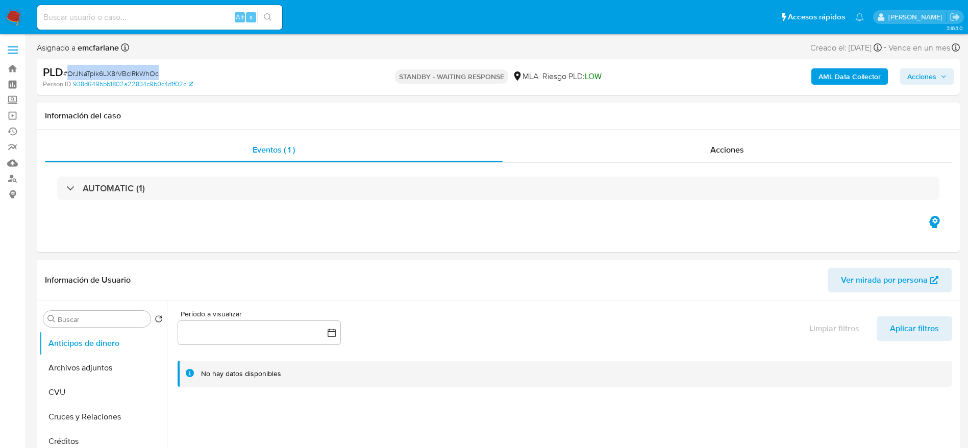
copy span "OrJNaTplk6LX8rVBcIRkWhOc"
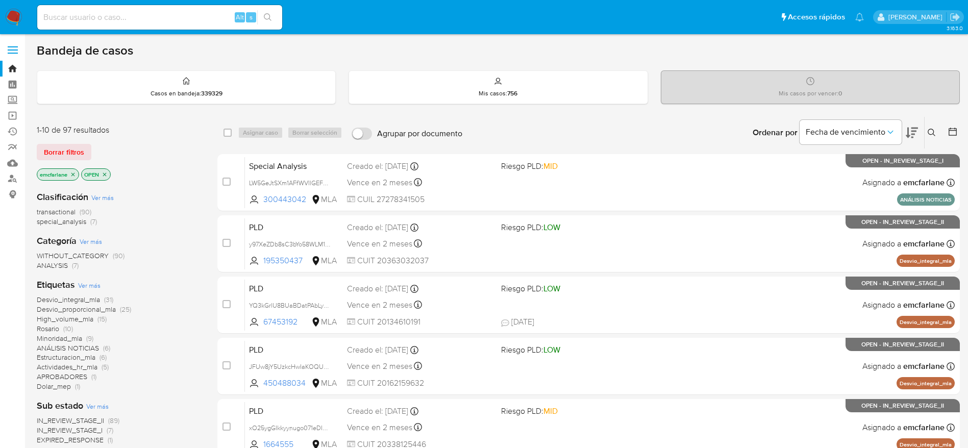
click at [58, 150] on span "Borrar filtros" at bounding box center [64, 152] width 40 height 14
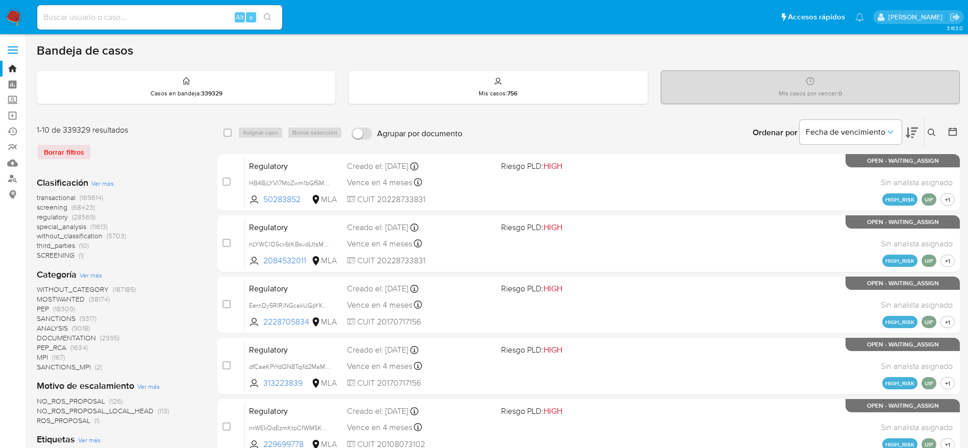
click at [930, 133] on icon at bounding box center [932, 133] width 8 height 8
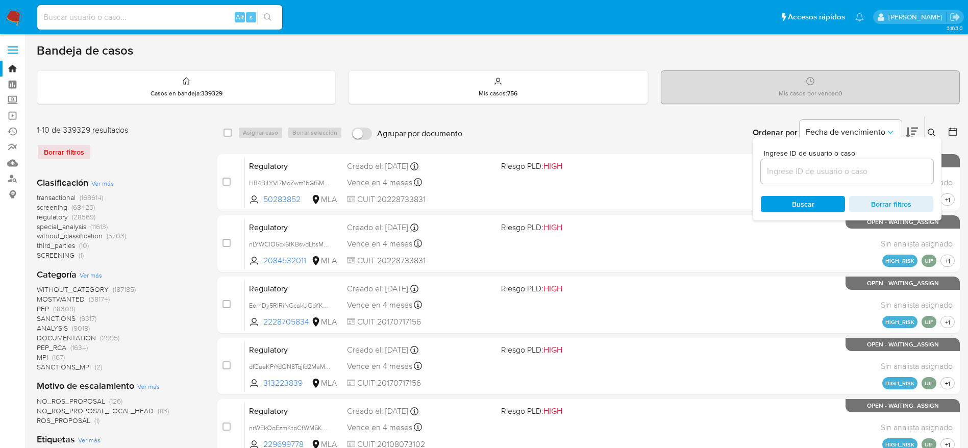
drag, startPoint x: 786, startPoint y: 168, endPoint x: 781, endPoint y: 170, distance: 5.7
click at [786, 167] on input at bounding box center [847, 171] width 173 height 13
type input "OrJNaTplk6LX8rVBcIRkWhOc"
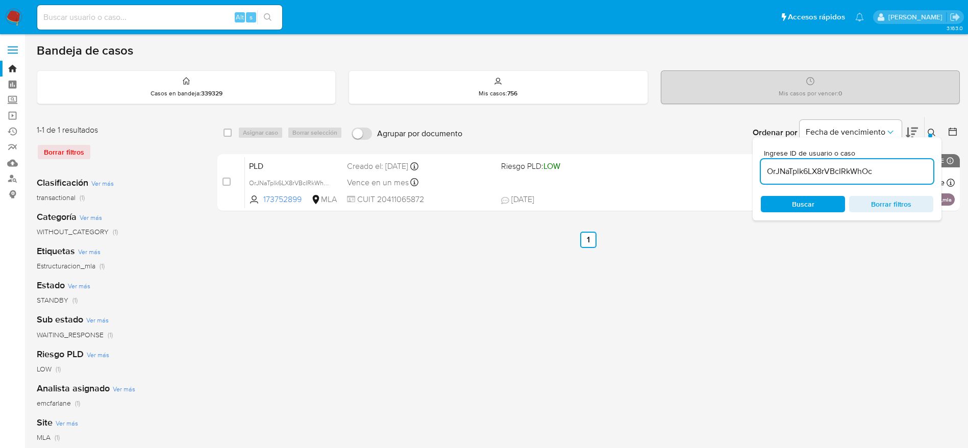
click at [230, 133] on input "checkbox" at bounding box center [228, 133] width 8 height 8
checkbox input "true"
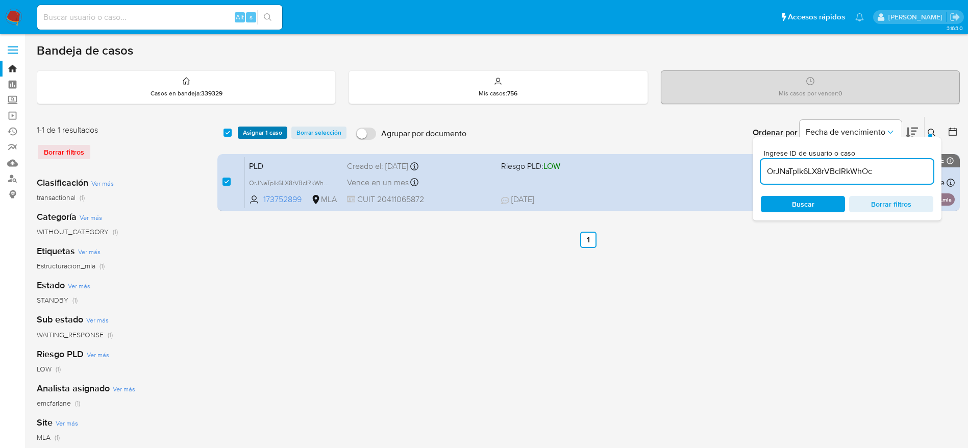
click at [264, 135] on span "Asignar 1 caso" at bounding box center [262, 133] width 39 height 10
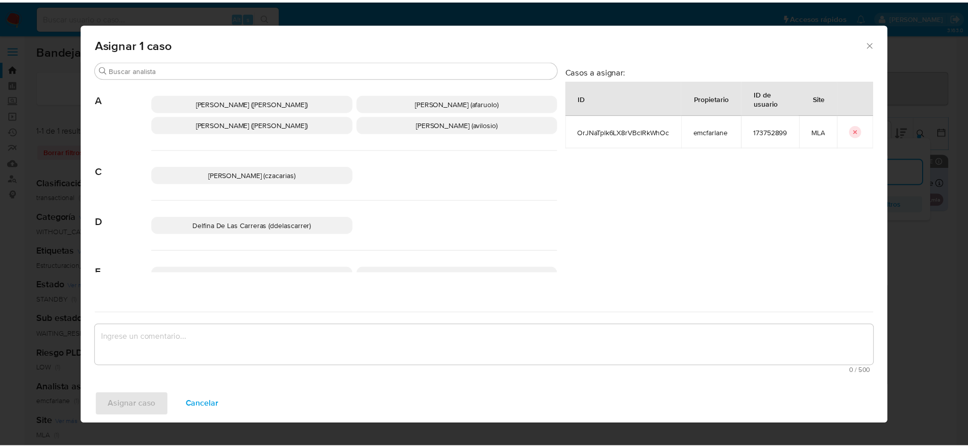
scroll to position [77, 0]
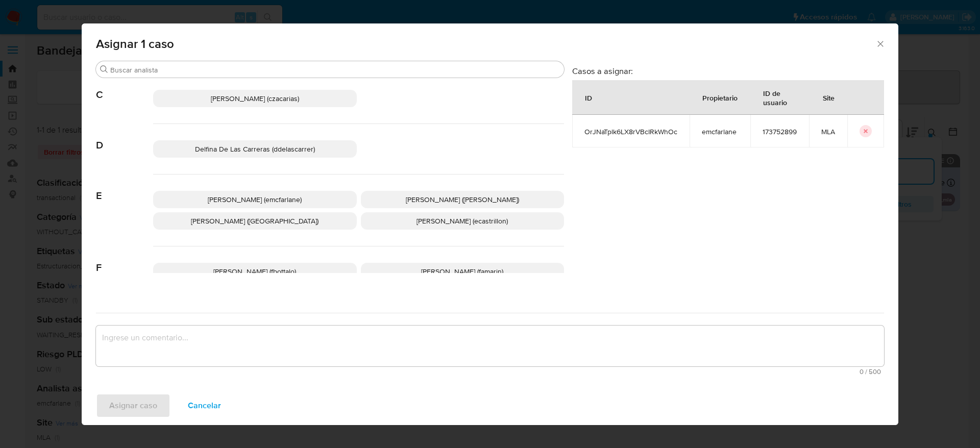
click at [263, 198] on span "Elaine Mc Farlane (emcfarlane)" at bounding box center [255, 199] width 94 height 10
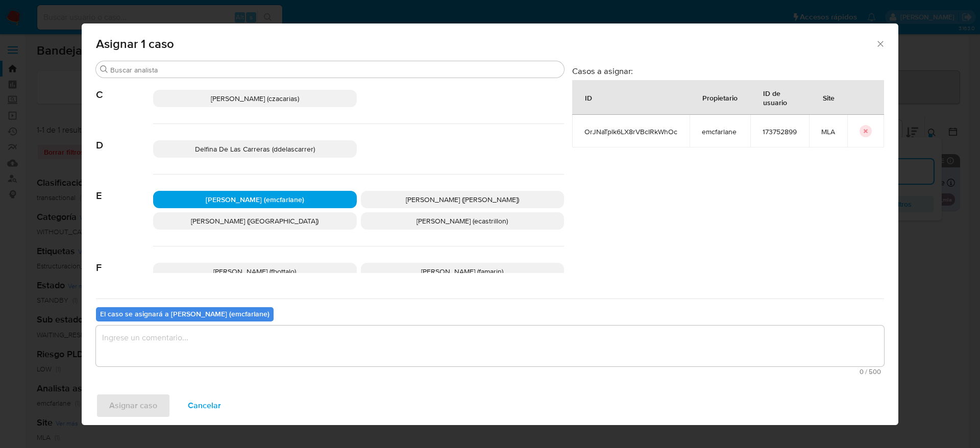
click at [198, 338] on textarea "assign-modal" at bounding box center [490, 346] width 788 height 41
click at [138, 412] on span "Asignar caso" at bounding box center [133, 406] width 48 height 22
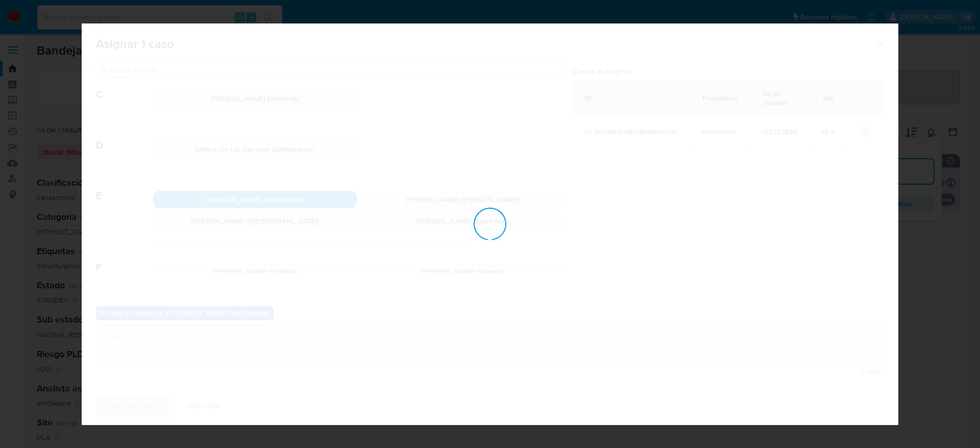
checkbox input "false"
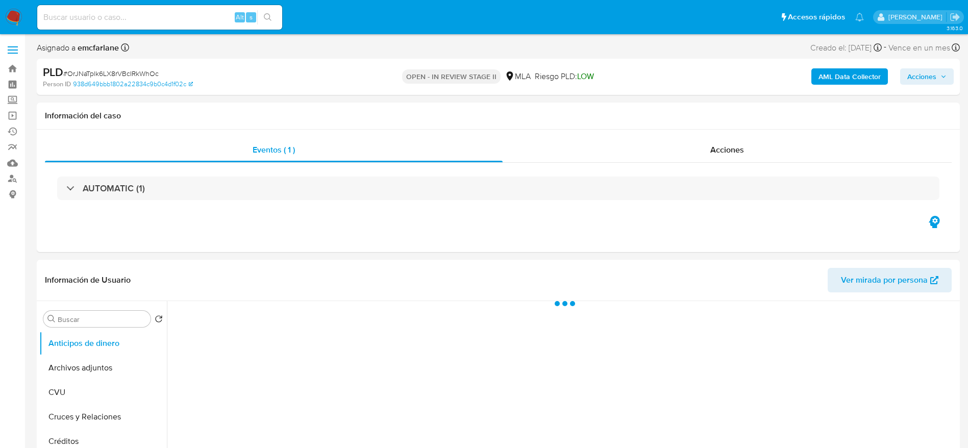
drag, startPoint x: 928, startPoint y: 75, endPoint x: 909, endPoint y: 83, distance: 20.4
click at [928, 76] on span "Acciones" at bounding box center [921, 76] width 29 height 16
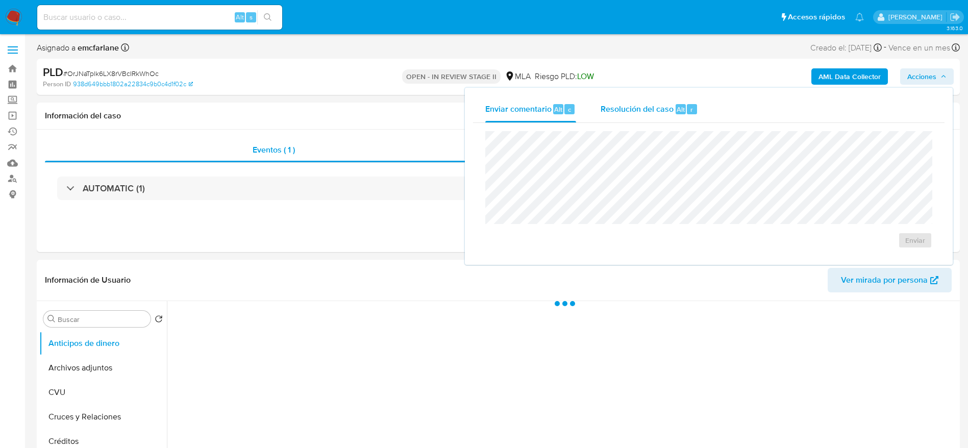
click at [676, 120] on div "Resolución del caso Alt r" at bounding box center [649, 109] width 97 height 27
select select "10"
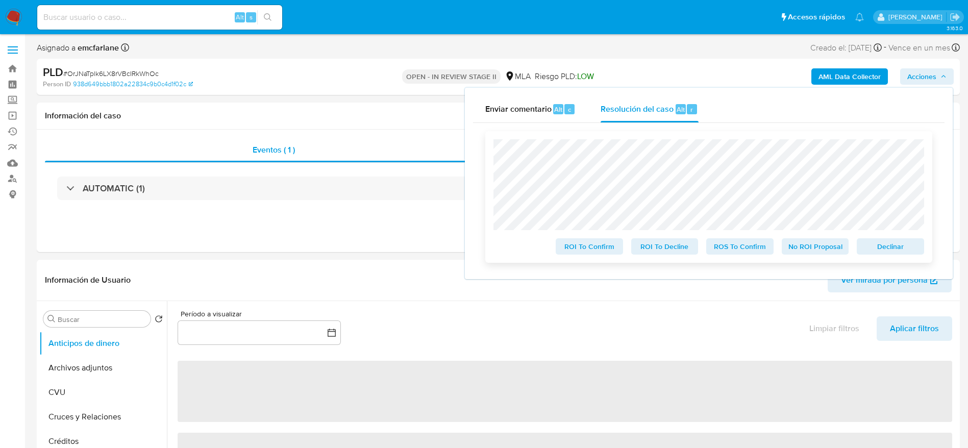
click at [881, 251] on span "Declinar" at bounding box center [890, 246] width 53 height 14
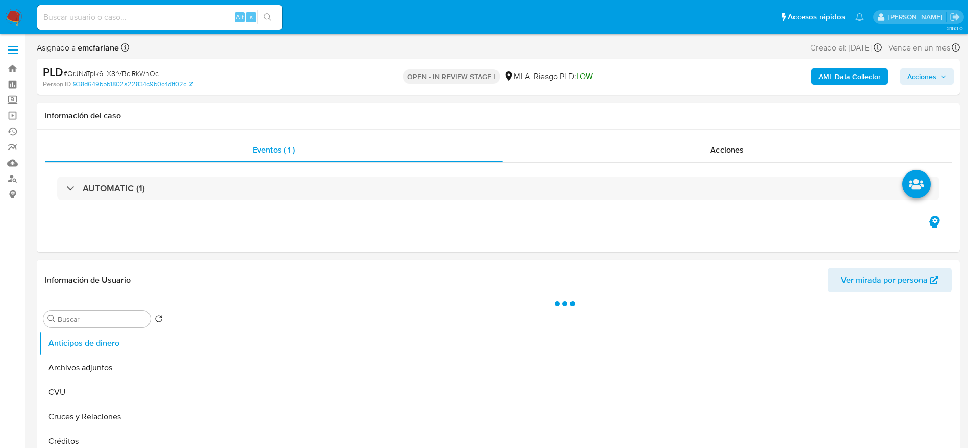
click at [925, 79] on span "Acciones" at bounding box center [921, 76] width 29 height 16
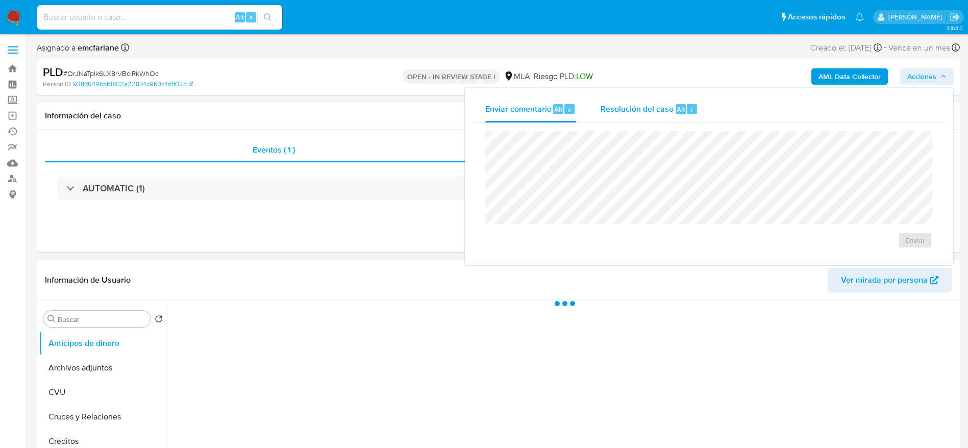
select select "10"
click at [675, 101] on div "Resolución del caso Alt r" at bounding box center [649, 109] width 97 height 27
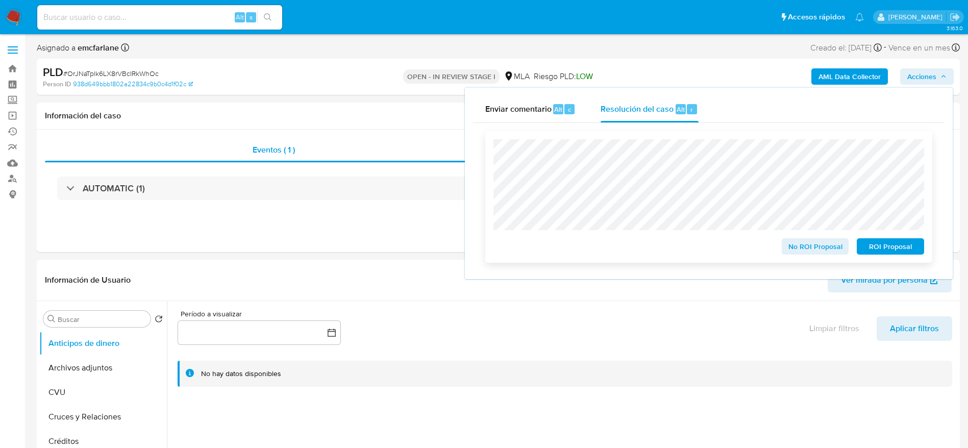
click at [899, 244] on span "ROI Proposal" at bounding box center [890, 246] width 53 height 14
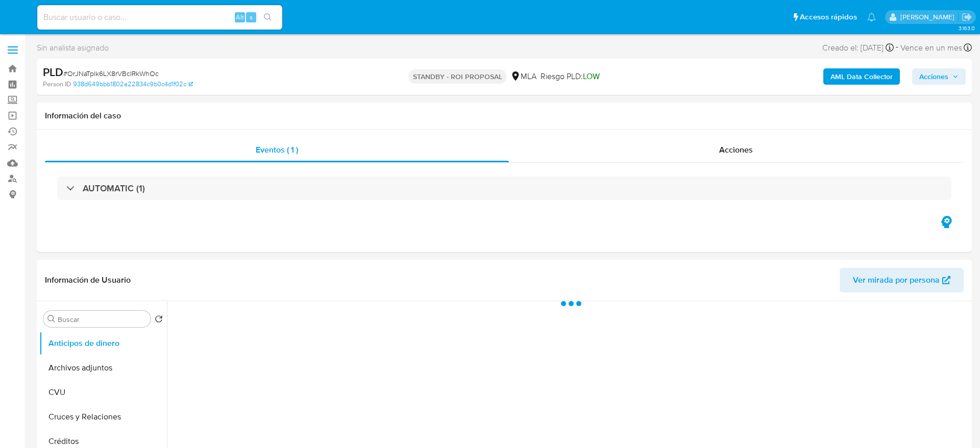
select select "10"
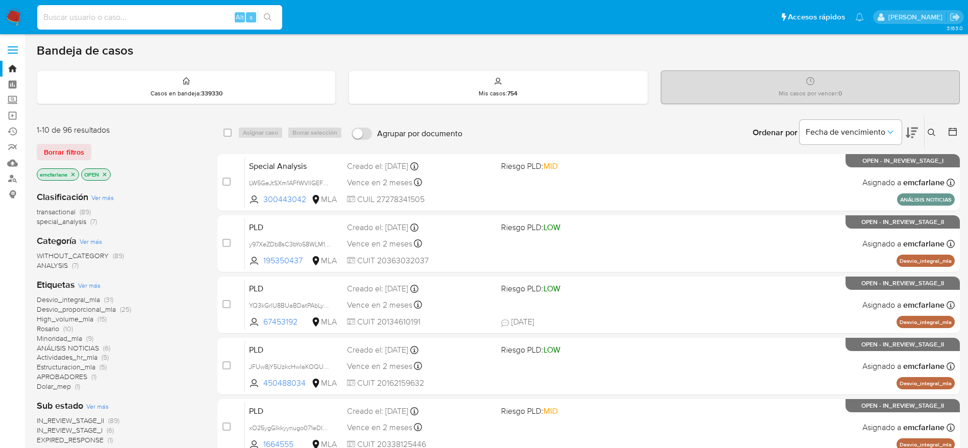
click at [88, 22] on input at bounding box center [159, 17] width 245 height 13
paste input "IyrhYQX8cPvB3YKwJinK7wzP"
click at [161, 11] on input "IyrhYQX8cPvB3YKwJinK7wzP" at bounding box center [159, 17] width 245 height 13
paste input "Yz1Wx2VM8ncn45PepQyeyvuD"
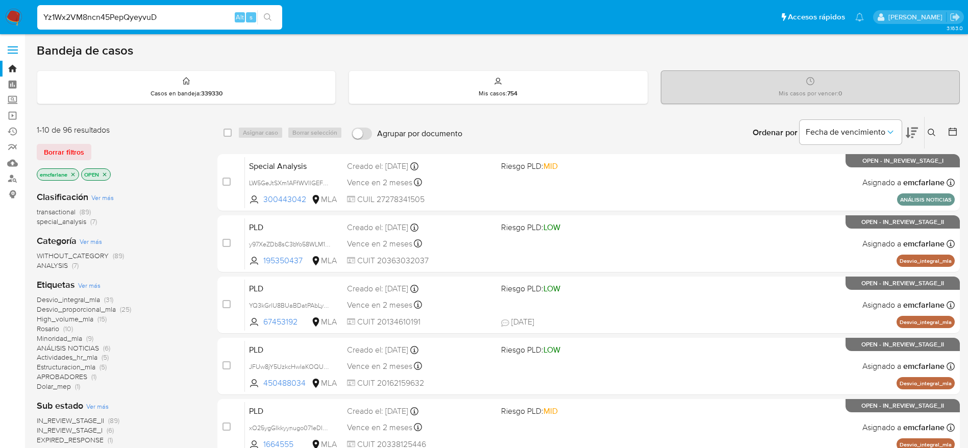
type input "Yz1Wx2VM8ncn45PepQyeyvuD"
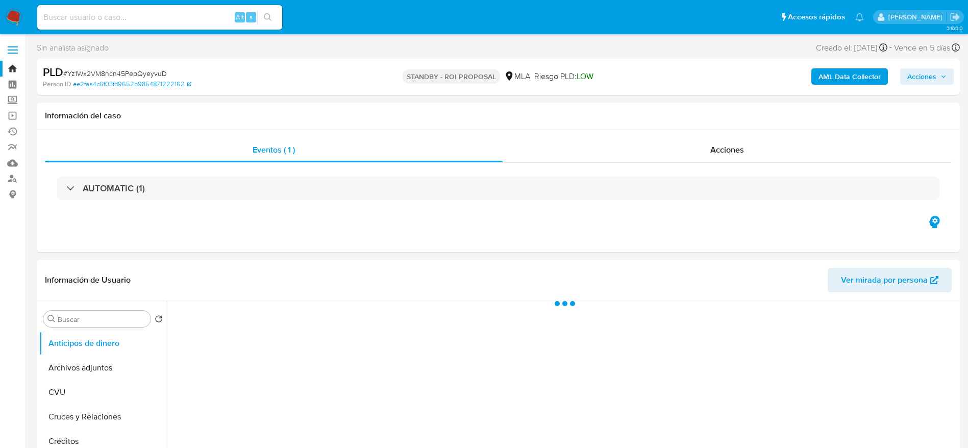
select select "10"
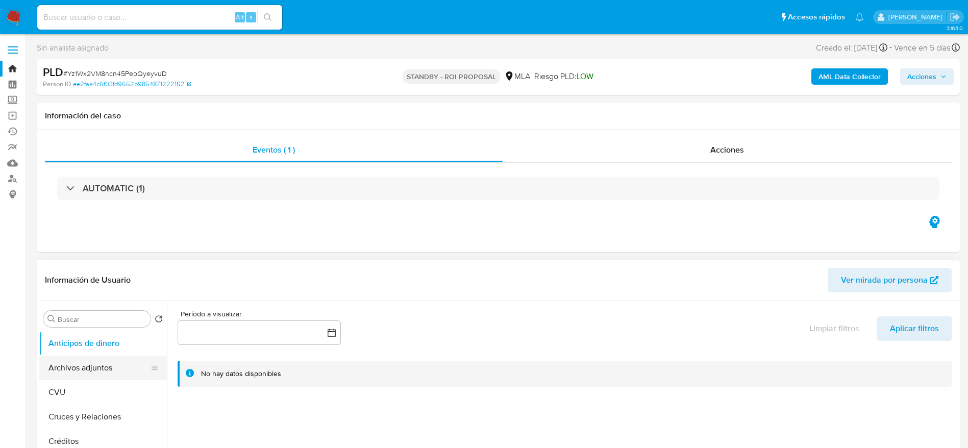
click at [104, 362] on button "Archivos adjuntos" at bounding box center [98, 368] width 119 height 24
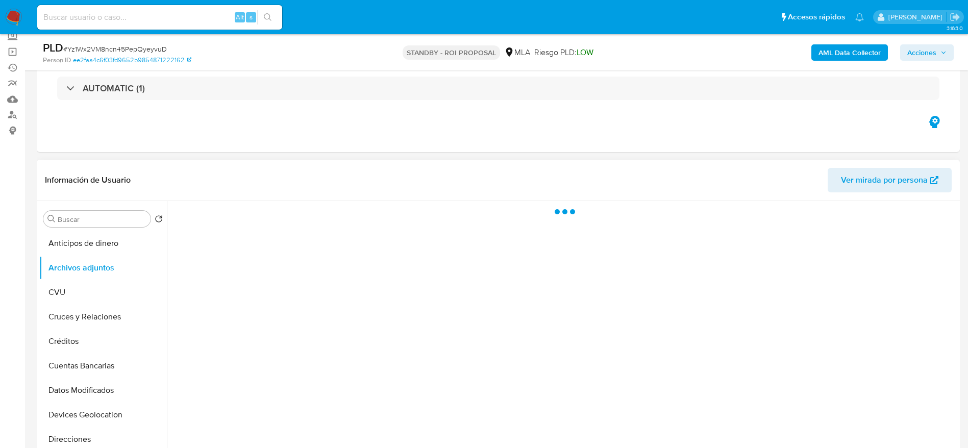
scroll to position [153, 0]
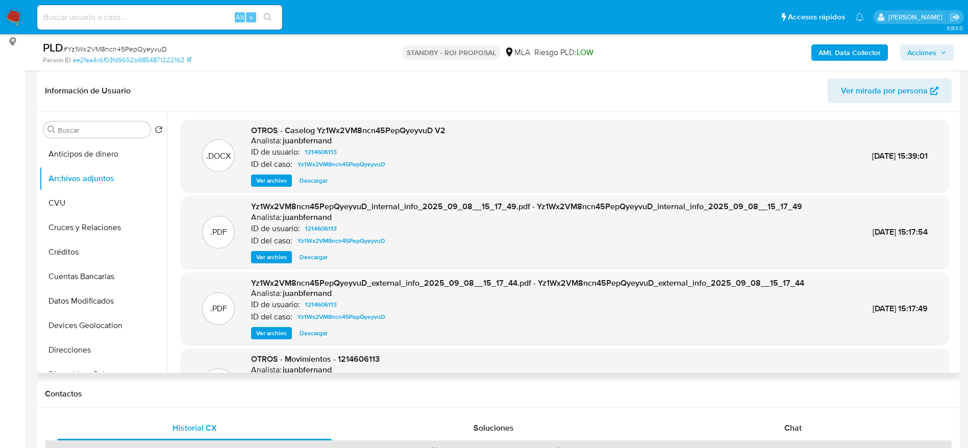
click at [322, 183] on span "Descargar" at bounding box center [314, 181] width 28 height 10
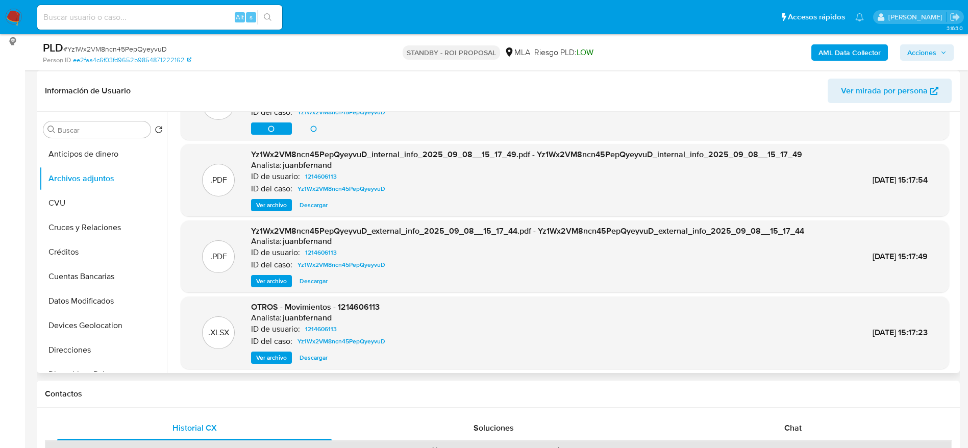
scroll to position [86, 0]
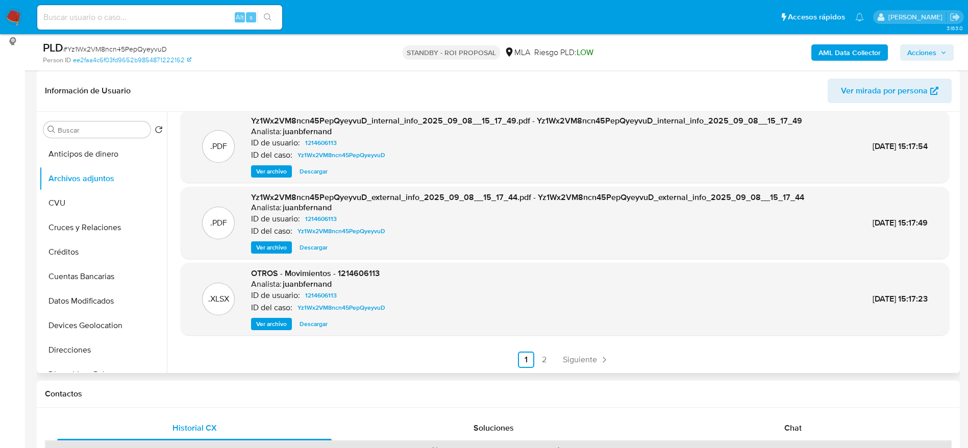
click at [317, 323] on span "Descargar" at bounding box center [314, 324] width 28 height 10
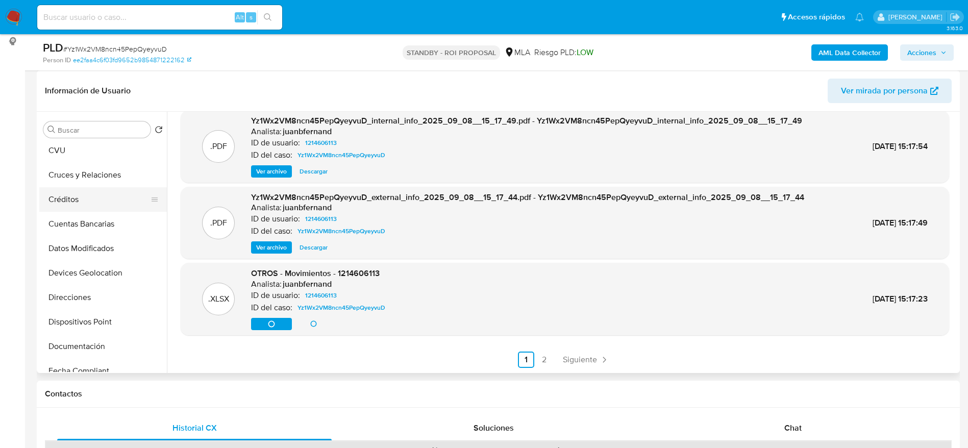
scroll to position [77, 0]
click at [92, 281] on button "Direcciones" at bounding box center [98, 273] width 119 height 24
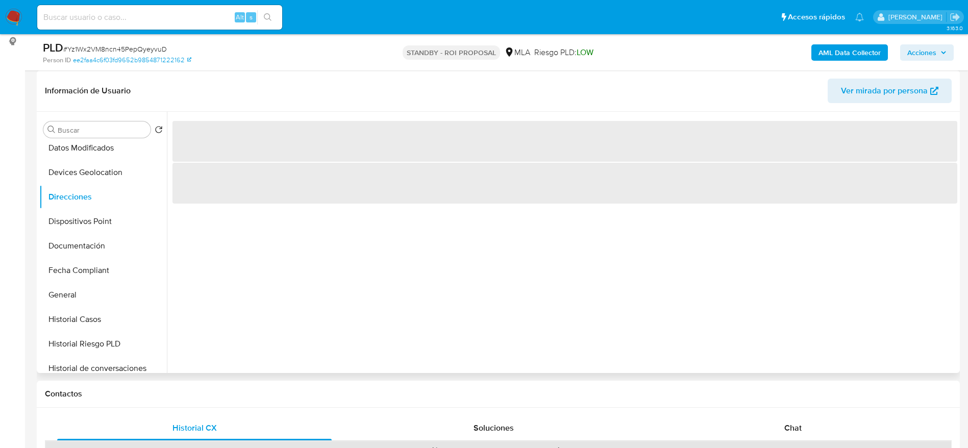
scroll to position [230, 0]
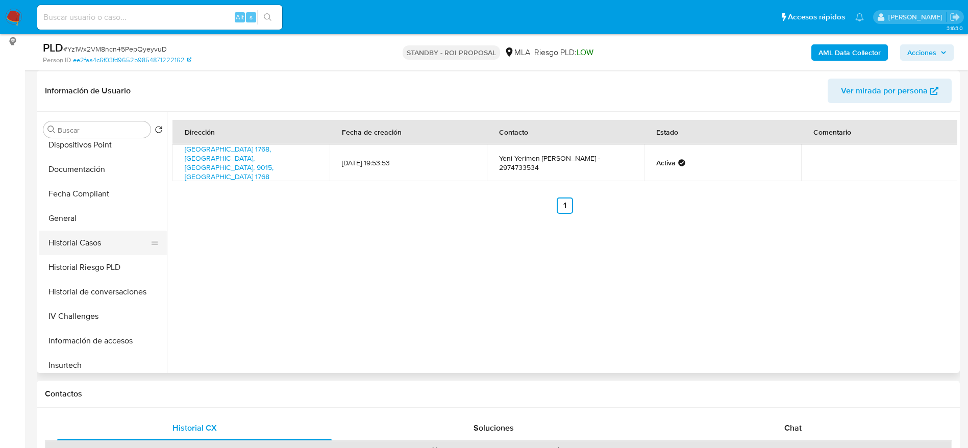
click at [94, 239] on button "Historial Casos" at bounding box center [98, 243] width 119 height 24
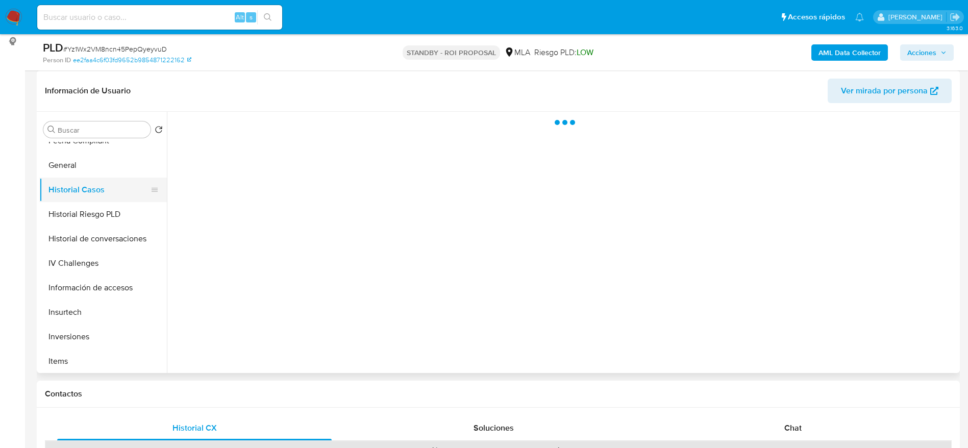
scroll to position [306, 0]
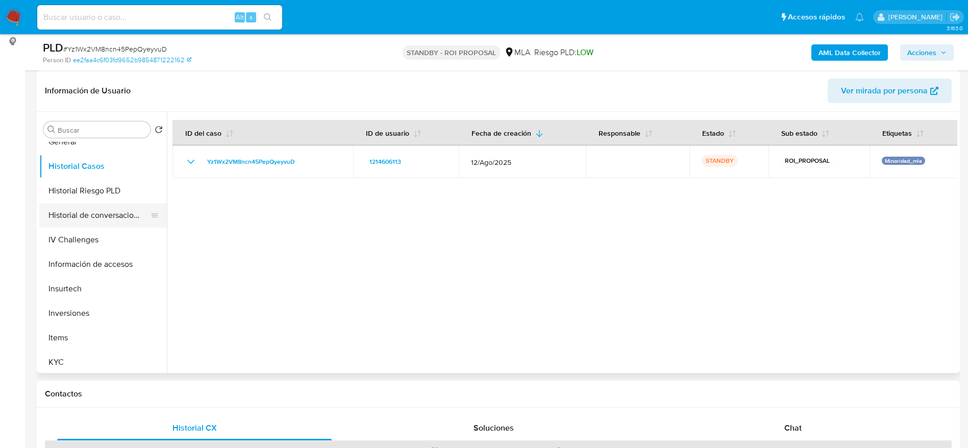
click at [96, 224] on button "Historial de conversaciones" at bounding box center [98, 215] width 119 height 24
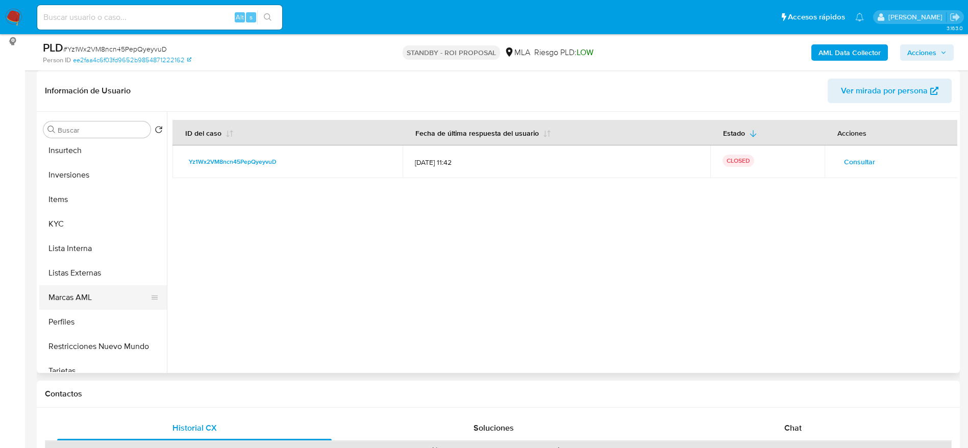
scroll to position [459, 0]
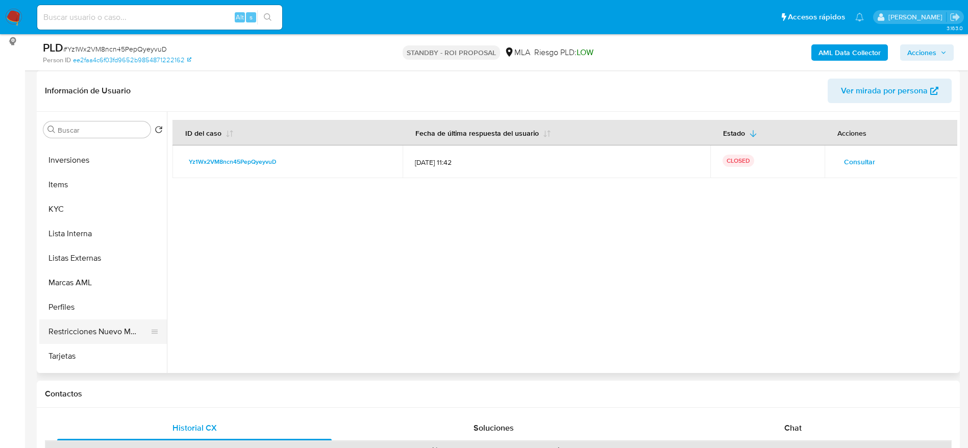
drag, startPoint x: 93, startPoint y: 336, endPoint x: 86, endPoint y: 330, distance: 9.8
click at [91, 336] on button "Restricciones Nuevo Mundo" at bounding box center [98, 332] width 119 height 24
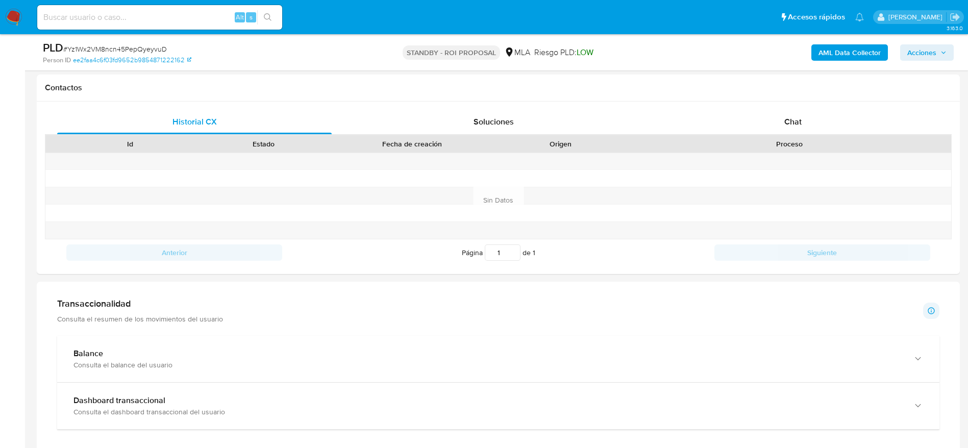
click at [162, 11] on input at bounding box center [159, 17] width 245 height 13
paste input "ExH8sDPkWvpgzSWFxBu7O83M"
type input "ExH8sDPkWvpgzSWFxBu7O83M"
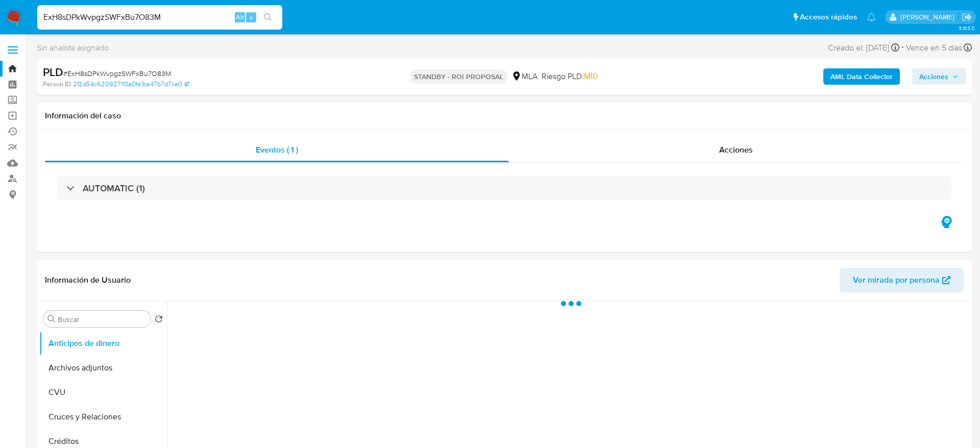
select select "10"
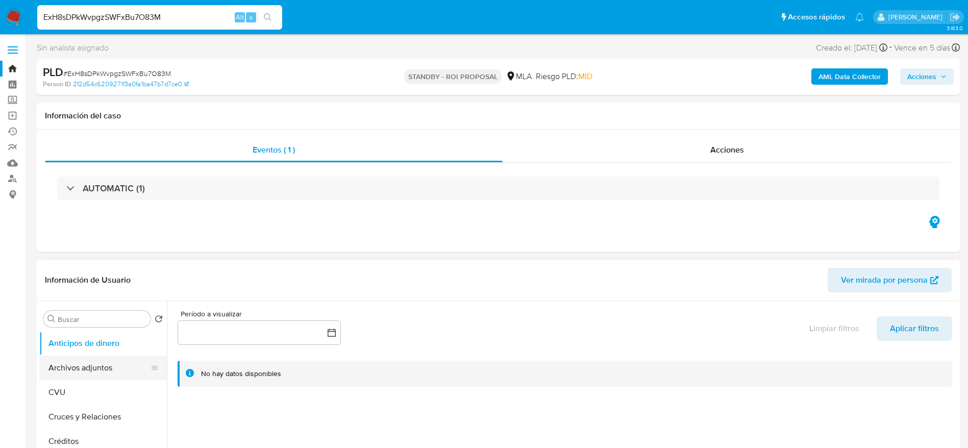
click at [98, 355] on ul "Anticipos de dinero Archivos adjuntos CVU Cruces y Relaciones Créditos Cuentas …" at bounding box center [103, 446] width 128 height 230
drag, startPoint x: 59, startPoint y: 368, endPoint x: 68, endPoint y: 366, distance: 8.9
click at [59, 368] on button "Archivos adjuntos" at bounding box center [98, 368] width 119 height 24
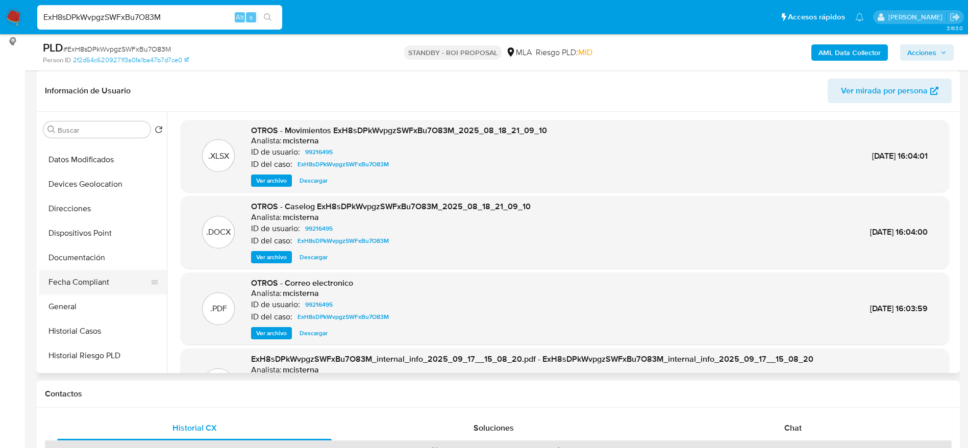
scroll to position [153, 0]
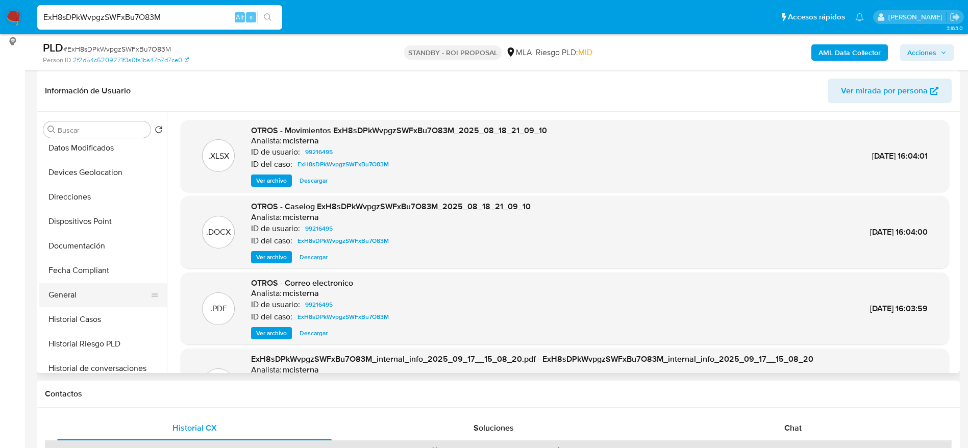
click at [77, 296] on button "General" at bounding box center [98, 295] width 119 height 24
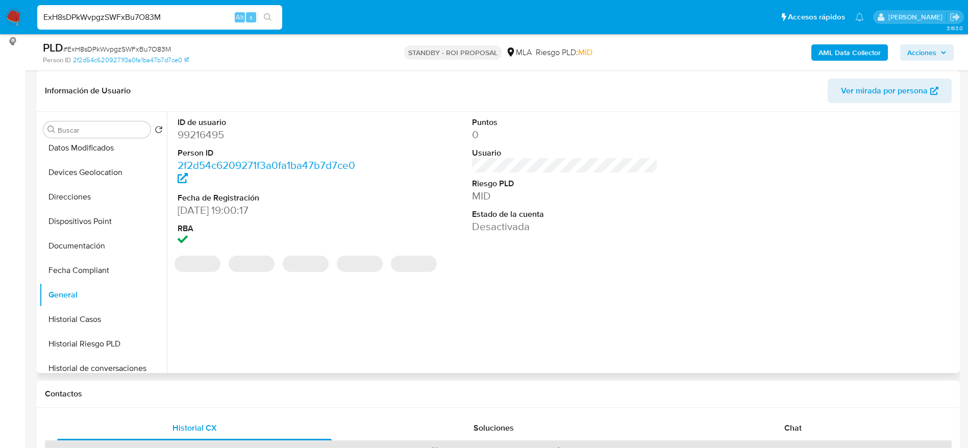
click at [206, 130] on dd "99216495" at bounding box center [271, 135] width 186 height 14
copy dd "99216495"
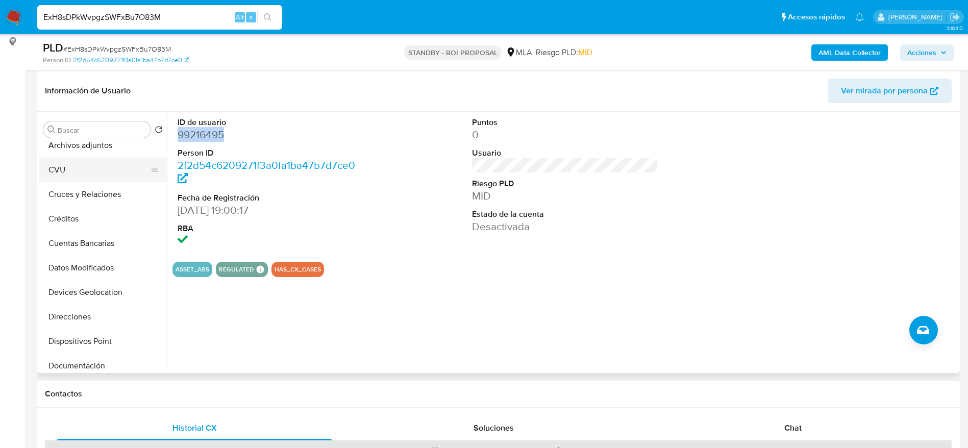
scroll to position [0, 0]
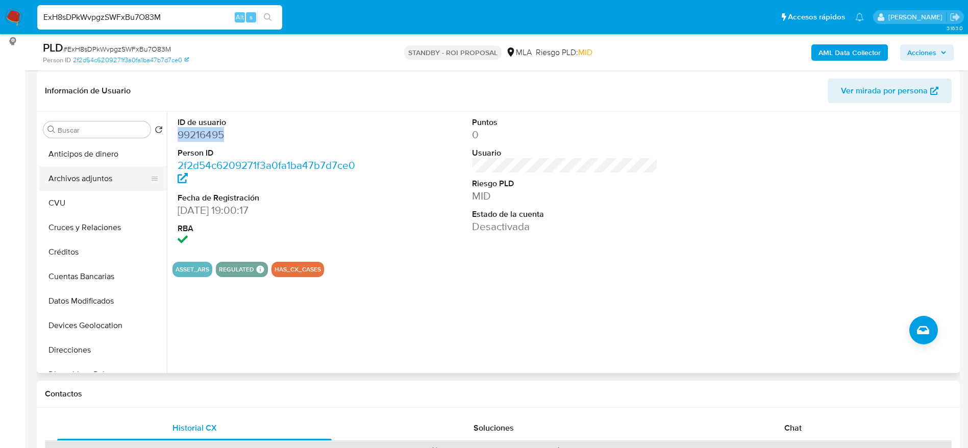
drag, startPoint x: 88, startPoint y: 183, endPoint x: 121, endPoint y: 180, distance: 32.9
click at [88, 183] on button "Archivos adjuntos" at bounding box center [98, 178] width 119 height 24
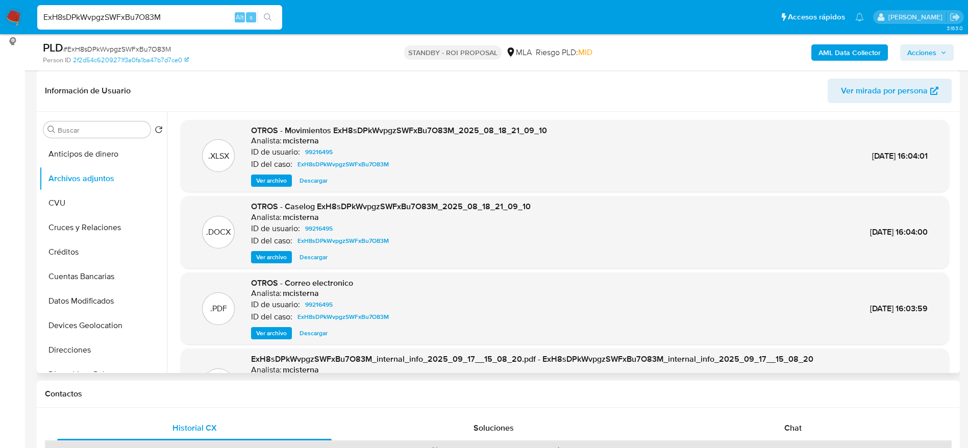
click at [314, 252] on span "Descargar" at bounding box center [314, 257] width 28 height 10
click at [314, 182] on span "Descargar" at bounding box center [314, 181] width 28 height 10
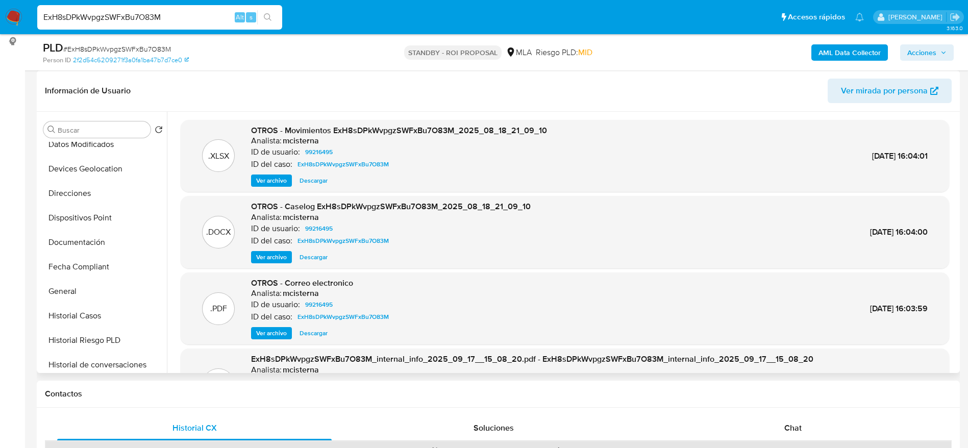
scroll to position [306, 0]
click at [68, 354] on button "KYC" at bounding box center [98, 362] width 119 height 24
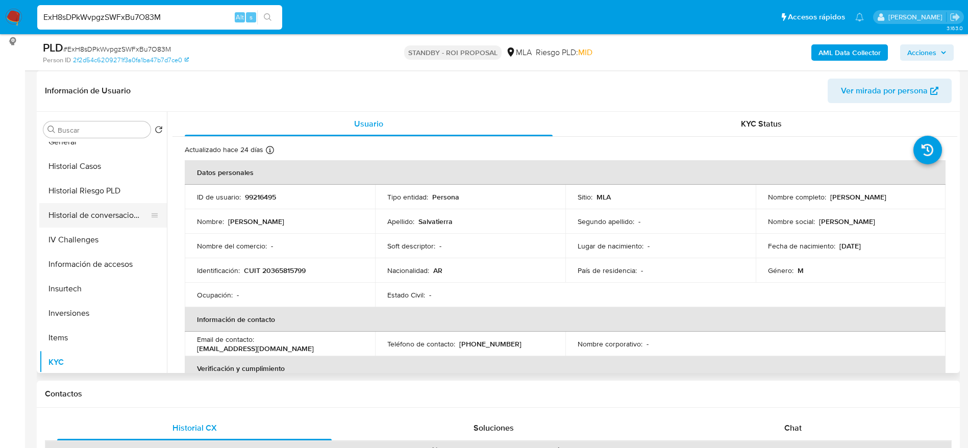
click at [121, 207] on button "Historial de conversaciones" at bounding box center [98, 215] width 119 height 24
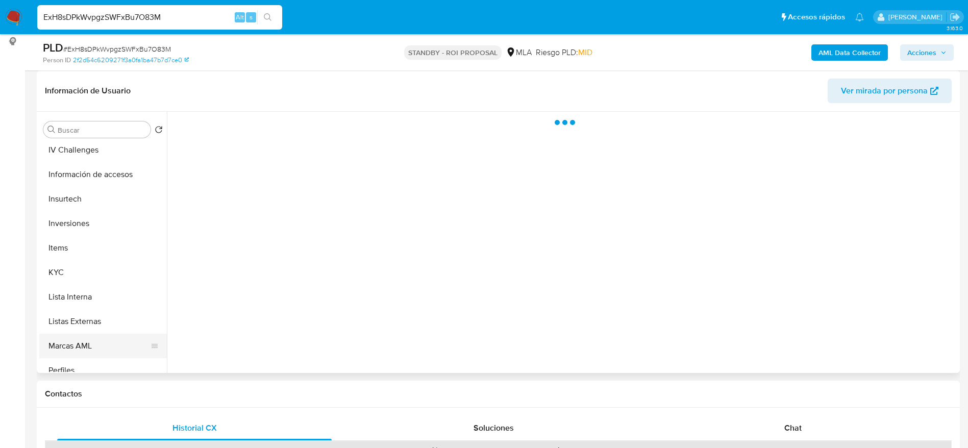
scroll to position [459, 0]
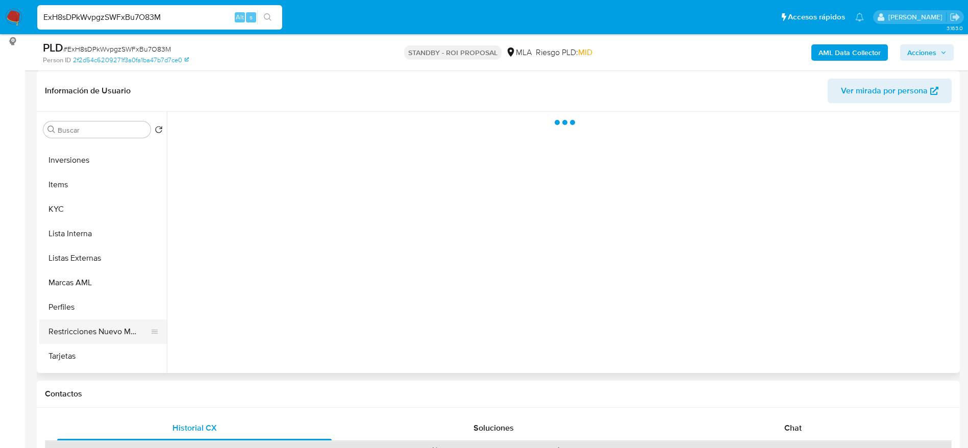
click at [83, 325] on button "Restricciones Nuevo Mundo" at bounding box center [98, 332] width 119 height 24
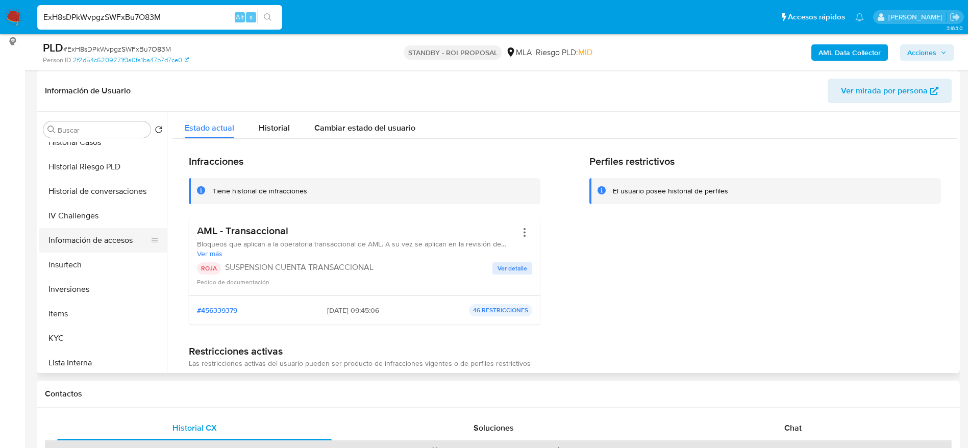
scroll to position [306, 0]
click at [102, 217] on button "Historial de conversaciones" at bounding box center [98, 215] width 119 height 24
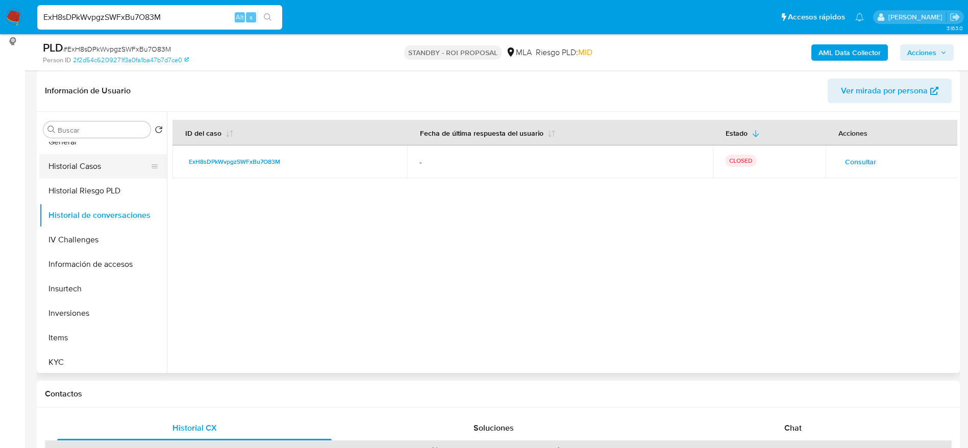
click at [97, 169] on button "Historial Casos" at bounding box center [98, 166] width 119 height 24
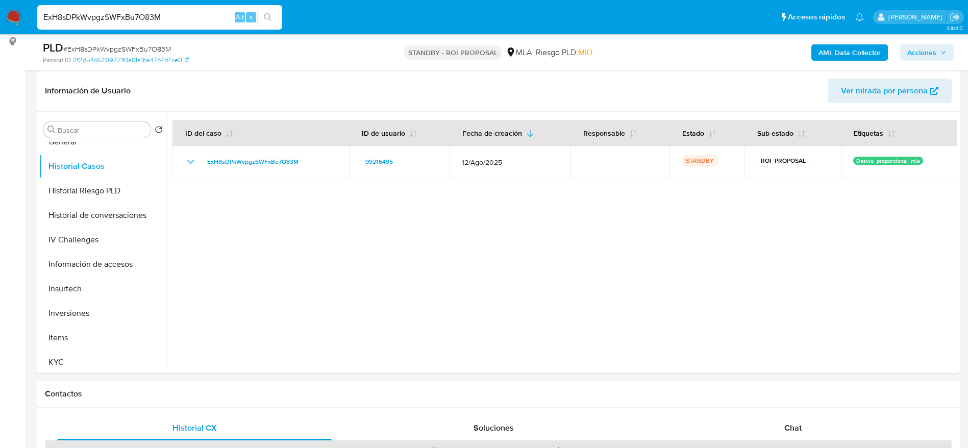
click at [178, 11] on input "ExH8sDPkWvpgzSWFxBu7O83M" at bounding box center [159, 17] width 245 height 13
paste input "GDqS0Up1mxi56Yc5rc7uttGN"
type input "GDqS0Up1mxi56Yc5rc7uttGN"
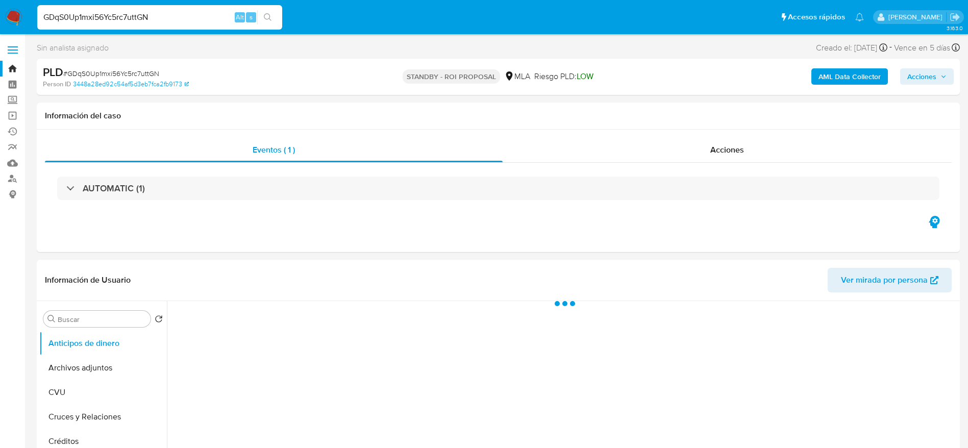
select select "10"
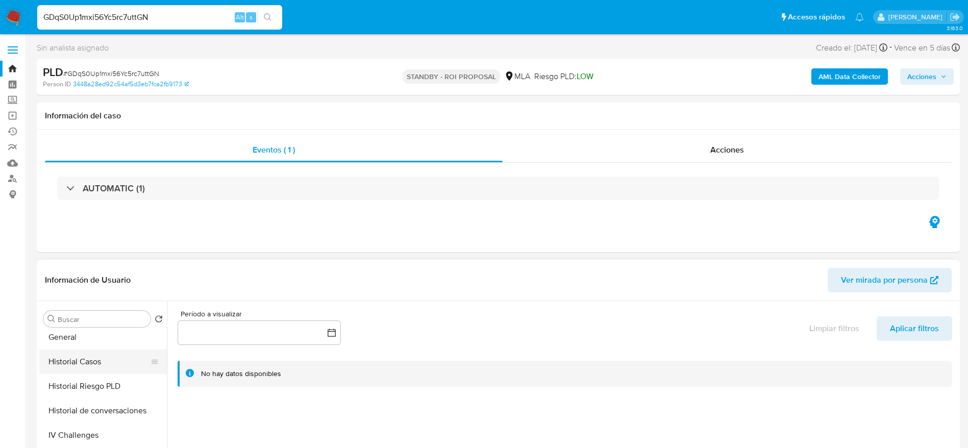
scroll to position [306, 0]
click at [86, 361] on button "Historial Casos" at bounding box center [98, 355] width 119 height 24
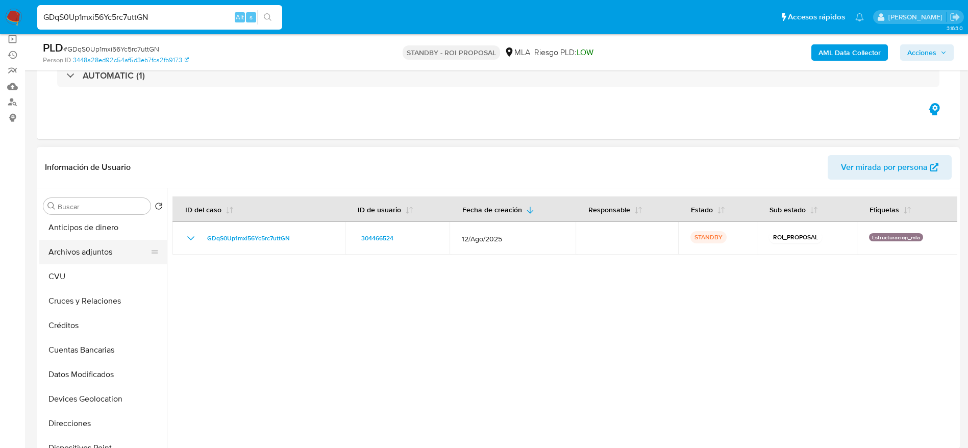
scroll to position [0, 0]
click at [85, 244] on button "Archivos adjuntos" at bounding box center [98, 255] width 119 height 24
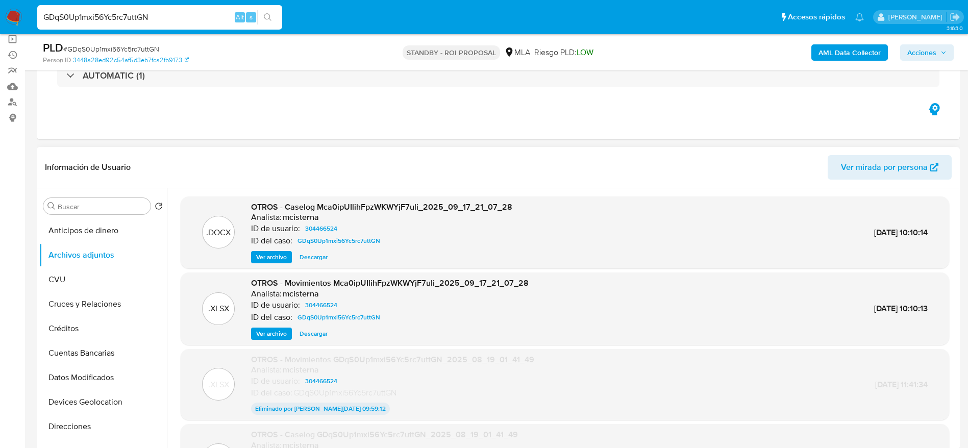
click at [315, 258] on span "Descargar" at bounding box center [314, 257] width 28 height 10
click at [323, 331] on span "Descargar" at bounding box center [314, 334] width 28 height 10
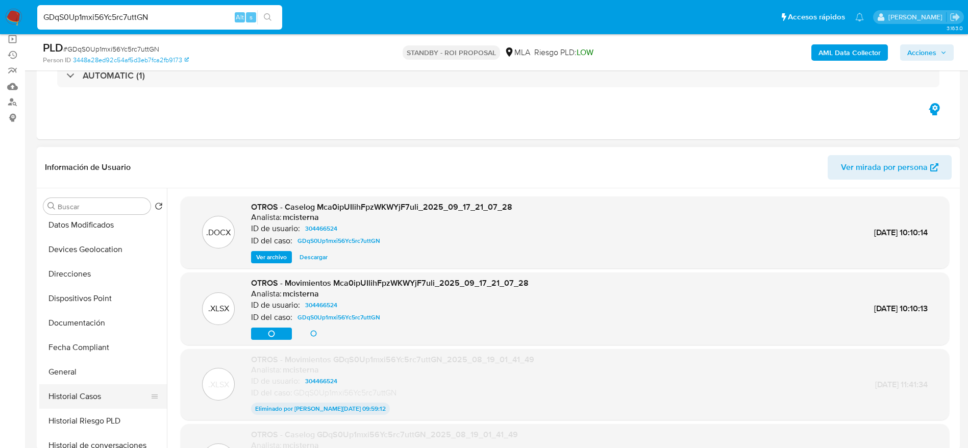
scroll to position [153, 0]
click at [95, 400] on button "Historial Casos" at bounding box center [98, 396] width 119 height 24
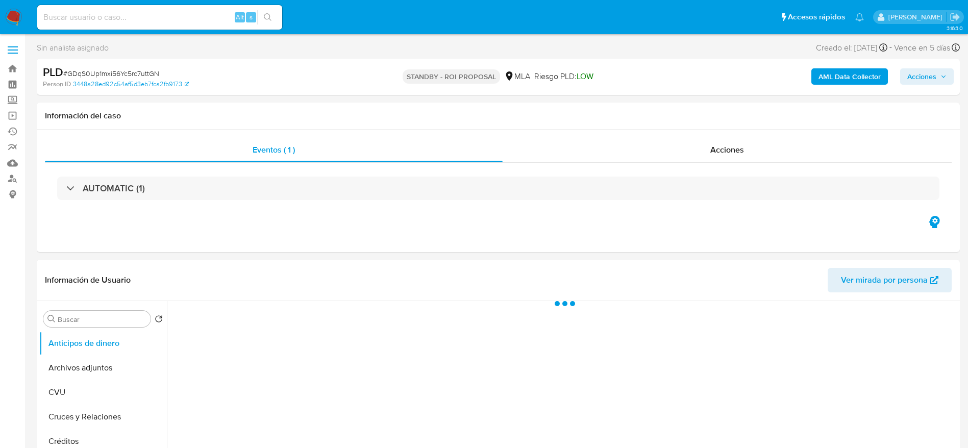
select select "10"
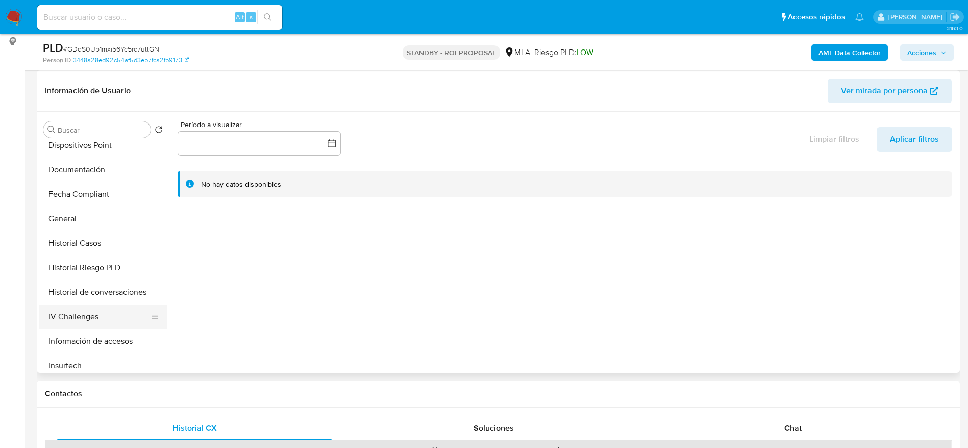
scroll to position [230, 0]
click at [99, 294] on button "Historial de conversaciones" at bounding box center [98, 292] width 119 height 24
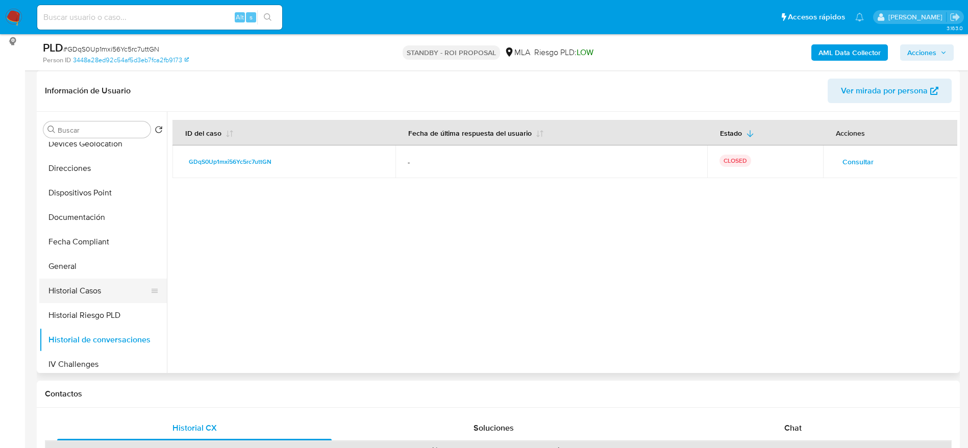
scroll to position [0, 0]
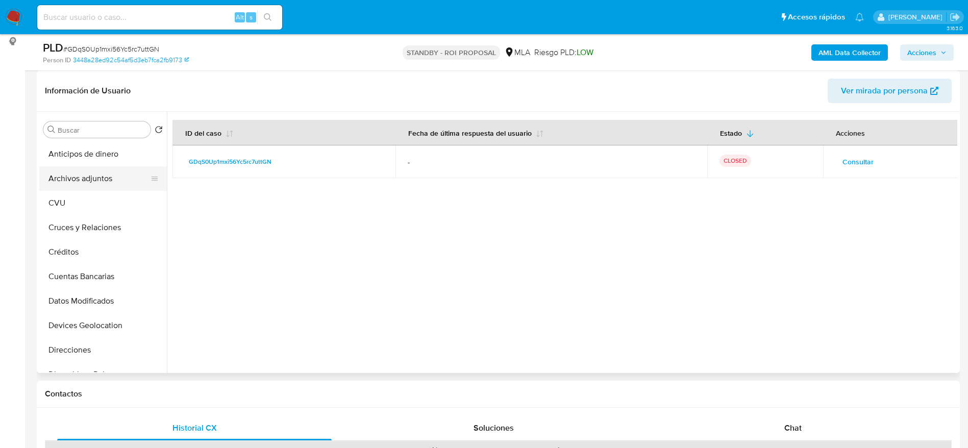
click at [90, 185] on button "Archivos adjuntos" at bounding box center [98, 178] width 119 height 24
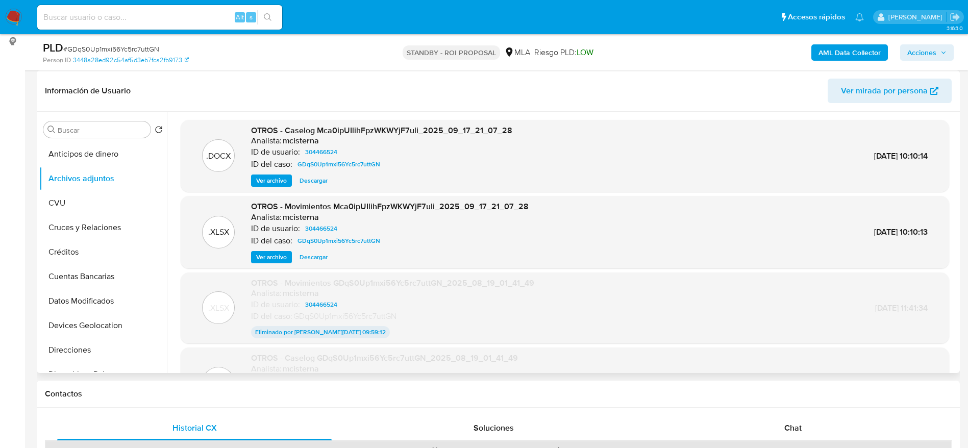
click at [312, 257] on span "Descargar" at bounding box center [314, 257] width 28 height 10
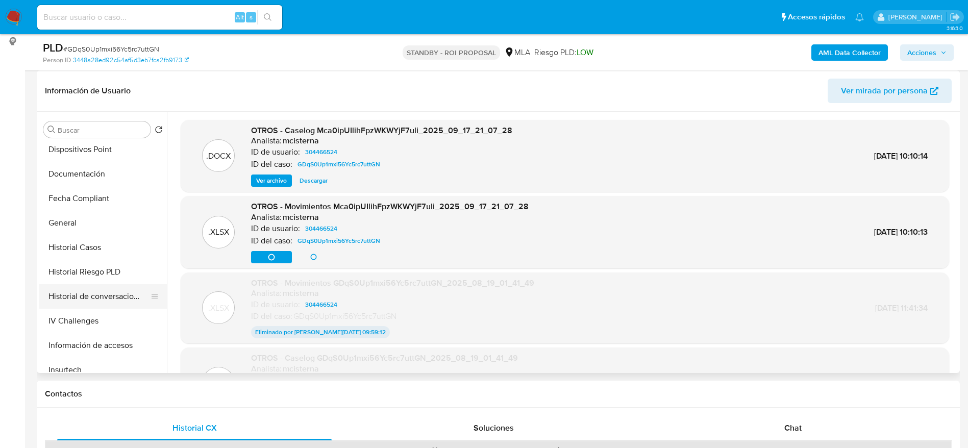
scroll to position [230, 0]
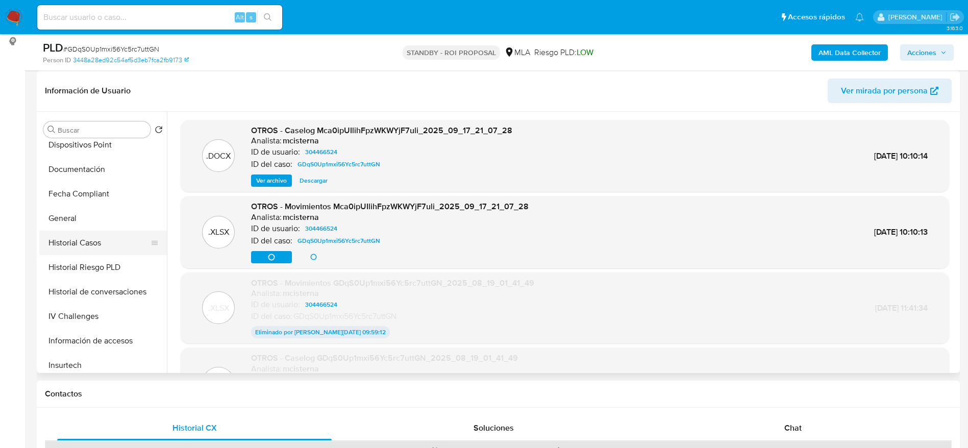
click at [99, 248] on button "Historial Casos" at bounding box center [98, 243] width 119 height 24
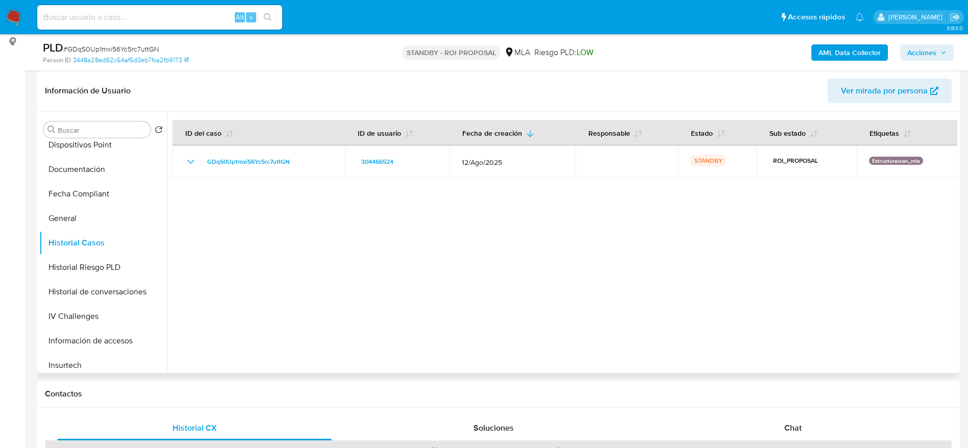
click at [854, 82] on span "Ver mirada por persona" at bounding box center [884, 91] width 87 height 24
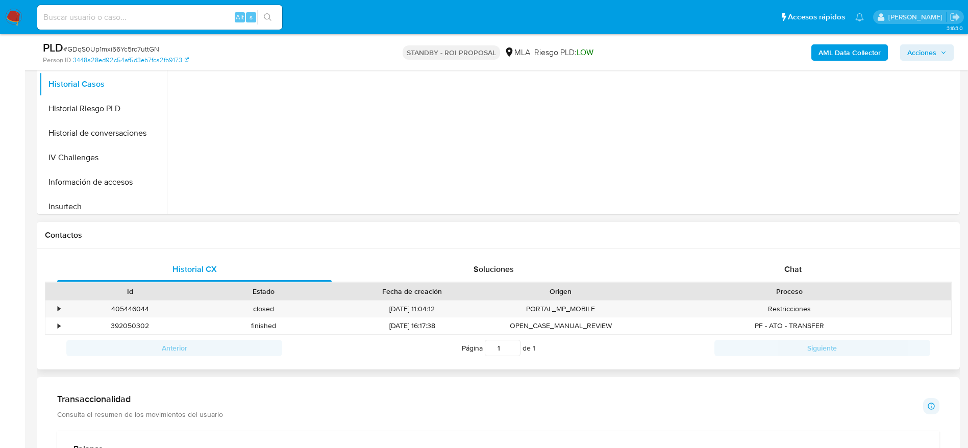
scroll to position [306, 0]
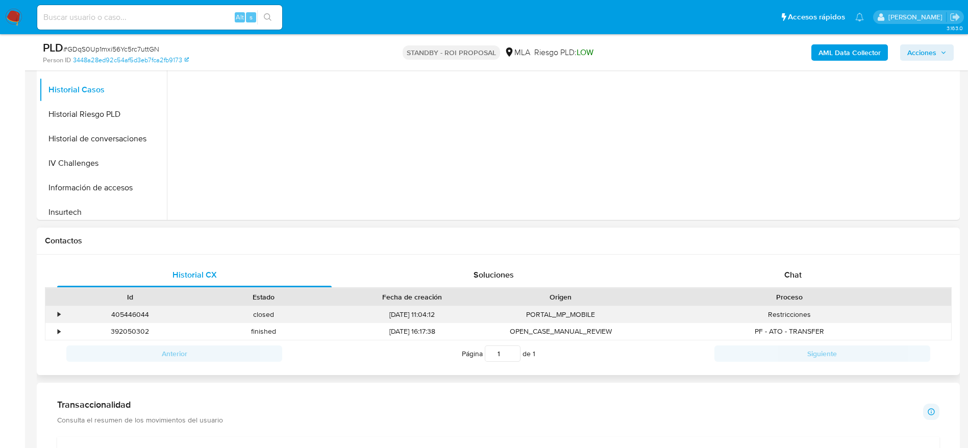
click at [131, 310] on div "405446044" at bounding box center [130, 314] width 134 height 17
copy div "405446044"
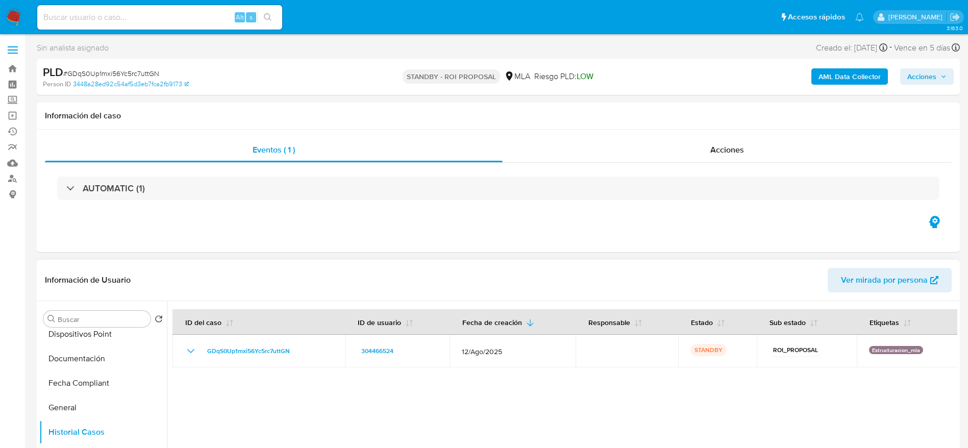
click at [890, 287] on span "Ver mirada por persona" at bounding box center [884, 280] width 87 height 24
click at [136, 14] on input at bounding box center [159, 17] width 245 height 13
paste input "Kk2vwkSsvi5gfwkwc1i7CiUT"
type input "Kk2vwkSsvi5gfwkwc1i7CiUT"
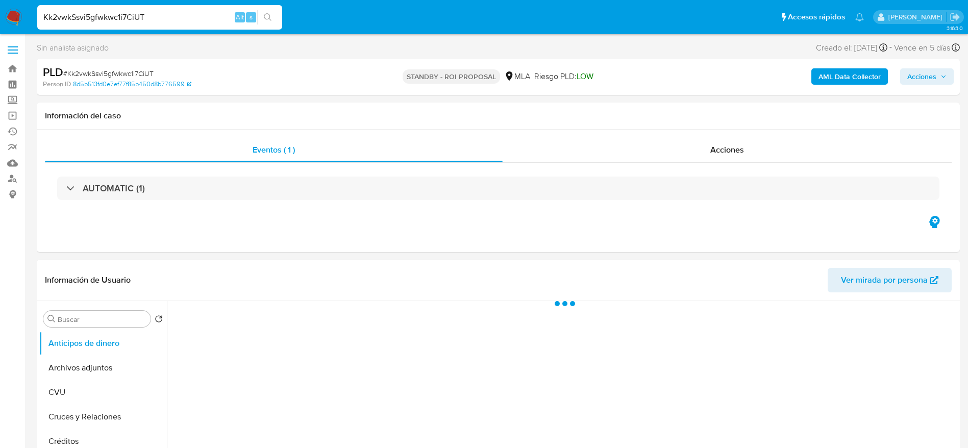
select select "10"
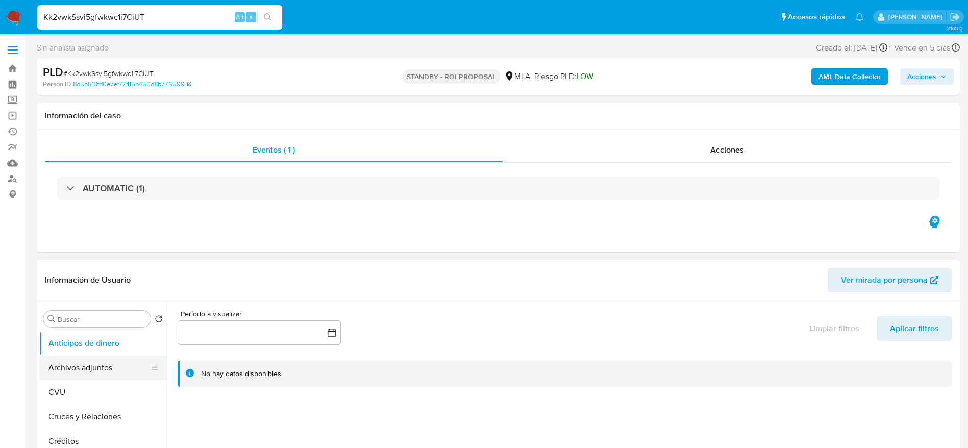
click at [77, 368] on button "Archivos adjuntos" at bounding box center [98, 368] width 119 height 24
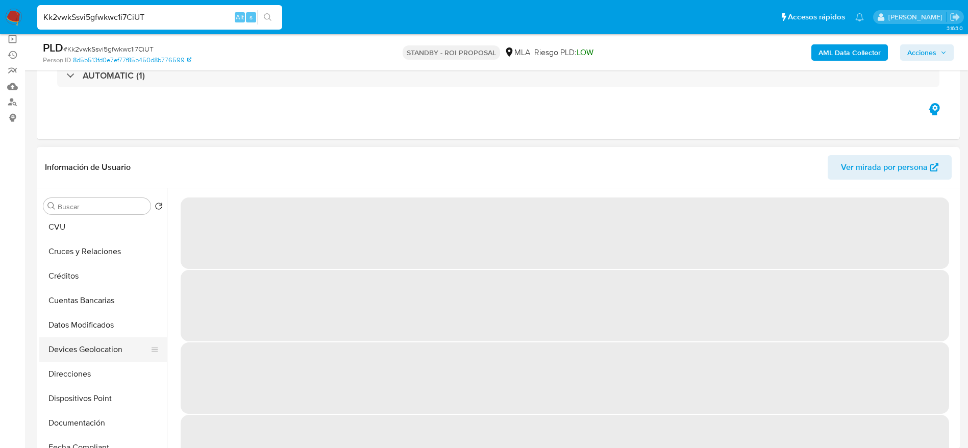
scroll to position [153, 0]
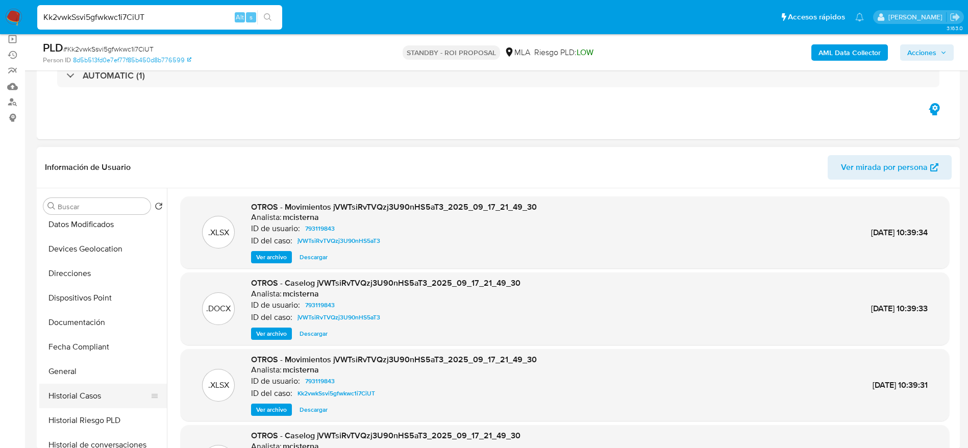
click at [104, 392] on button "Historial Casos" at bounding box center [98, 396] width 119 height 24
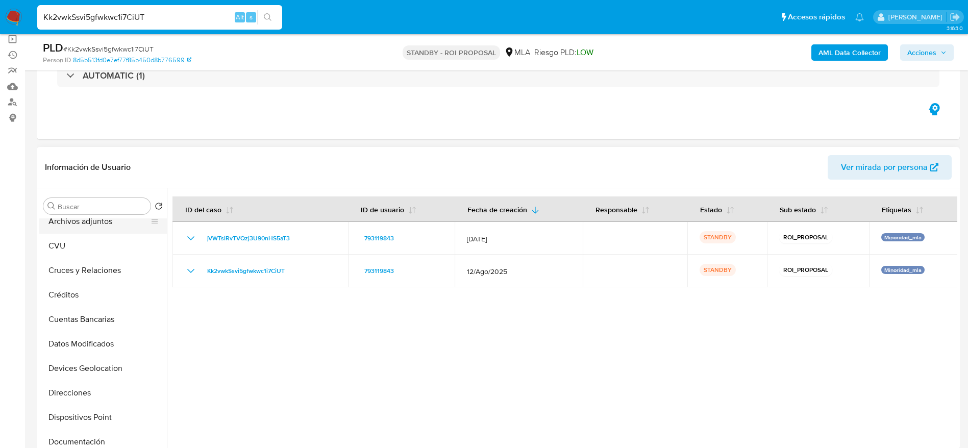
scroll to position [0, 0]
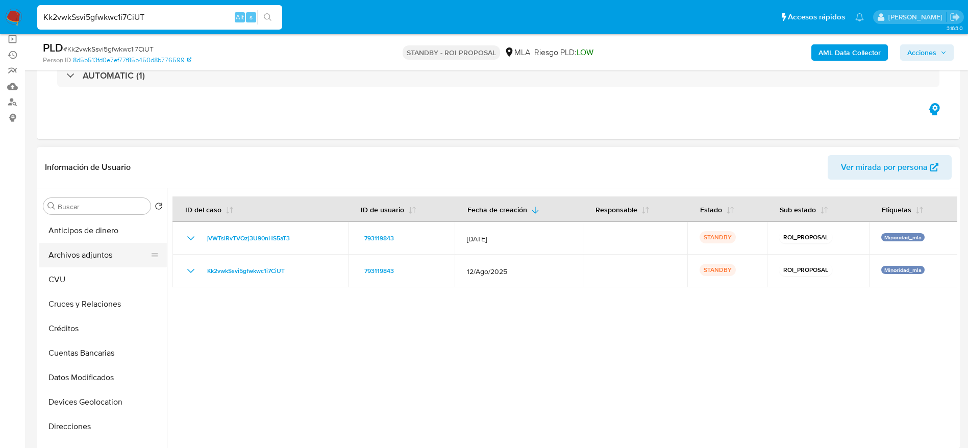
click at [100, 248] on button "Archivos adjuntos" at bounding box center [98, 255] width 119 height 24
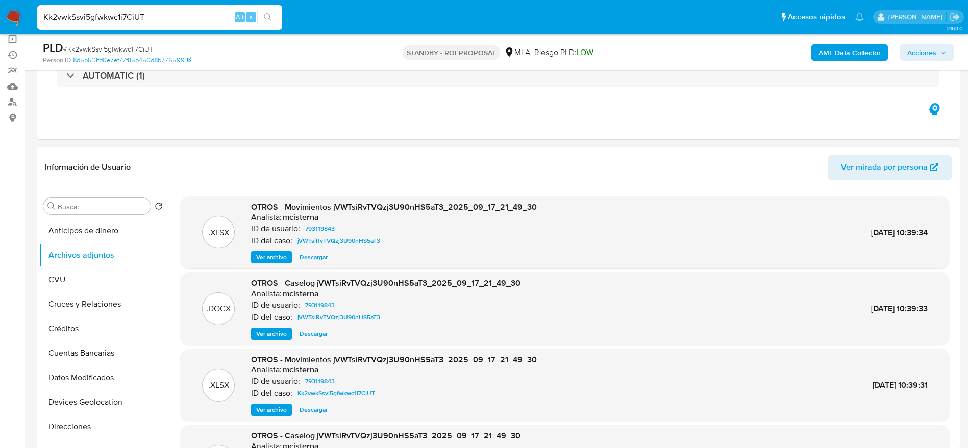
click at [311, 254] on span "Descargar" at bounding box center [314, 257] width 28 height 10
click at [310, 330] on span "Descargar" at bounding box center [314, 334] width 28 height 10
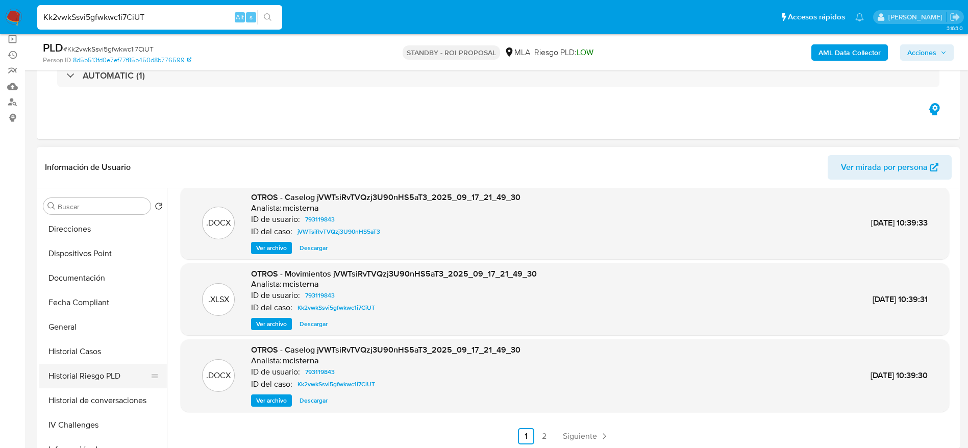
scroll to position [230, 0]
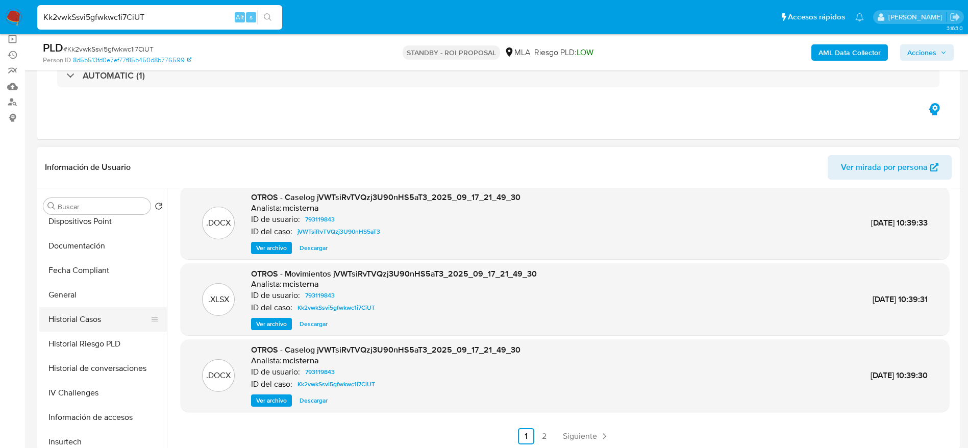
click at [83, 322] on button "Historial Casos" at bounding box center [98, 319] width 119 height 24
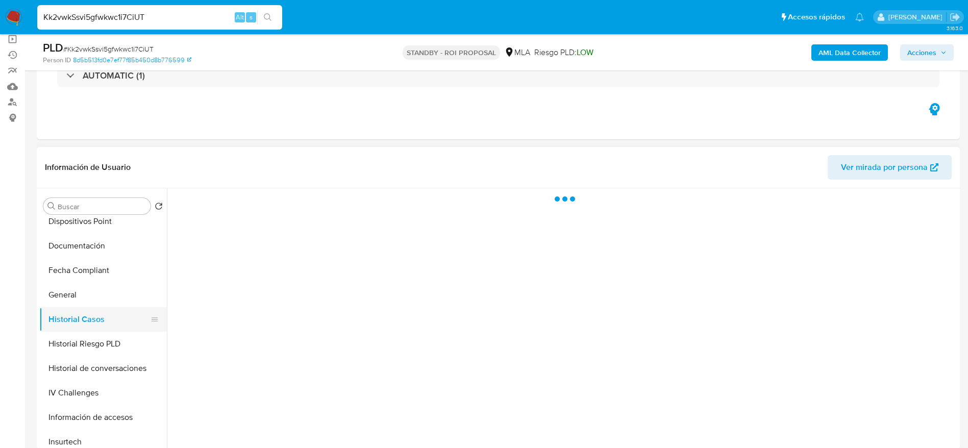
scroll to position [0, 0]
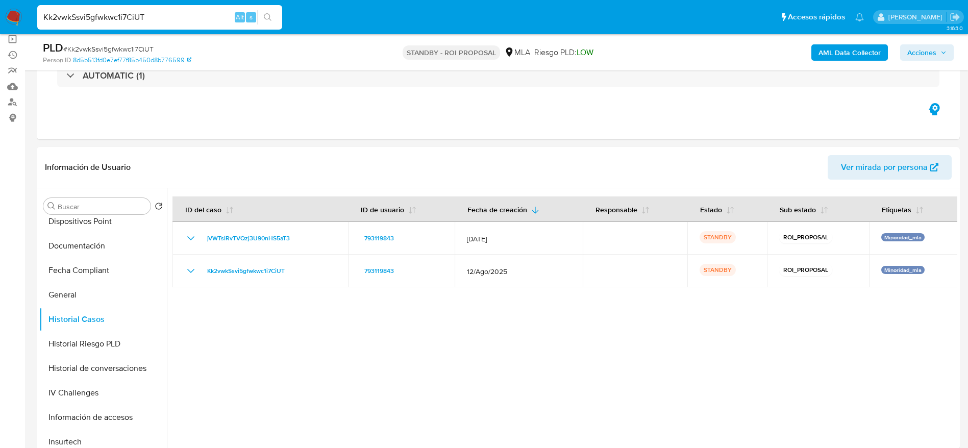
drag, startPoint x: 14, startPoint y: 4, endPoint x: 5, endPoint y: 21, distance: 20.3
drag, startPoint x: 5, startPoint y: 21, endPoint x: 11, endPoint y: 14, distance: 10.1
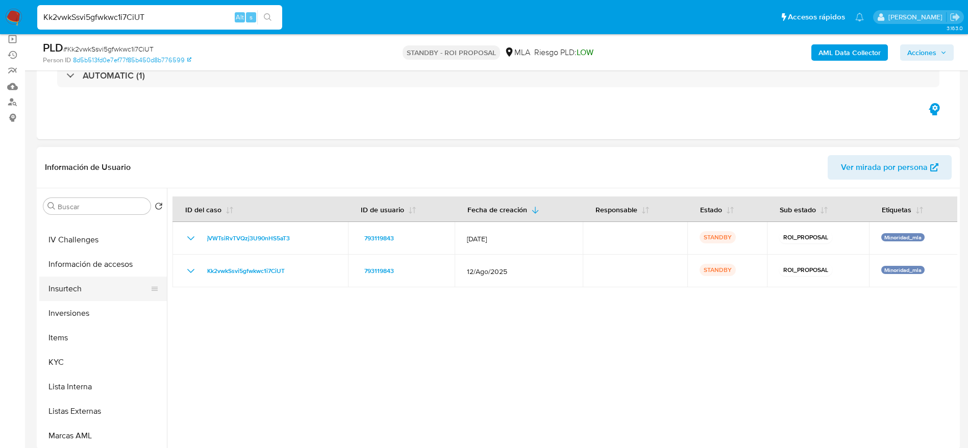
scroll to position [459, 0]
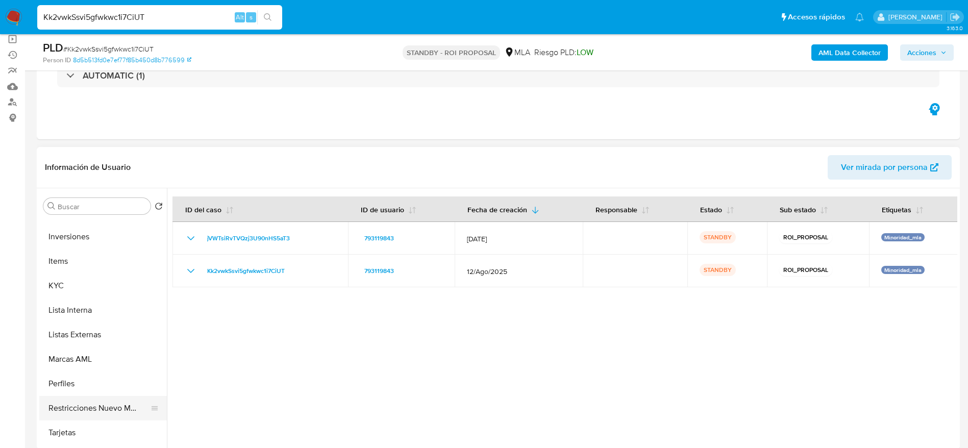
click at [96, 408] on button "Restricciones Nuevo Mundo" at bounding box center [98, 408] width 119 height 24
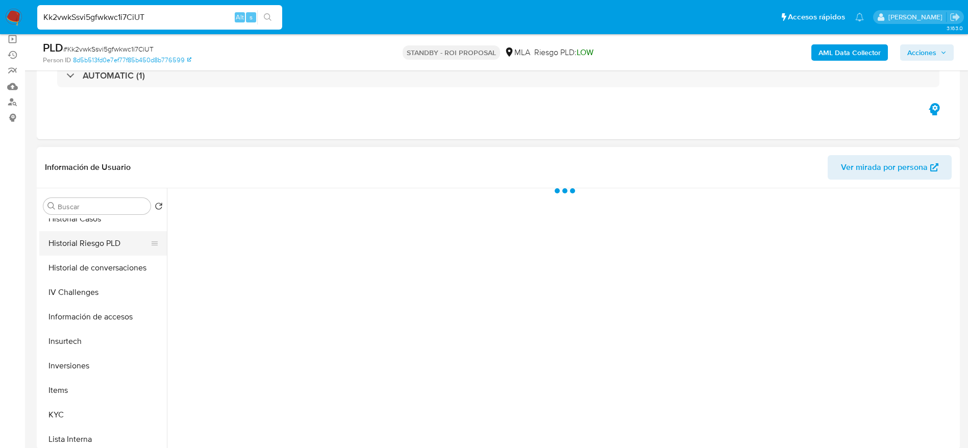
scroll to position [306, 0]
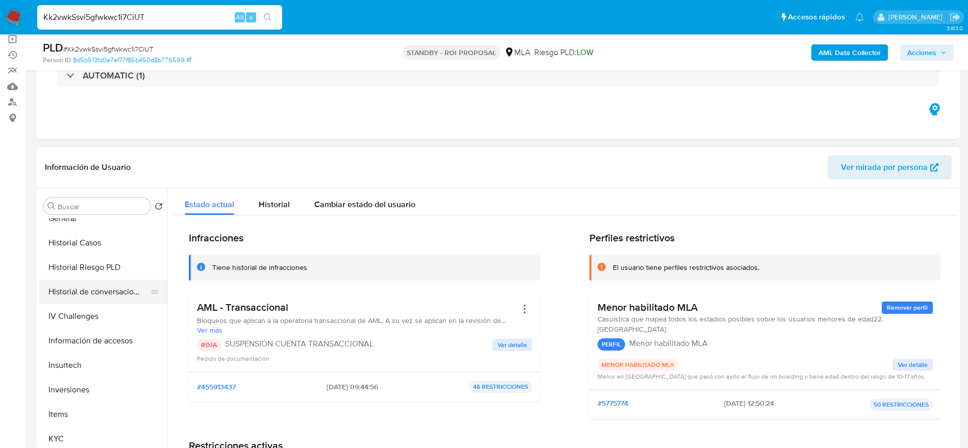
click at [84, 286] on button "Historial de conversaciones" at bounding box center [98, 292] width 119 height 24
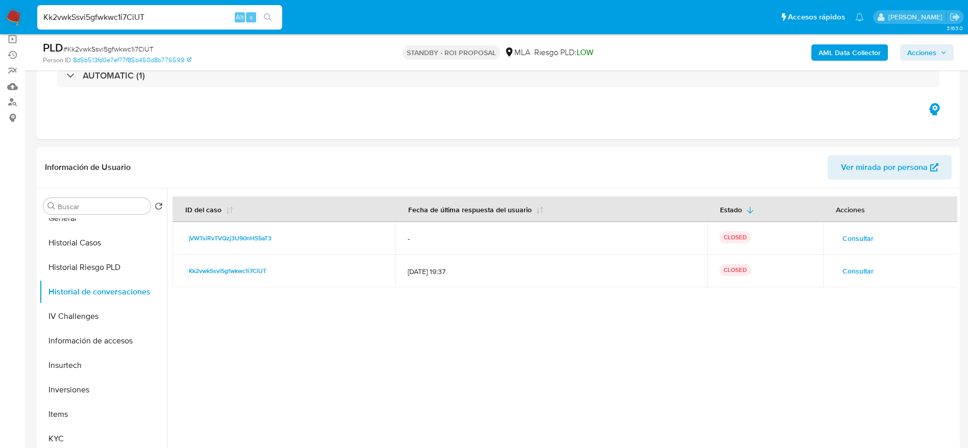
click at [153, 18] on input "Kk2vwkSsvi5gfwkwc1i7CiUT" at bounding box center [159, 17] width 245 height 13
paste input "rlBwx4b2e7AYAmb91IRDO70u"
type input "rlBwx4b2e7AYAmb91IRDO70u"
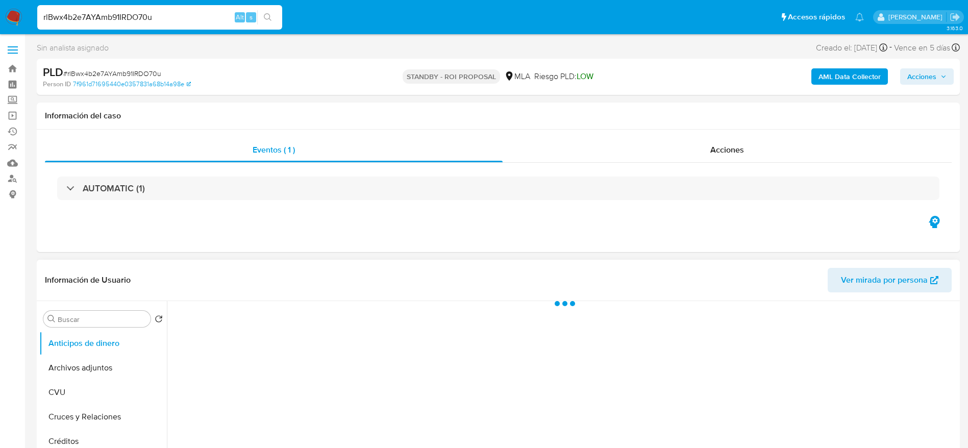
select select "10"
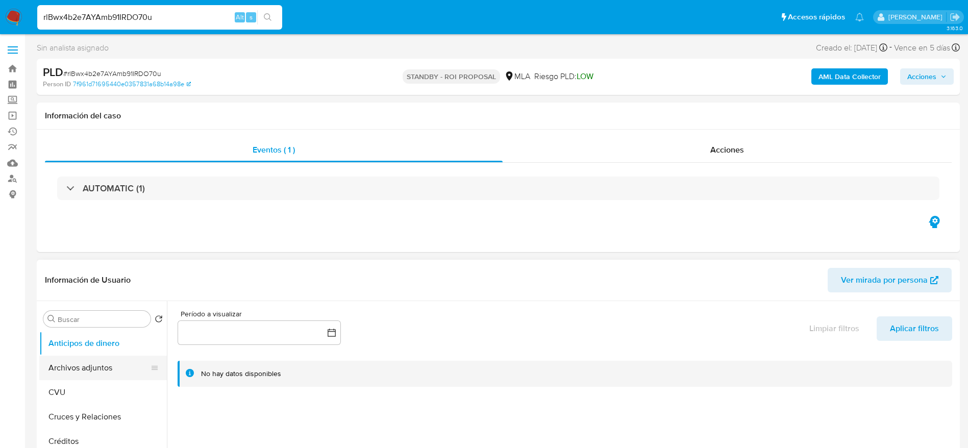
click at [74, 360] on button "Archivos adjuntos" at bounding box center [98, 368] width 119 height 24
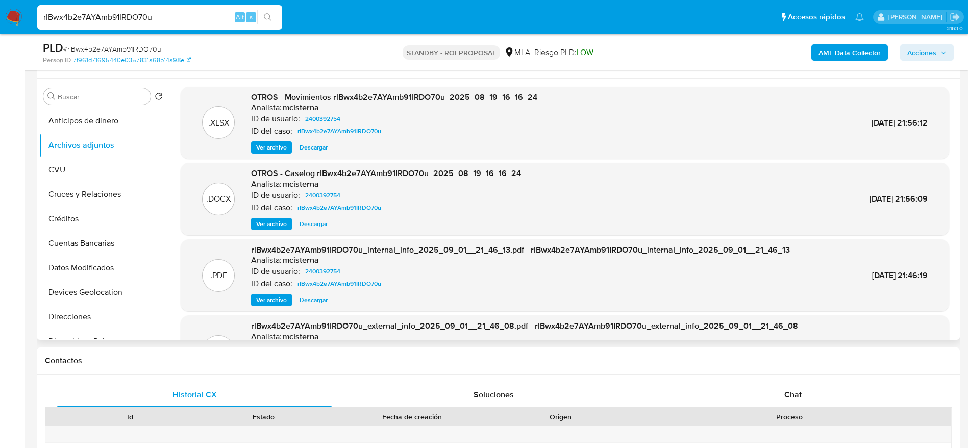
scroll to position [153, 0]
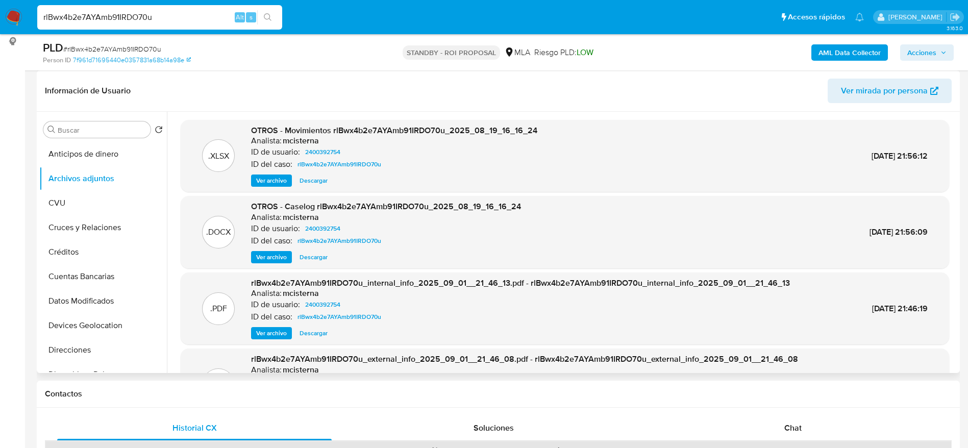
click at [321, 176] on span "Descargar" at bounding box center [314, 181] width 28 height 10
click at [318, 253] on span "Descargar" at bounding box center [314, 257] width 28 height 10
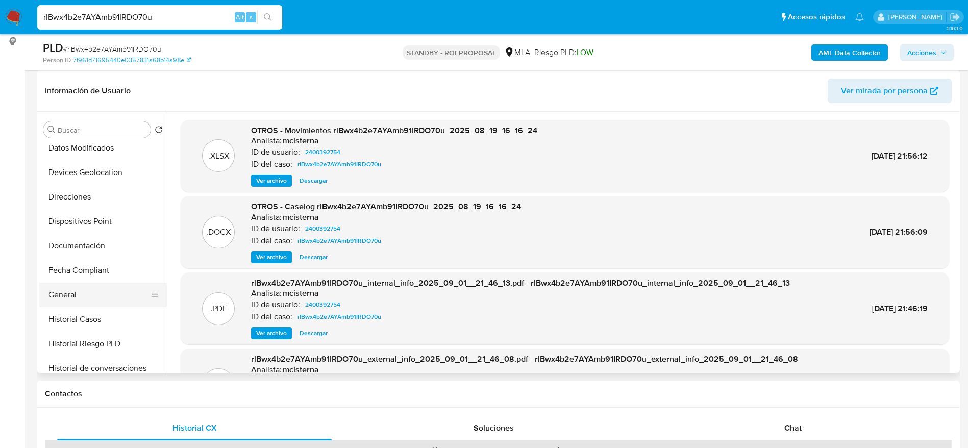
drag, startPoint x: 99, startPoint y: 318, endPoint x: 100, endPoint y: 290, distance: 28.1
click at [98, 318] on button "Historial Casos" at bounding box center [103, 319] width 128 height 24
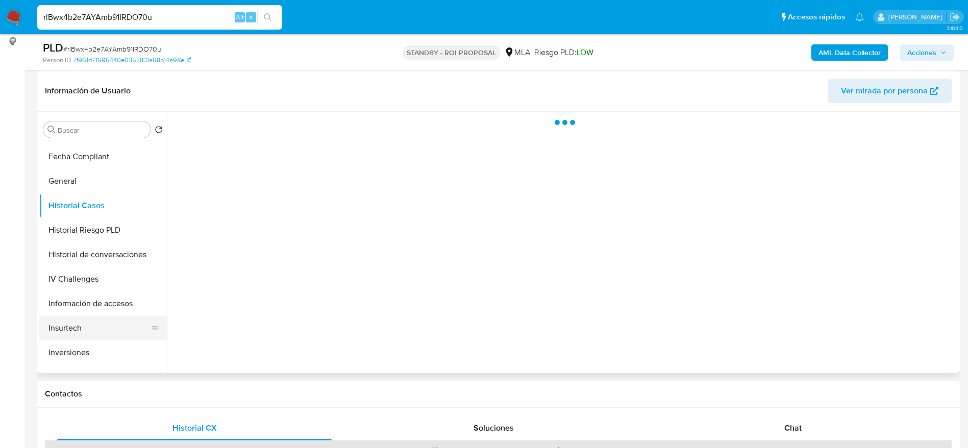
scroll to position [306, 0]
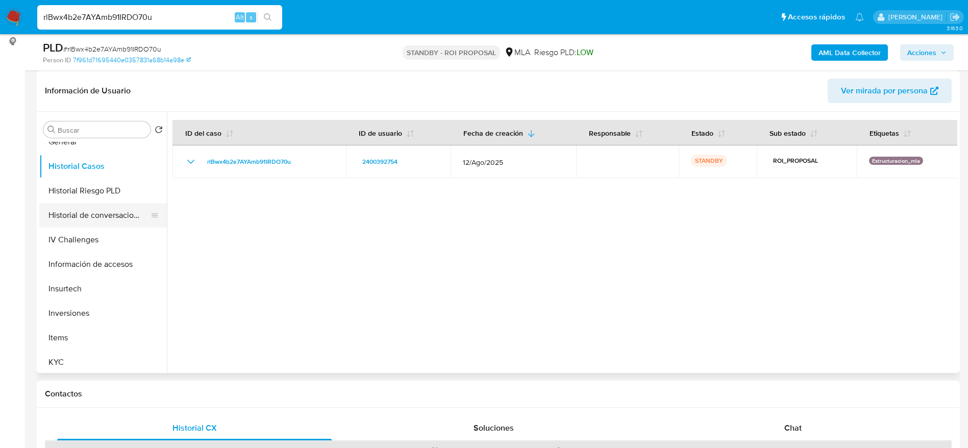
click at [97, 211] on button "Historial de conversaciones" at bounding box center [98, 215] width 119 height 24
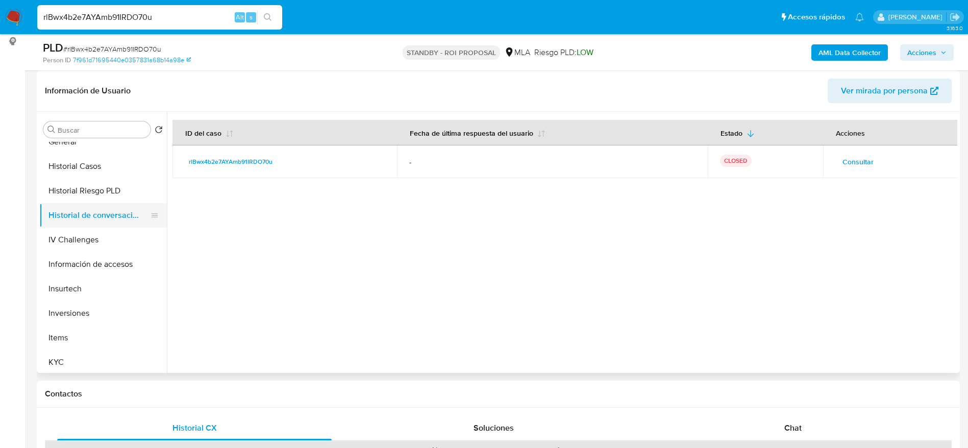
scroll to position [459, 0]
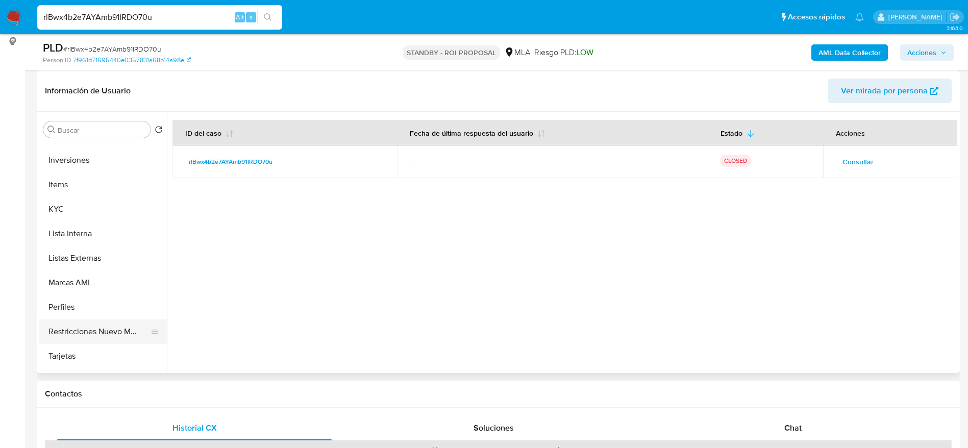
click at [84, 323] on button "Restricciones Nuevo Mundo" at bounding box center [98, 332] width 119 height 24
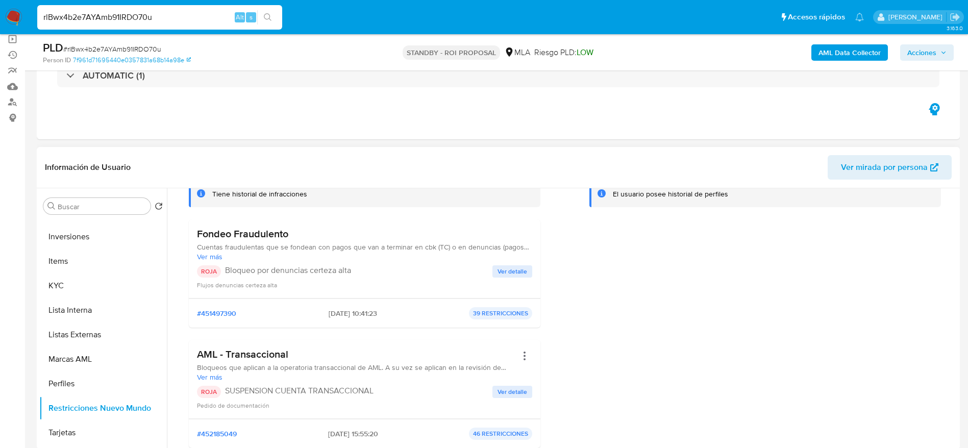
scroll to position [153, 0]
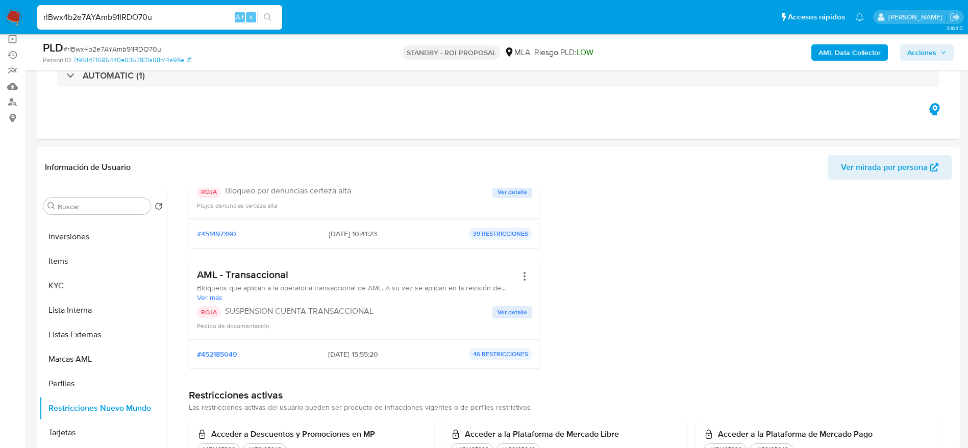
click at [194, 14] on input "rlBwx4b2e7AYAmb91IRDO70u" at bounding box center [159, 17] width 245 height 13
paste input "fca2yQjOzq3x92czfI5Xr9uc"
type input "fca2yQjOzq3x92czfI5Xr9uc"
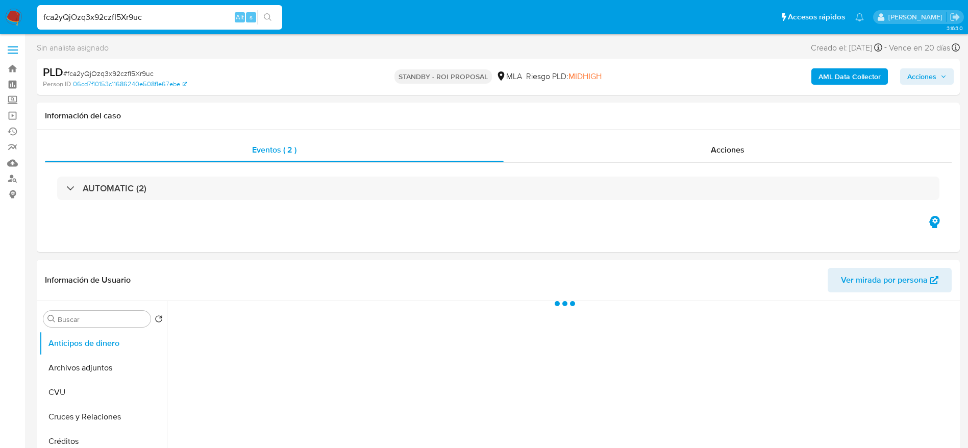
select select "10"
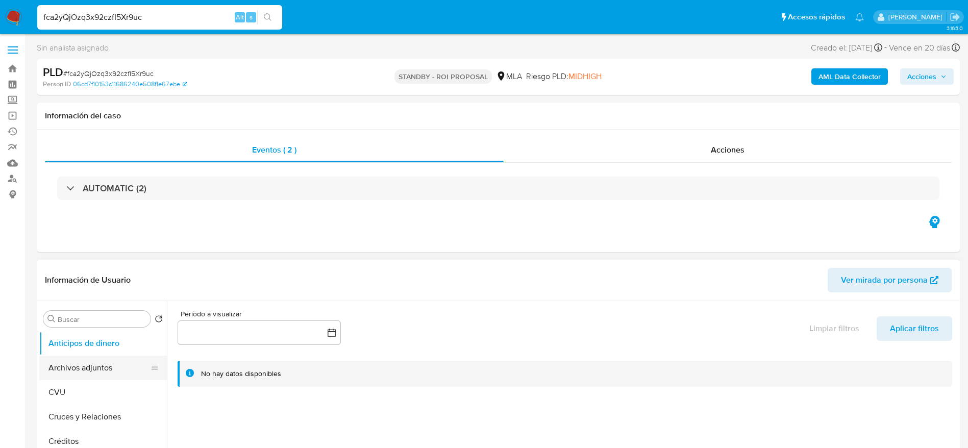
click at [73, 366] on button "Archivos adjuntos" at bounding box center [98, 368] width 119 height 24
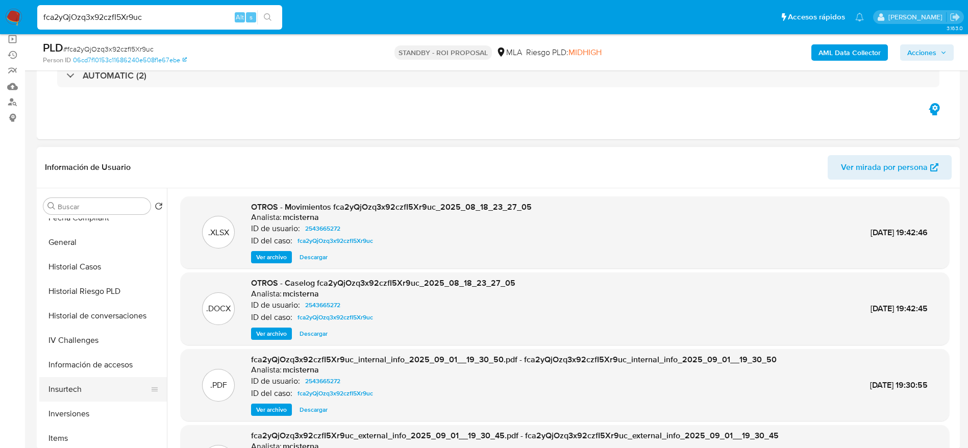
scroll to position [306, 0]
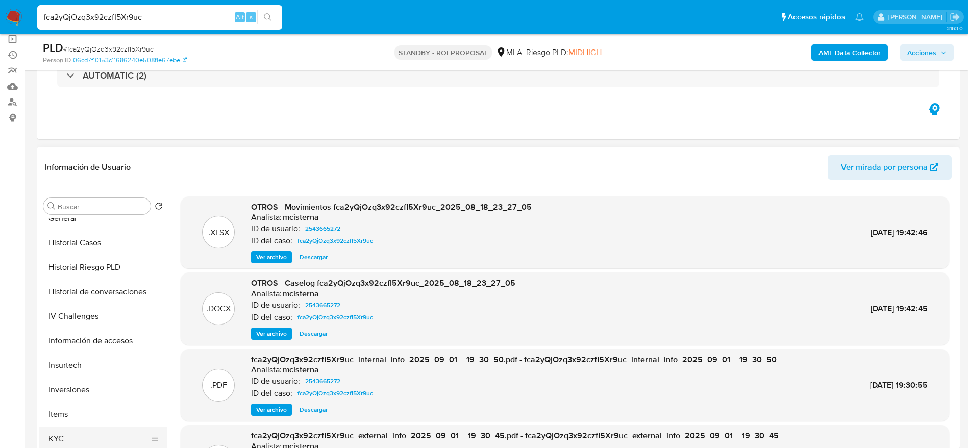
click at [67, 438] on button "KYC" at bounding box center [98, 439] width 119 height 24
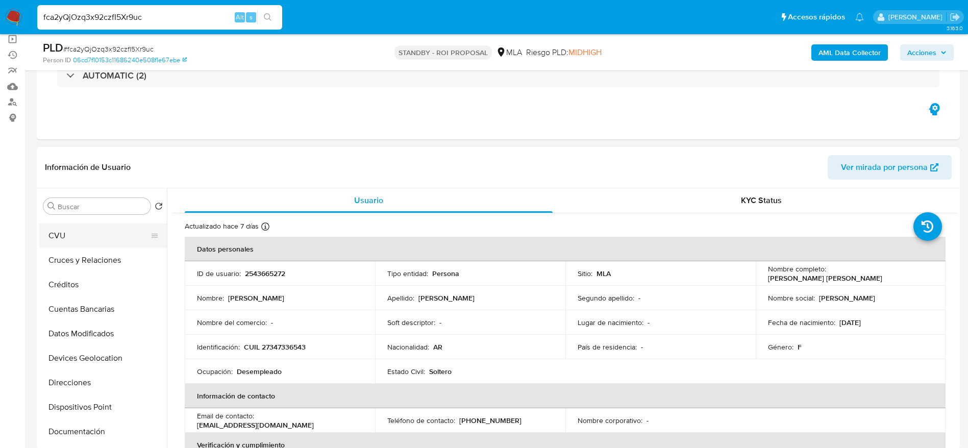
scroll to position [0, 0]
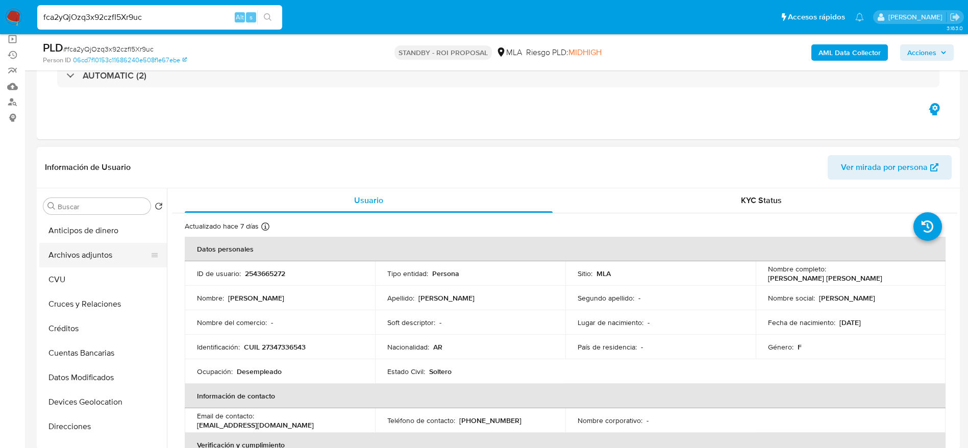
click at [89, 245] on button "Archivos adjuntos" at bounding box center [98, 255] width 119 height 24
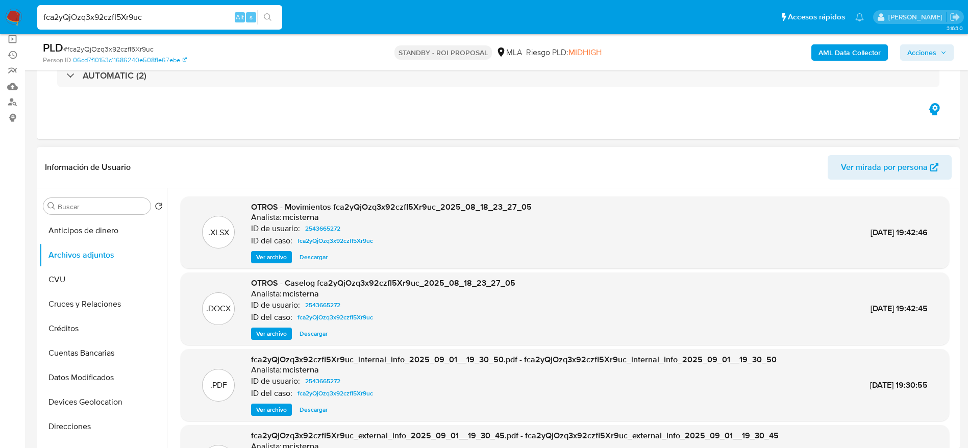
click at [325, 259] on span "Descargar" at bounding box center [314, 257] width 28 height 10
click at [313, 338] on span "Descargar" at bounding box center [314, 334] width 28 height 10
click at [161, 17] on input "fca2yQjOzq3x92czfI5Xr9uc" at bounding box center [159, 17] width 245 height 13
paste input "aCtXXxNOjFwu6CSi4RV41osj"
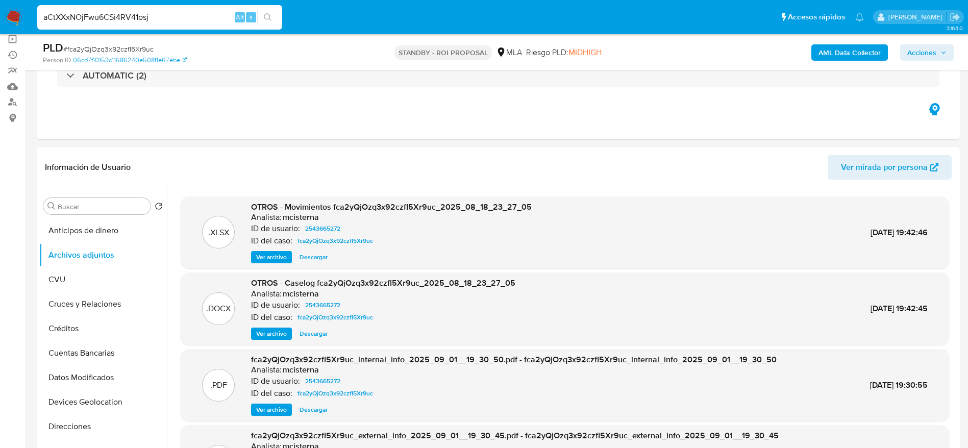
type input "aCtXXxNOjFwu6CSi4RV41osj"
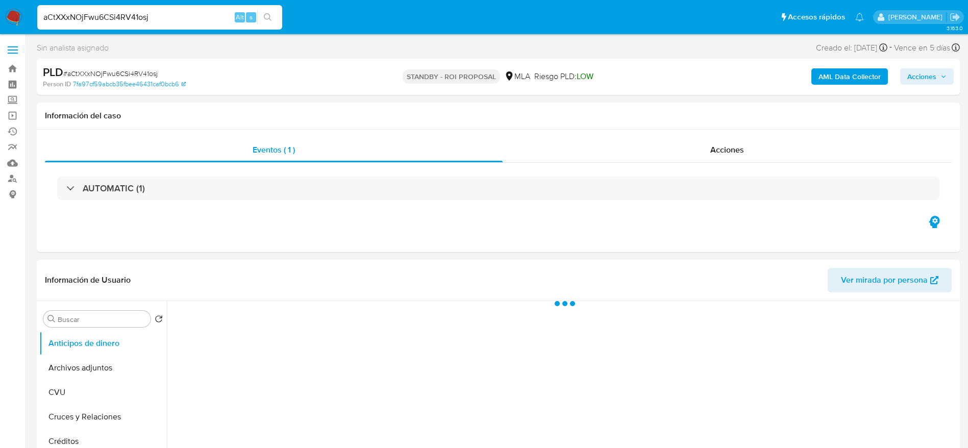
select select "10"
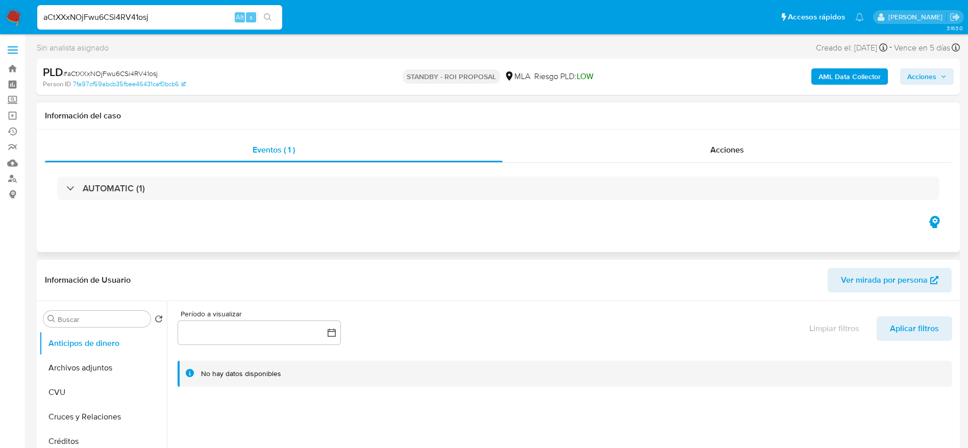
scroll to position [77, 0]
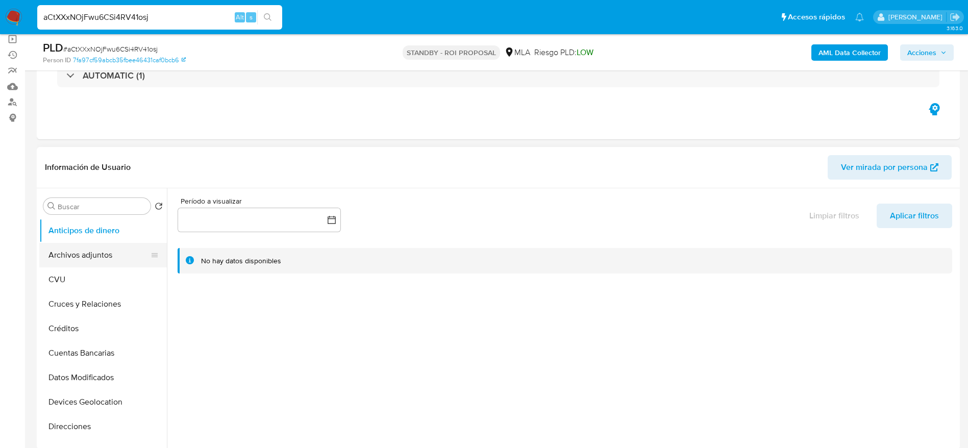
click at [97, 250] on button "Archivos adjuntos" at bounding box center [98, 255] width 119 height 24
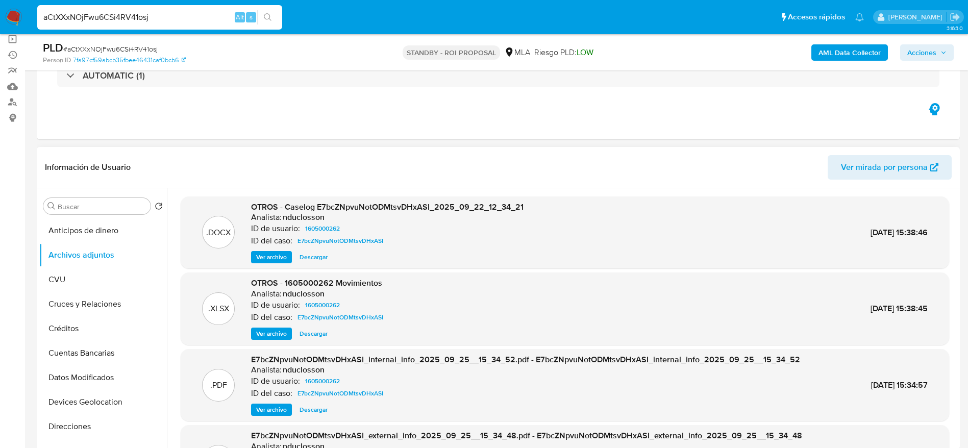
click at [316, 256] on span "Descargar" at bounding box center [314, 257] width 28 height 10
click at [309, 338] on span "Descargar" at bounding box center [314, 334] width 28 height 10
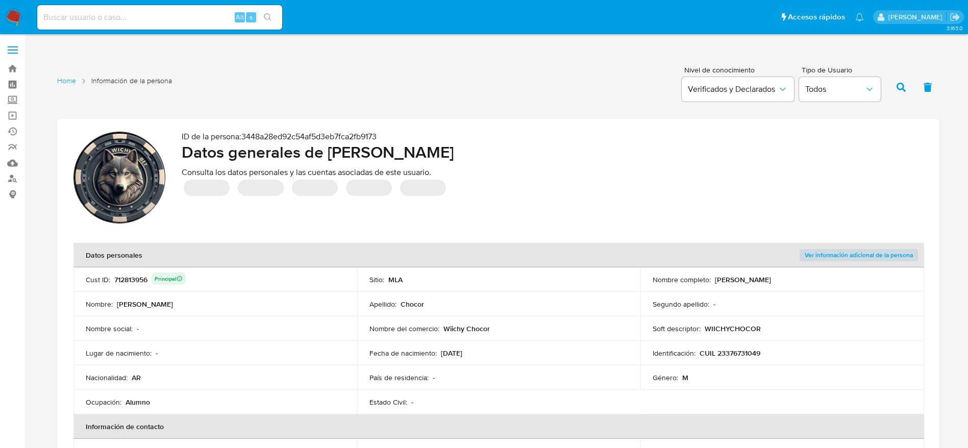
scroll to position [612, 0]
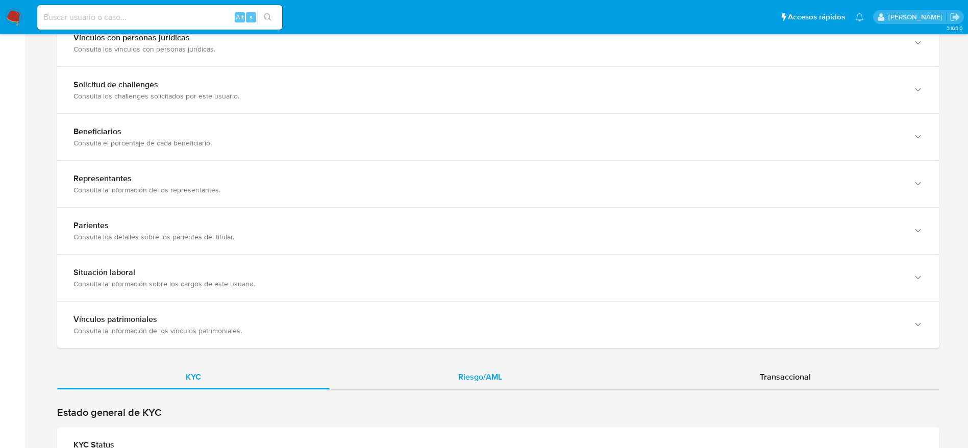
click at [475, 377] on span "Riesgo/AML" at bounding box center [480, 377] width 44 height 12
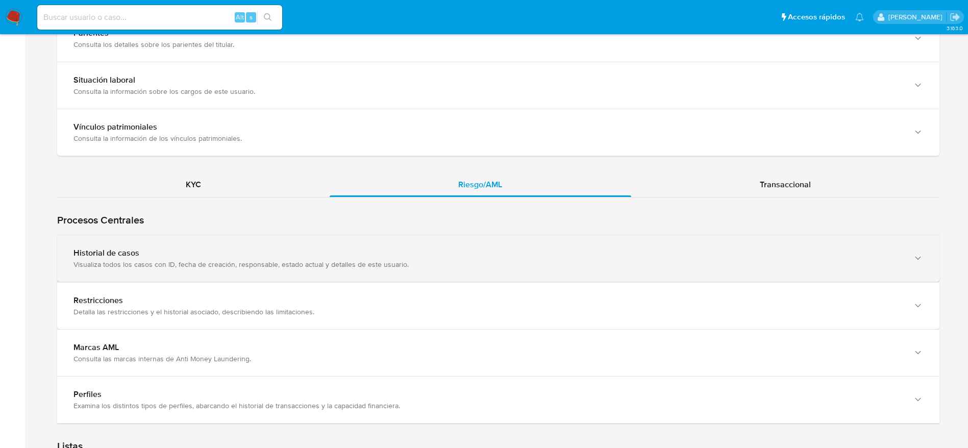
scroll to position [842, 0]
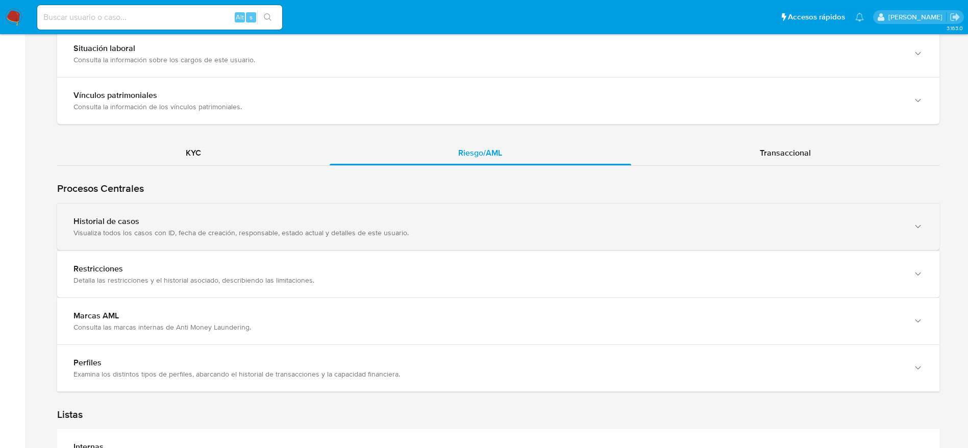
click at [422, 232] on div "Visualiza todos los casos con ID, fecha de creación, responsable, estado actual…" at bounding box center [487, 232] width 829 height 9
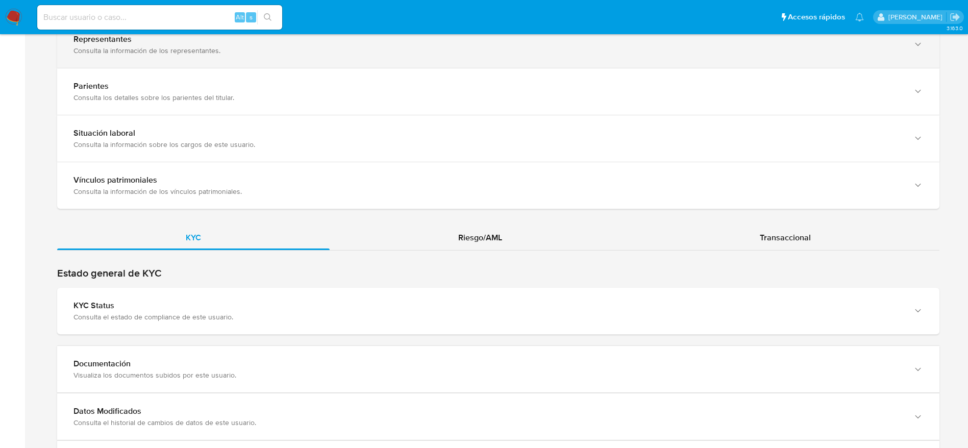
scroll to position [766, 0]
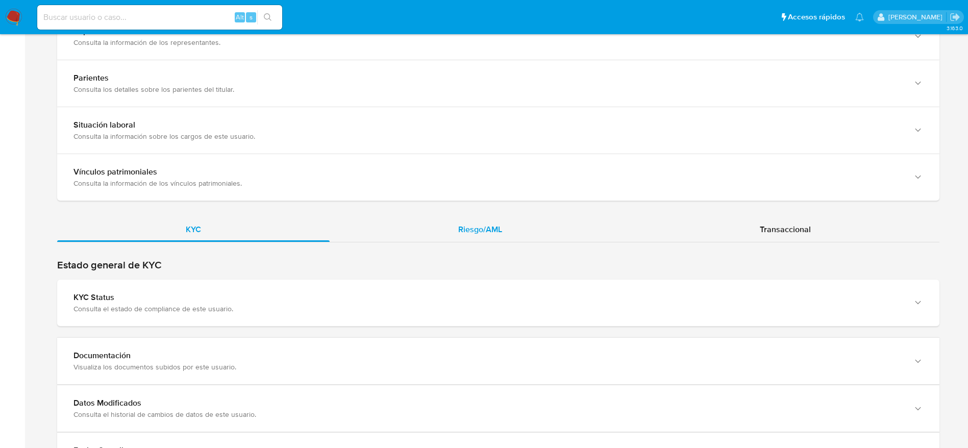
click at [522, 225] on div "Riesgo/AML" at bounding box center [480, 229] width 301 height 24
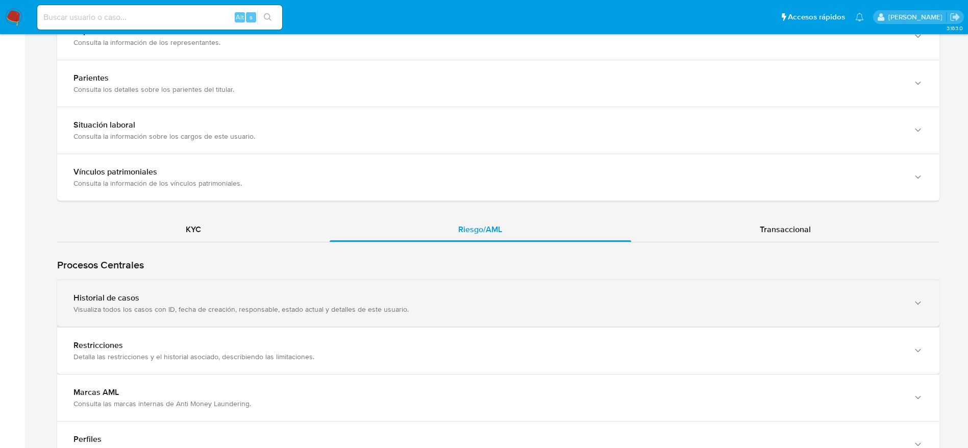
click at [346, 305] on div "Visualiza todos los casos con ID, fecha de creación, responsable, estado actual…" at bounding box center [487, 309] width 829 height 9
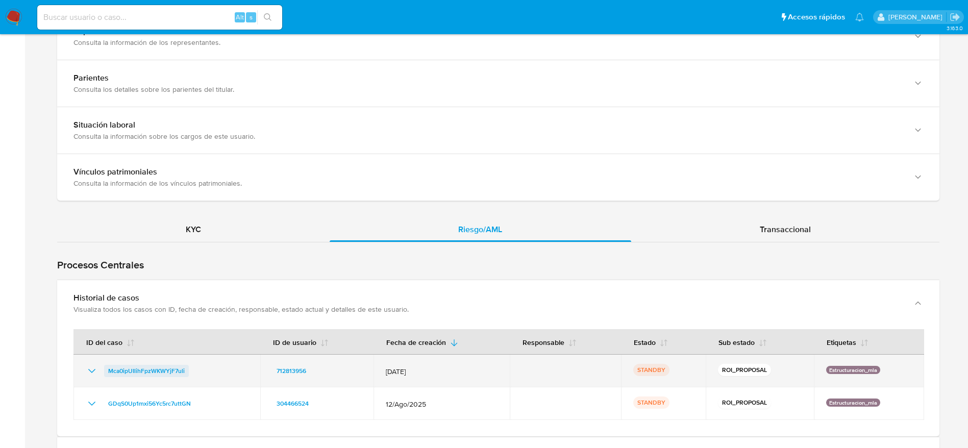
click at [155, 369] on span "Mca0ipUIlihFpzWKWYjF7uli" at bounding box center [146, 371] width 77 height 12
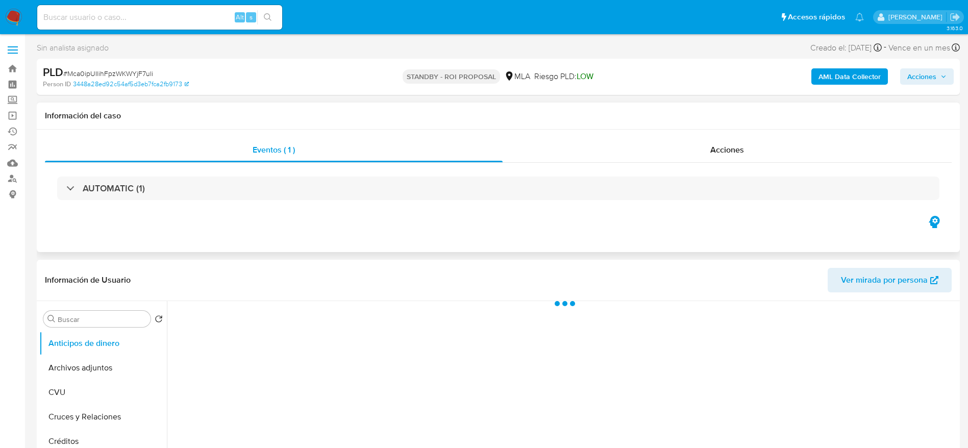
select select "10"
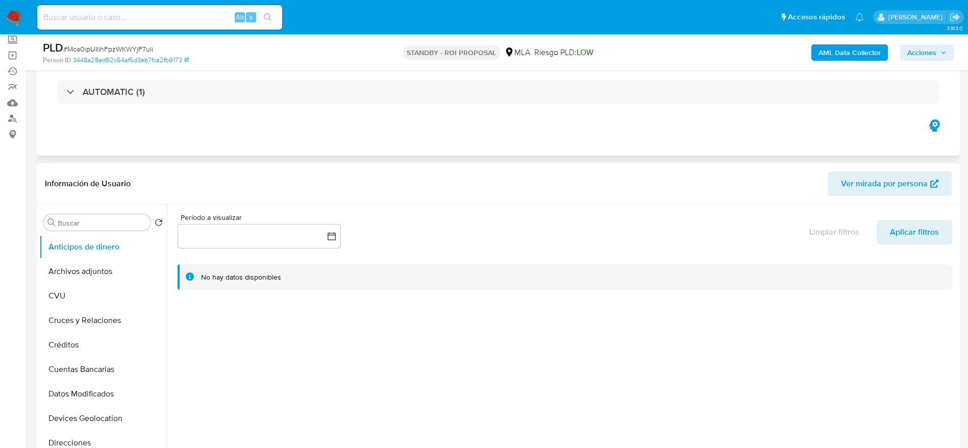
scroll to position [230, 0]
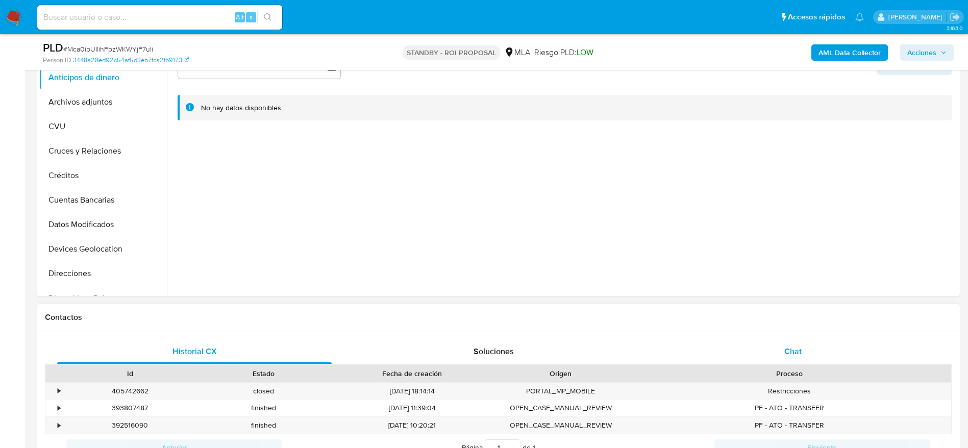
click at [810, 359] on div "Chat" at bounding box center [793, 351] width 275 height 24
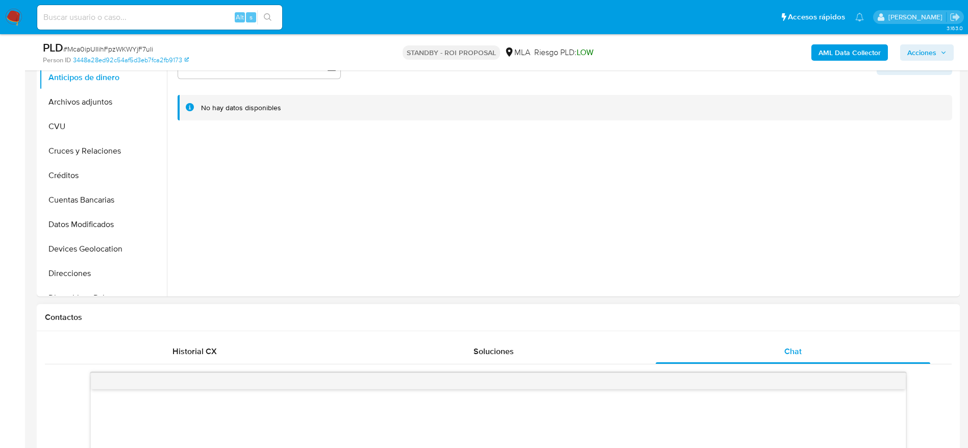
scroll to position [383, 0]
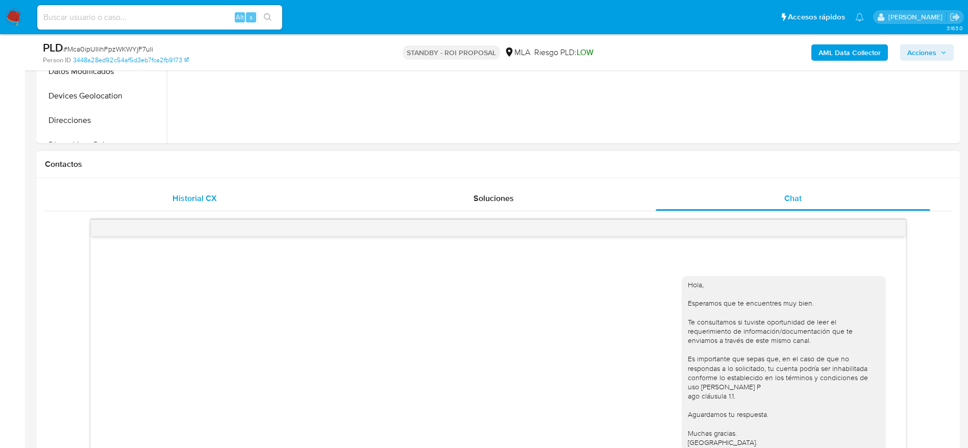
click at [187, 201] on span "Historial CX" at bounding box center [195, 198] width 44 height 12
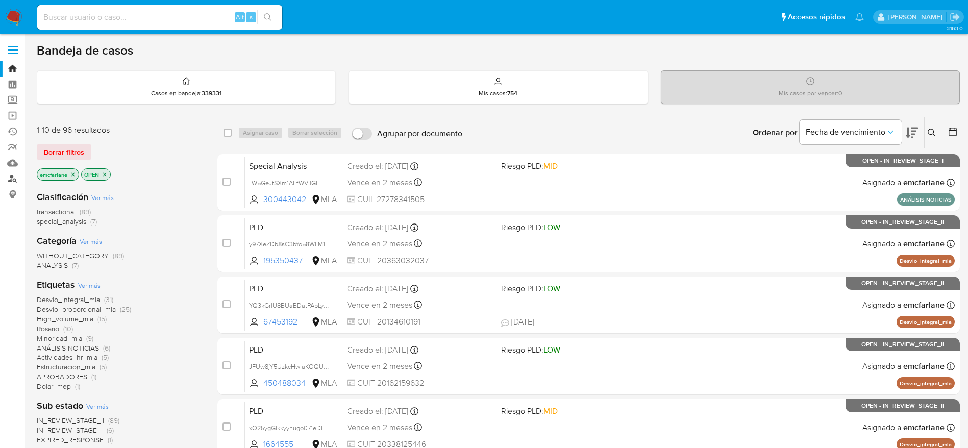
click at [12, 180] on link "Buscador de personas" at bounding box center [60, 179] width 121 height 16
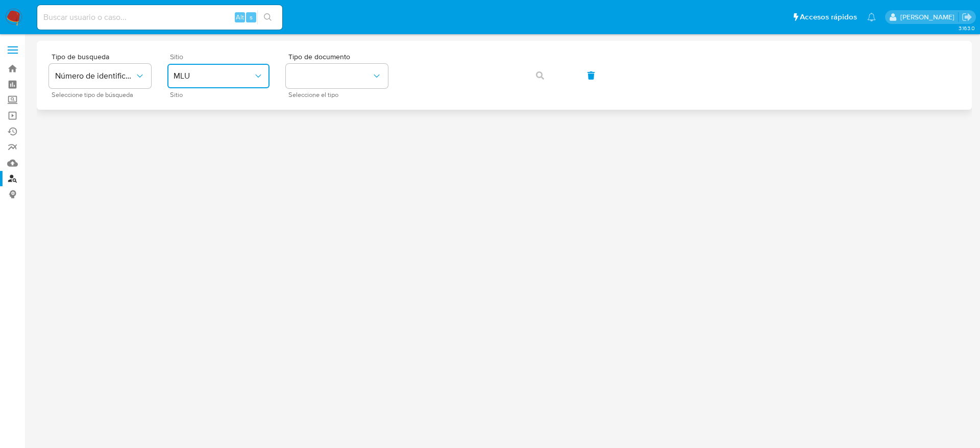
click at [186, 78] on span "MLU" at bounding box center [214, 76] width 80 height 10
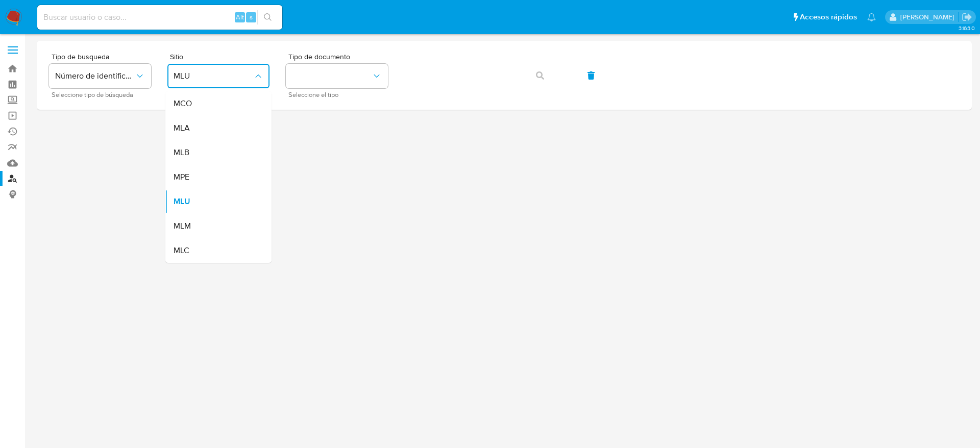
drag, startPoint x: 191, startPoint y: 122, endPoint x: 213, endPoint y: 119, distance: 22.2
click at [191, 123] on div "MLA" at bounding box center [216, 128] width 84 height 24
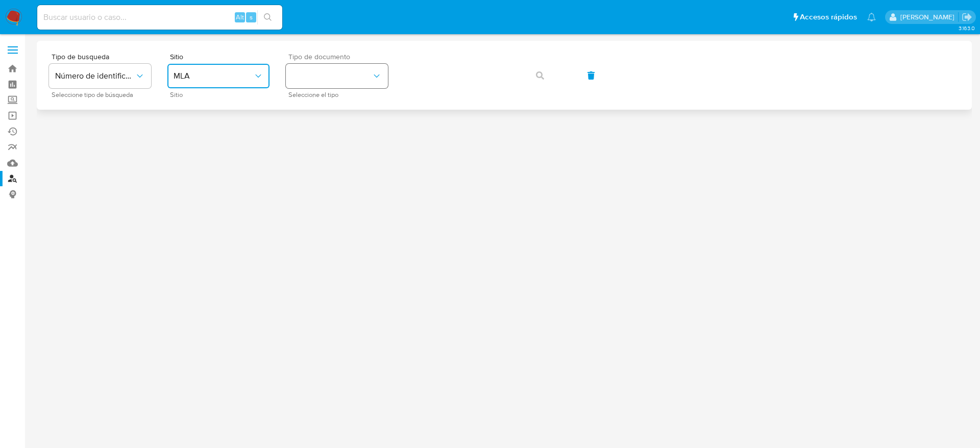
click at [313, 77] on button "identificationType" at bounding box center [337, 76] width 102 height 24
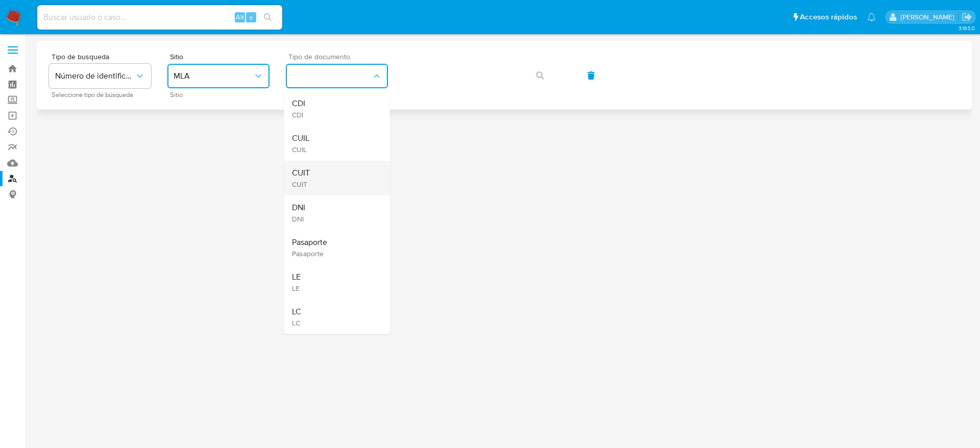
click at [305, 169] on span "CUIT" at bounding box center [301, 173] width 18 height 10
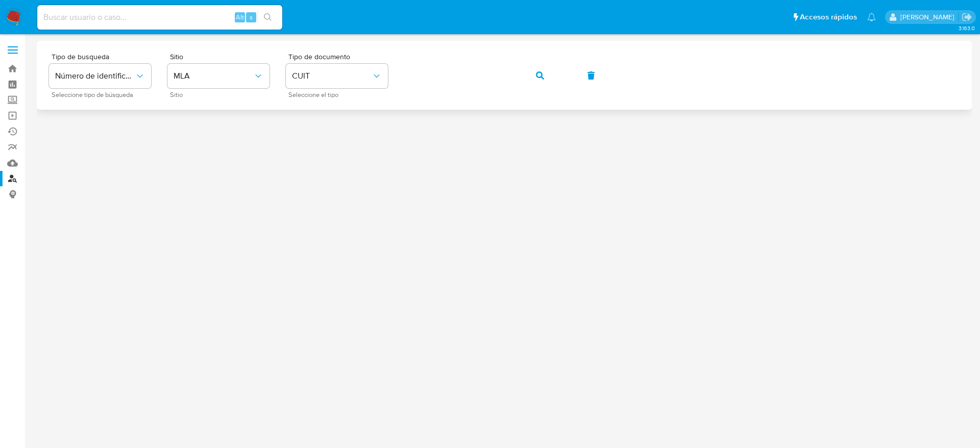
click at [534, 75] on button "button" at bounding box center [540, 75] width 35 height 24
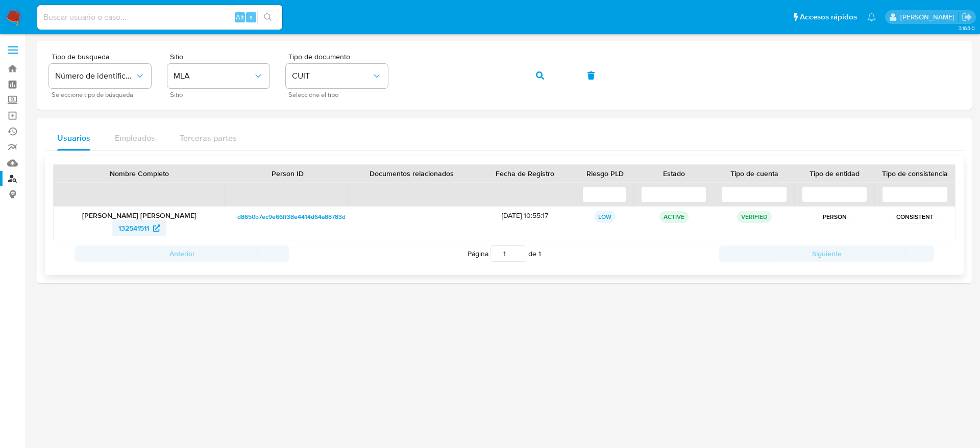
click at [121, 225] on span "132541511" at bounding box center [133, 228] width 31 height 16
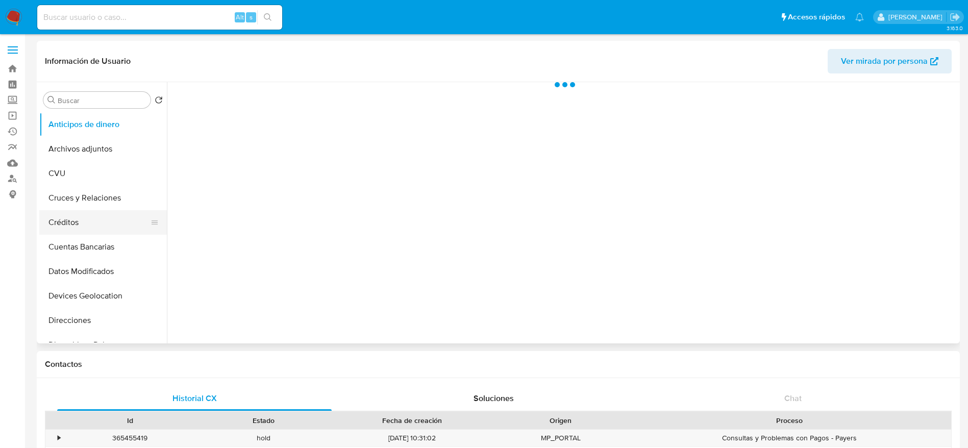
scroll to position [230, 0]
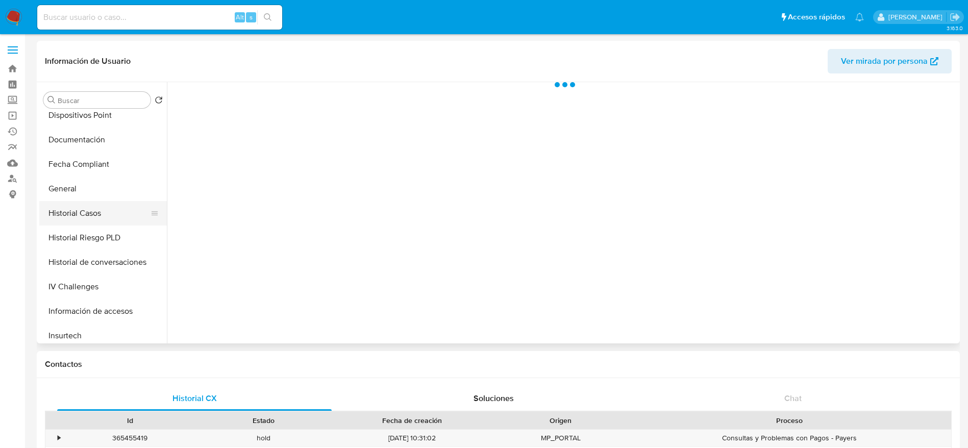
click at [75, 209] on button "Historial Casos" at bounding box center [98, 213] width 119 height 24
select select "10"
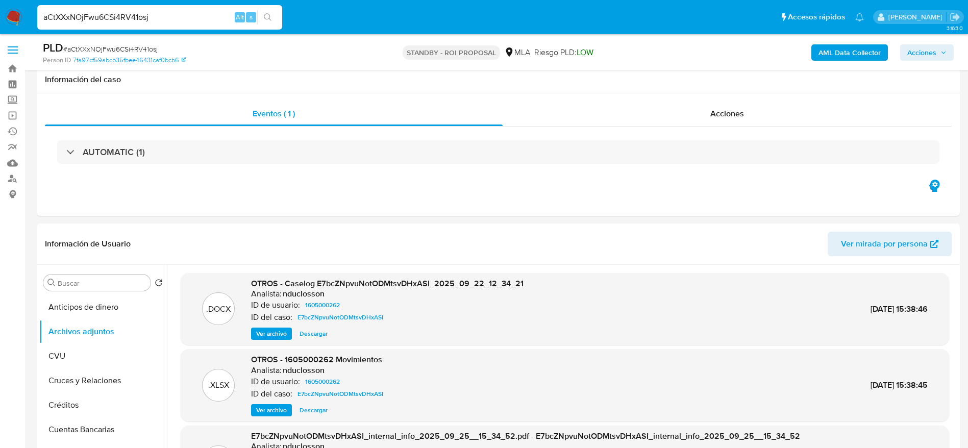
select select "10"
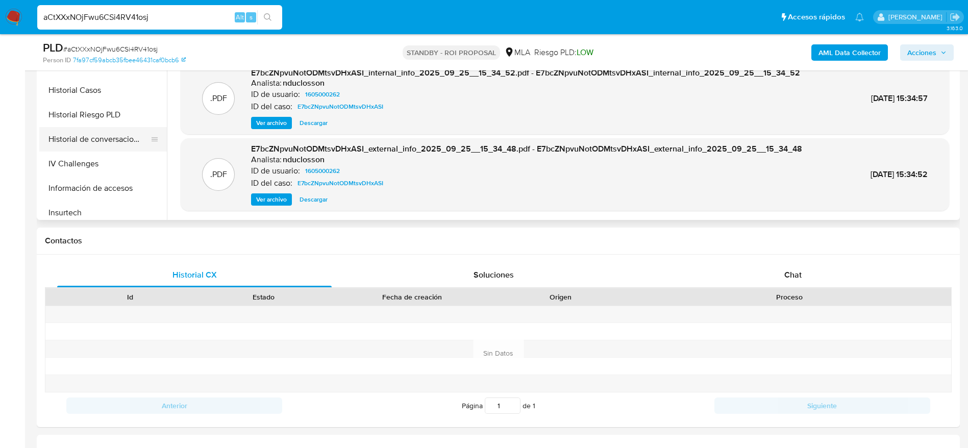
scroll to position [230, 0]
click at [82, 90] on button "Historial Casos" at bounding box center [98, 90] width 119 height 24
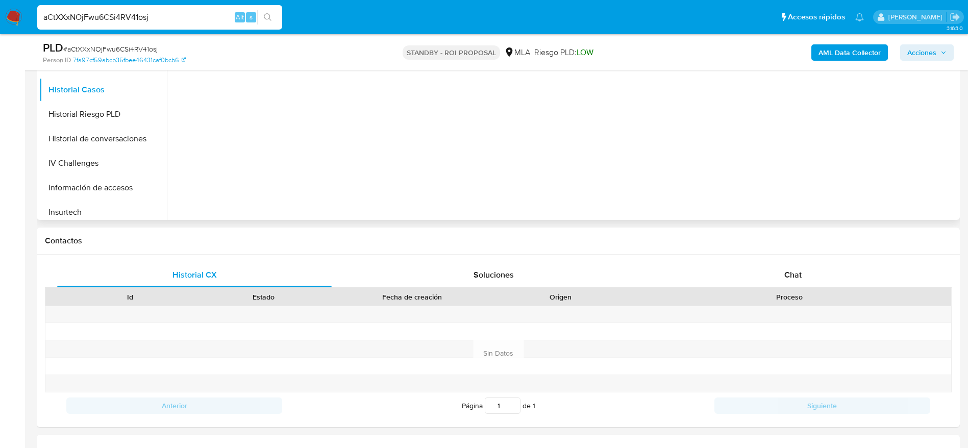
scroll to position [153, 0]
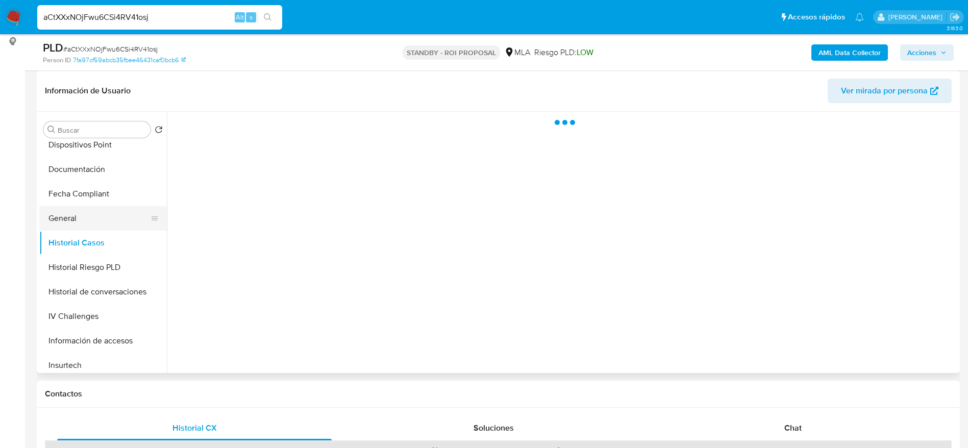
click at [78, 215] on button "General" at bounding box center [98, 218] width 119 height 24
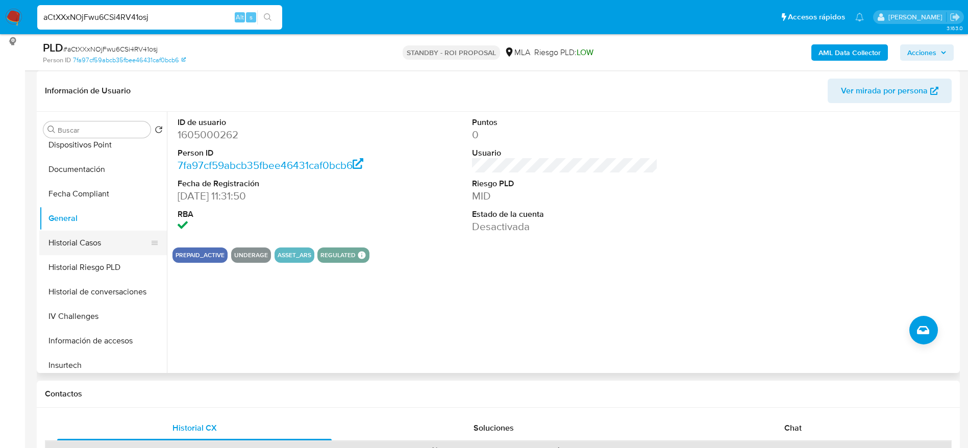
click at [86, 241] on button "Historial Casos" at bounding box center [98, 243] width 119 height 24
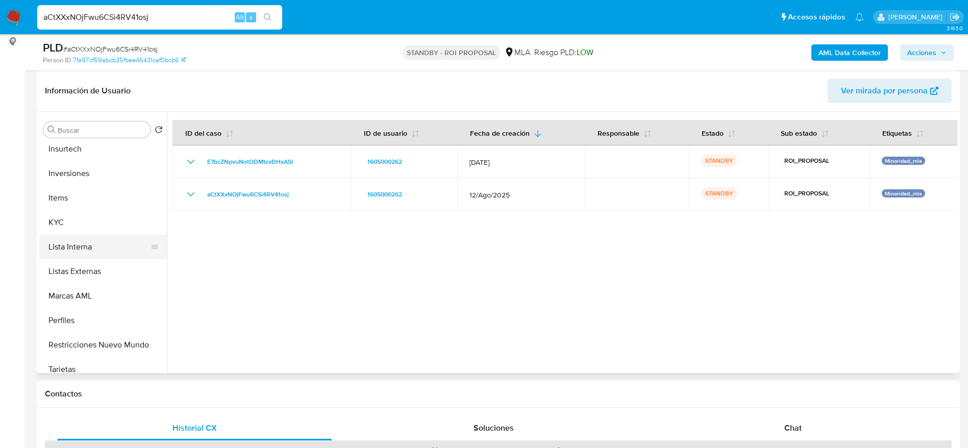
scroll to position [459, 0]
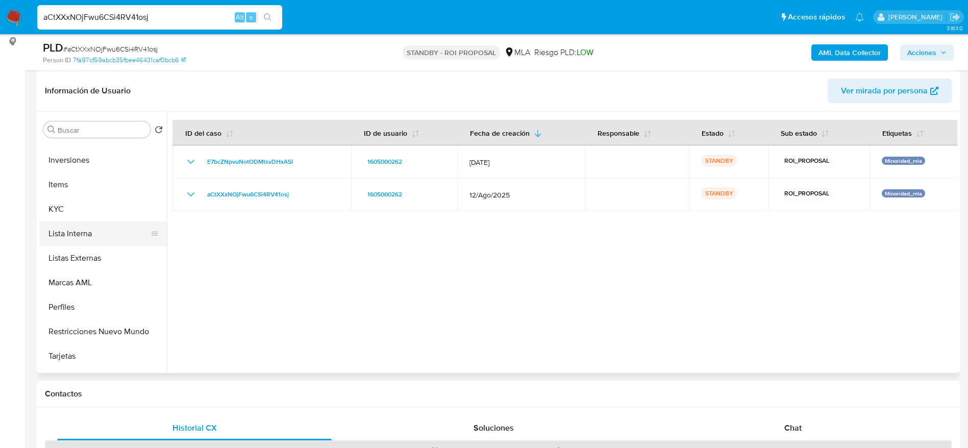
click at [86, 241] on button "Lista Interna" at bounding box center [98, 234] width 119 height 24
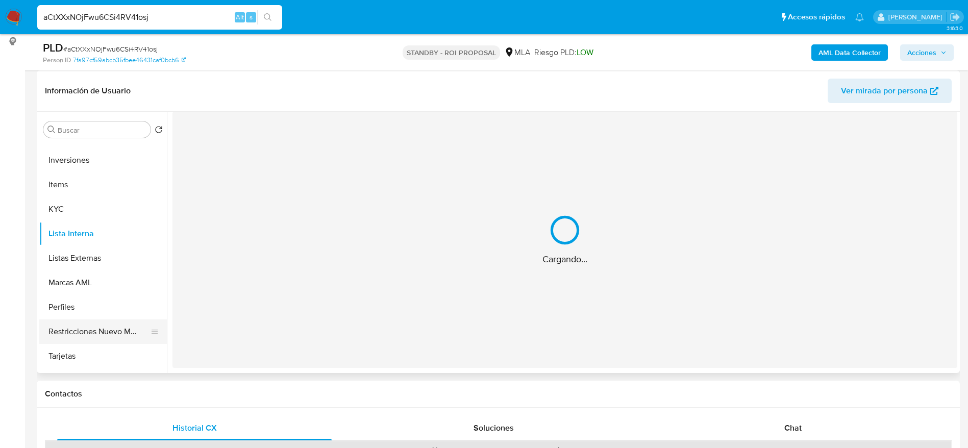
click at [99, 326] on button "Restricciones Nuevo Mundo" at bounding box center [98, 332] width 119 height 24
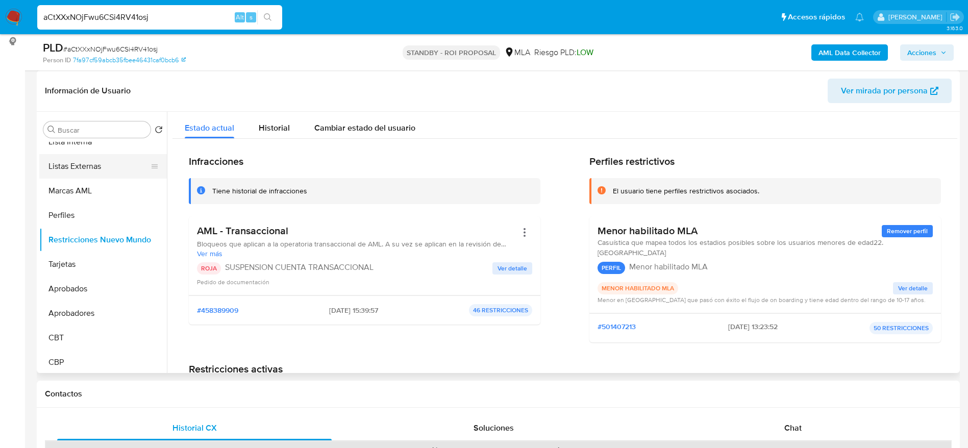
scroll to position [554, 0]
click at [89, 292] on button "Aprobados" at bounding box center [98, 286] width 119 height 24
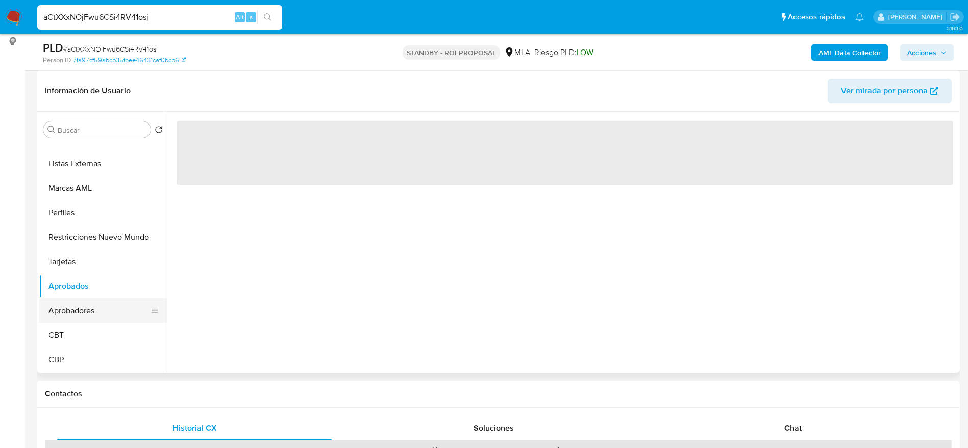
click at [91, 313] on button "Aprobadores" at bounding box center [98, 311] width 119 height 24
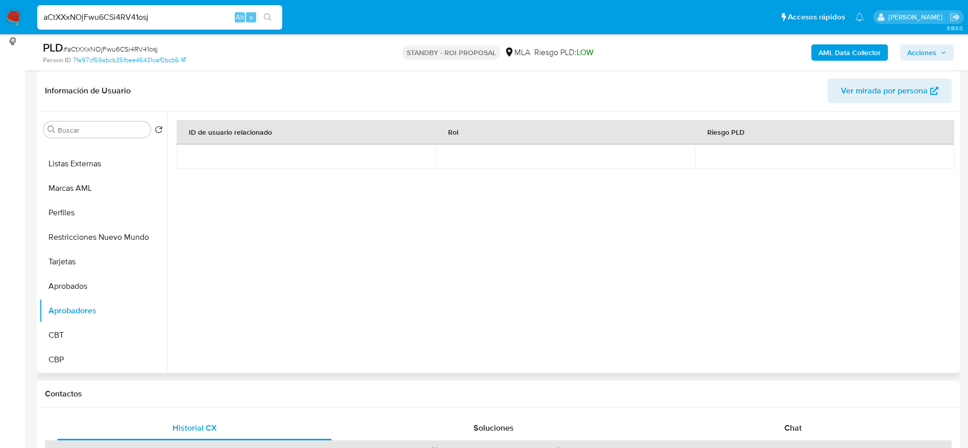
scroll to position [459, 0]
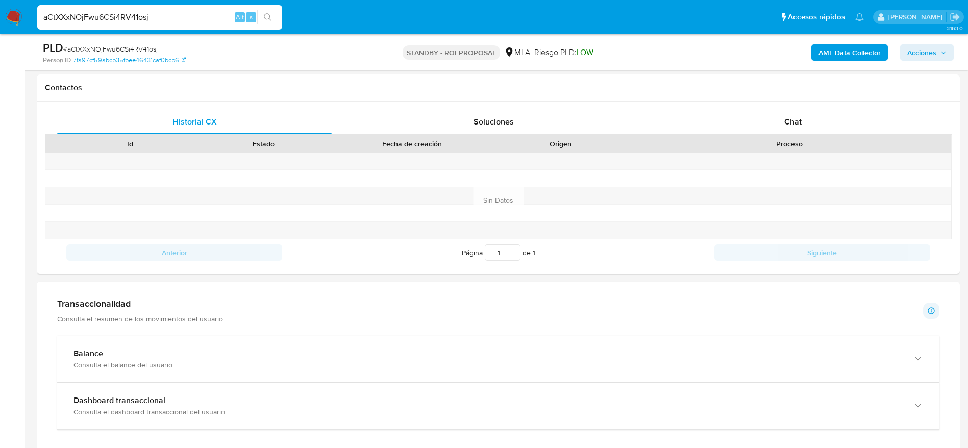
click at [177, 16] on input "aCtXXxNOjFwu6CSi4RV41osj" at bounding box center [159, 17] width 245 height 13
click at [177, 15] on input "aCtXXxNOjFwu6CSi4RV41osj" at bounding box center [159, 17] width 245 height 13
paste input "ExH8sDPkWvpgzSWFxBu7O83M"
type input "ExH8sDPkWvpgzSWFxBu7O83M"
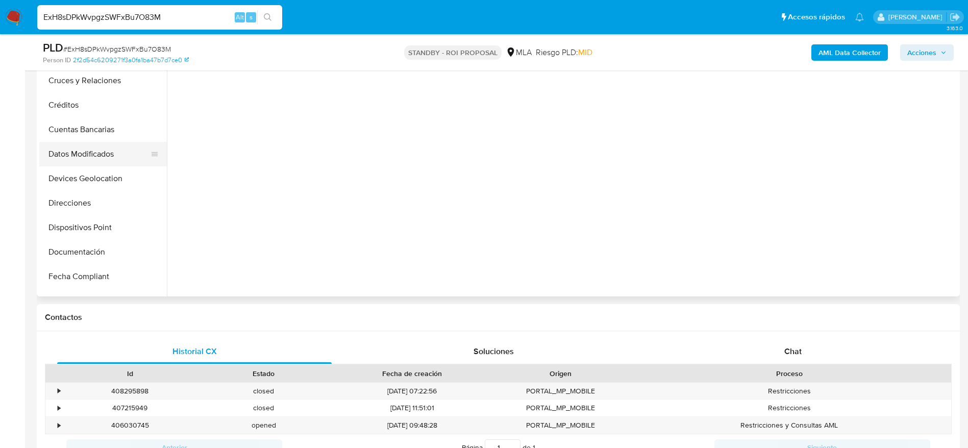
scroll to position [383, 0]
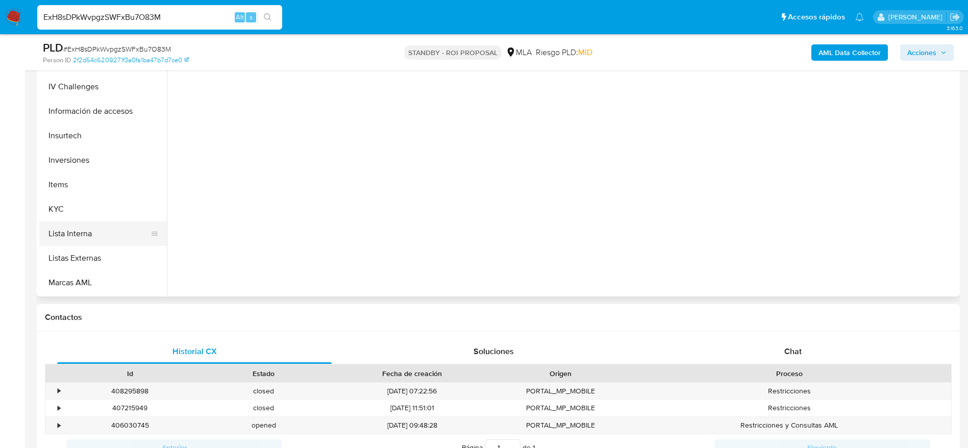
select select "10"
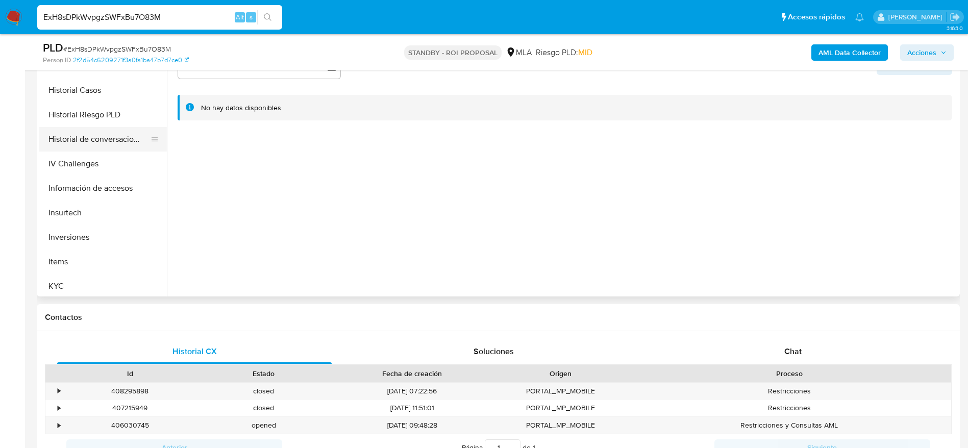
scroll to position [230, 0]
click at [96, 165] on button "Historial Casos" at bounding box center [98, 166] width 119 height 24
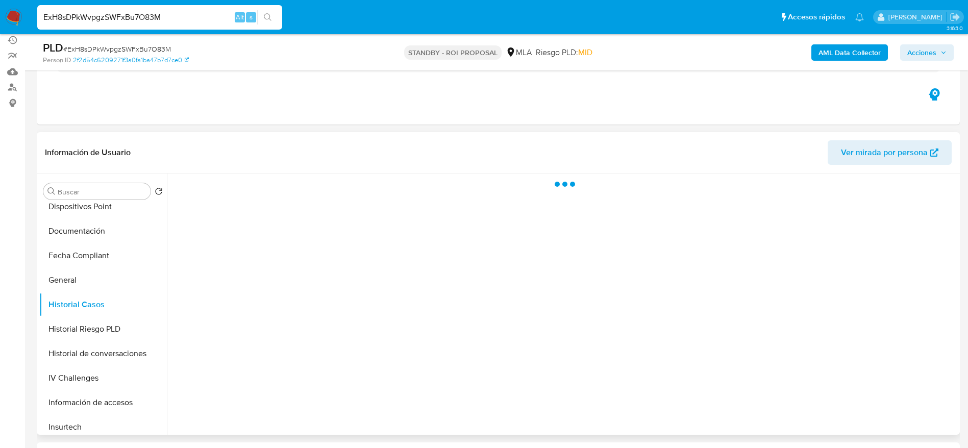
scroll to position [77, 0]
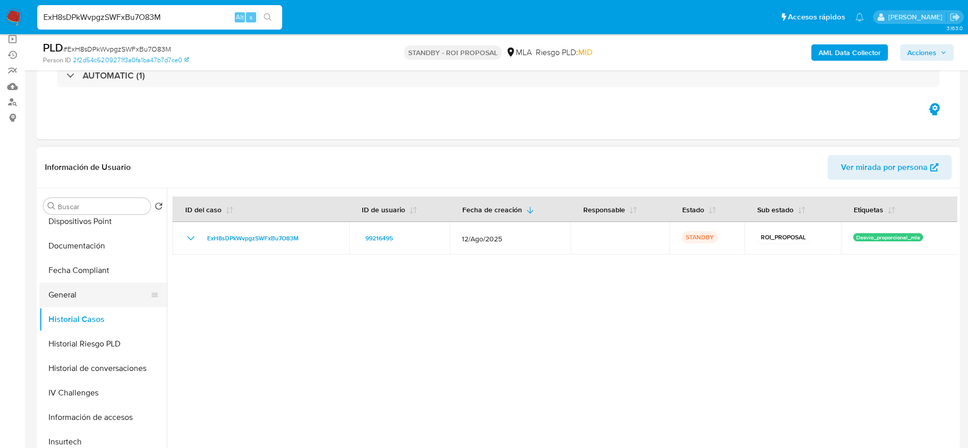
click at [80, 295] on button "General" at bounding box center [98, 295] width 119 height 24
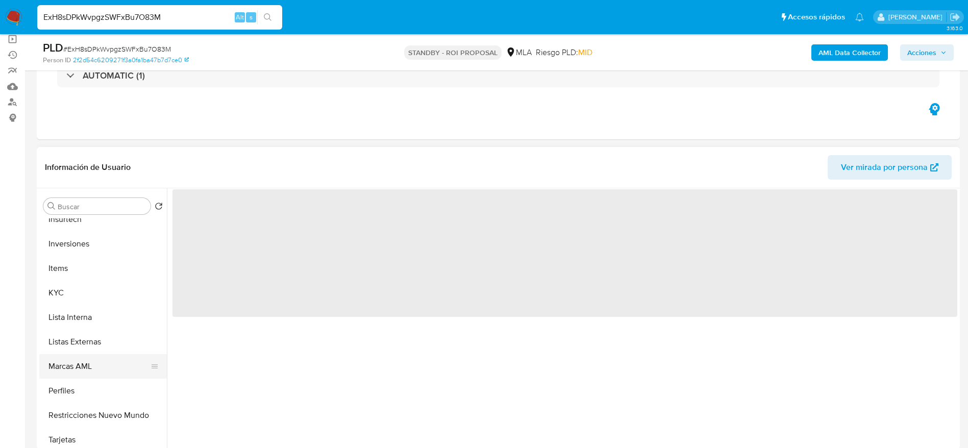
scroll to position [459, 0]
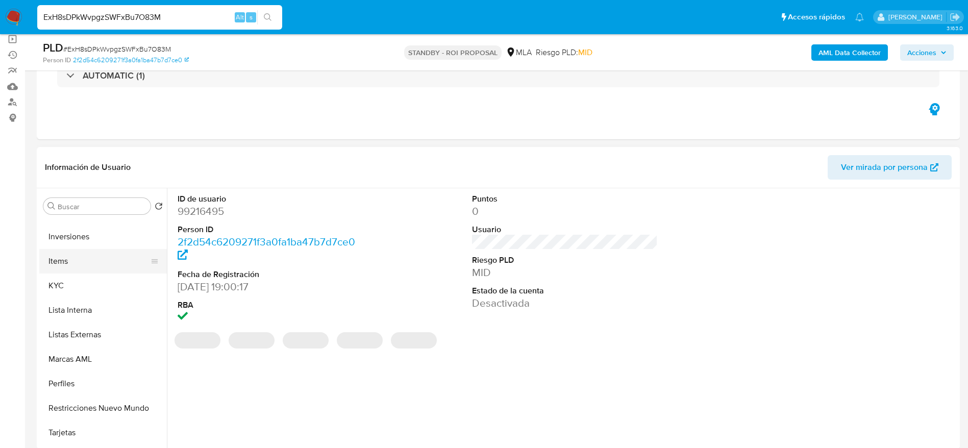
click at [64, 269] on button "Items" at bounding box center [98, 261] width 119 height 24
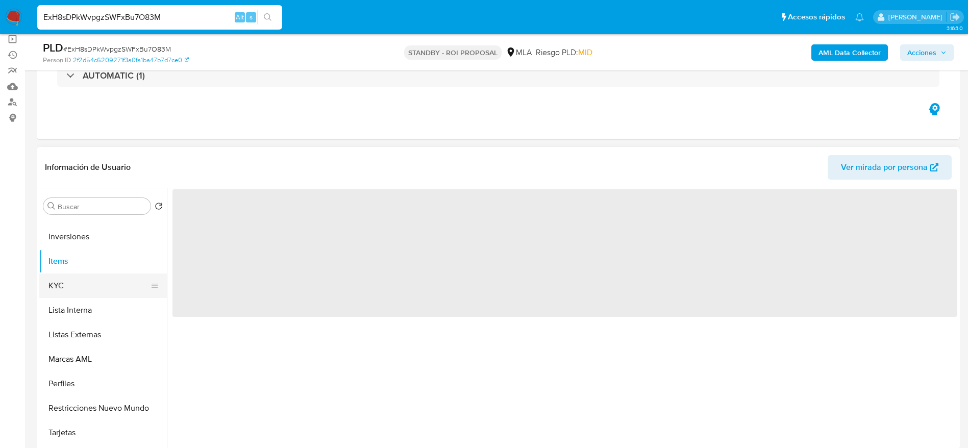
click at [61, 281] on button "KYC" at bounding box center [98, 286] width 119 height 24
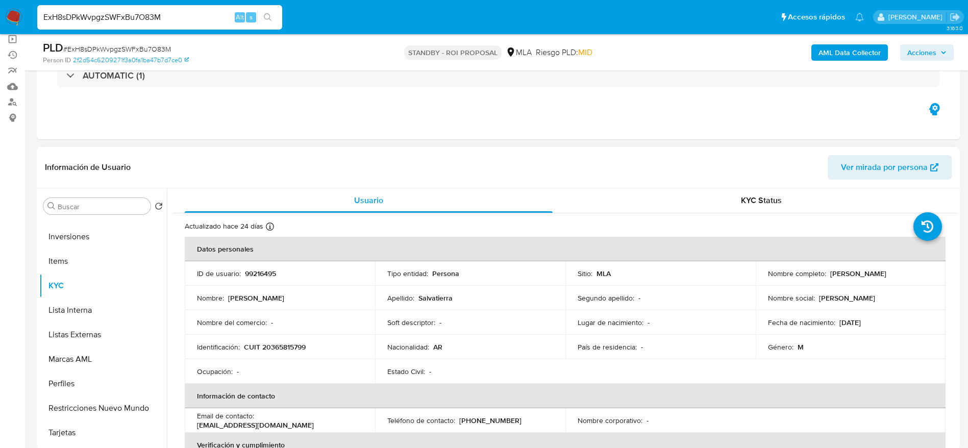
click at [286, 347] on p "CUIT 20365815799" at bounding box center [275, 346] width 62 height 9
copy p "20365815799"
click at [899, 157] on span "Ver mirada por persona" at bounding box center [884, 167] width 87 height 24
click at [163, 44] on span "# ExH8sDPkWvpgzSWFxBu7O83M" at bounding box center [117, 49] width 108 height 10
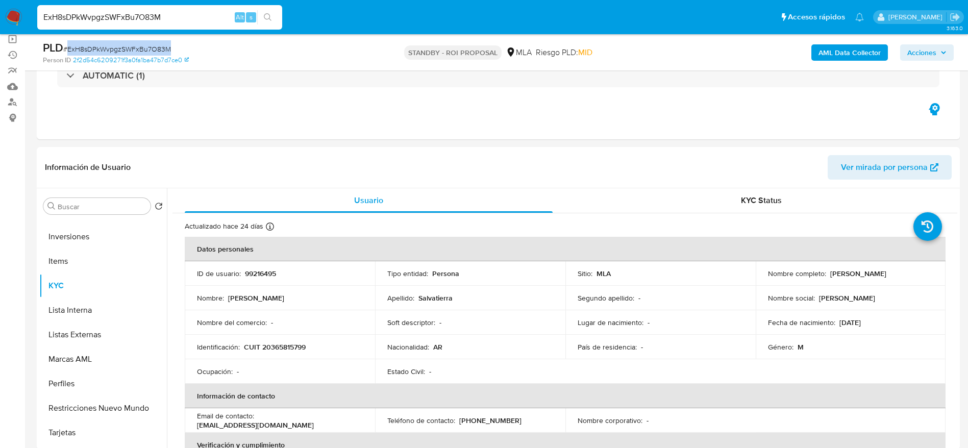
click at [163, 44] on span "# ExH8sDPkWvpgzSWFxBu7O83M" at bounding box center [117, 49] width 108 height 10
copy span "ExH8sDPkWvpgzSWFxBu7O83M"
click at [165, 17] on input "ExH8sDPkWvpgzSWFxBu7O83M" at bounding box center [159, 17] width 245 height 13
paste input "GDqS0Up1mxi56Yc5rc7uttGN"
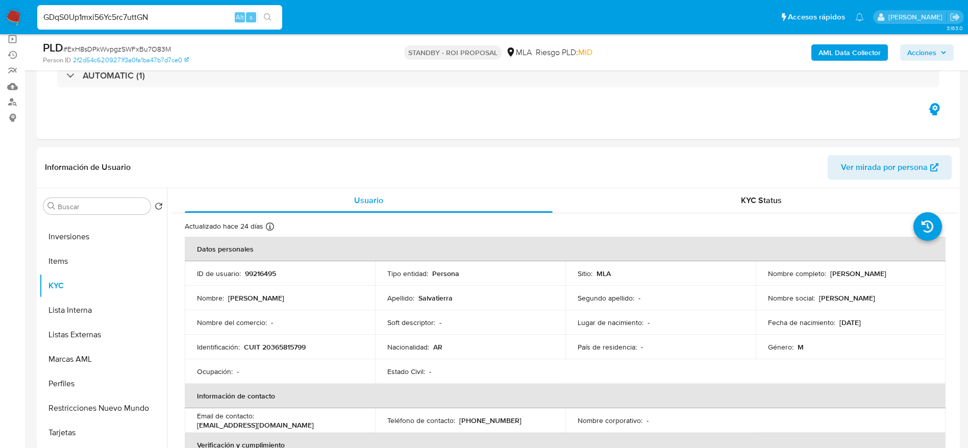
type input "GDqS0Up1mxi56Yc5rc7uttGN"
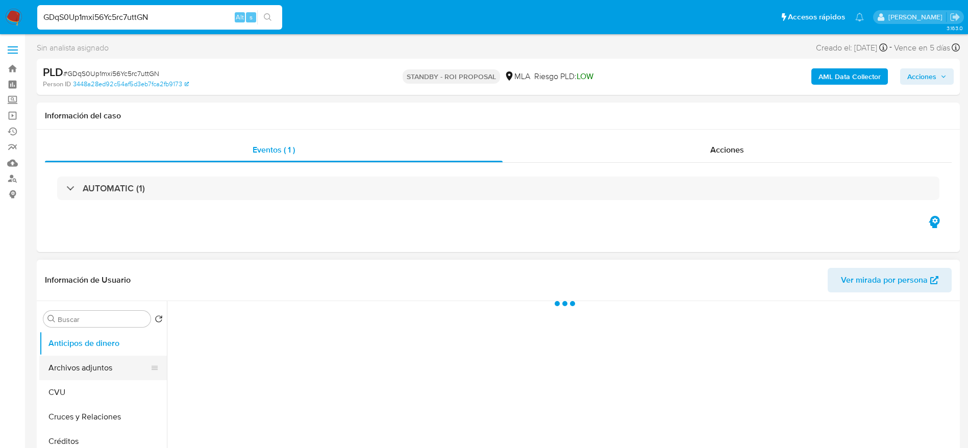
drag, startPoint x: 81, startPoint y: 364, endPoint x: 232, endPoint y: 292, distance: 166.7
click at [81, 365] on button "Archivos adjuntos" at bounding box center [103, 368] width 128 height 24
select select "10"
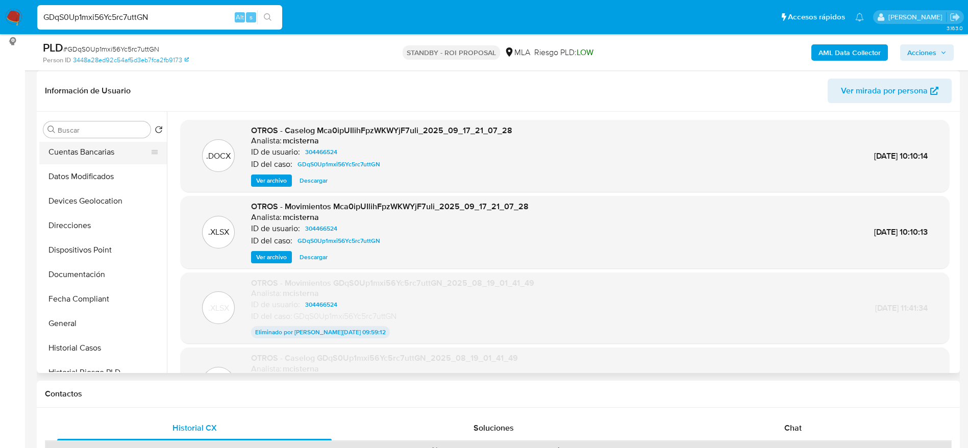
scroll to position [230, 0]
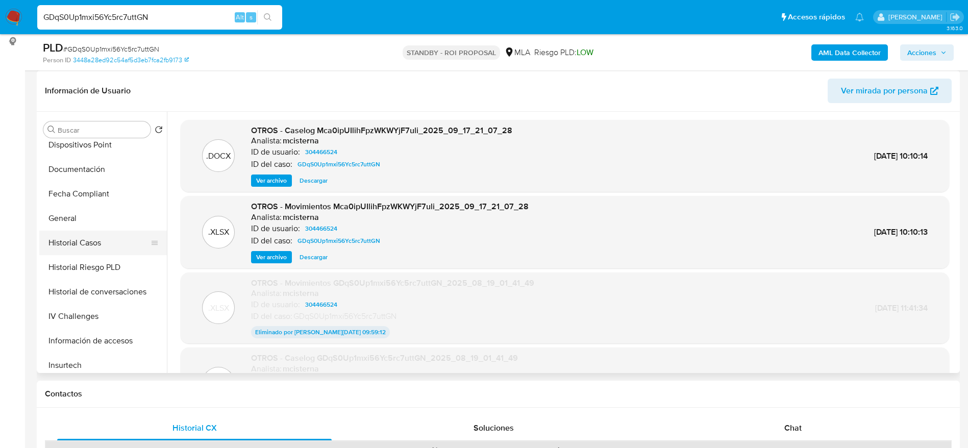
click at [88, 234] on button "Historial Casos" at bounding box center [98, 243] width 119 height 24
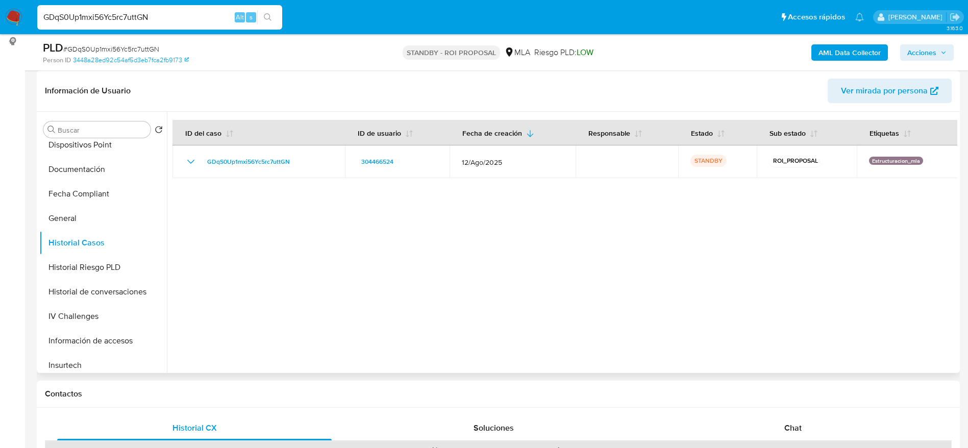
click at [849, 86] on span "Ver mirada por persona" at bounding box center [884, 91] width 87 height 24
click at [167, 21] on input "GDqS0Up1mxi56Yc5rc7uttGN" at bounding box center [159, 17] width 245 height 13
paste input "gOSOXxHF0sX2ZOh2TMwsSUFr"
type input "gOSOXxHF0sX2ZOh2TMwsSUFr"
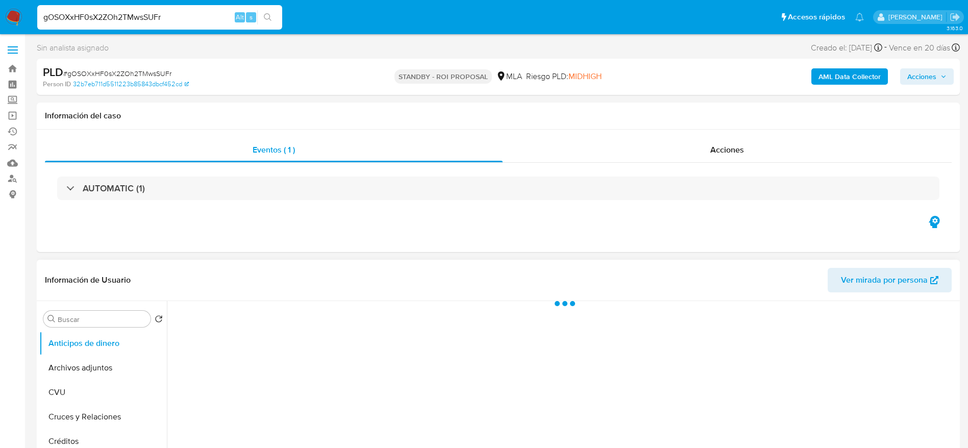
select select "10"
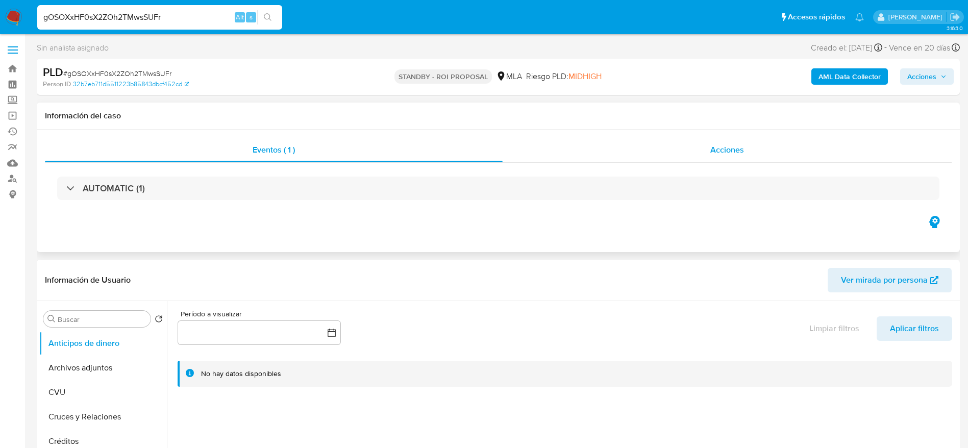
click at [709, 145] on div "Acciones" at bounding box center [727, 150] width 449 height 24
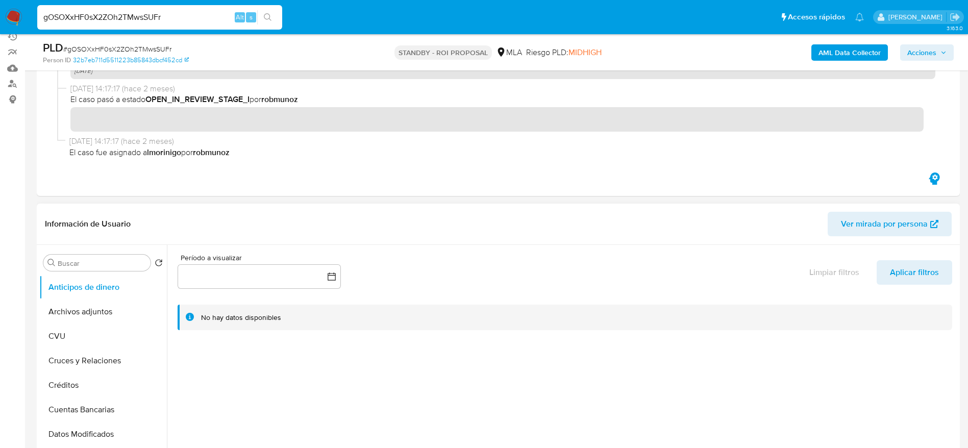
scroll to position [230, 0]
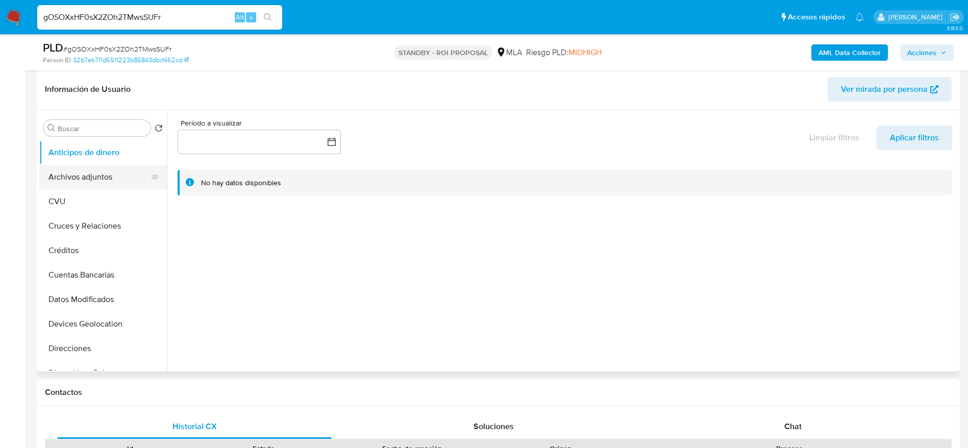
click at [95, 172] on button "Archivos adjuntos" at bounding box center [98, 177] width 119 height 24
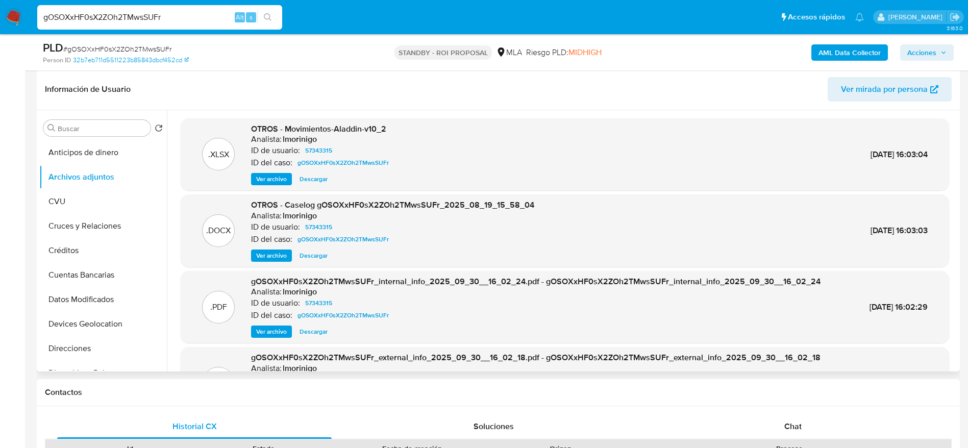
click at [320, 179] on span "Descargar" at bounding box center [314, 179] width 28 height 10
click at [310, 254] on span "Descargar" at bounding box center [314, 256] width 28 height 10
click at [169, 17] on input "gOSOXxHF0sX2ZOh2TMwsSUFr" at bounding box center [159, 17] width 245 height 13
paste input "hal1oeTxcEiDZ0bczSFRbHUx"
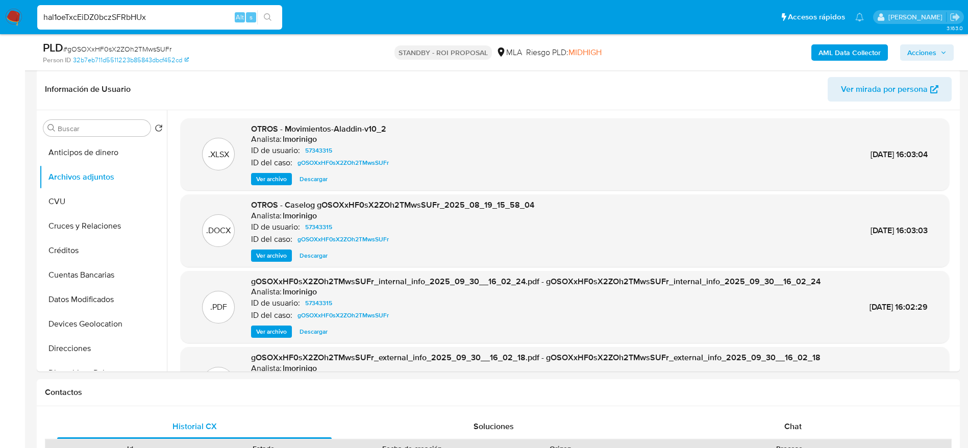
type input "hal1oeTxcEiDZ0bczSFRbHUx"
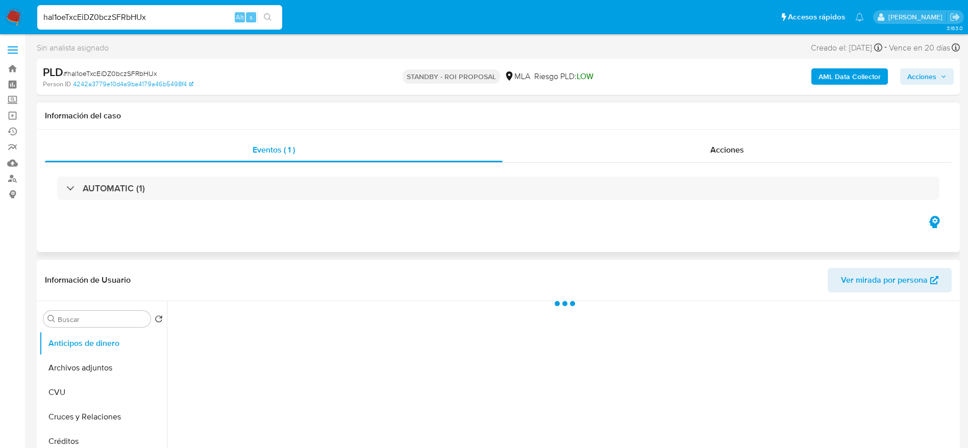
select select "10"
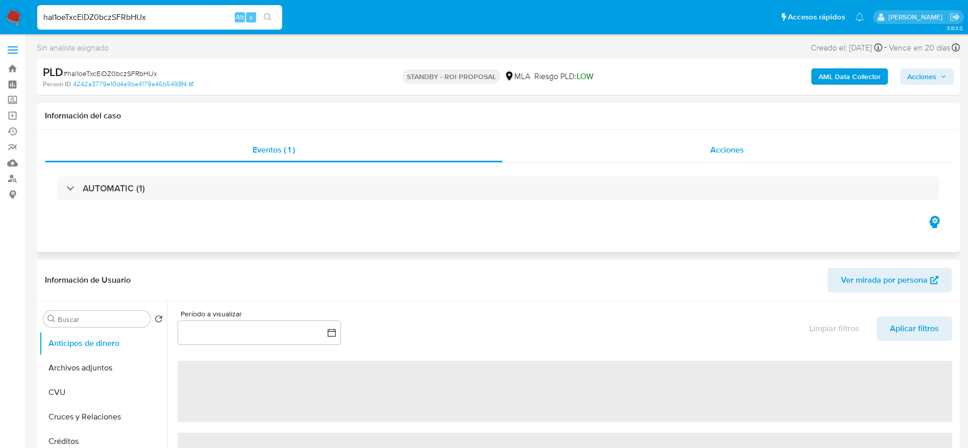
click at [695, 142] on div "Acciones" at bounding box center [727, 150] width 449 height 24
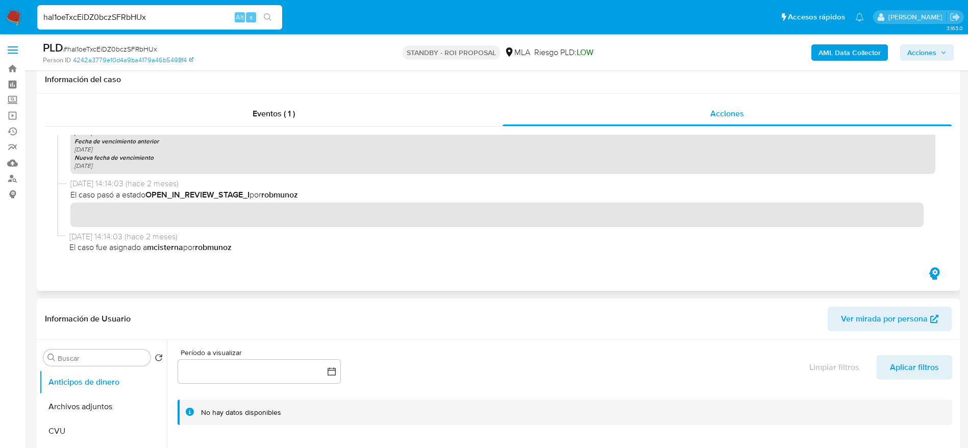
scroll to position [306, 0]
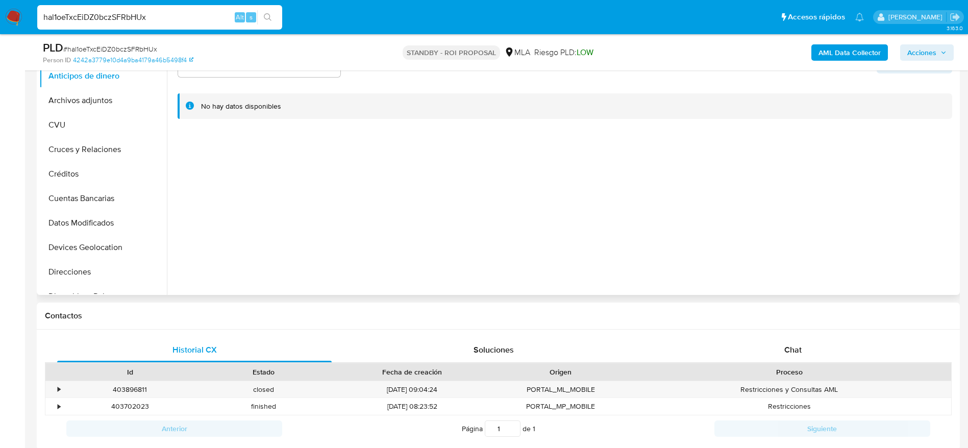
drag, startPoint x: 87, startPoint y: 111, endPoint x: 263, endPoint y: 193, distance: 194.8
click at [87, 112] on button "Archivos adjuntos" at bounding box center [103, 100] width 128 height 24
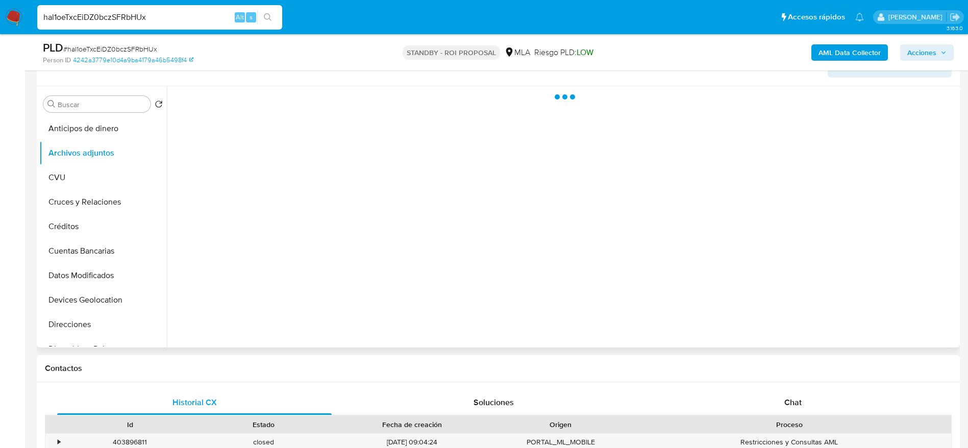
scroll to position [230, 0]
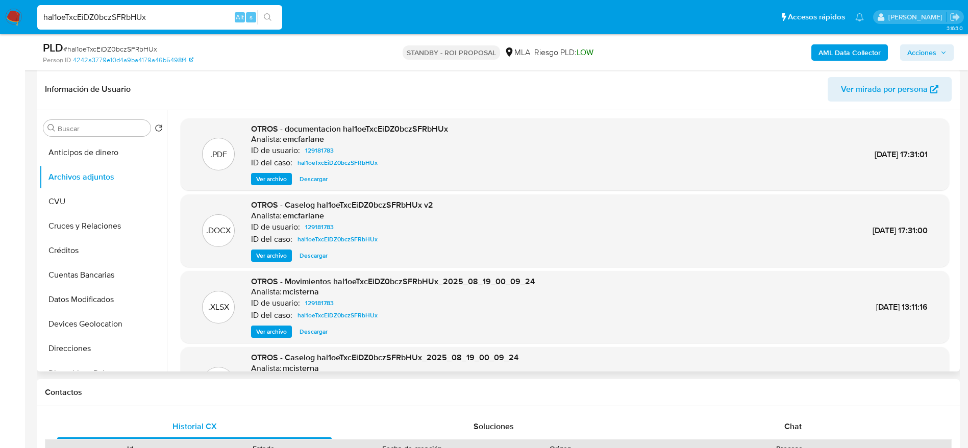
click at [321, 255] on span "Descargar" at bounding box center [314, 256] width 28 height 10
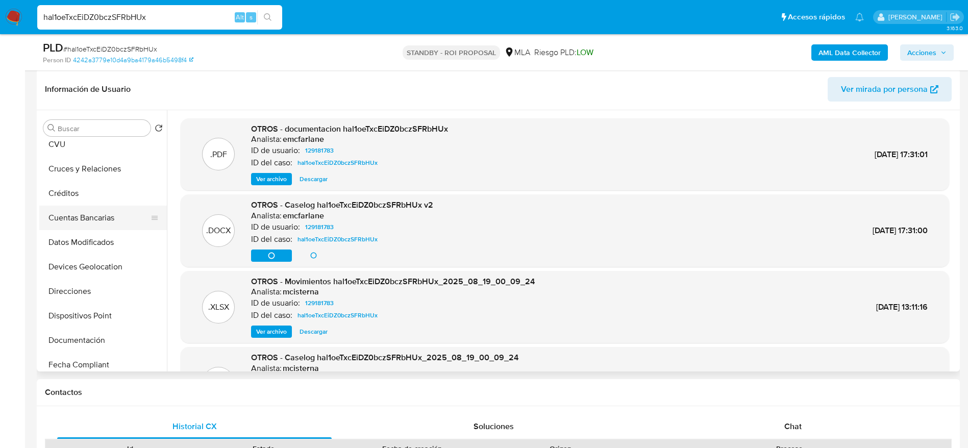
scroll to position [153, 0]
drag, startPoint x: 101, startPoint y: 312, endPoint x: 98, endPoint y: 306, distance: 7.1
click at [100, 313] on button "Historial Casos" at bounding box center [98, 318] width 119 height 24
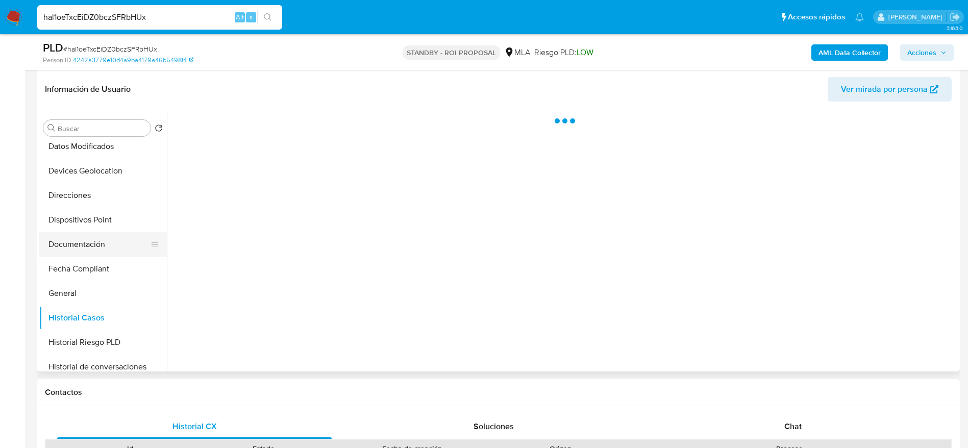
scroll to position [230, 0]
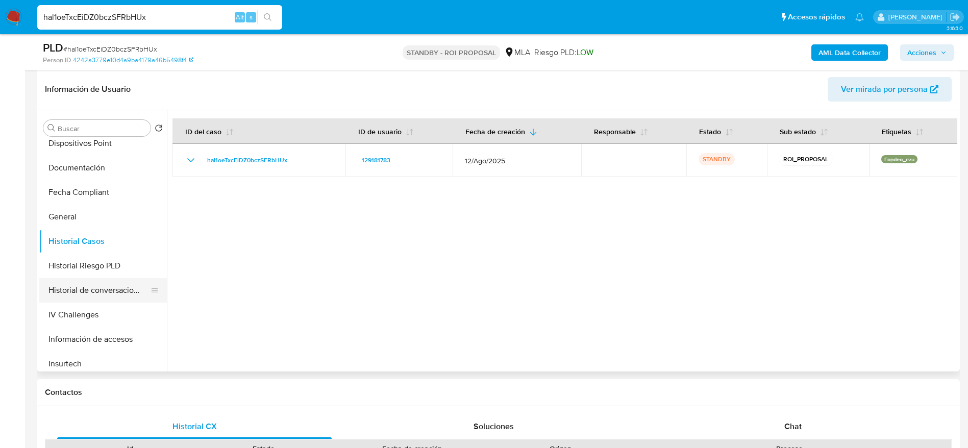
click at [106, 286] on button "Historial de conversaciones" at bounding box center [98, 290] width 119 height 24
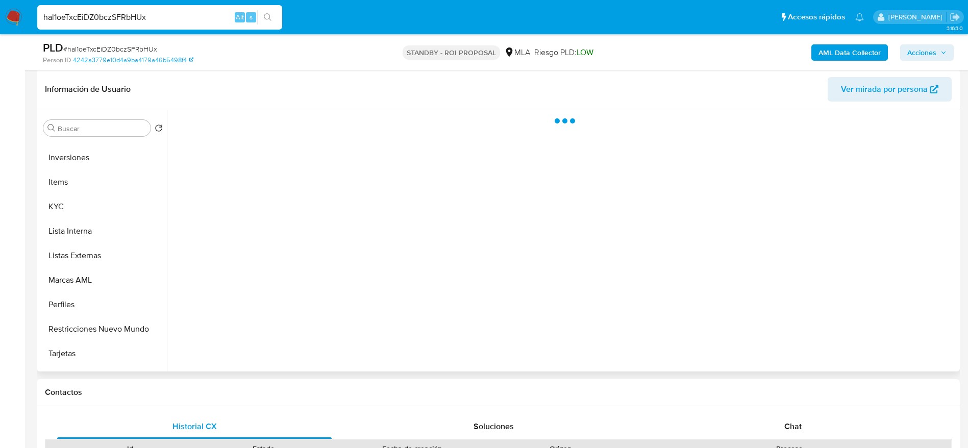
scroll to position [536, 0]
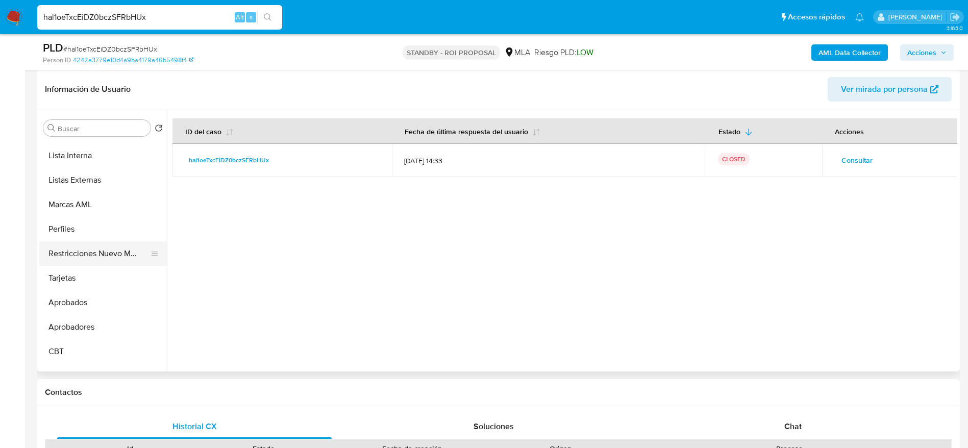
click at [87, 261] on button "Restricciones Nuevo Mundo" at bounding box center [98, 253] width 119 height 24
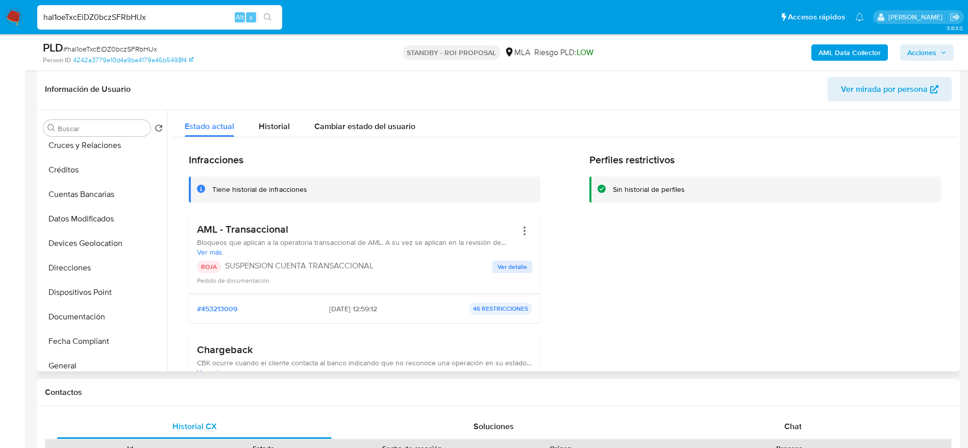
scroll to position [0, 0]
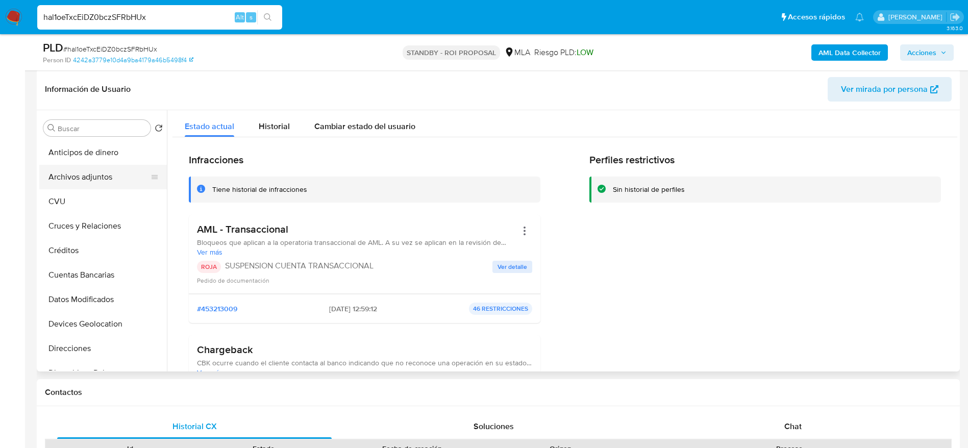
click at [106, 175] on button "Archivos adjuntos" at bounding box center [98, 177] width 119 height 24
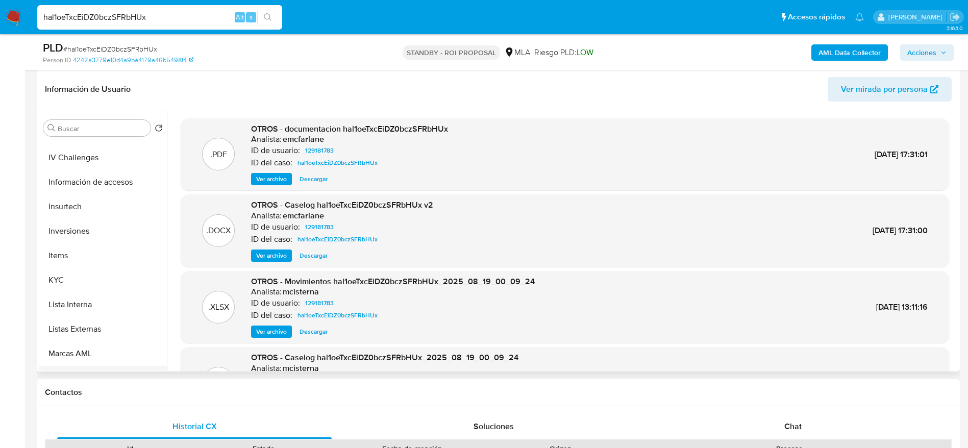
scroll to position [459, 0]
click at [110, 337] on button "Restricciones Nuevo Mundo" at bounding box center [98, 330] width 119 height 24
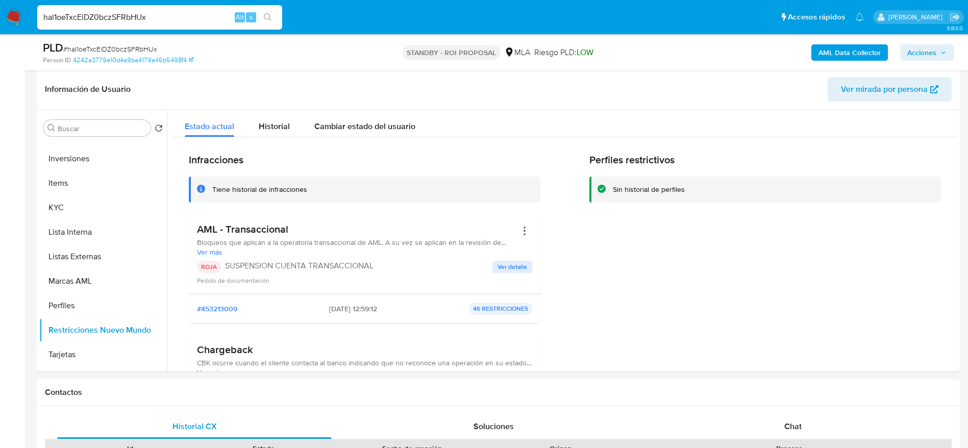
click at [152, 18] on input "hal1oeTxcEiDZ0bczSFRbHUx" at bounding box center [159, 17] width 245 height 13
paste input "2ItmhMOO34CoKGuzME1KEAzM"
type input "2ItmhMOO34CoKGuzME1KEAzM"
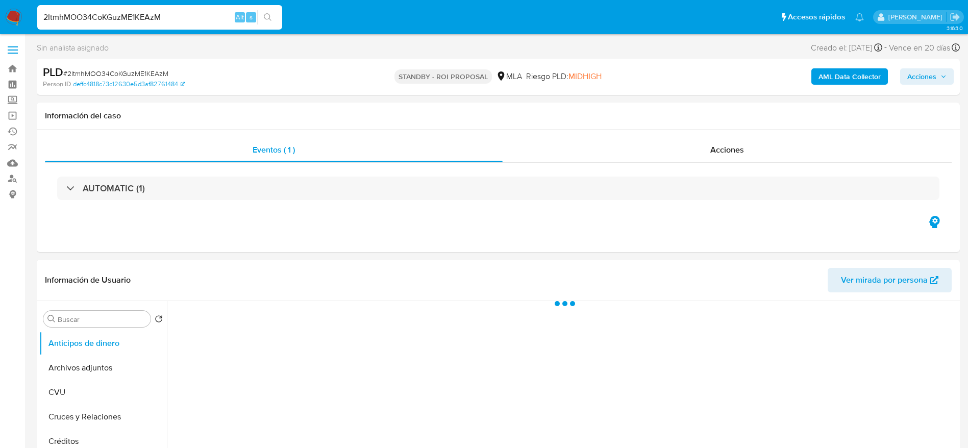
select select "10"
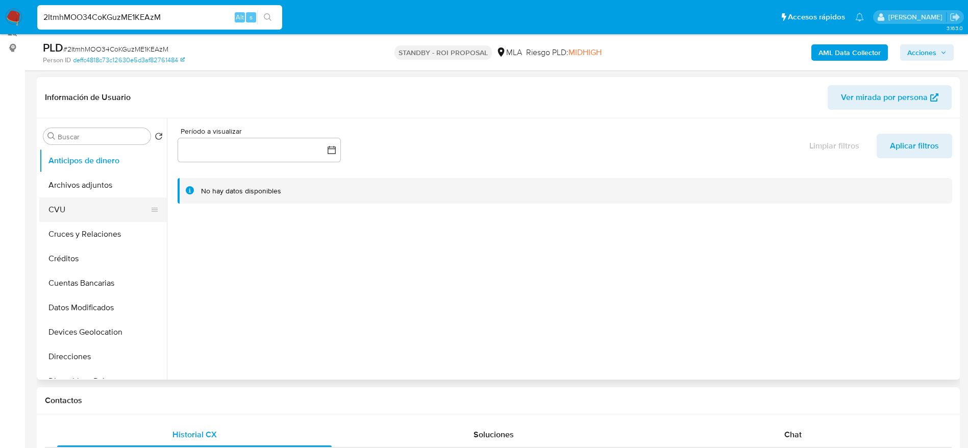
scroll to position [153, 0]
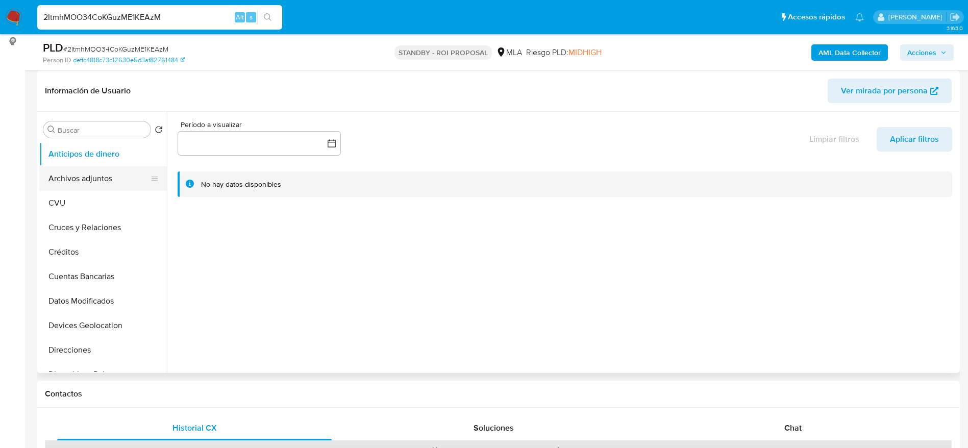
click at [107, 169] on button "Archivos adjuntos" at bounding box center [98, 178] width 119 height 24
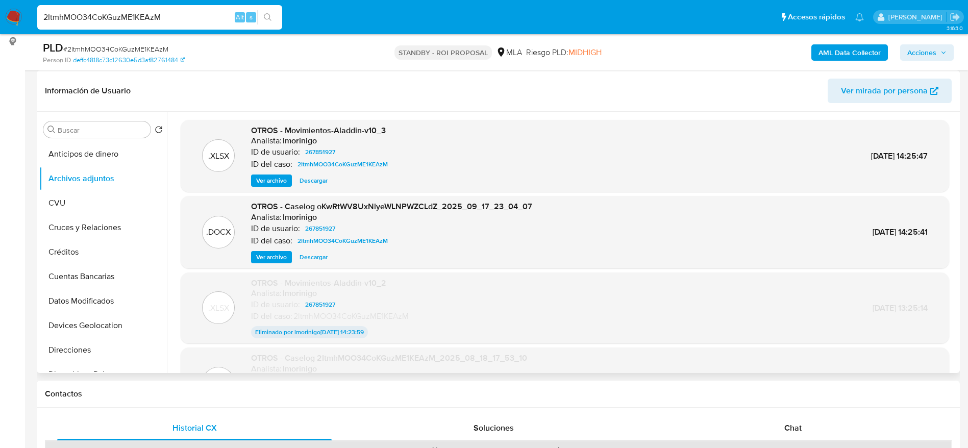
click at [322, 254] on span "Descargar" at bounding box center [314, 257] width 28 height 10
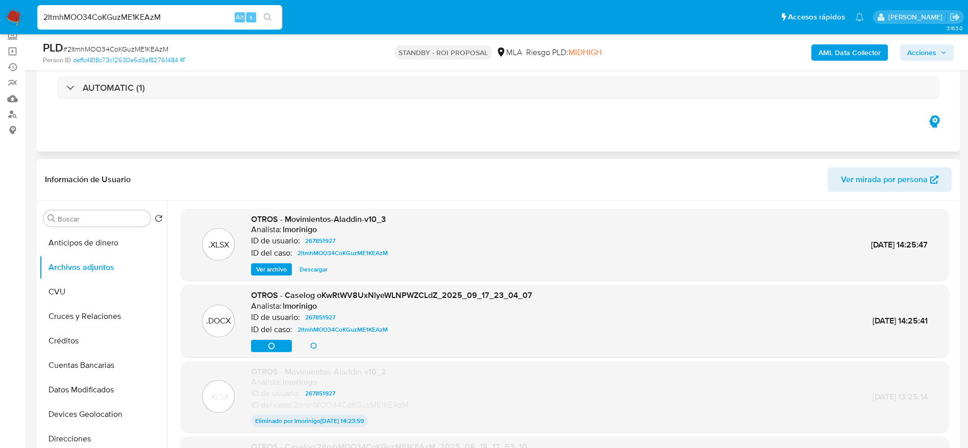
scroll to position [0, 0]
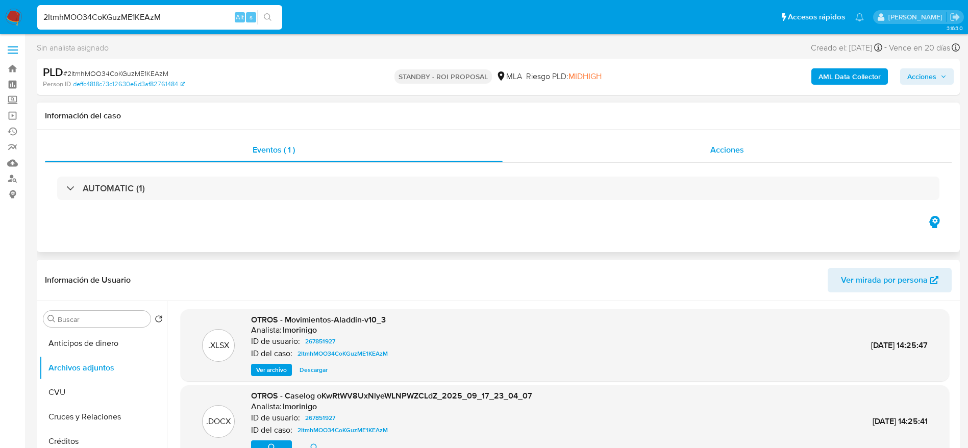
drag, startPoint x: 736, startPoint y: 145, endPoint x: 725, endPoint y: 158, distance: 17.0
click at [736, 146] on span "Acciones" at bounding box center [727, 150] width 34 height 12
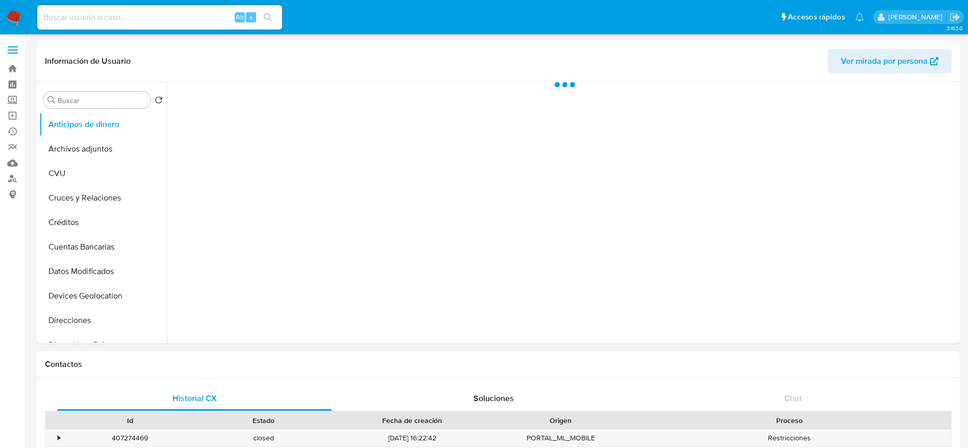
select select "10"
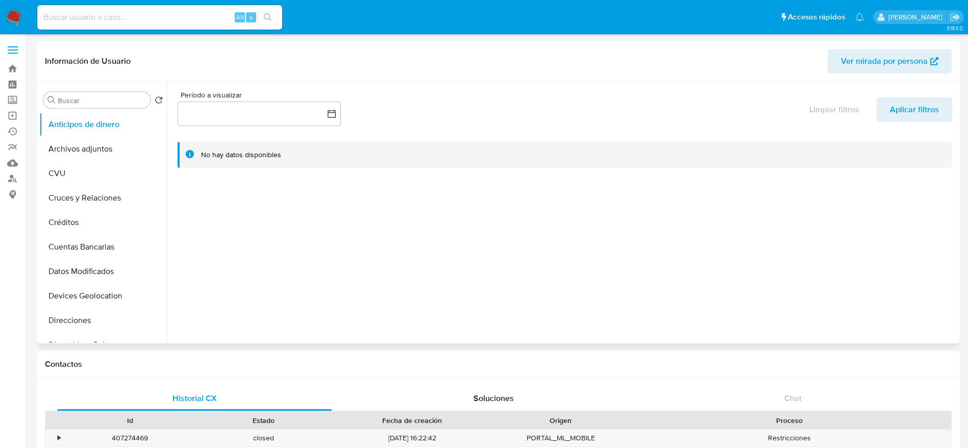
scroll to position [306, 0]
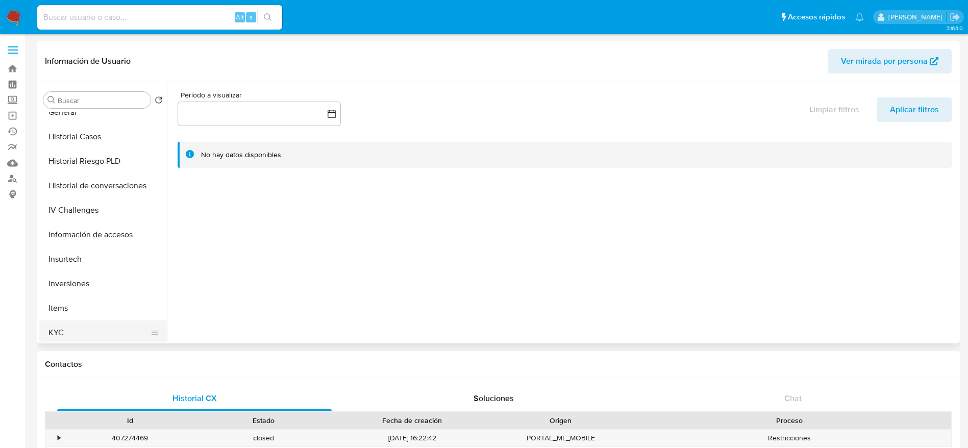
click at [62, 329] on button "KYC" at bounding box center [98, 333] width 119 height 24
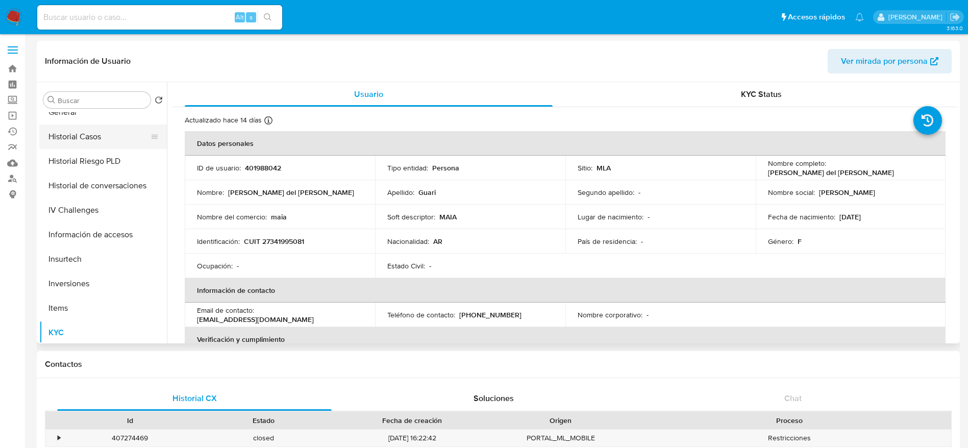
click at [86, 137] on button "Historial Casos" at bounding box center [98, 137] width 119 height 24
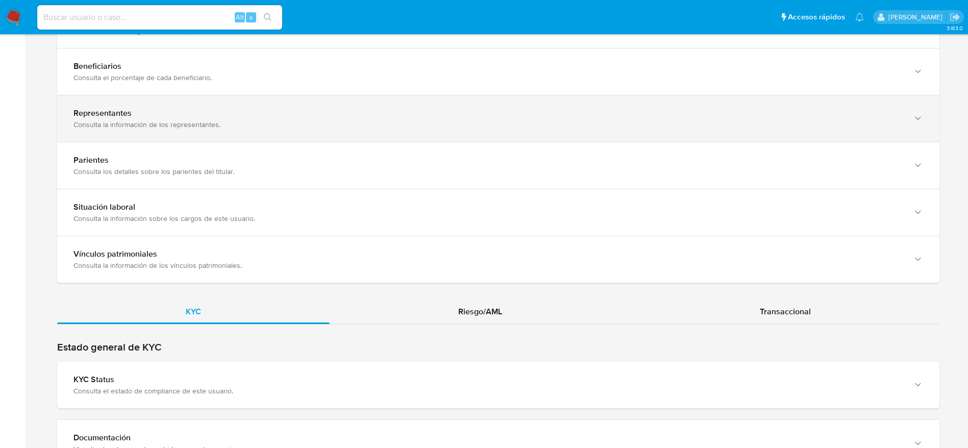
scroll to position [842, 0]
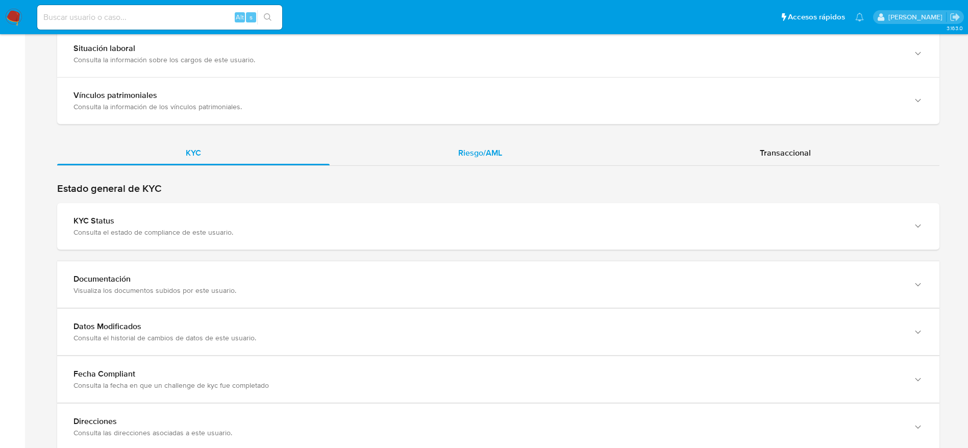
click at [503, 159] on div "Riesgo/AML" at bounding box center [480, 153] width 301 height 24
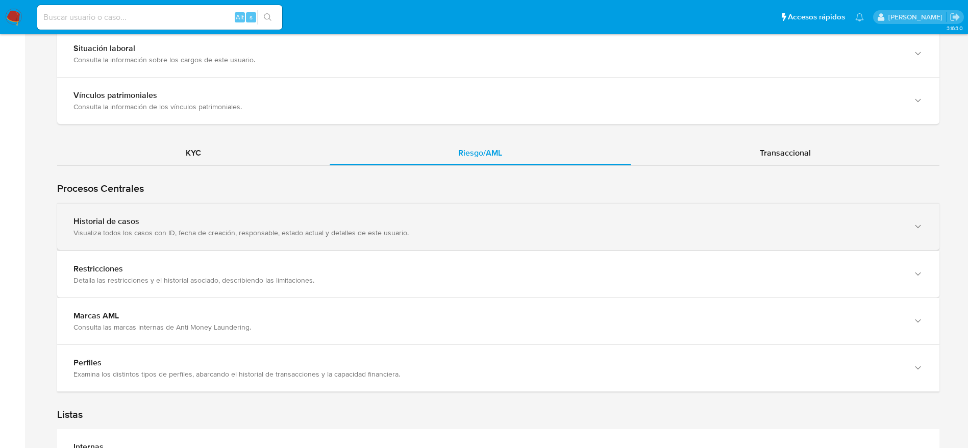
click at [209, 219] on div "Historial de casos" at bounding box center [487, 221] width 829 height 10
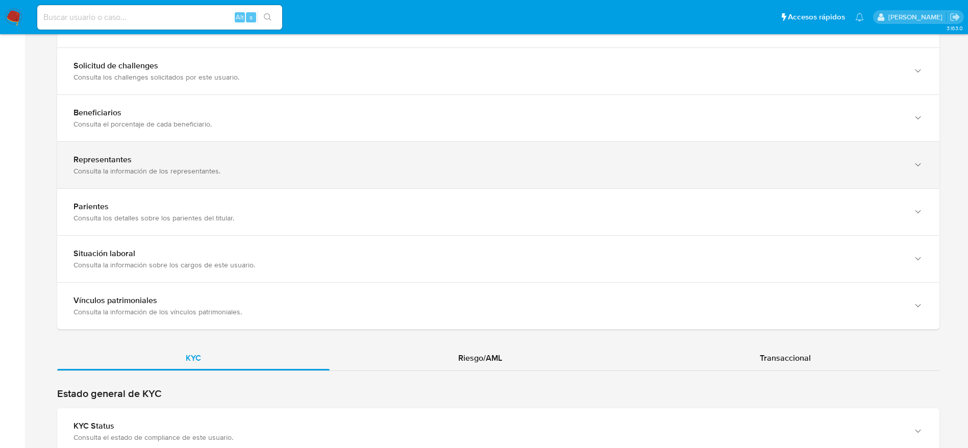
scroll to position [689, 0]
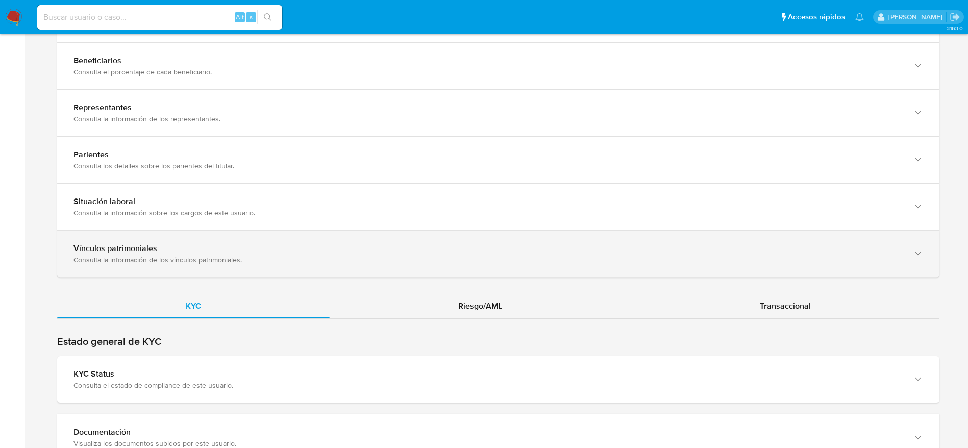
drag, startPoint x: 521, startPoint y: 301, endPoint x: 533, endPoint y: 266, distance: 36.8
click at [520, 301] on div "Riesgo/AML" at bounding box center [480, 306] width 301 height 24
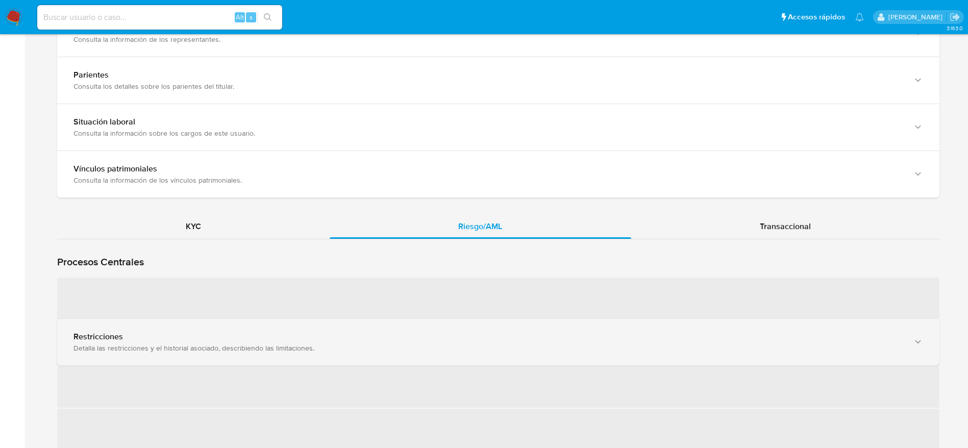
scroll to position [842, 0]
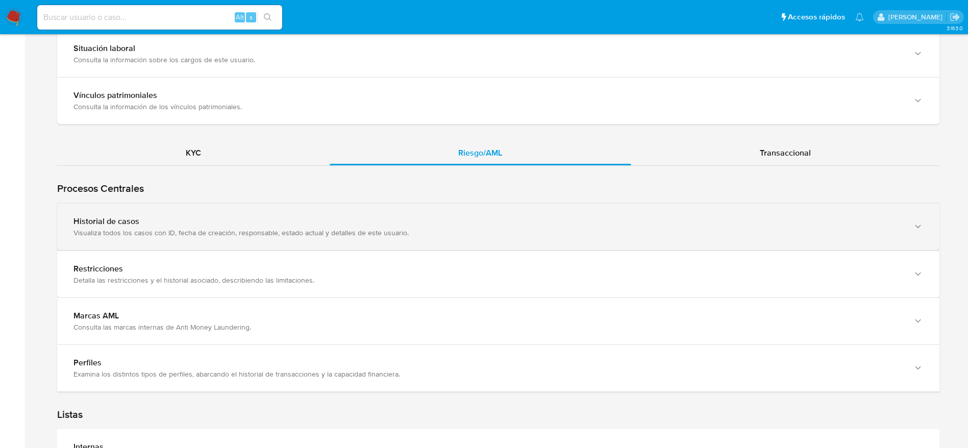
click at [285, 226] on div "Historial de casos" at bounding box center [487, 221] width 829 height 10
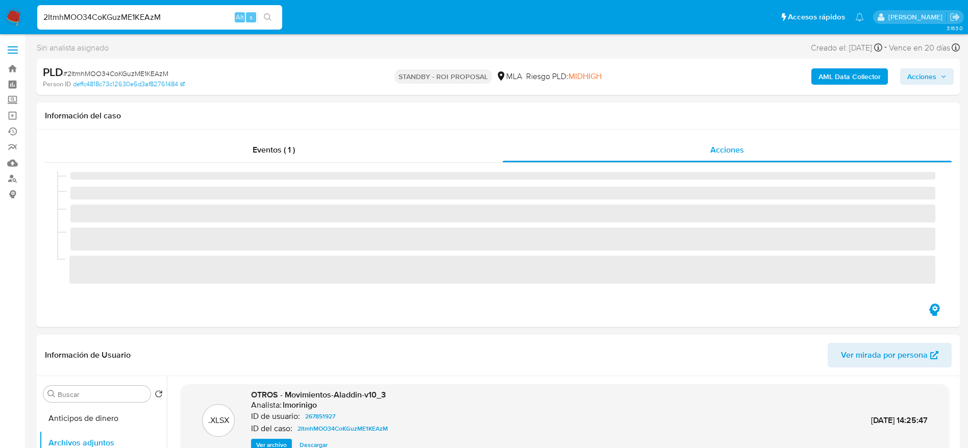
select select "10"
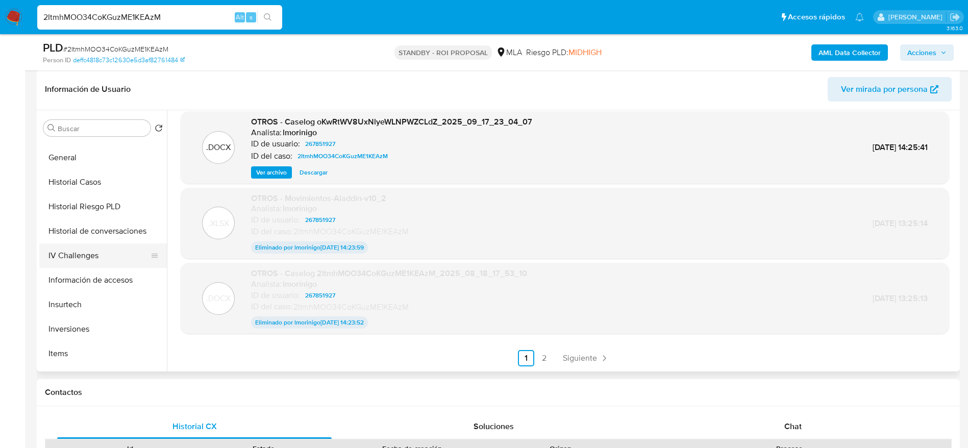
scroll to position [306, 0]
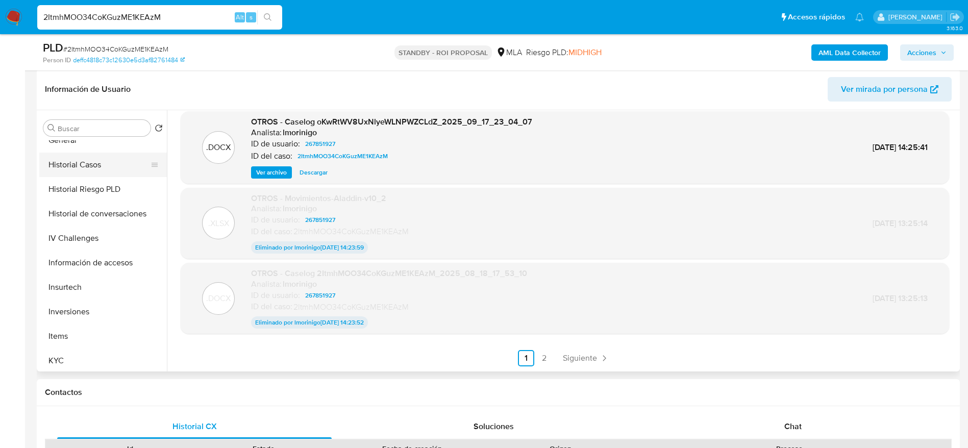
click at [96, 174] on button "Historial Casos" at bounding box center [98, 165] width 119 height 24
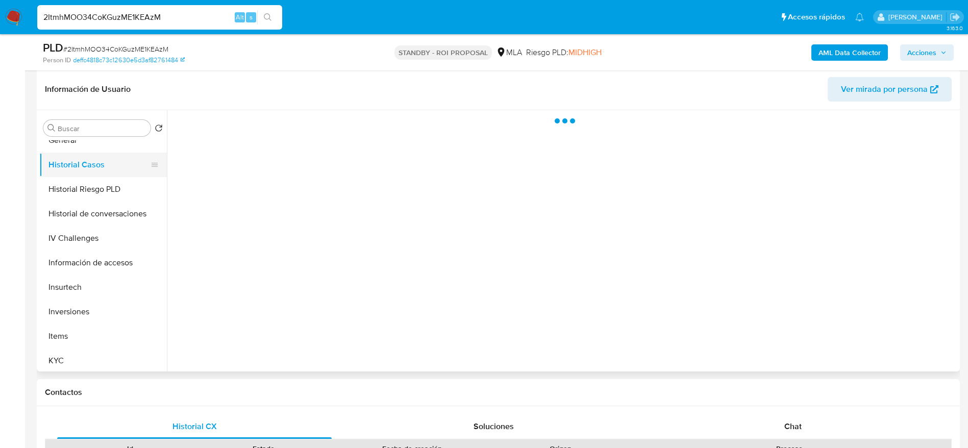
scroll to position [0, 0]
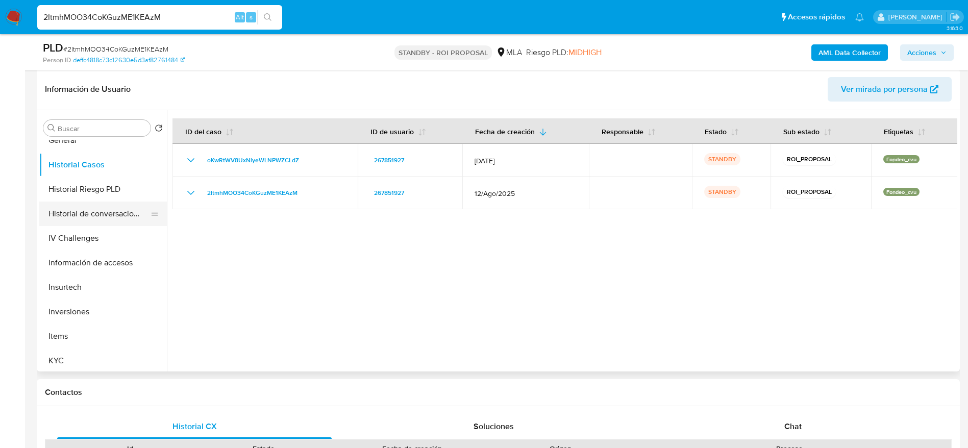
click at [98, 208] on button "Historial de conversaciones" at bounding box center [98, 214] width 119 height 24
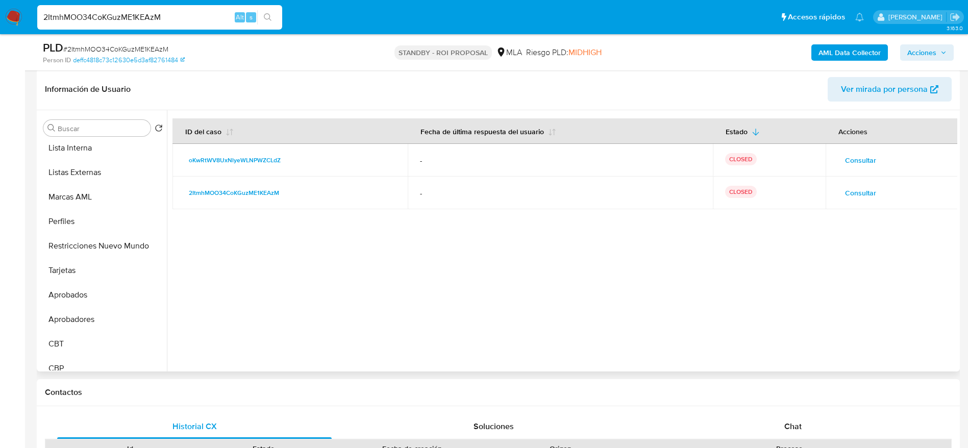
scroll to position [554, 0]
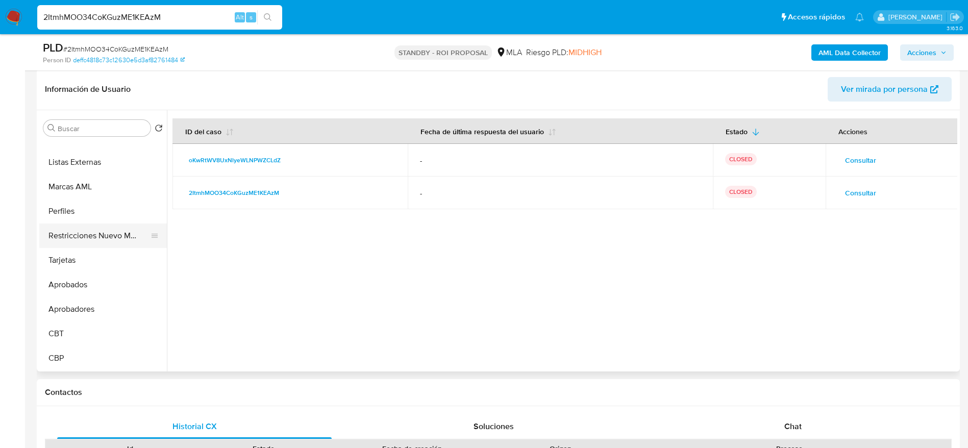
click at [101, 231] on button "Restricciones Nuevo Mundo" at bounding box center [98, 236] width 119 height 24
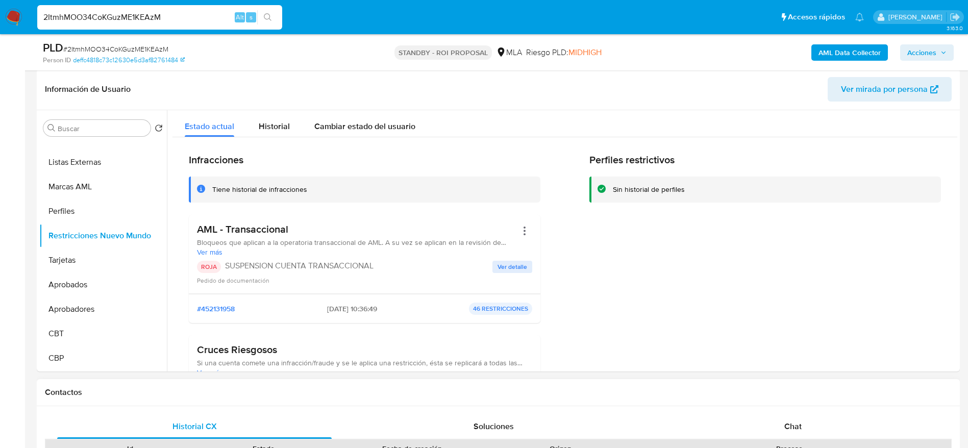
click at [555, 441] on div "Origen" at bounding box center [561, 448] width 134 height 17
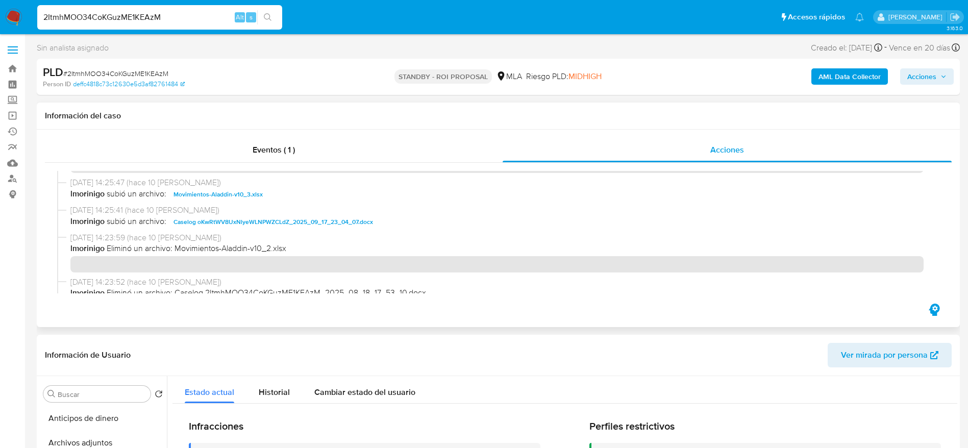
scroll to position [0, 0]
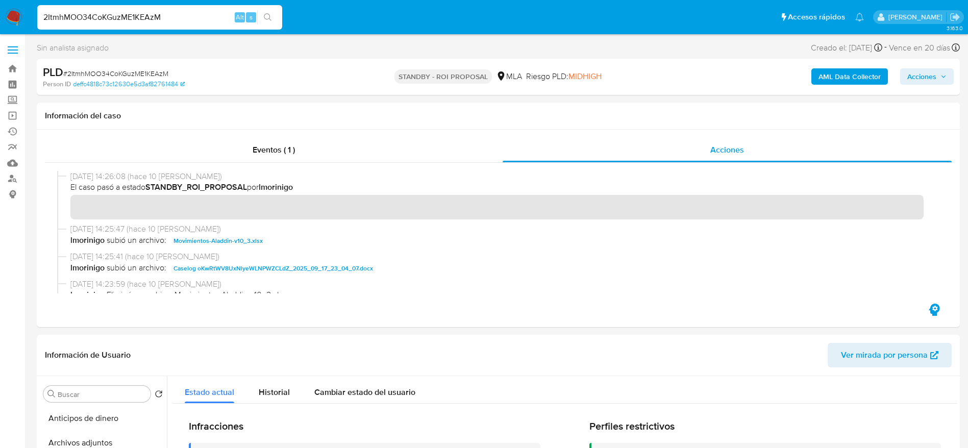
click at [144, 72] on span "# 2ItmhMOO34CoKGuzME1KEAzM" at bounding box center [115, 73] width 105 height 10
copy span "2ItmhMOO34CoKGuzME1KEAzM"
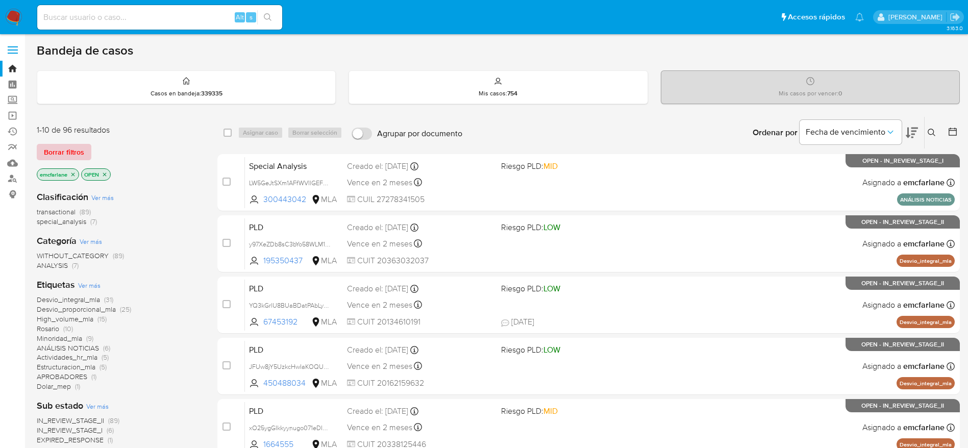
click at [67, 146] on span "Borrar filtros" at bounding box center [64, 152] width 40 height 14
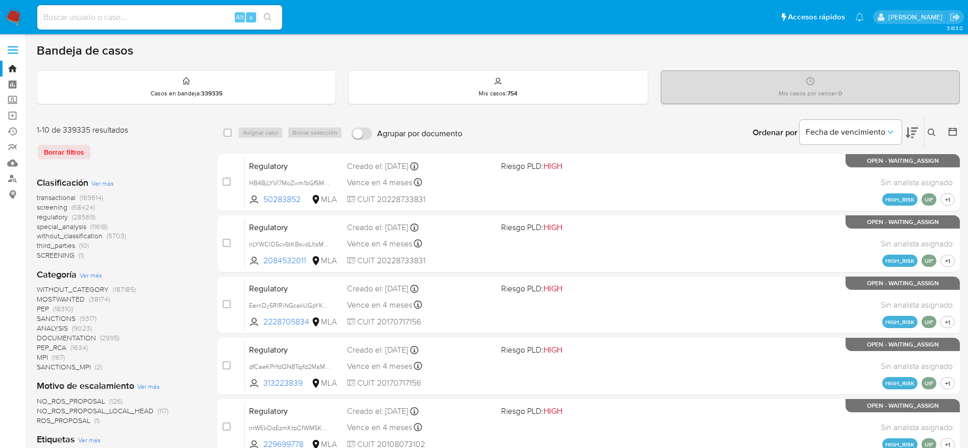
click at [930, 129] on icon at bounding box center [932, 133] width 8 height 8
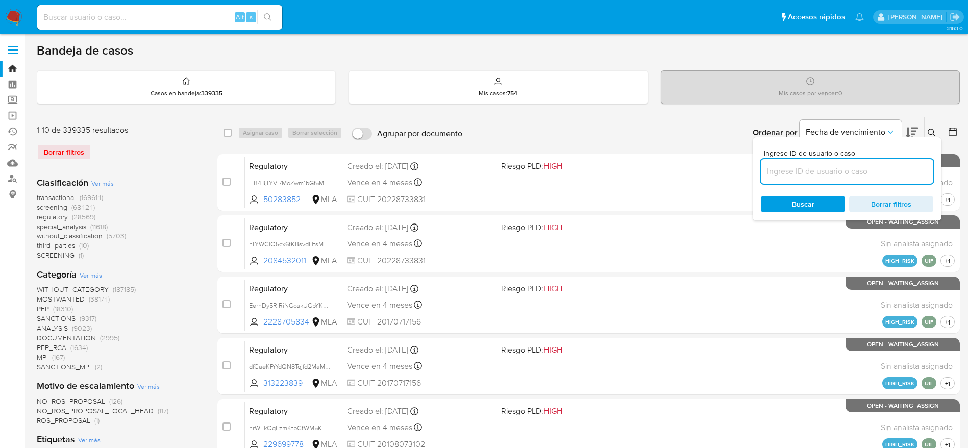
click at [825, 177] on input at bounding box center [847, 171] width 173 height 13
type input "2ItmhMOO34CoKGuzME1KEAzM"
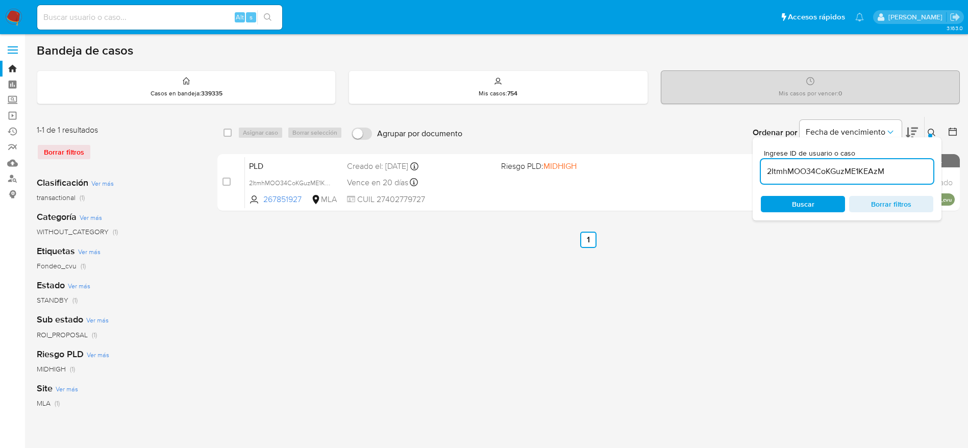
click at [229, 131] on input "checkbox" at bounding box center [228, 133] width 8 height 8
checkbox input "true"
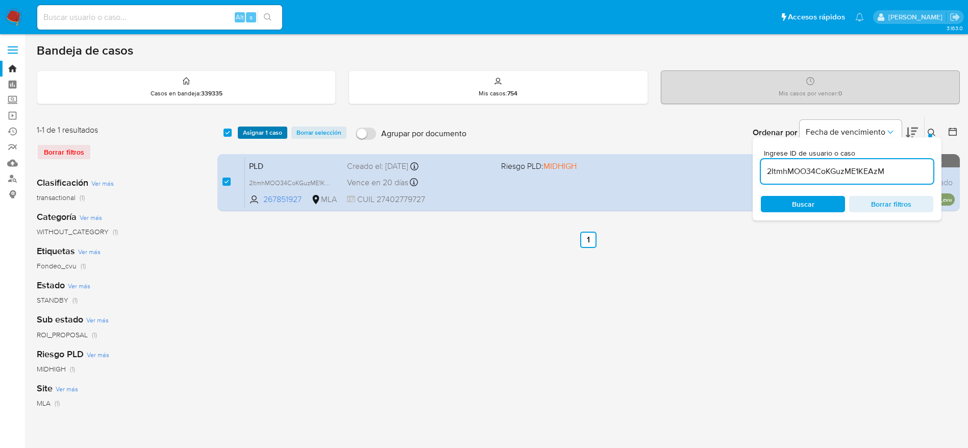
click at [271, 137] on span "Asignar 1 caso" at bounding box center [262, 133] width 39 height 10
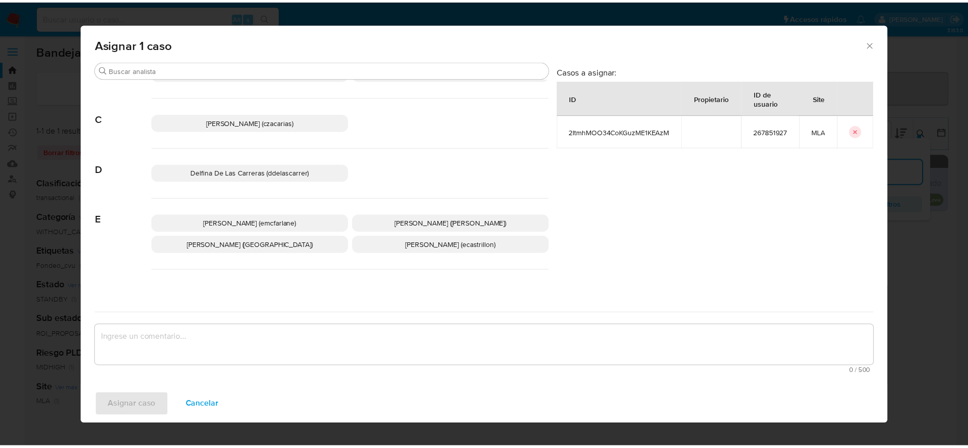
scroll to position [77, 0]
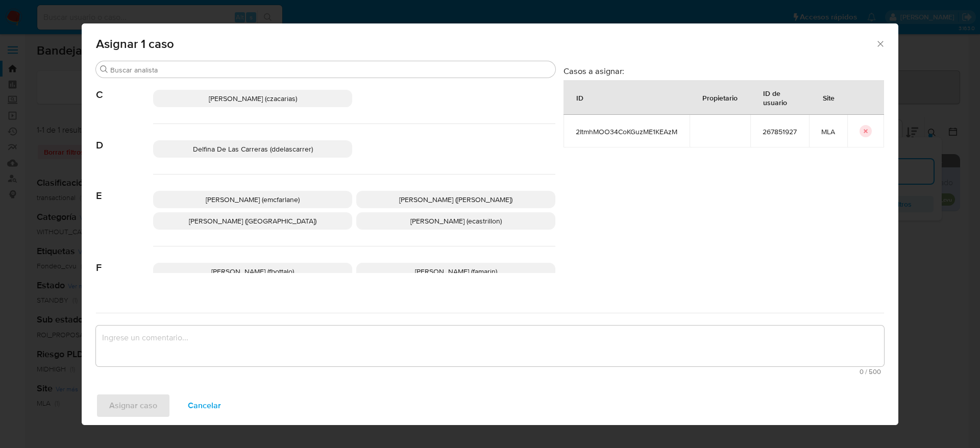
click at [256, 200] on span "Elaine Mc Farlane (emcfarlane)" at bounding box center [253, 199] width 94 height 10
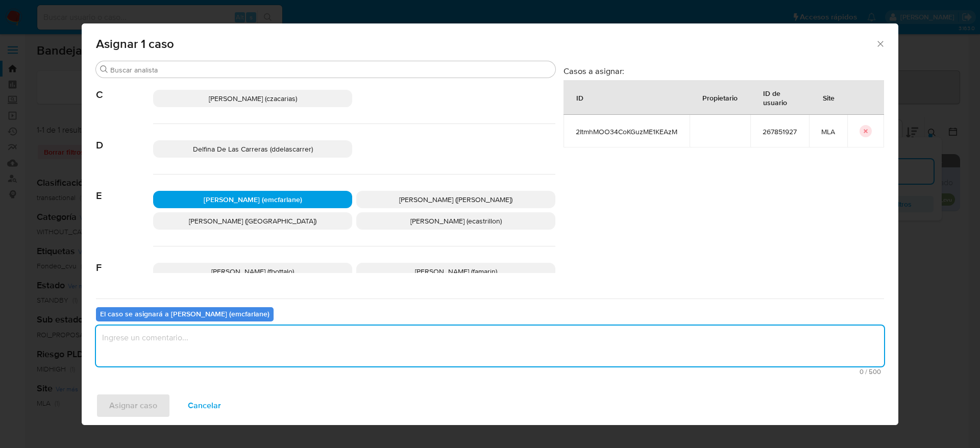
click at [202, 343] on textarea "assign-modal" at bounding box center [490, 346] width 788 height 41
click at [119, 408] on span "Asignar caso" at bounding box center [133, 406] width 48 height 22
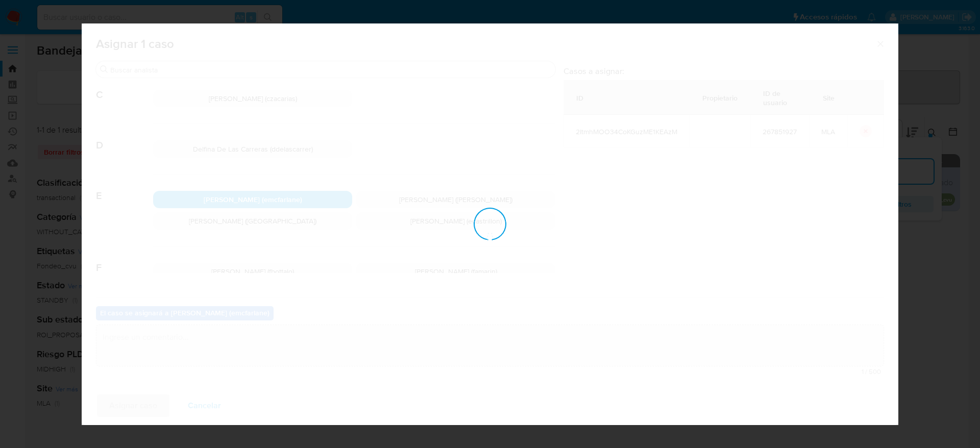
checkbox input "false"
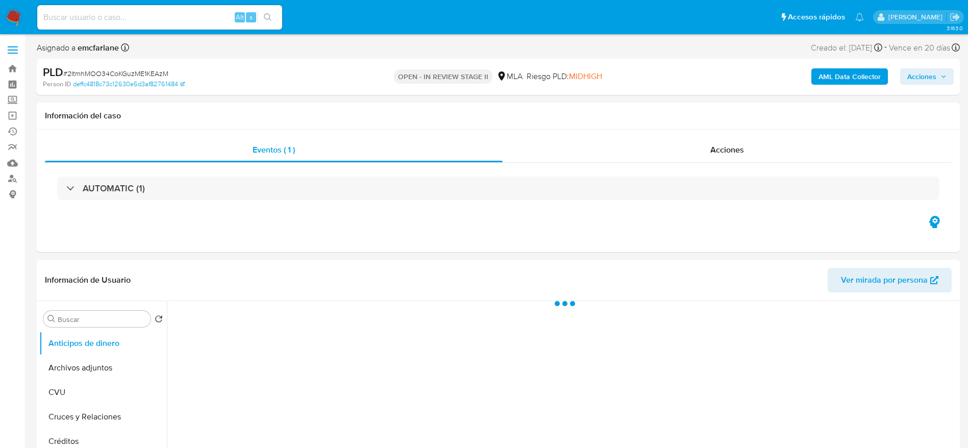
click at [940, 76] on span "Acciones" at bounding box center [926, 76] width 39 height 14
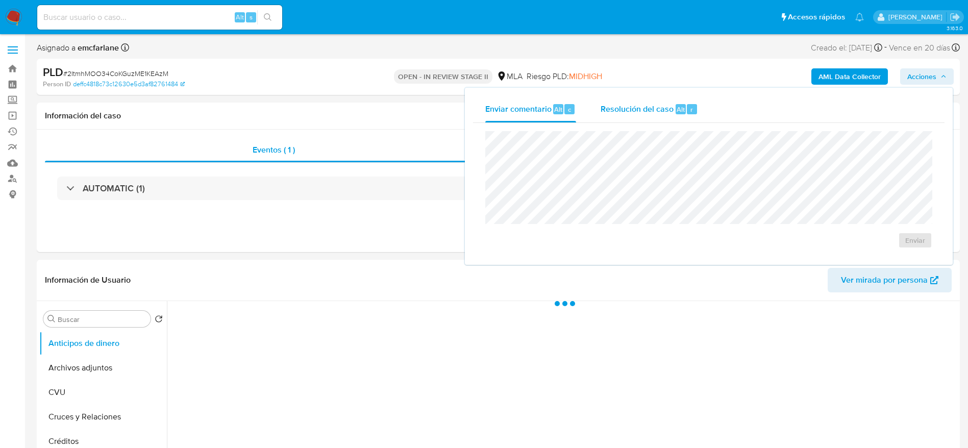
drag, startPoint x: 650, startPoint y: 114, endPoint x: 649, endPoint y: 125, distance: 10.3
click at [650, 115] on div "Resolución del caso Alt r" at bounding box center [649, 109] width 97 height 27
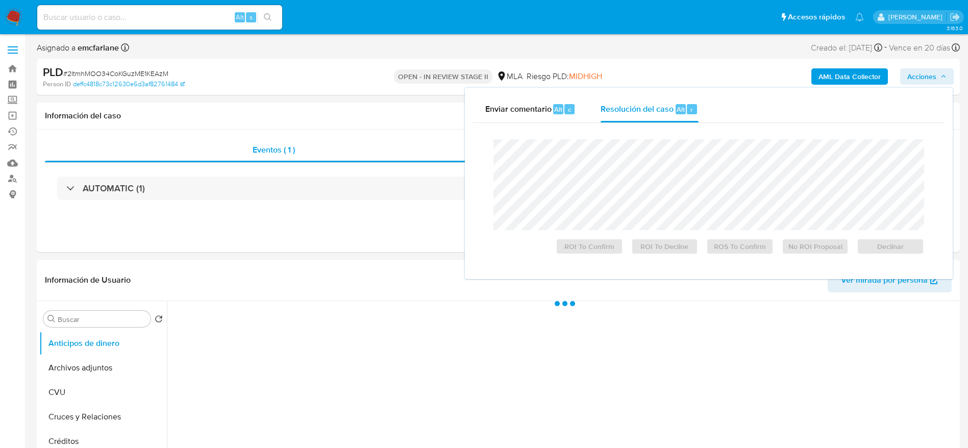
select select "10"
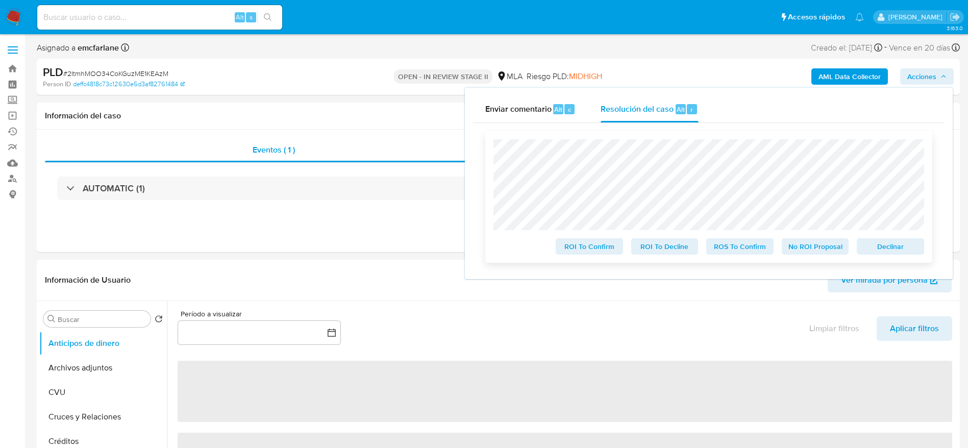
click at [872, 242] on span "Declinar" at bounding box center [890, 246] width 53 height 14
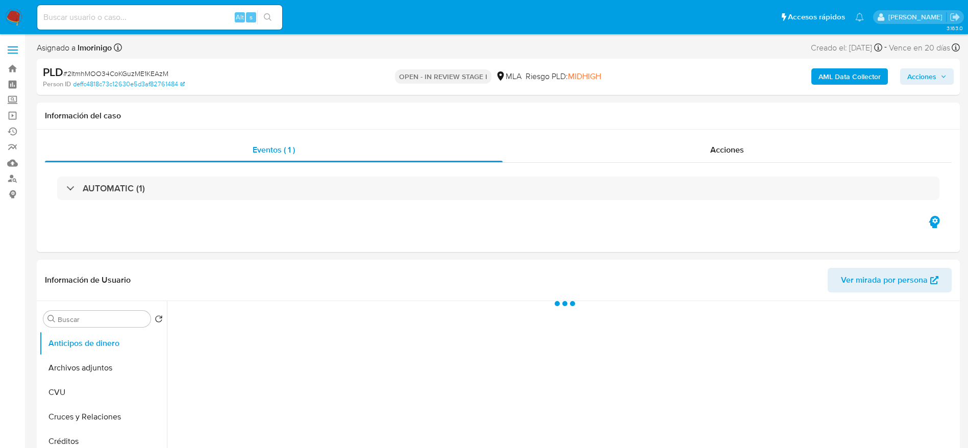
click at [114, 72] on span "# 2ItmhMOO34CoKGuzME1KEAzM" at bounding box center [115, 73] width 105 height 10
select select "10"
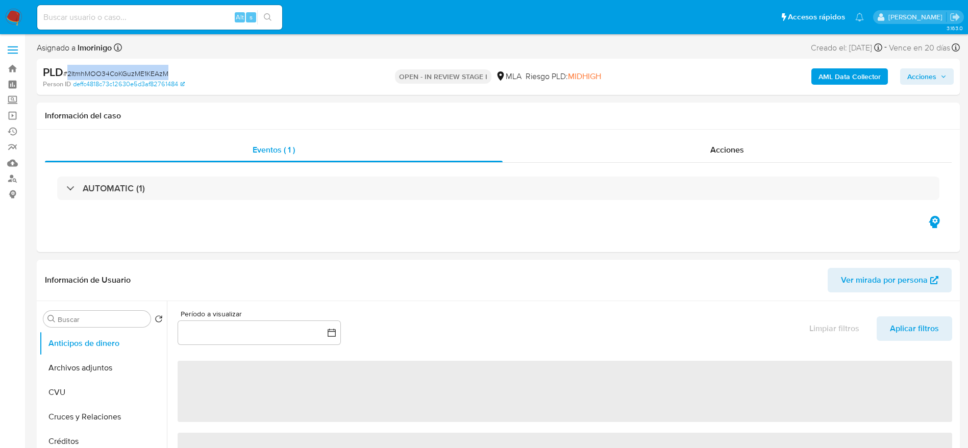
copy span "2ItmhMOO34CoKGuzME1KEAzM"
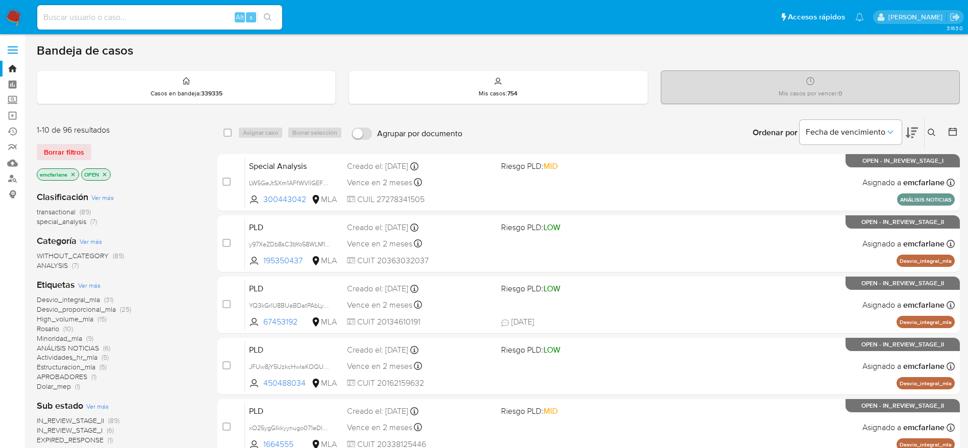
drag, startPoint x: 76, startPoint y: 143, endPoint x: 741, endPoint y: 55, distance: 670.4
click at [76, 145] on span "Borrar filtros" at bounding box center [64, 152] width 40 height 14
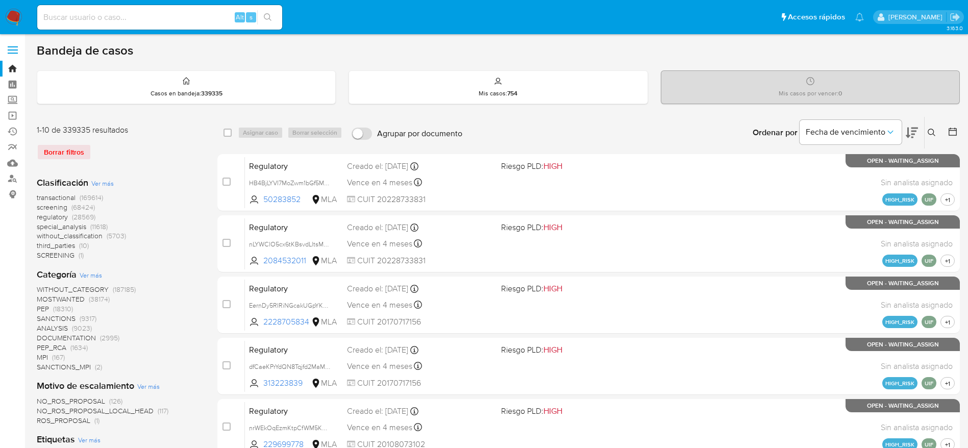
drag, startPoint x: 930, startPoint y: 136, endPoint x: 925, endPoint y: 139, distance: 5.5
click at [930, 136] on icon at bounding box center [932, 133] width 8 height 8
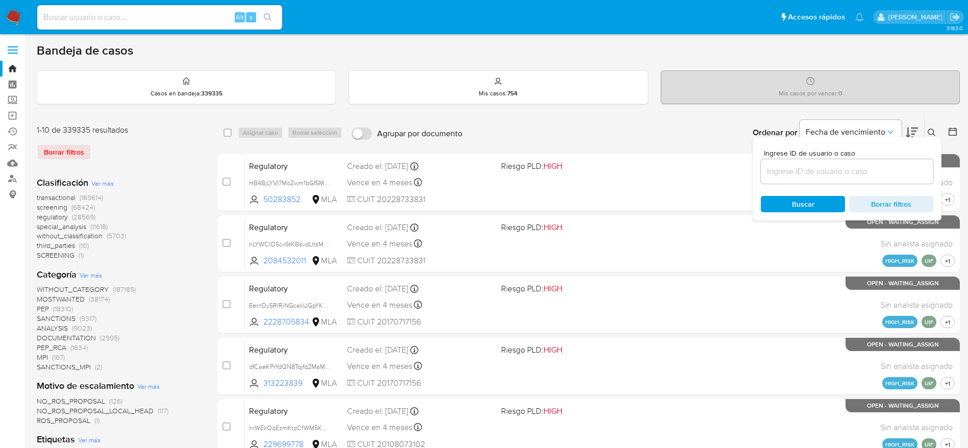
click at [780, 174] on input at bounding box center [847, 171] width 173 height 13
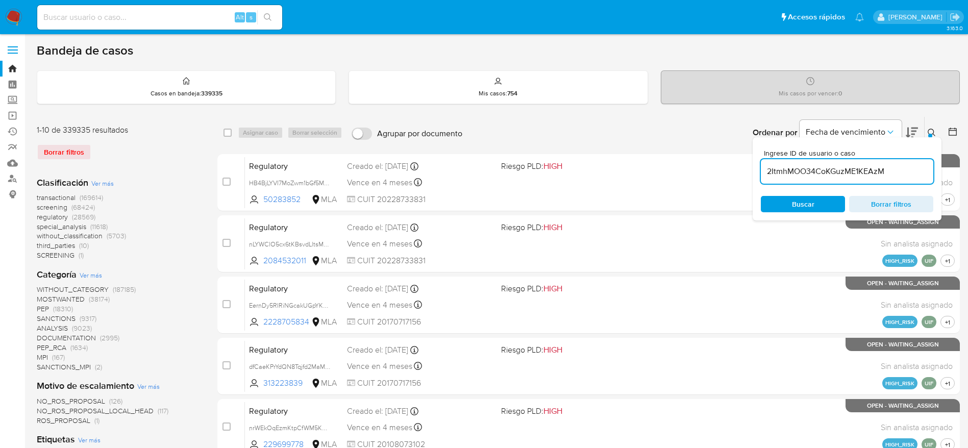
type input "2ItmhMOO34CoKGuzME1KEAzM"
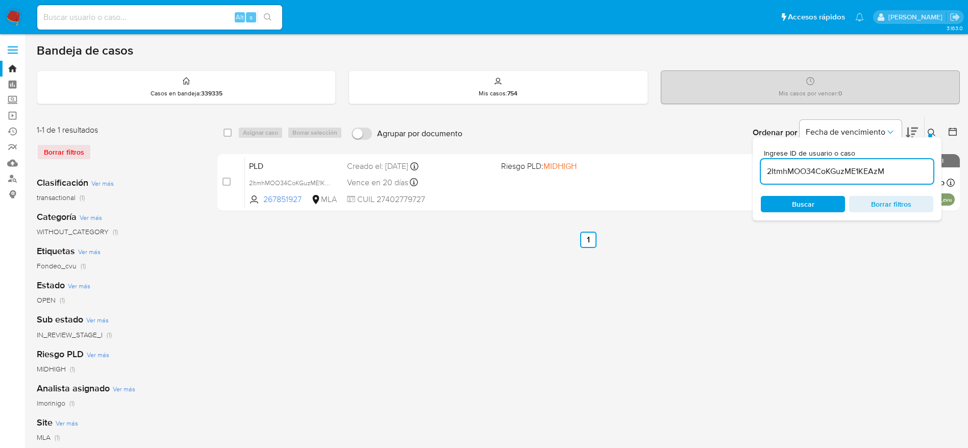
drag, startPoint x: 227, startPoint y: 133, endPoint x: 238, endPoint y: 134, distance: 10.8
click at [227, 133] on input "checkbox" at bounding box center [228, 133] width 8 height 8
checkbox input "true"
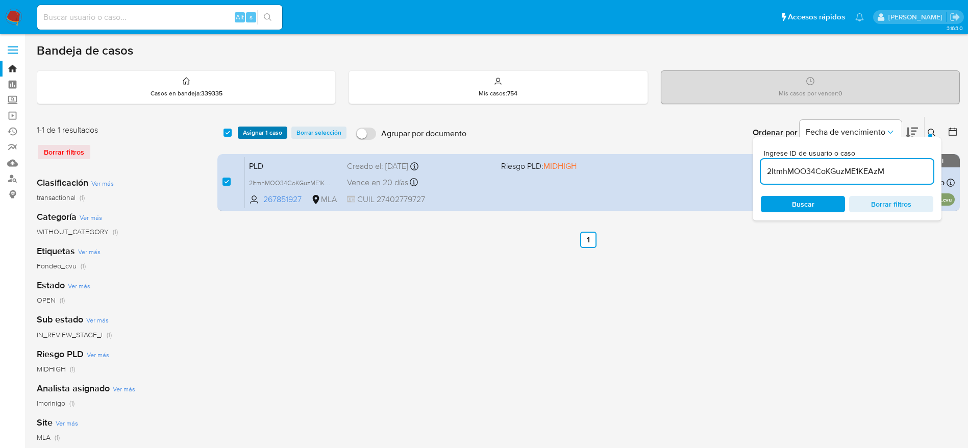
click at [247, 132] on span "Asignar 1 caso" at bounding box center [262, 133] width 39 height 10
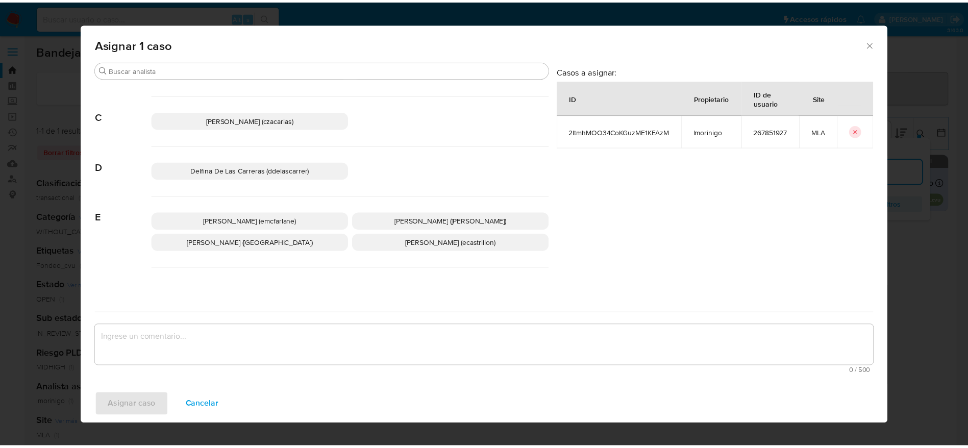
scroll to position [77, 0]
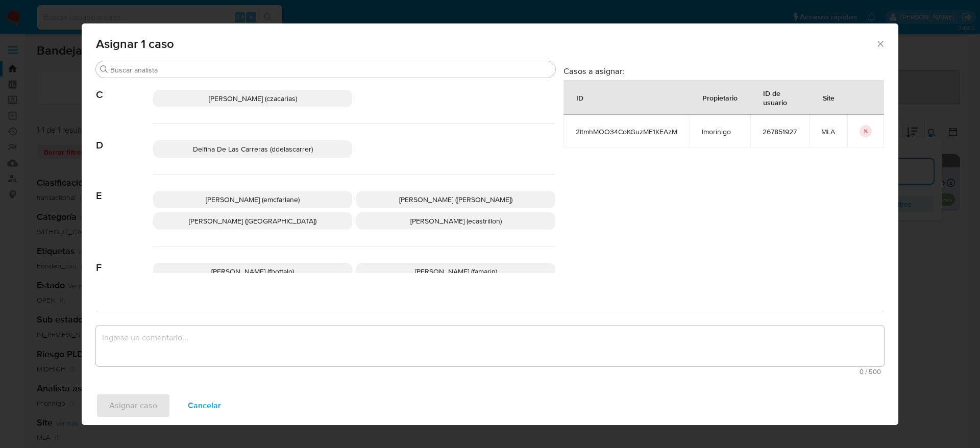
click at [274, 203] on span "Elaine Mc Farlane (emcfarlane)" at bounding box center [253, 199] width 94 height 10
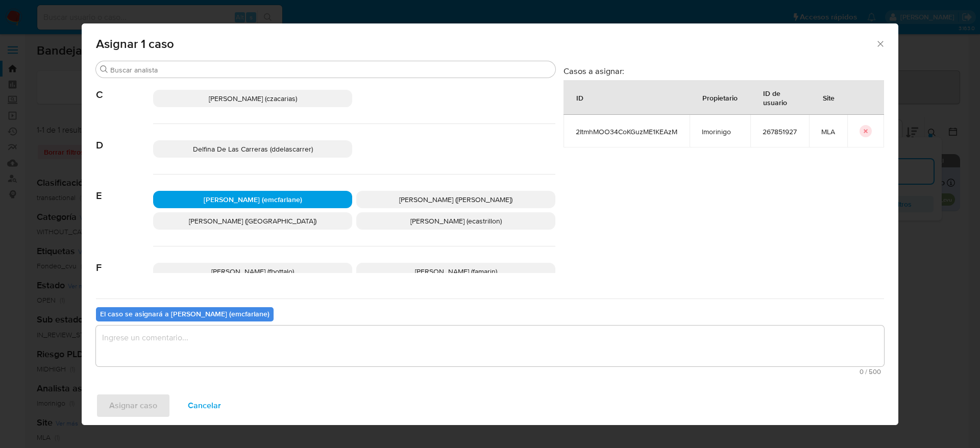
drag, startPoint x: 226, startPoint y: 335, endPoint x: 218, endPoint y: 343, distance: 11.9
click at [226, 334] on textarea "assign-modal" at bounding box center [490, 346] width 788 height 41
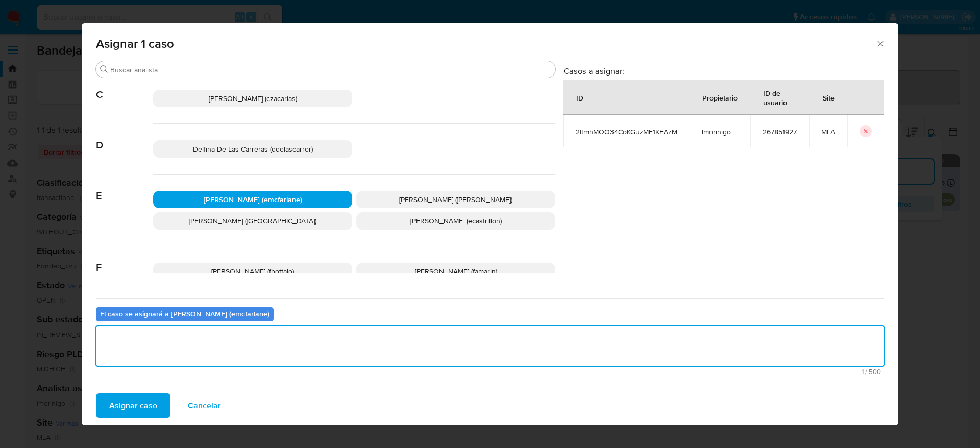
click at [140, 414] on span "Asignar caso" at bounding box center [133, 406] width 48 height 22
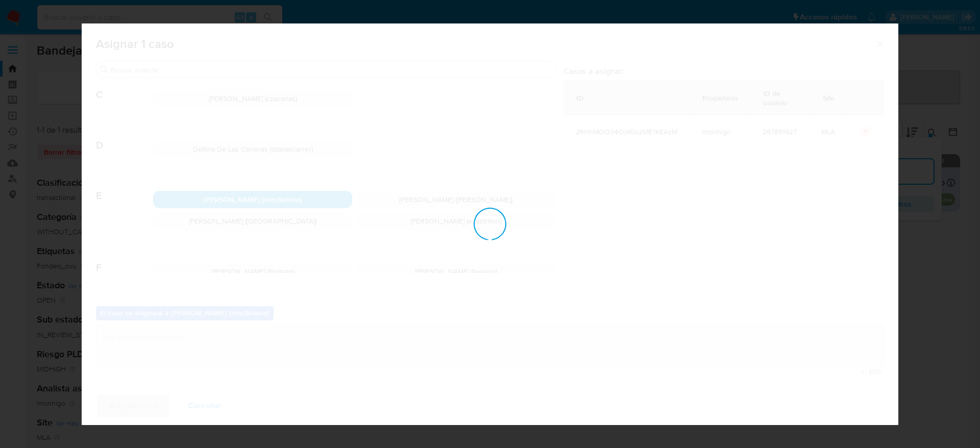
checkbox input "false"
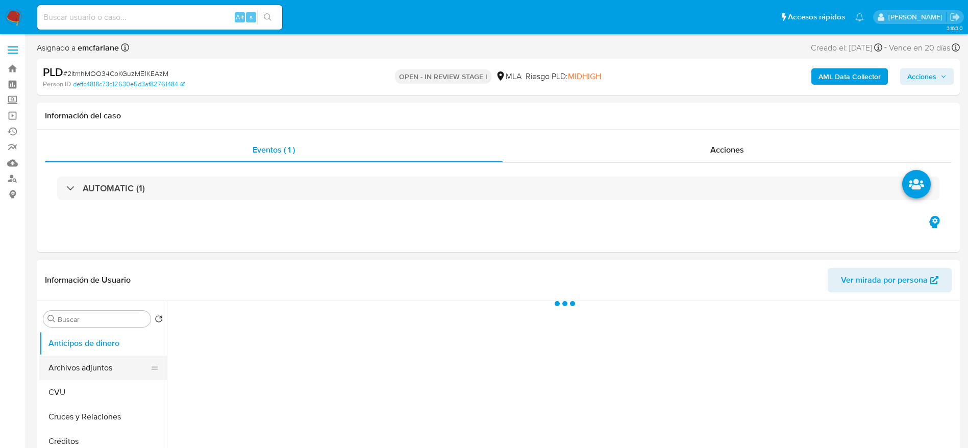
click at [91, 356] on button "Archivos adjuntos" at bounding box center [98, 368] width 119 height 24
select select "10"
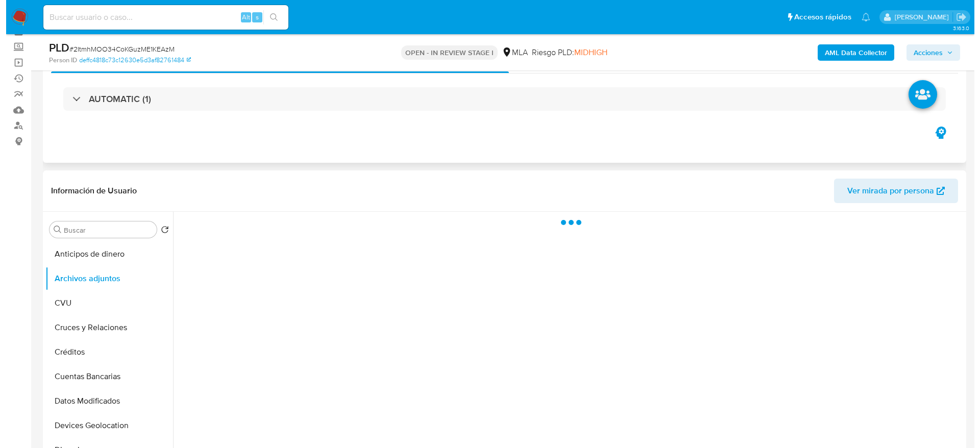
scroll to position [77, 0]
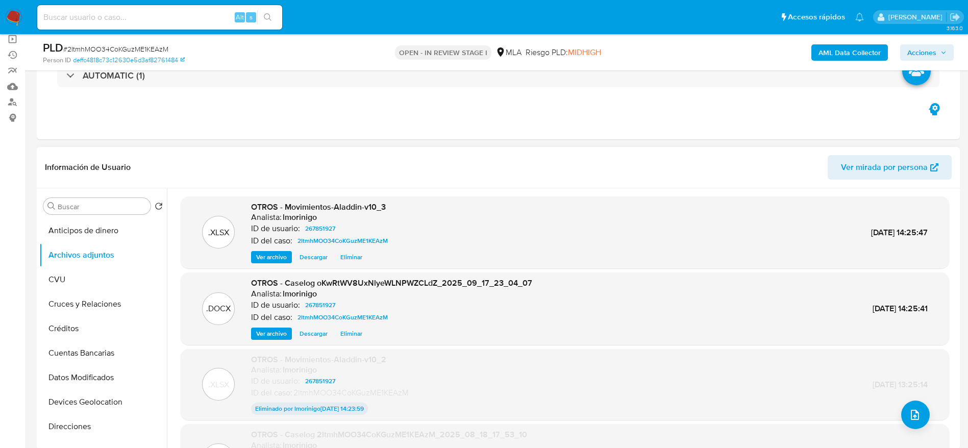
click at [348, 335] on span "Eliminar" at bounding box center [351, 334] width 22 height 10
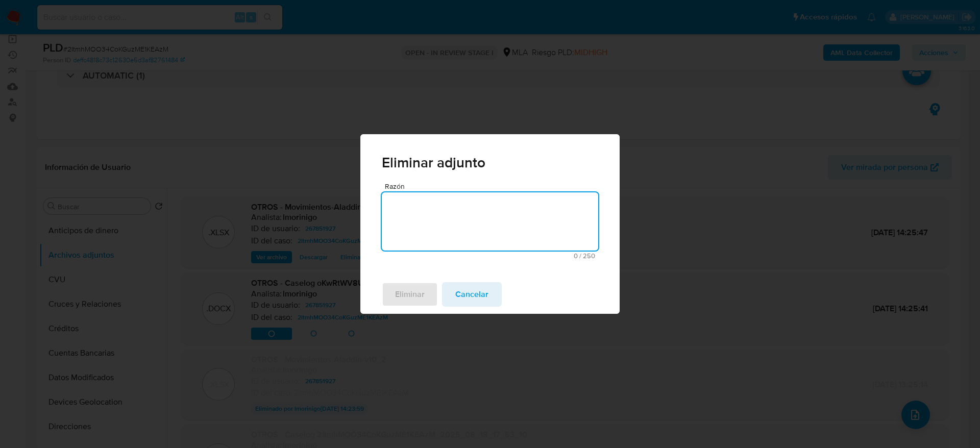
click at [424, 207] on textarea "Razón" at bounding box center [490, 221] width 216 height 58
click at [473, 286] on span "Cancelar" at bounding box center [471, 294] width 33 height 22
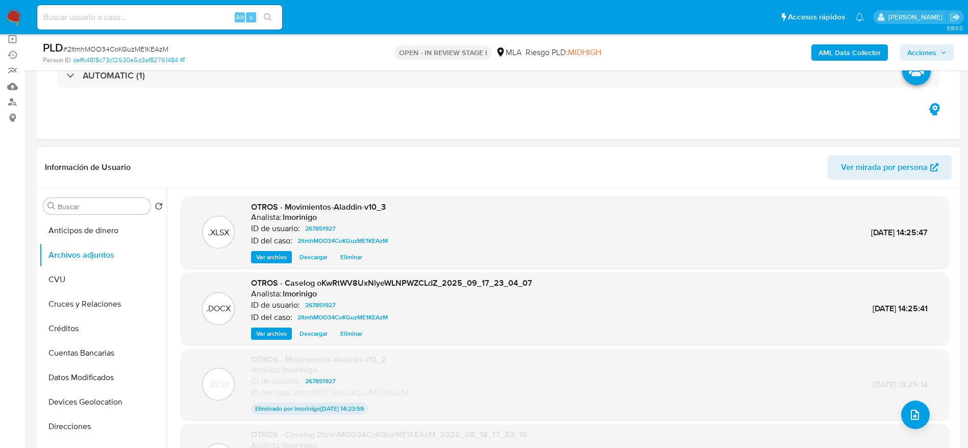
click at [357, 330] on span "Eliminar" at bounding box center [351, 334] width 22 height 10
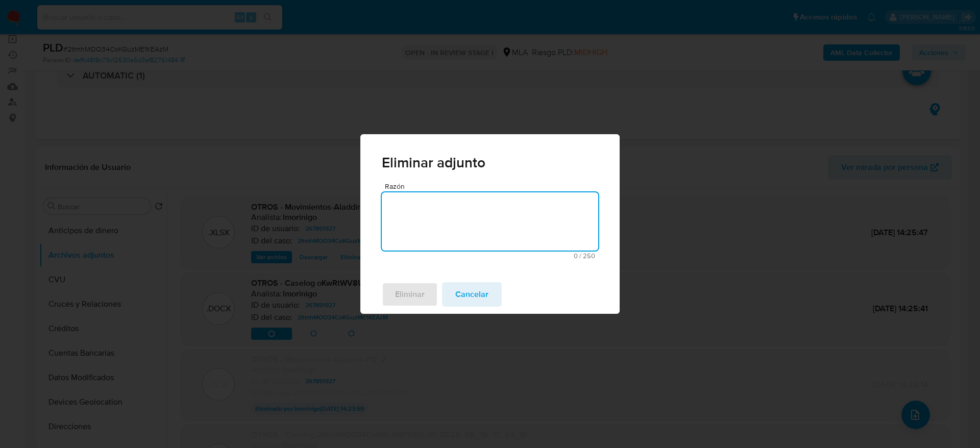
click at [430, 219] on textarea "Razón" at bounding box center [490, 221] width 216 height 58
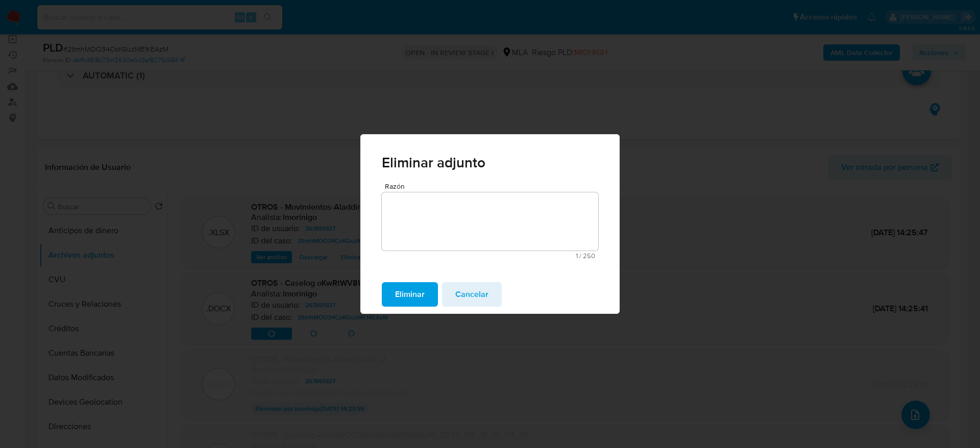
click at [420, 284] on span "Eliminar" at bounding box center [410, 294] width 30 height 22
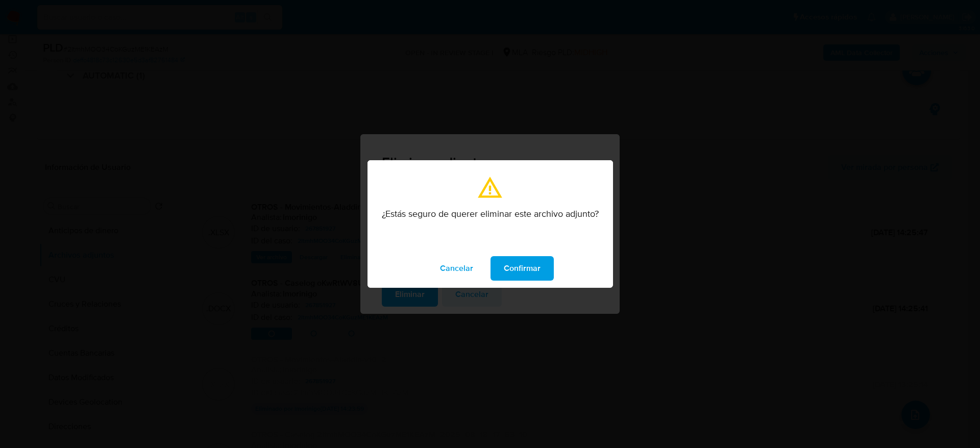
click at [530, 259] on span "Confirmar" at bounding box center [522, 268] width 37 height 22
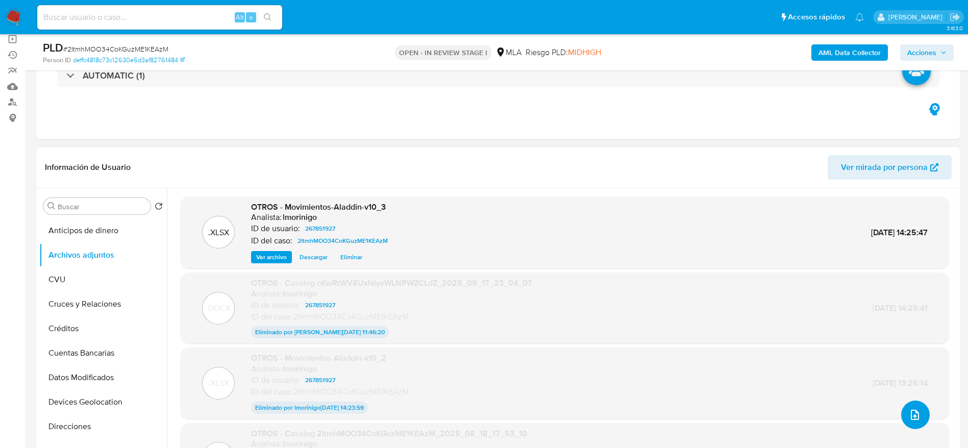
click at [909, 416] on icon "upload-file" at bounding box center [915, 415] width 12 height 12
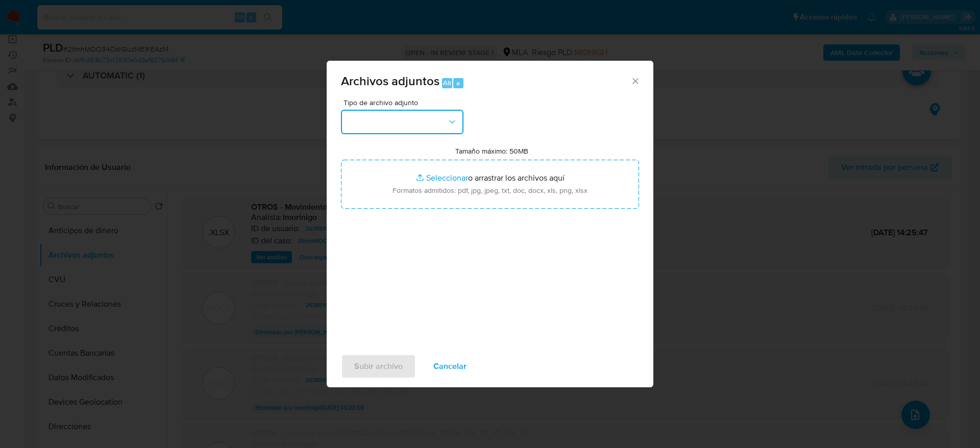
click at [386, 128] on button "button" at bounding box center [402, 122] width 122 height 24
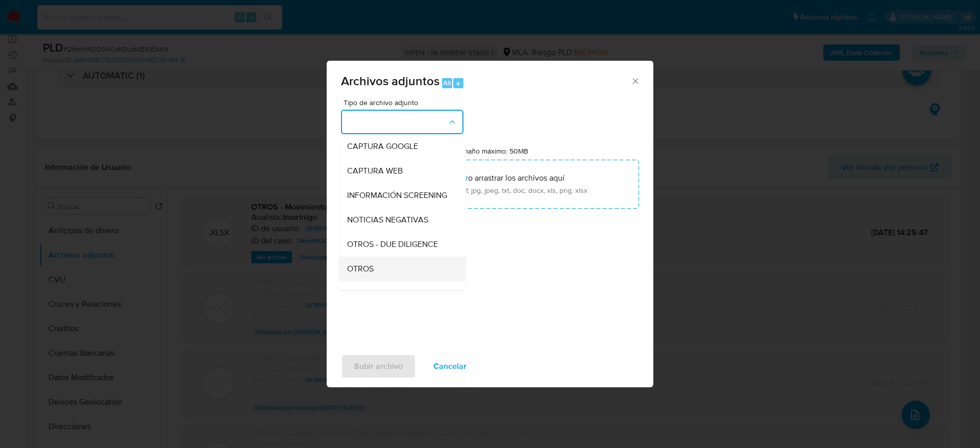
click at [357, 274] on span "OTROS" at bounding box center [360, 269] width 27 height 10
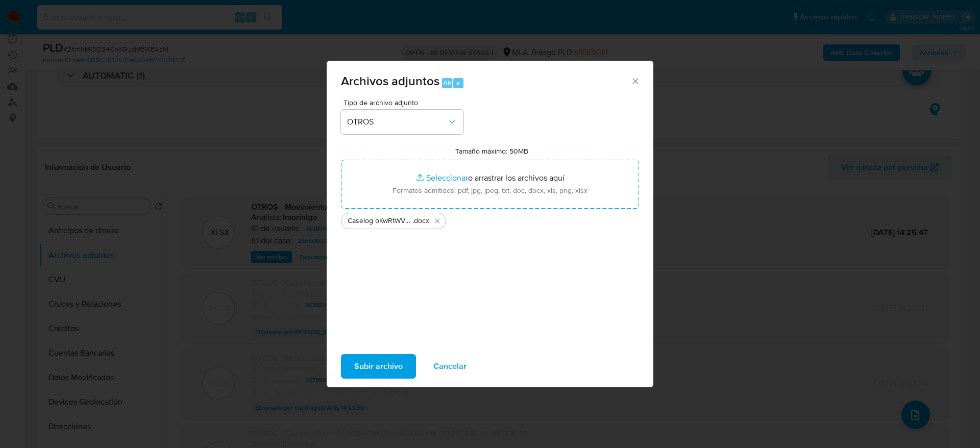
click at [393, 358] on span "Subir archivo" at bounding box center [378, 366] width 48 height 22
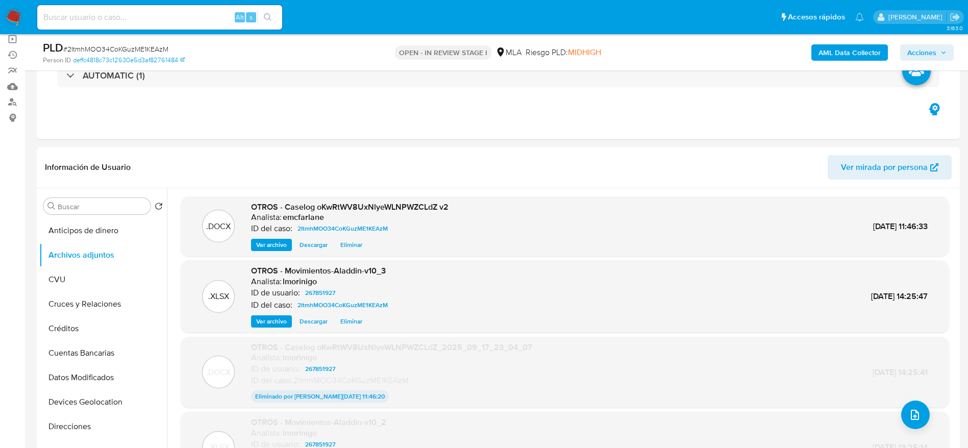
click at [915, 53] on span "Acciones" at bounding box center [921, 52] width 29 height 16
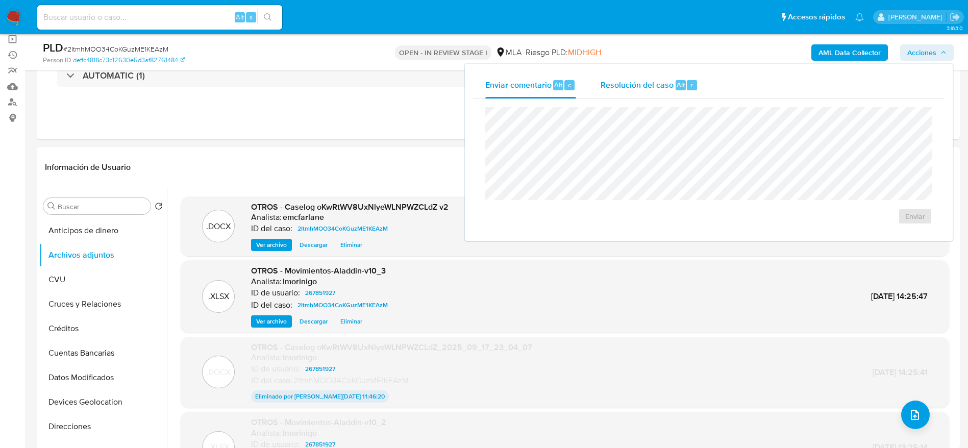
drag, startPoint x: 697, startPoint y: 82, endPoint x: 701, endPoint y: 90, distance: 9.4
click at [697, 83] on div "Resolución del caso Alt r" at bounding box center [649, 85] width 97 height 27
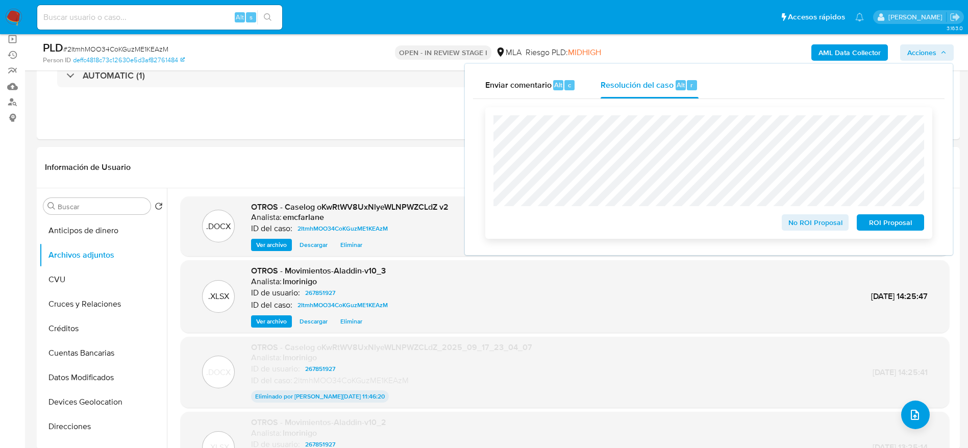
click at [893, 222] on span "ROI Proposal" at bounding box center [890, 222] width 53 height 14
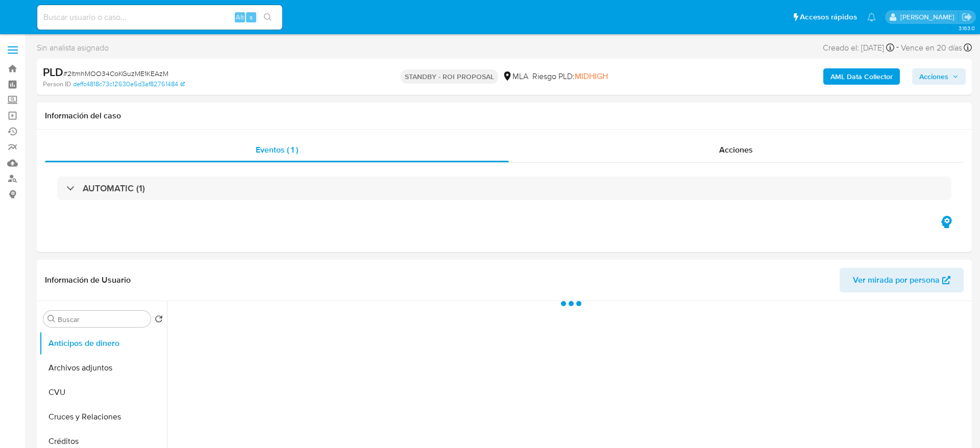
select select "10"
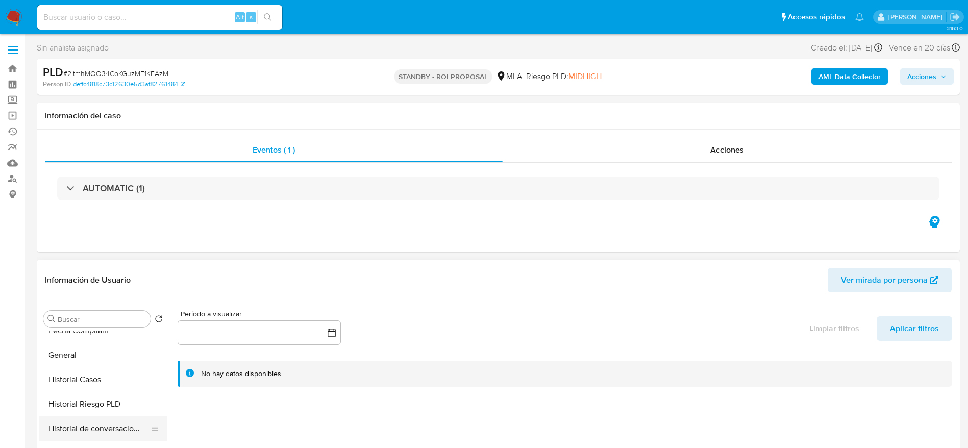
scroll to position [306, 0]
click at [92, 365] on button "Historial Casos" at bounding box center [98, 355] width 119 height 24
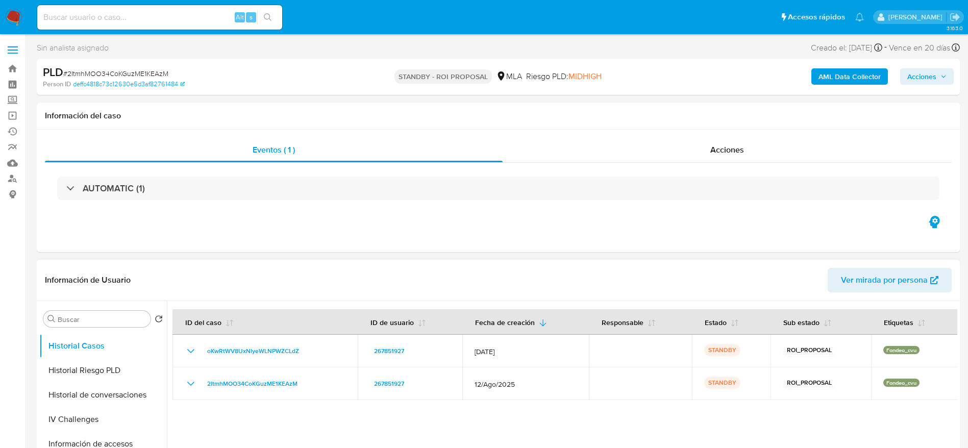
scroll to position [230, 0]
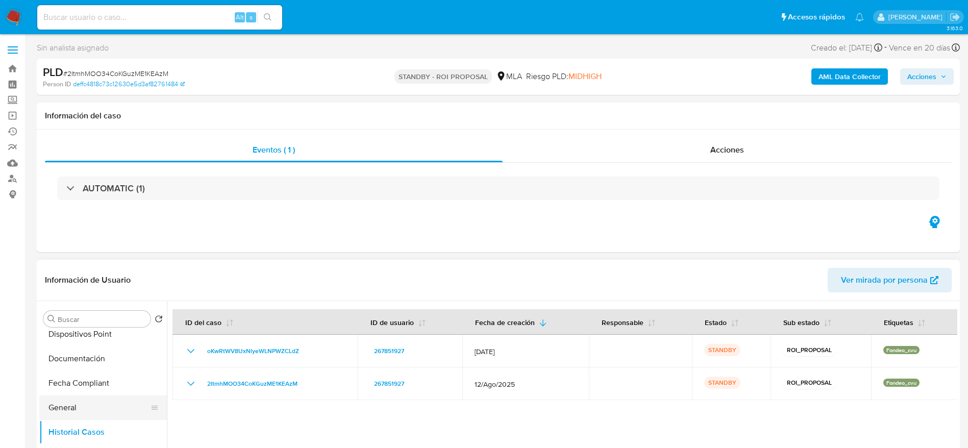
click at [72, 416] on button "General" at bounding box center [98, 408] width 119 height 24
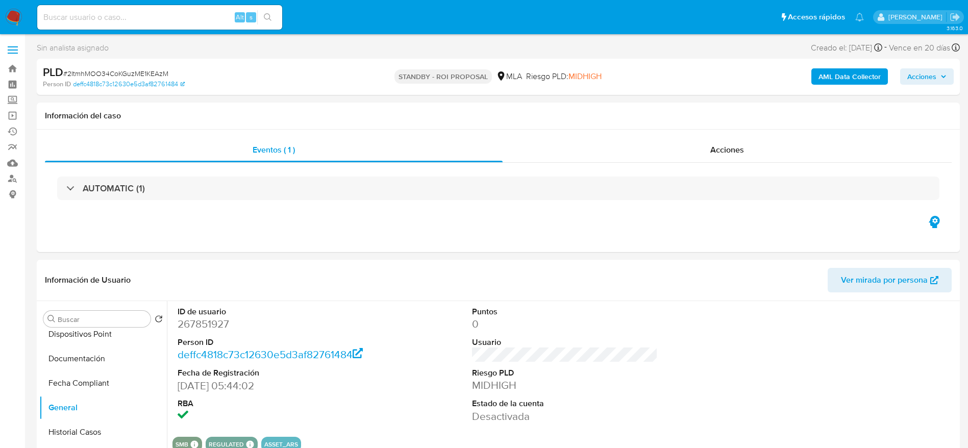
click at [130, 11] on input at bounding box center [159, 17] width 245 height 13
paste input "RVr4J8yEQvVg6l5kksfAN4Tq"
type input "RVr4J8yEQvVg6l5kksfAN4Tq"
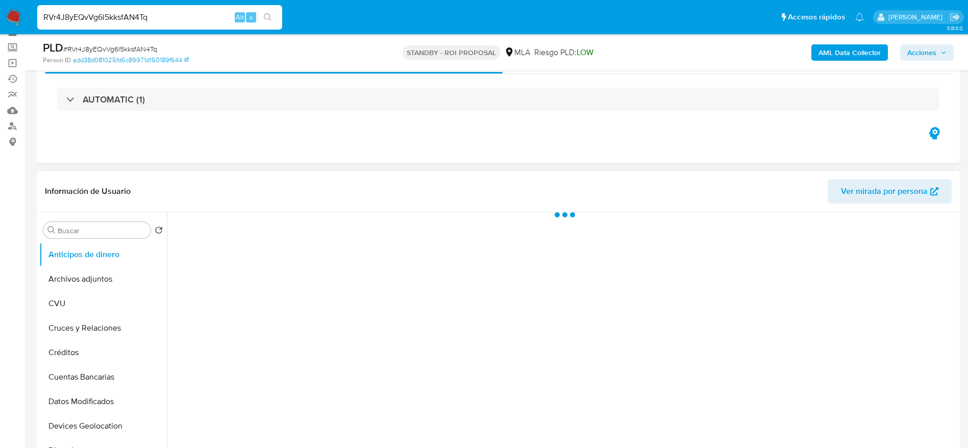
scroll to position [77, 0]
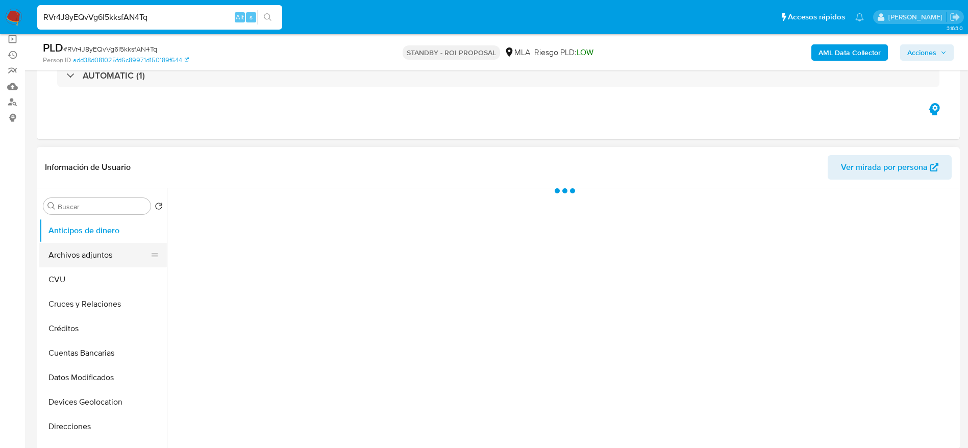
click at [92, 258] on button "Archivos adjuntos" at bounding box center [98, 255] width 119 height 24
select select "10"
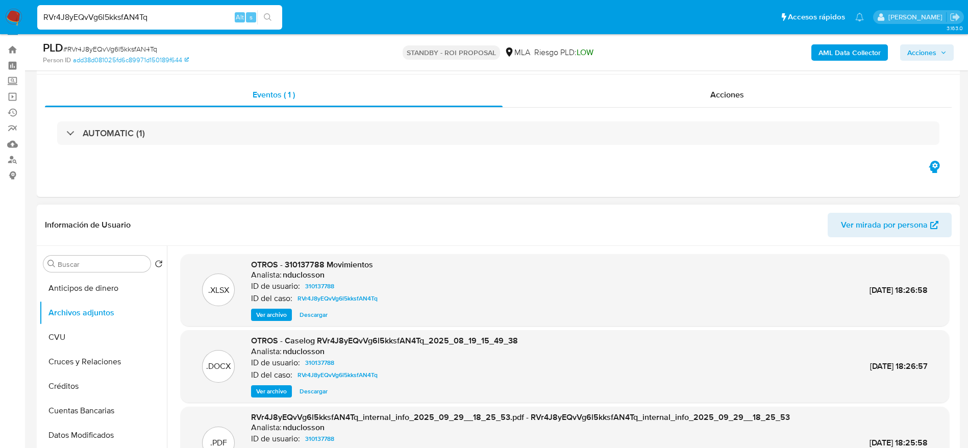
scroll to position [0, 0]
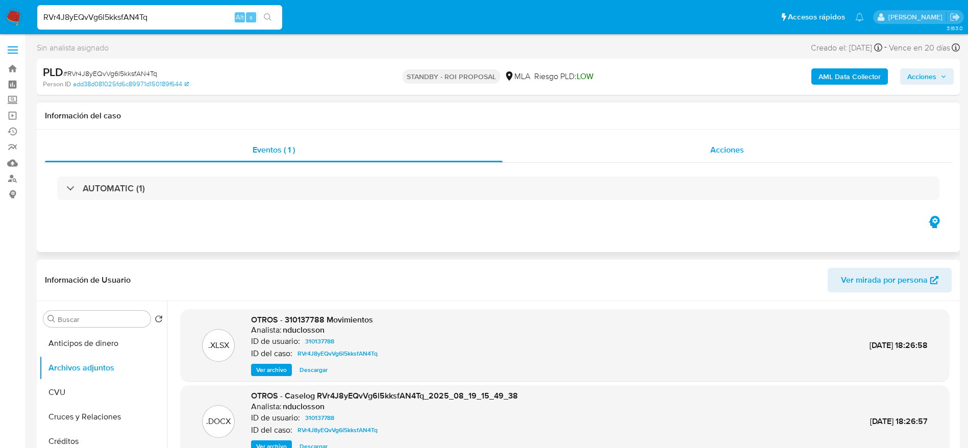
click at [706, 154] on div "Acciones" at bounding box center [727, 150] width 449 height 24
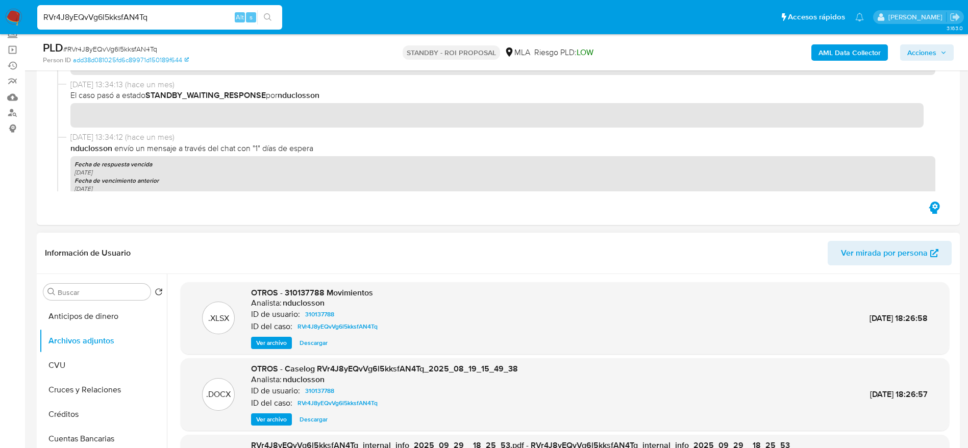
scroll to position [153, 0]
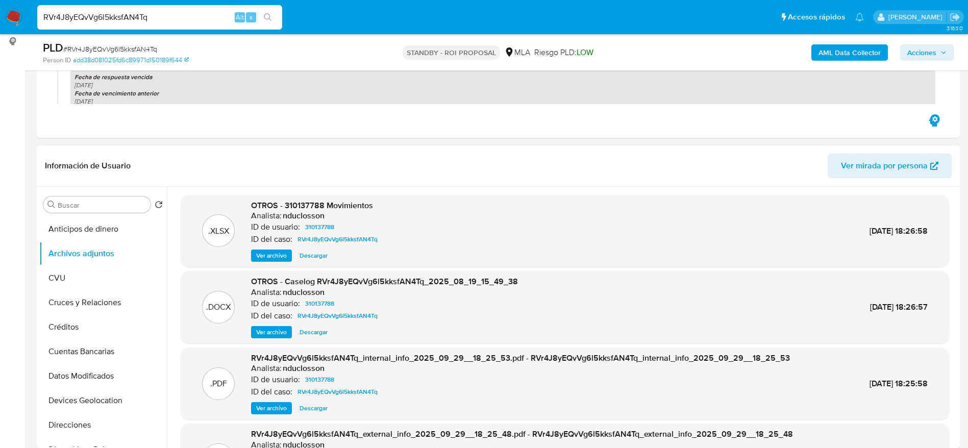
click at [317, 331] on span "Descargar" at bounding box center [314, 332] width 28 height 10
click at [17, 8] on nav "Pausado Ver notificaciones RVr4J8yEQvVg6l5kksfAN4Tq Alt s Accesos rápidos Presi…" at bounding box center [484, 17] width 968 height 34
click at [11, 12] on img at bounding box center [13, 17] width 17 height 17
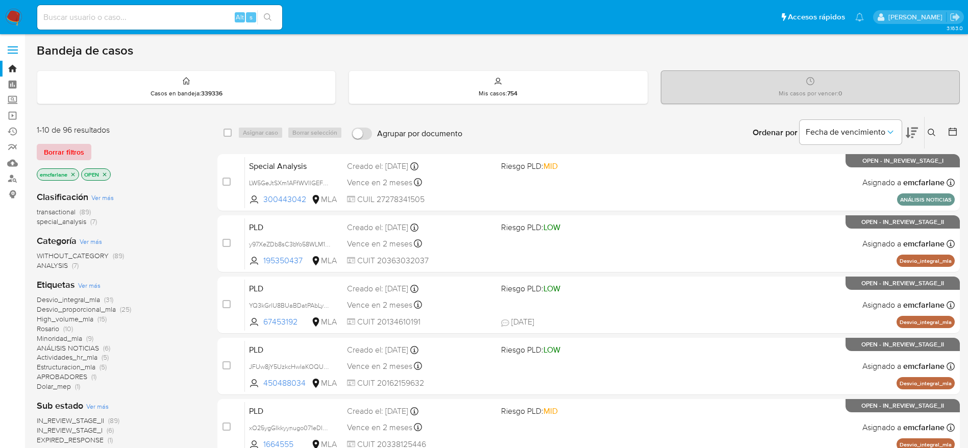
click at [54, 153] on span "Borrar filtros" at bounding box center [64, 152] width 40 height 14
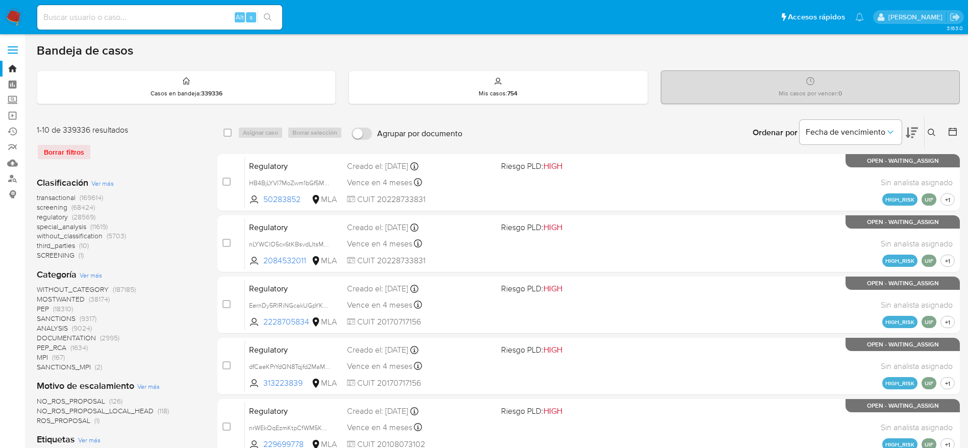
click at [929, 135] on icon at bounding box center [932, 133] width 8 height 8
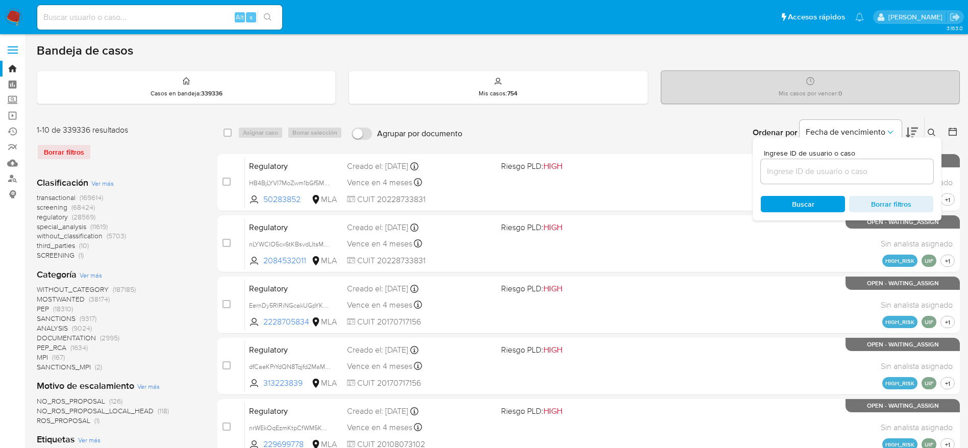
click at [828, 179] on div at bounding box center [847, 171] width 173 height 24
click at [827, 175] on input at bounding box center [847, 171] width 173 height 13
paste input "460742286"
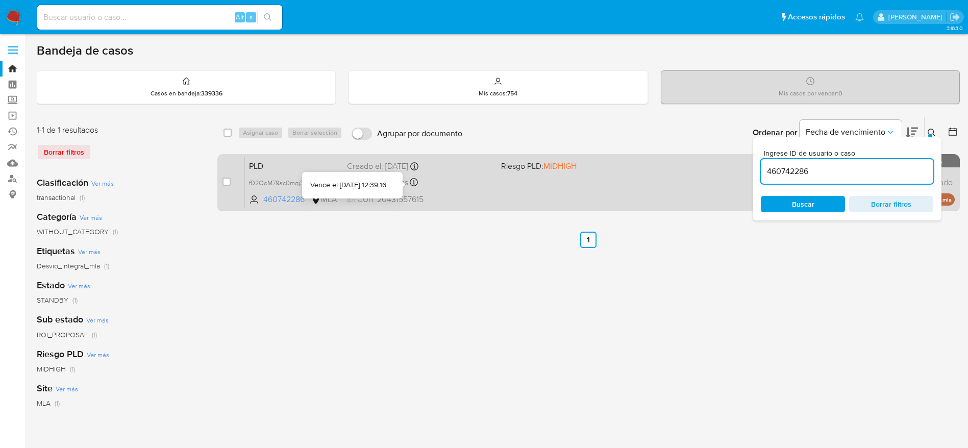
click at [462, 190] on div "PLD fD2OoM79ac0mqj3w93Ek1LSV 460742286 MLA Riesgo PLD: MIDHIGH Creado el: [DATE…" at bounding box center [600, 183] width 710 height 52
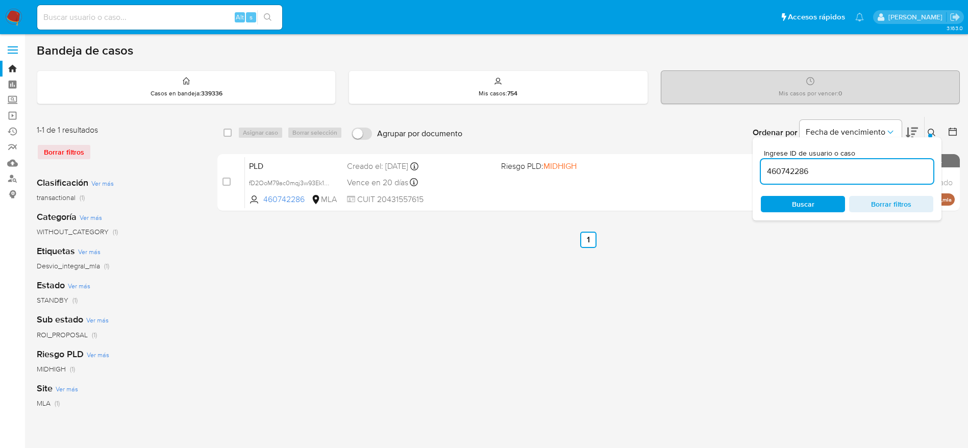
click at [793, 178] on div "460742286" at bounding box center [847, 171] width 173 height 24
click at [789, 169] on input "460742286" at bounding box center [847, 171] width 173 height 13
drag, startPoint x: 805, startPoint y: 164, endPoint x: 794, endPoint y: 177, distance: 17.3
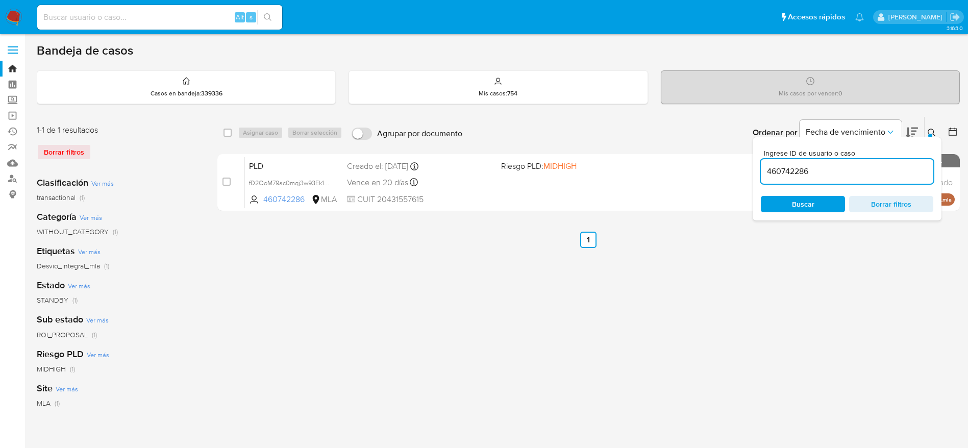
click at [805, 164] on div "460742286" at bounding box center [847, 171] width 173 height 24
click at [794, 177] on input "460742286" at bounding box center [847, 171] width 173 height 13
paste input "700717261"
click at [810, 198] on span "Buscar" at bounding box center [803, 204] width 22 height 16
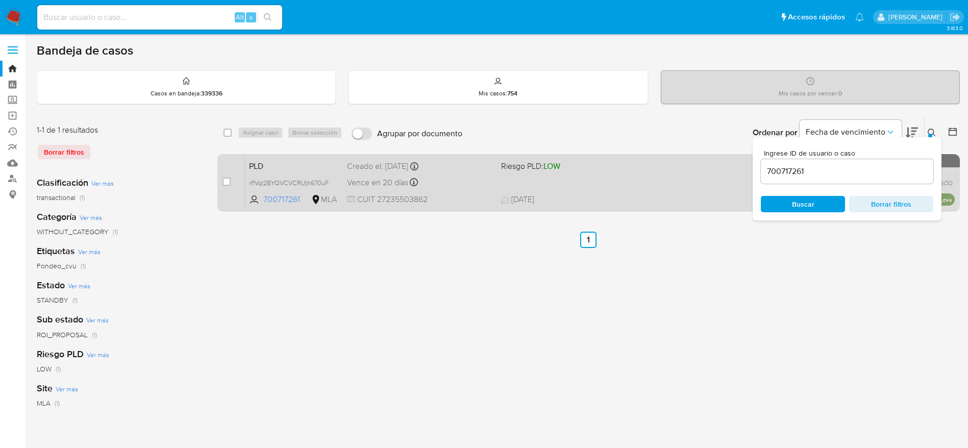
click at [639, 178] on div "PLD rf1Vql2BYQVCVCRLfjh670uF 700717261 MLA Riesgo PLD: LOW Creado el: [DATE] Cr…" at bounding box center [600, 183] width 710 height 52
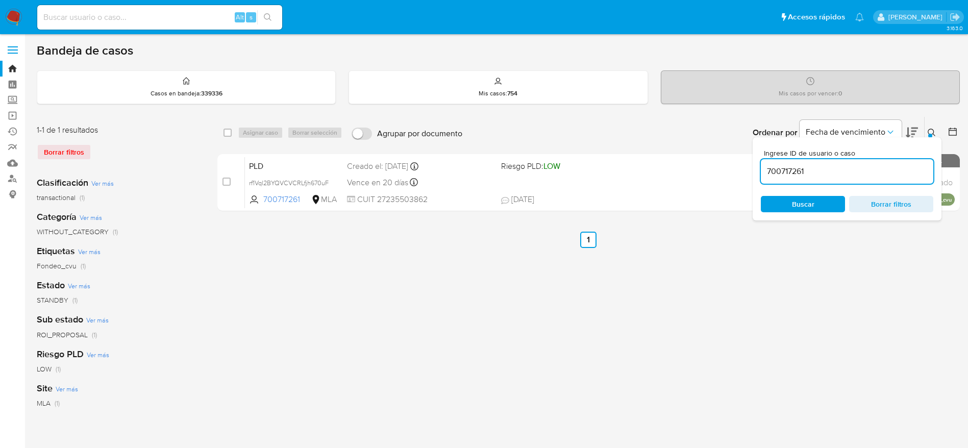
click at [789, 168] on input "700717261" at bounding box center [847, 171] width 173 height 13
paste input "92789067"
type input "792789067"
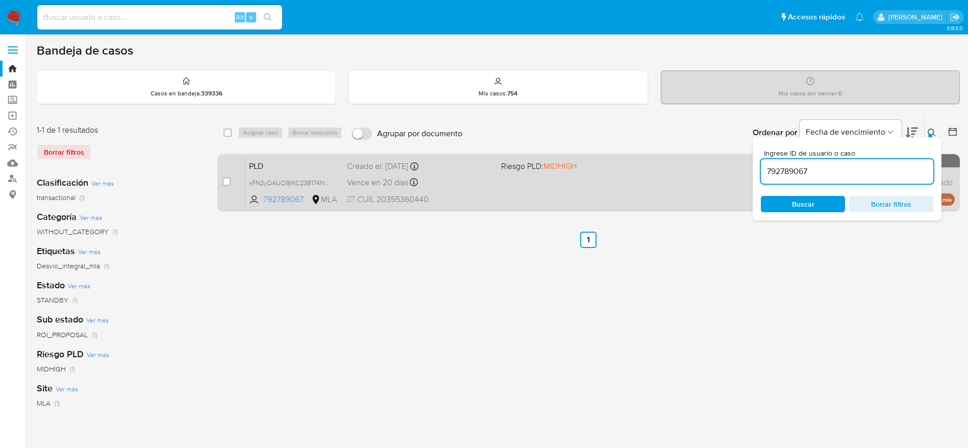
click at [499, 185] on div "PLD xFN2yOAUO9jNC23B174NGQWy 792789067 MLA Riesgo PLD: MIDHIGH Creado el: [DATE…" at bounding box center [600, 183] width 710 height 52
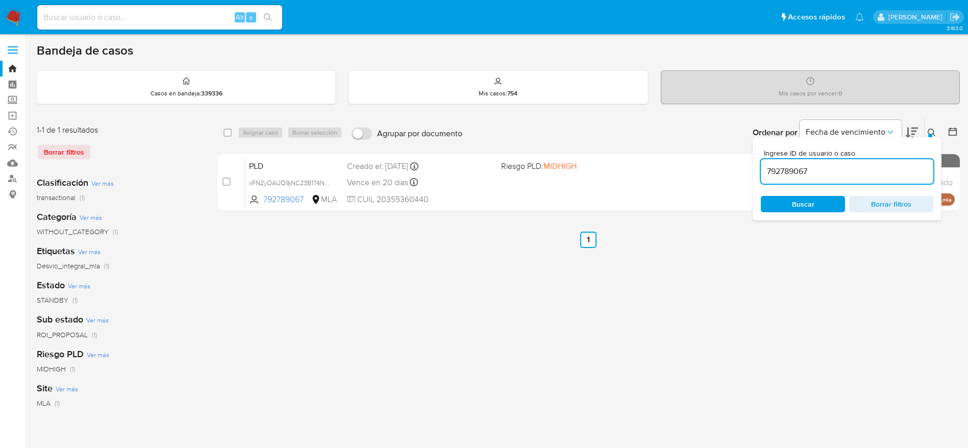
click at [17, 20] on img at bounding box center [13, 17] width 17 height 17
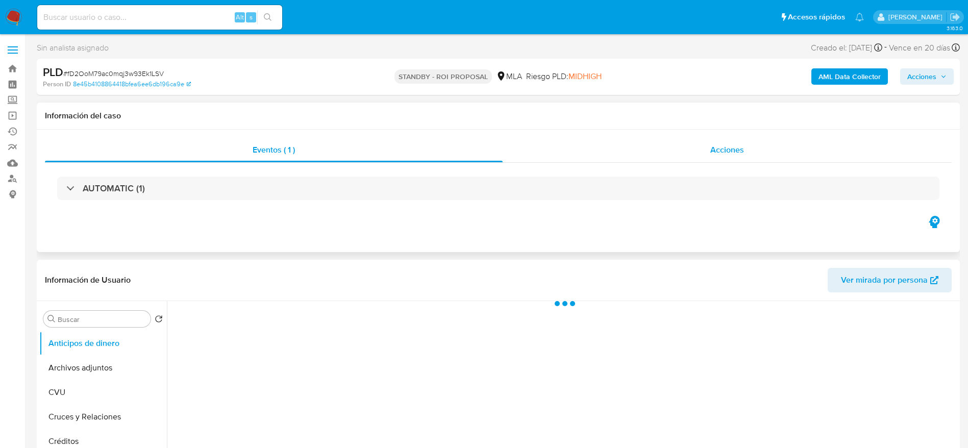
click at [750, 148] on div "Acciones" at bounding box center [727, 150] width 449 height 24
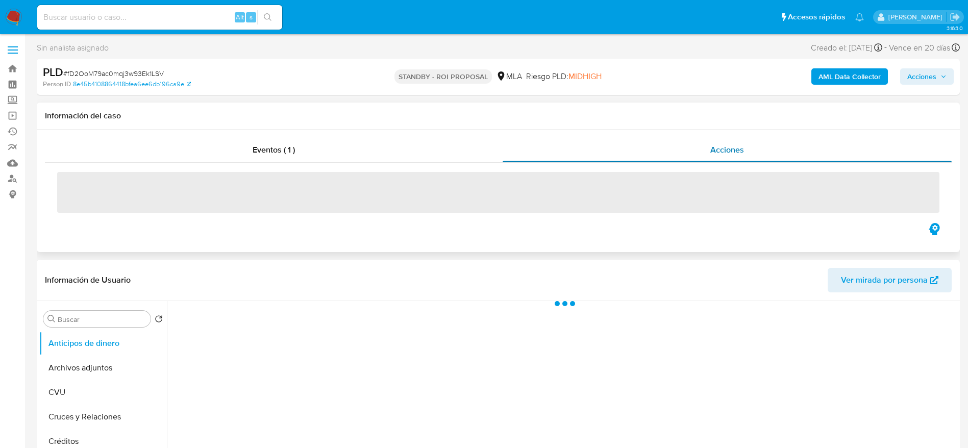
select select "10"
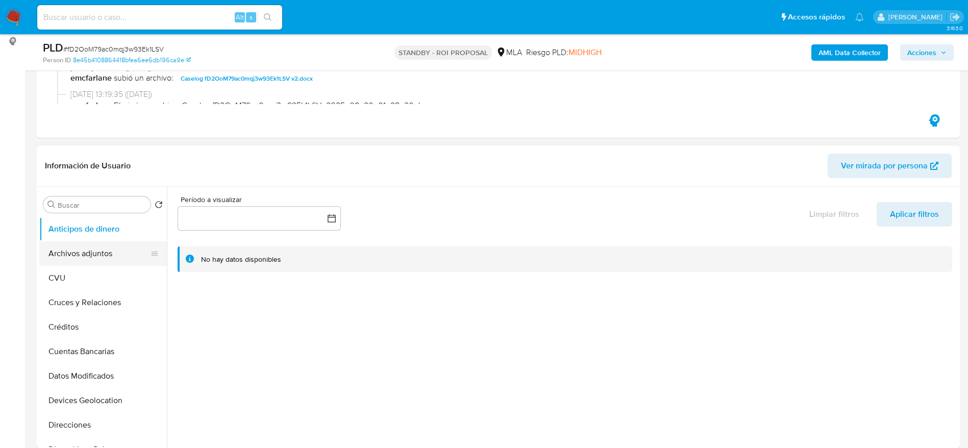
click at [82, 250] on button "Archivos adjuntos" at bounding box center [98, 253] width 119 height 24
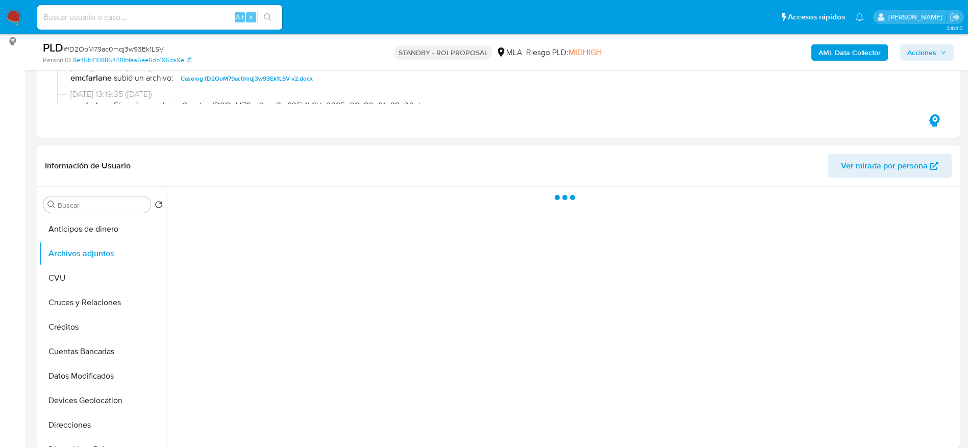
scroll to position [230, 0]
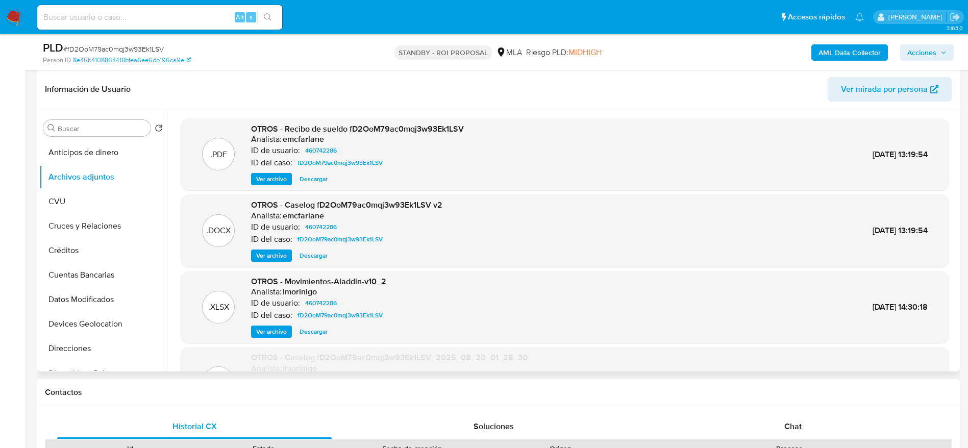
click at [315, 256] on span "Descargar" at bounding box center [314, 256] width 28 height 10
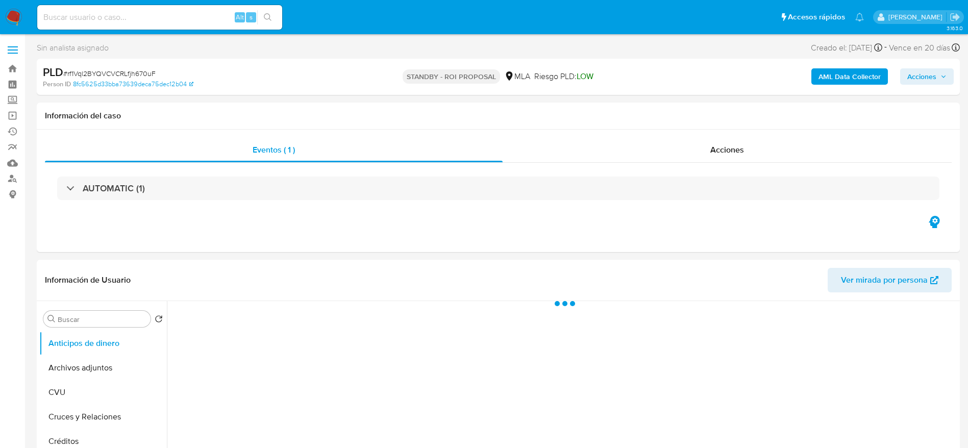
select select "10"
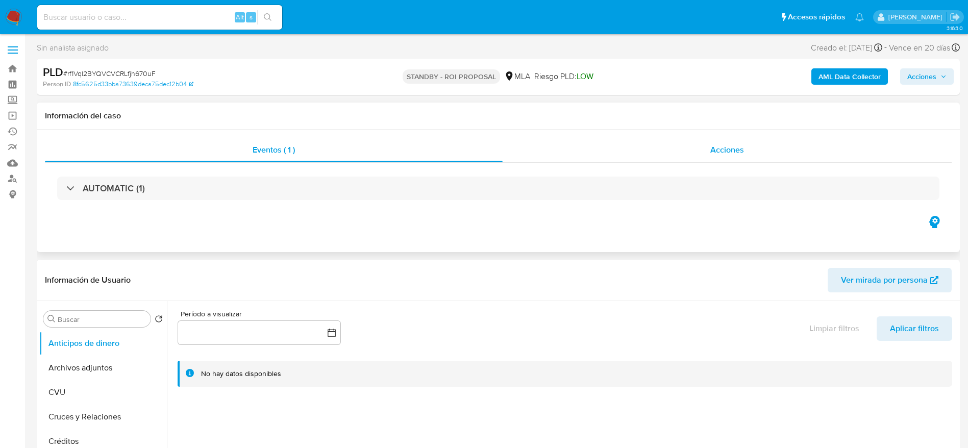
click at [702, 152] on div "Acciones" at bounding box center [727, 150] width 449 height 24
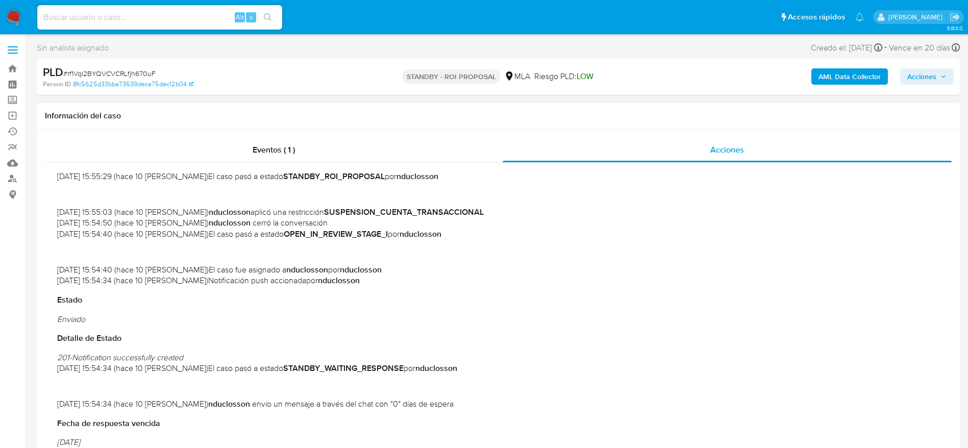
scroll to position [459, 0]
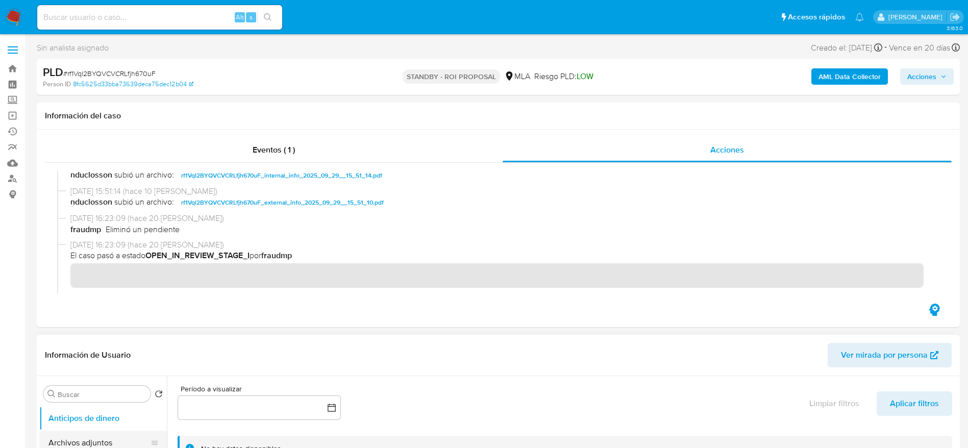
click at [107, 440] on button "Archivos adjuntos" at bounding box center [98, 443] width 119 height 24
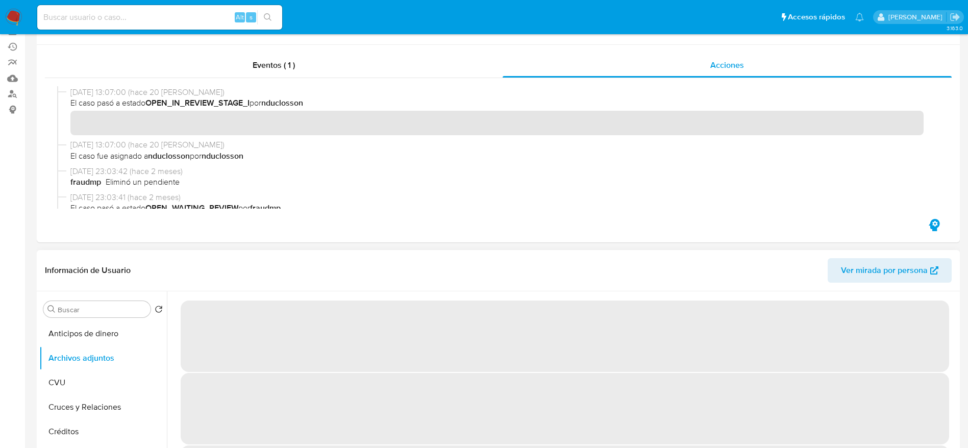
scroll to position [153, 0]
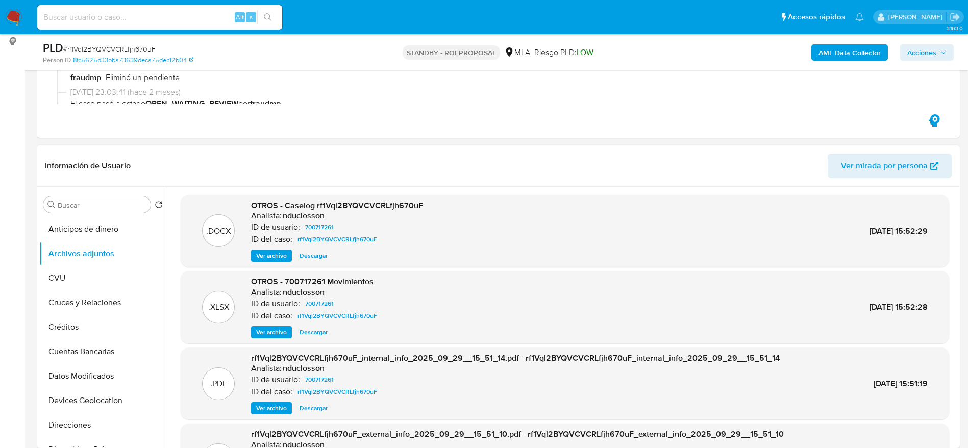
click at [306, 252] on span "Descargar" at bounding box center [314, 256] width 28 height 10
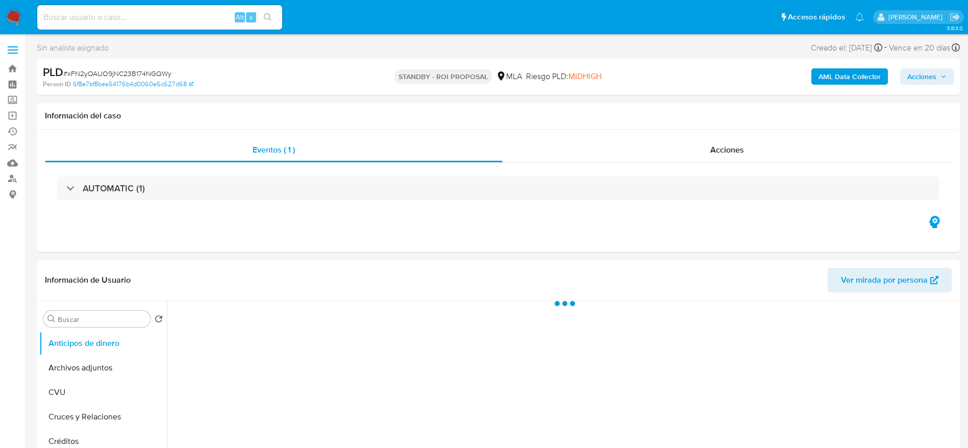
select select "10"
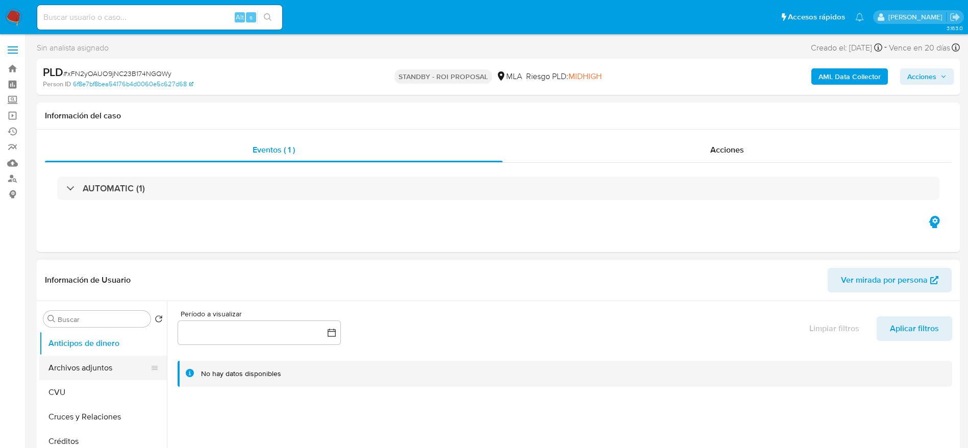
drag, startPoint x: 89, startPoint y: 374, endPoint x: 110, endPoint y: 358, distance: 25.9
click at [89, 374] on button "Archivos adjuntos" at bounding box center [98, 368] width 119 height 24
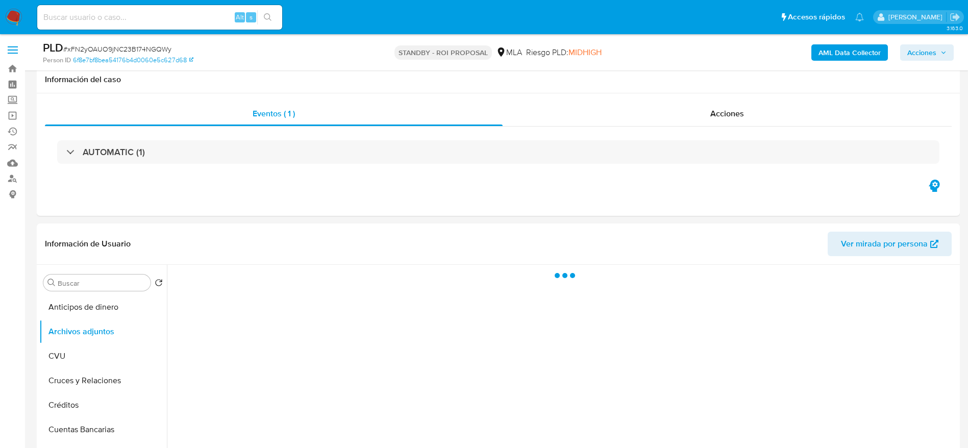
scroll to position [77, 0]
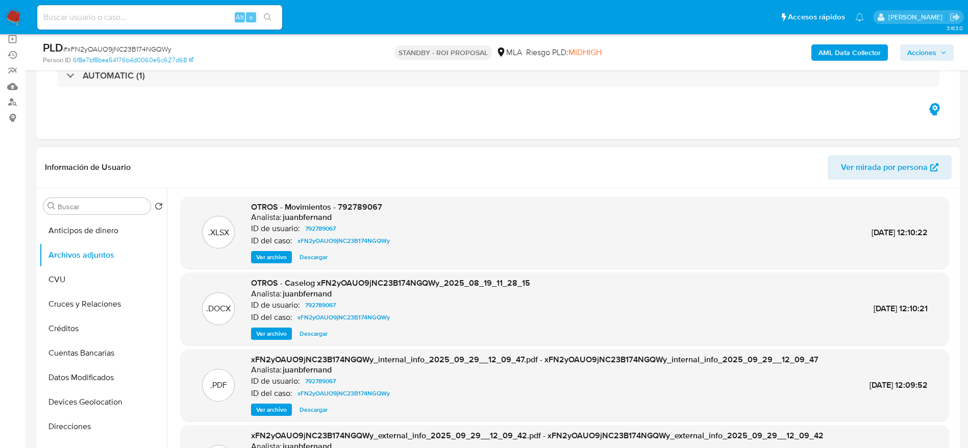
click at [312, 335] on span "Descargar" at bounding box center [314, 334] width 28 height 10
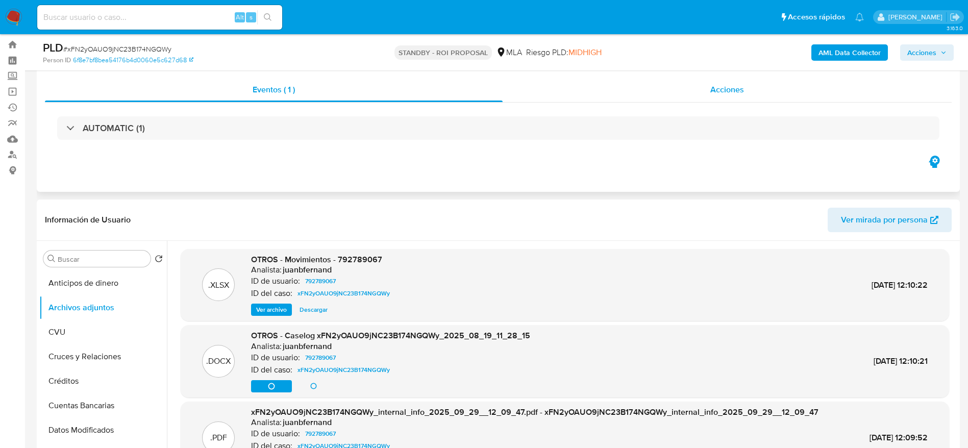
scroll to position [0, 0]
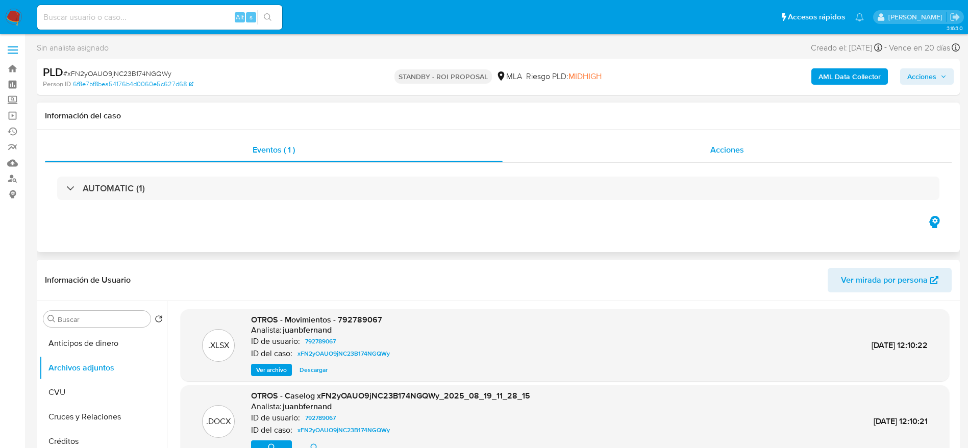
click at [722, 151] on span "Acciones" at bounding box center [727, 150] width 34 height 12
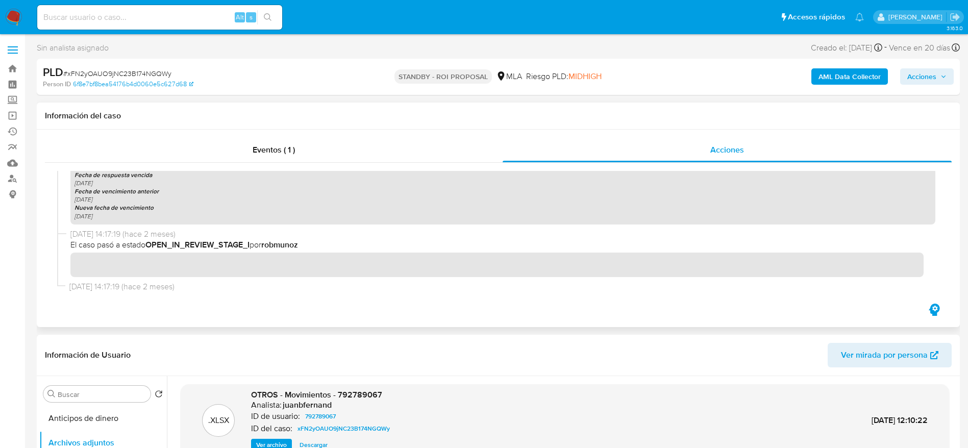
scroll to position [959, 0]
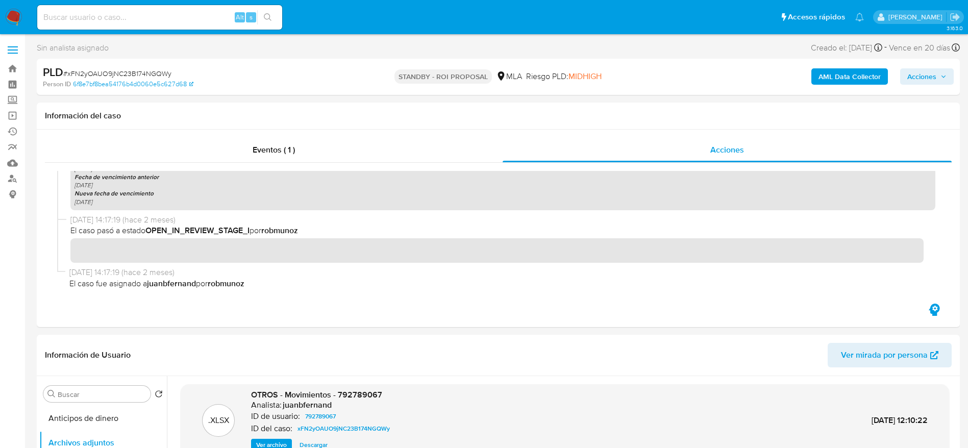
click at [134, 27] on div "Alt s" at bounding box center [159, 17] width 245 height 24
click at [127, 15] on input at bounding box center [159, 17] width 245 height 13
paste input "jgXgwOu2an96kFfQcxTO2rCS"
type input "jgXgwOu2an96kFfQcxTO2rCS"
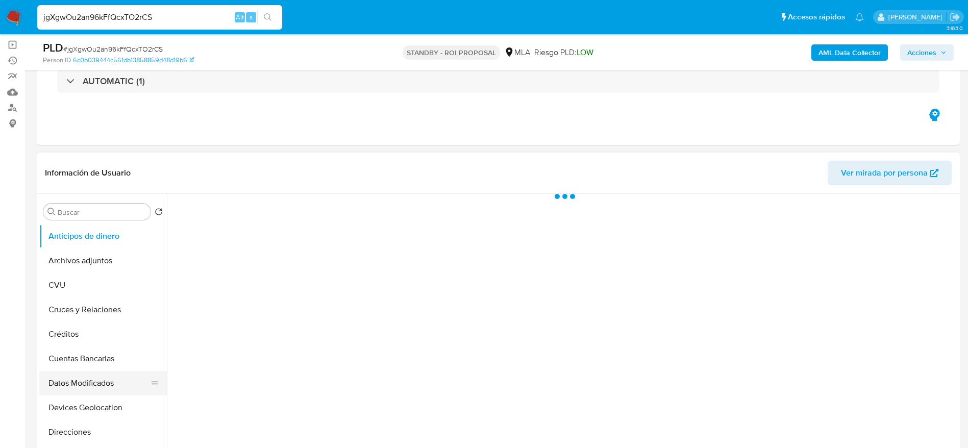
scroll to position [153, 0]
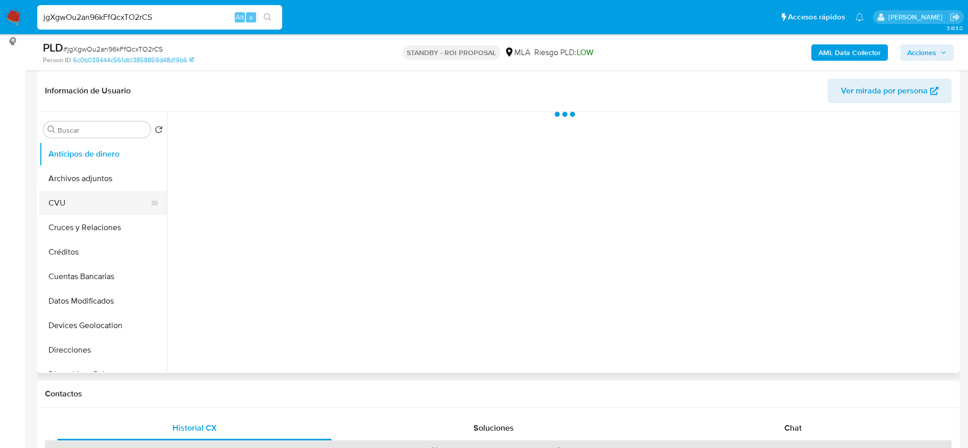
click at [65, 191] on button "CVU" at bounding box center [98, 203] width 119 height 24
click at [69, 181] on button "Archivos adjuntos" at bounding box center [103, 178] width 128 height 24
select select "10"
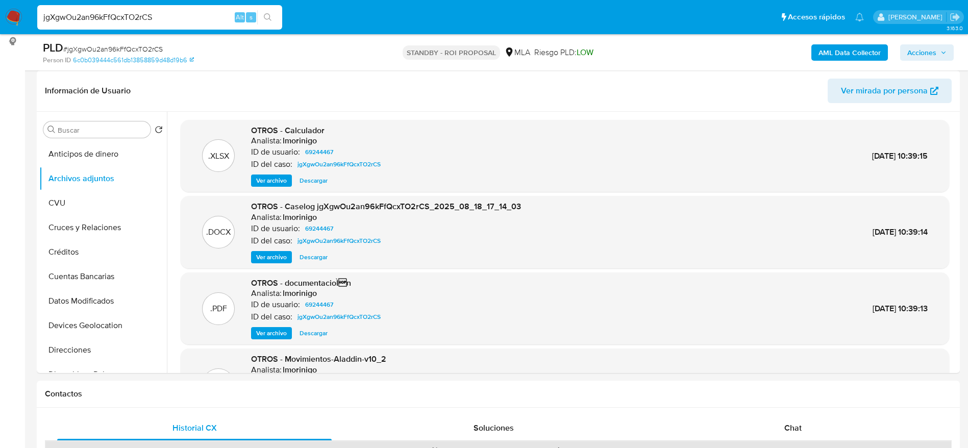
click at [137, 44] on span "# jgXgwOu2an96kFfQcxTO2rCS" at bounding box center [113, 49] width 100 height 10
copy span "jgXgwOu2an96kFfQcxTO2rCS"
click at [317, 257] on span "Descargar" at bounding box center [314, 257] width 28 height 10
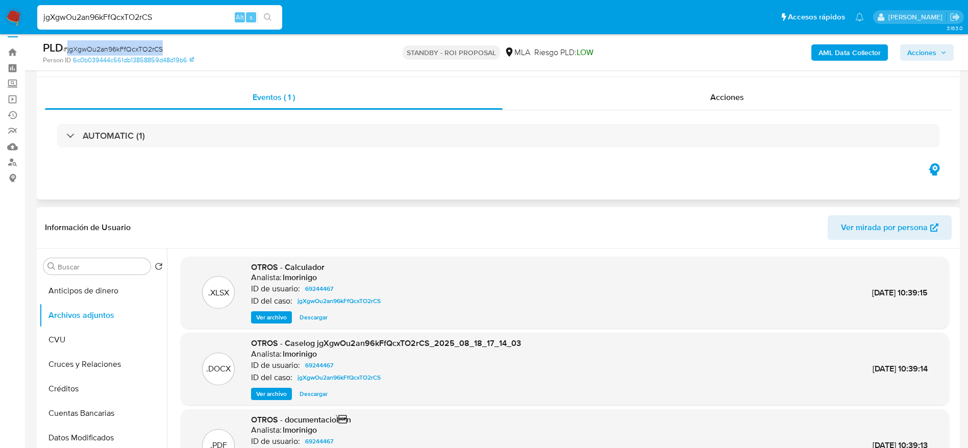
scroll to position [0, 0]
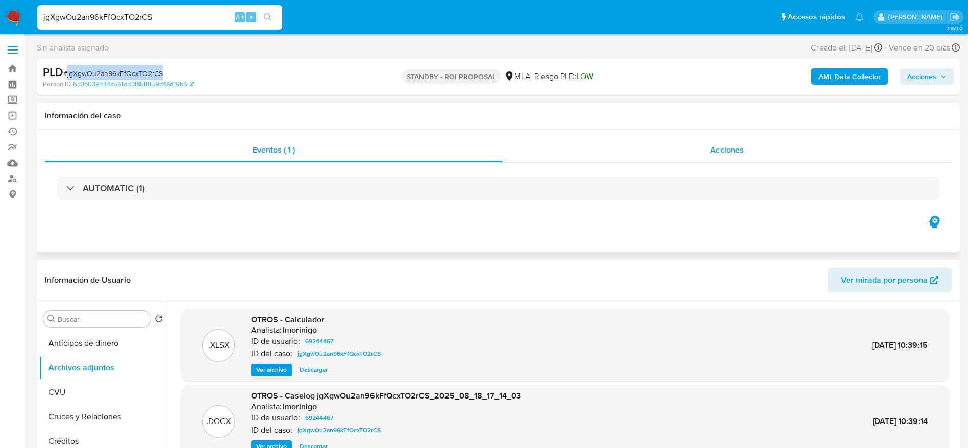
click at [714, 146] on span "Acciones" at bounding box center [727, 150] width 34 height 12
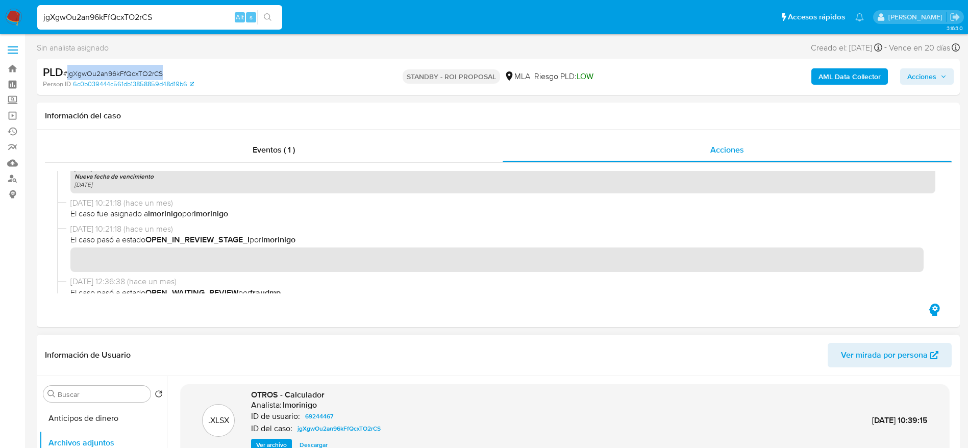
scroll to position [536, 0]
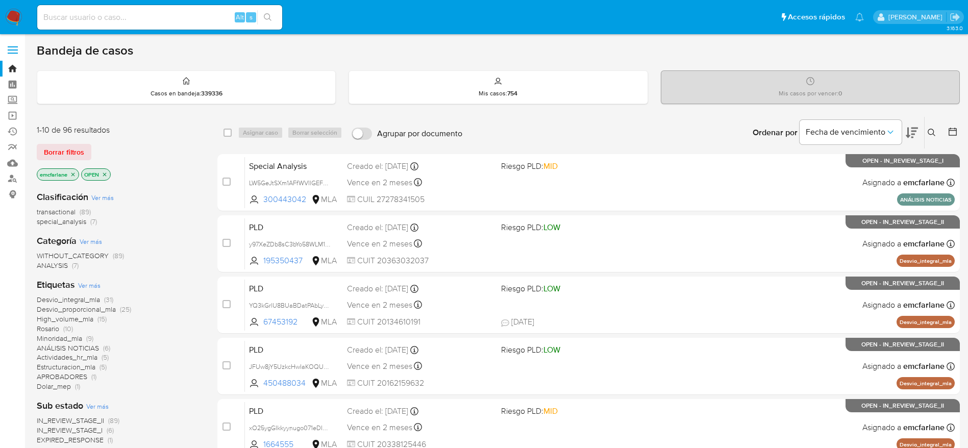
click at [130, 17] on input at bounding box center [159, 17] width 245 height 13
paste input "27261864"
type input "27261864"
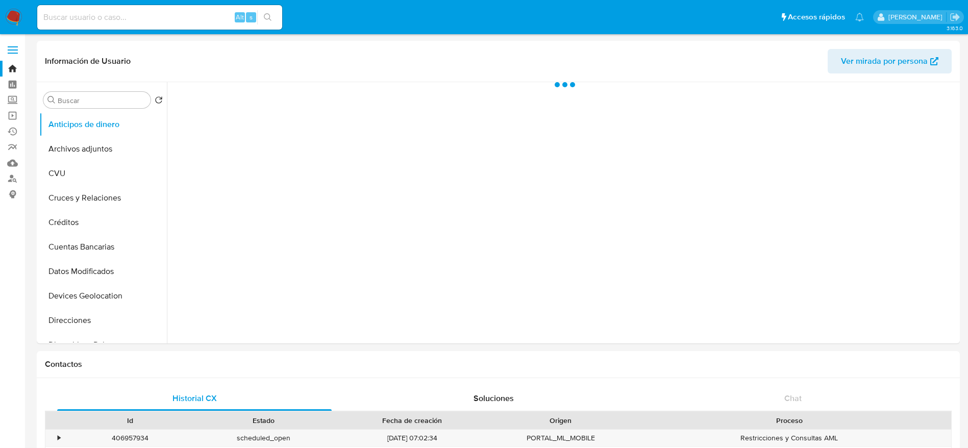
select select "10"
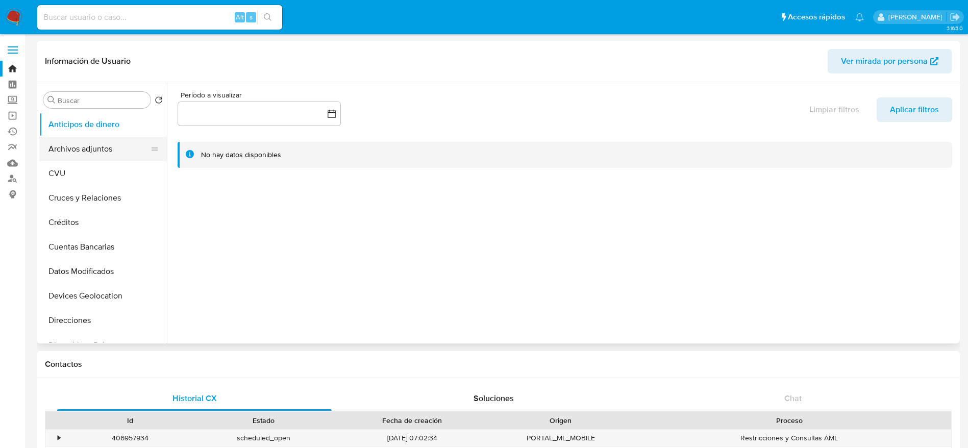
click at [106, 160] on ul "Anticipos de dinero Archivos adjuntos CVU Cruces y Relaciones Créditos Cuentas …" at bounding box center [103, 227] width 128 height 230
click at [106, 160] on button "Archivos adjuntos" at bounding box center [98, 149] width 119 height 24
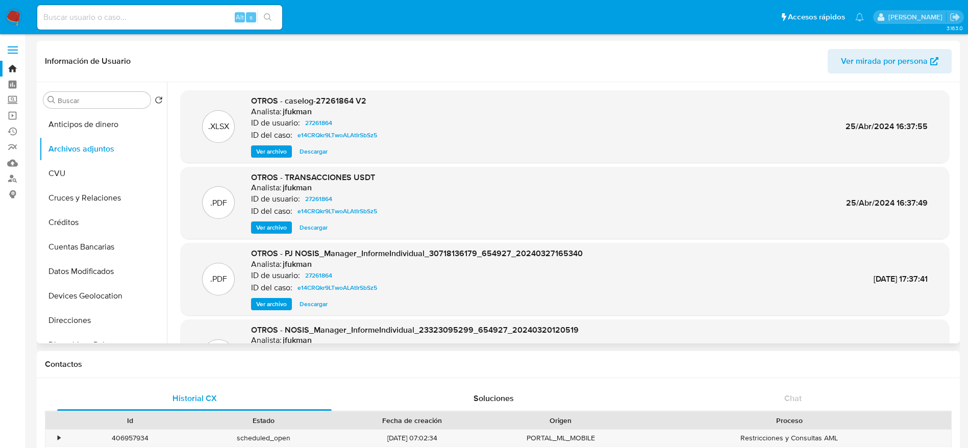
click at [312, 155] on span "Descargar" at bounding box center [314, 151] width 28 height 10
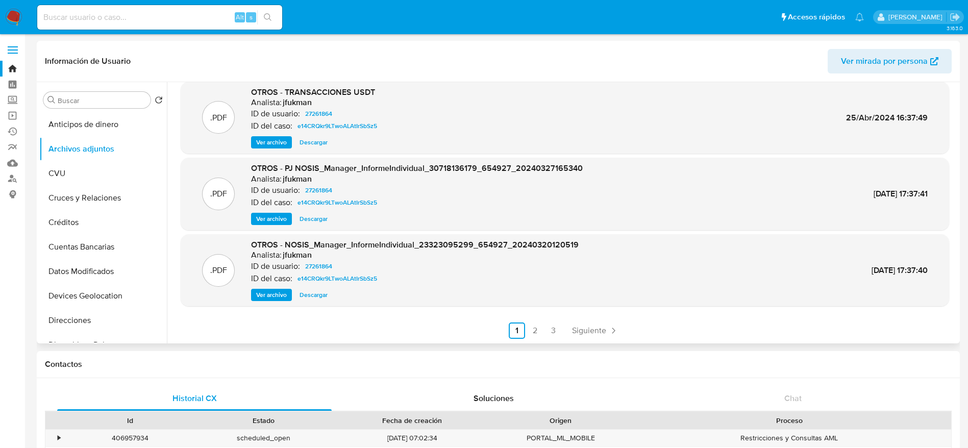
scroll to position [86, 0]
click at [600, 330] on span "Siguiente" at bounding box center [589, 330] width 34 height 8
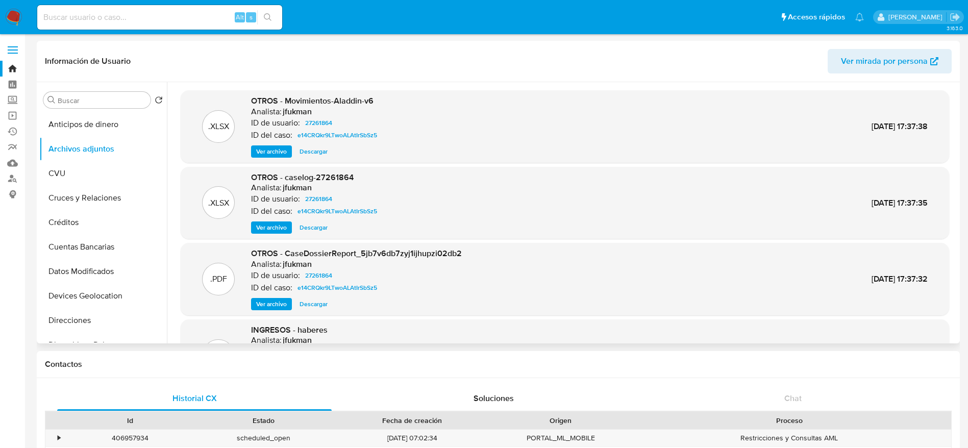
click at [315, 149] on span "Descargar" at bounding box center [314, 151] width 28 height 10
click at [320, 144] on div "OTROS - Movimientos-Aladdin-v6 Analista: jfukman ID de usuario: 27261864 ID del…" at bounding box center [316, 126] width 130 height 62
click at [307, 150] on span "Descargar" at bounding box center [314, 151] width 28 height 10
click at [316, 227] on span "Descargar" at bounding box center [314, 228] width 28 height 10
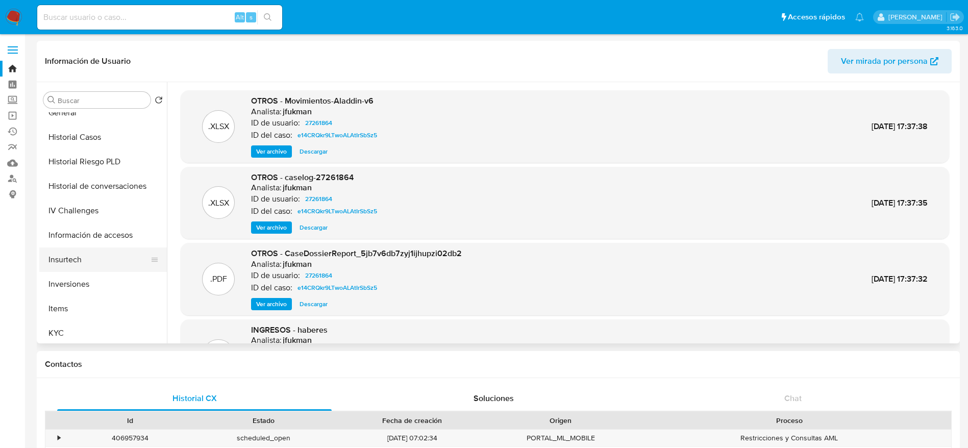
scroll to position [306, 0]
click at [69, 340] on button "KYC" at bounding box center [98, 333] width 119 height 24
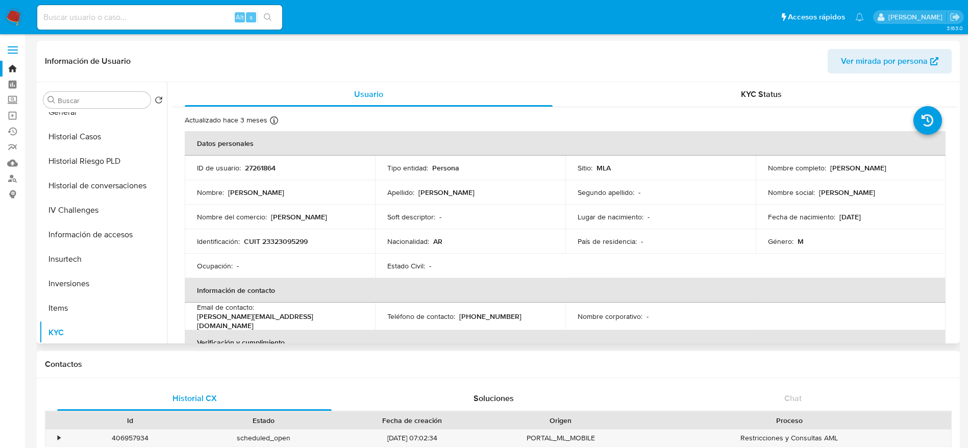
click at [282, 240] on p "CUIT 23323095299" at bounding box center [276, 241] width 64 height 9
copy p "23323095299"
click at [132, 13] on input at bounding box center [159, 17] width 245 height 13
paste input "254553429"
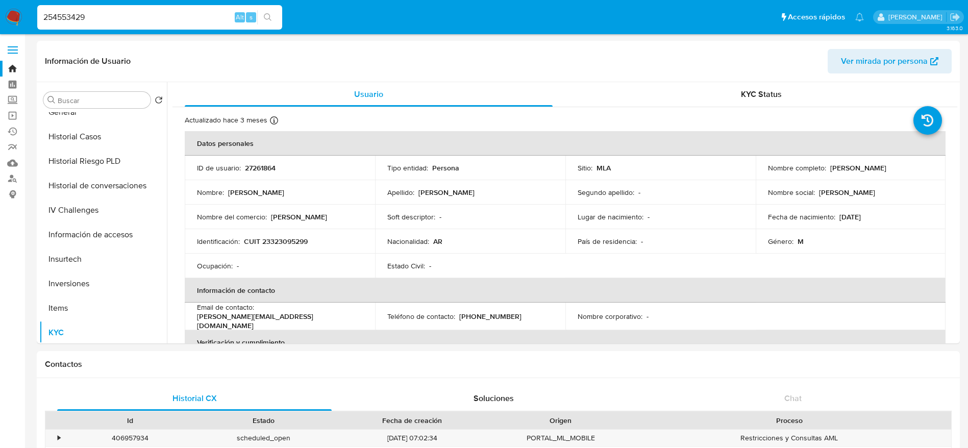
type input "254553429"
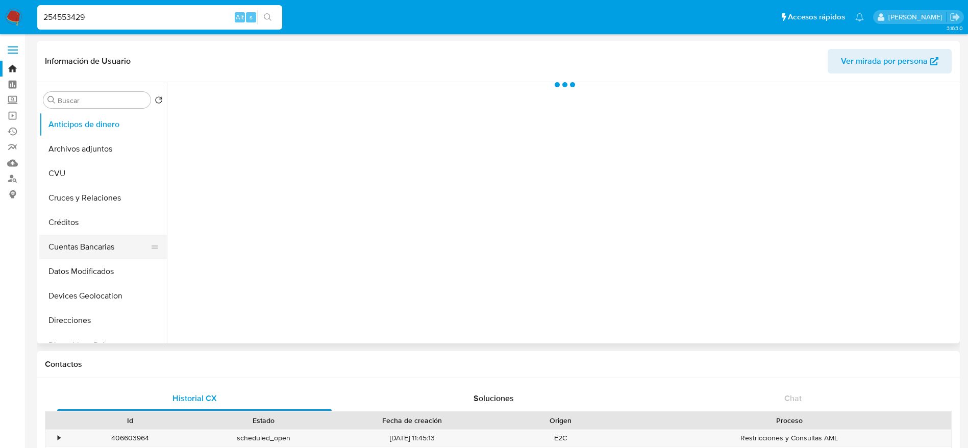
select select "10"
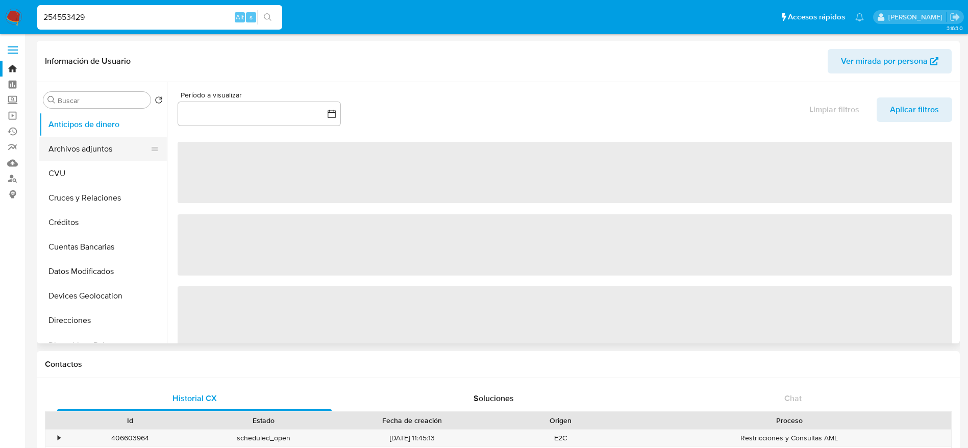
click at [98, 158] on button "Archivos adjuntos" at bounding box center [98, 149] width 119 height 24
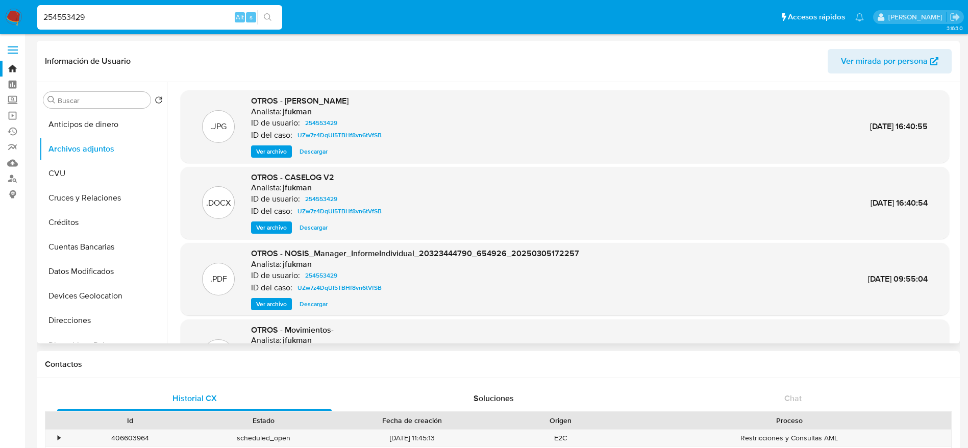
click at [317, 225] on span "Descargar" at bounding box center [314, 228] width 28 height 10
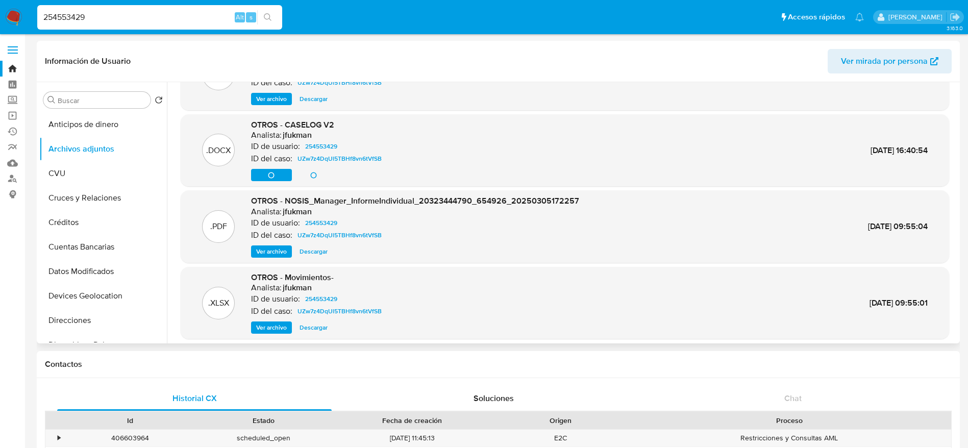
scroll to position [86, 0]
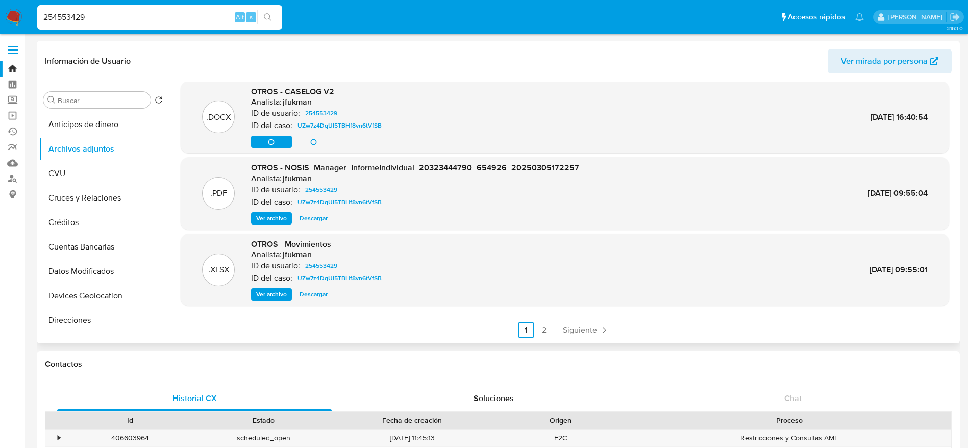
click at [320, 296] on span "Descargar" at bounding box center [314, 294] width 28 height 10
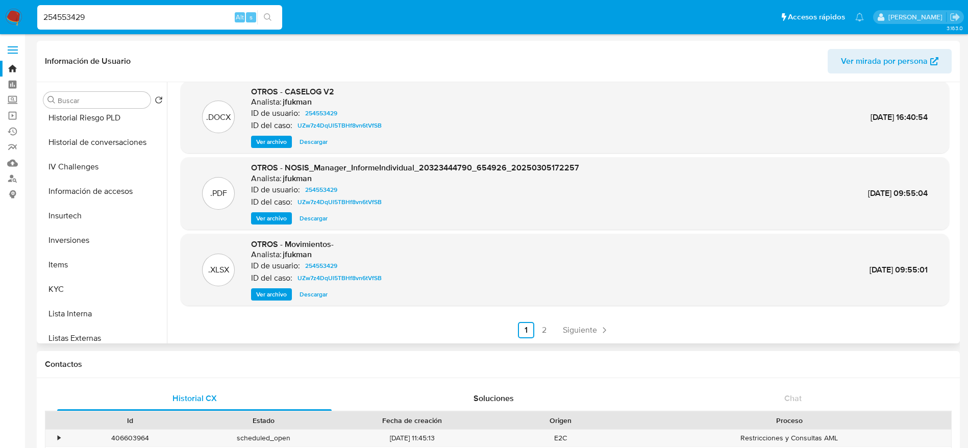
scroll to position [459, 0]
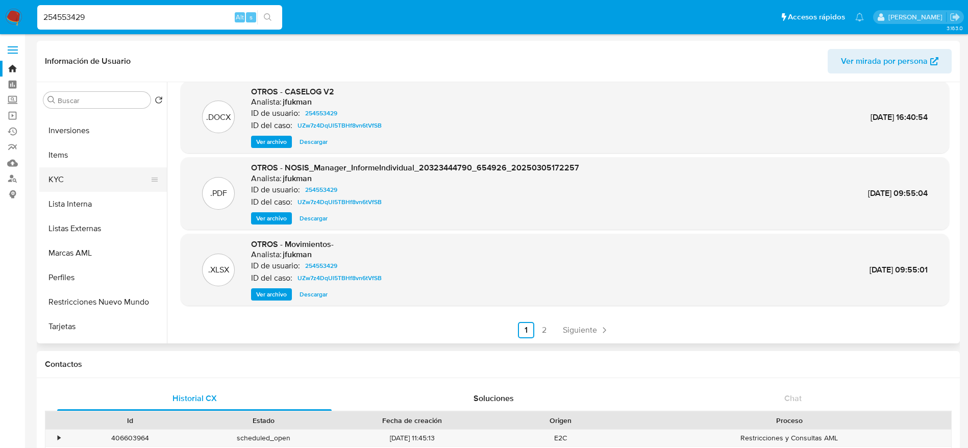
click at [46, 176] on button "KYC" at bounding box center [98, 179] width 119 height 24
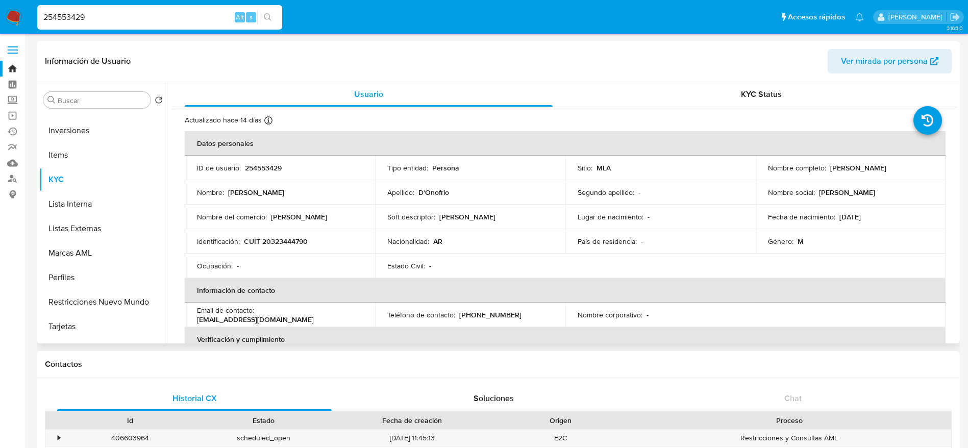
click at [282, 240] on p "CUIT 20323444790" at bounding box center [276, 241] width 64 height 9
copy p "20323444790"
click at [96, 15] on input "254553429" at bounding box center [159, 17] width 245 height 13
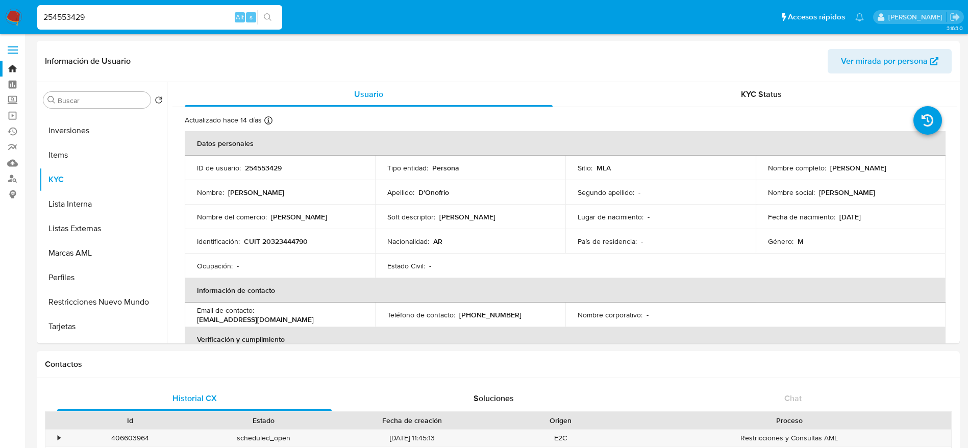
paste input "cvzAE5IeoEs3zKMayUSHz6JS"
type input "cvzAE5IeoEs3zKMayUSHz6JS"
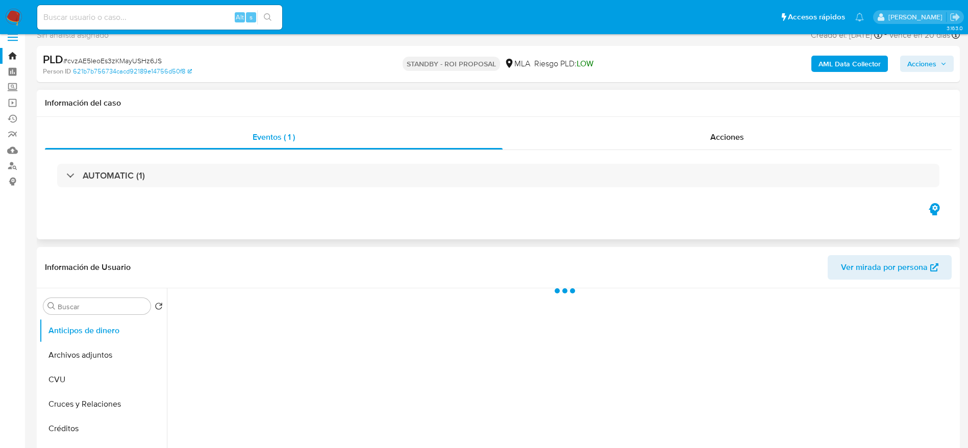
scroll to position [230, 0]
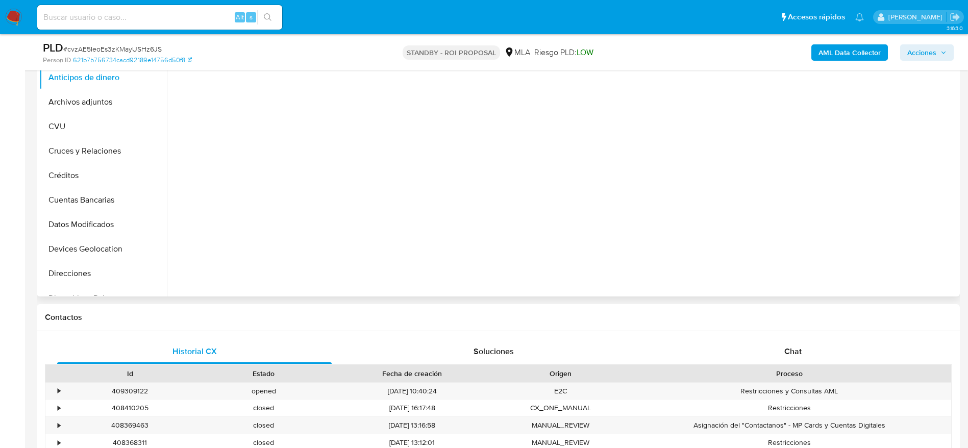
select select "10"
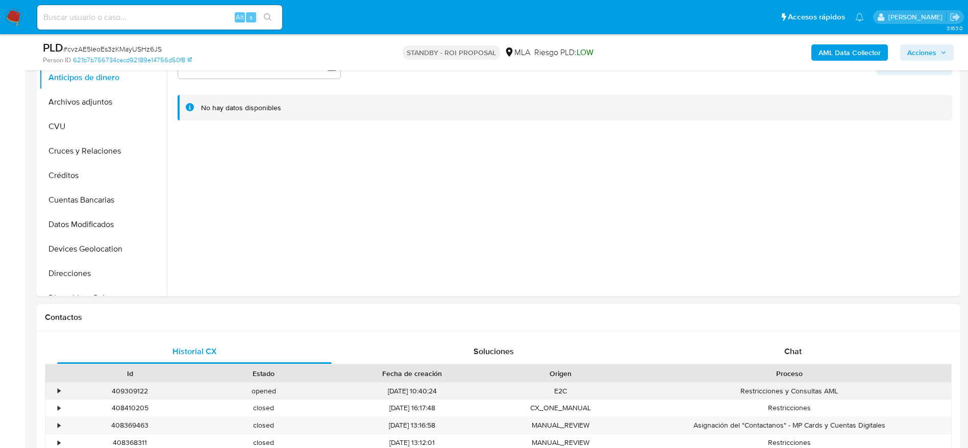
click at [125, 391] on div "409309122" at bounding box center [130, 391] width 134 height 17
copy div "409309122"
drag, startPoint x: 83, startPoint y: 109, endPoint x: 190, endPoint y: 159, distance: 118.3
click at [83, 108] on button "Archivos adjuntos" at bounding box center [103, 102] width 128 height 24
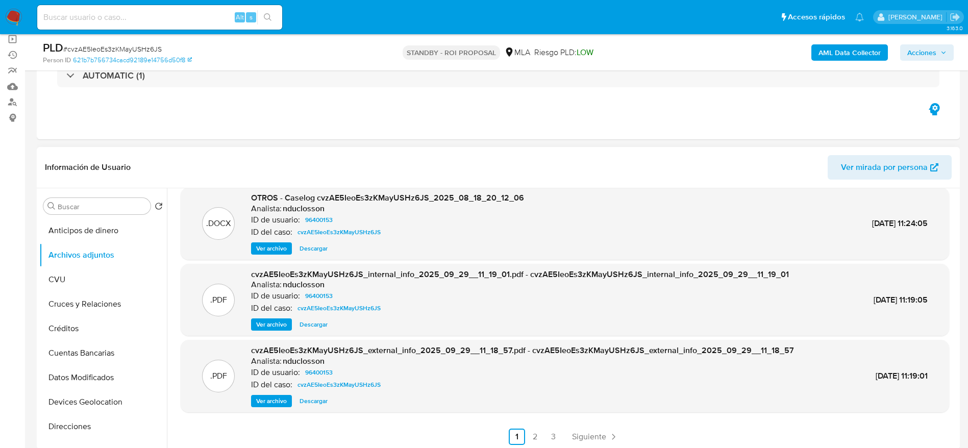
scroll to position [86, 0]
click at [598, 432] on span "Siguiente" at bounding box center [589, 436] width 34 height 8
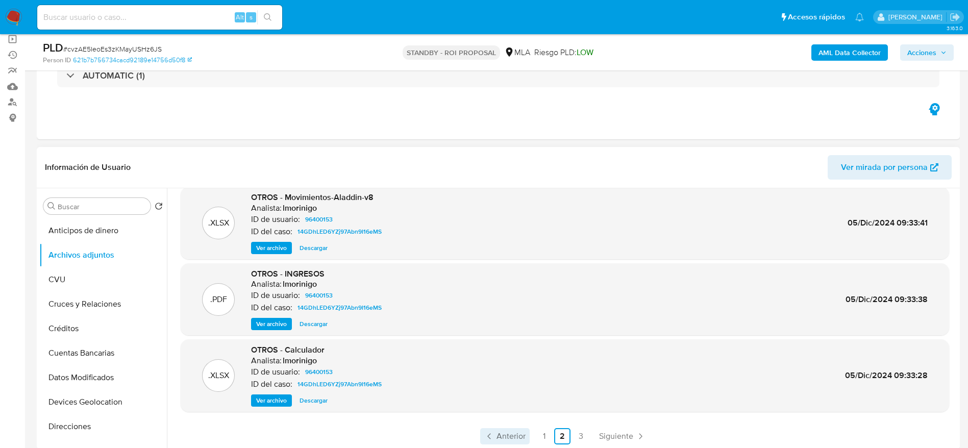
click at [508, 432] on span "Anterior" at bounding box center [511, 436] width 29 height 8
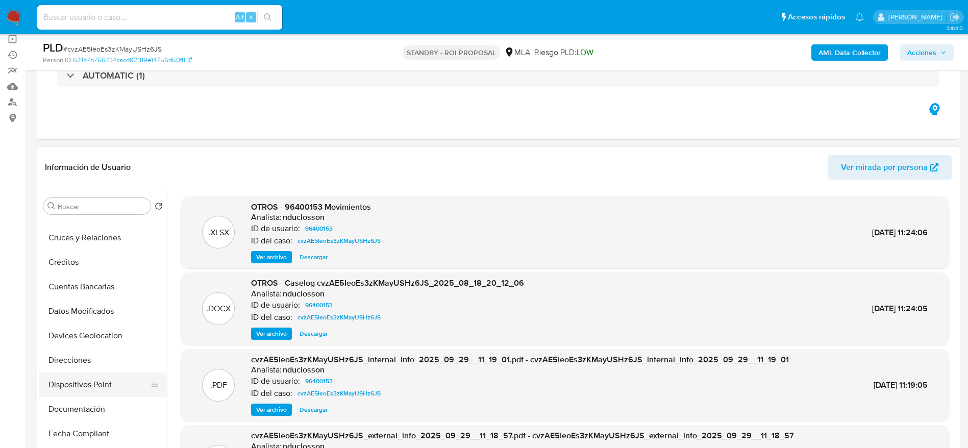
scroll to position [153, 0]
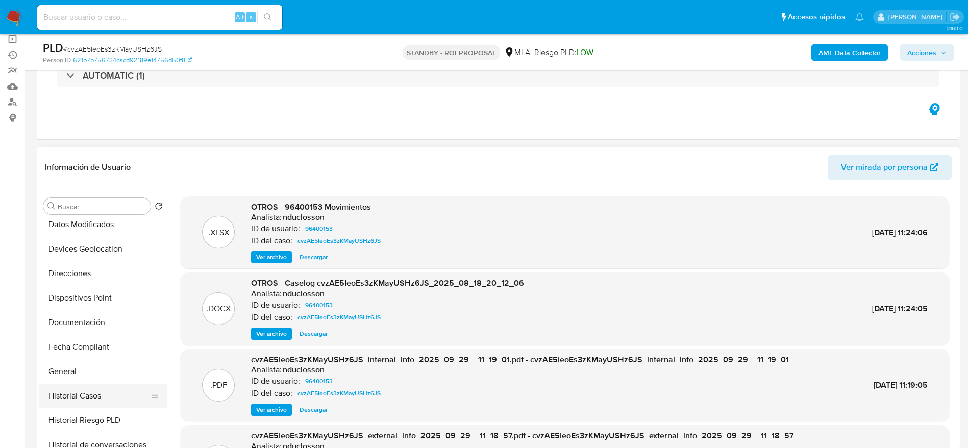
click at [100, 398] on button "Historial Casos" at bounding box center [98, 396] width 119 height 24
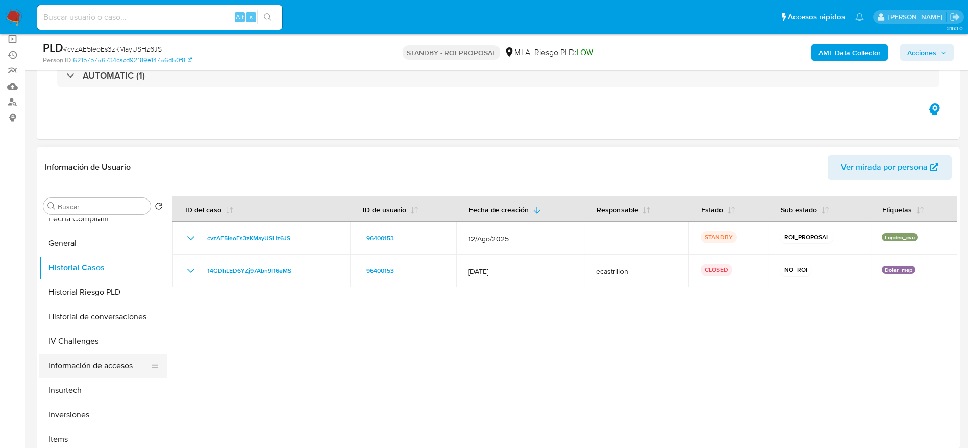
scroll to position [306, 0]
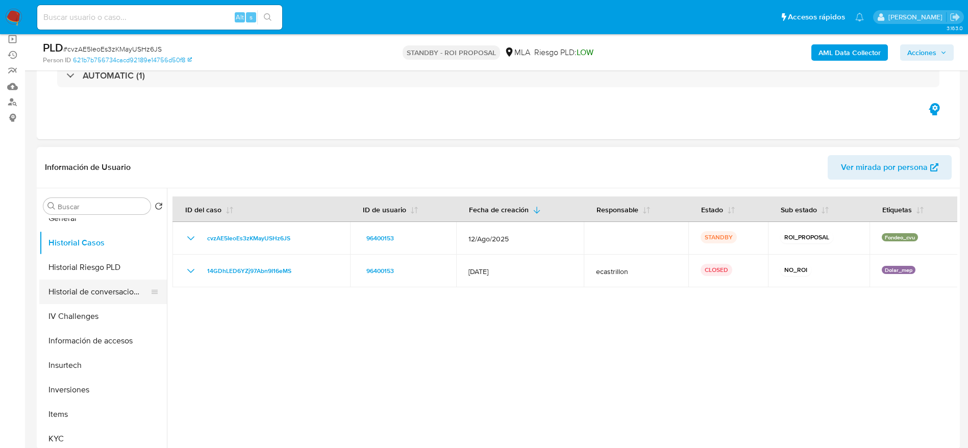
click at [107, 294] on button "Historial de conversaciones" at bounding box center [98, 292] width 119 height 24
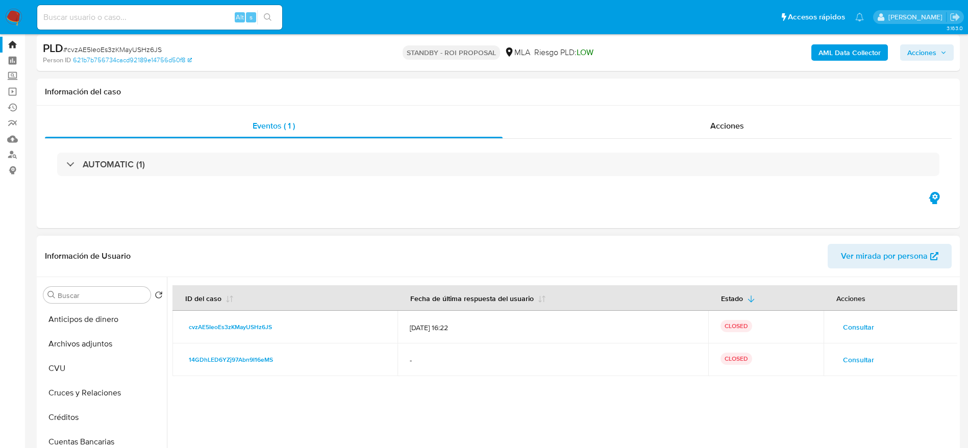
scroll to position [0, 0]
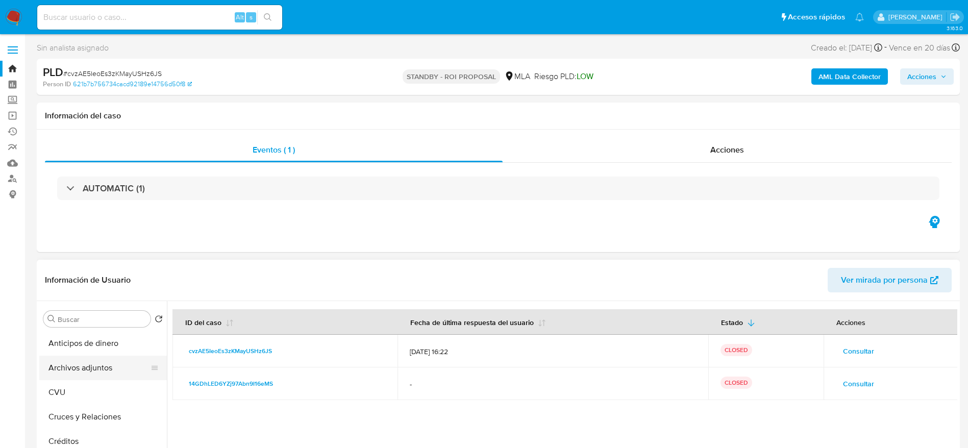
click at [84, 367] on button "Archivos adjuntos" at bounding box center [98, 368] width 119 height 24
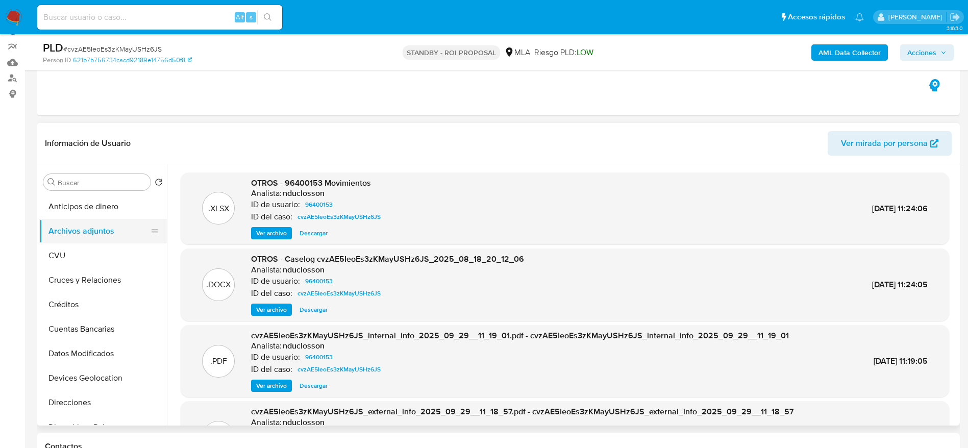
scroll to position [77, 0]
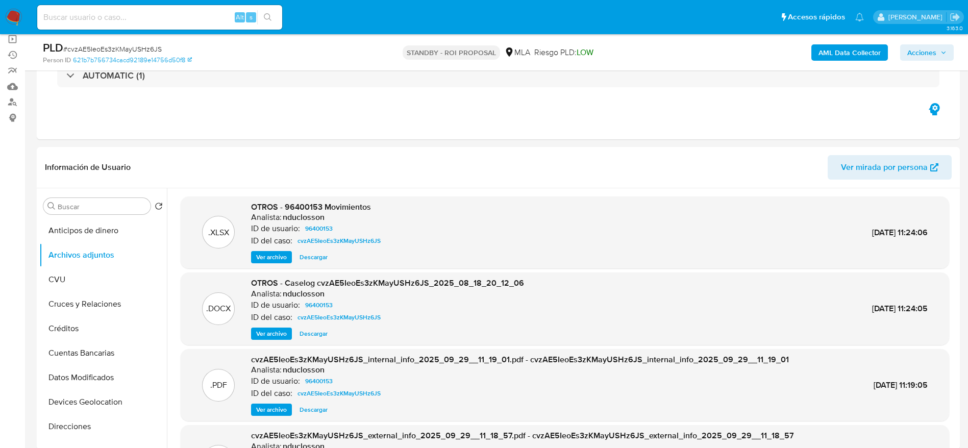
click at [313, 259] on span "Descargar" at bounding box center [314, 257] width 28 height 10
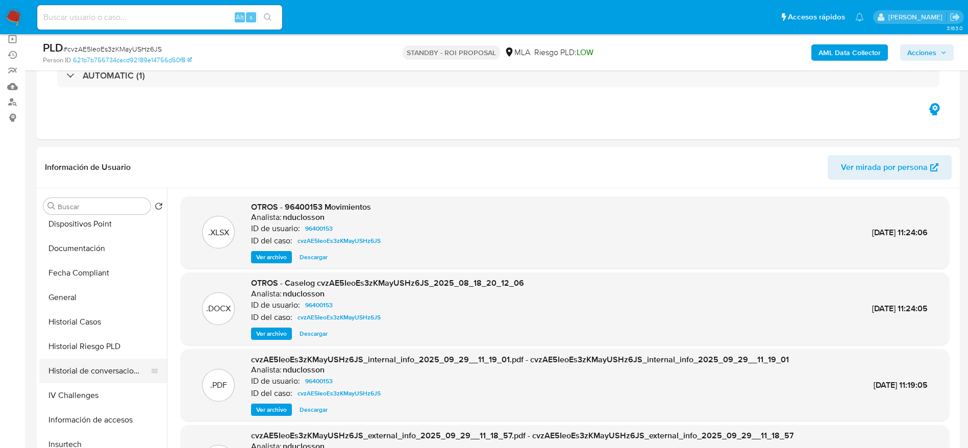
scroll to position [230, 0]
click at [97, 314] on button "Historial Casos" at bounding box center [98, 319] width 119 height 24
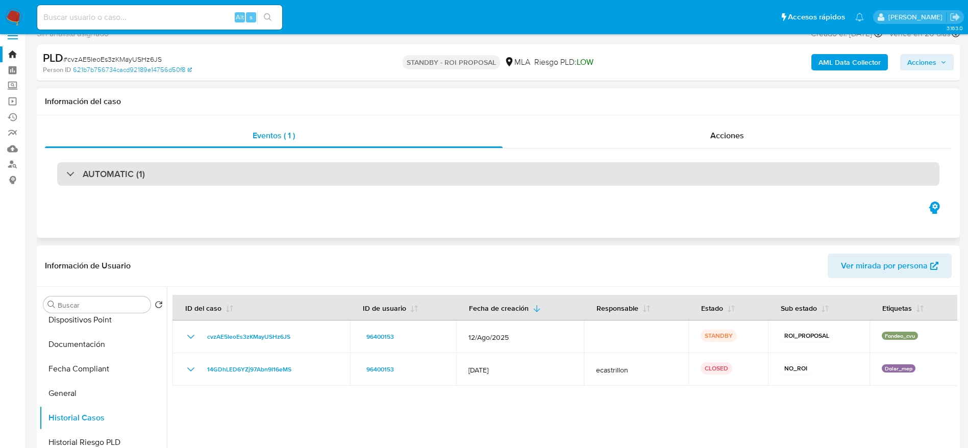
scroll to position [0, 0]
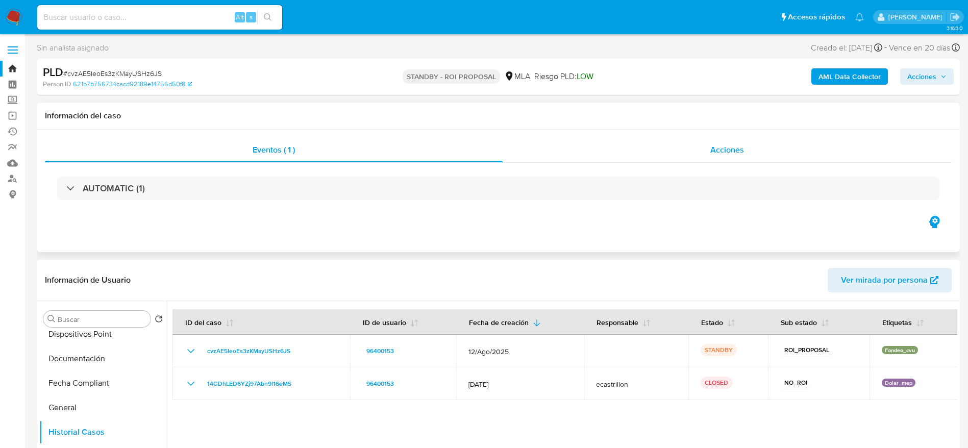
click at [699, 150] on div "Acciones" at bounding box center [727, 150] width 449 height 24
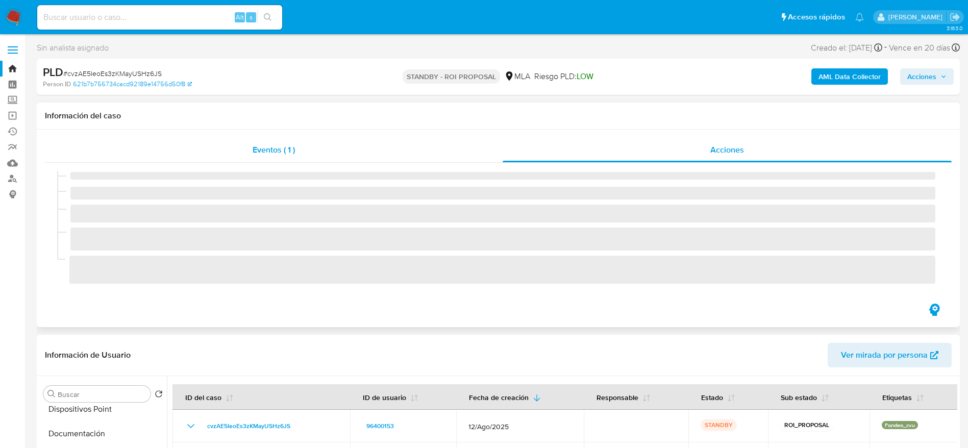
click at [280, 155] on div "Eventos ( 1 )" at bounding box center [274, 150] width 458 height 24
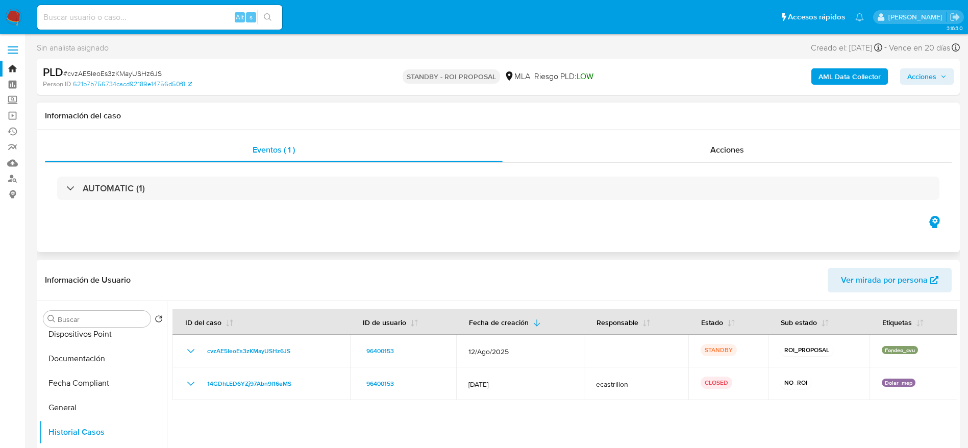
click at [173, 200] on div "AUTOMATIC (1)" at bounding box center [498, 188] width 882 height 23
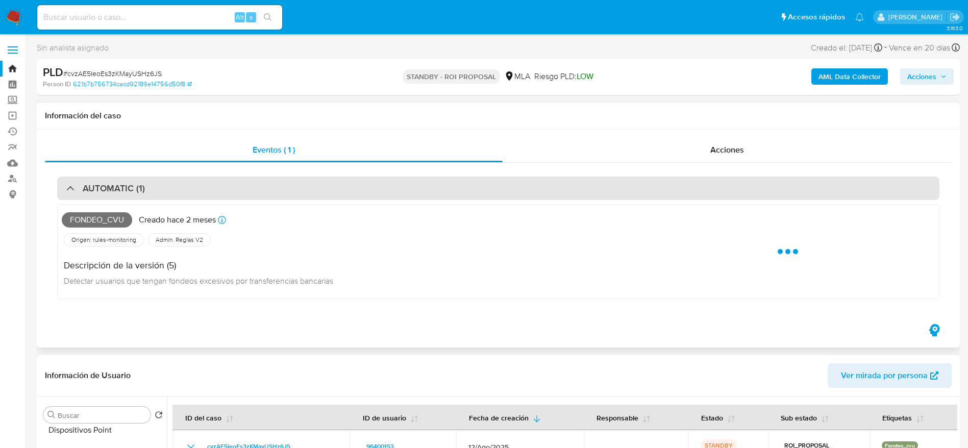
click at [171, 195] on div "AUTOMATIC (1)" at bounding box center [498, 188] width 882 height 23
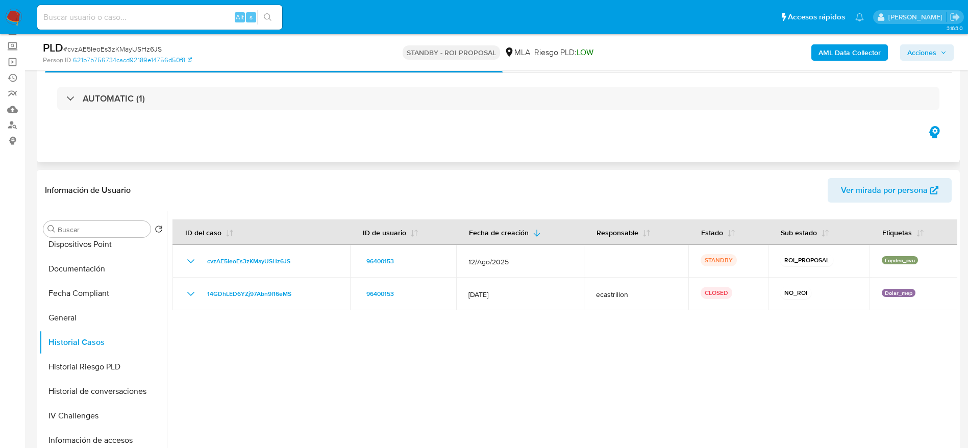
scroll to position [77, 0]
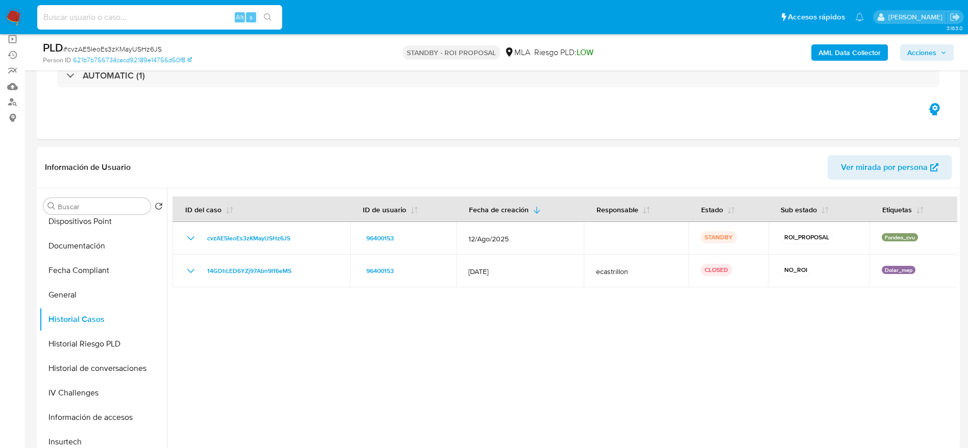
click at [173, 15] on input at bounding box center [159, 17] width 245 height 13
paste input "OforjNLb6xI1Jonhu4AFu1rf"
type input "OforjNLb6xI1Jonhu4AFu1rf"
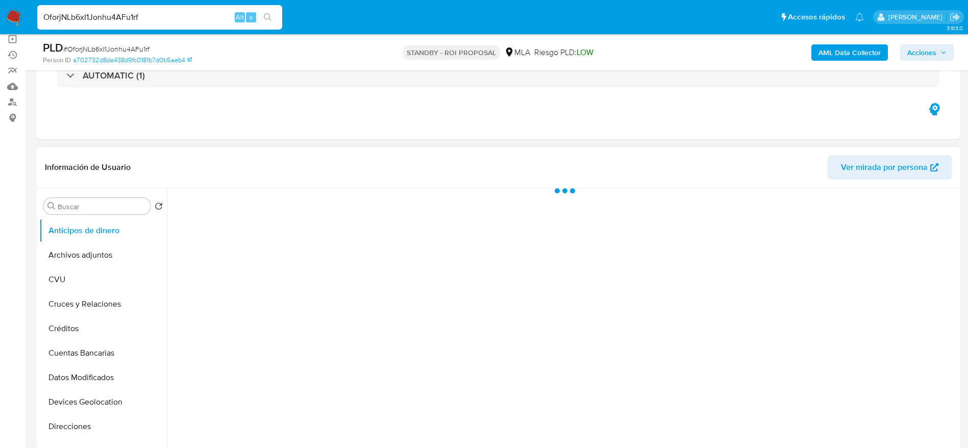
drag, startPoint x: 77, startPoint y: 244, endPoint x: 367, endPoint y: 285, distance: 292.7
click at [77, 245] on button "Archivos adjuntos" at bounding box center [103, 255] width 128 height 24
select select "10"
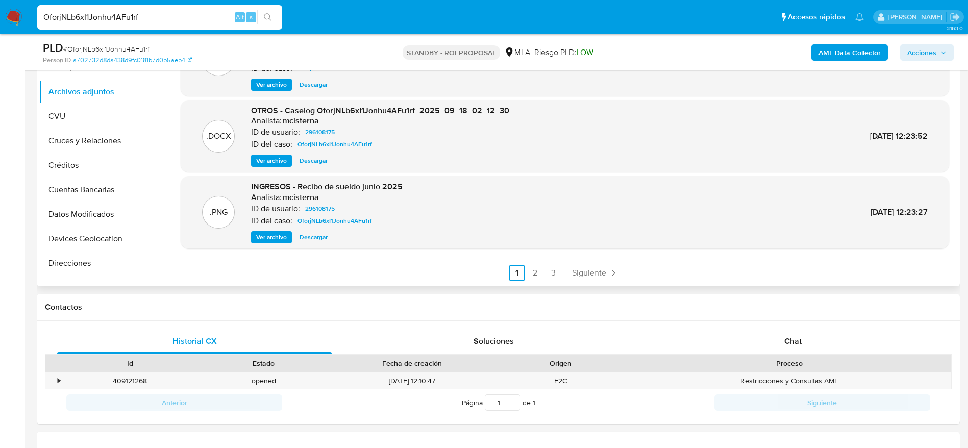
scroll to position [383, 0]
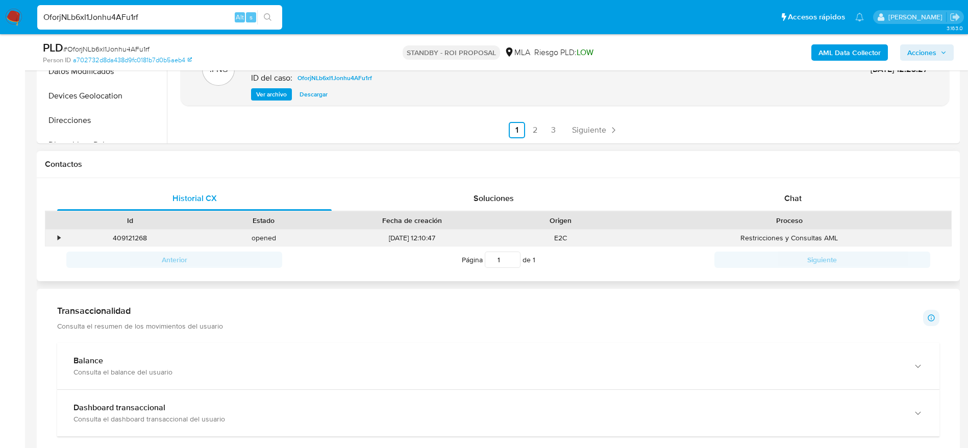
click at [134, 240] on div "409121268" at bounding box center [130, 238] width 134 height 17
copy div "409121268"
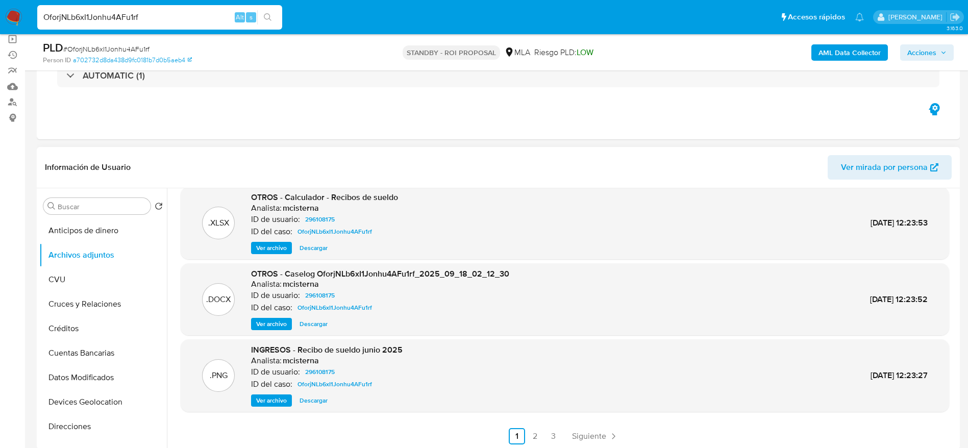
scroll to position [0, 0]
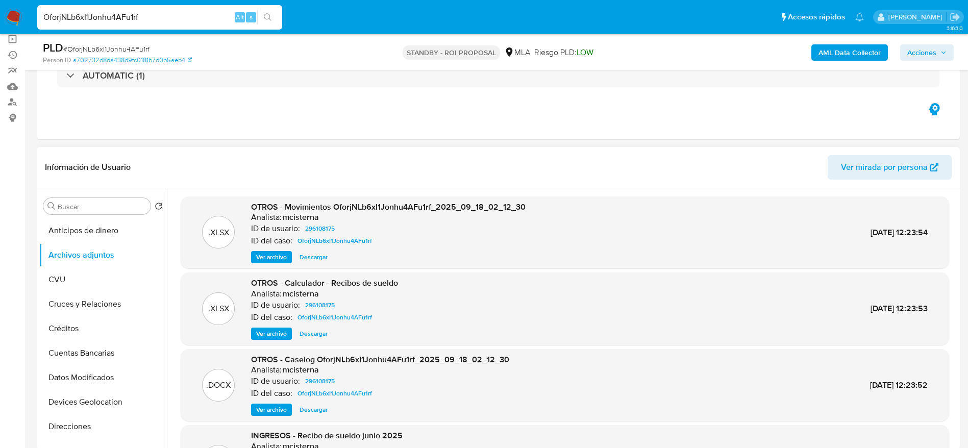
click at [320, 402] on div "OTROS - Caselog OforjNLb6xI1Jonhu4AFu1rf_2025_09_18_02_12_30 Analista: mcistern…" at bounding box center [380, 385] width 258 height 62
click at [320, 407] on span "Descargar" at bounding box center [314, 410] width 28 height 10
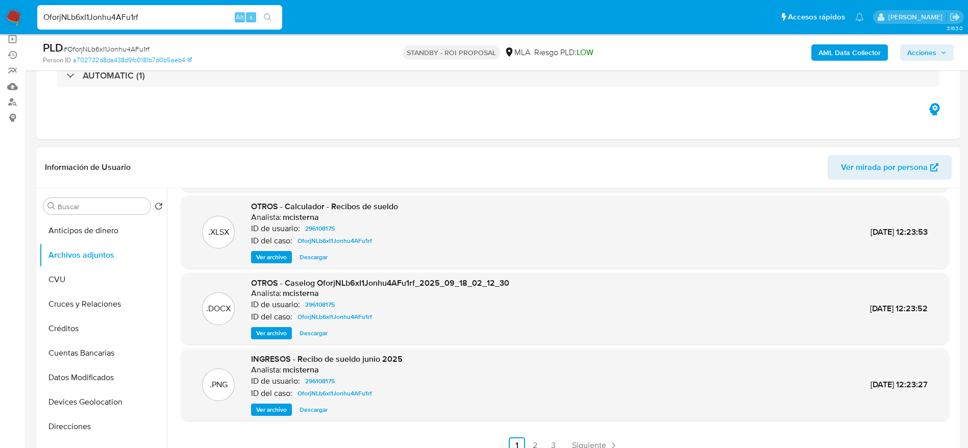
scroll to position [86, 0]
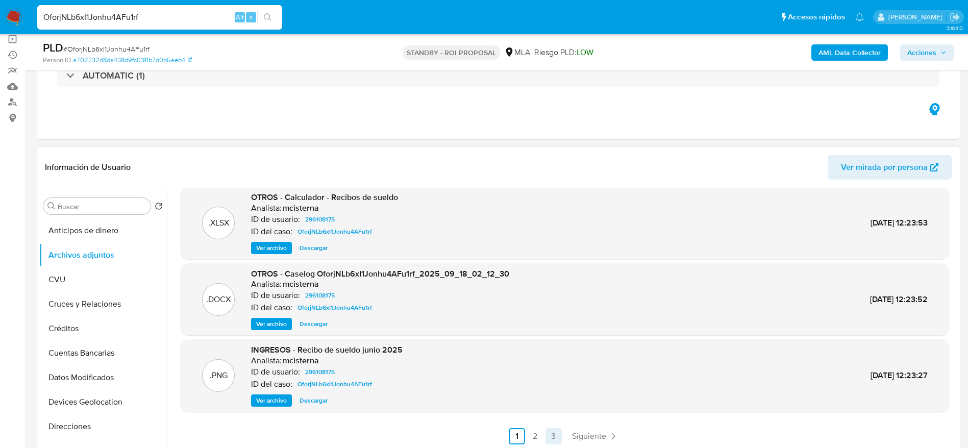
click at [584, 434] on span "Siguiente" at bounding box center [589, 436] width 34 height 8
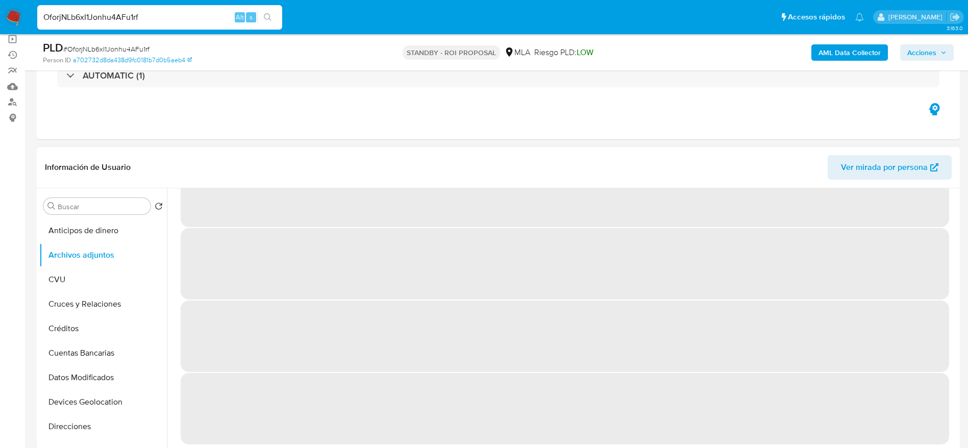
scroll to position [0, 0]
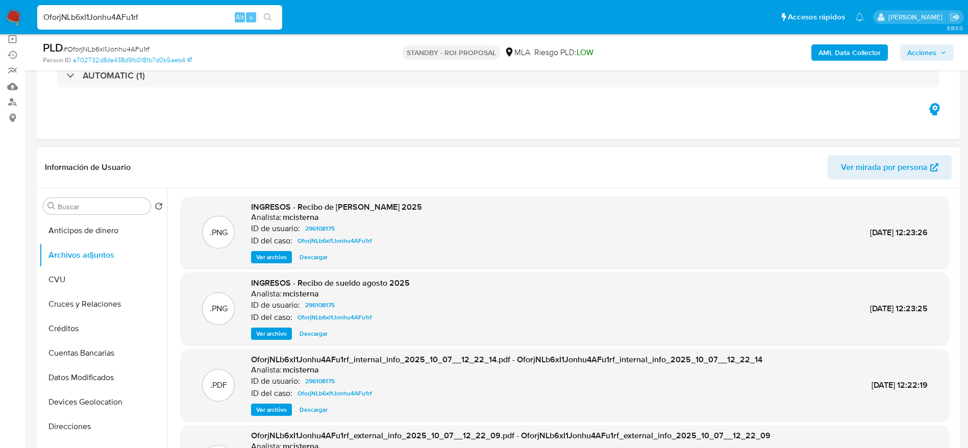
click at [271, 331] on span "Ver archivo" at bounding box center [271, 334] width 31 height 10
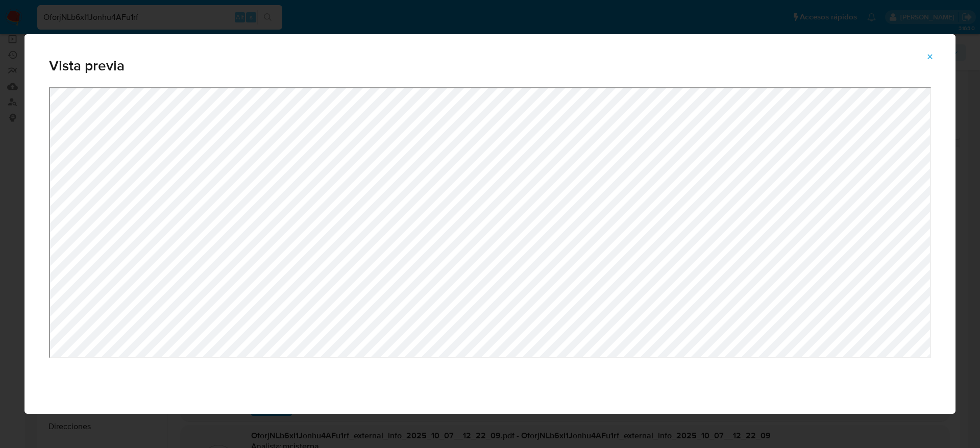
click at [931, 59] on icon "Attachment preview" at bounding box center [930, 57] width 8 height 8
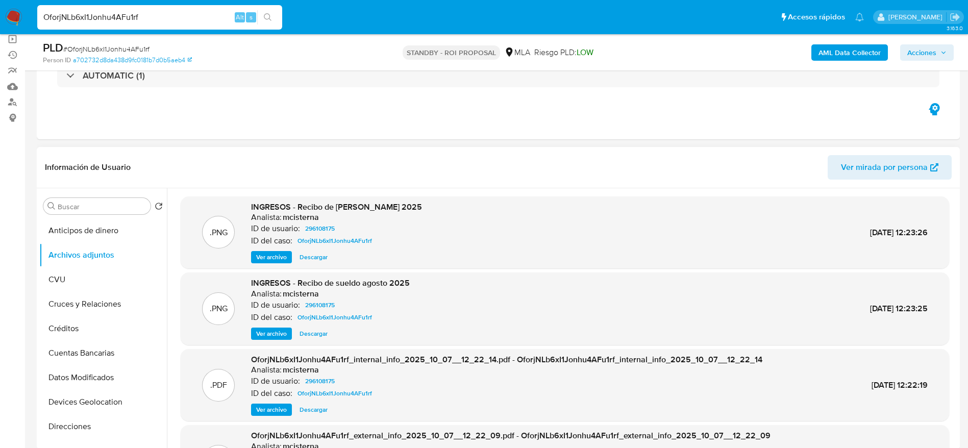
click at [171, 13] on input "OforjNLb6xI1Jonhu4AFu1rf" at bounding box center [159, 17] width 245 height 13
paste input "2Kr8X3T4Os7FIUS5d1kD4SOG"
type input "2Kr8X3T4Os7FIUS5d1kD4SOG"
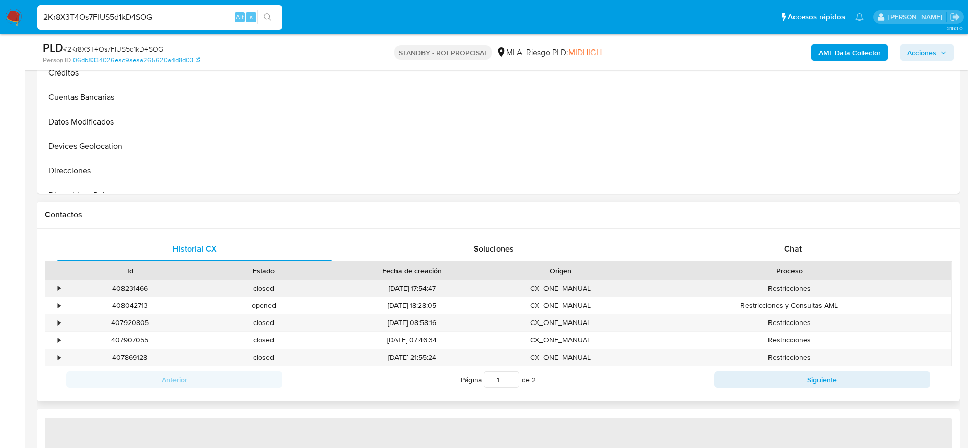
scroll to position [383, 0]
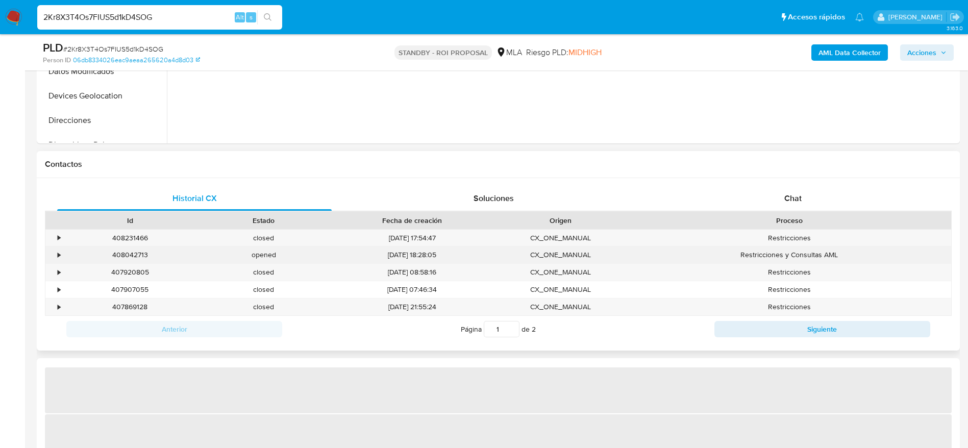
select select "10"
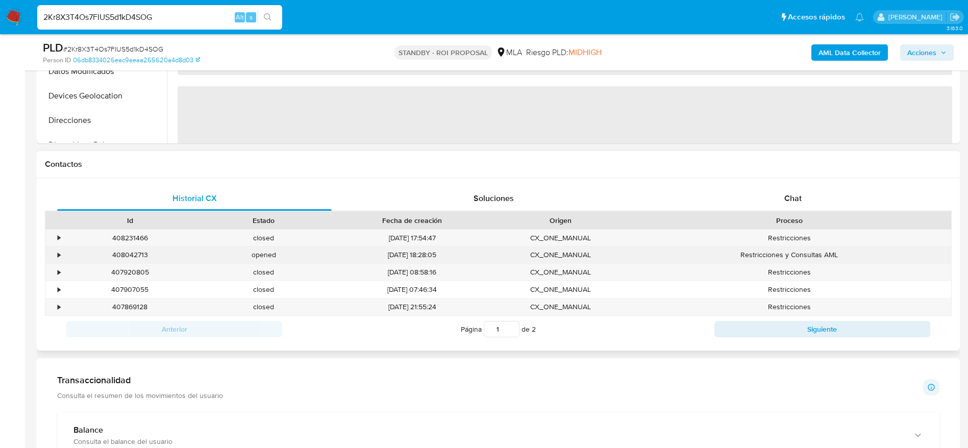
click at [135, 252] on div "408042713" at bounding box center [130, 255] width 134 height 17
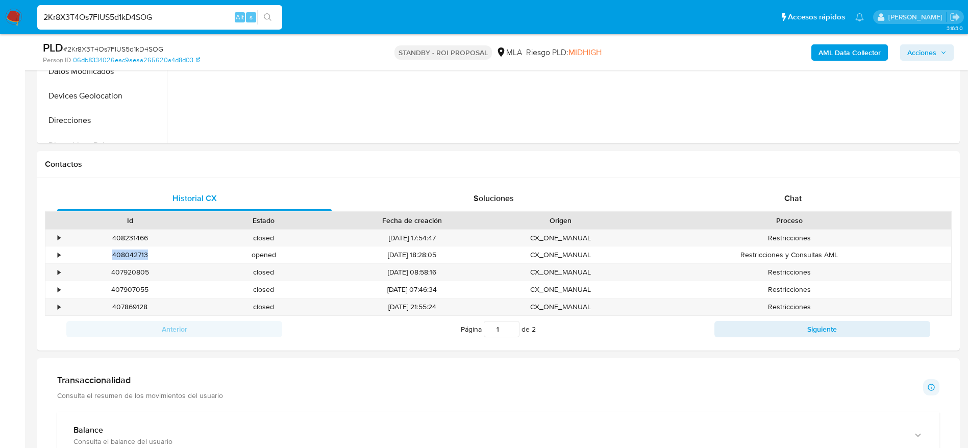
copy div "408042713"
click at [173, 31] on div "2Kr8X3T4Os7FIUS5d1kD4SOG Alt s" at bounding box center [159, 17] width 245 height 29
click at [164, 20] on input "2Kr8X3T4Os7FIUS5d1kD4SOG" at bounding box center [159, 17] width 245 height 13
paste input "cvzAE5IeoEs3zKMayUSHz6JS"
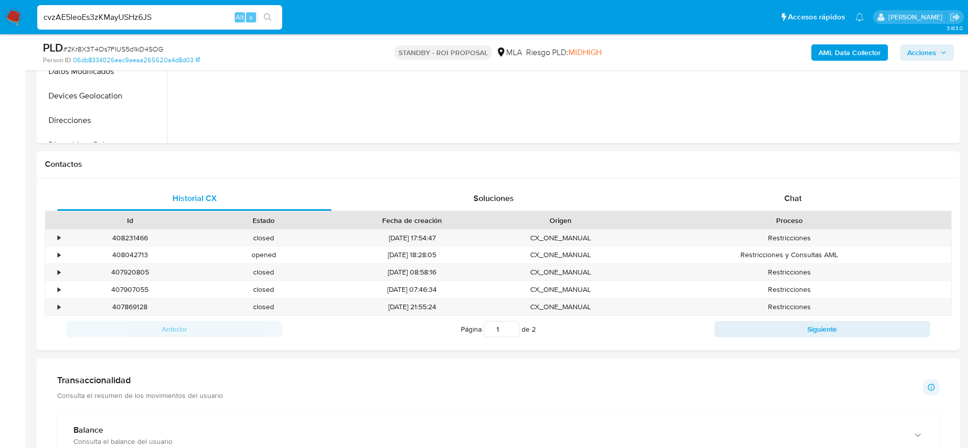
type input "cvzAE5IeoEs3zKMayUSHz6JS"
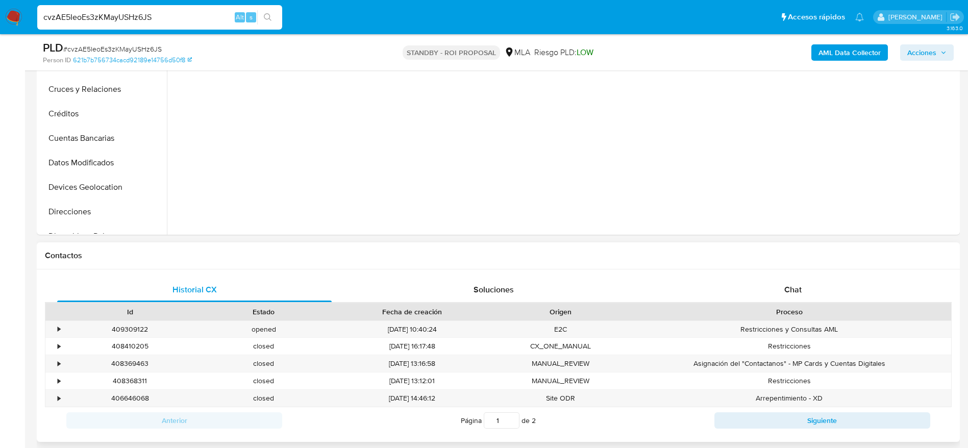
scroll to position [306, 0]
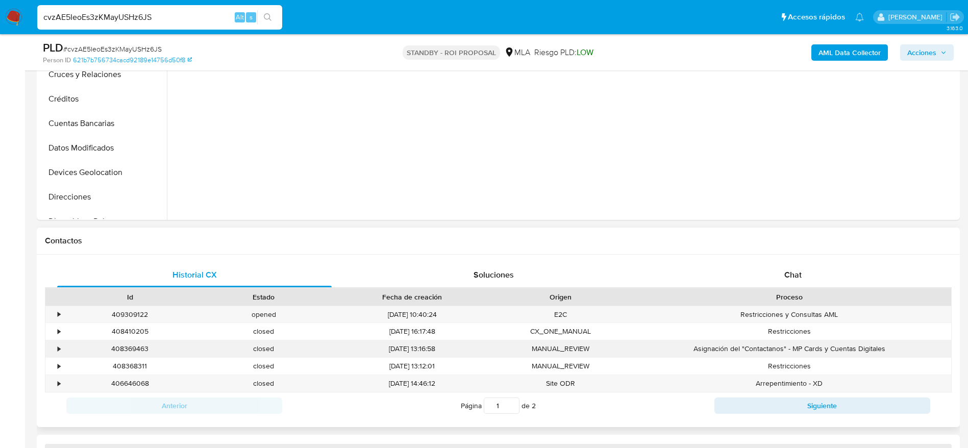
select select "10"
click at [137, 315] on div "409309122" at bounding box center [130, 314] width 134 height 17
copy div "409309122"
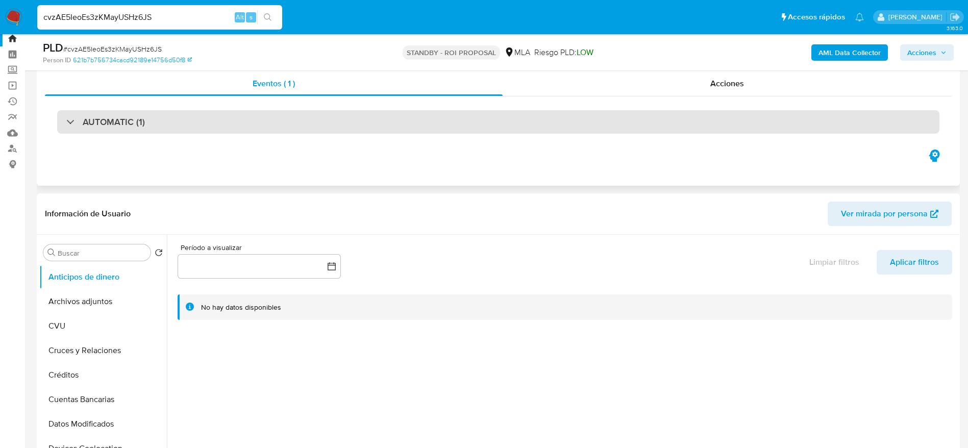
scroll to position [0, 0]
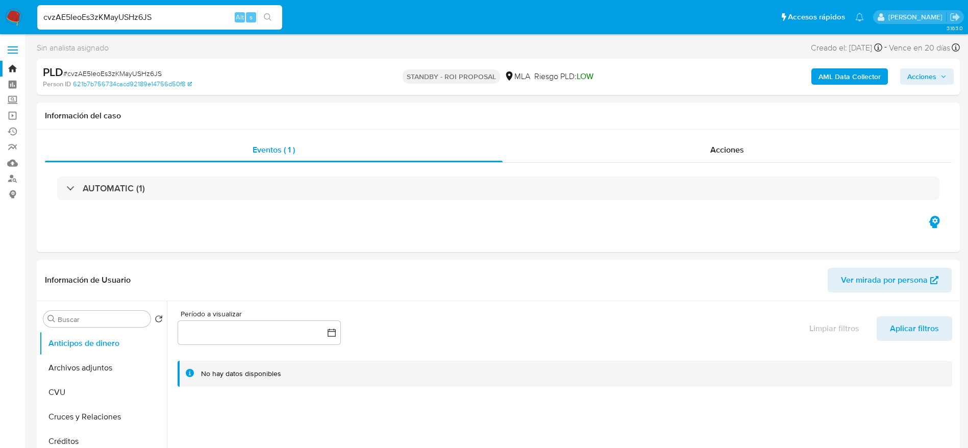
click at [112, 70] on span "# cvzAE5IeoEs3zKMayUSHz6JS" at bounding box center [112, 73] width 99 height 10
copy span "cvzAE5IeoEs3zKMayUSHz6JS"
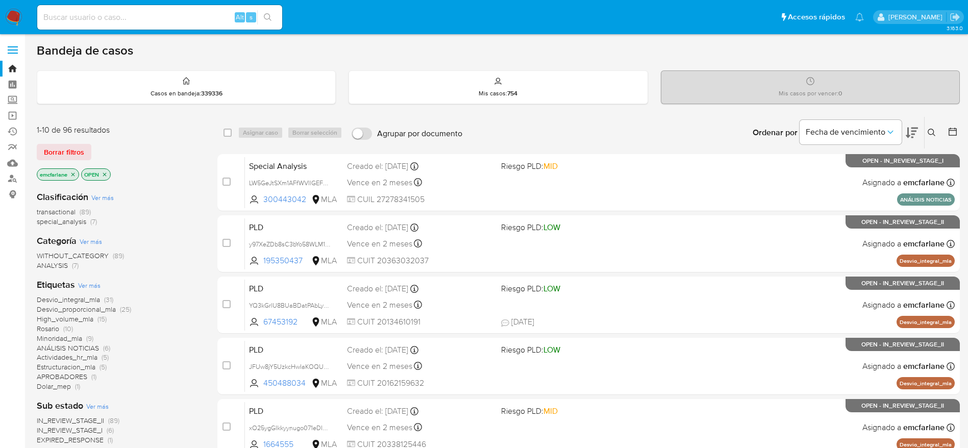
click at [92, 219] on span "(7)" at bounding box center [93, 221] width 7 height 10
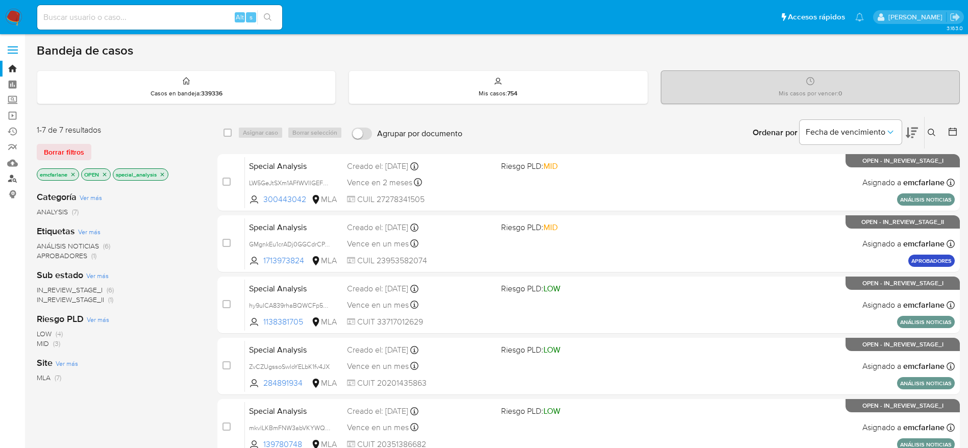
click at [11, 176] on link "Buscador de personas" at bounding box center [60, 179] width 121 height 16
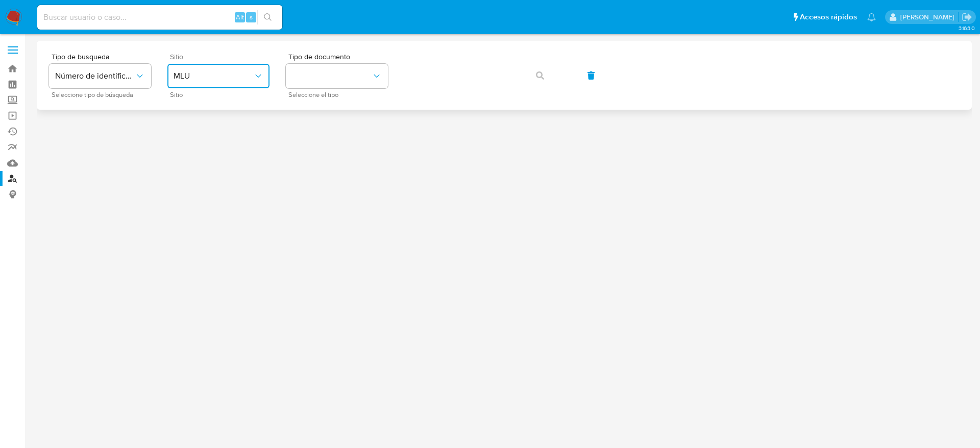
click at [237, 84] on button "MLU" at bounding box center [218, 76] width 102 height 24
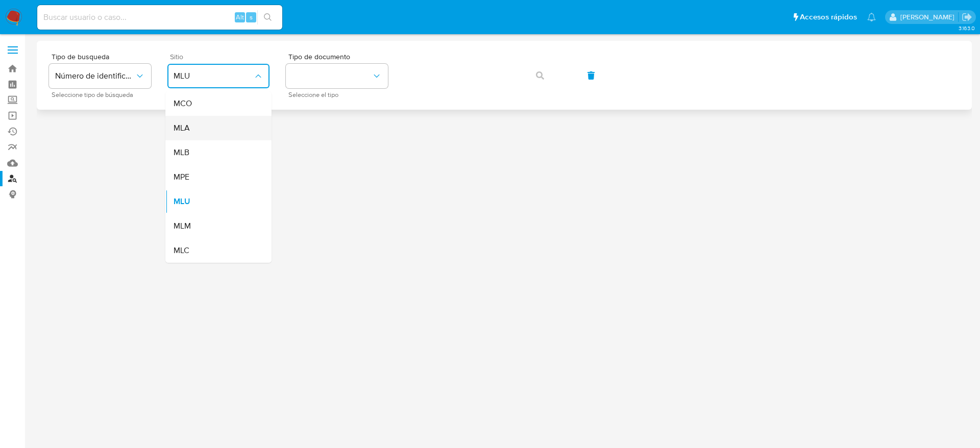
click at [216, 132] on div "MLA" at bounding box center [216, 128] width 84 height 24
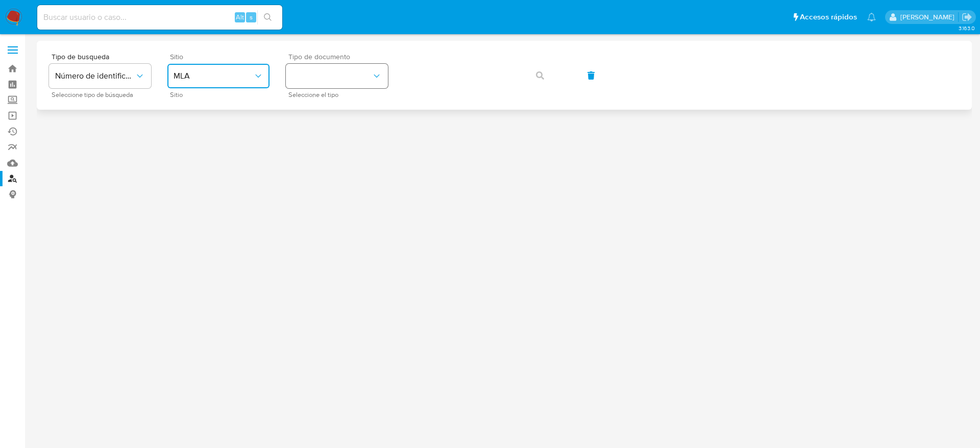
click at [326, 84] on button "identificationType" at bounding box center [337, 76] width 102 height 24
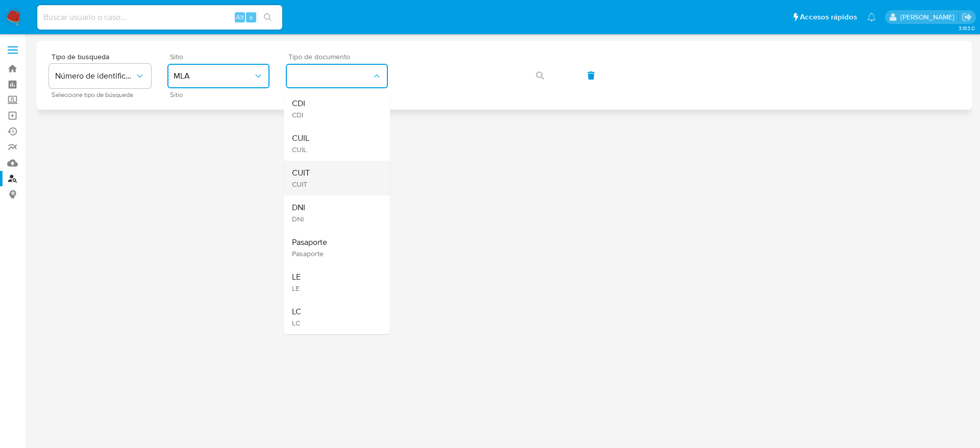
click at [324, 163] on div "CUIT CUIT" at bounding box center [334, 178] width 84 height 35
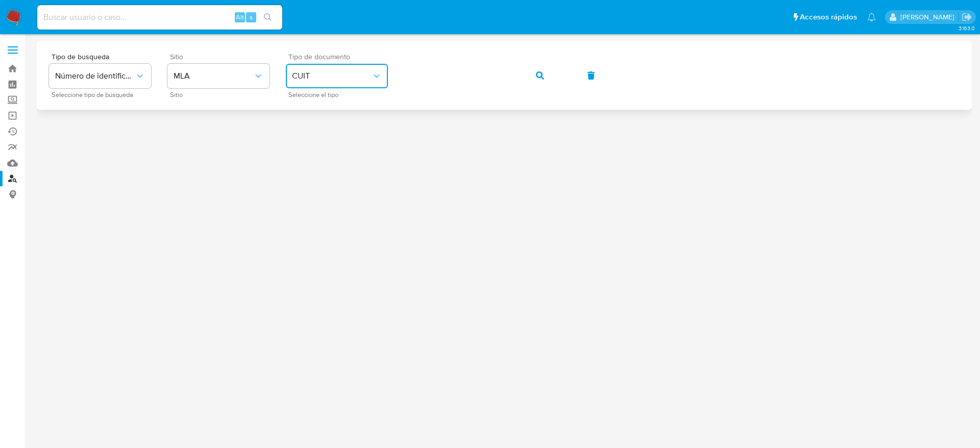
click at [549, 79] on button "button" at bounding box center [540, 75] width 35 height 24
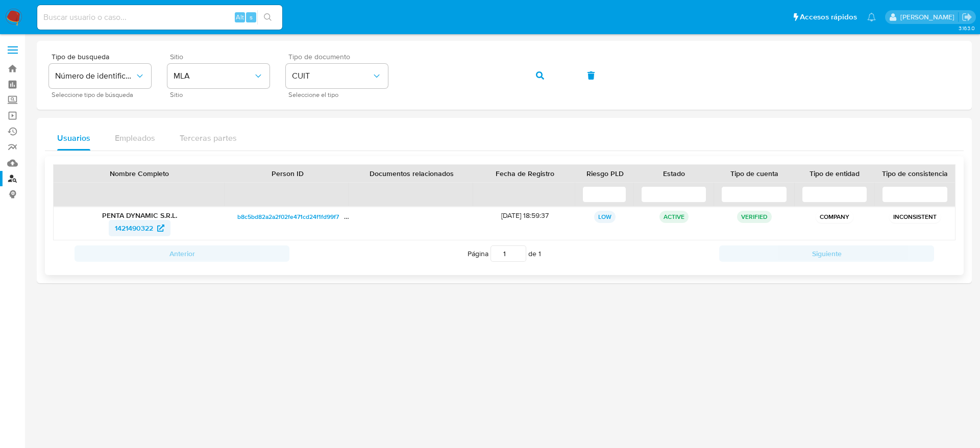
click at [143, 223] on span "1421490322" at bounding box center [134, 228] width 38 height 16
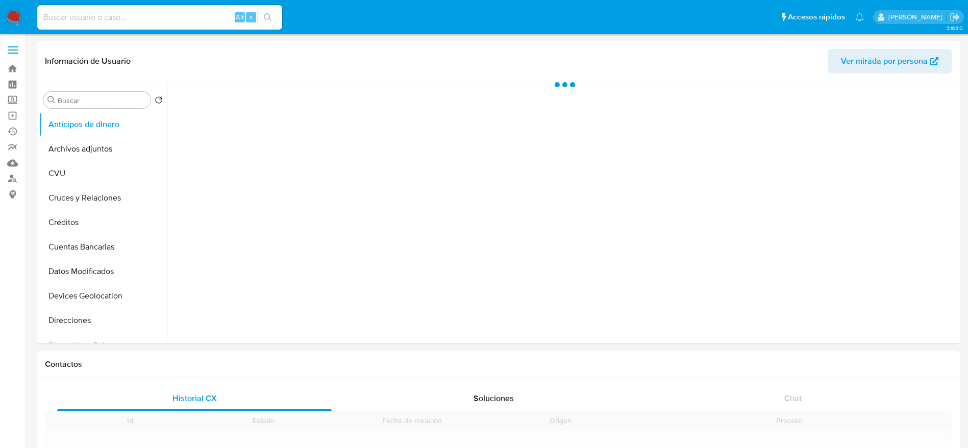
scroll to position [153, 0]
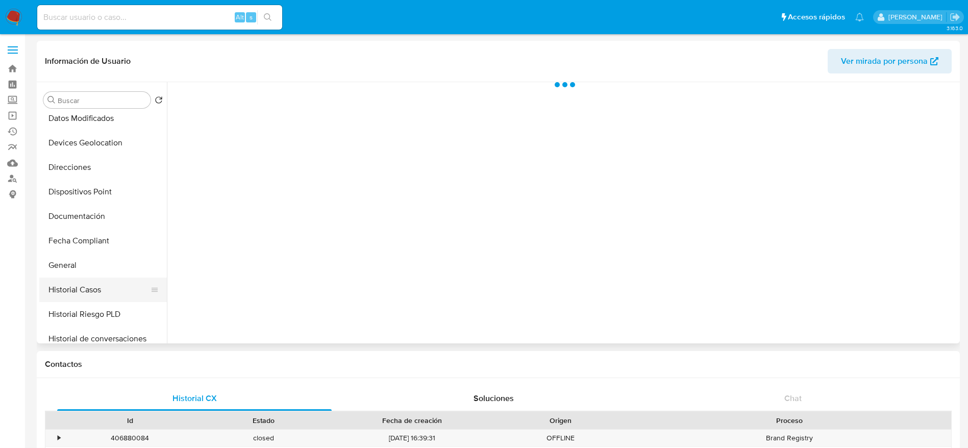
click at [92, 287] on button "Historial Casos" at bounding box center [98, 290] width 119 height 24
select select "10"
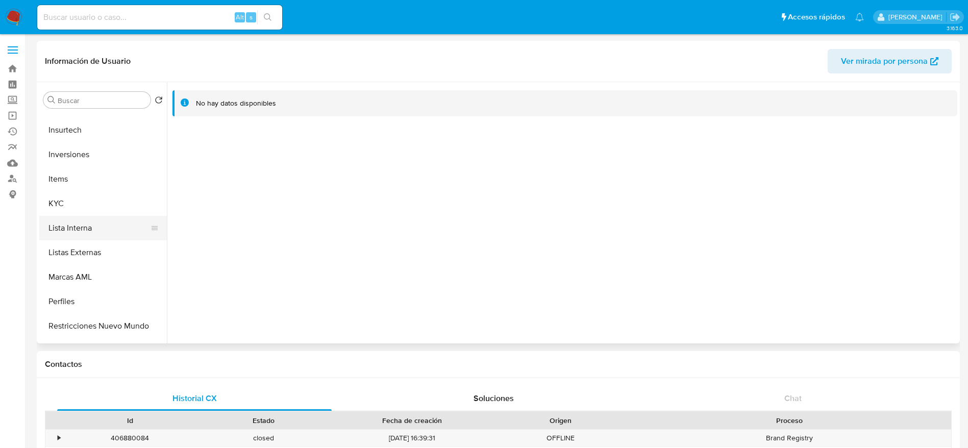
scroll to position [459, 0]
click at [88, 303] on button "Restricciones Nuevo Mundo" at bounding box center [98, 302] width 119 height 24
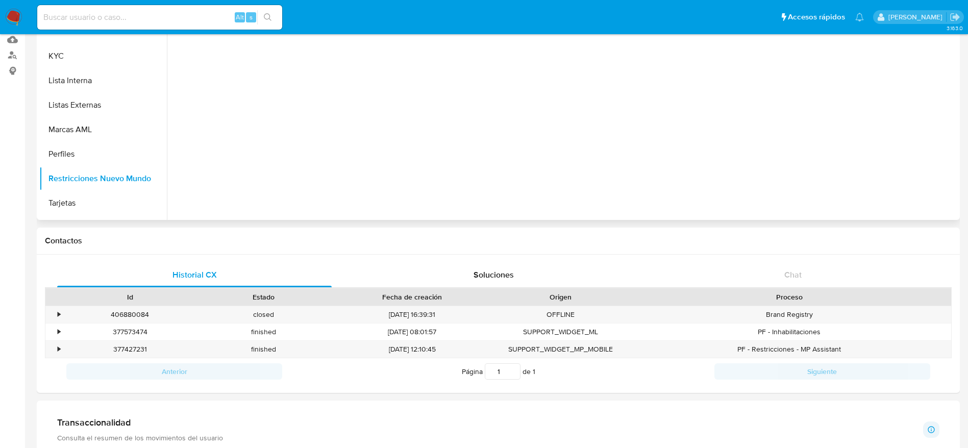
scroll to position [0, 0]
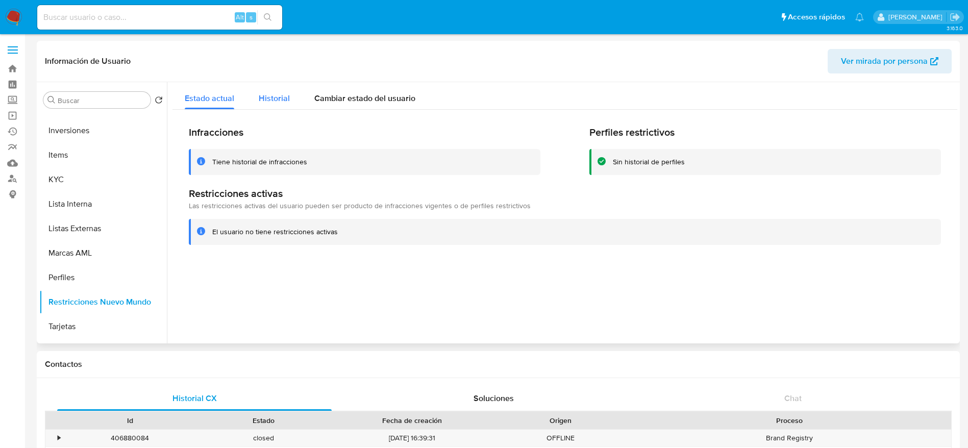
click at [270, 99] on span "Historial" at bounding box center [274, 98] width 31 height 12
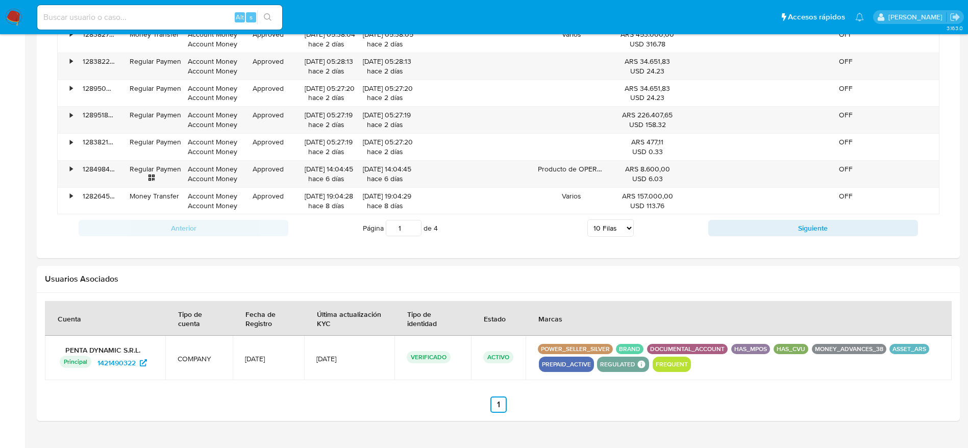
scroll to position [867, 0]
